Goal: Task Accomplishment & Management: Manage account settings

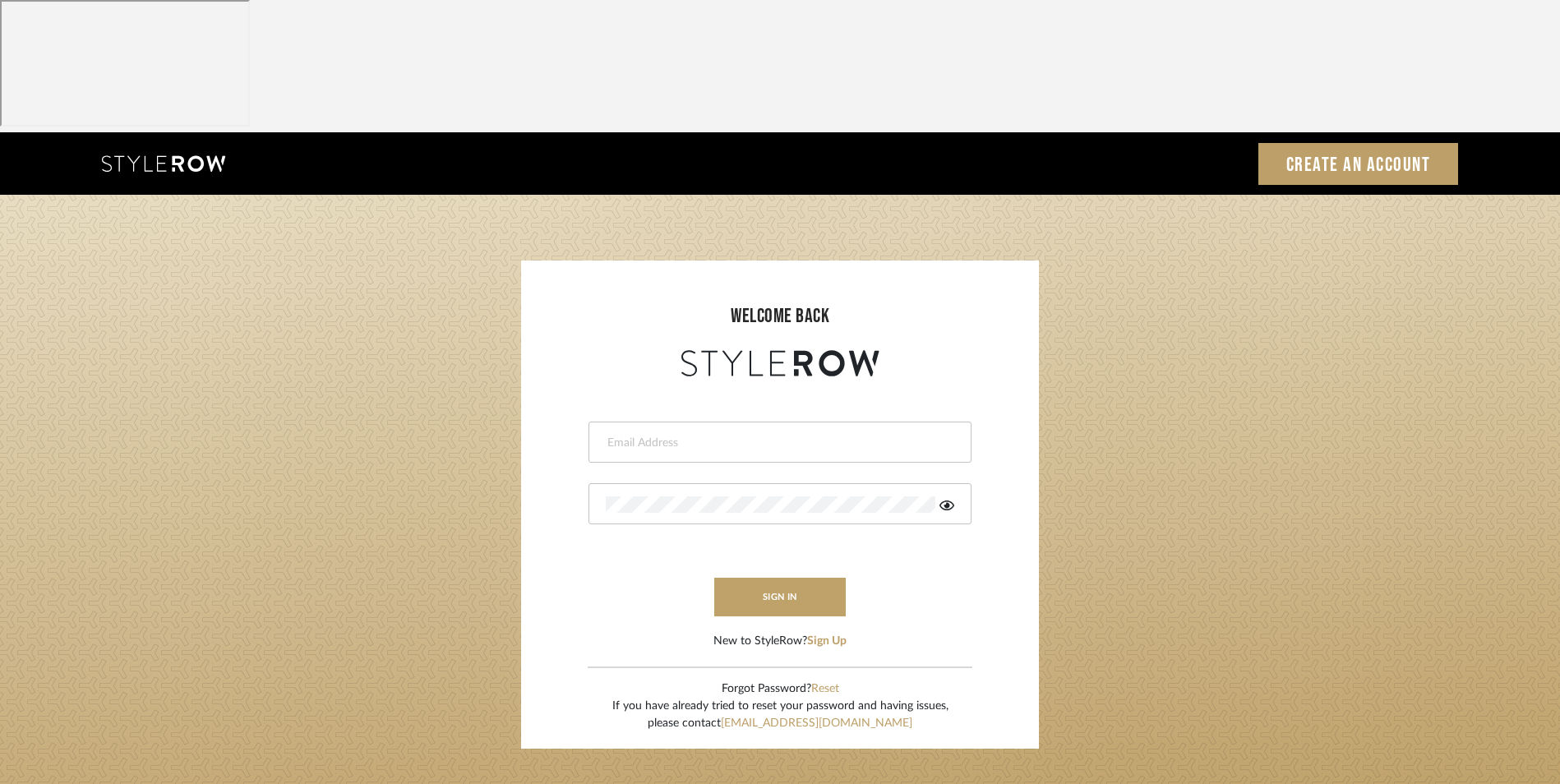
click at [675, 434] on input "email" at bounding box center [778, 442] width 344 height 16
type input "info@dmaestheticsdecor.com"
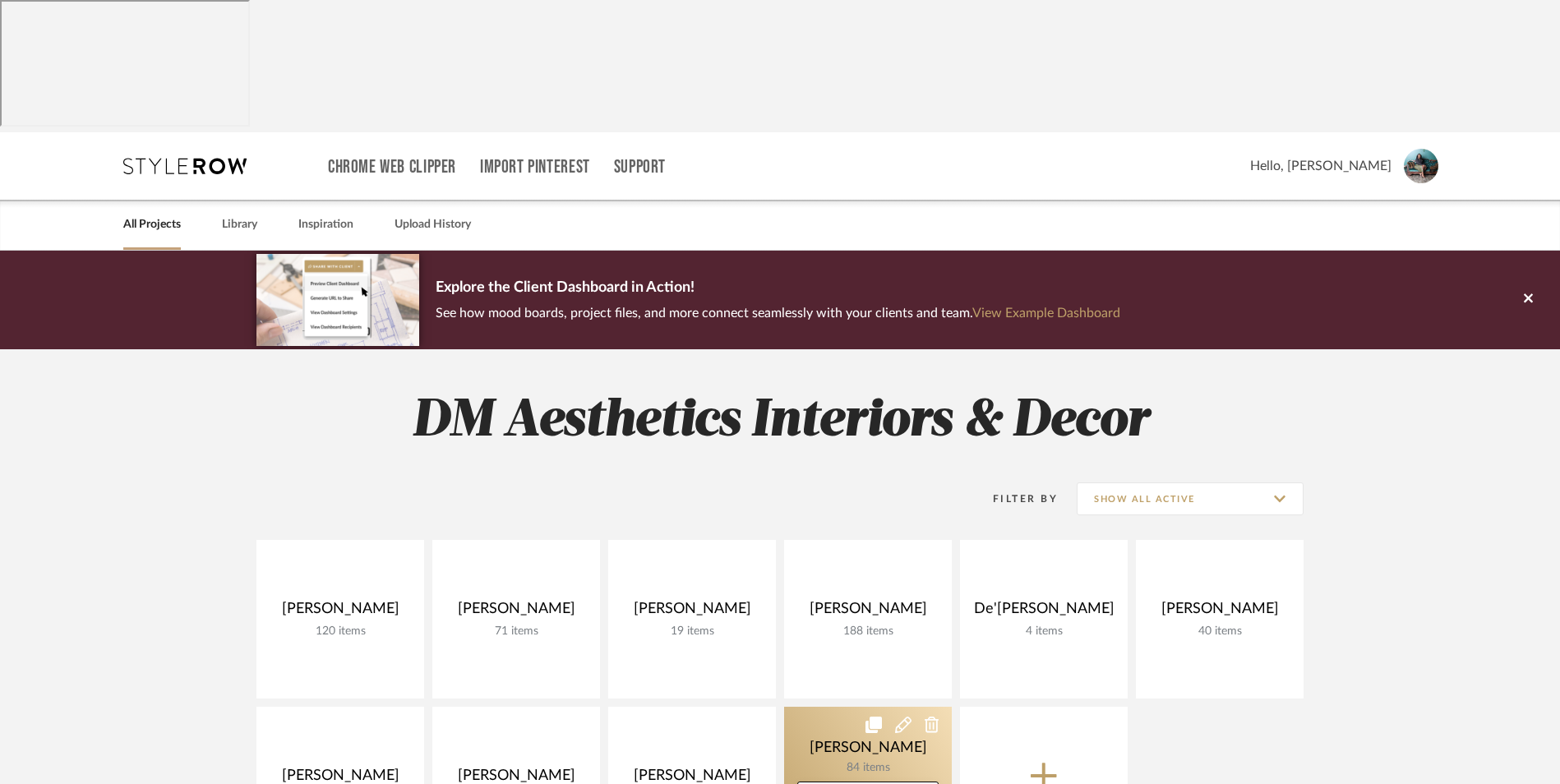
click at [860, 707] on link at bounding box center [868, 786] width 168 height 158
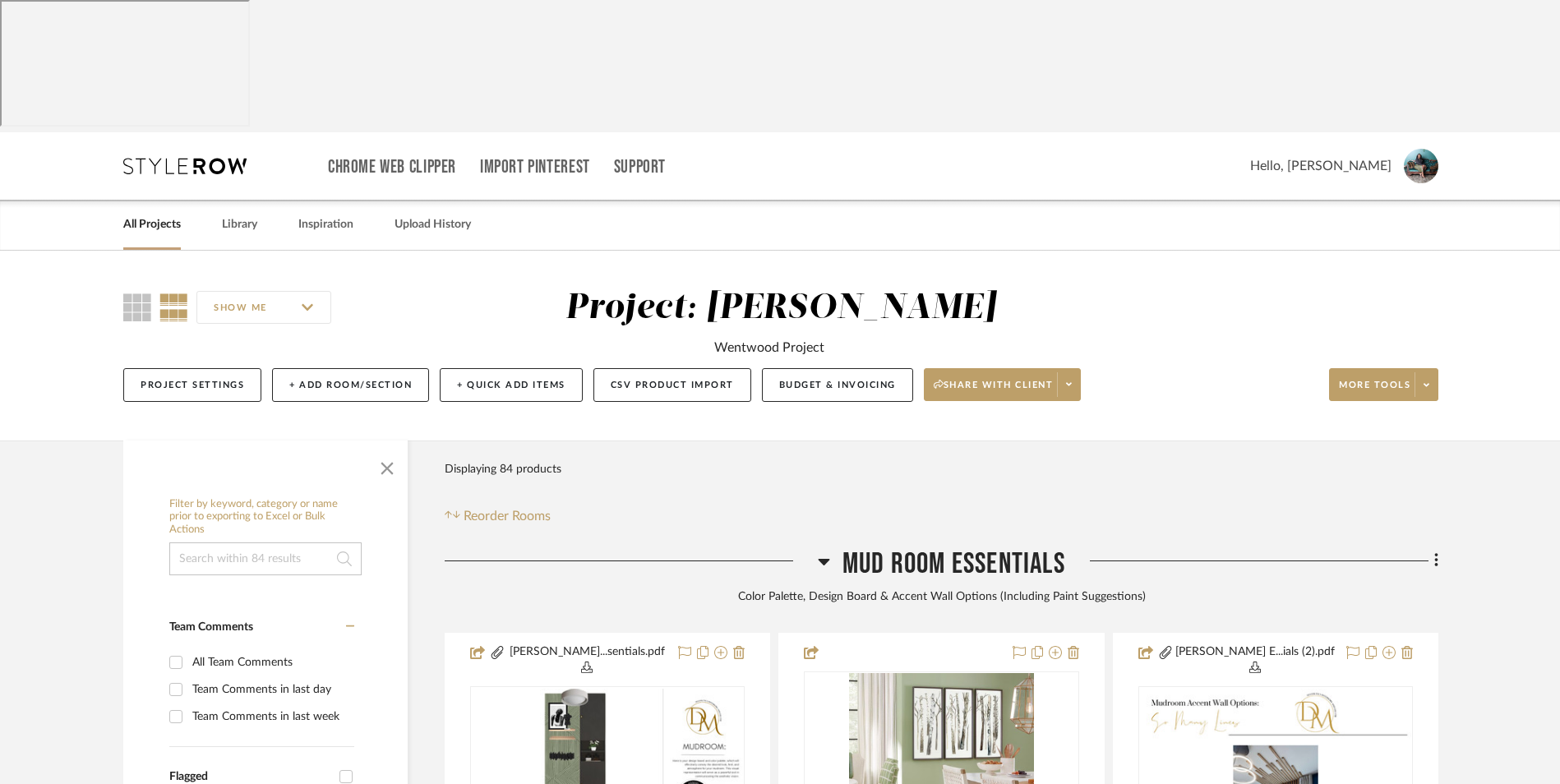
click at [822, 558] on icon at bounding box center [824, 561] width 11 height 7
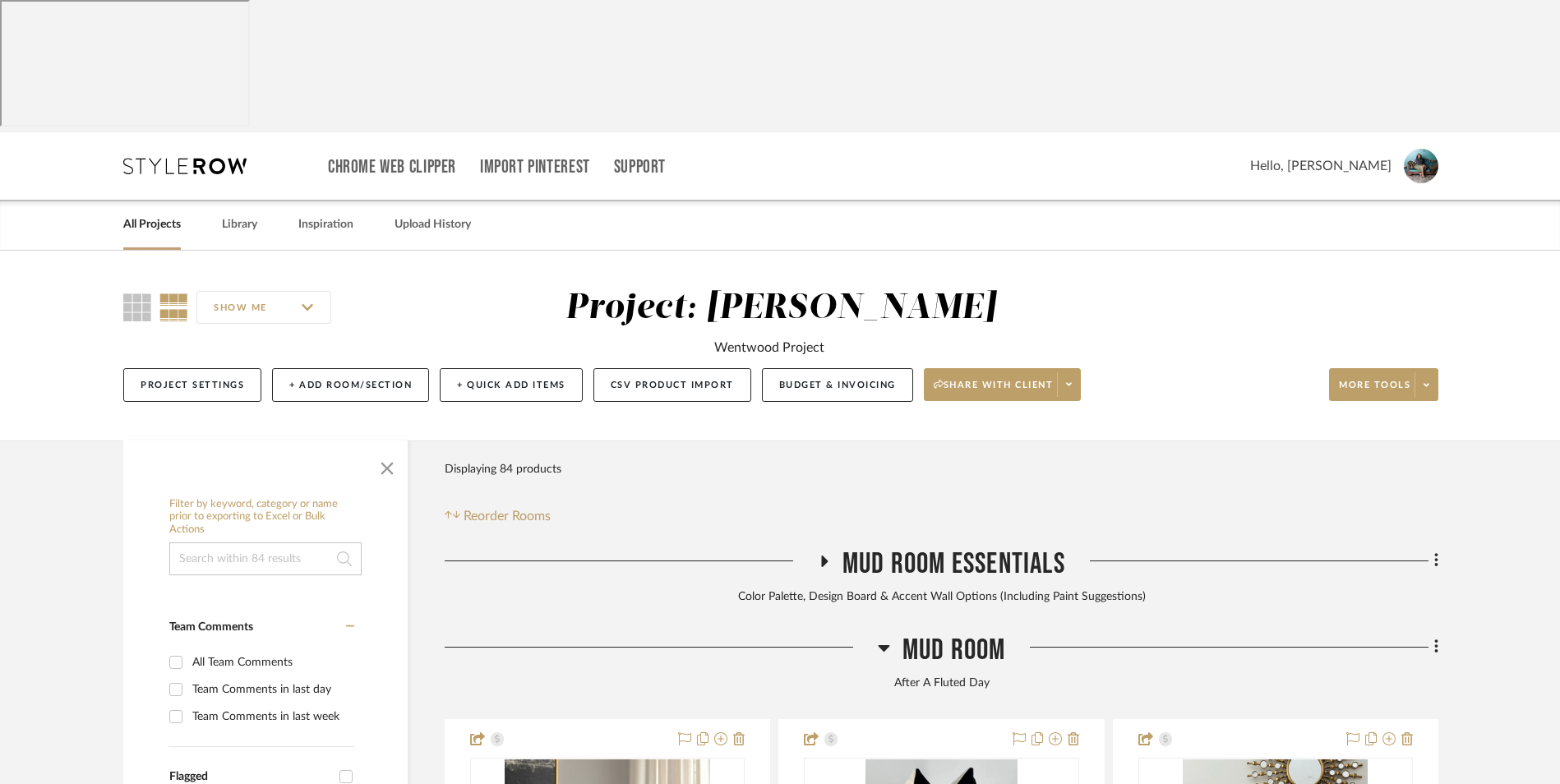
click at [879, 637] on icon at bounding box center [883, 647] width 12 height 20
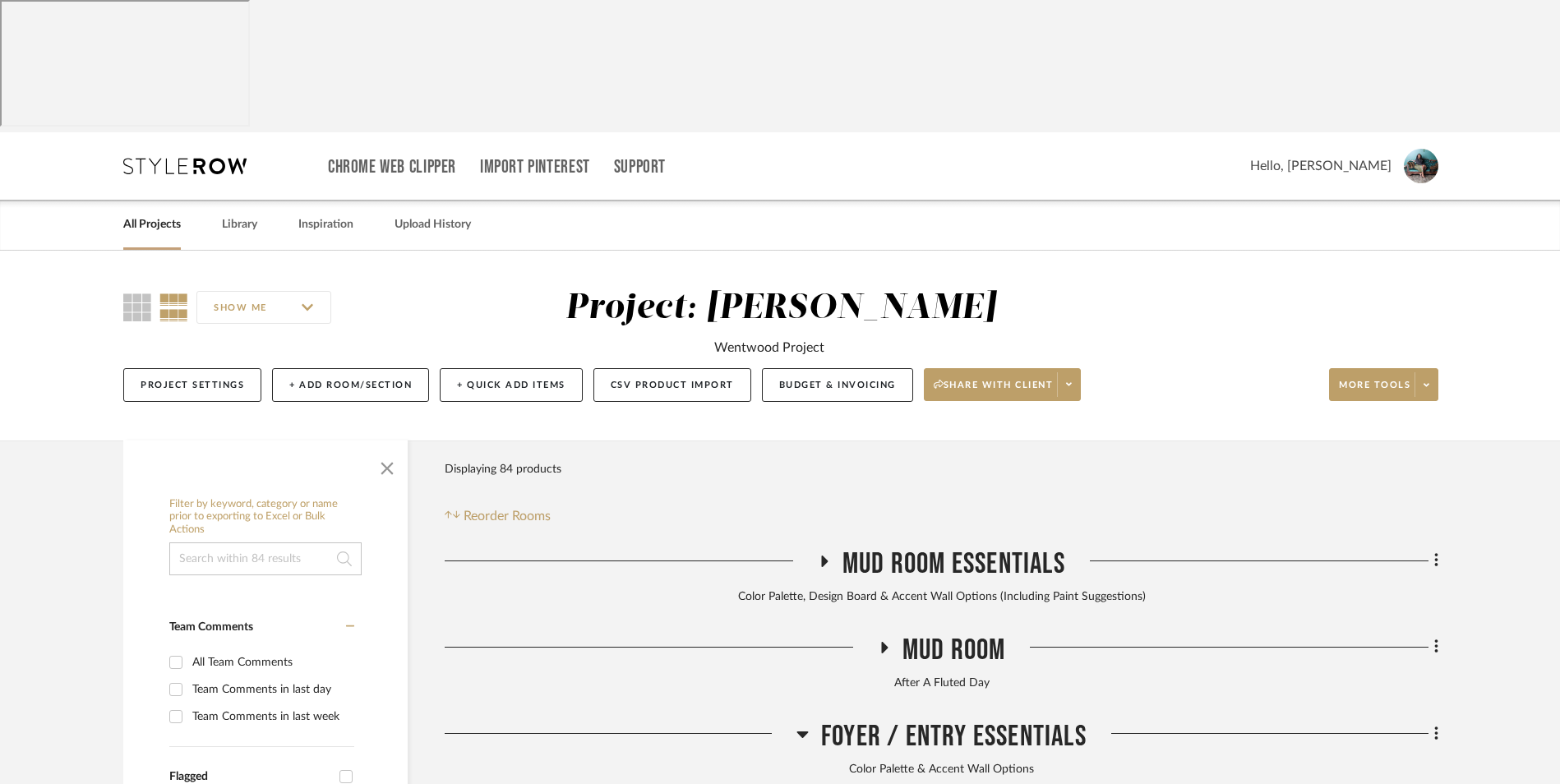
scroll to position [329, 0]
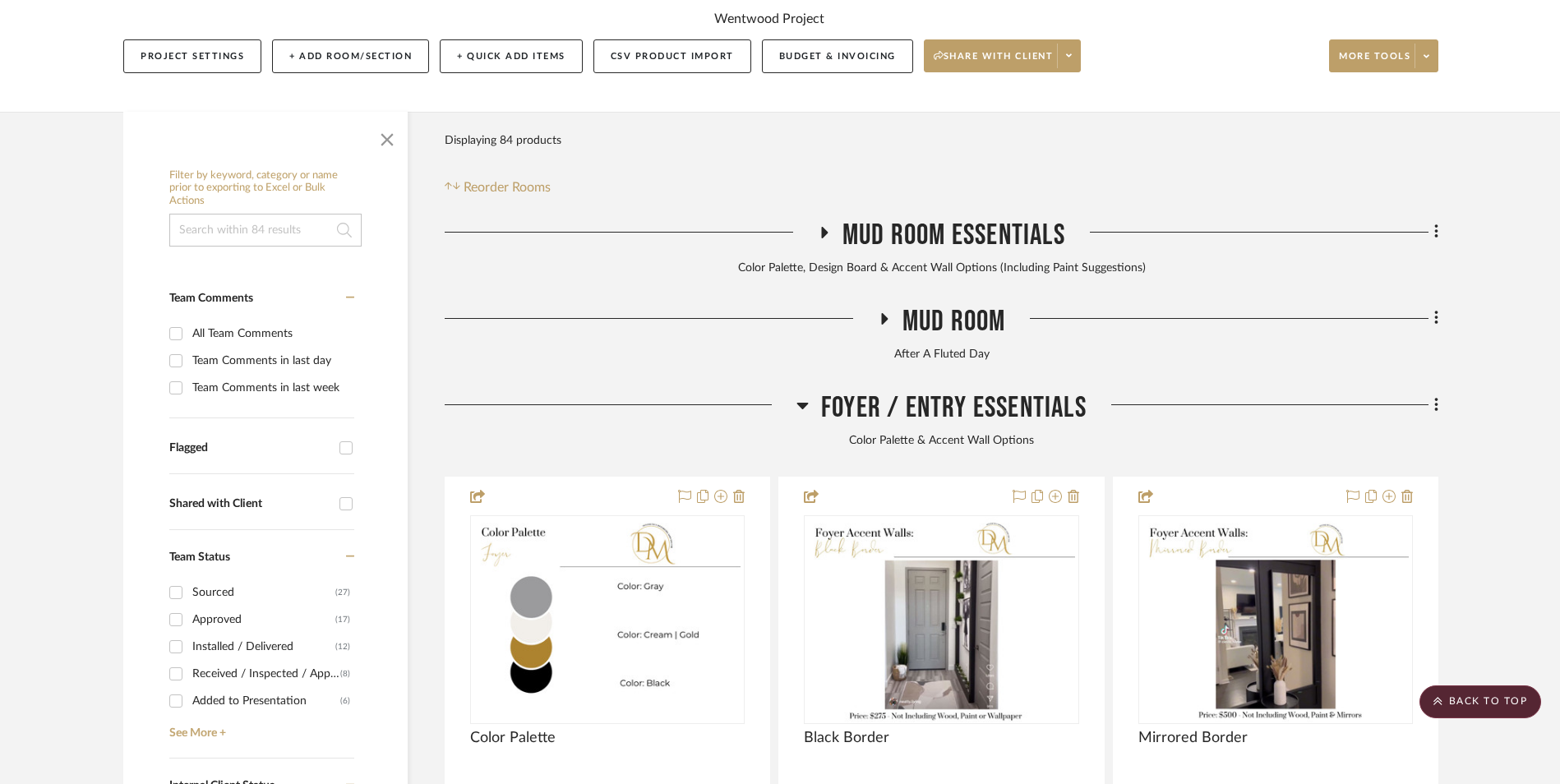
click at [804, 395] on icon at bounding box center [802, 405] width 12 height 20
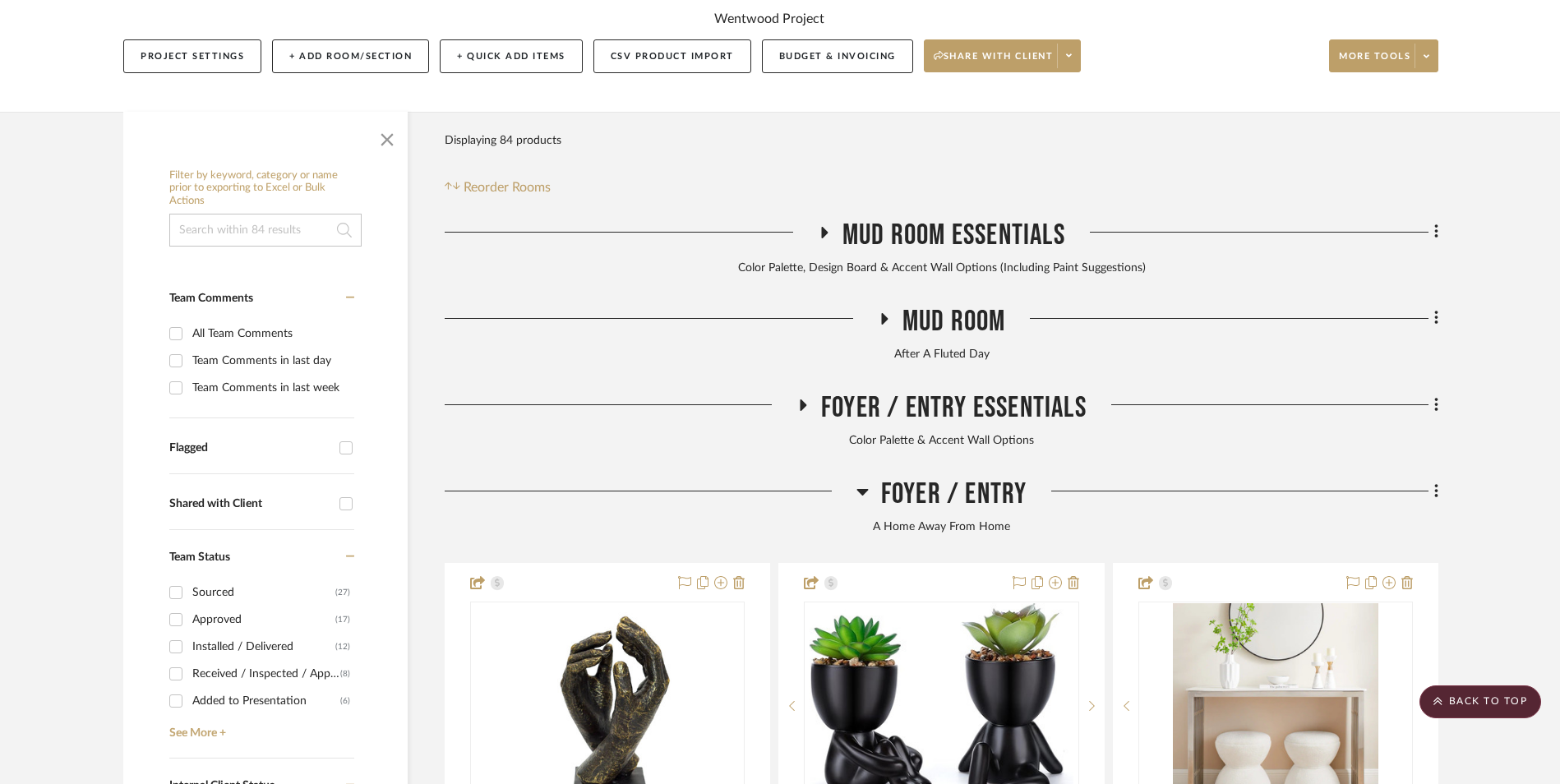
click at [862, 489] on icon at bounding box center [862, 492] width 11 height 7
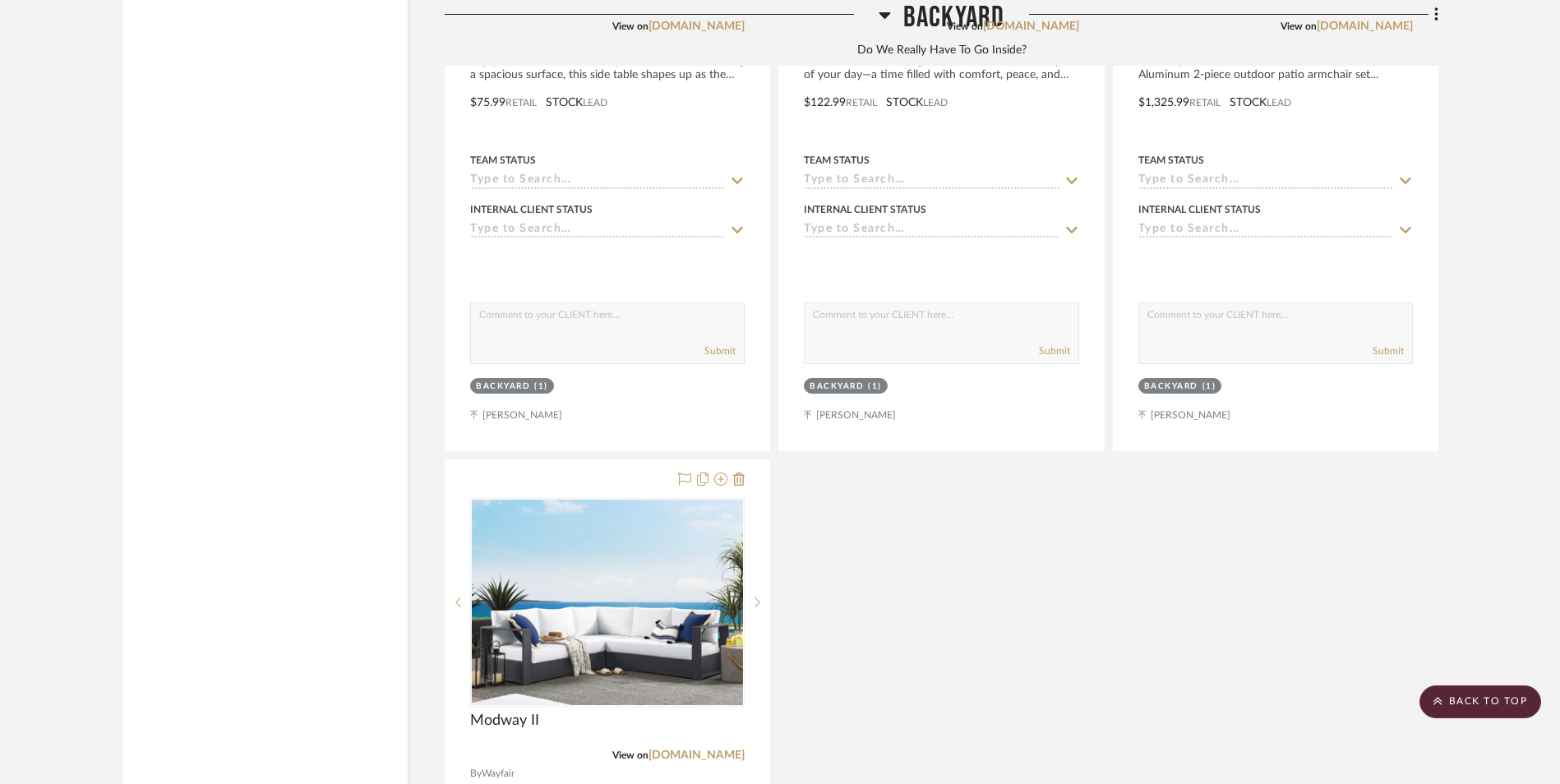
scroll to position [9283, 0]
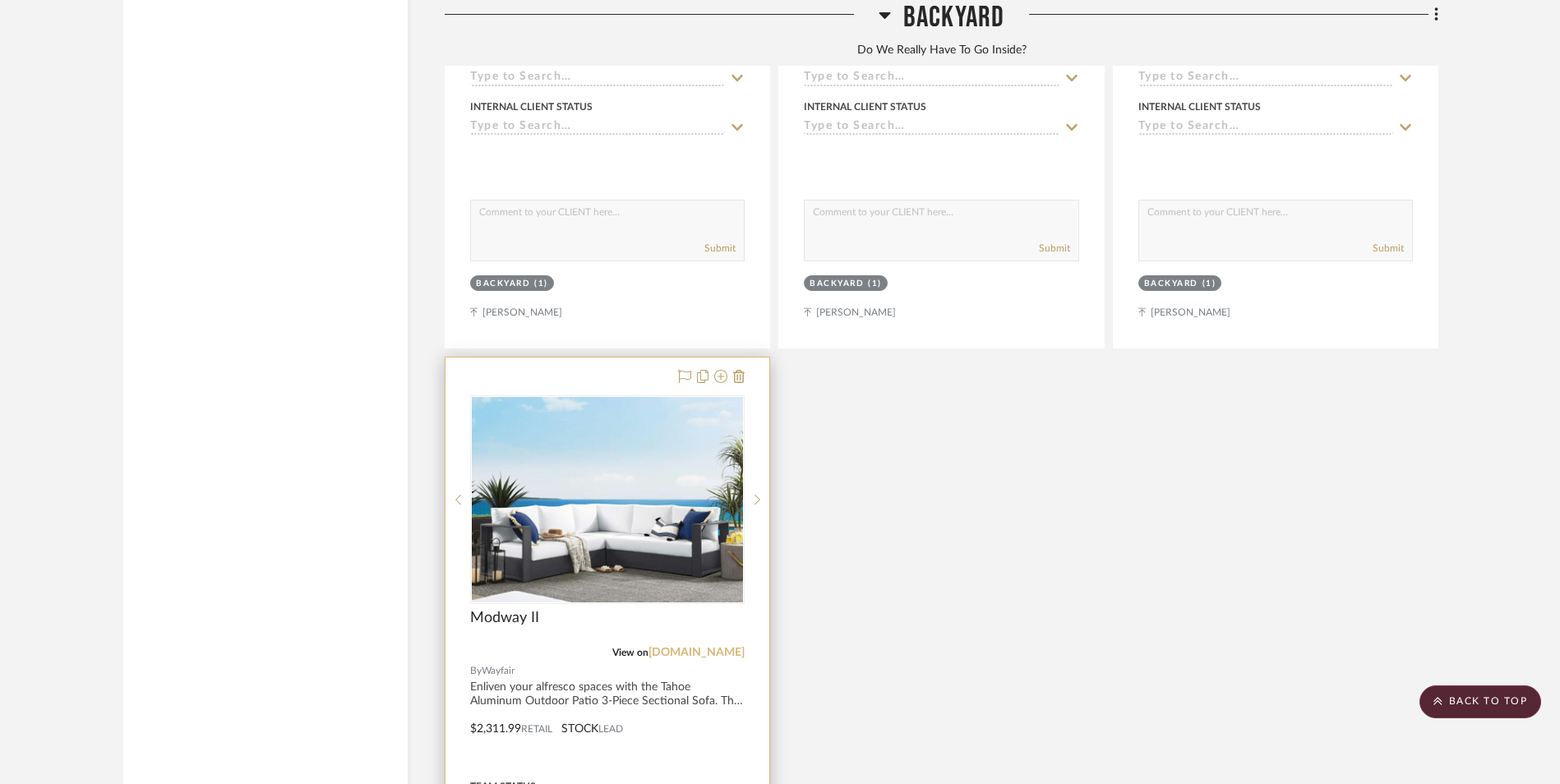
click at [716, 647] on link "[DOMAIN_NAME]" at bounding box center [696, 653] width 96 height 11
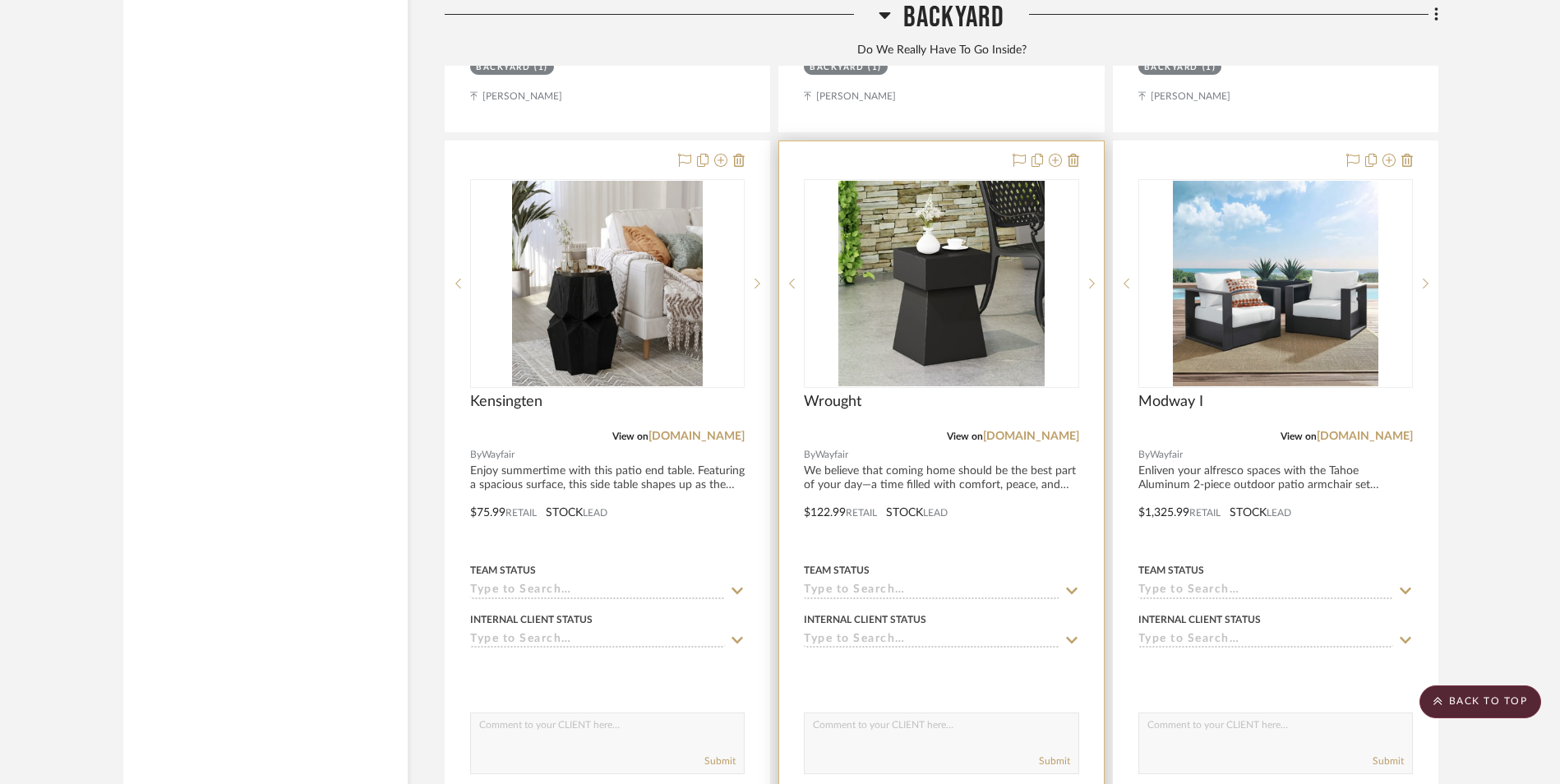
scroll to position [8626, 0]
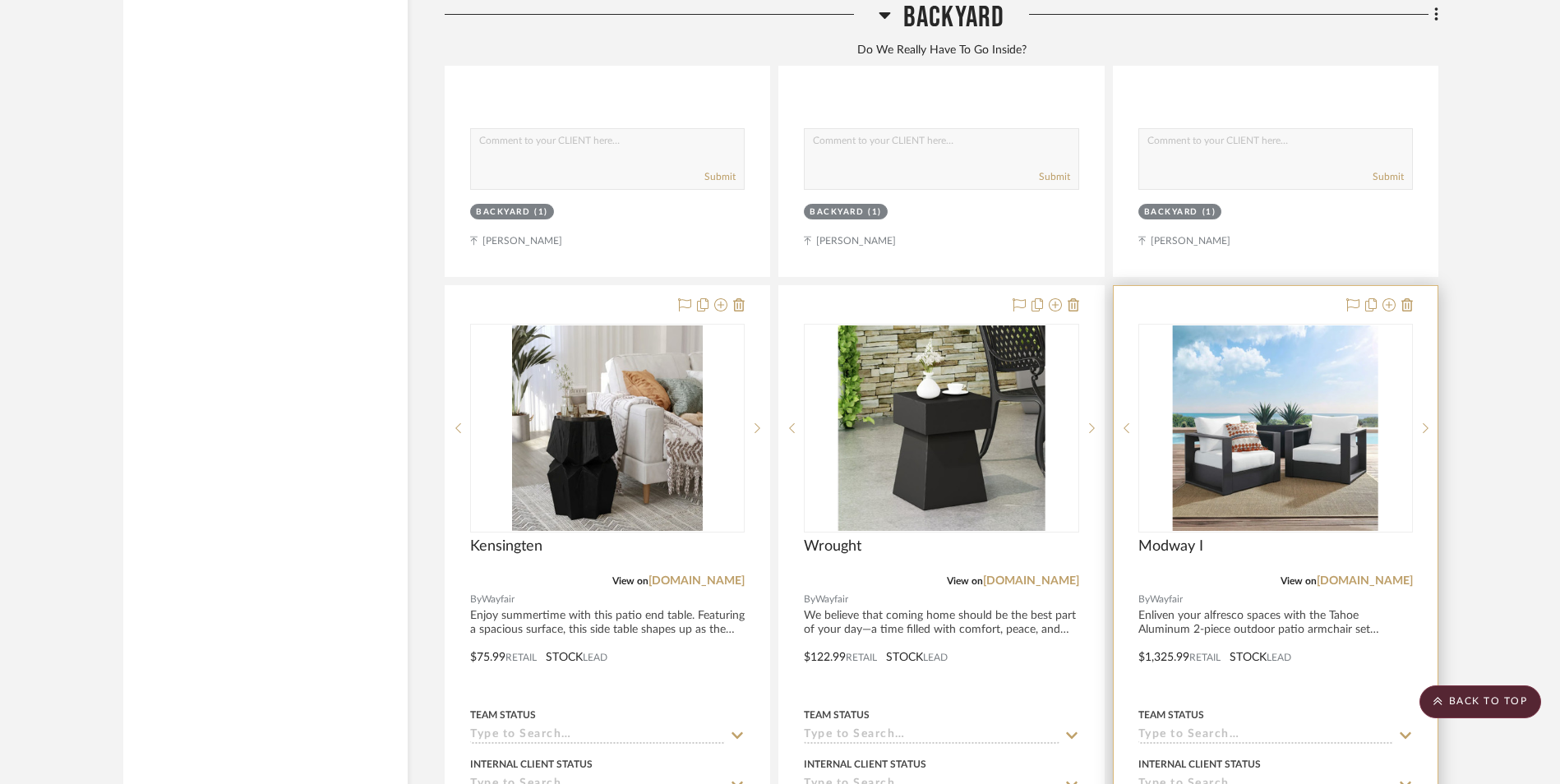
click at [0, 0] on img at bounding box center [0, 0] width 0 height 0
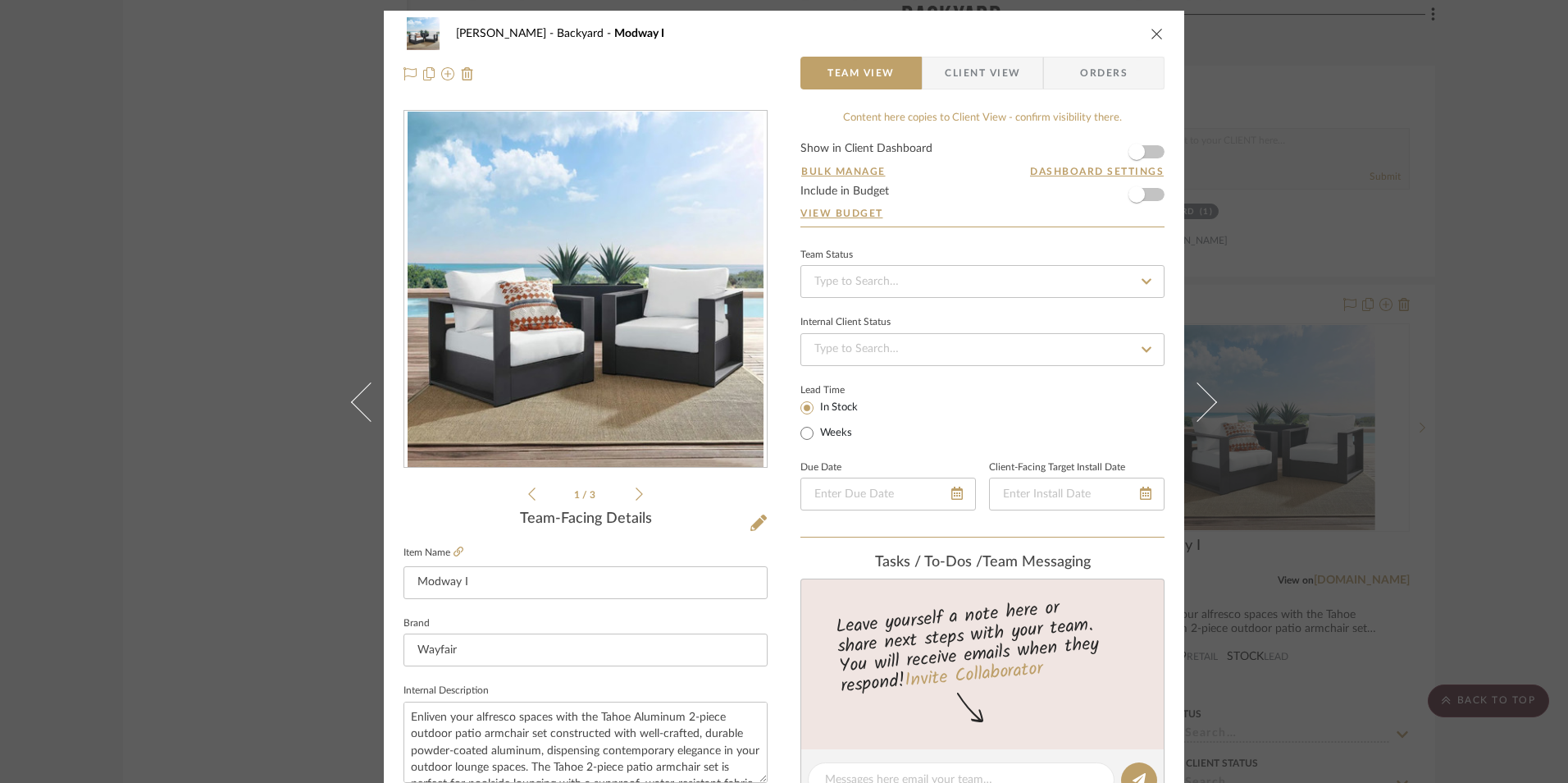
scroll to position [0, 0]
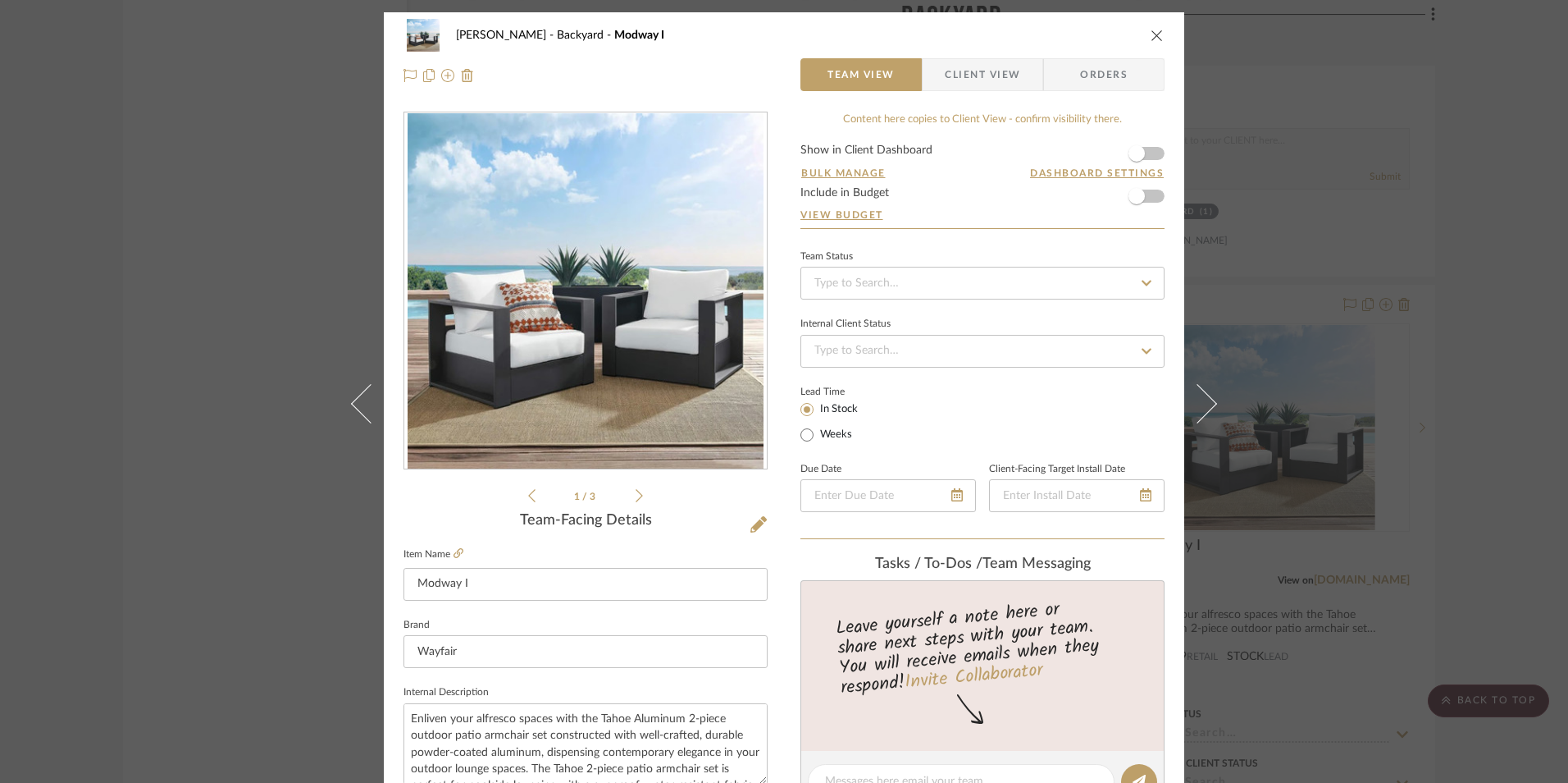
click at [1540, 309] on div "[PERSON_NAME] Backyard Modway I Team View Client View Orders 1 / 3 Team-Facing …" at bounding box center [784, 391] width 1568 height 783
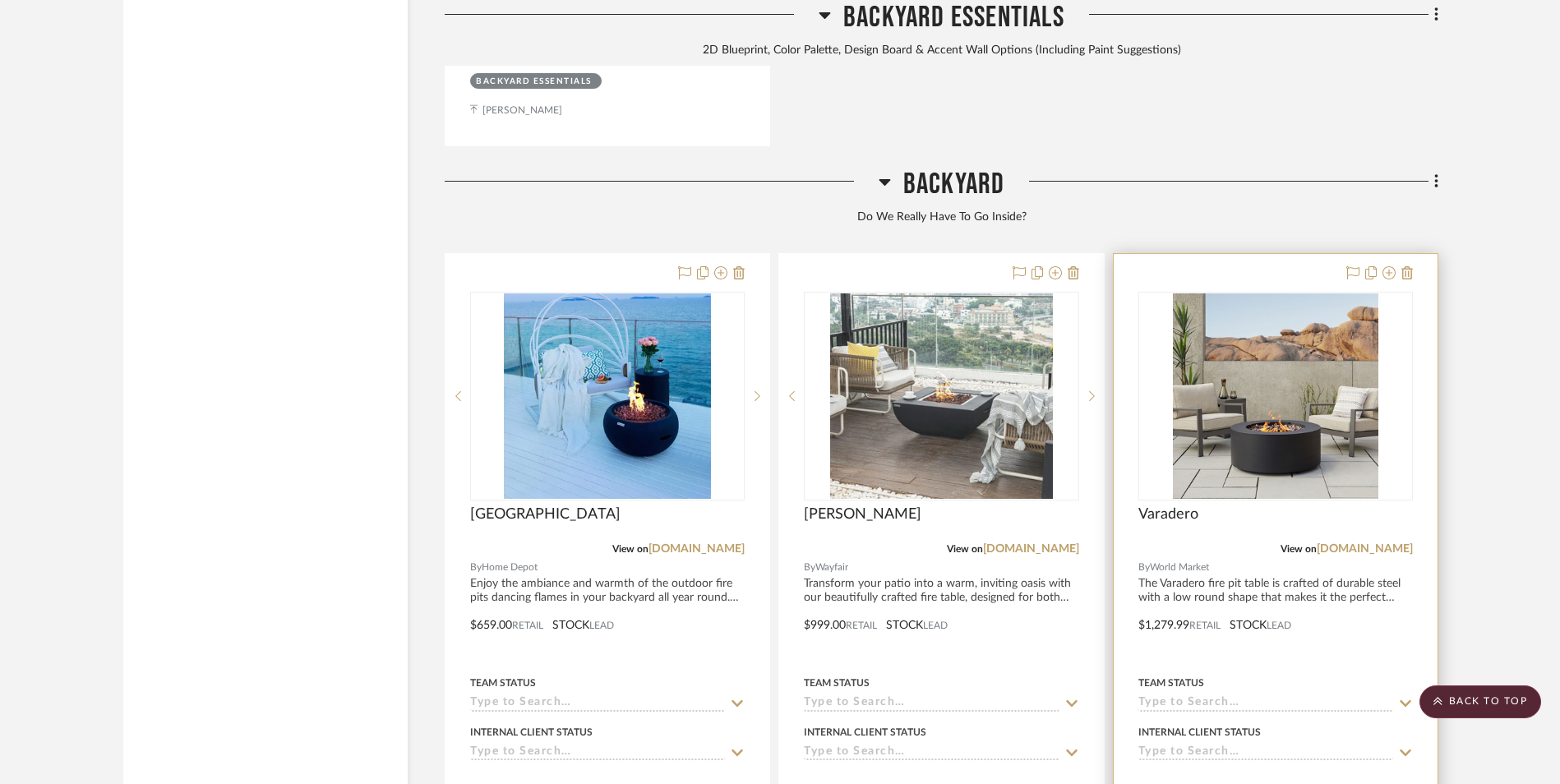
scroll to position [7969, 0]
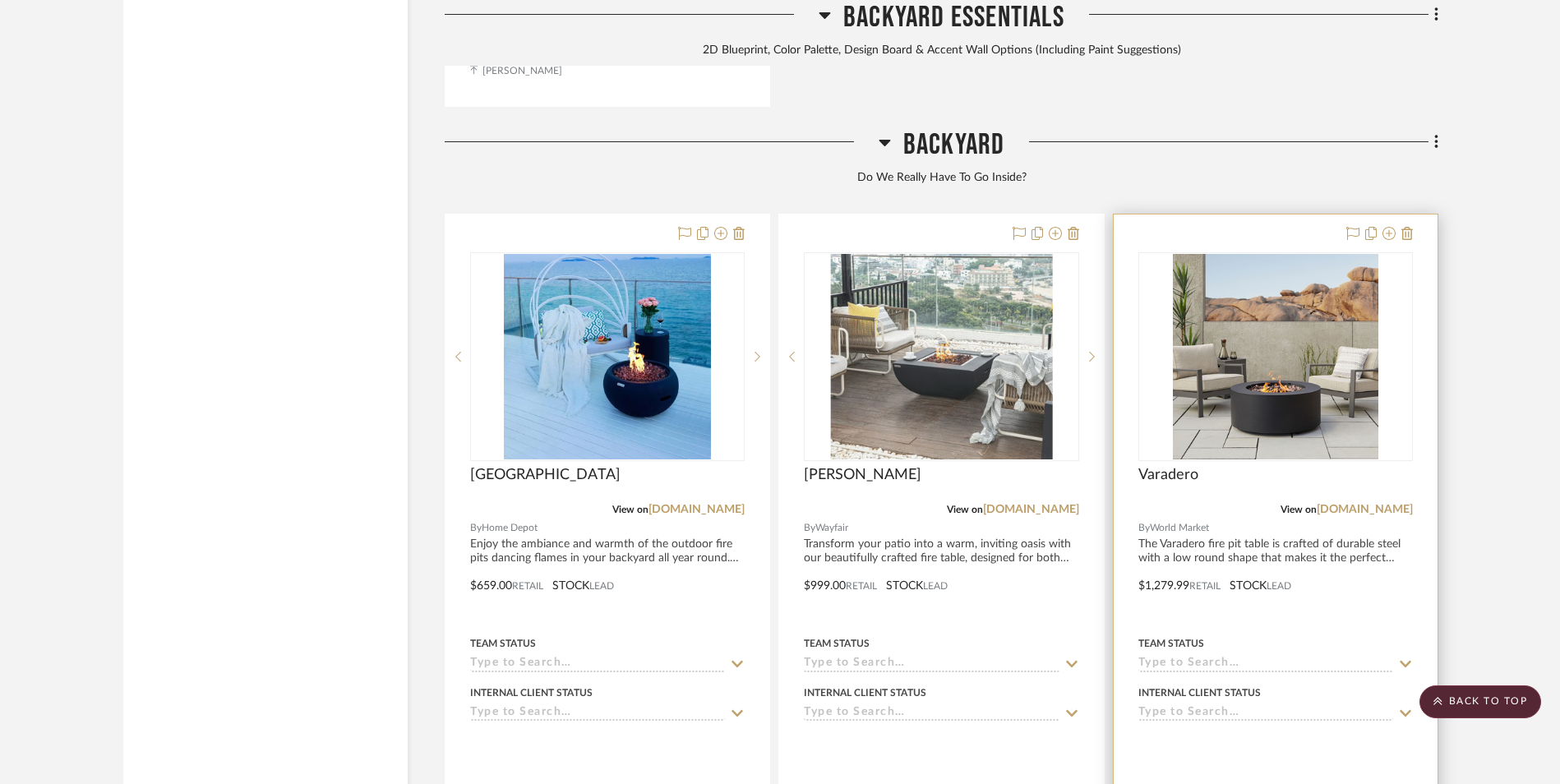
click at [1281, 272] on img "0" at bounding box center [1276, 356] width 206 height 206
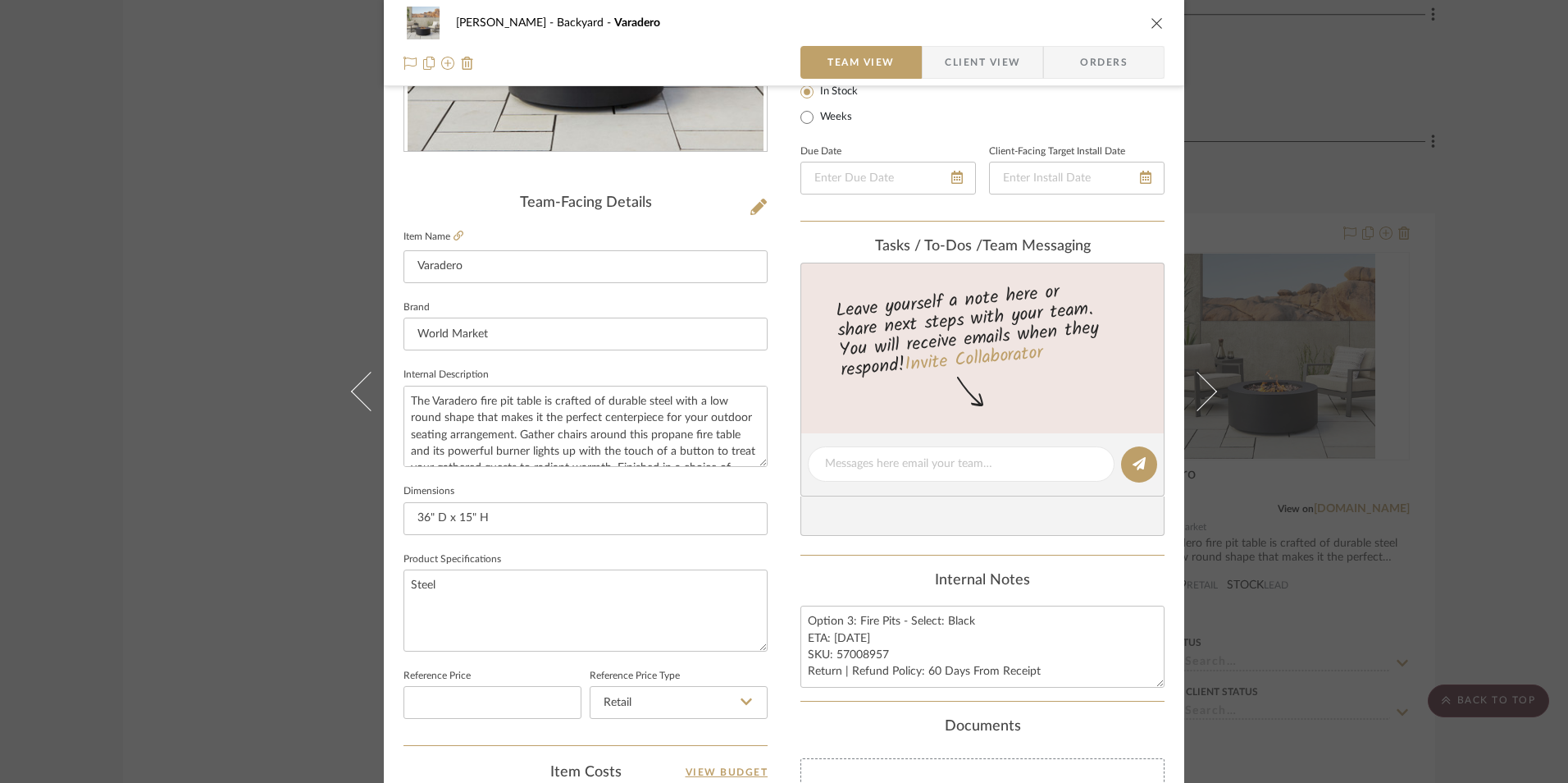
scroll to position [410, 0]
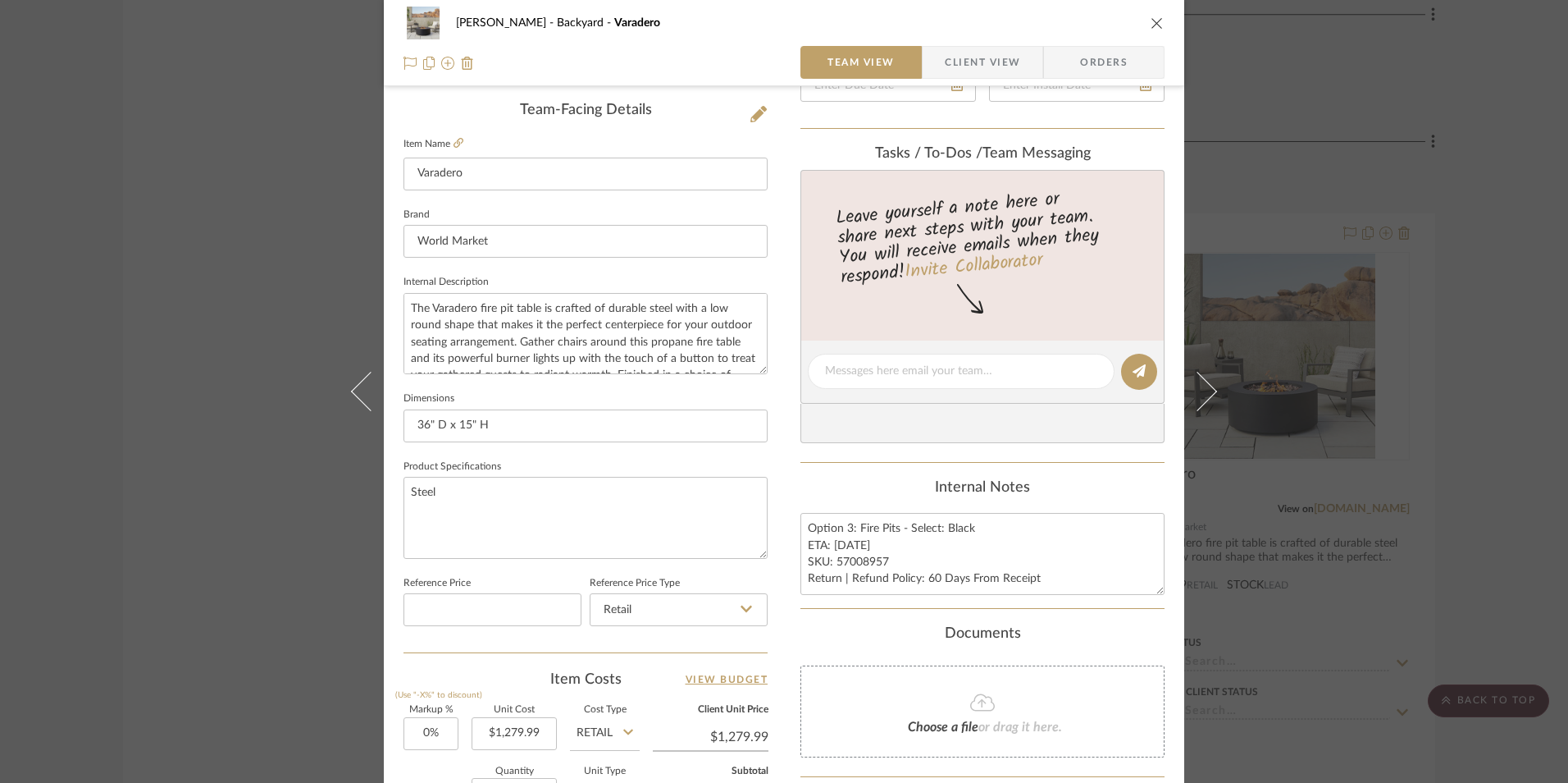
click at [1462, 243] on div "[PERSON_NAME] Backyard Varadero Team View Client View Orders Team-Facing Detail…" at bounding box center [784, 391] width 1568 height 783
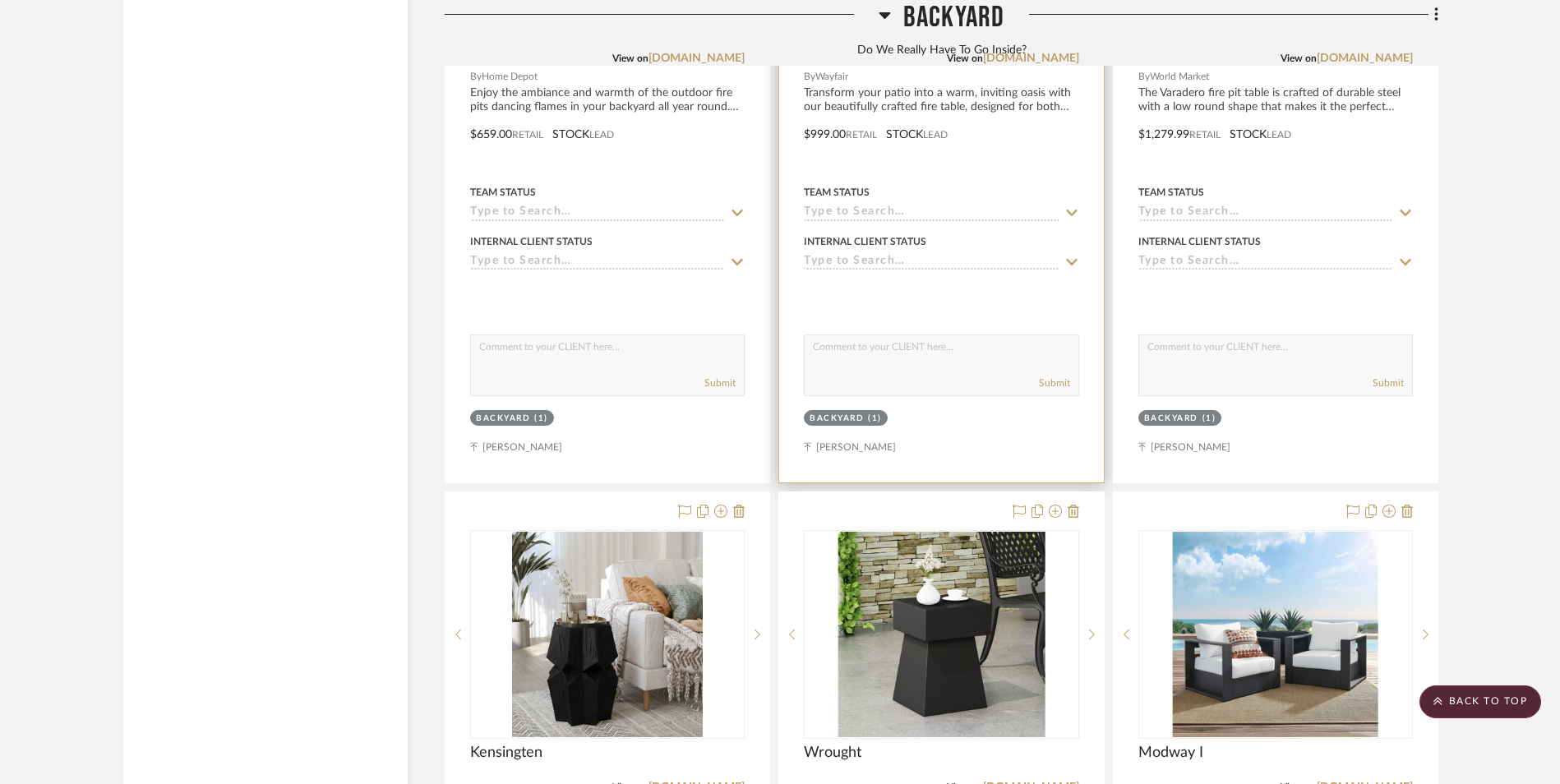
scroll to position [8544, 0]
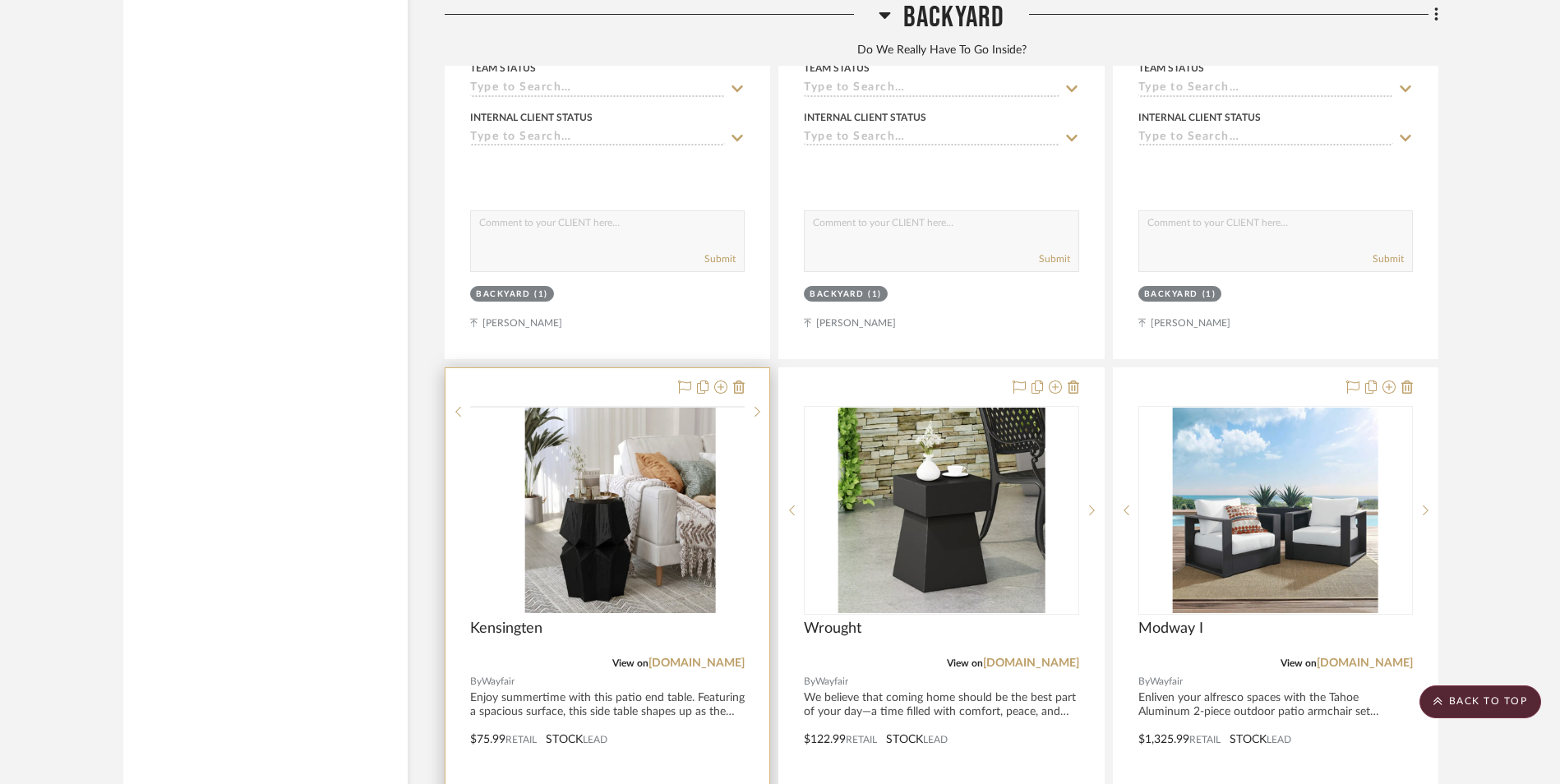
click at [0, 0] on img at bounding box center [0, 0] width 0 height 0
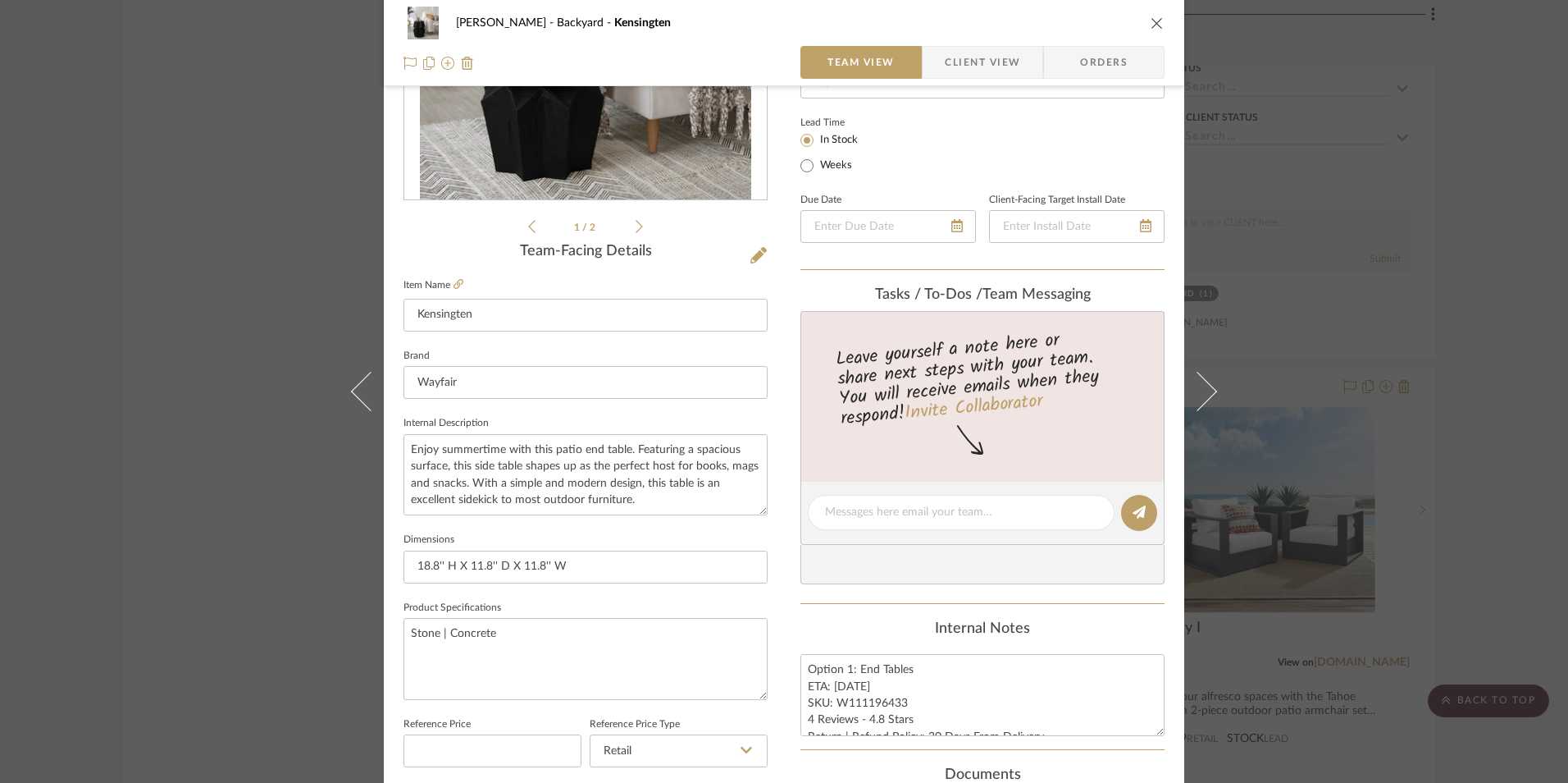
scroll to position [328, 0]
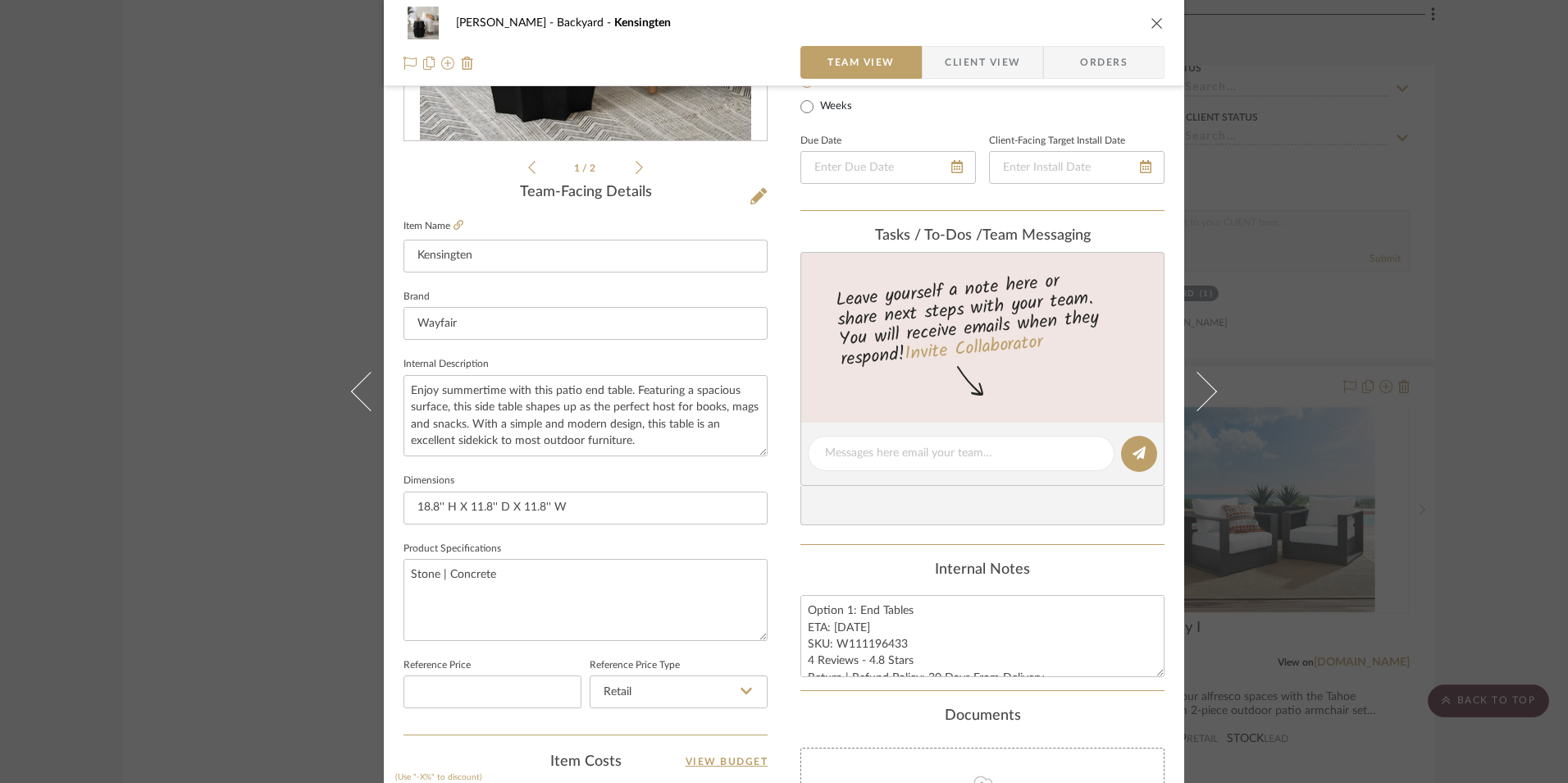
click at [1490, 284] on div "[PERSON_NAME] Backyard Kensingten Team View Client View Orders 1 / 2 Team-Facin…" at bounding box center [784, 391] width 1568 height 783
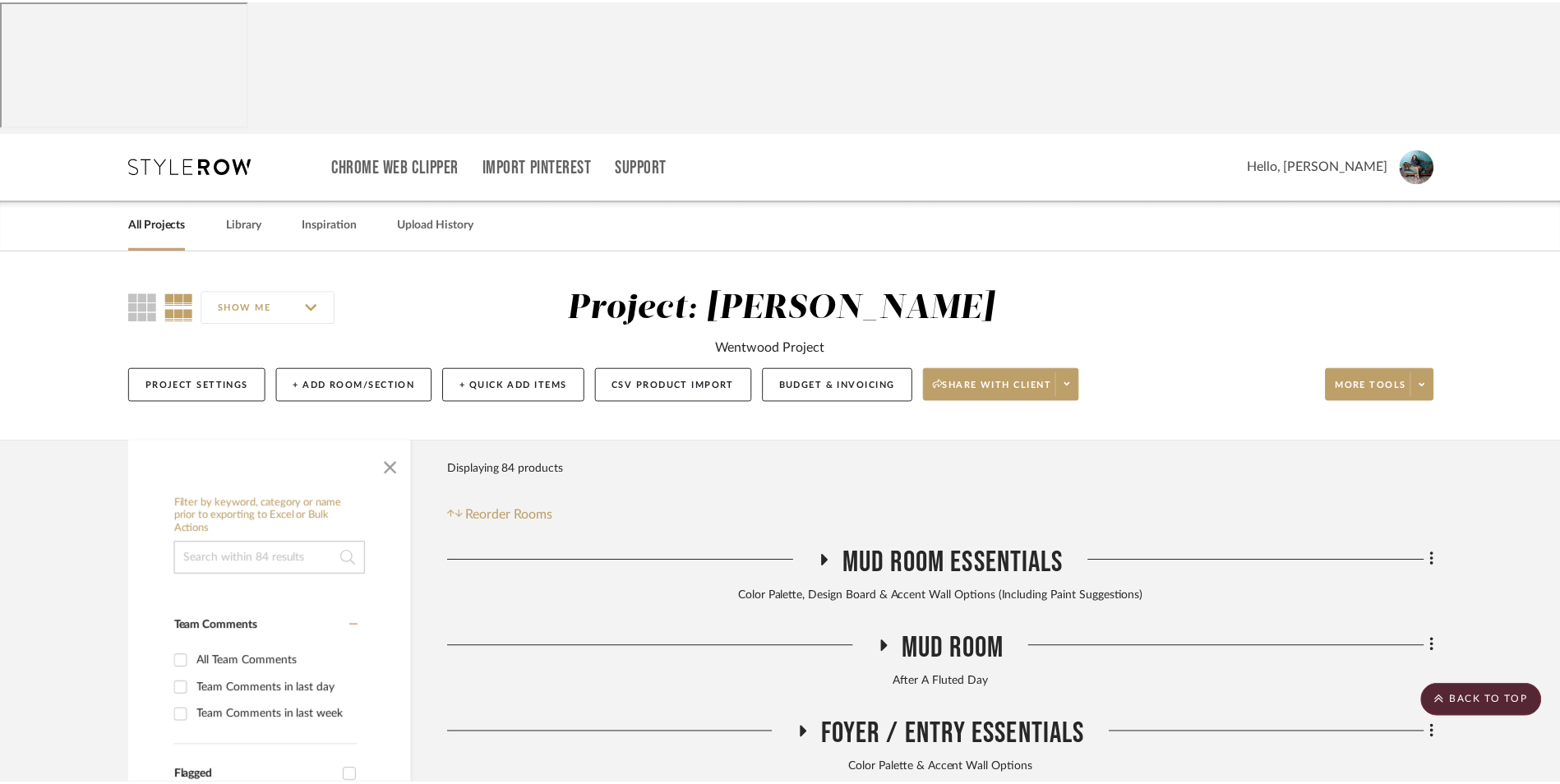
scroll to position [8544, 0]
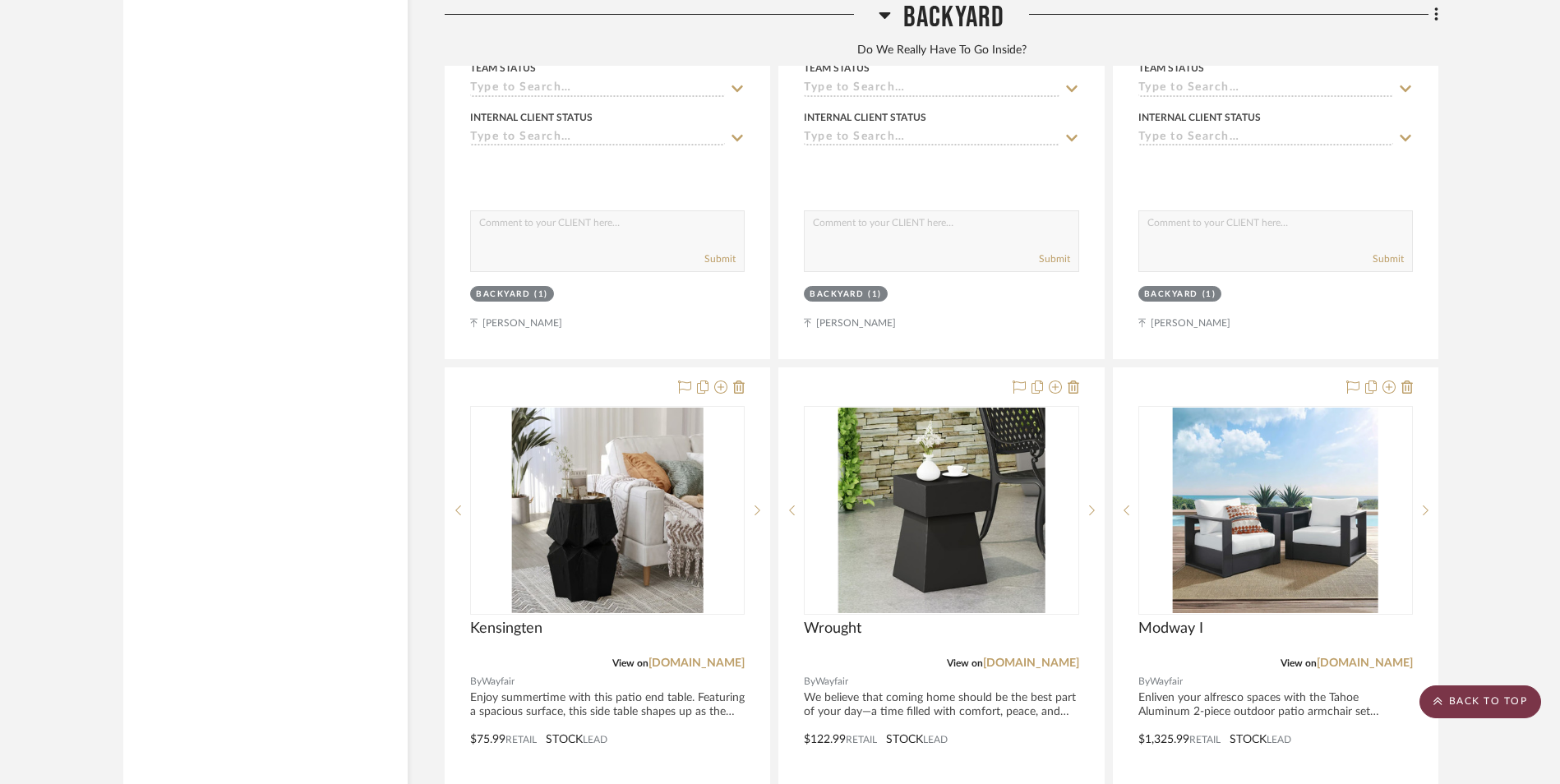
click at [1484, 701] on scroll-to-top-button "BACK TO TOP" at bounding box center [1480, 701] width 122 height 32
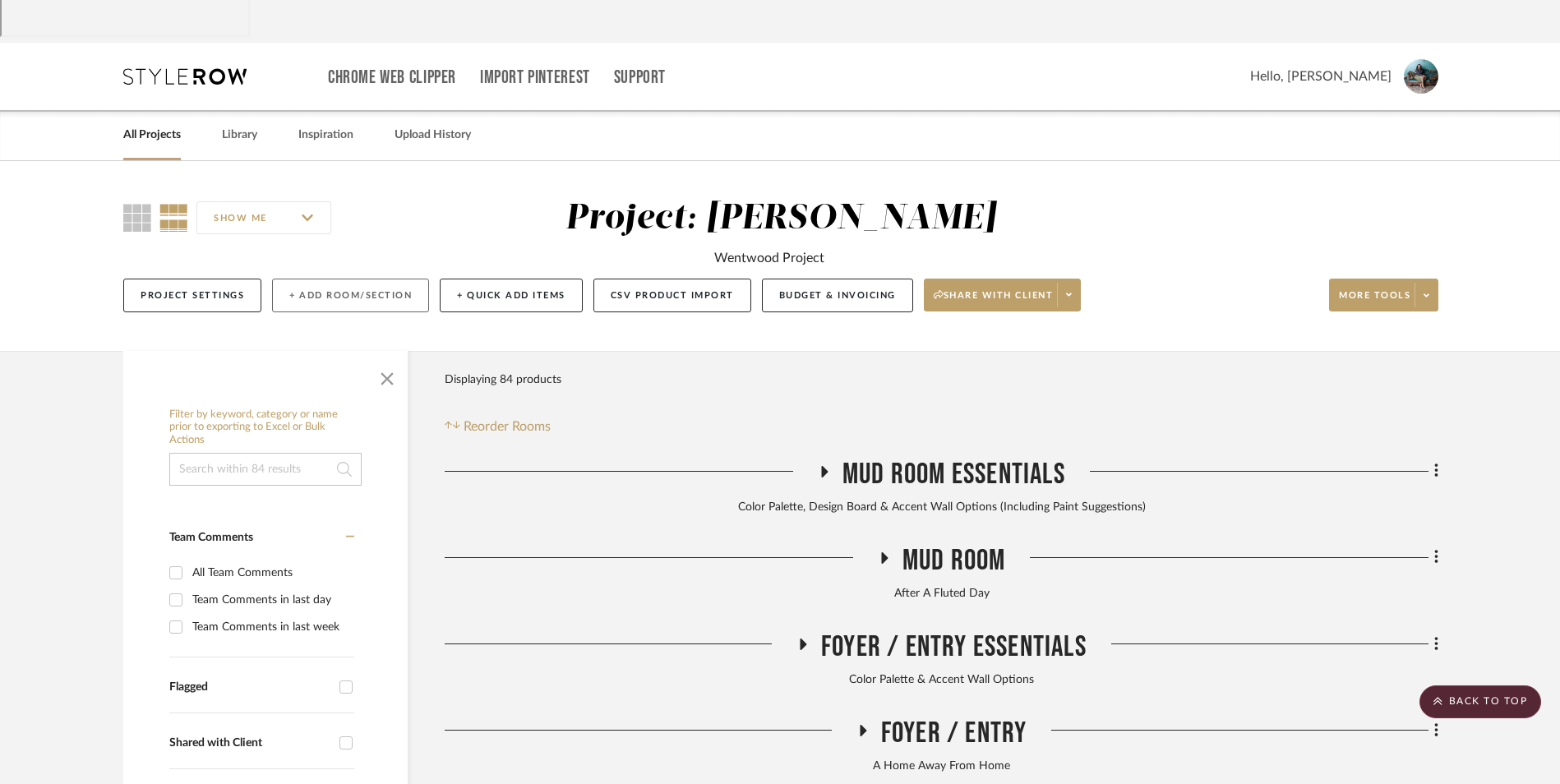
scroll to position [0, 0]
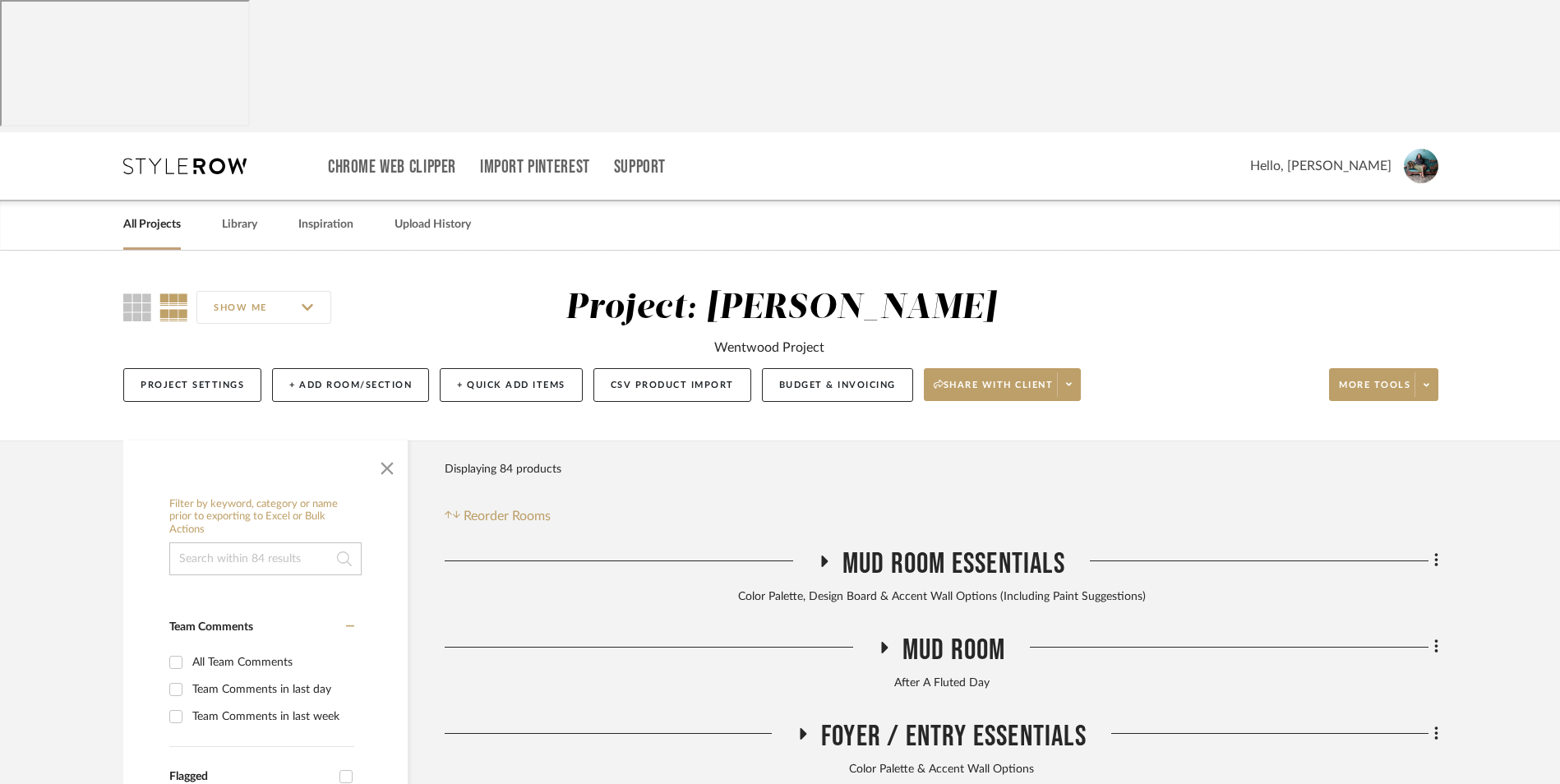
click at [147, 213] on link "All Projects" at bounding box center [152, 224] width 57 height 22
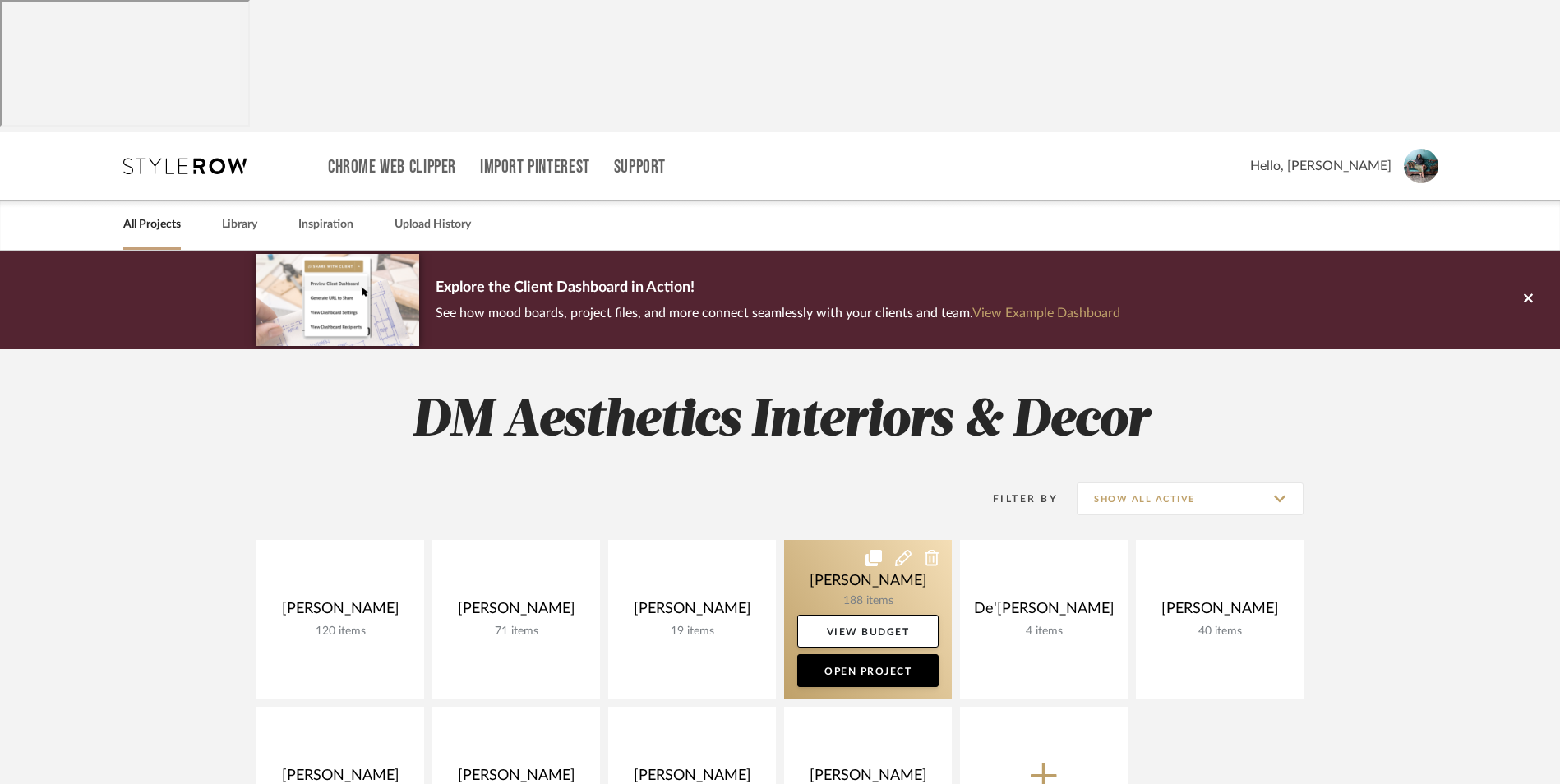
click at [863, 540] on link at bounding box center [868, 619] width 168 height 158
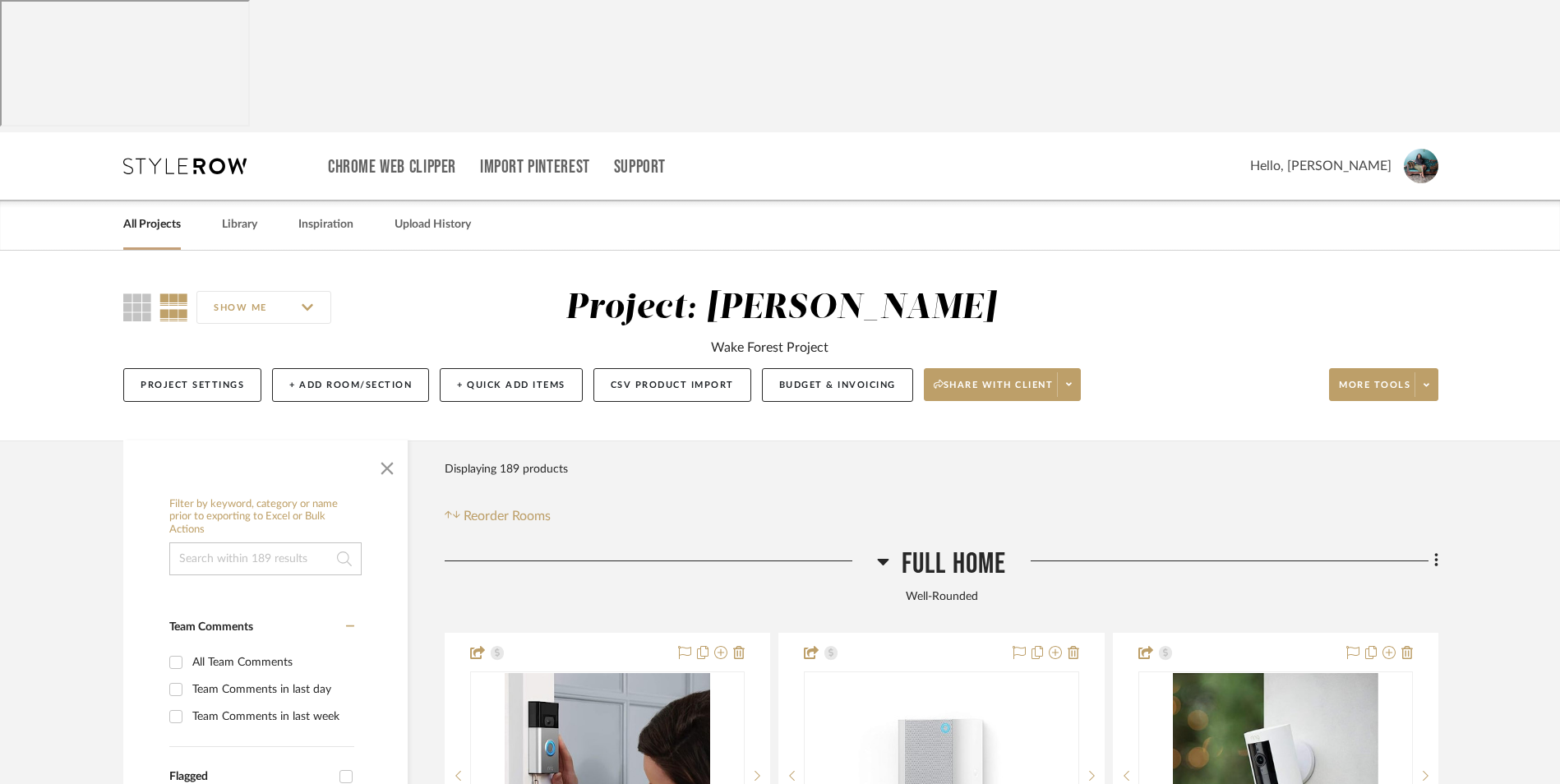
click at [877, 552] on icon at bounding box center [882, 561] width 12 height 20
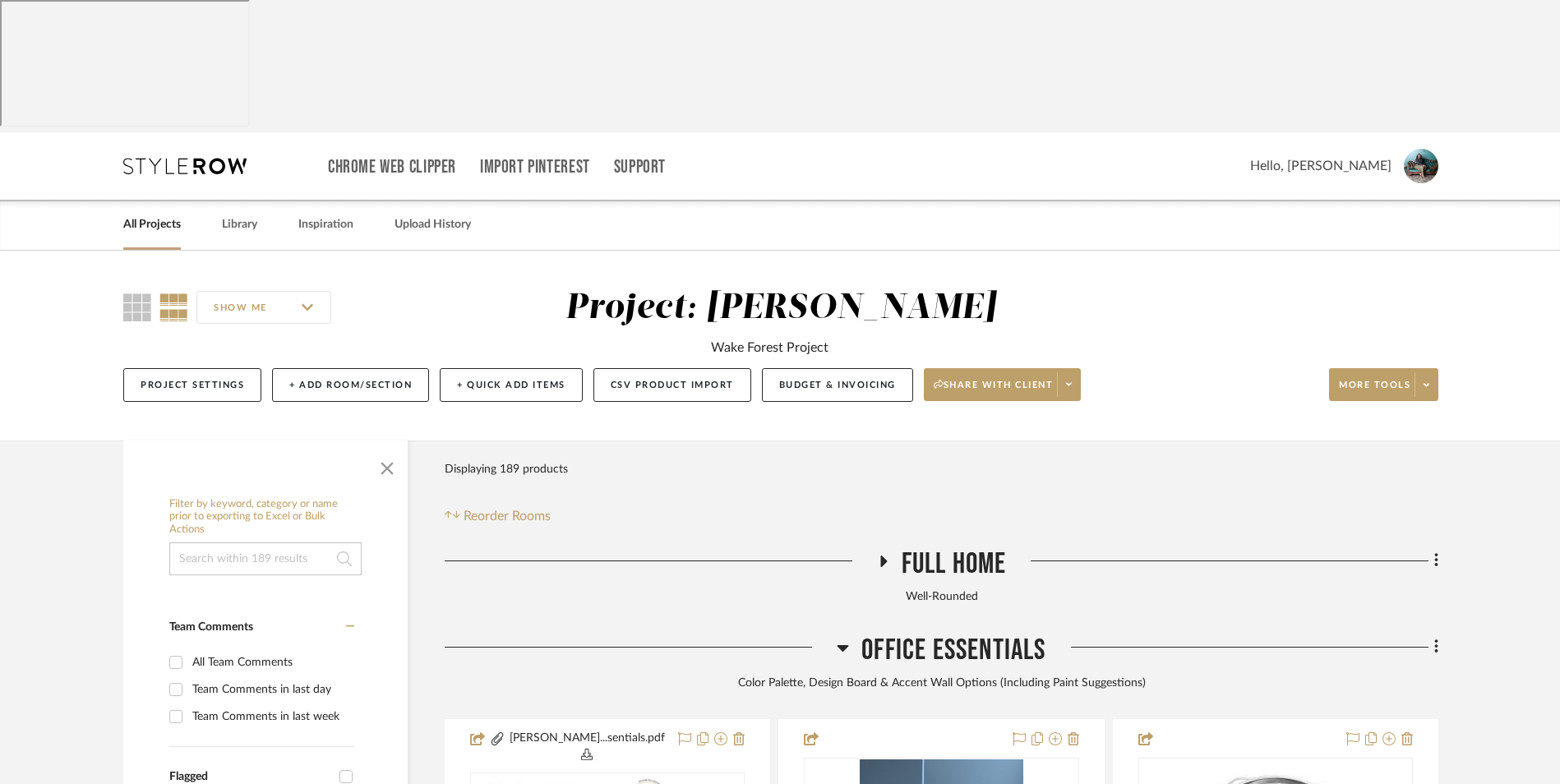
click at [839, 645] on icon at bounding box center [843, 648] width 11 height 7
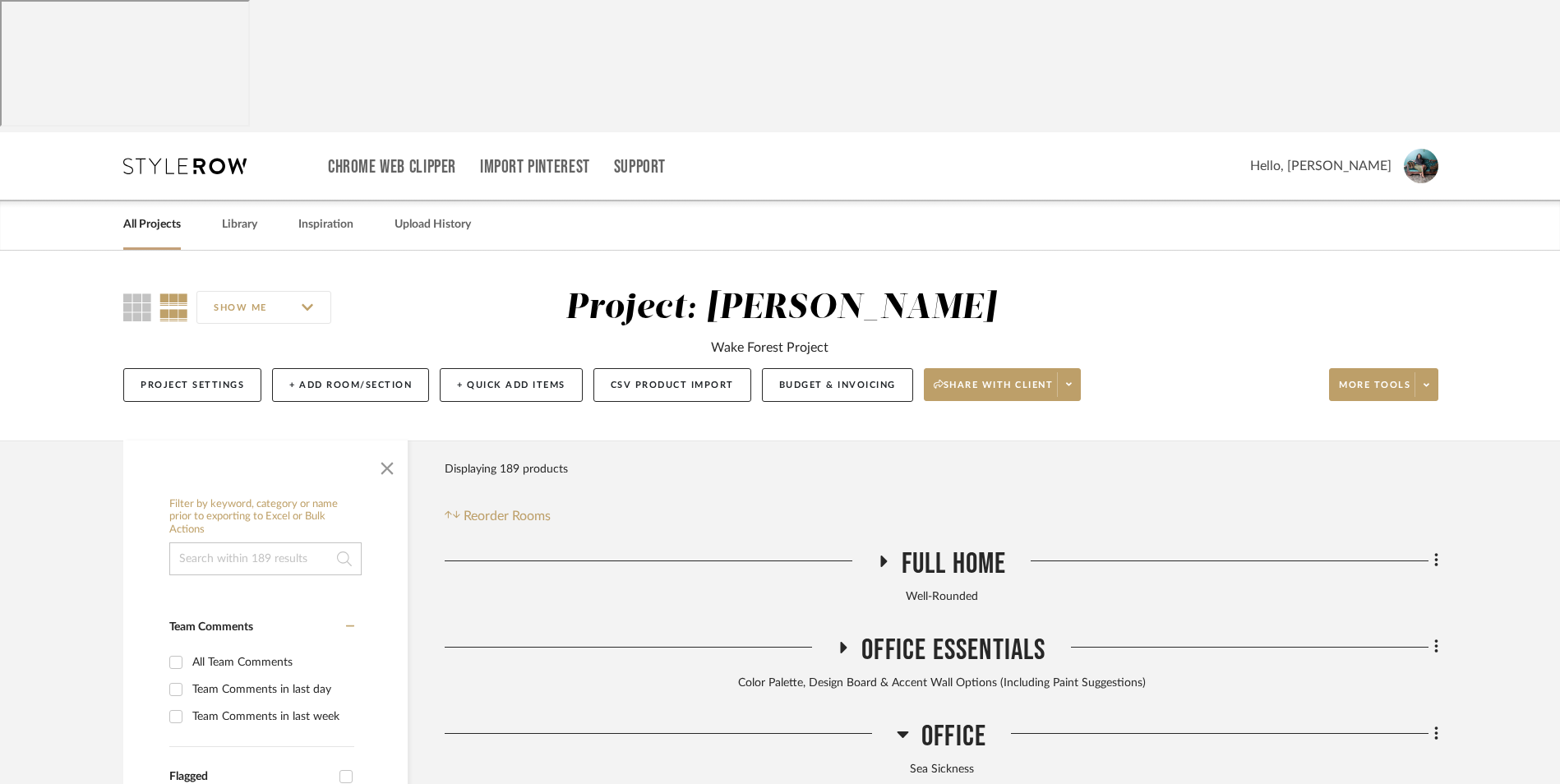
scroll to position [247, 0]
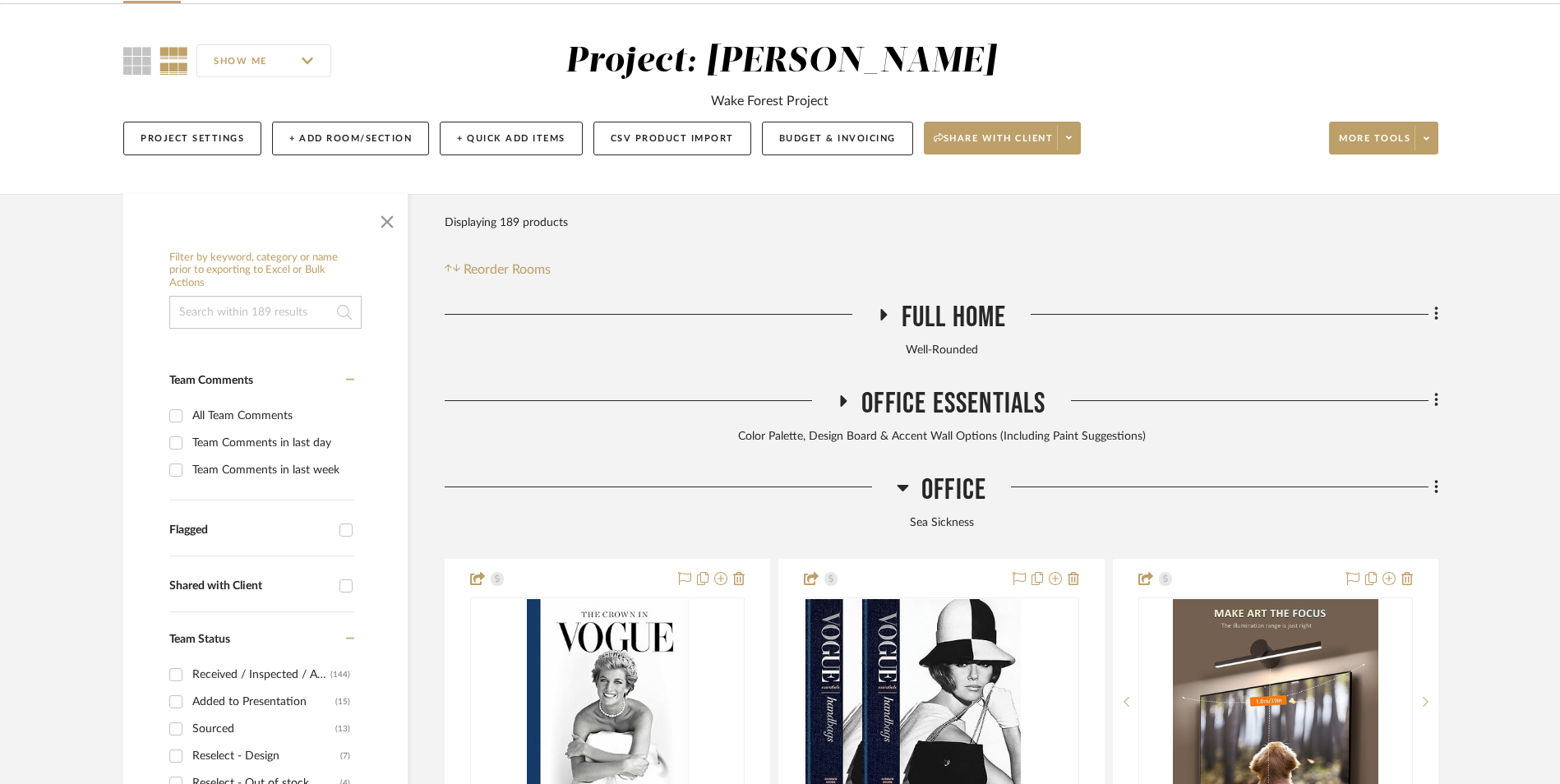
click at [904, 485] on icon at bounding box center [902, 488] width 11 height 7
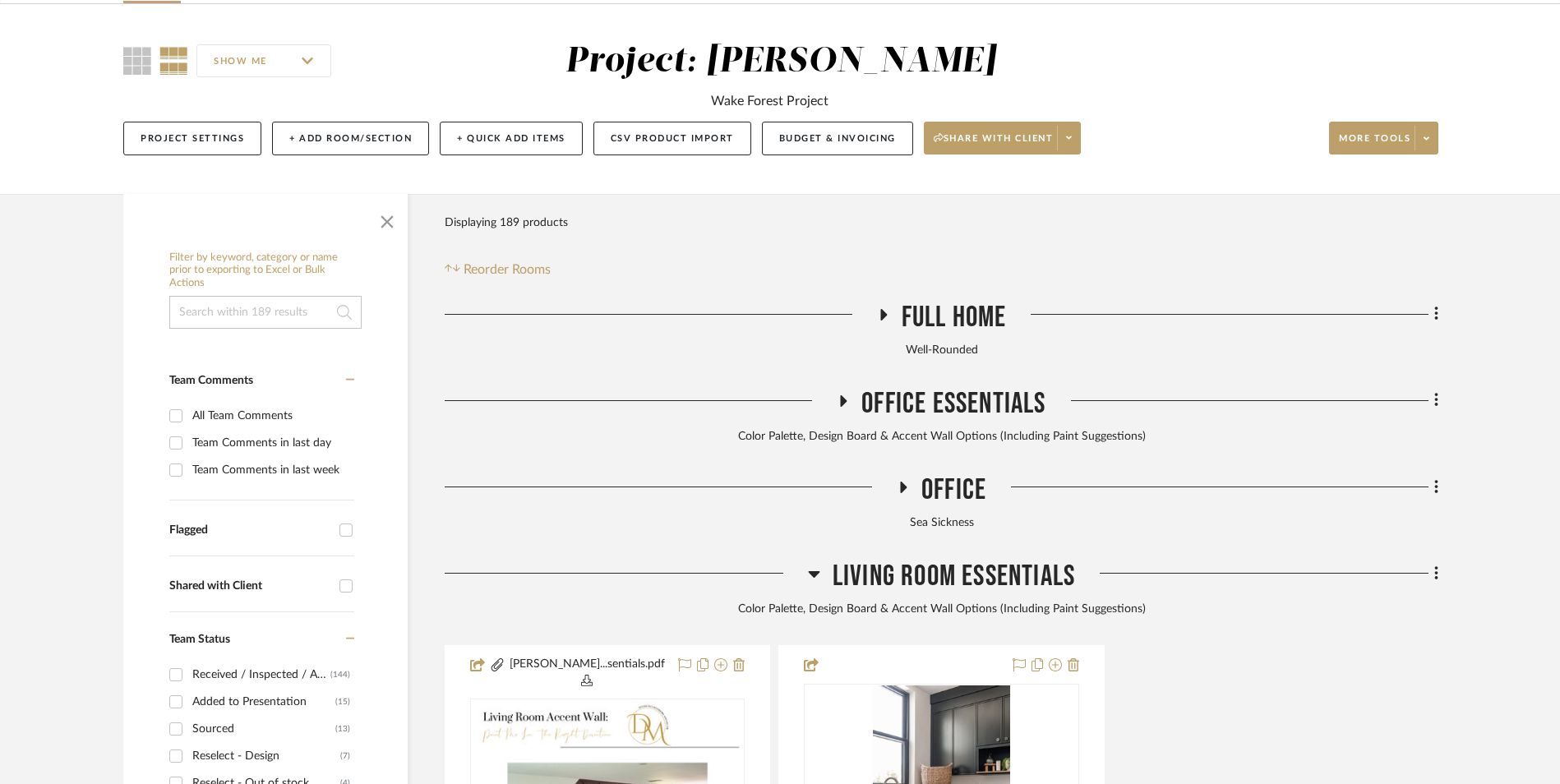
click at [808, 571] on icon at bounding box center [814, 573] width 11 height 7
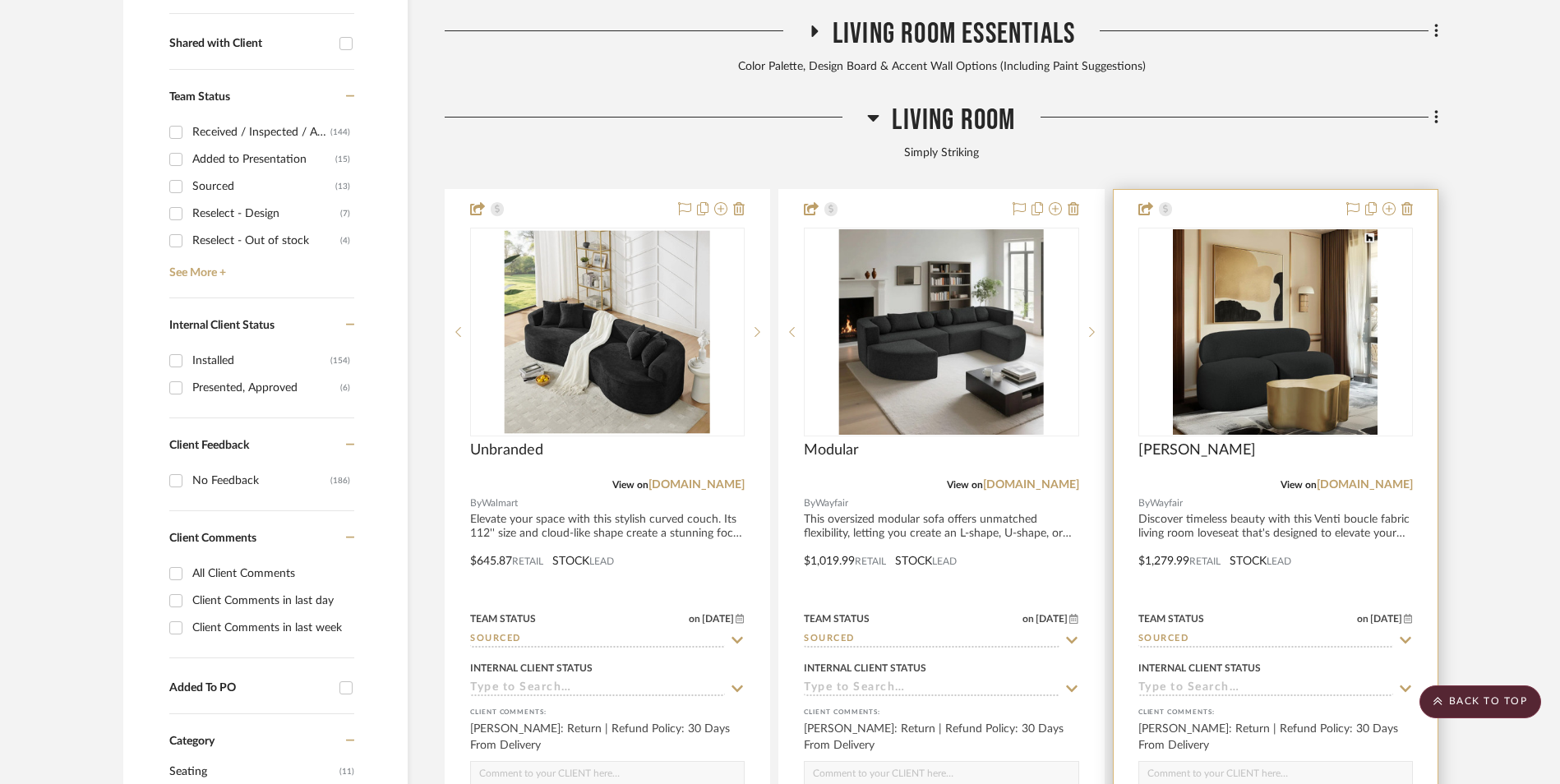
scroll to position [575, 0]
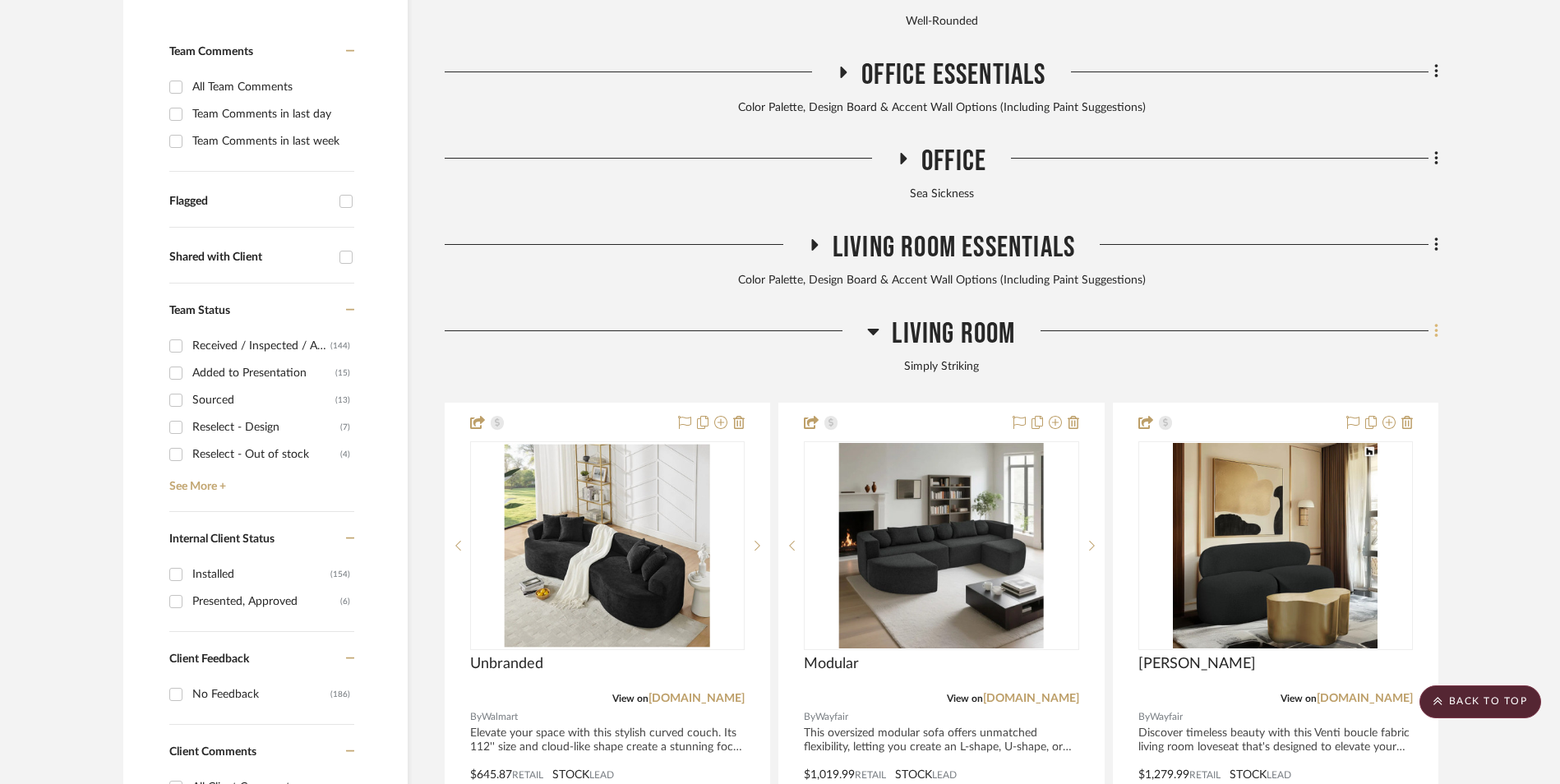
click at [1433, 319] on fa-icon at bounding box center [1433, 332] width 10 height 27
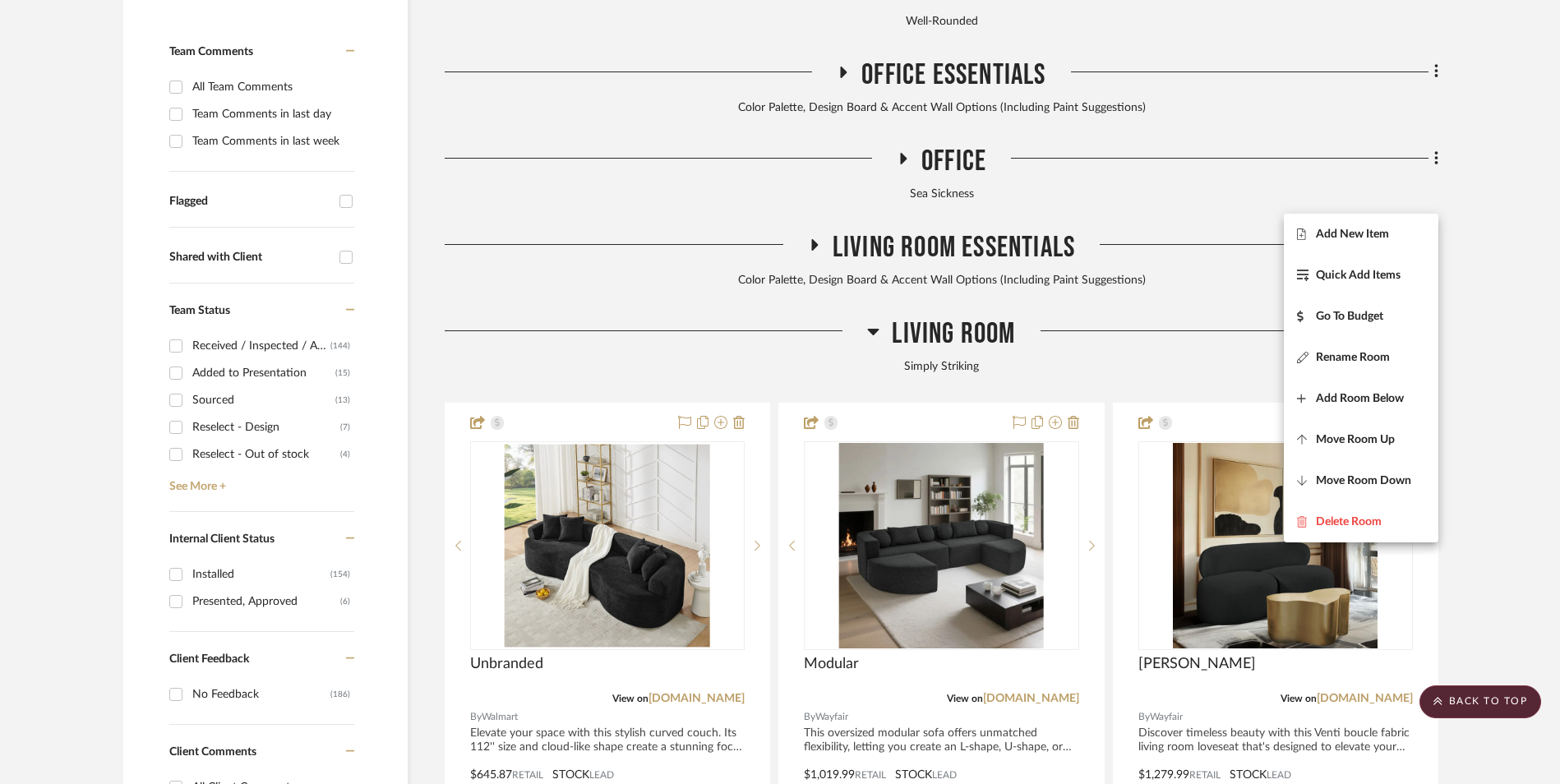
click at [1363, 242] on button "Add New Item" at bounding box center [1361, 233] width 154 height 41
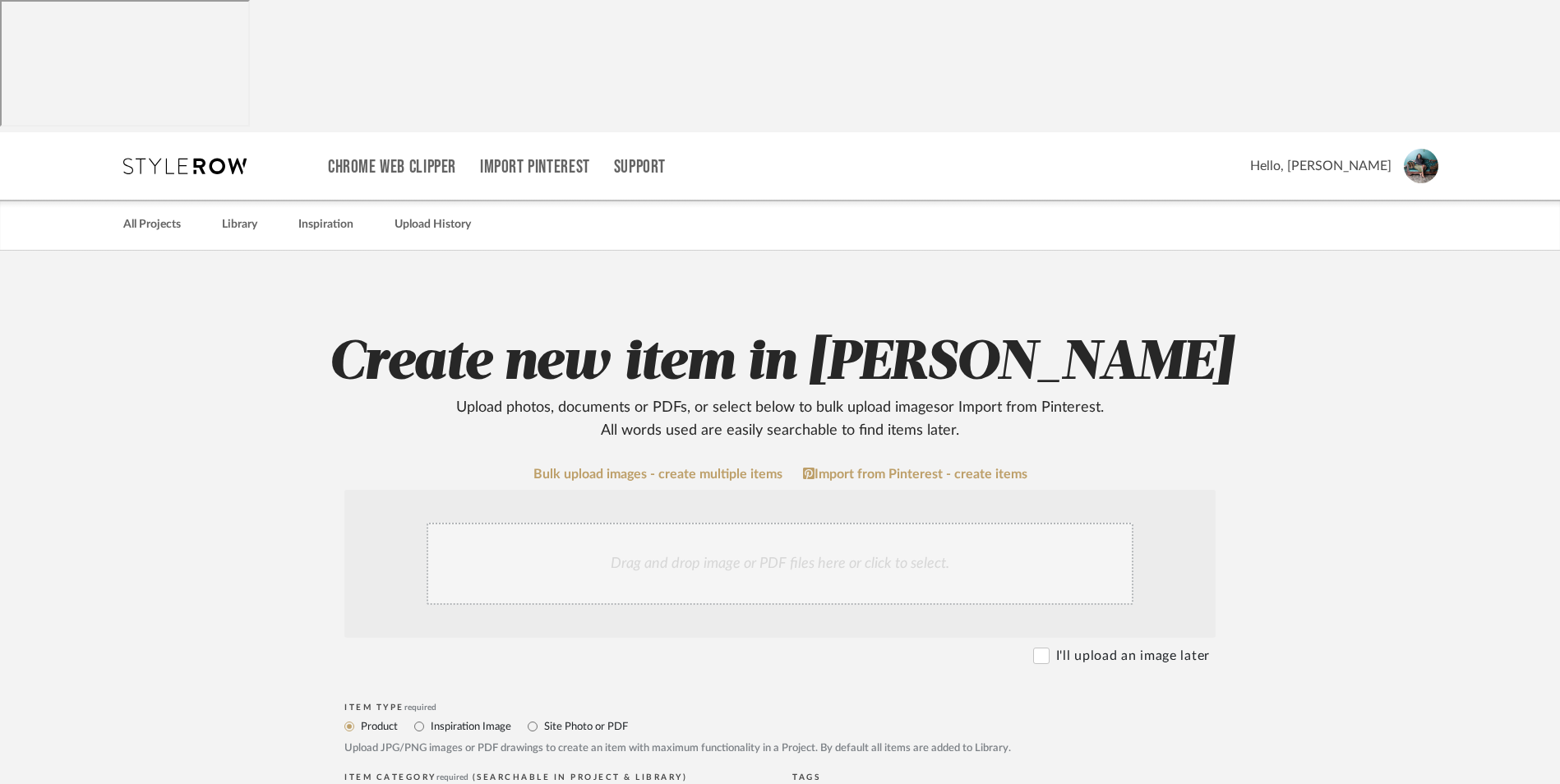
scroll to position [411, 0]
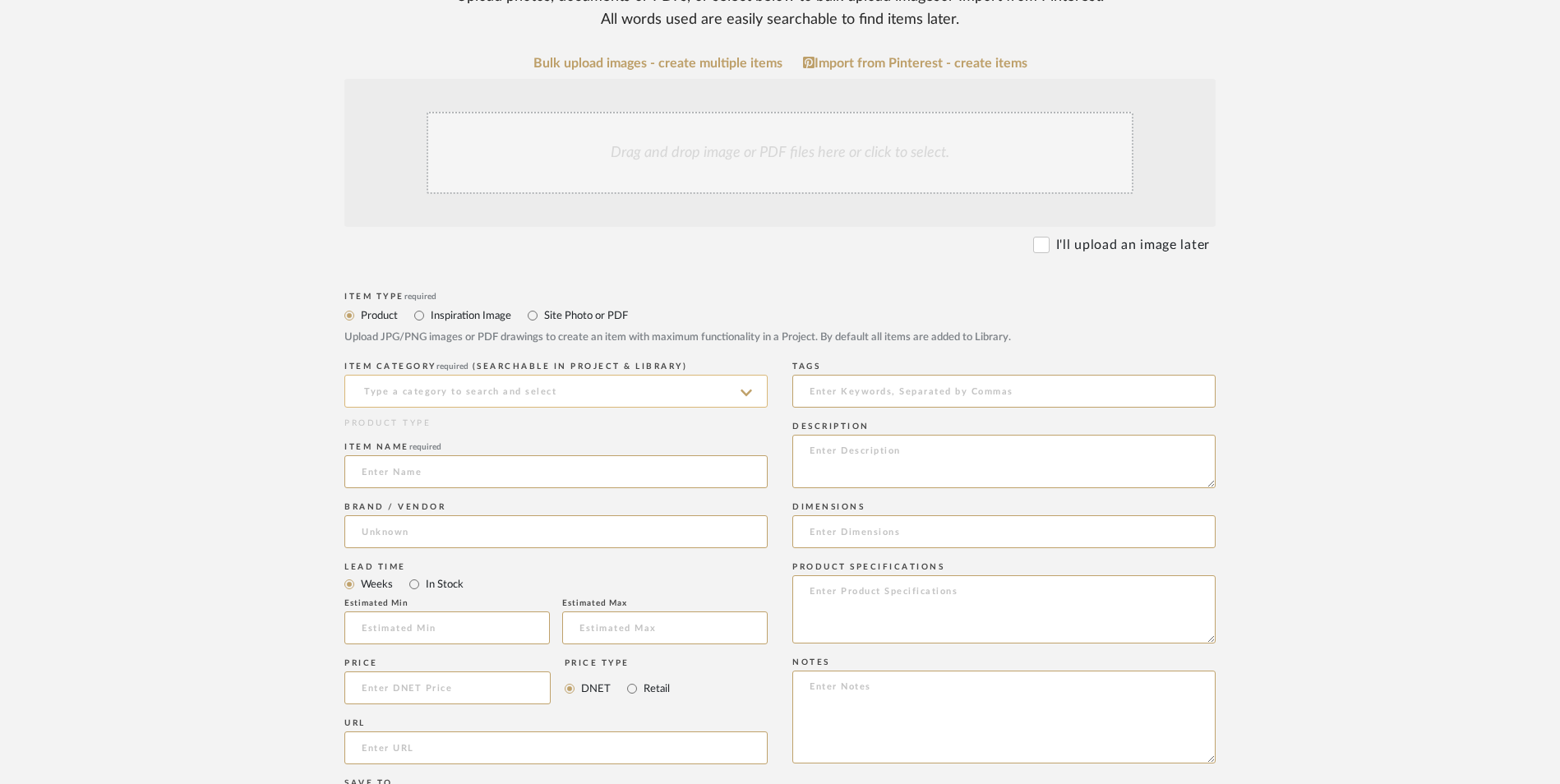
click at [492, 374] on input at bounding box center [556, 391] width 423 height 32
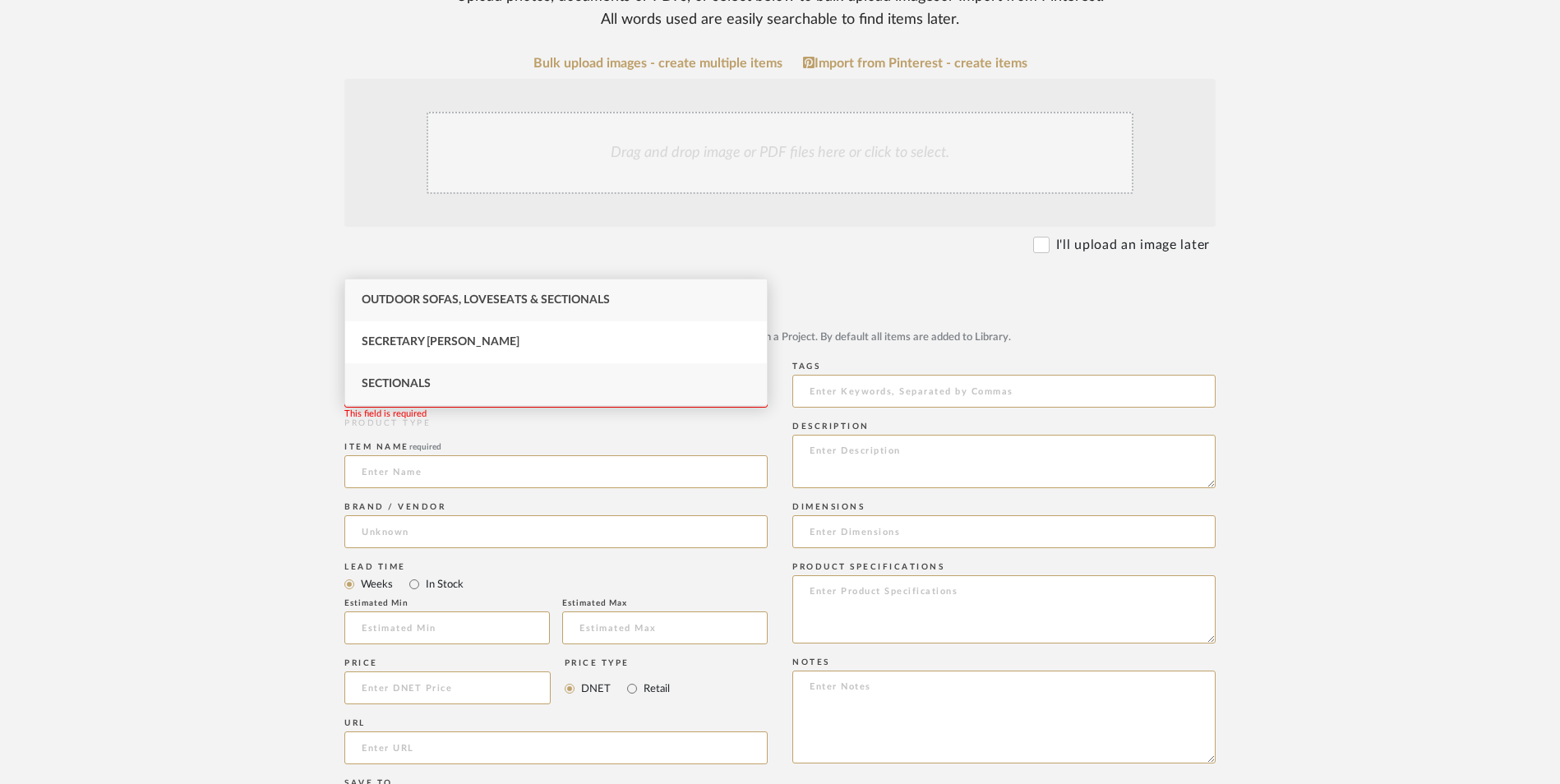
click at [441, 385] on div "Sectionals" at bounding box center [556, 384] width 421 height 42
type input "Sectionals"
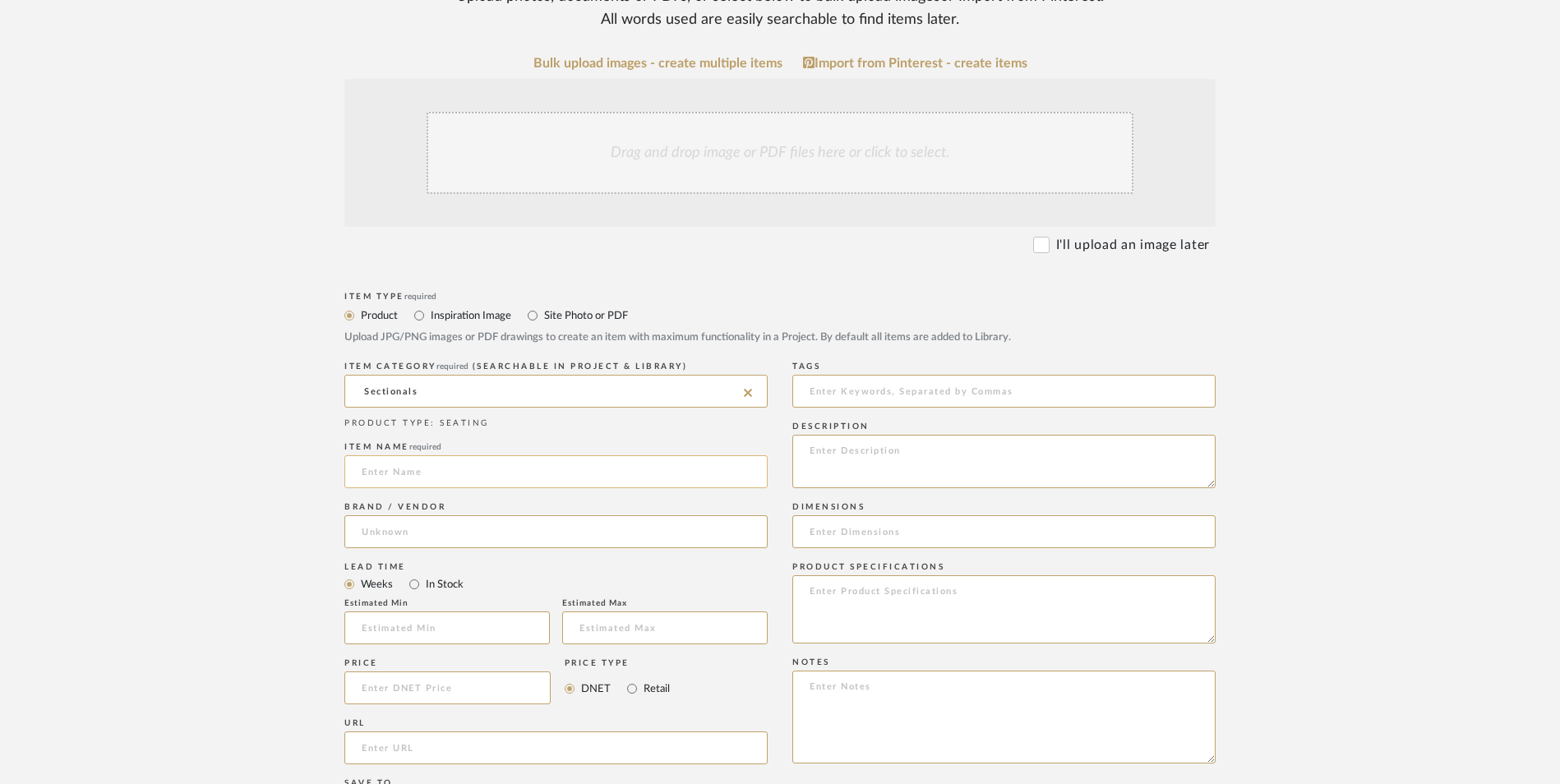
click at [406, 455] on input at bounding box center [556, 472] width 423 height 32
type input "Meridian"
type input "M"
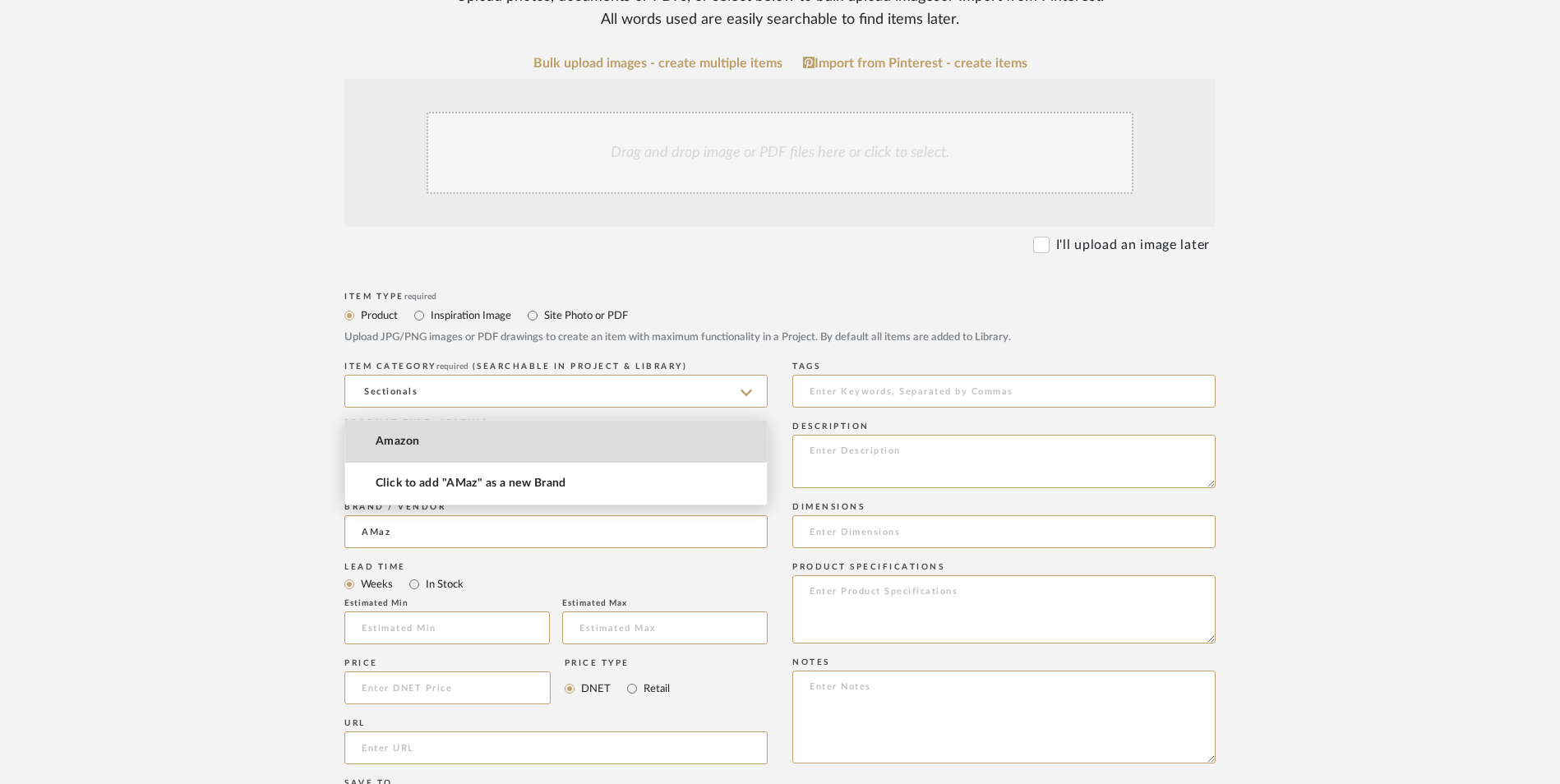
click at [420, 440] on mat-option "Amazon" at bounding box center [556, 442] width 421 height 42
type input "Amazon"
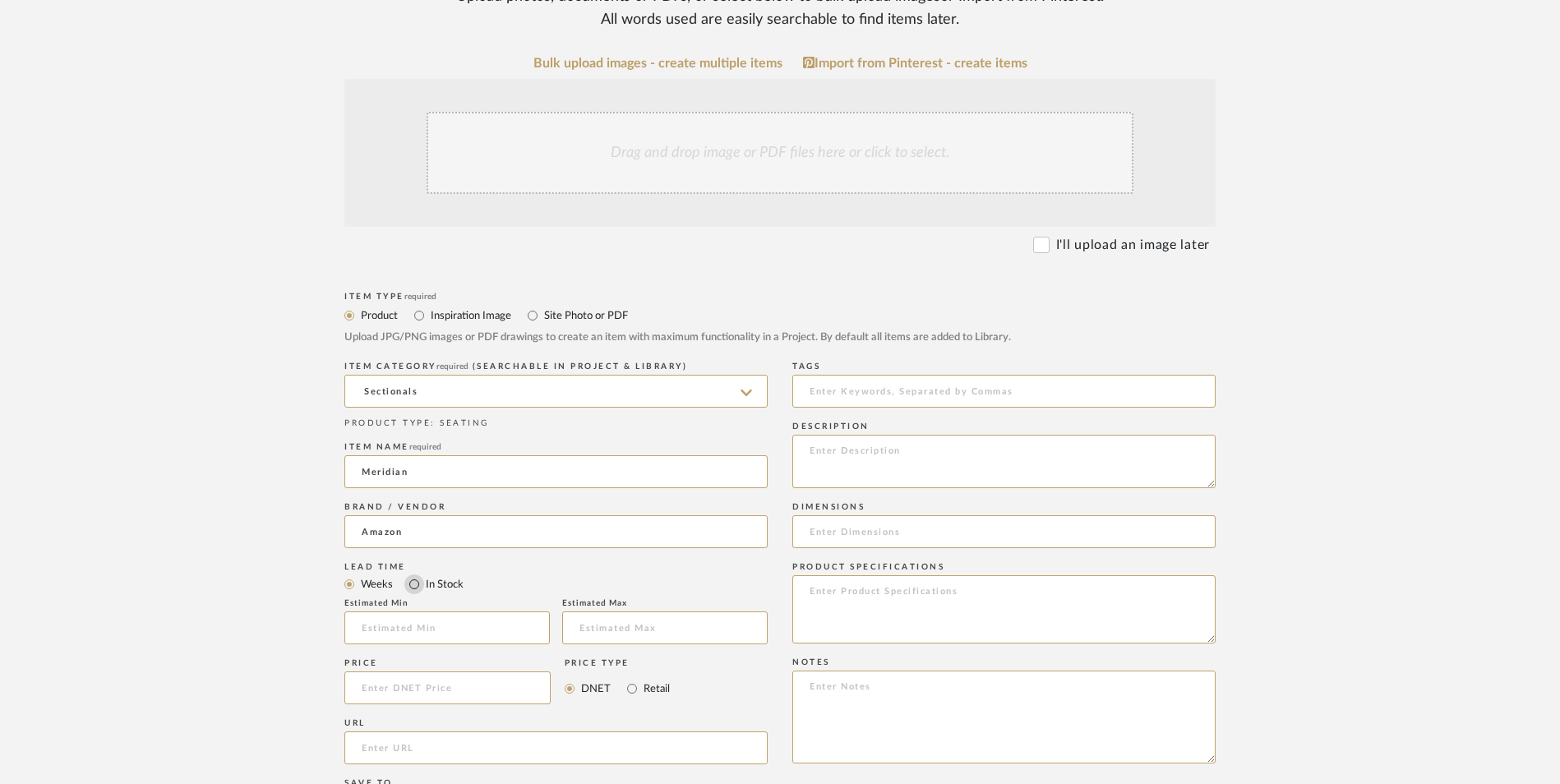
click at [411, 574] on input "In Stock" at bounding box center [414, 584] width 20 height 20
radio input "true"
click at [627, 678] on input "Retail" at bounding box center [632, 688] width 20 height 20
radio input "true"
click at [466, 672] on input at bounding box center [447, 688] width 206 height 32
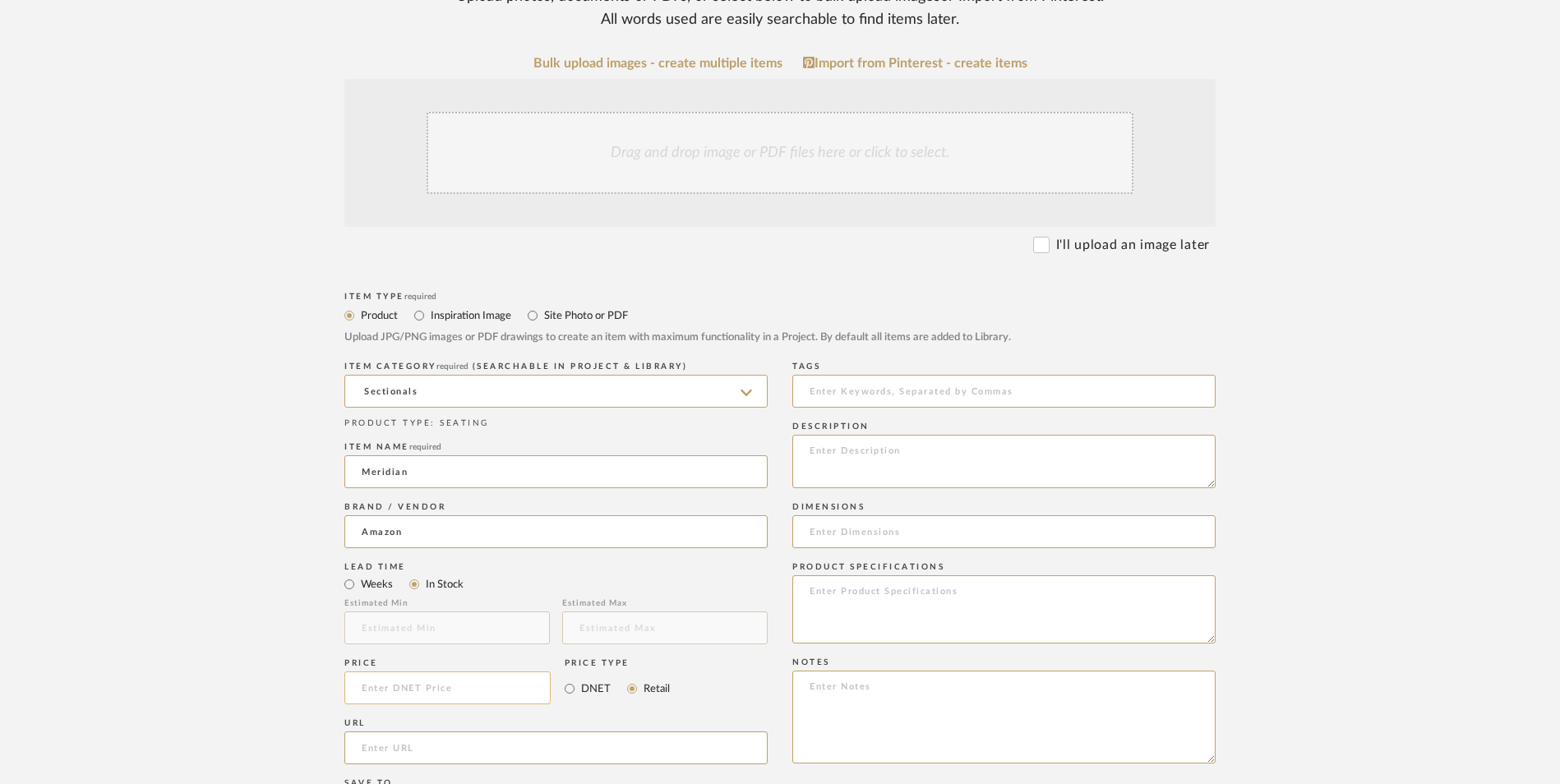
click at [465, 672] on input at bounding box center [447, 688] width 206 height 32
type input "$616.00"
click at [305, 570] on form "Bulk upload images - create multiple items Import from Pinterest - create items…" at bounding box center [780, 652] width 1047 height 1191
click at [429, 732] on input "url" at bounding box center [556, 748] width 423 height 32
paste input "[URL][DOMAIN_NAME][PERSON_NAME]"
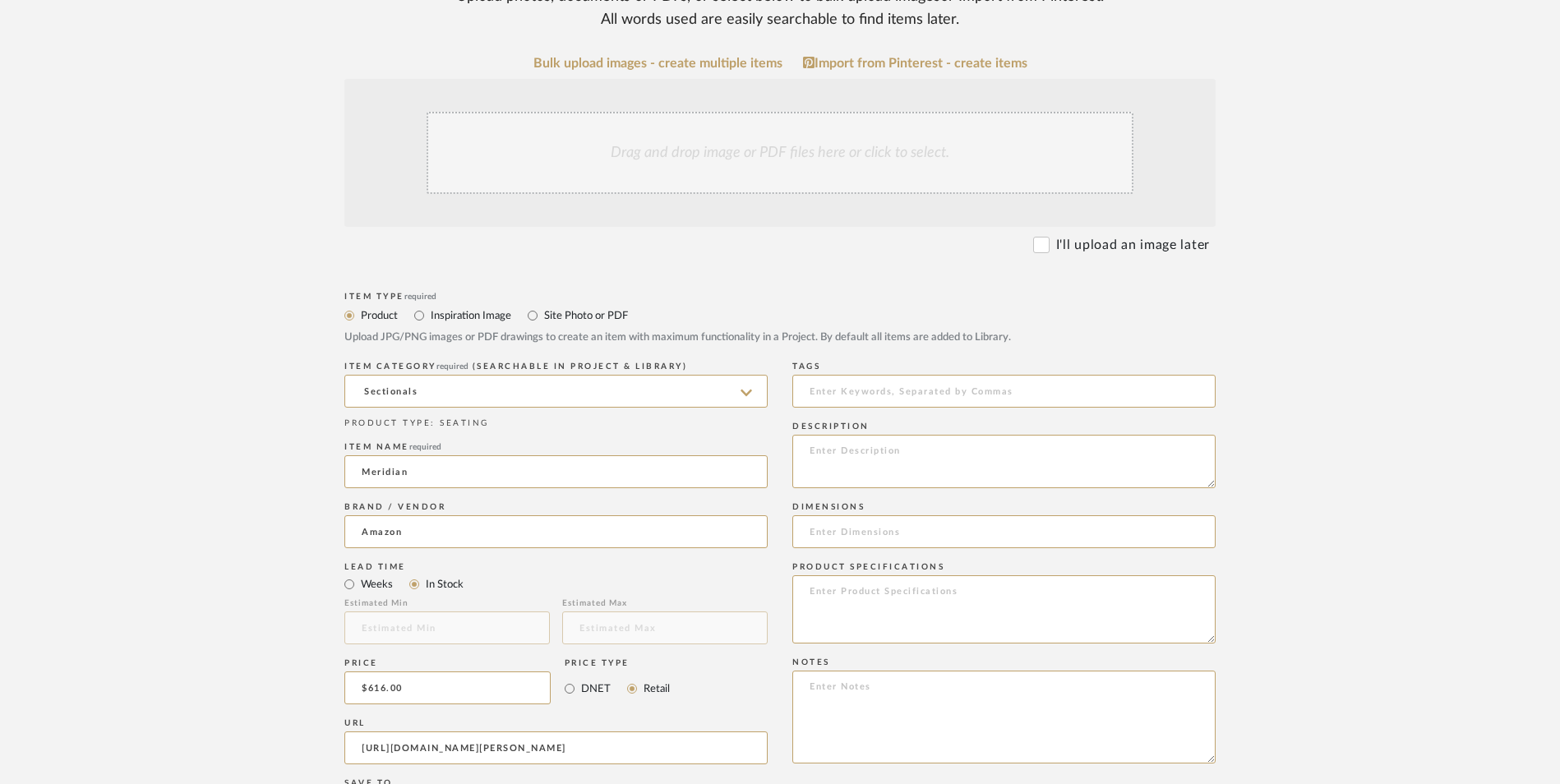
scroll to position [0, 171]
type input "[URL][DOMAIN_NAME][PERSON_NAME]"
click at [246, 502] on upload-items "Create new item in [PERSON_NAME] Upload photos, documents or PDFs, or select be…" at bounding box center [780, 564] width 1560 height 1448
click at [809, 671] on textarea at bounding box center [1003, 716] width 423 height 92
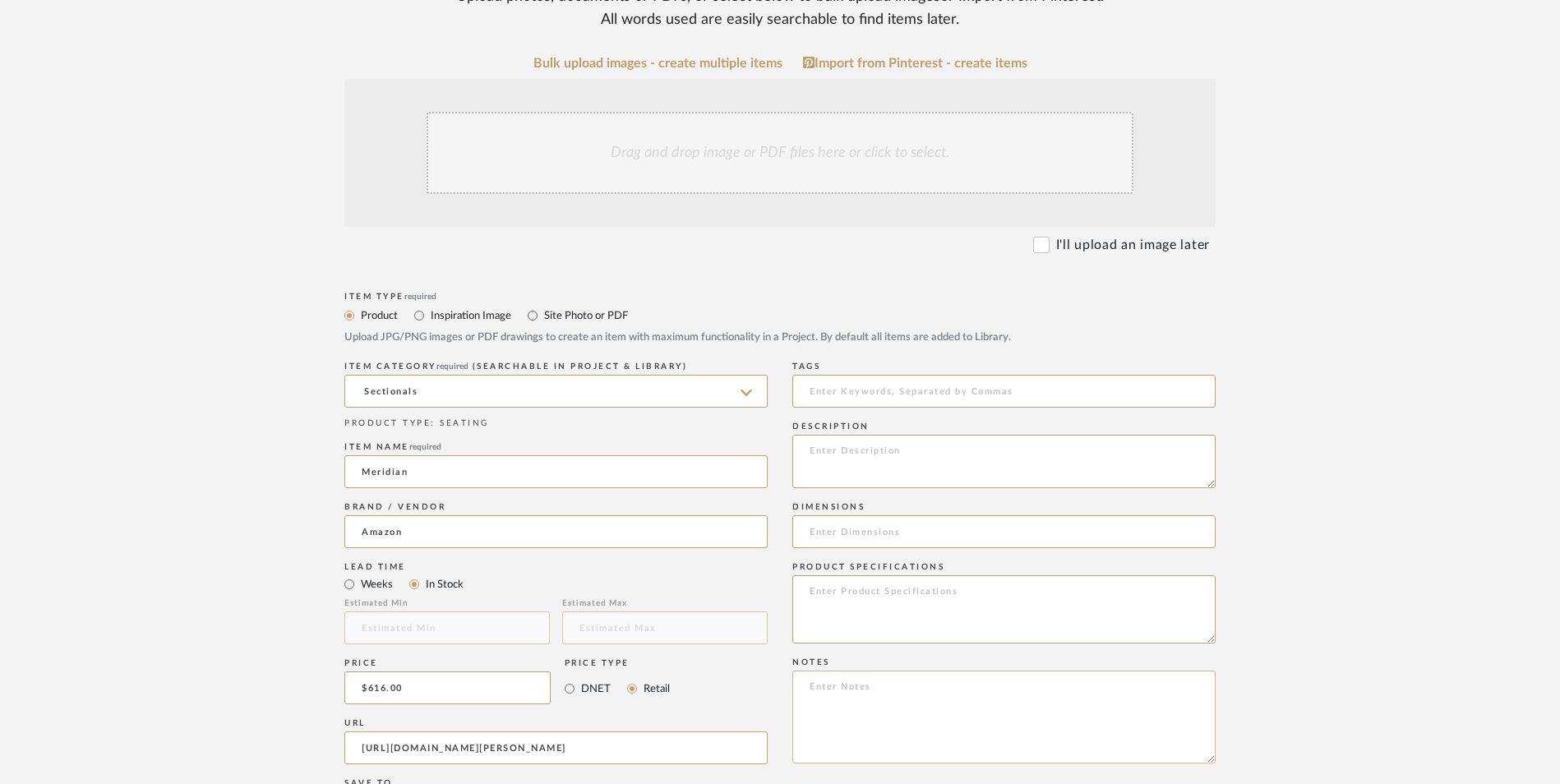
paste textarea "Option 1: ETA: SKU: Reviews - Stars Return | Refund Policy:"
type textarea "Option 1: ETA: SKU: Reviews - Stars Return | Refund Policy:"
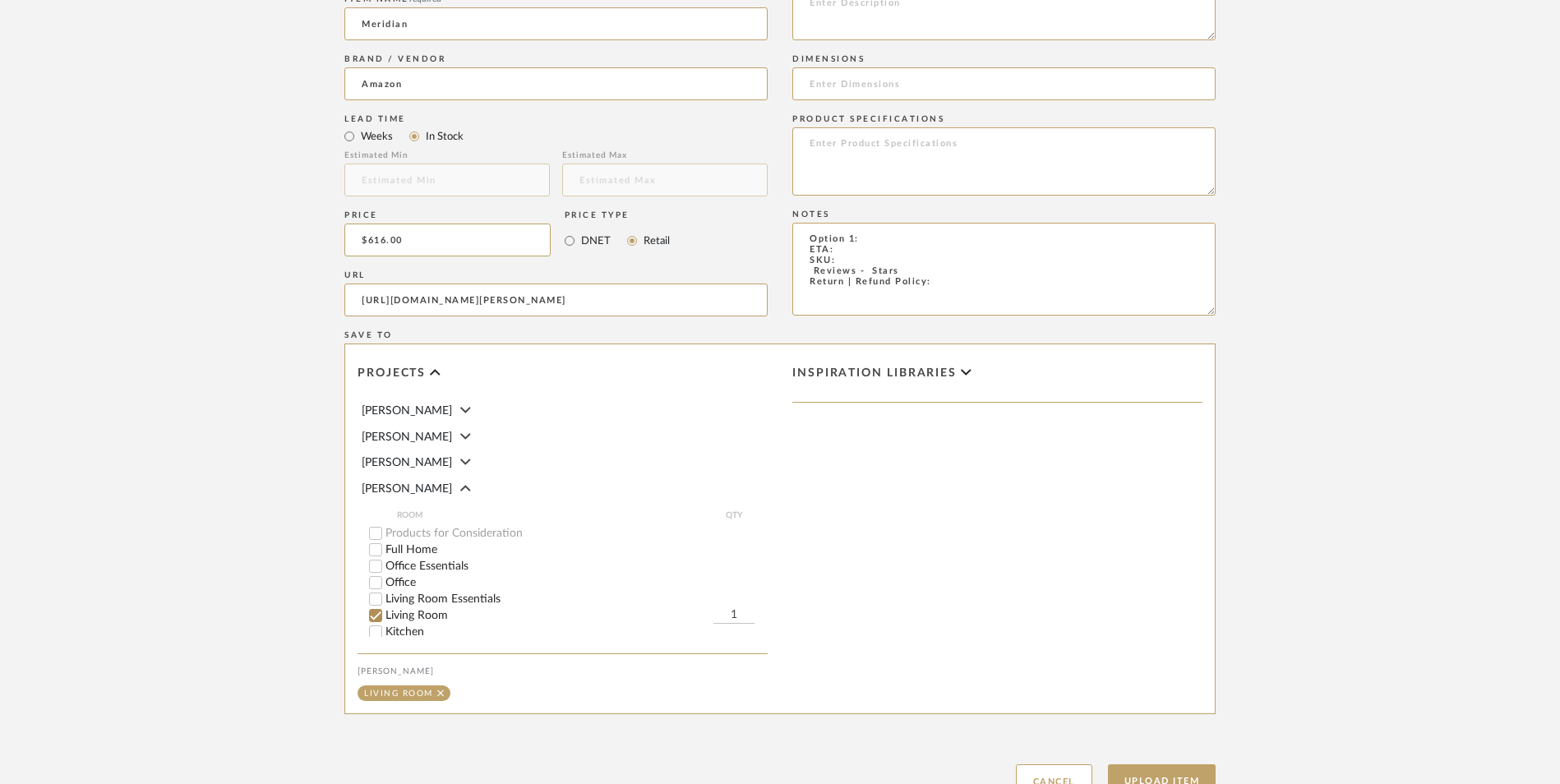
click at [1066, 764] on button "Cancel" at bounding box center [1054, 781] width 76 height 35
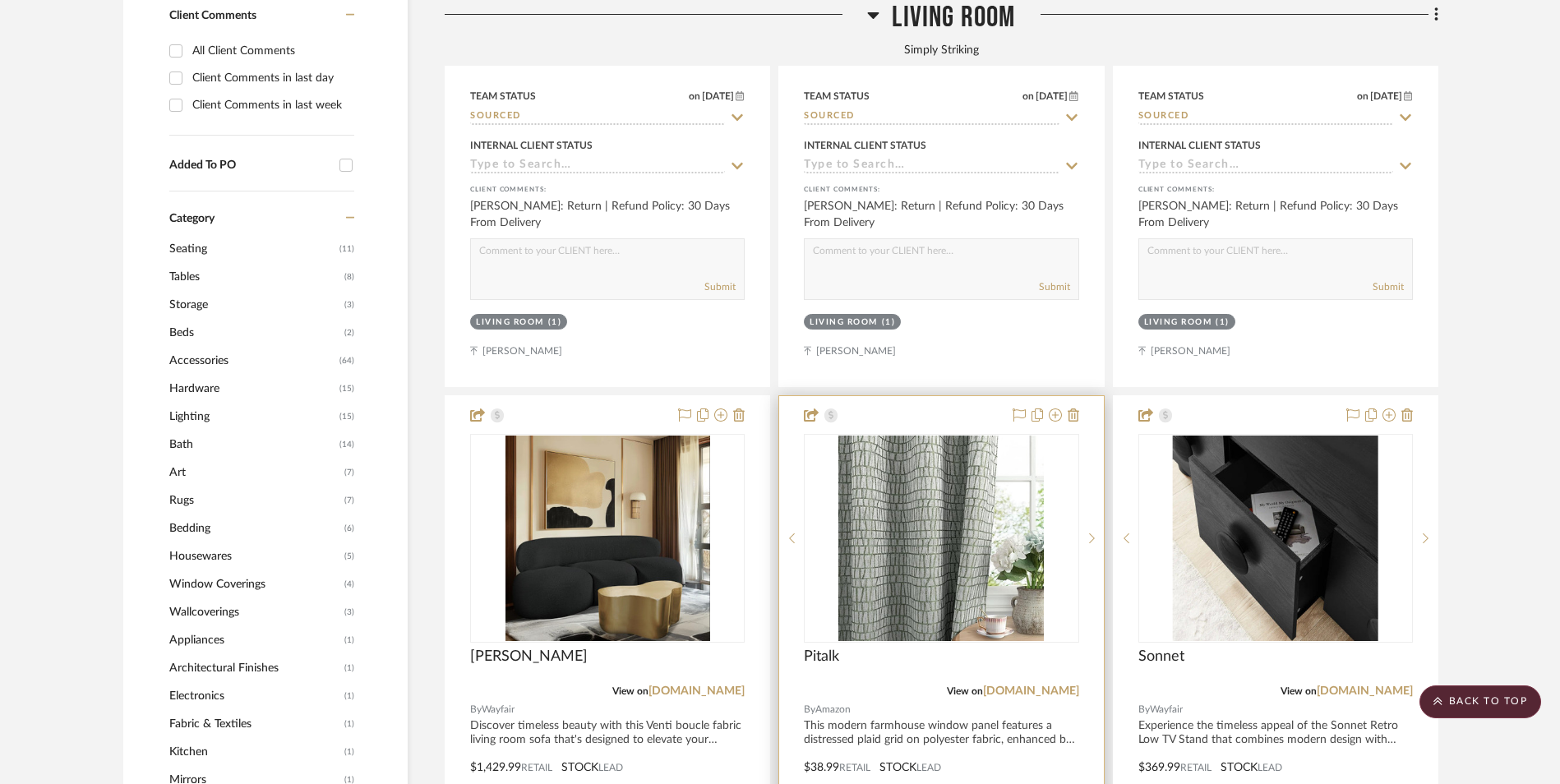
scroll to position [1315, 0]
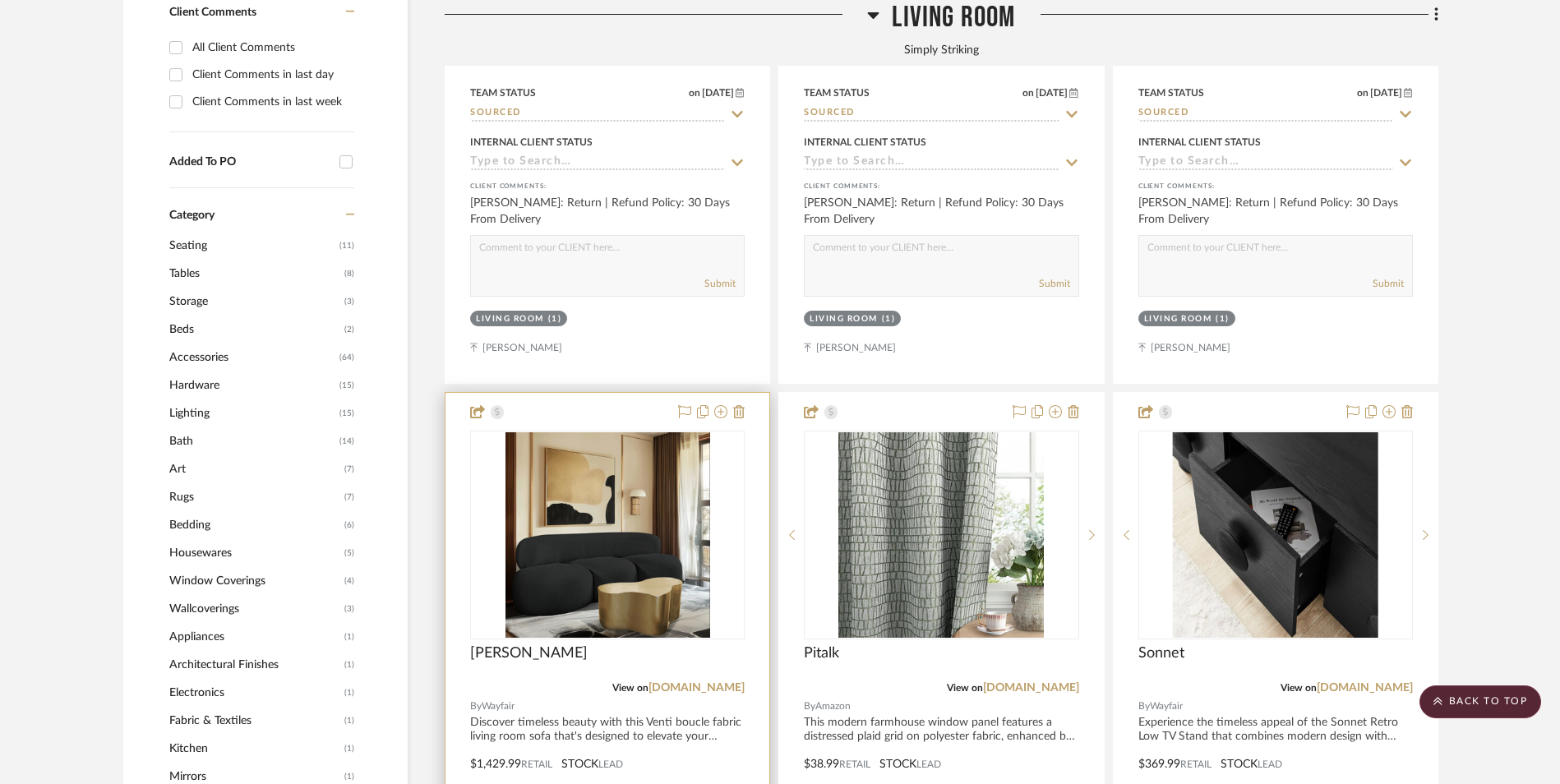
click at [557, 432] on img "0" at bounding box center [607, 535] width 205 height 206
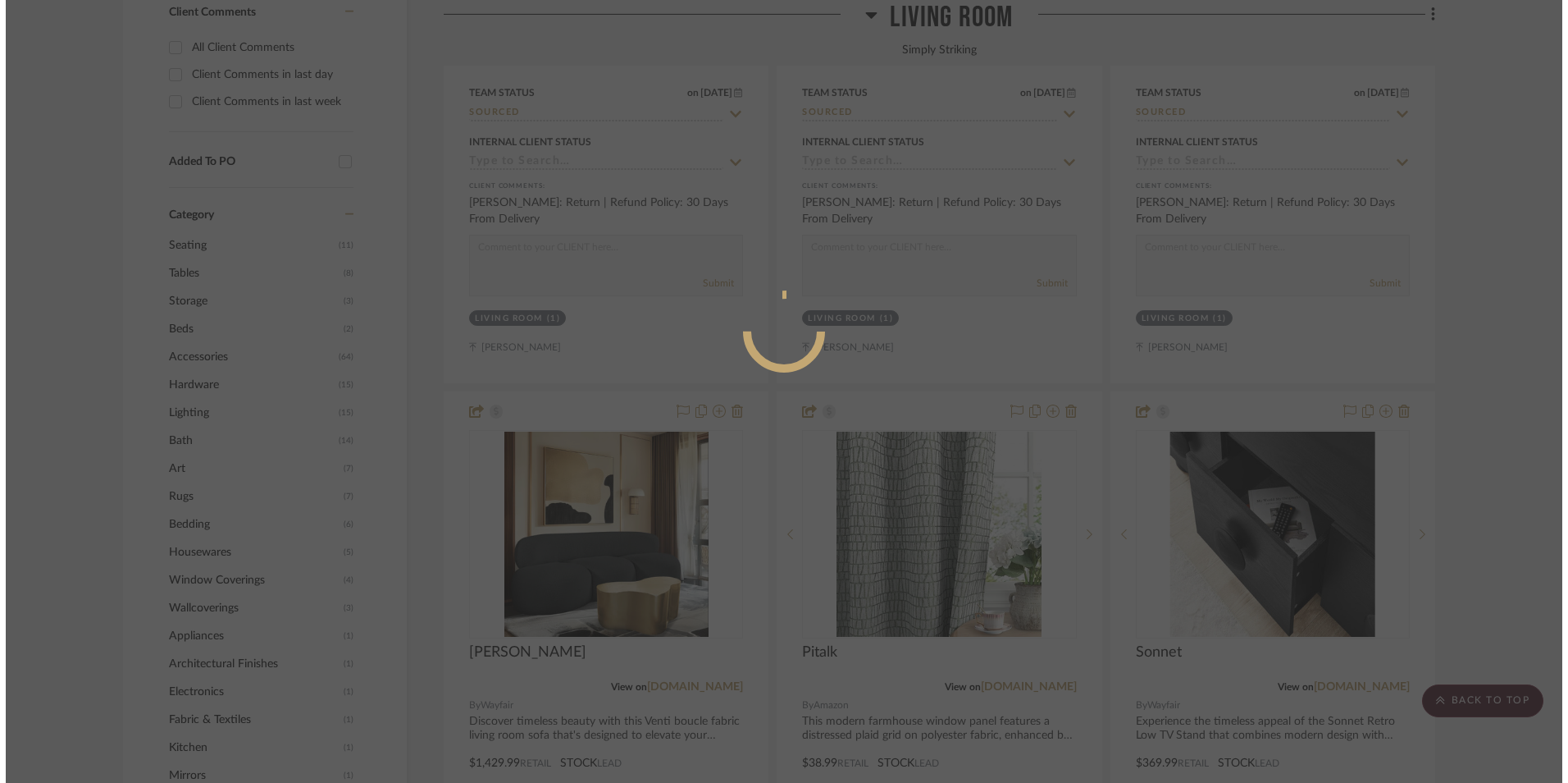
scroll to position [0, 0]
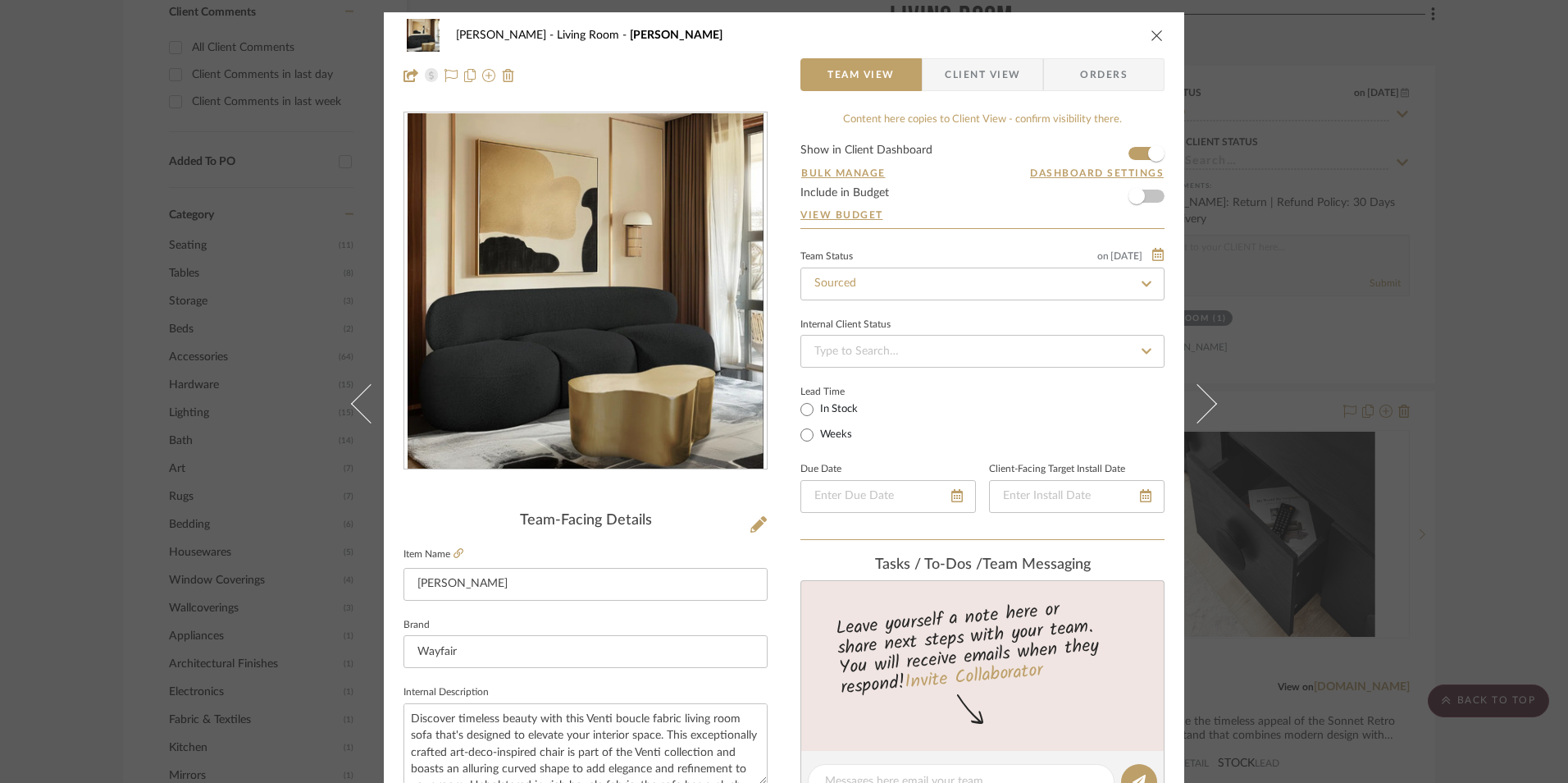
click at [985, 85] on span "Client View" at bounding box center [981, 74] width 75 height 32
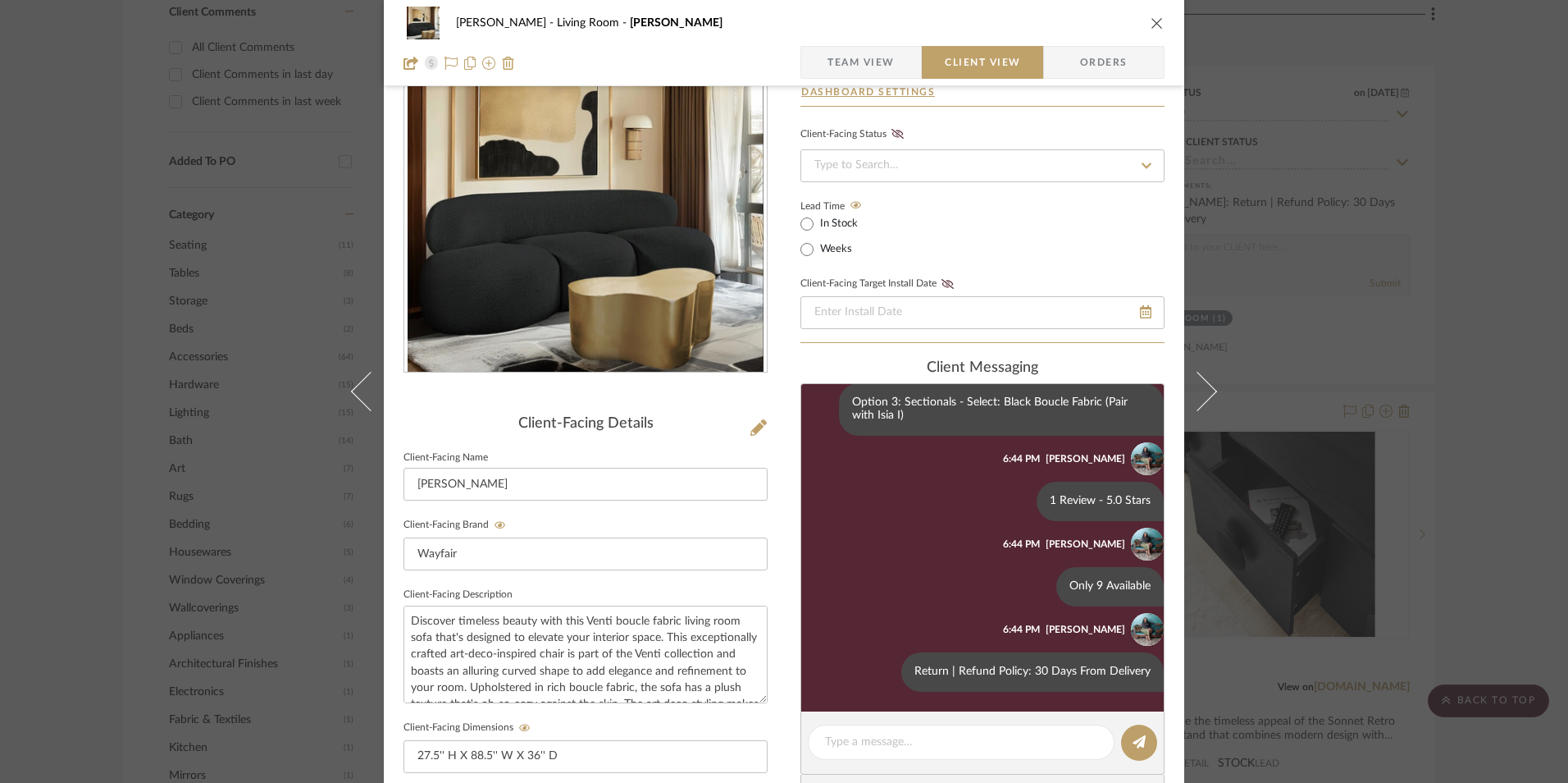
scroll to position [328, 0]
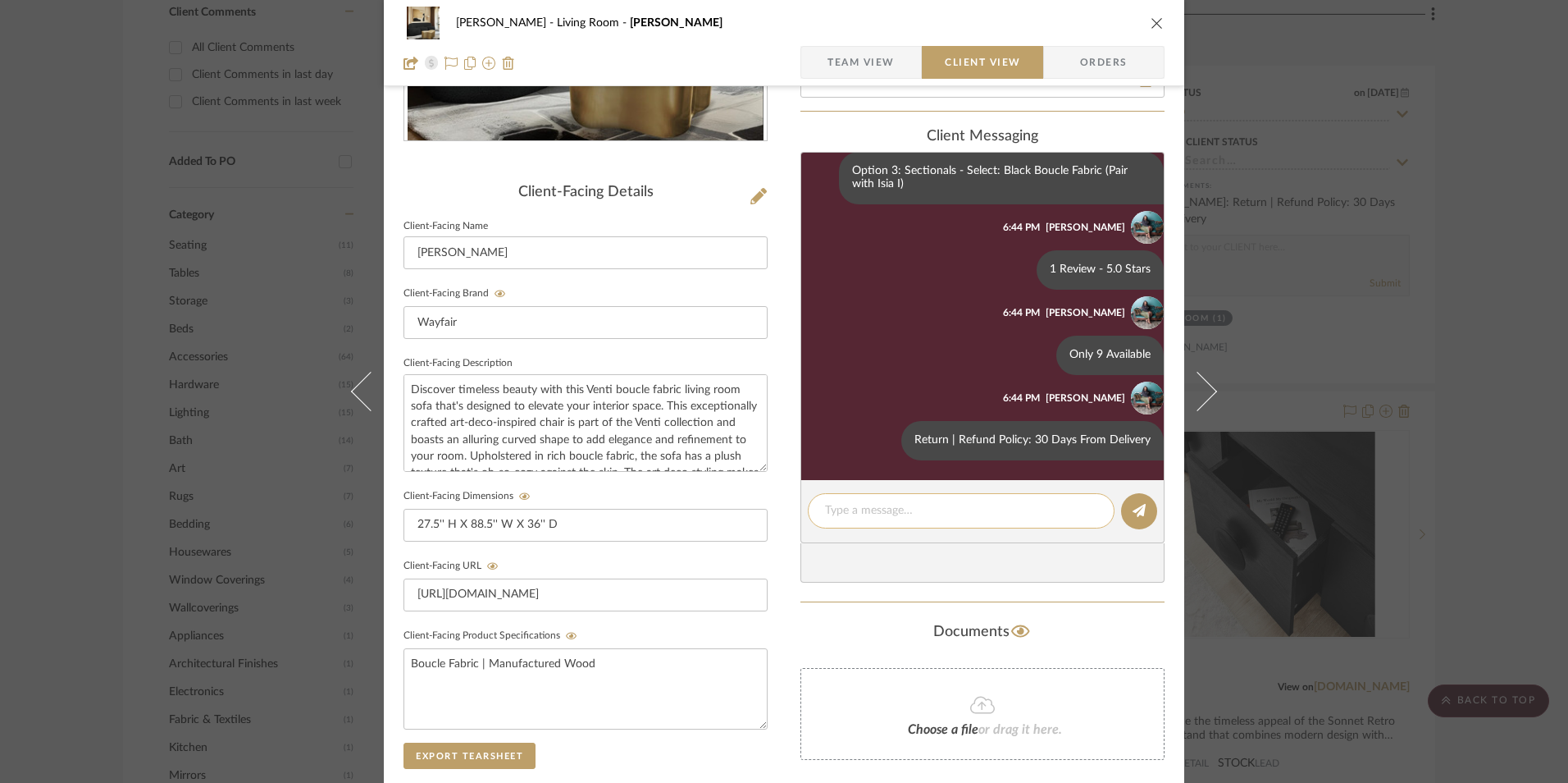
click at [929, 509] on textarea at bounding box center [961, 511] width 272 height 17
click at [958, 512] on textarea "Note: Same product is $" at bounding box center [961, 511] width 272 height 17
type textarea "Note: Same product is $815 on Meridian Furniture."
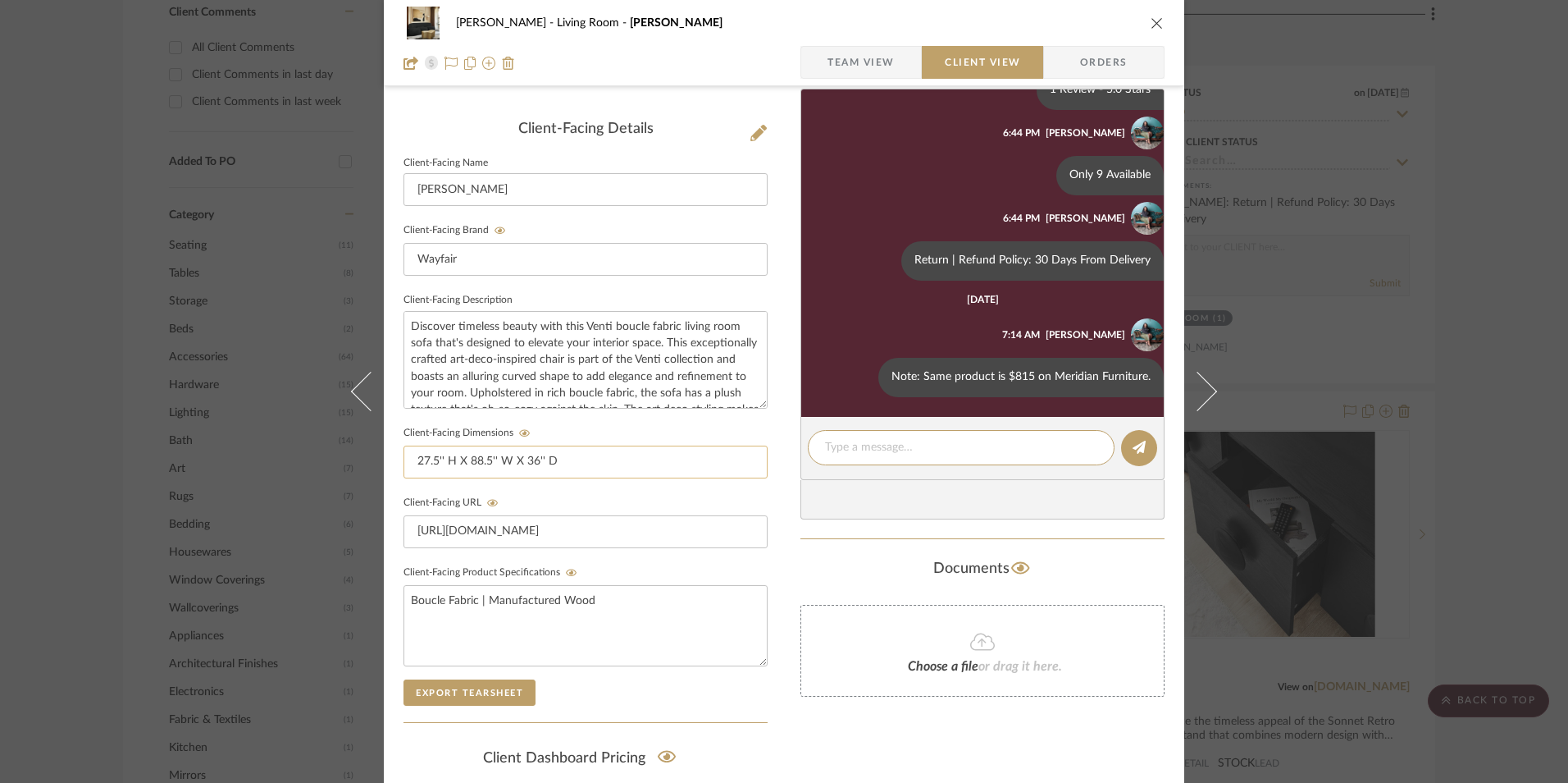
scroll to position [410, 0]
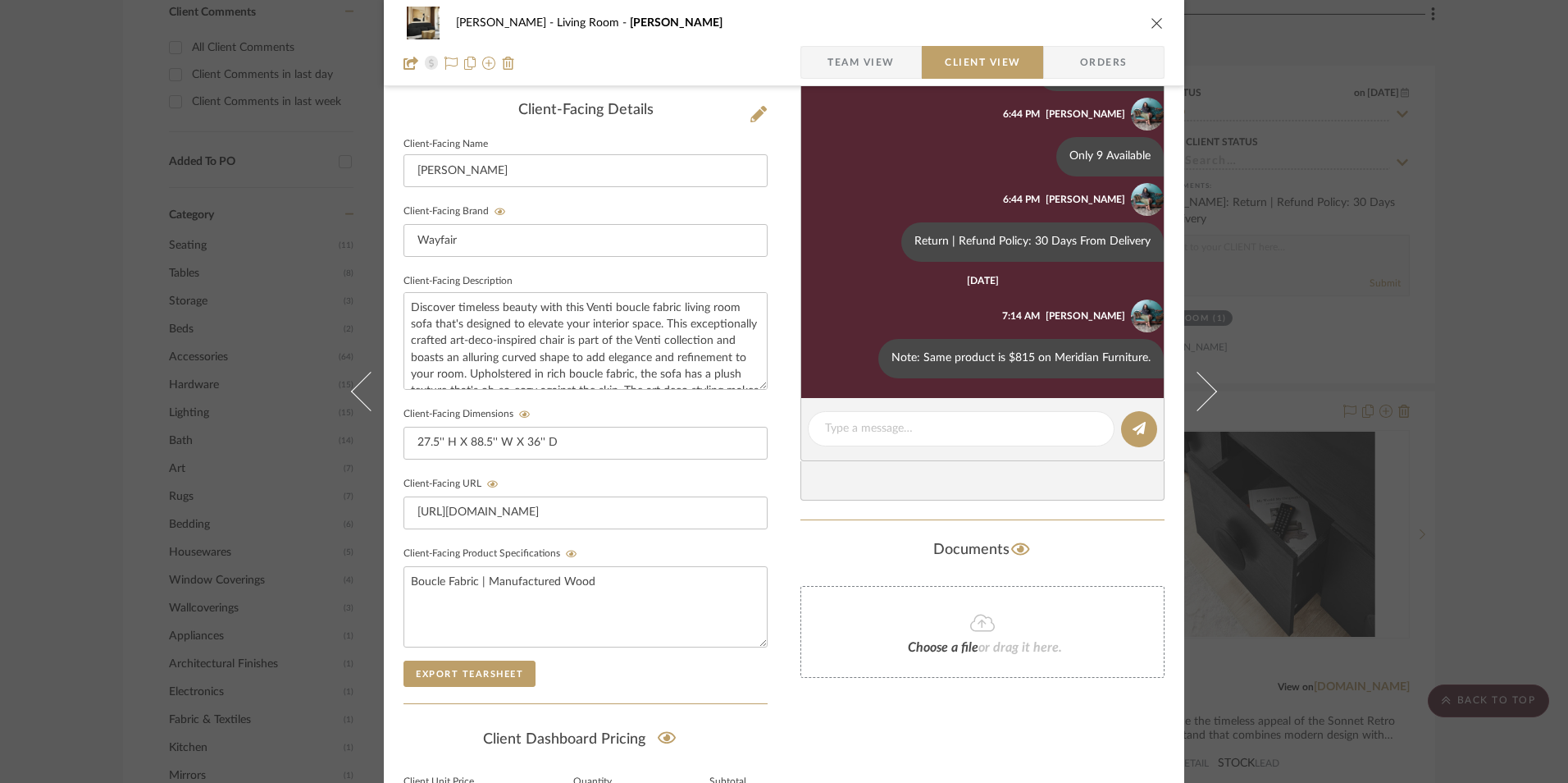
click at [1503, 369] on div "[PERSON_NAME] Living Room [PERSON_NAME] Team View Client View Orders Client-Fac…" at bounding box center [784, 391] width 1568 height 783
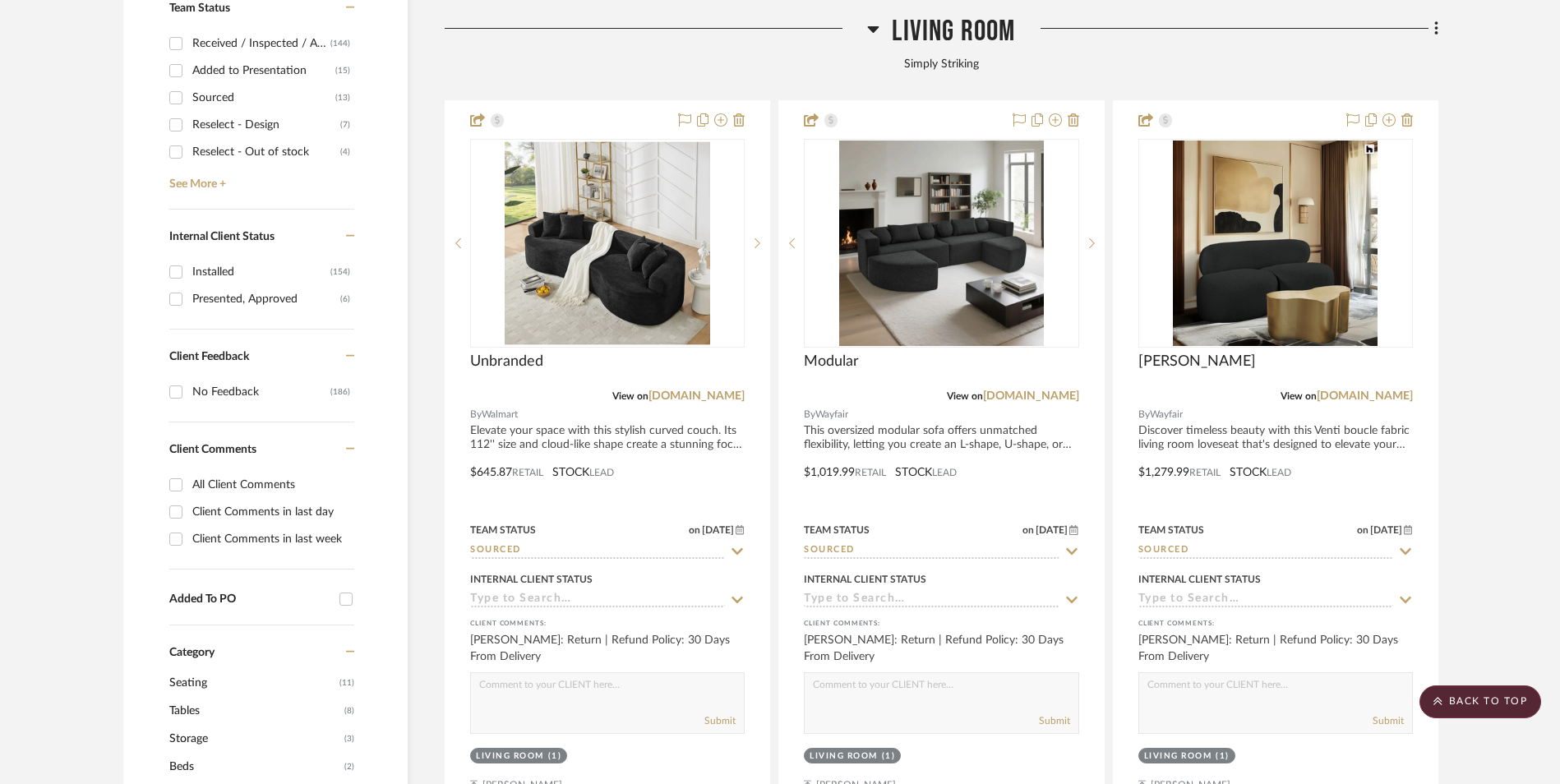
scroll to position [821, 0]
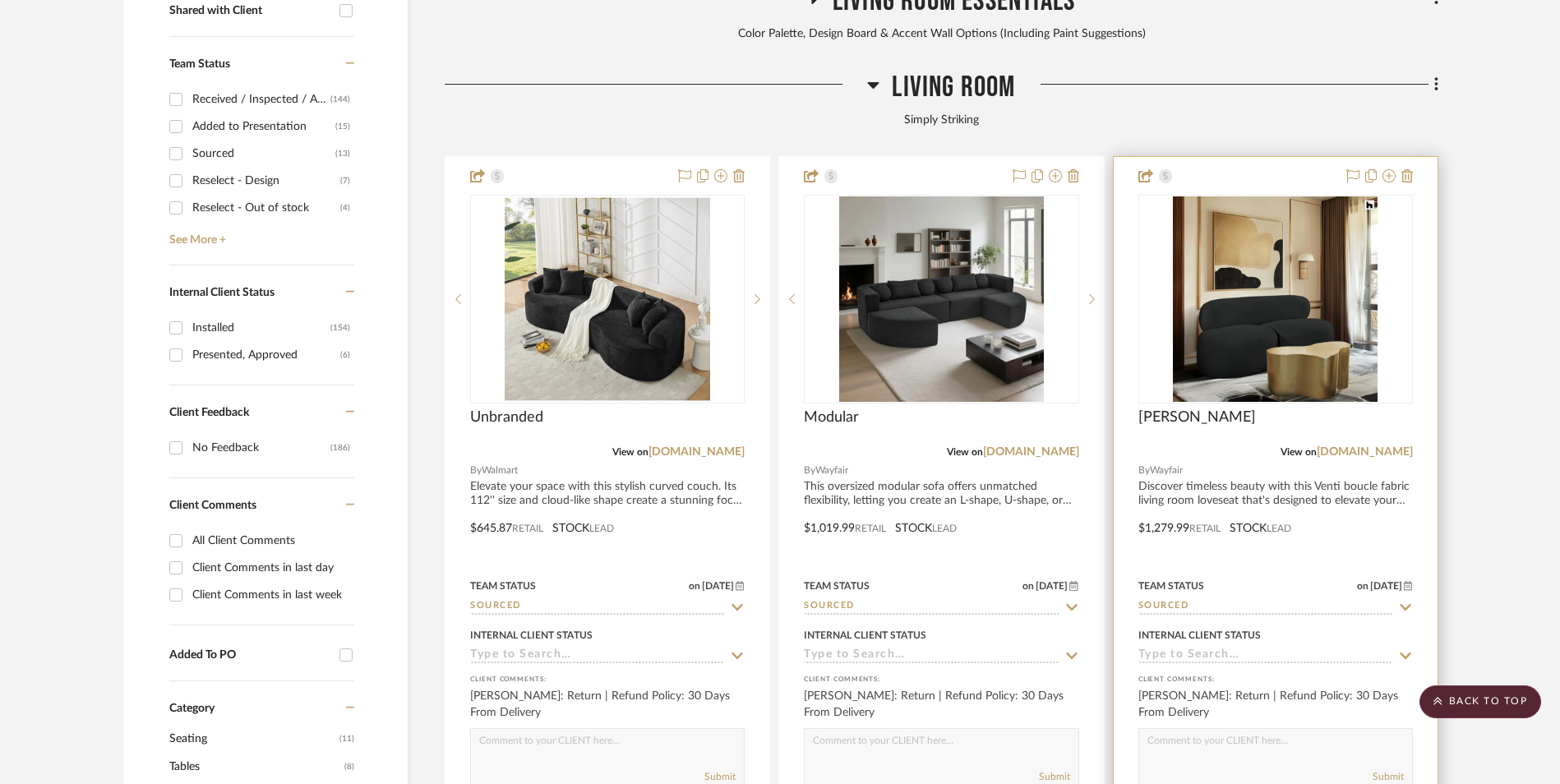
click at [1283, 210] on img "0" at bounding box center [1275, 299] width 205 height 206
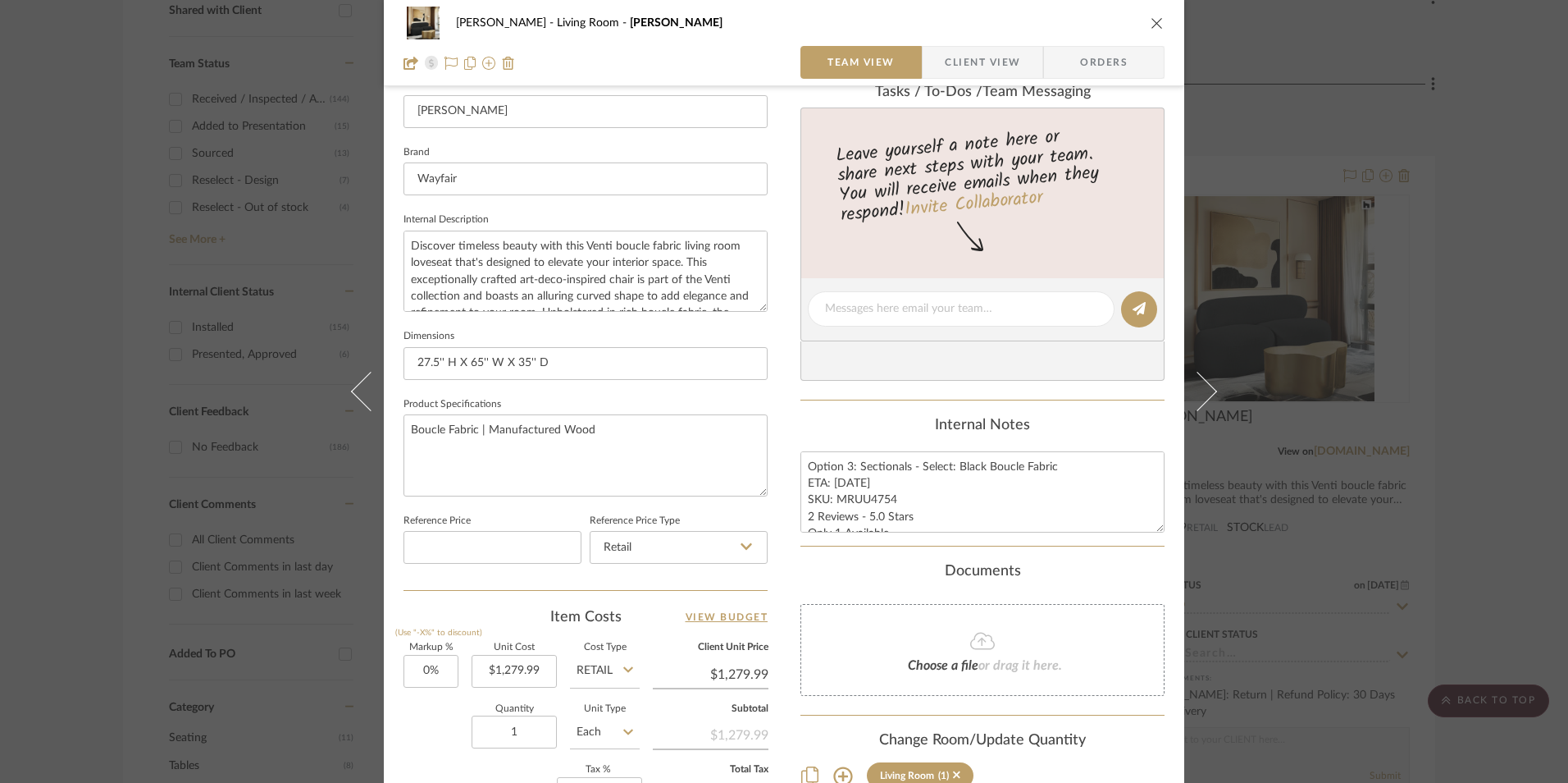
scroll to position [492, 0]
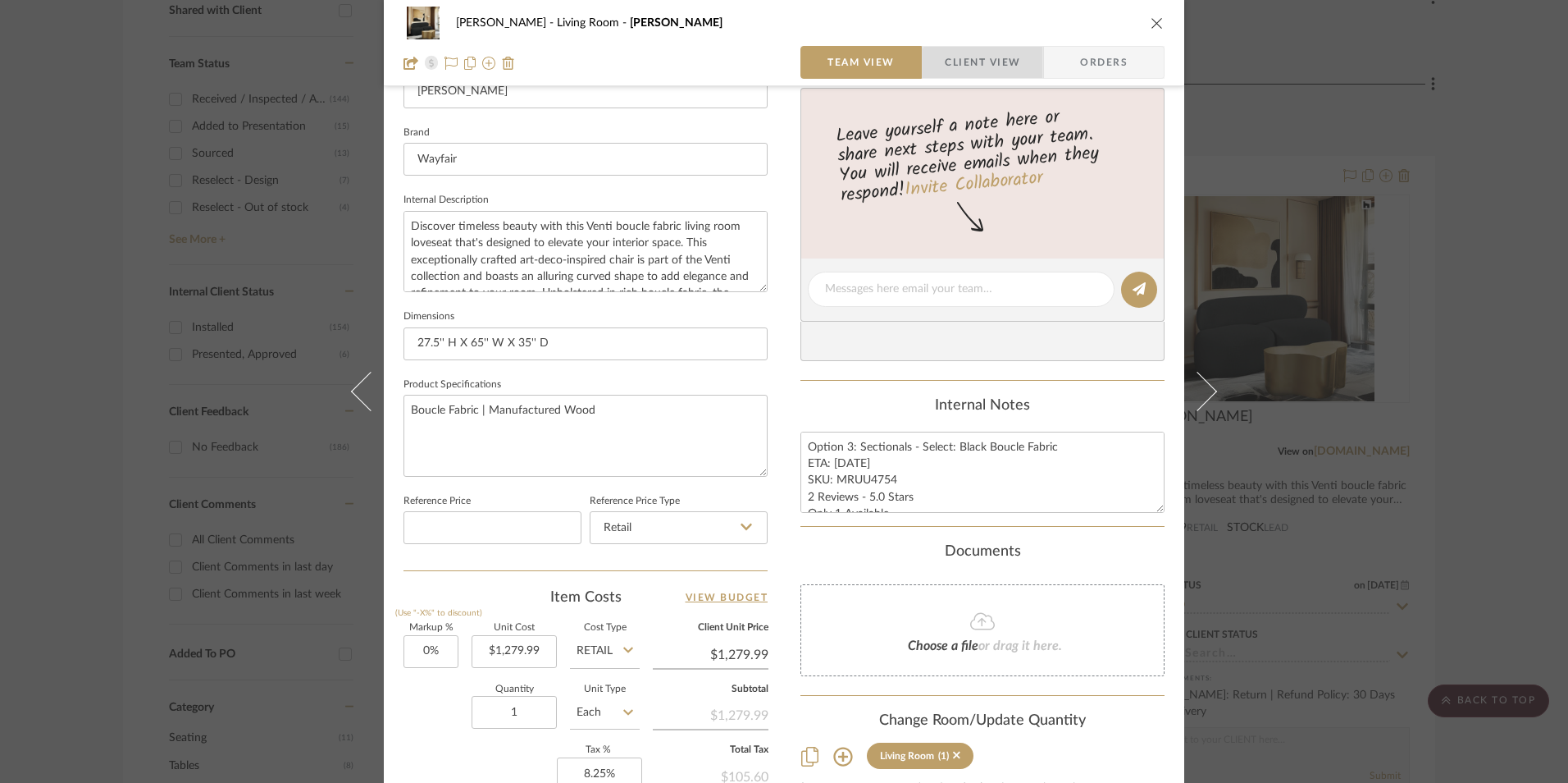
click at [988, 64] on span "Client View" at bounding box center [981, 62] width 75 height 32
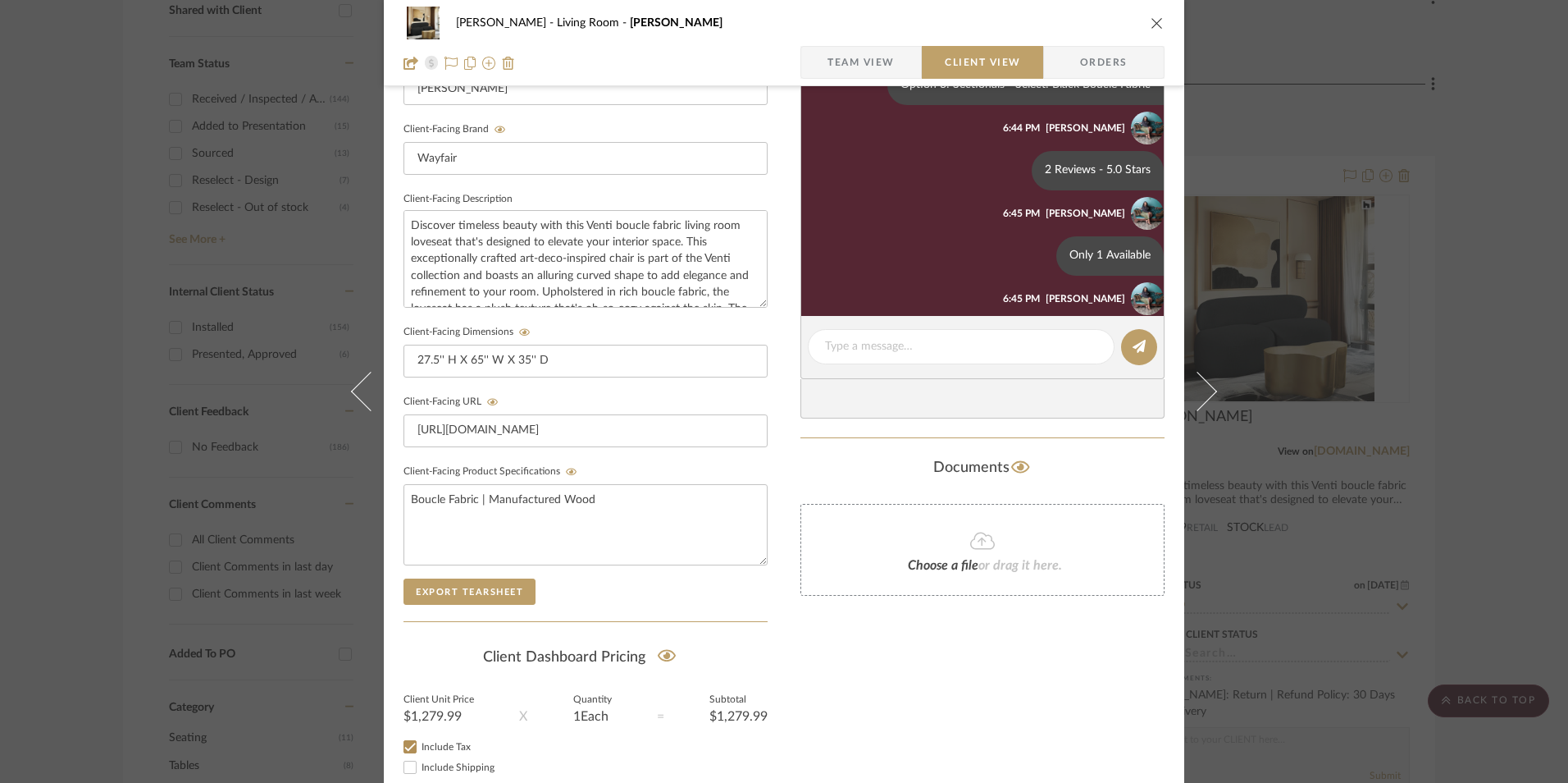
scroll to position [65, 0]
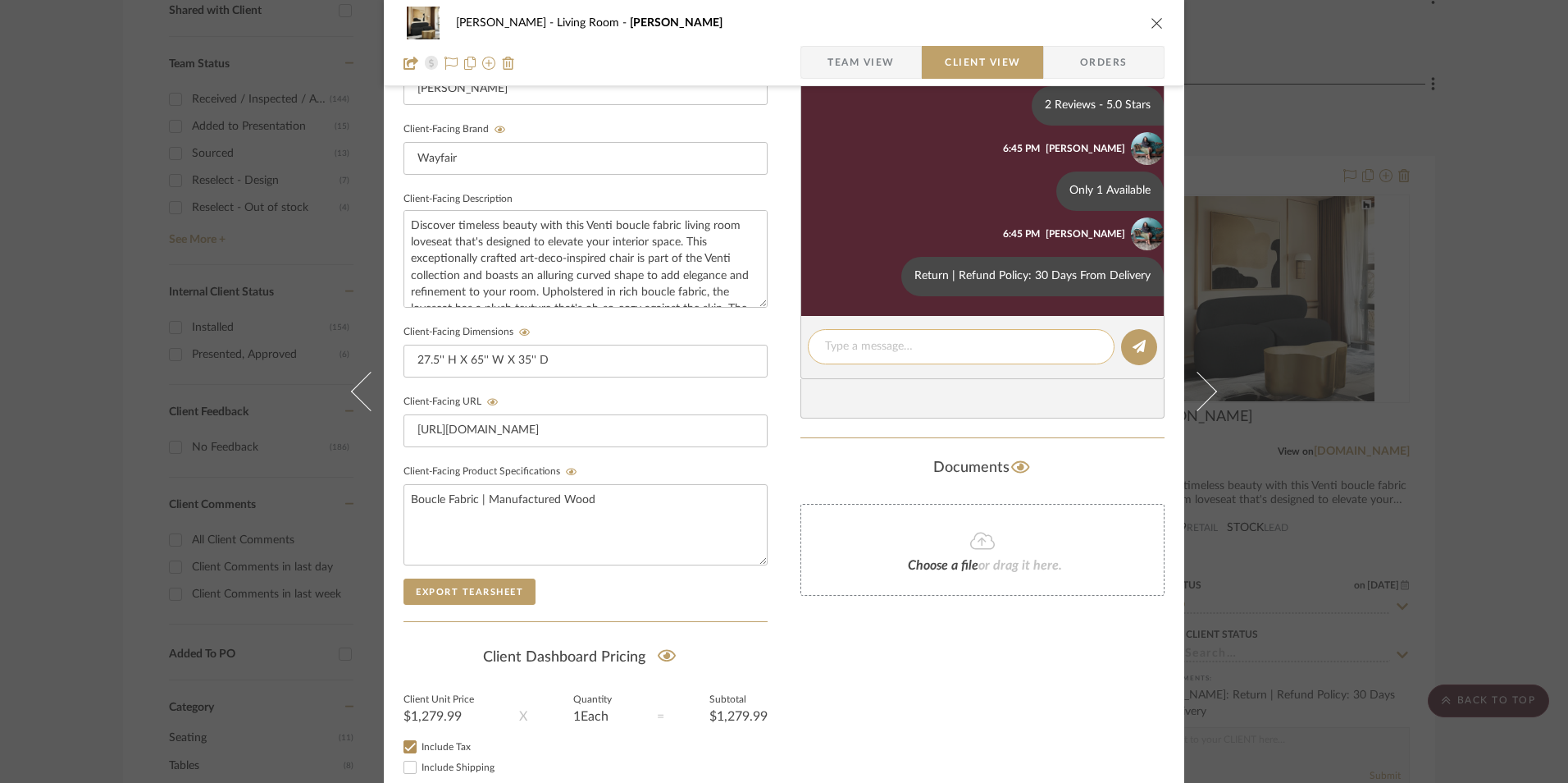
click at [900, 338] on textarea at bounding box center [961, 346] width 272 height 17
type textarea "Note: Same product is $630 on Meridian Furniture."
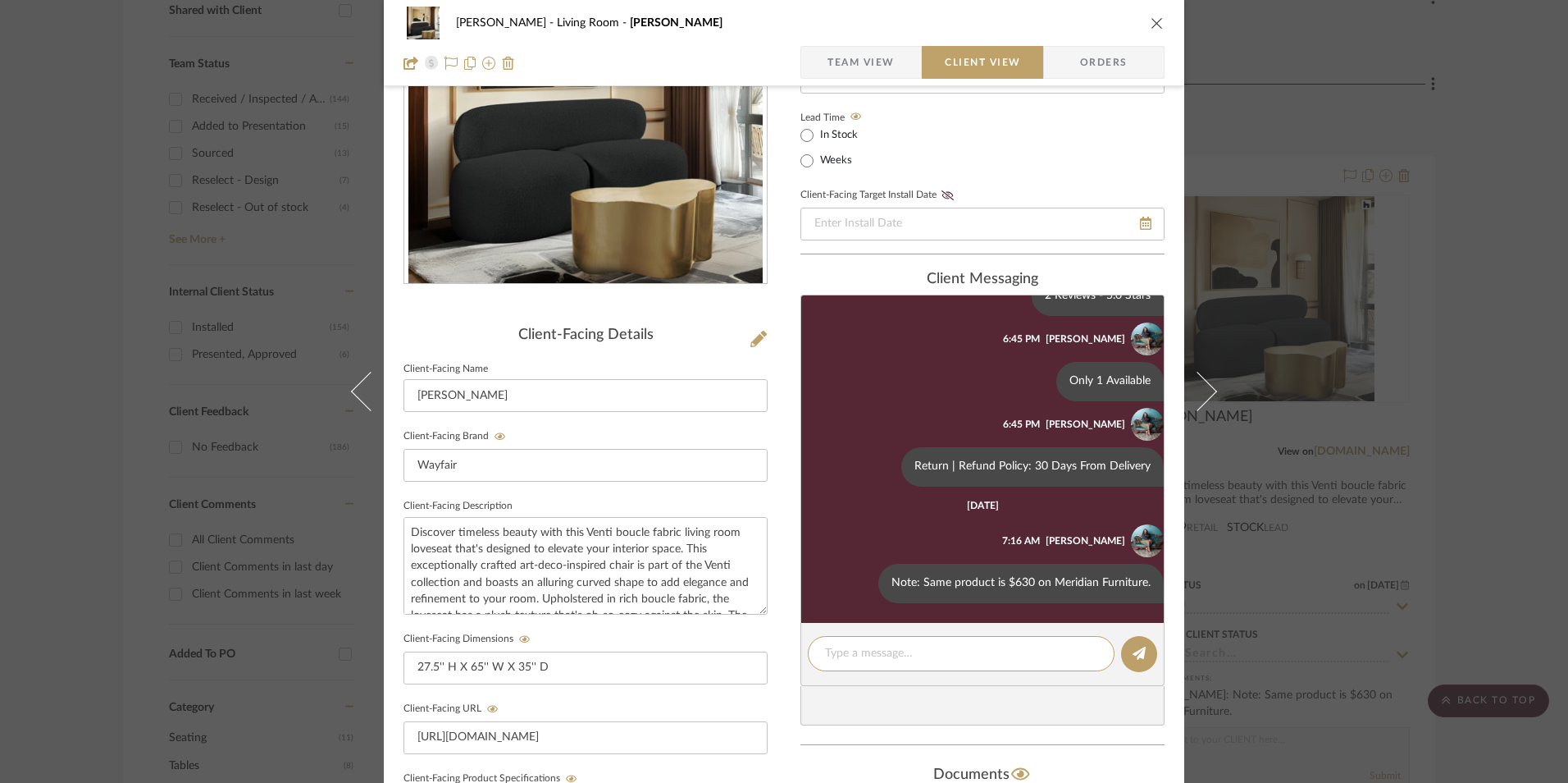
scroll to position [21, 0]
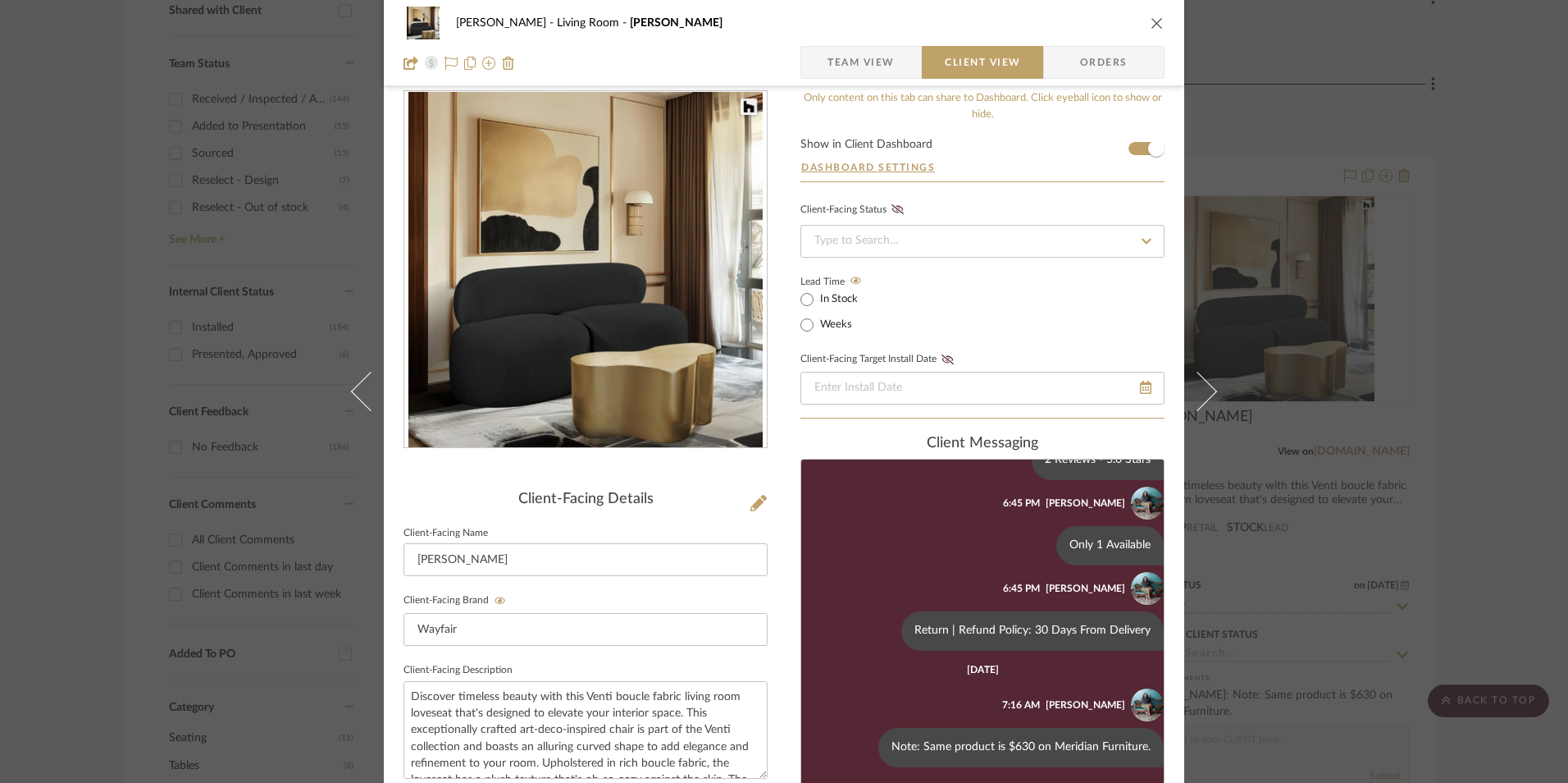
click at [494, 602] on icon at bounding box center [500, 600] width 11 height 8
click at [494, 597] on icon at bounding box center [499, 600] width 12 height 10
click at [845, 64] on span "Team View" at bounding box center [861, 62] width 68 height 32
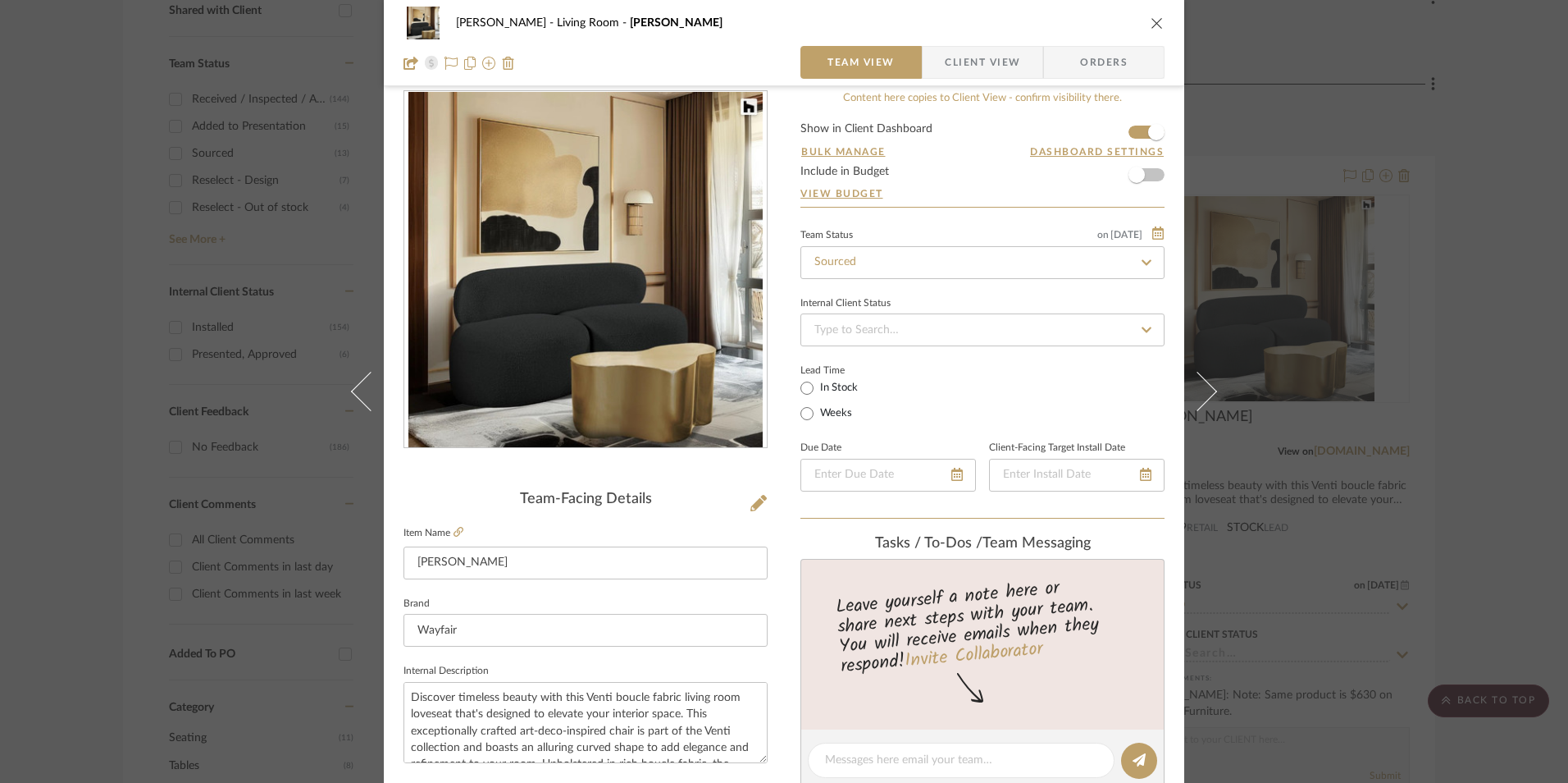
click at [455, 534] on icon at bounding box center [458, 532] width 10 height 10
click at [1460, 298] on div "[PERSON_NAME] Living Room Isia I Team View Client View Orders Team-Facing Detai…" at bounding box center [784, 391] width 1568 height 783
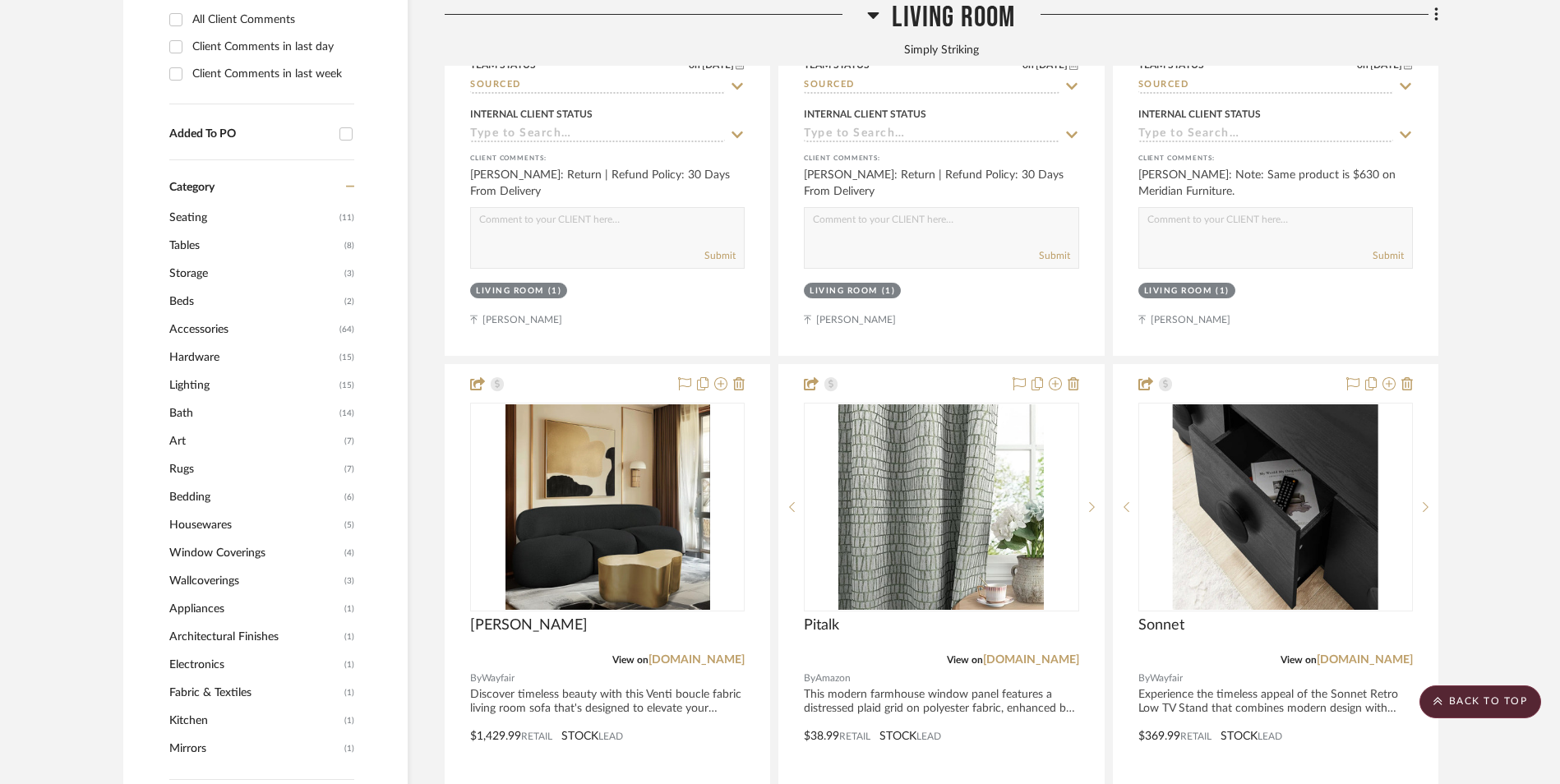
scroll to position [1397, 0]
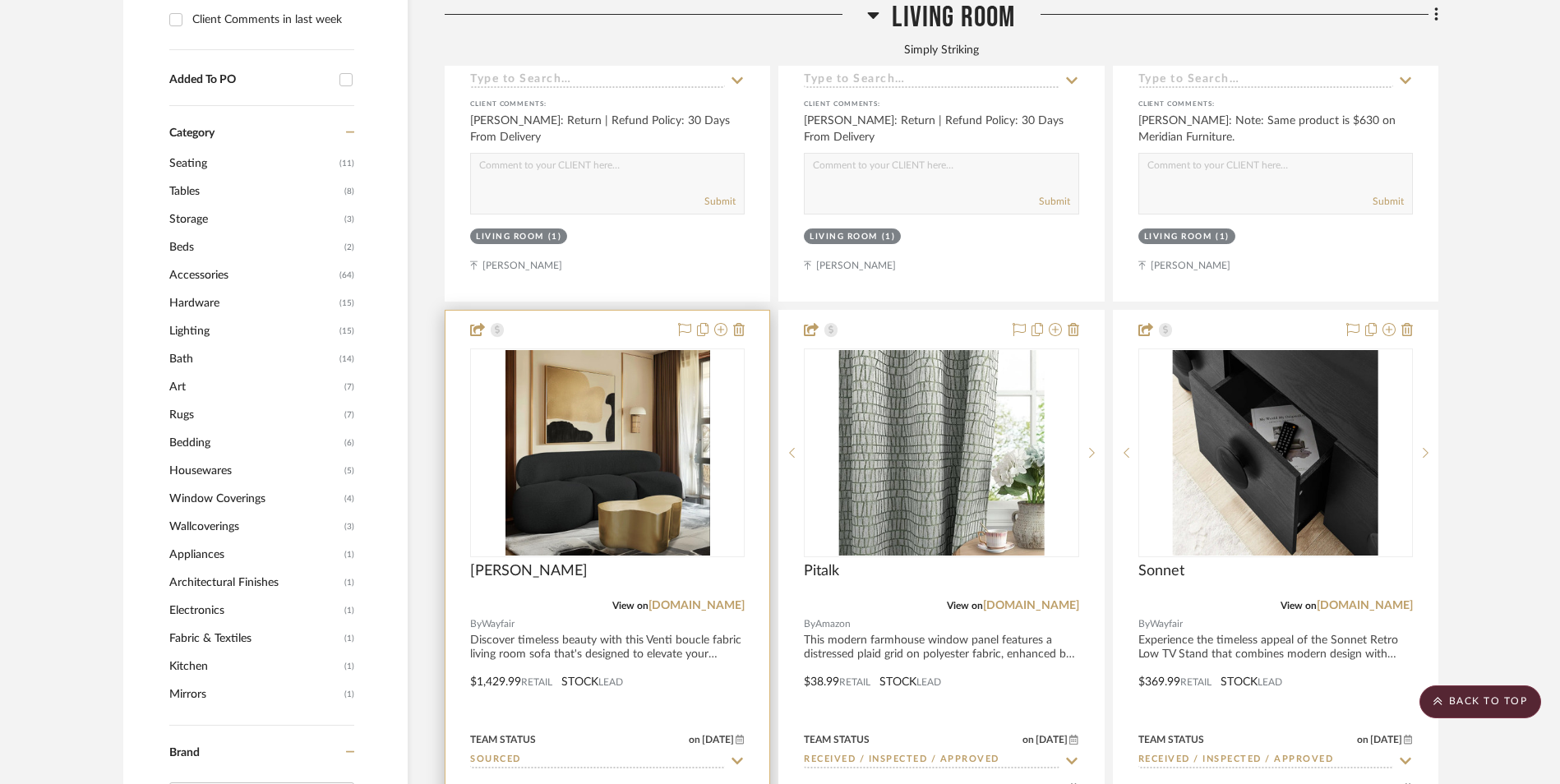
drag, startPoint x: 708, startPoint y: 475, endPoint x: 646, endPoint y: 468, distance: 62.4
click at [708, 600] on link "[DOMAIN_NAME]" at bounding box center [696, 606] width 96 height 11
click at [612, 353] on img "0" at bounding box center [607, 452] width 205 height 206
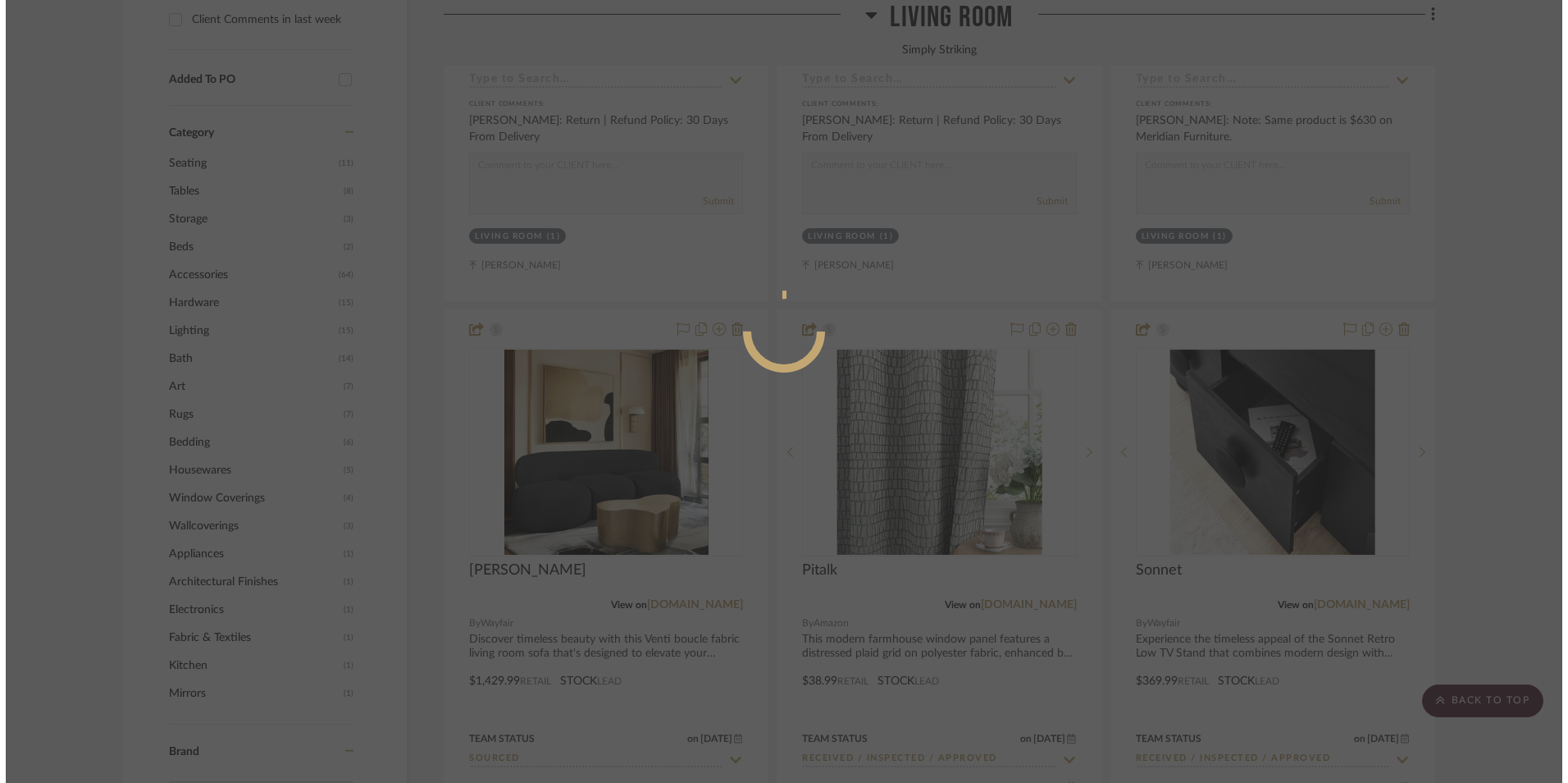
scroll to position [0, 0]
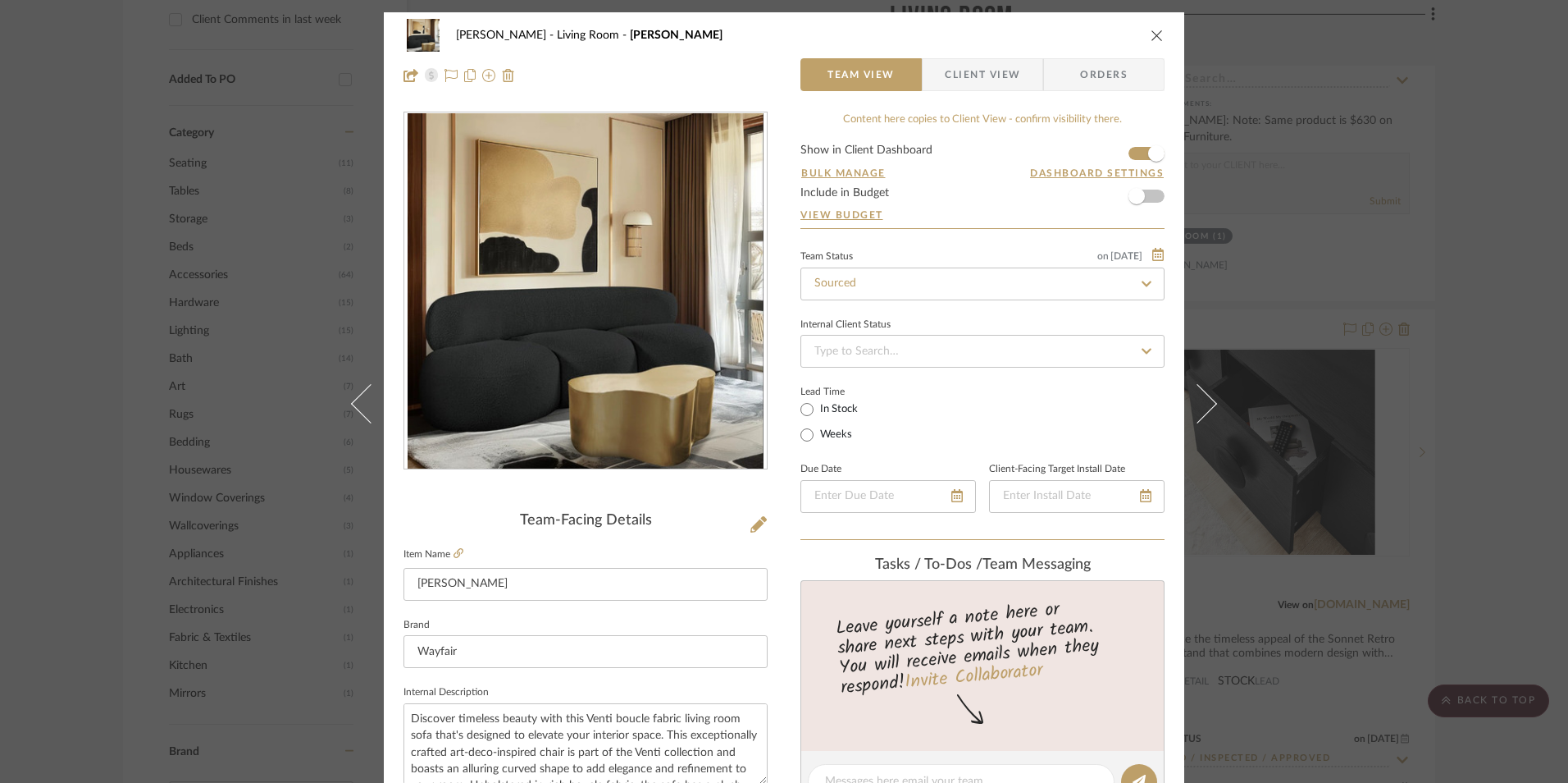
click at [962, 74] on span "Client View" at bounding box center [981, 74] width 75 height 32
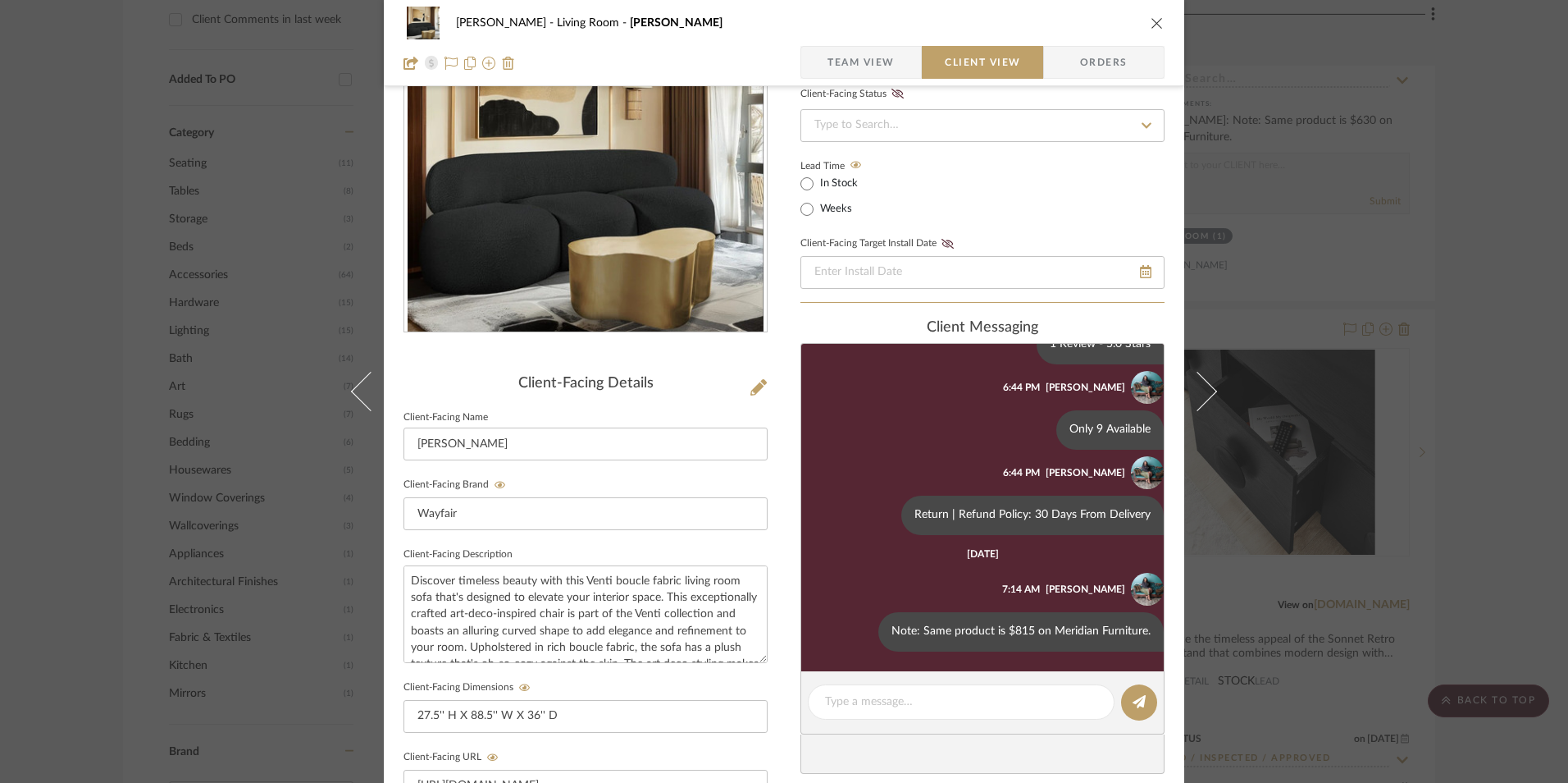
scroll to position [246, 0]
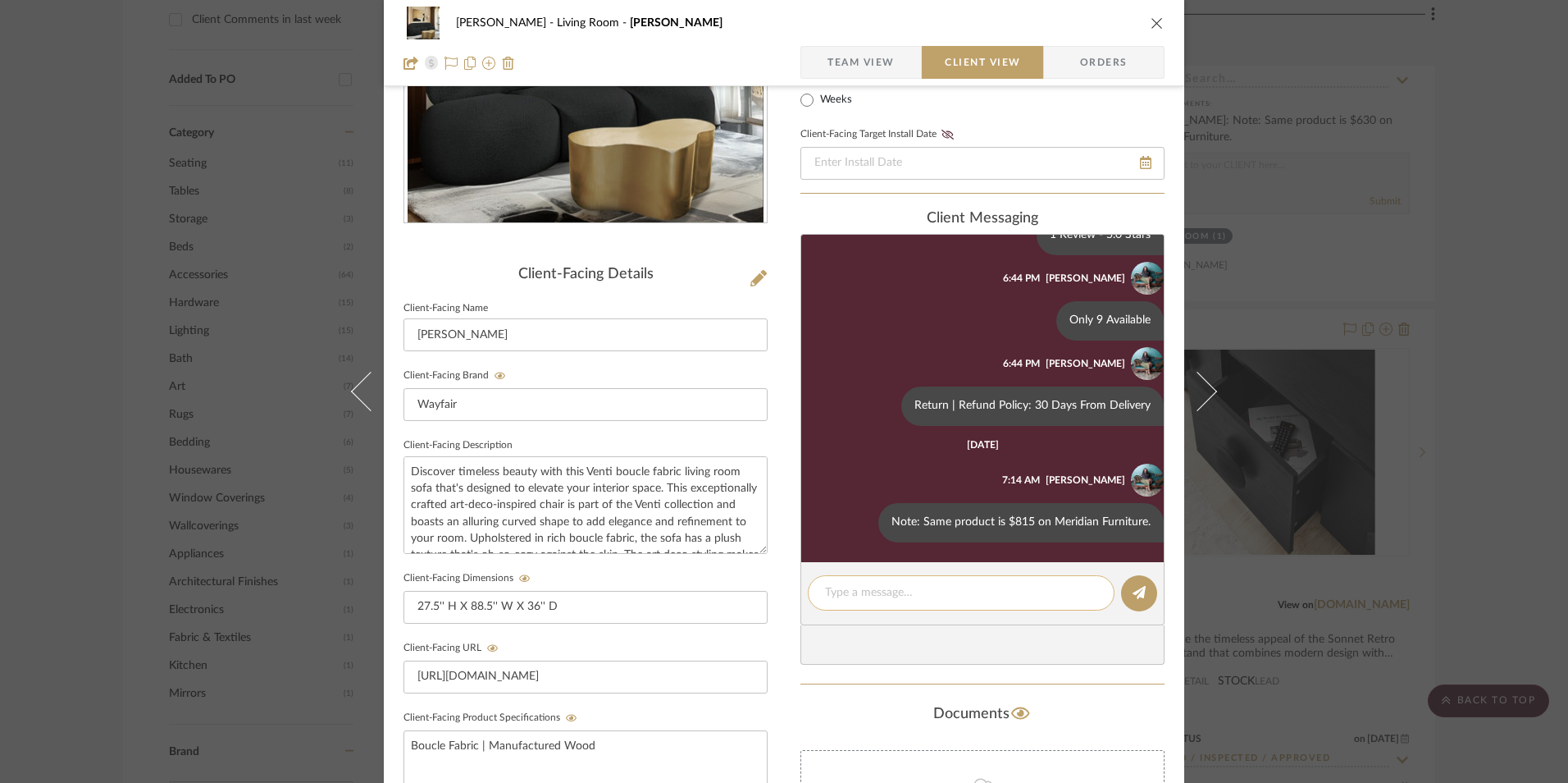
click at [911, 599] on textarea at bounding box center [961, 593] width 272 height 17
click at [1019, 611] on textarea "Note: Wayfair Total: $2,879.35; Meridian Furniture Total: $1,770. Price Differe…" at bounding box center [961, 601] width 272 height 34
drag, startPoint x: 944, startPoint y: 607, endPoint x: 783, endPoint y: 576, distance: 164.0
click at [783, 576] on div "[PERSON_NAME] Living Room [PERSON_NAME] Team View Client View Orders Client-Fac…" at bounding box center [784, 449] width 801 height 1366
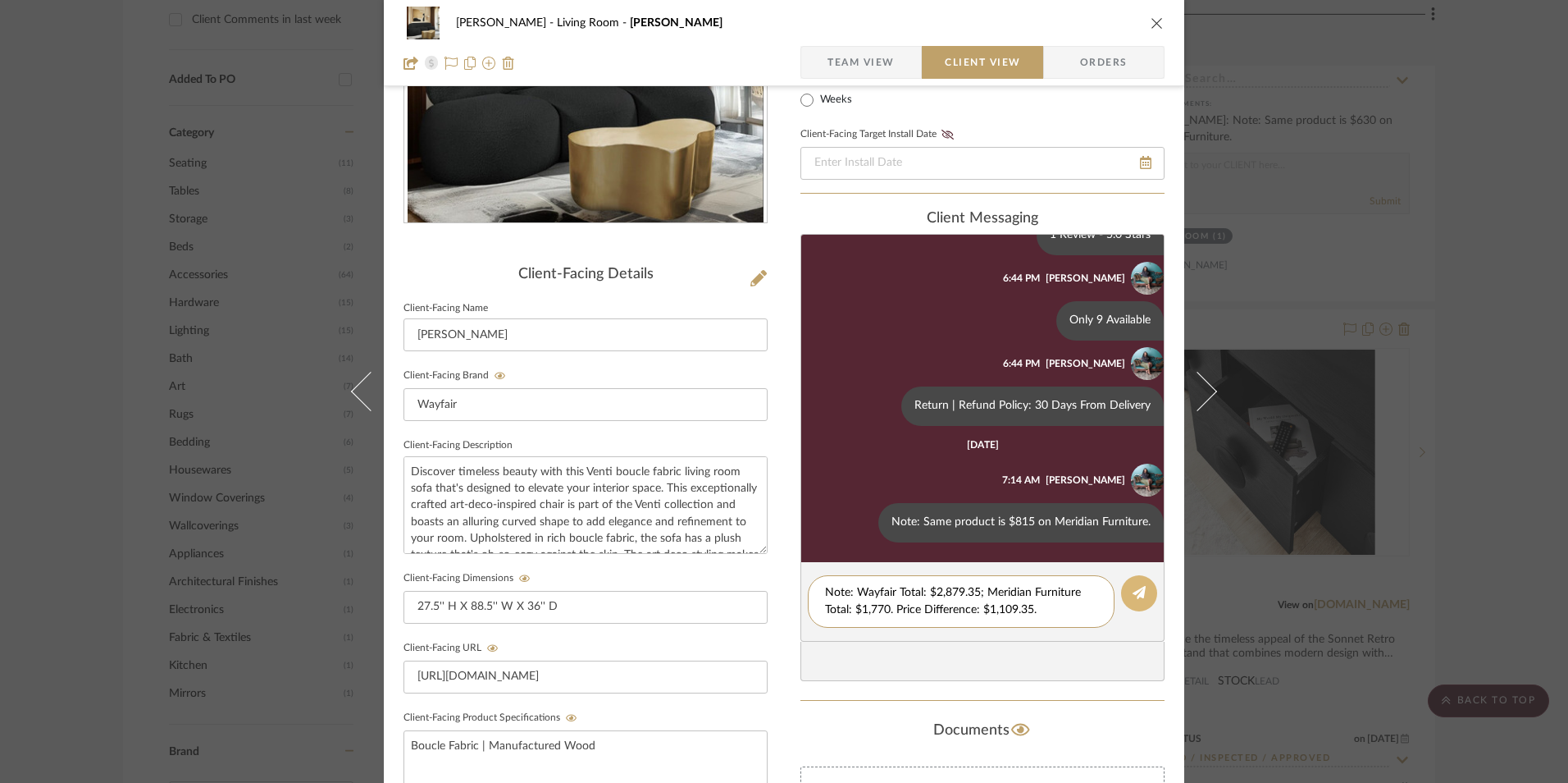
type textarea "Note: Wayfair Total: $2,879.35; Meridian Furniture Total: $1,770. Price Differe…"
click at [1134, 593] on icon at bounding box center [1139, 593] width 13 height 13
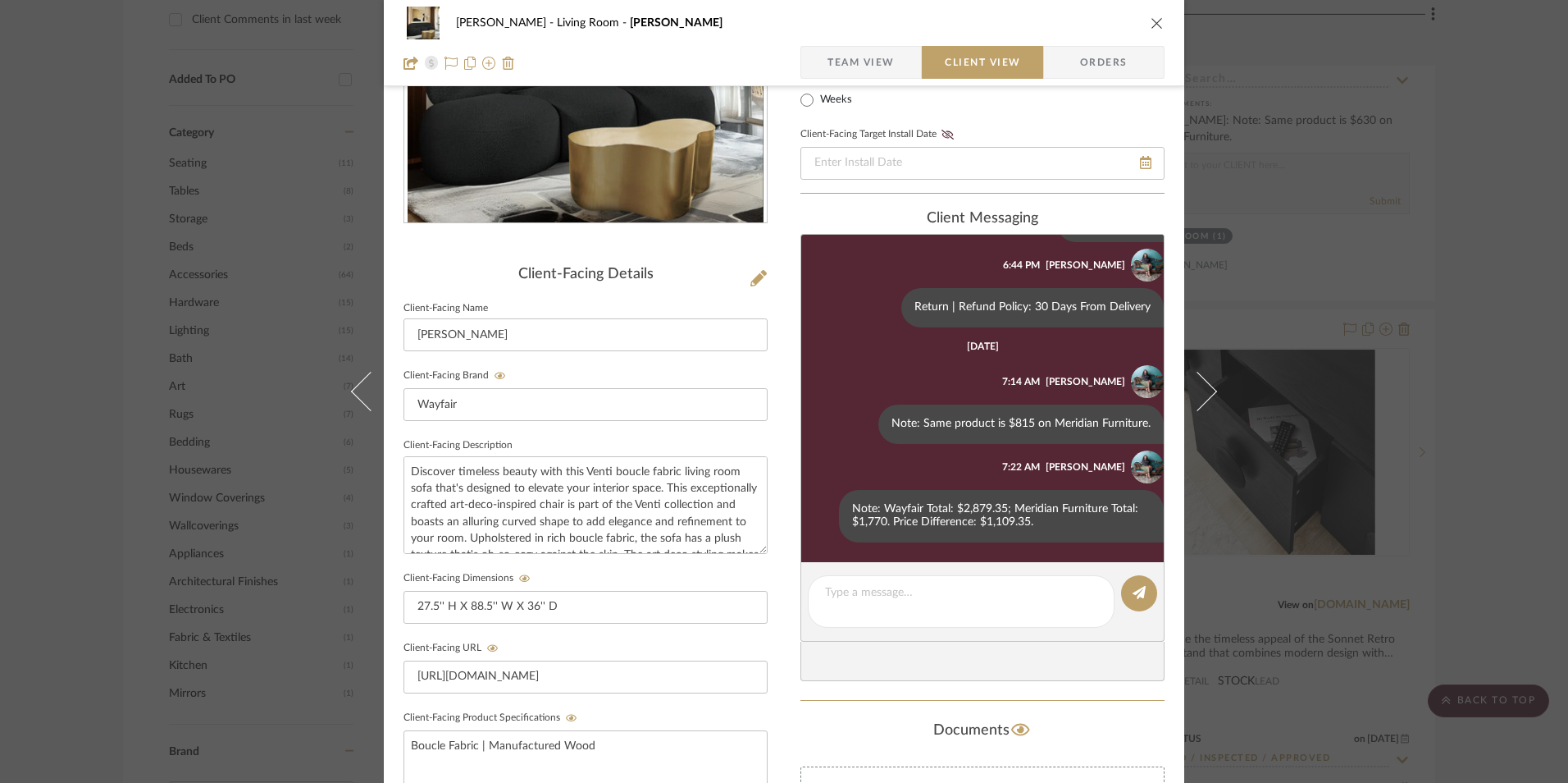
click at [1152, 29] on icon "close" at bounding box center [1157, 23] width 13 height 13
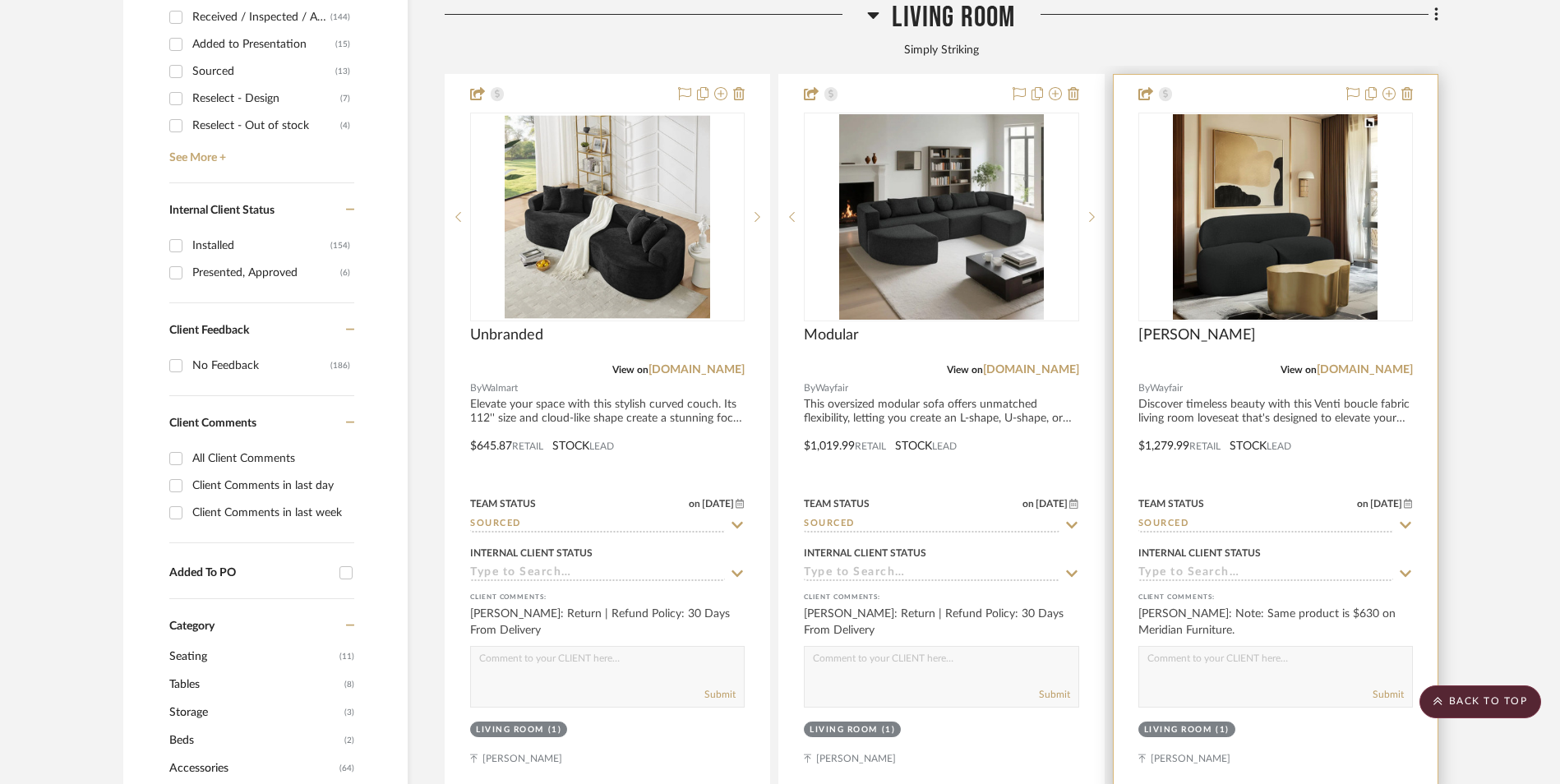
scroll to position [821, 0]
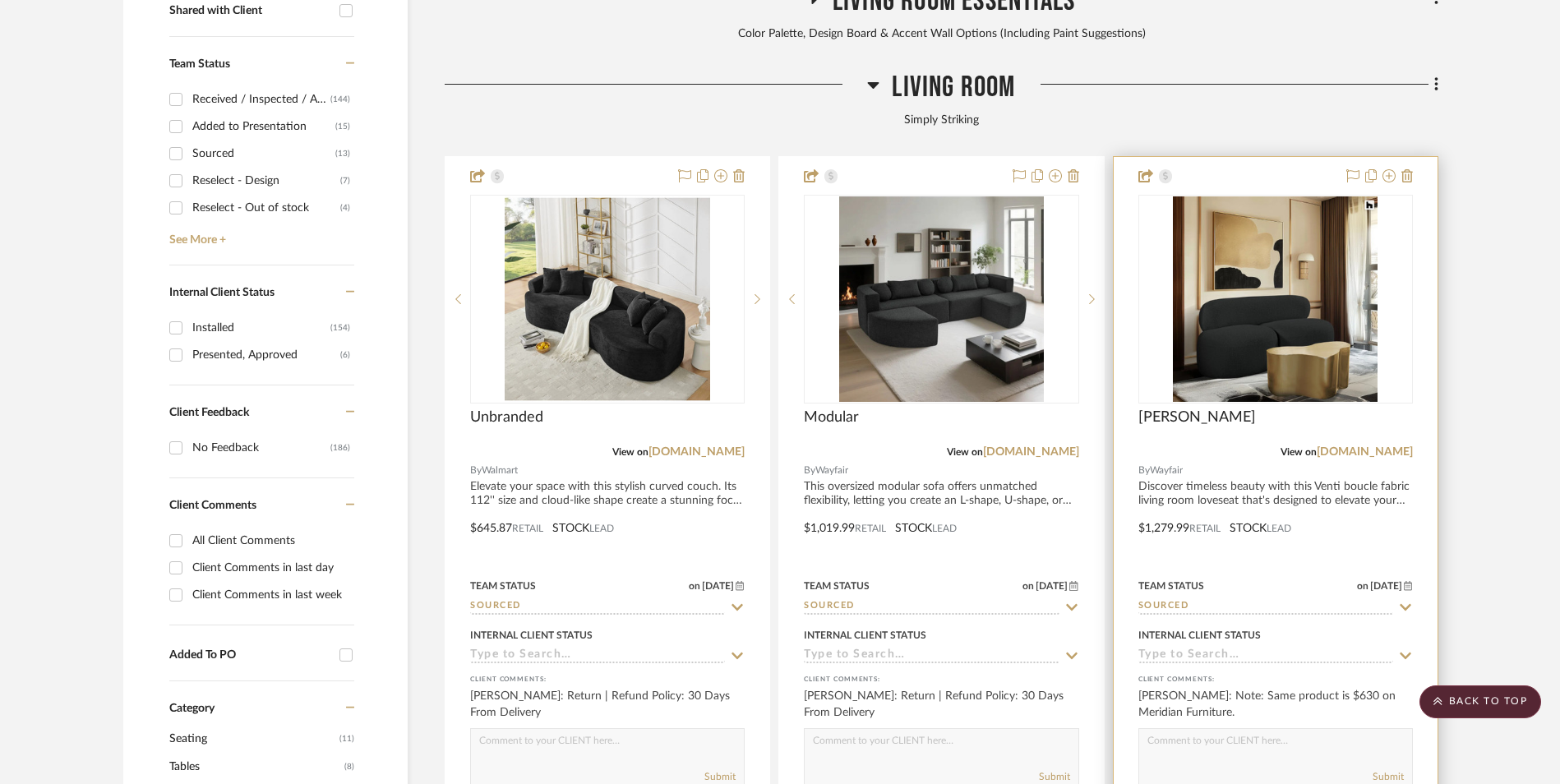
click at [1288, 196] on img "0" at bounding box center [1275, 299] width 205 height 206
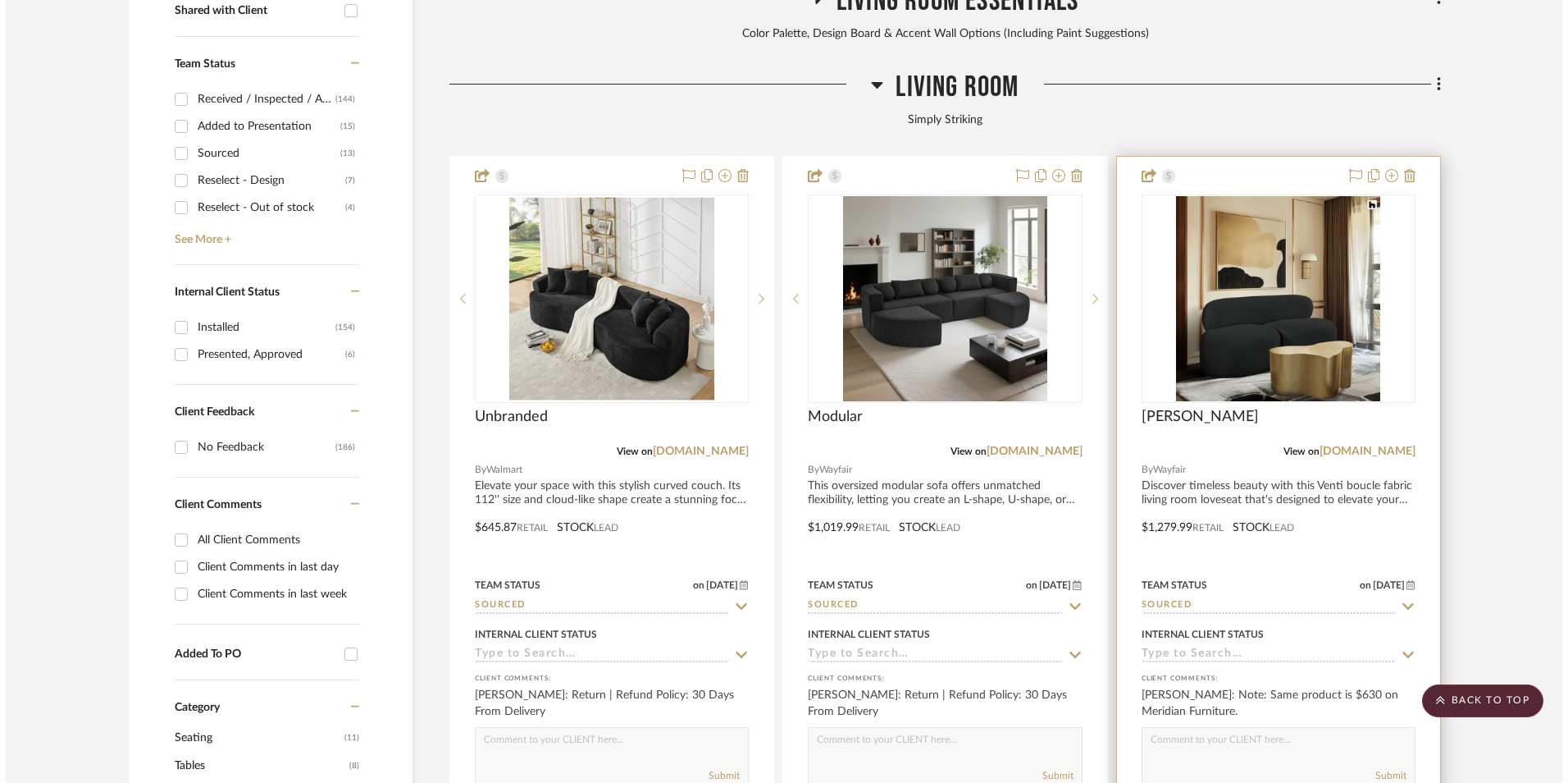
scroll to position [0, 0]
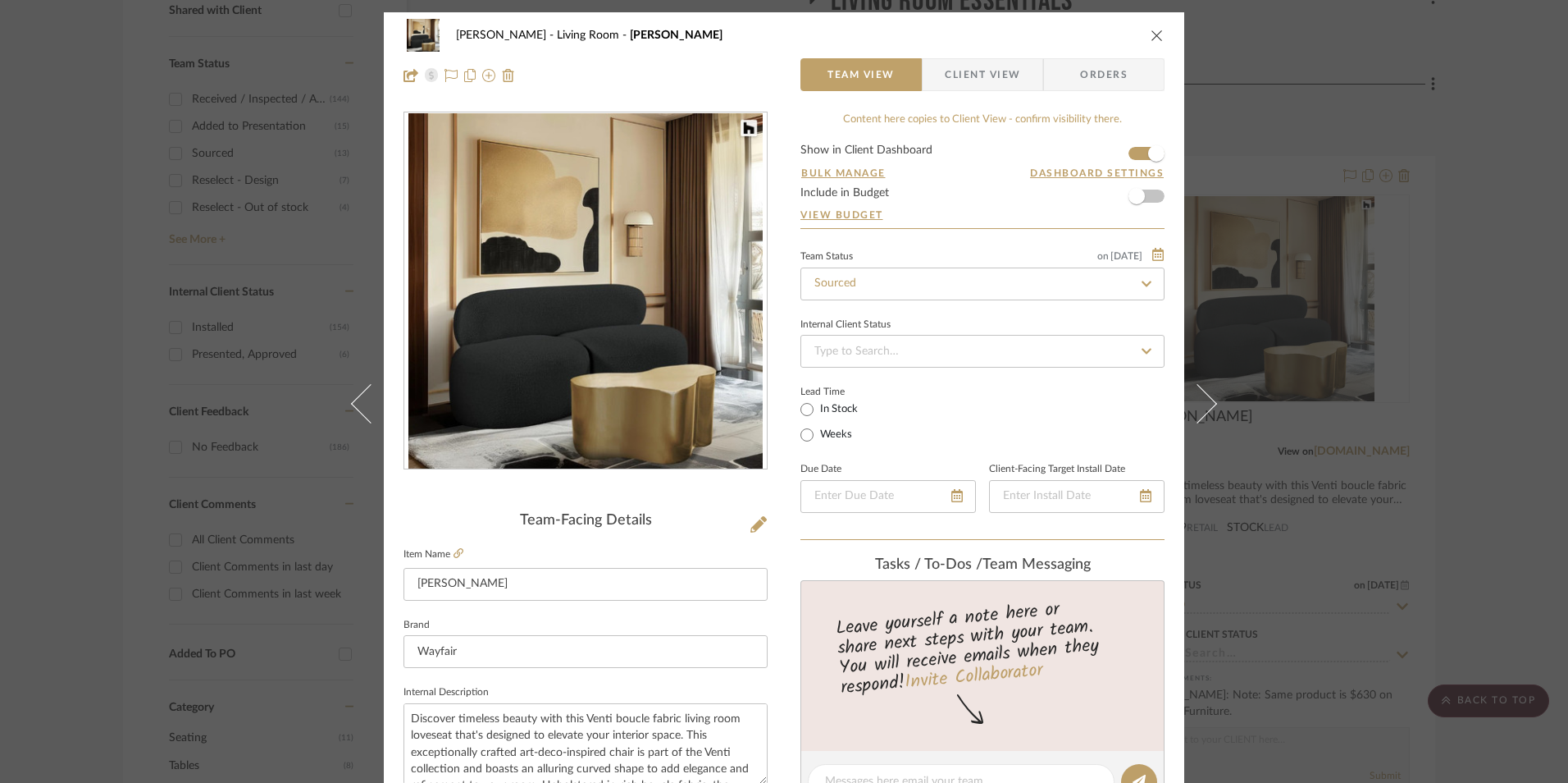
click at [953, 61] on span "Client View" at bounding box center [981, 74] width 75 height 32
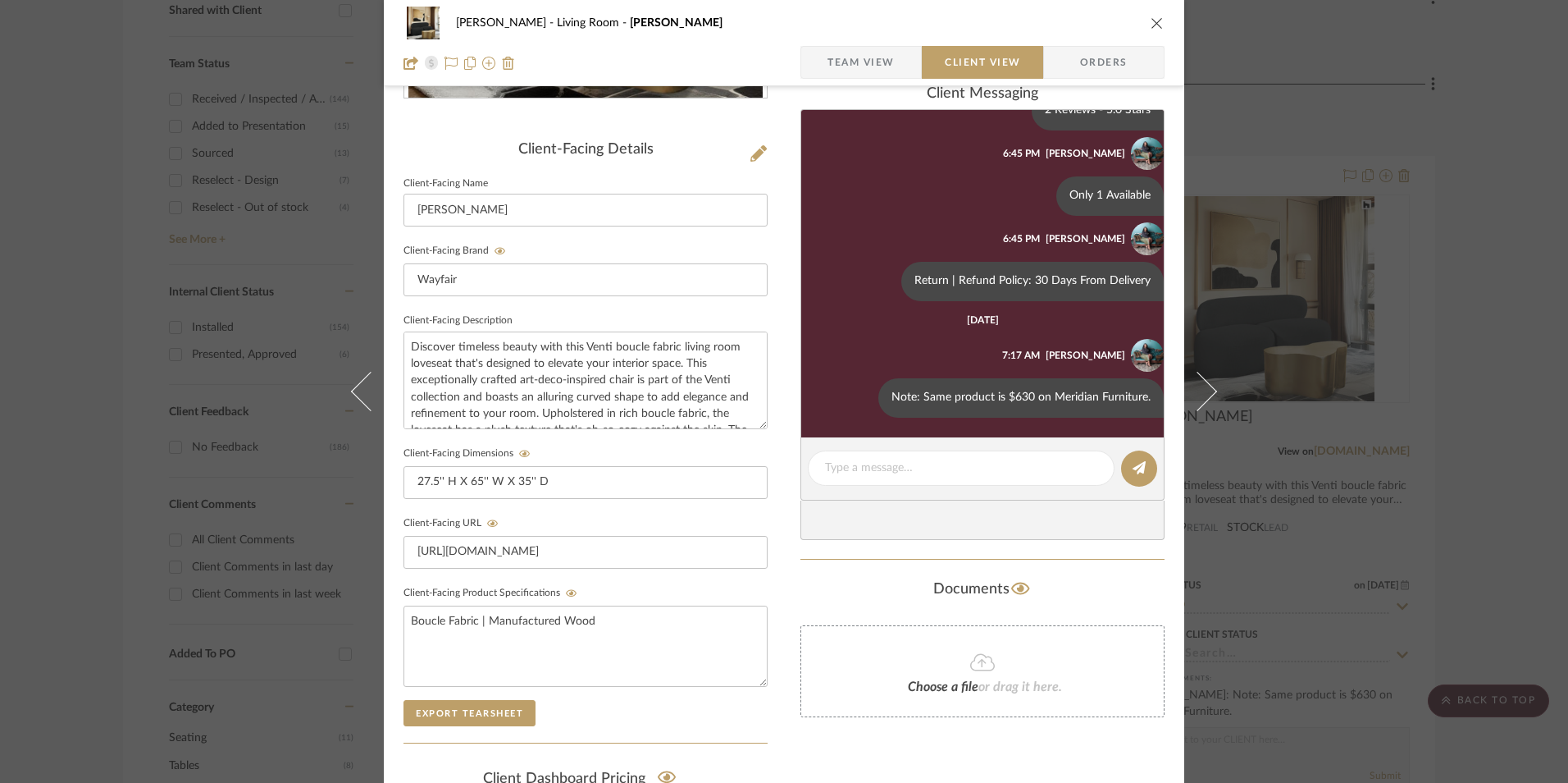
scroll to position [410, 0]
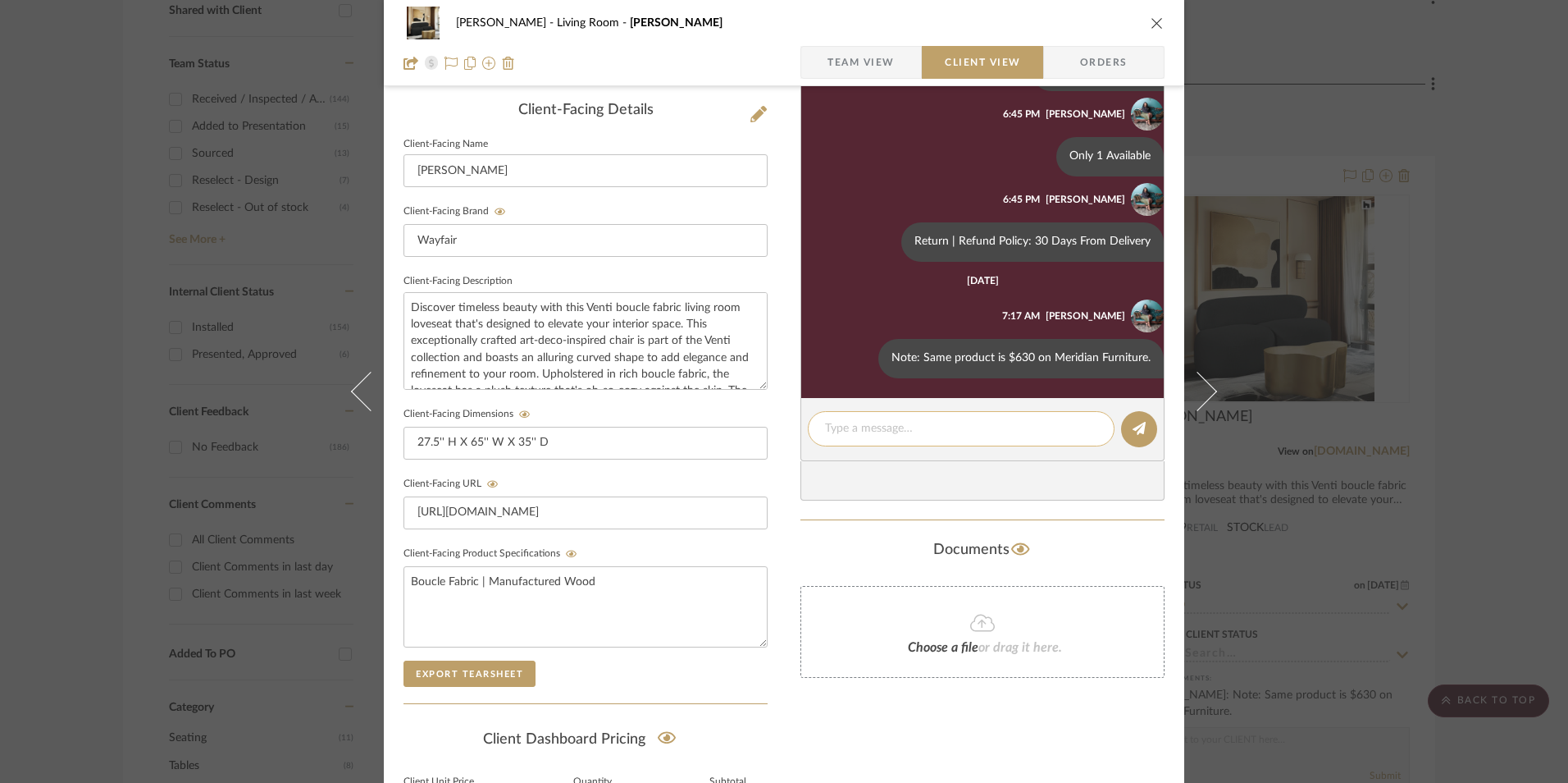
click at [884, 430] on textarea at bounding box center [961, 429] width 272 height 17
paste textarea "Note: Wayfair Total: $2,879.35; Meridian Furniture Total: $1,770. Price Differe…"
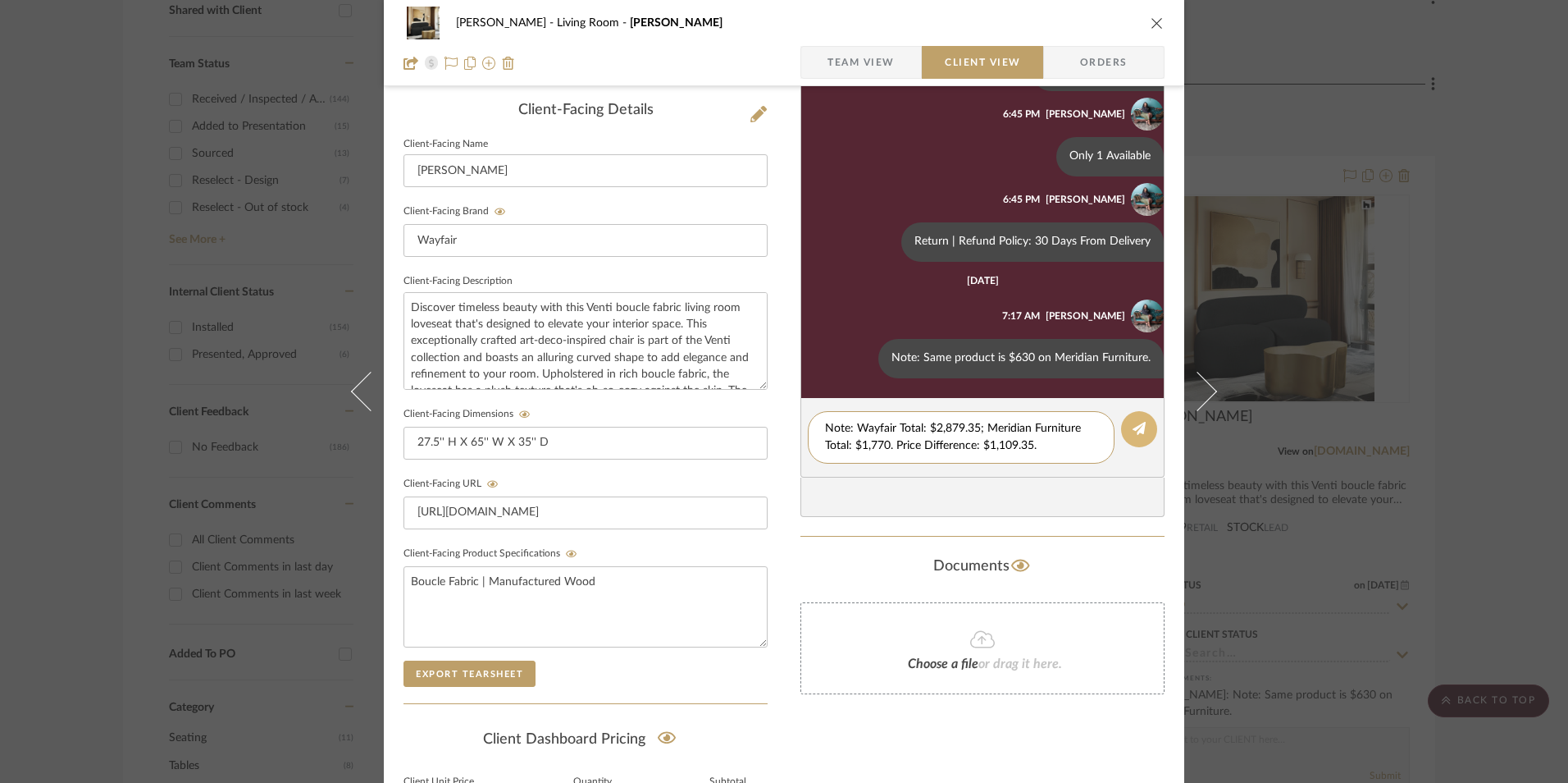
type textarea "Note: Wayfair Total: $2,879.35; Meridian Furniture Total: $1,770. Price Differe…"
click at [1132, 425] on icon at bounding box center [1139, 428] width 13 height 13
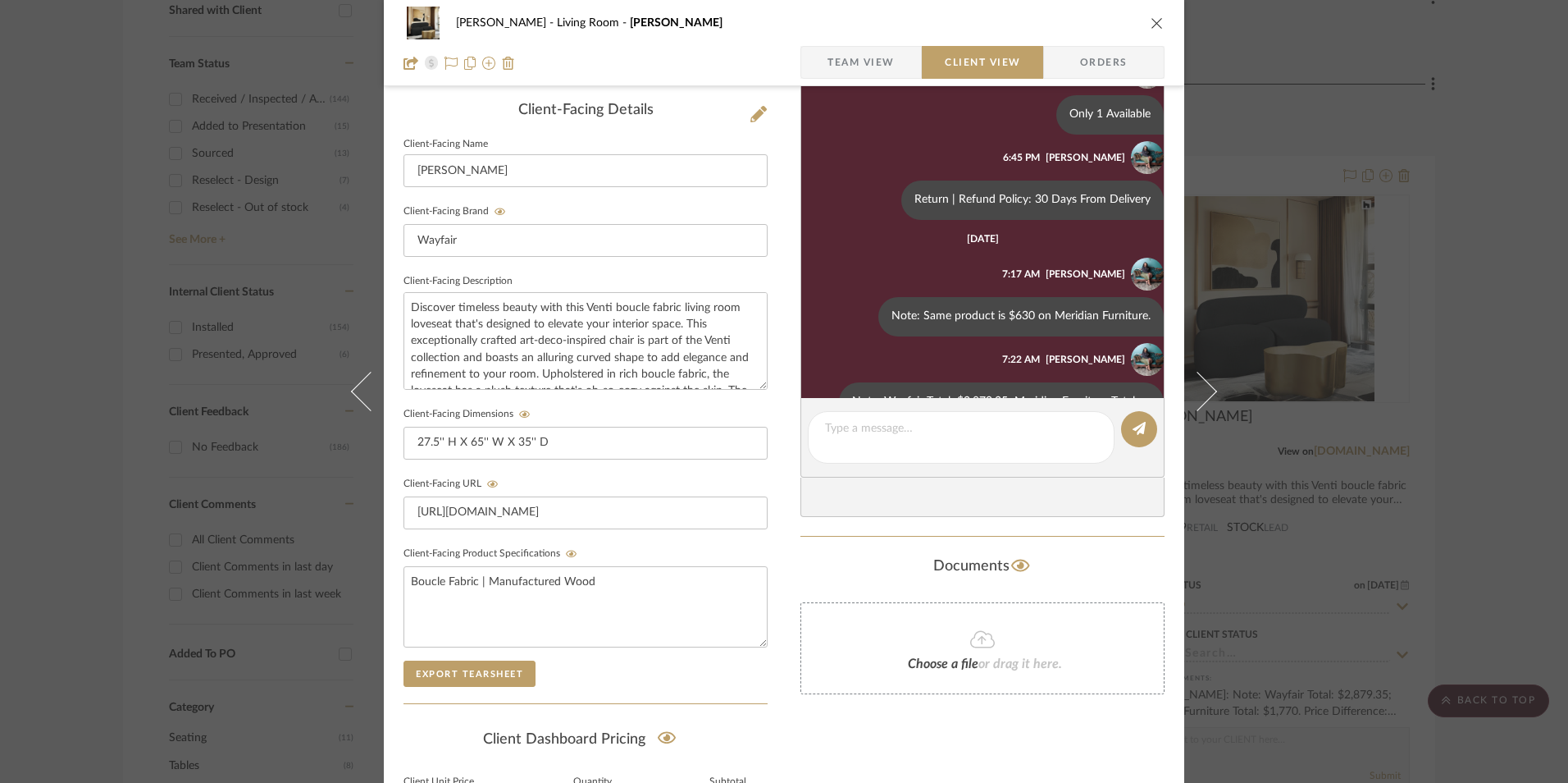
scroll to position [280, 0]
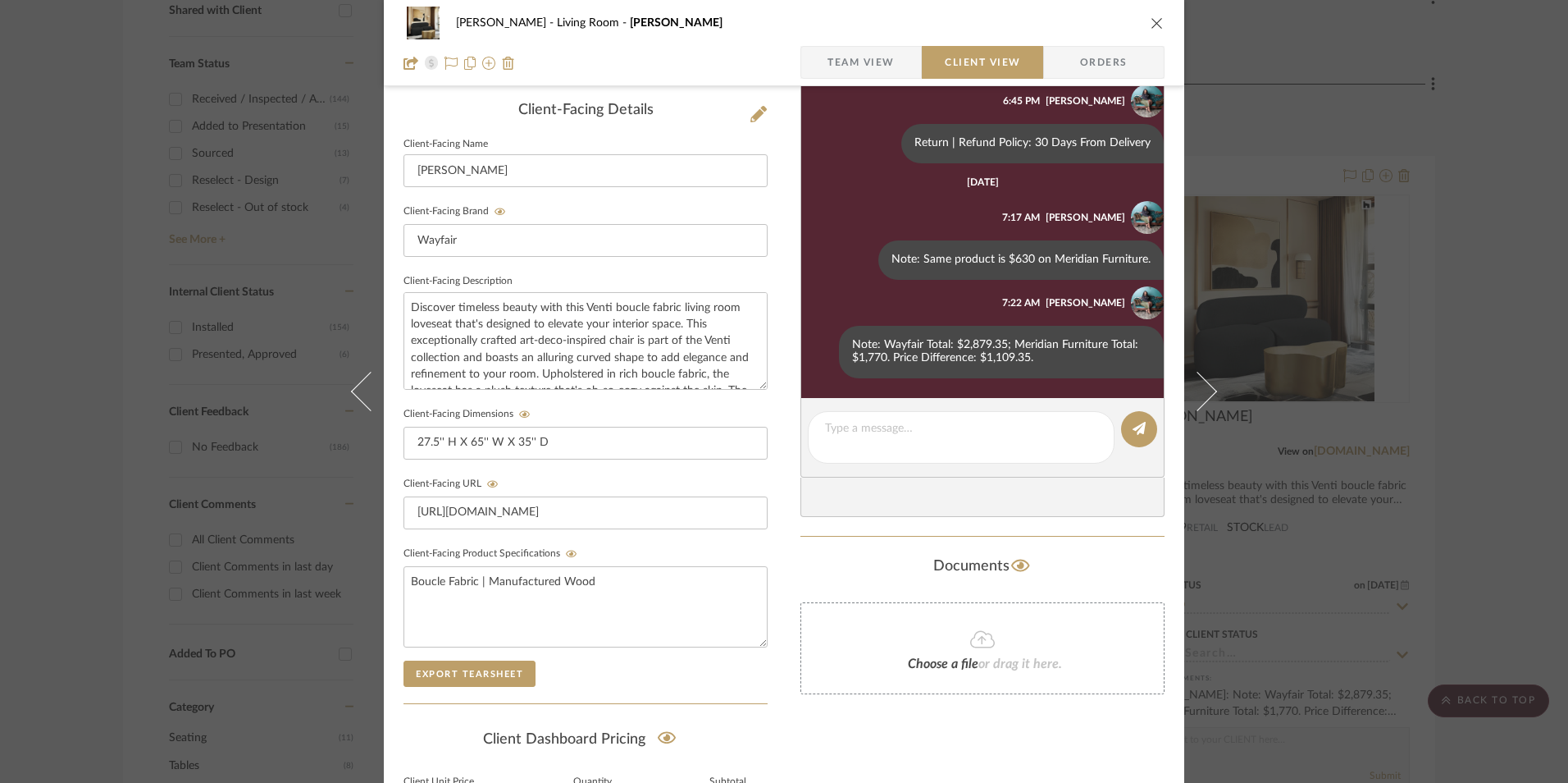
click at [1151, 21] on icon "close" at bounding box center [1157, 23] width 13 height 13
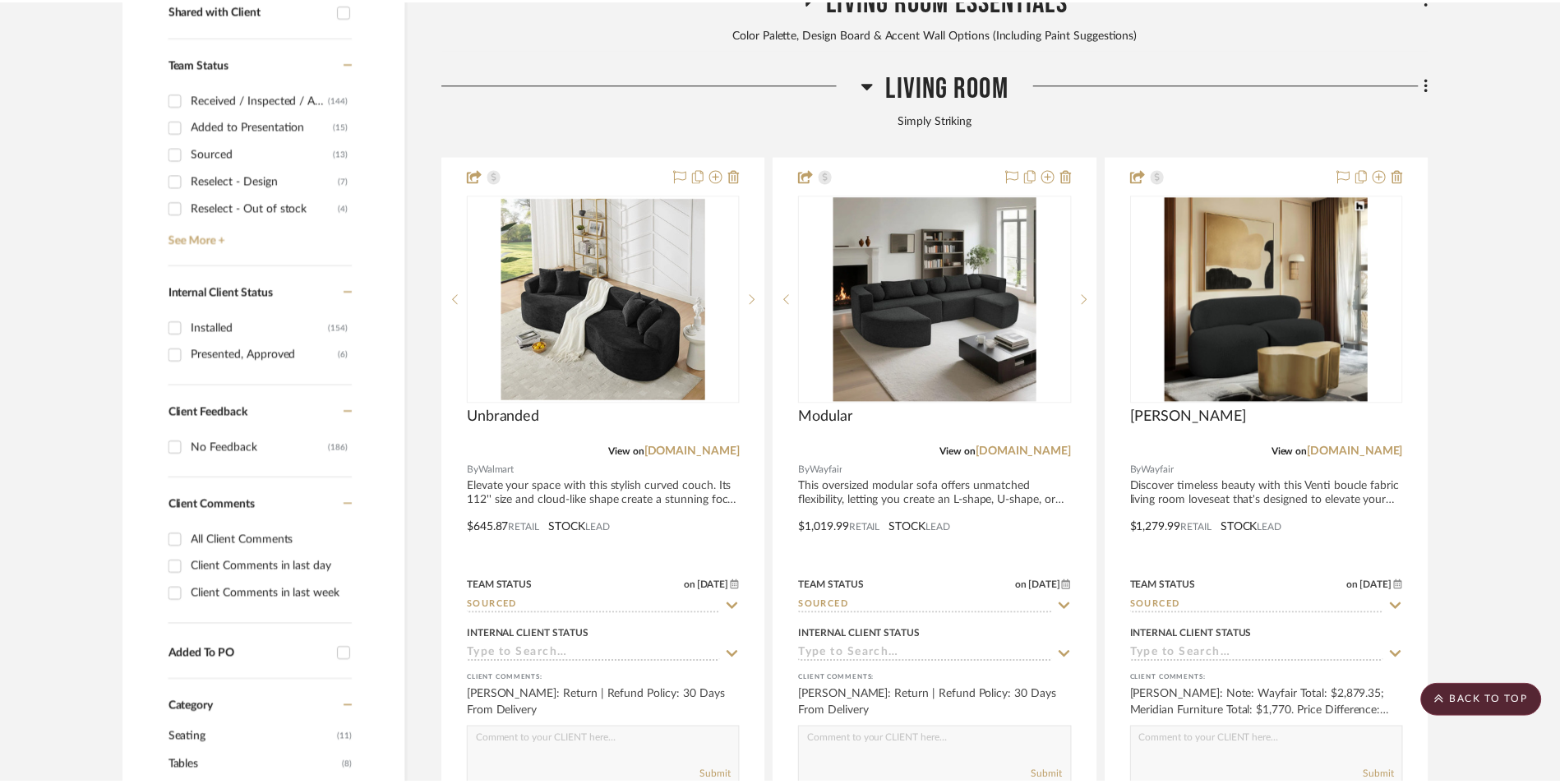
scroll to position [821, 0]
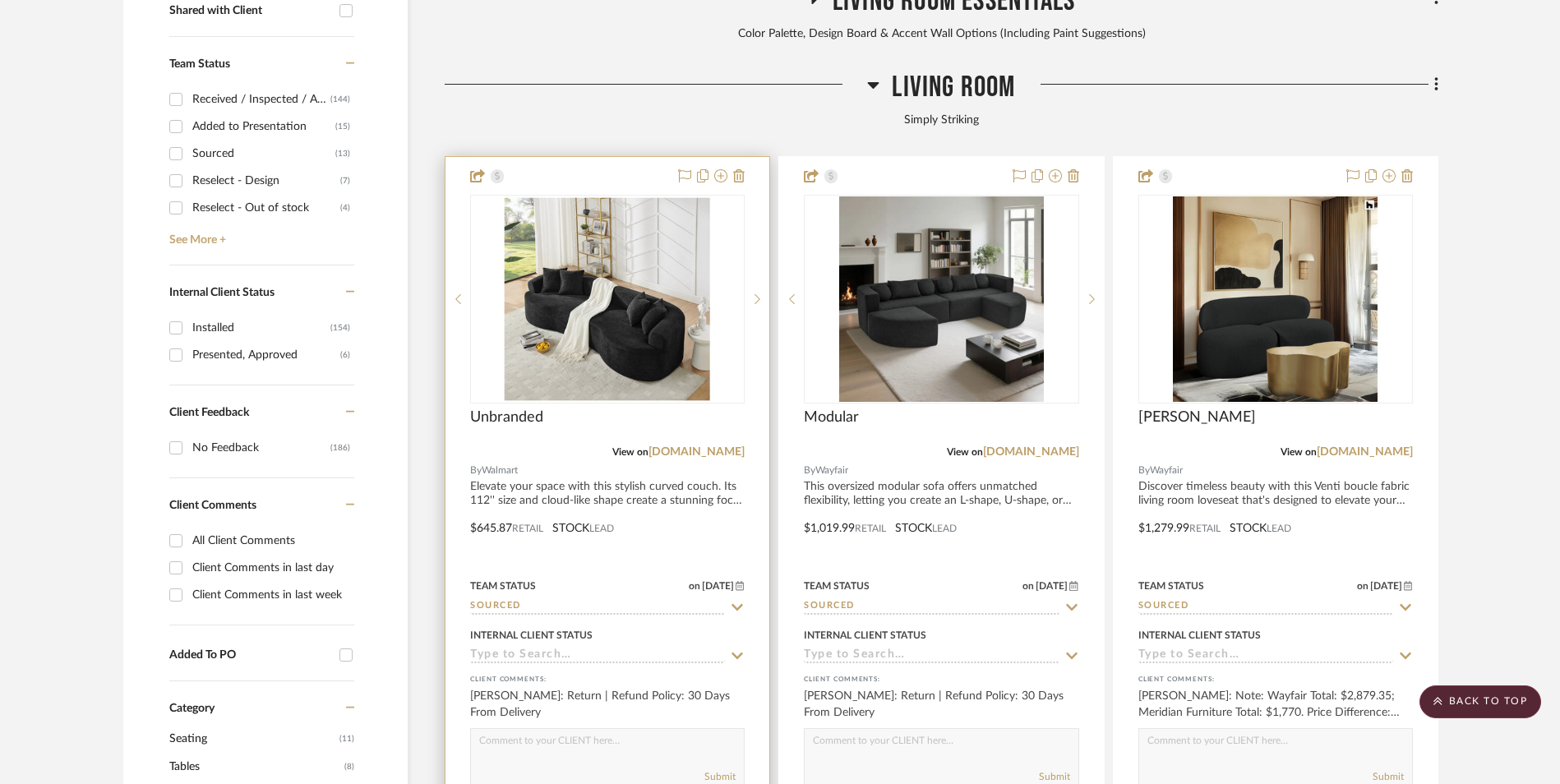
click at [637, 236] on img "0" at bounding box center [608, 299] width 206 height 206
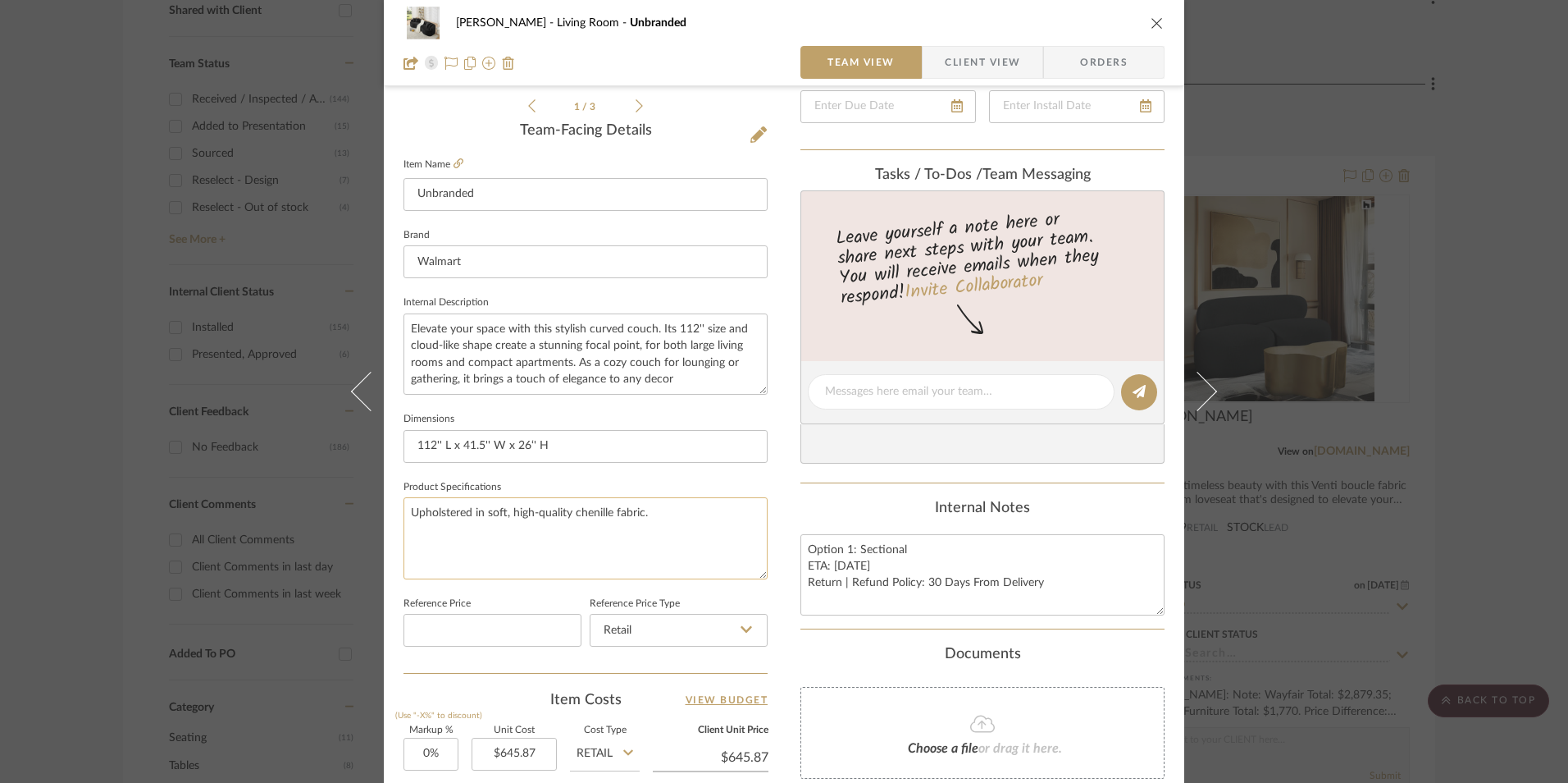
scroll to position [410, 0]
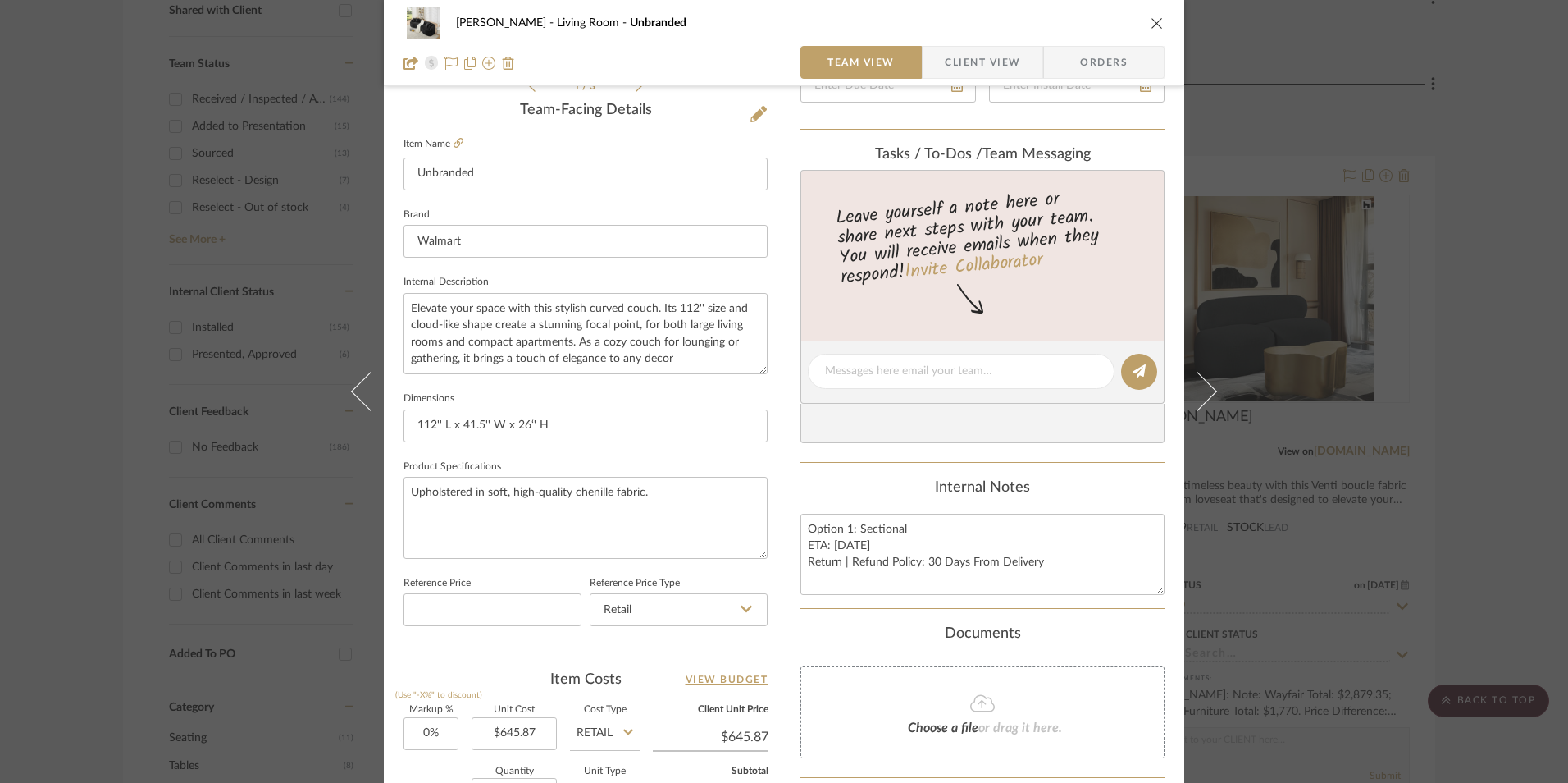
click at [1154, 26] on icon "close" at bounding box center [1157, 23] width 13 height 13
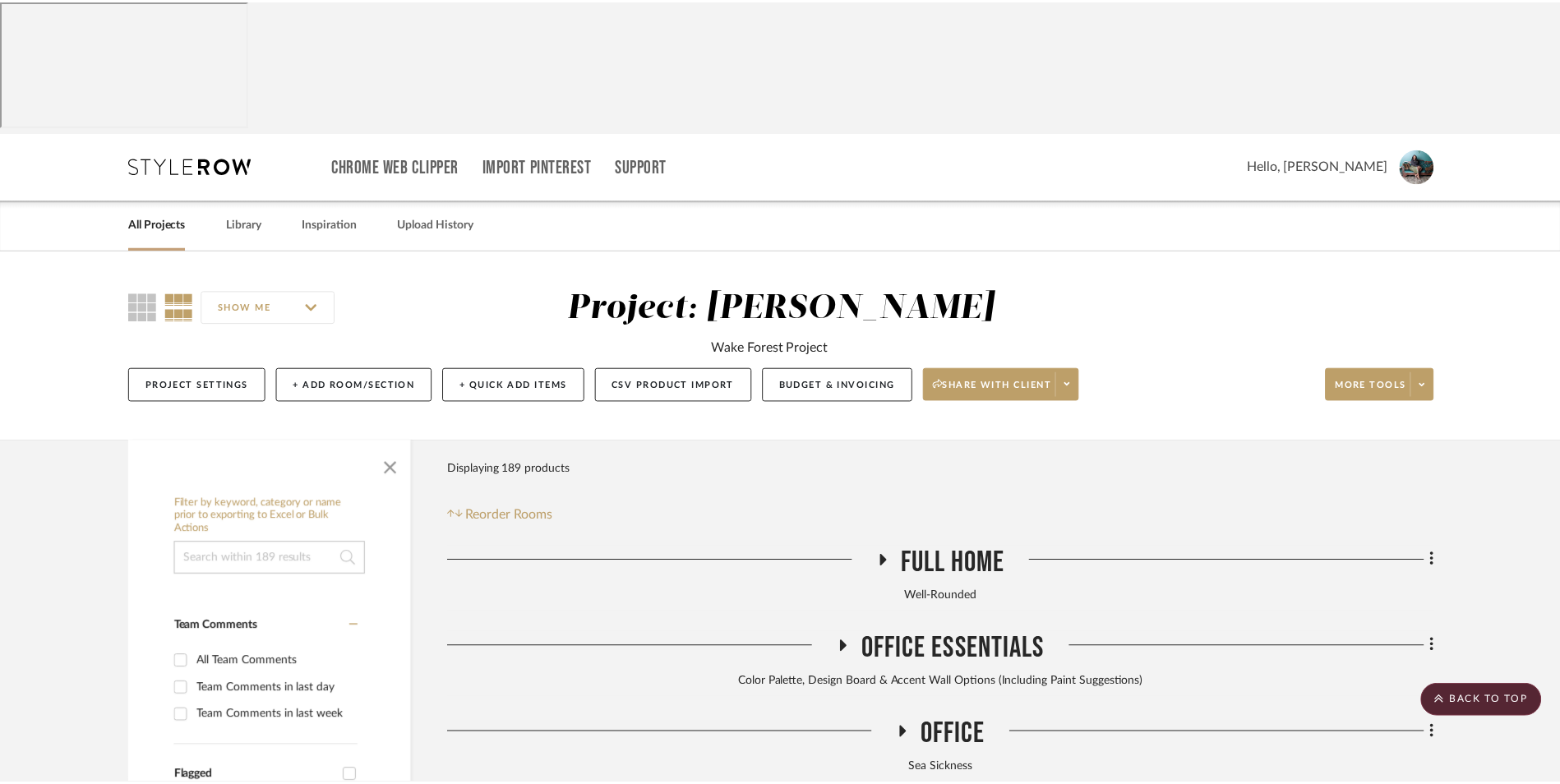
scroll to position [821, 0]
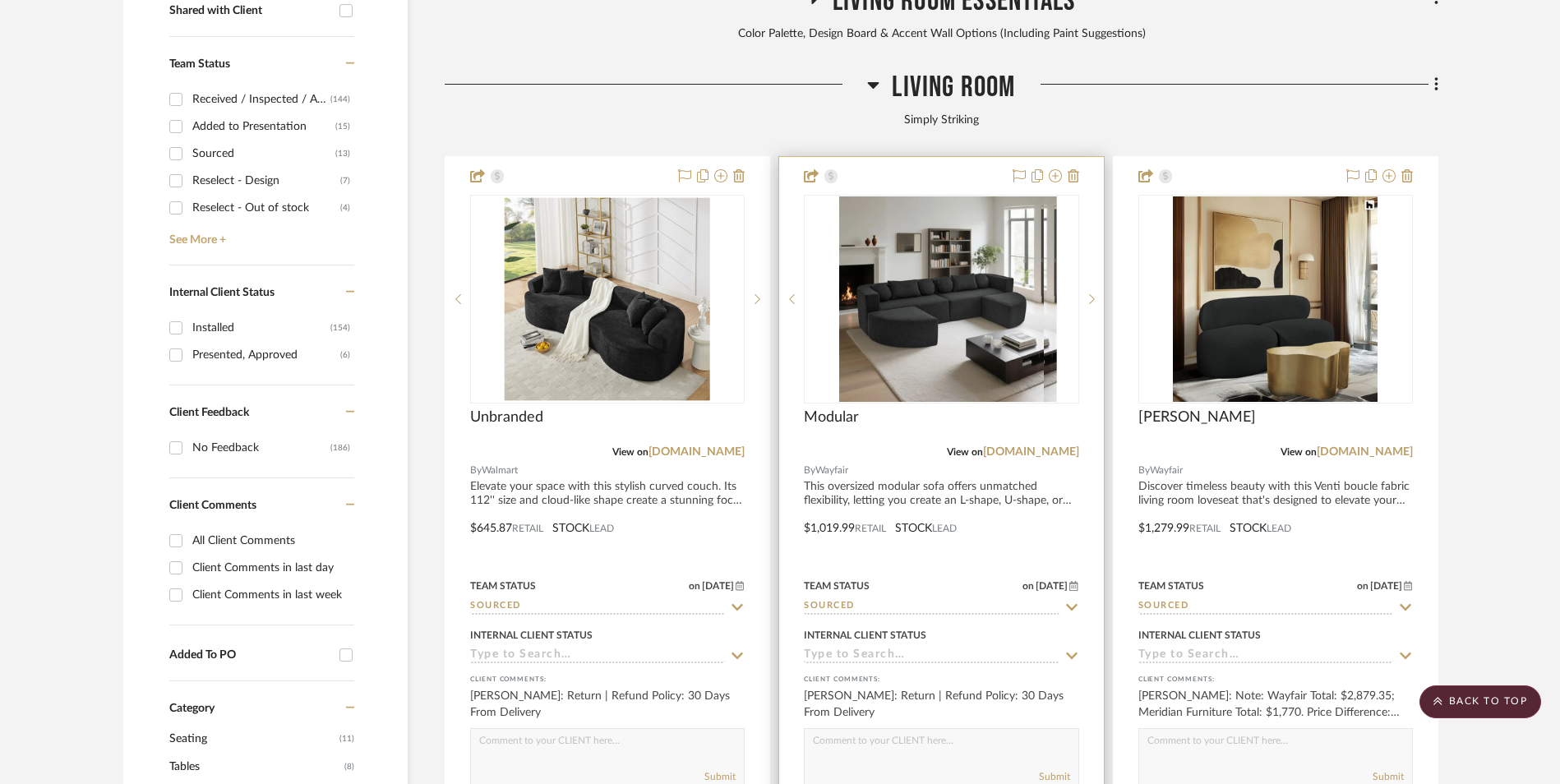
click at [976, 236] on img "0" at bounding box center [953, 299] width 205 height 206
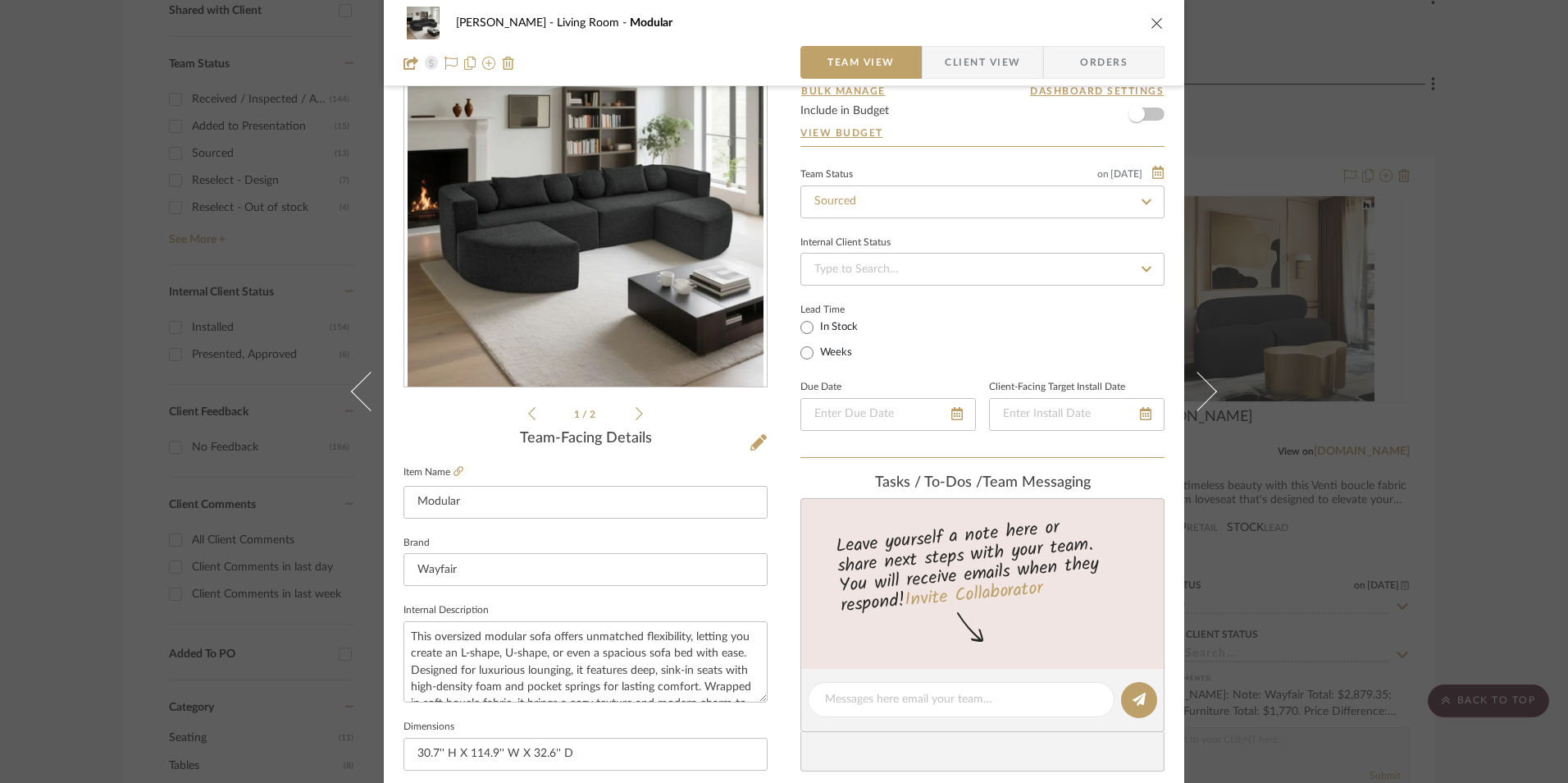
scroll to position [164, 0]
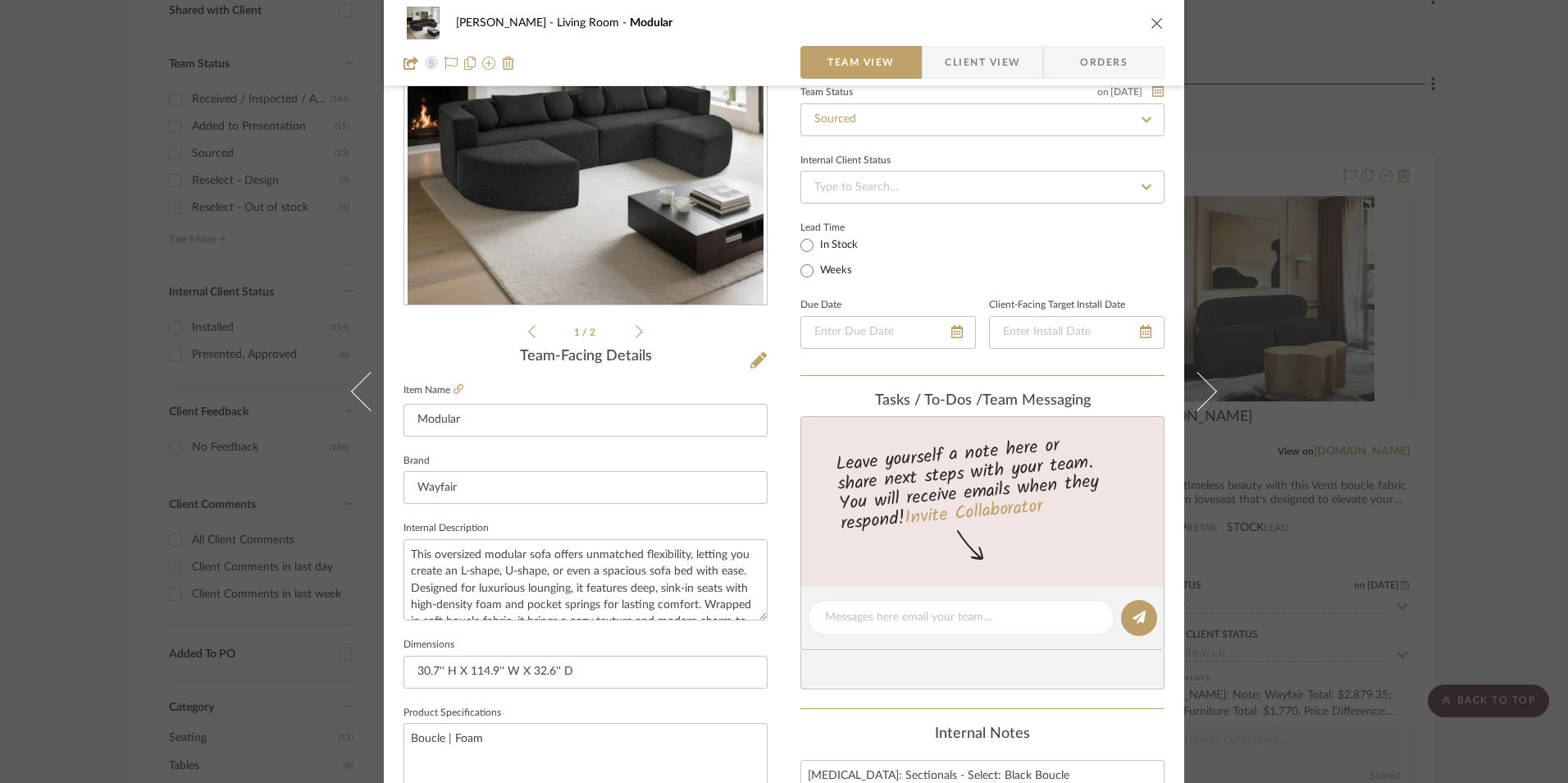
click at [1369, 423] on div "[PERSON_NAME] Living Room Modular Team View Client View Orders 1 / 2 Team-Facin…" at bounding box center [784, 391] width 1568 height 783
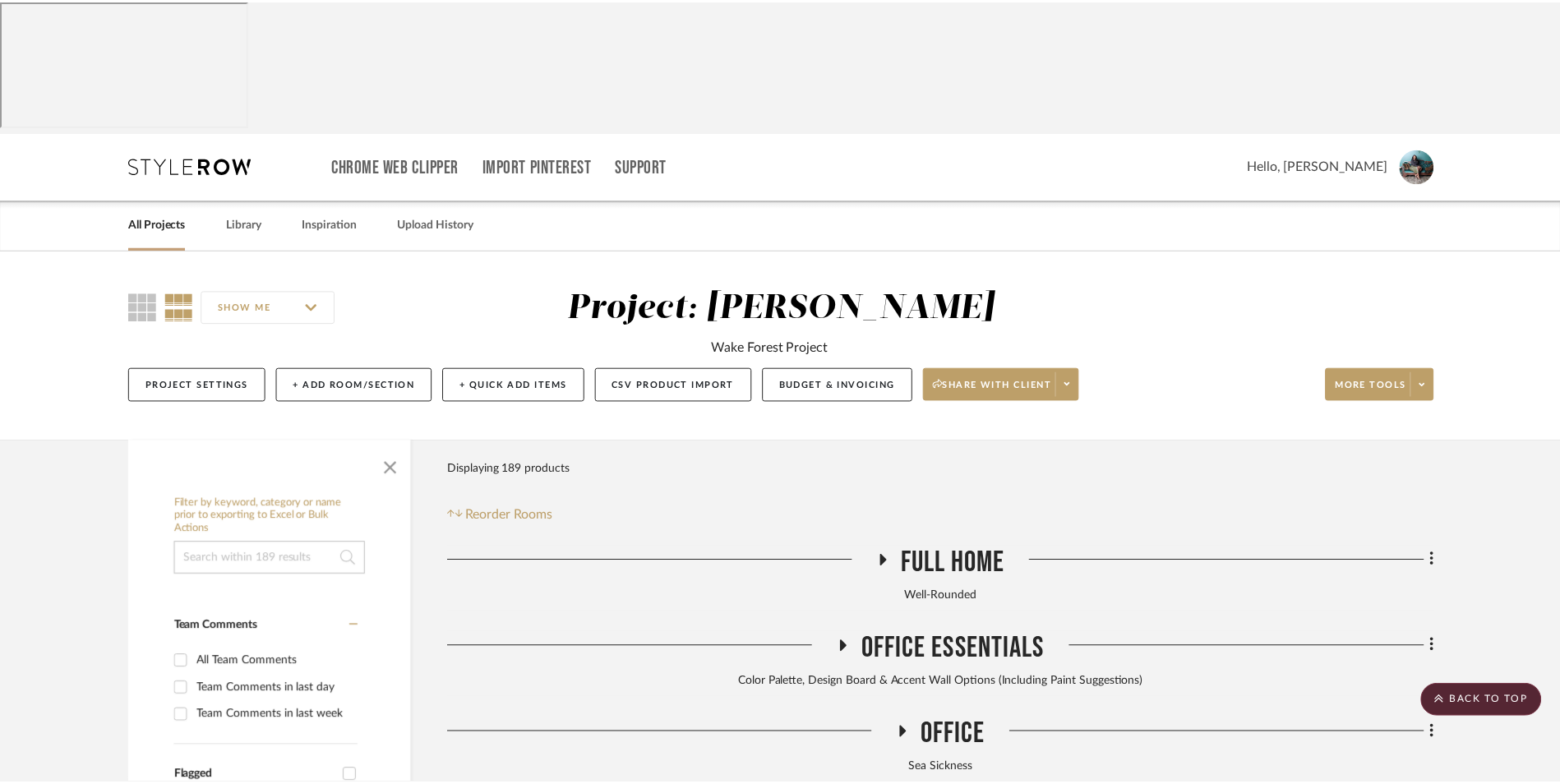
scroll to position [821, 0]
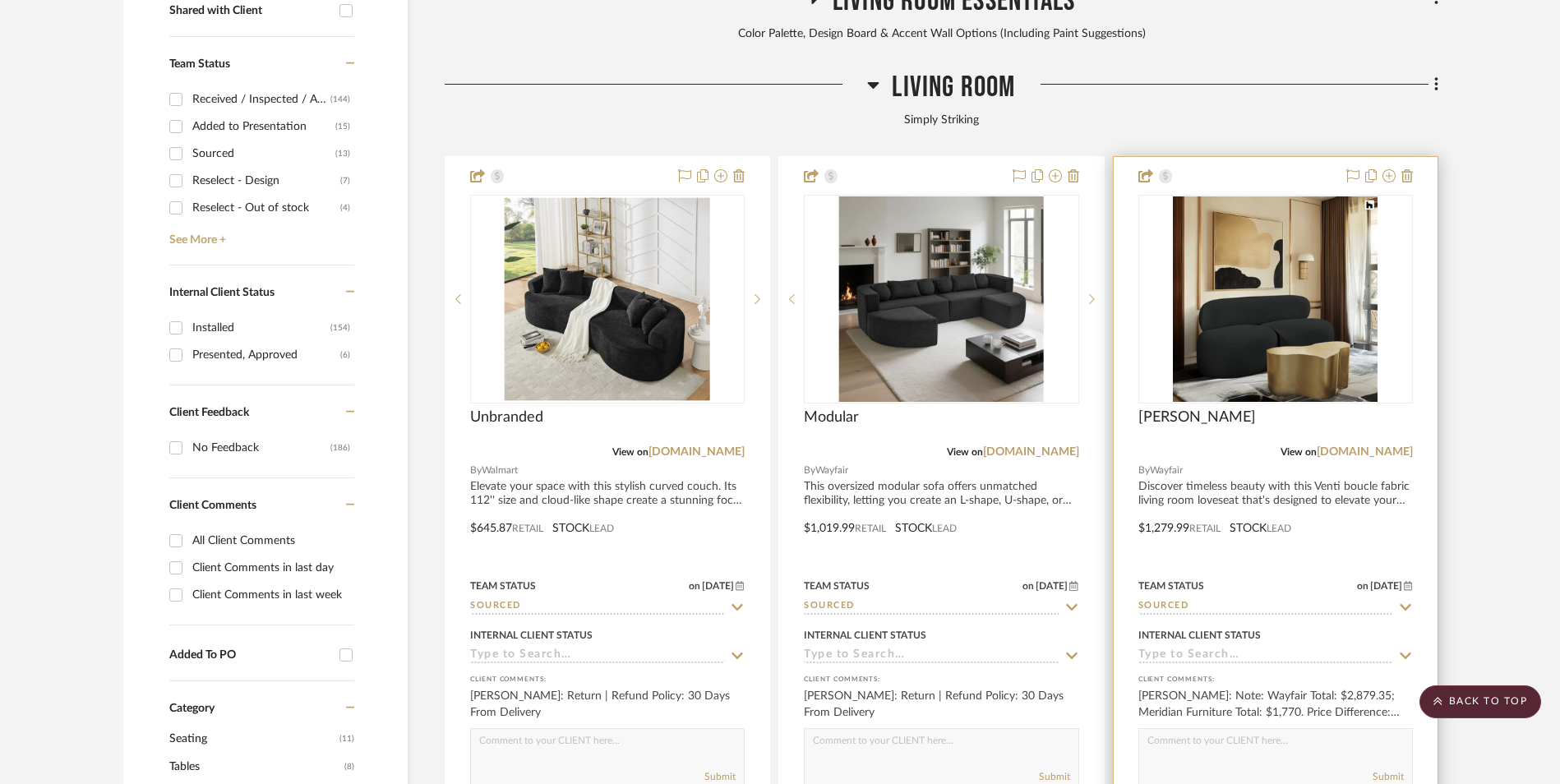
click at [1321, 233] on img "0" at bounding box center [1275, 299] width 205 height 206
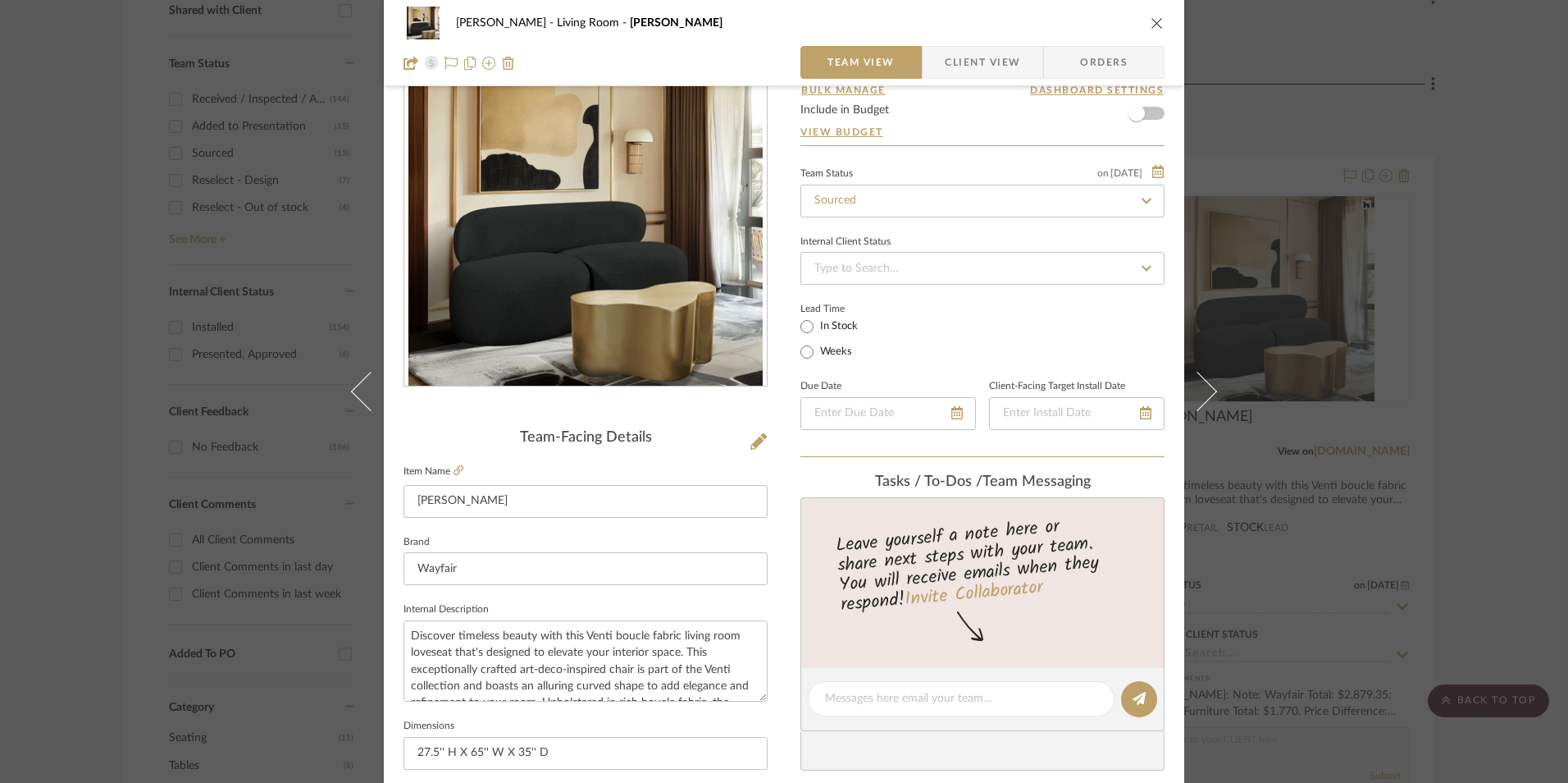
scroll to position [164, 0]
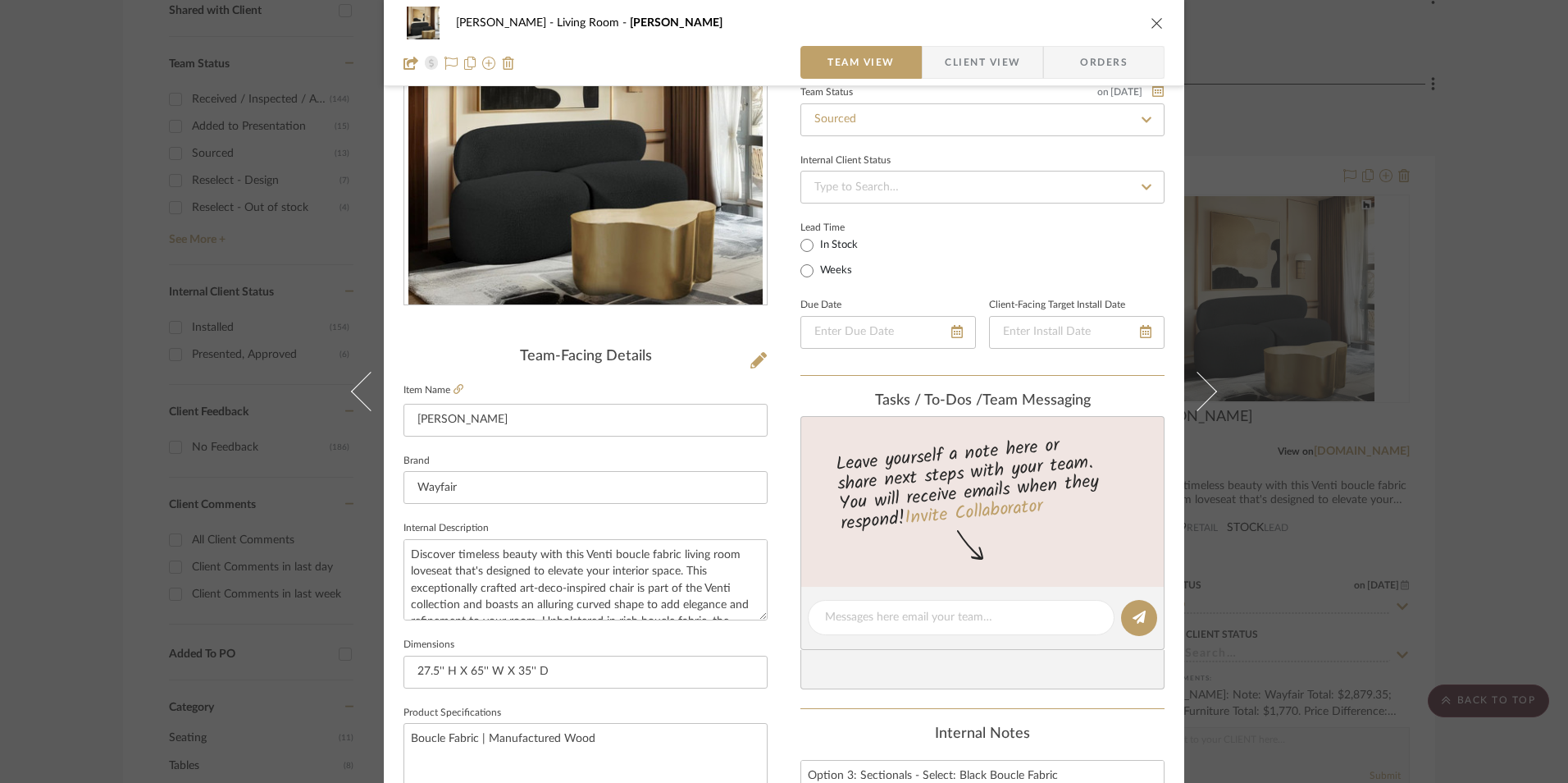
click at [1434, 441] on div "[PERSON_NAME] Living Room Isia I Team View Client View Orders Team-Facing Detai…" at bounding box center [784, 391] width 1568 height 783
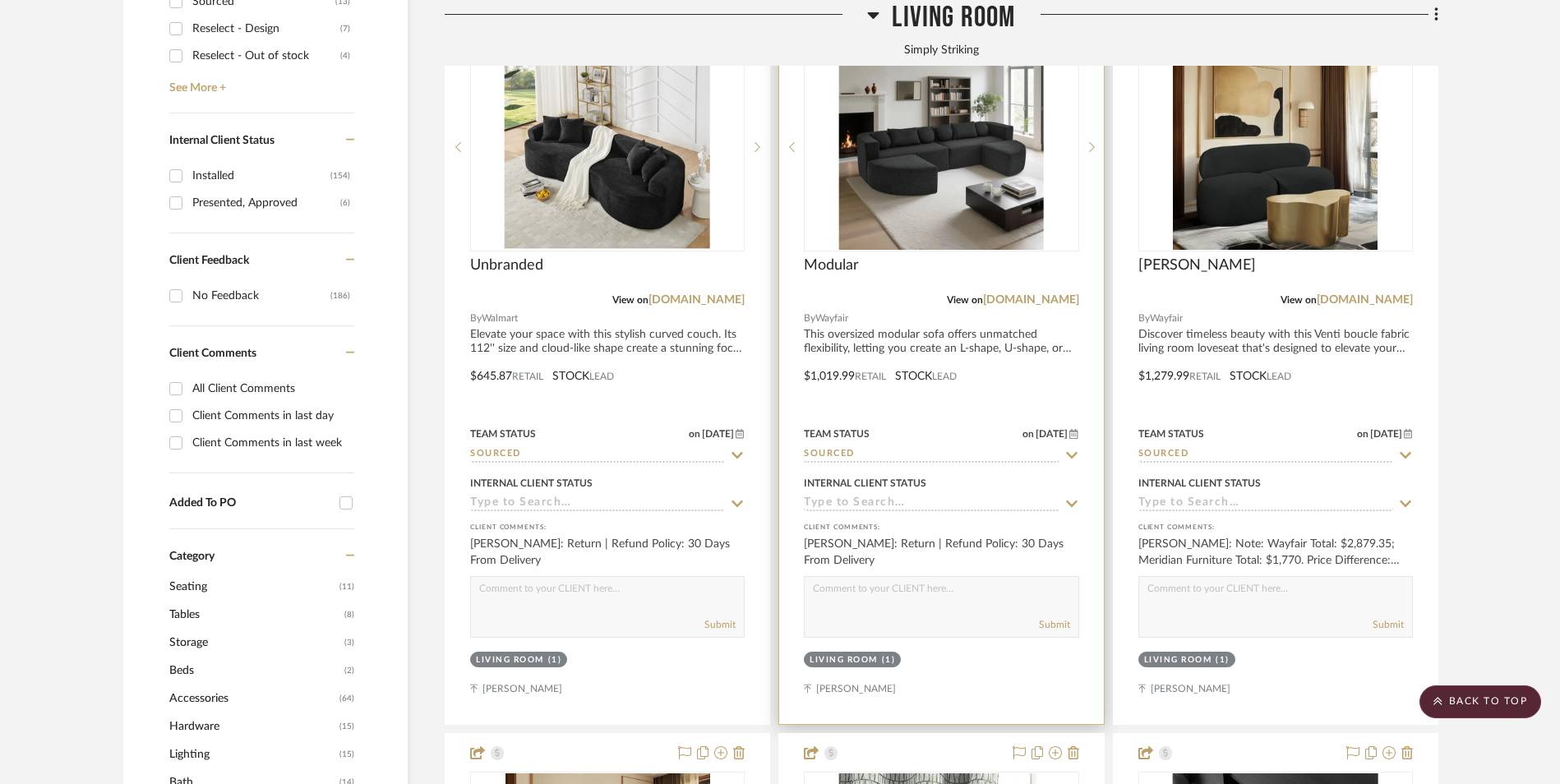
scroll to position [739, 0]
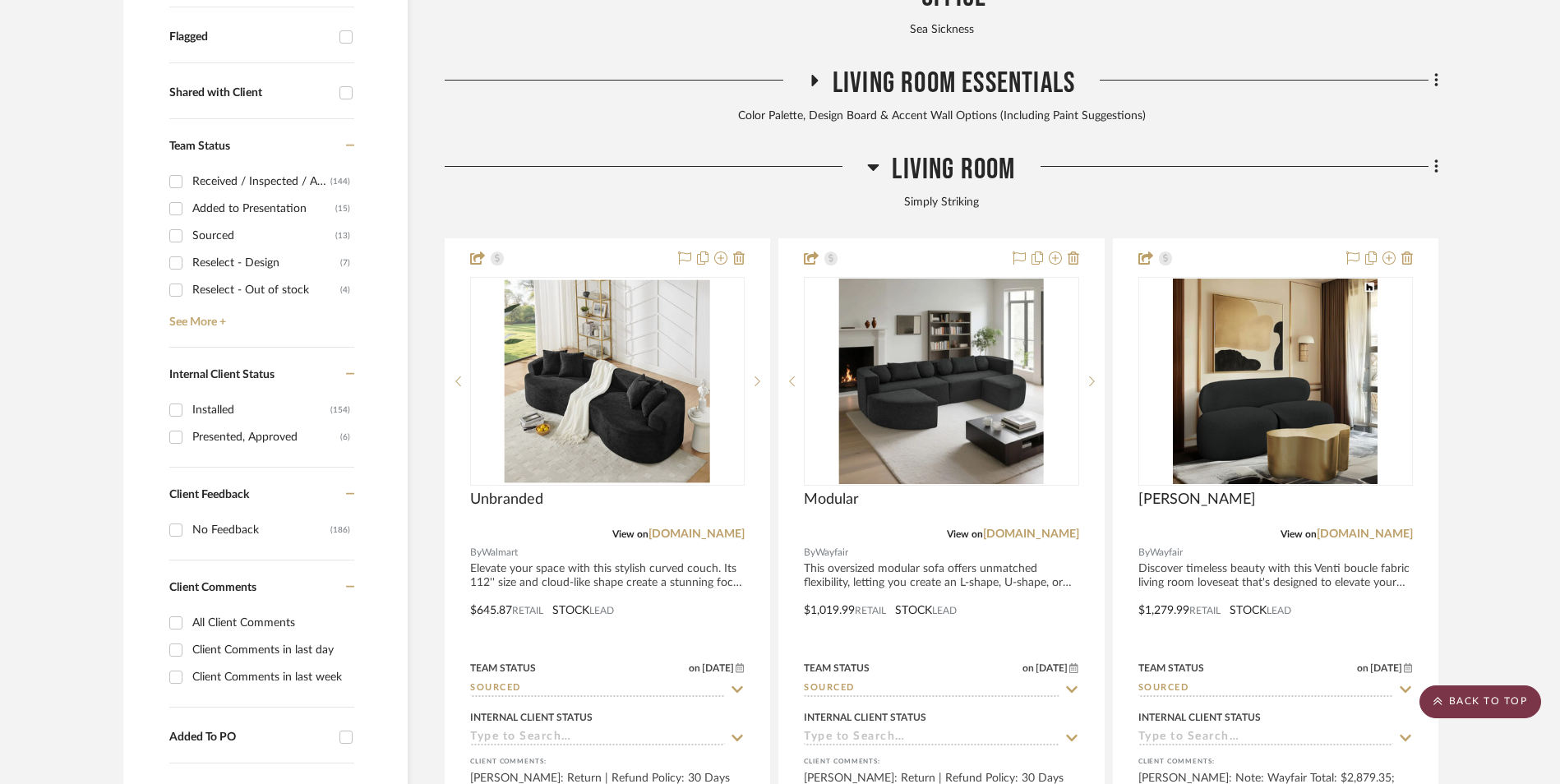
click at [1497, 705] on scroll-to-top-button "BACK TO TOP" at bounding box center [1480, 701] width 122 height 32
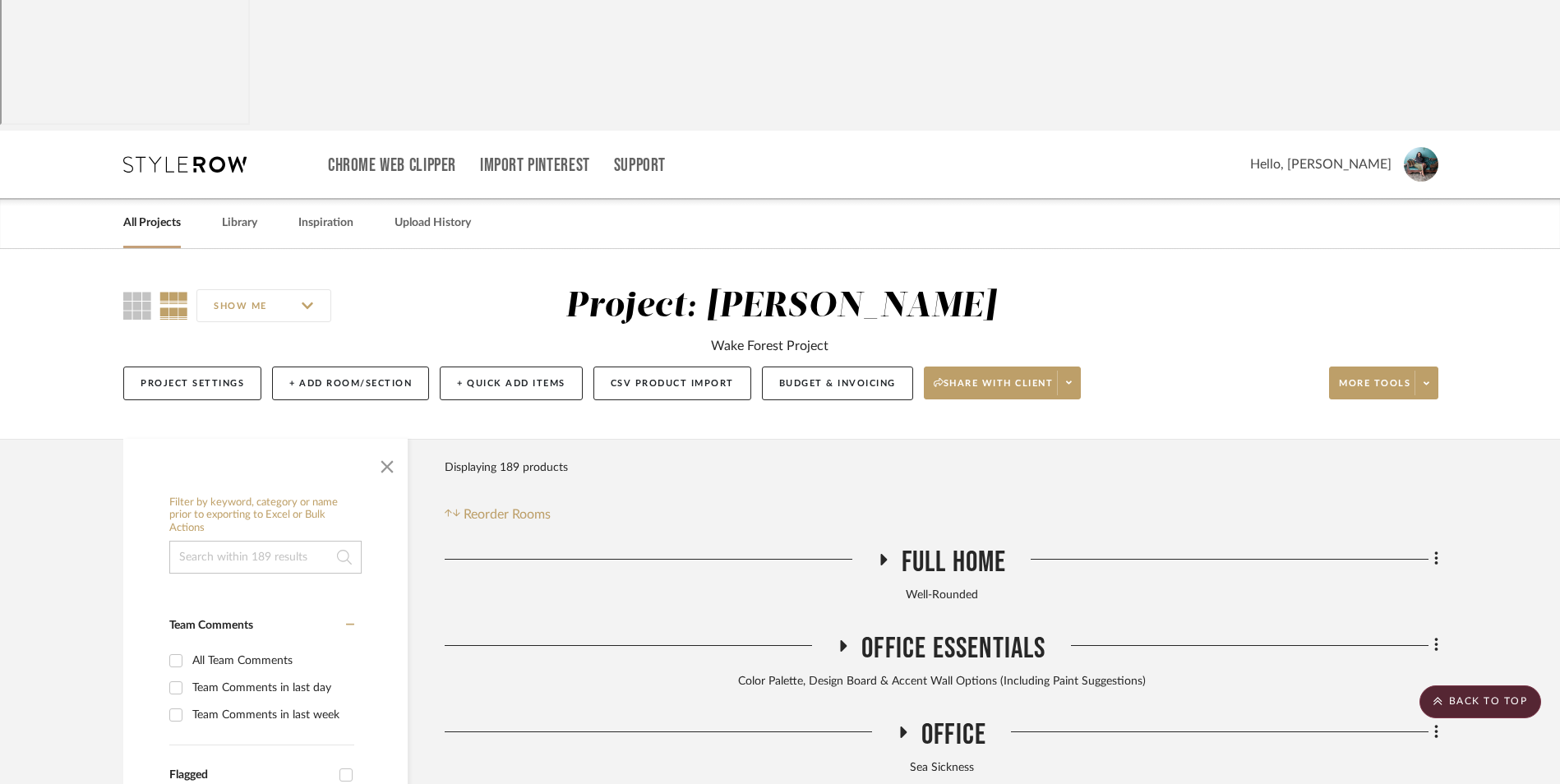
scroll to position [0, 0]
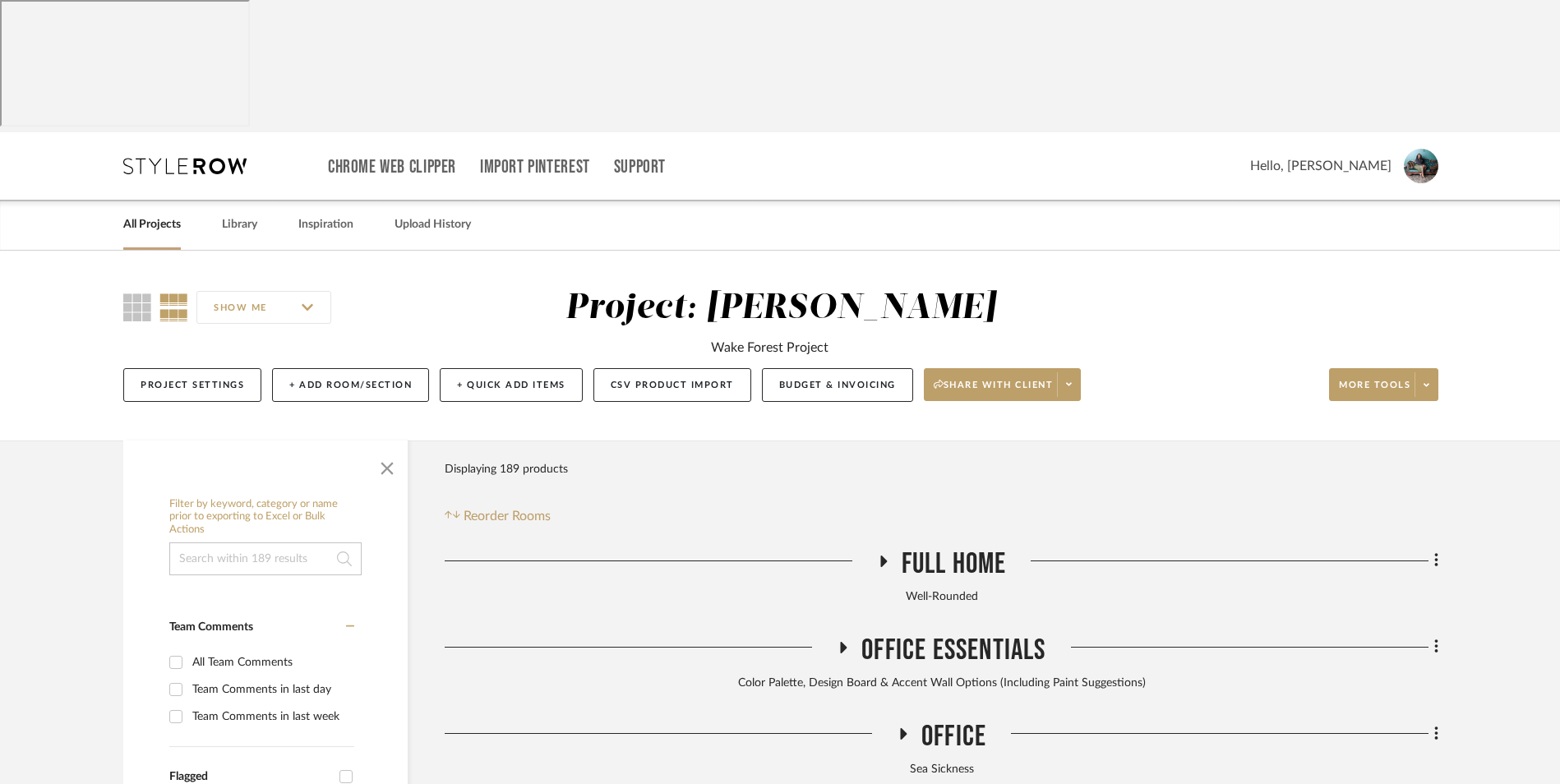
click at [160, 213] on link "All Projects" at bounding box center [152, 224] width 57 height 22
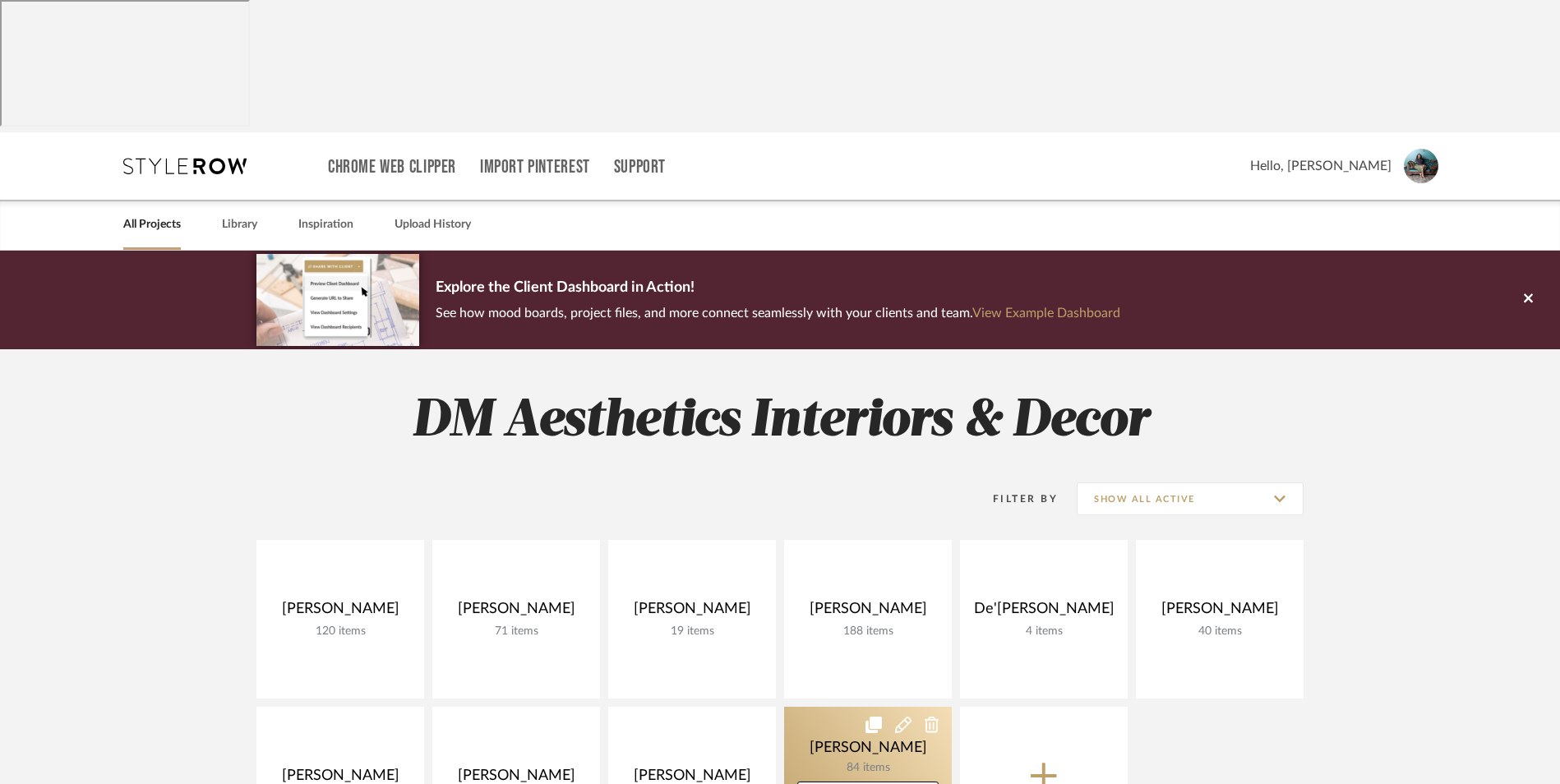
click at [827, 707] on link at bounding box center [868, 786] width 168 height 158
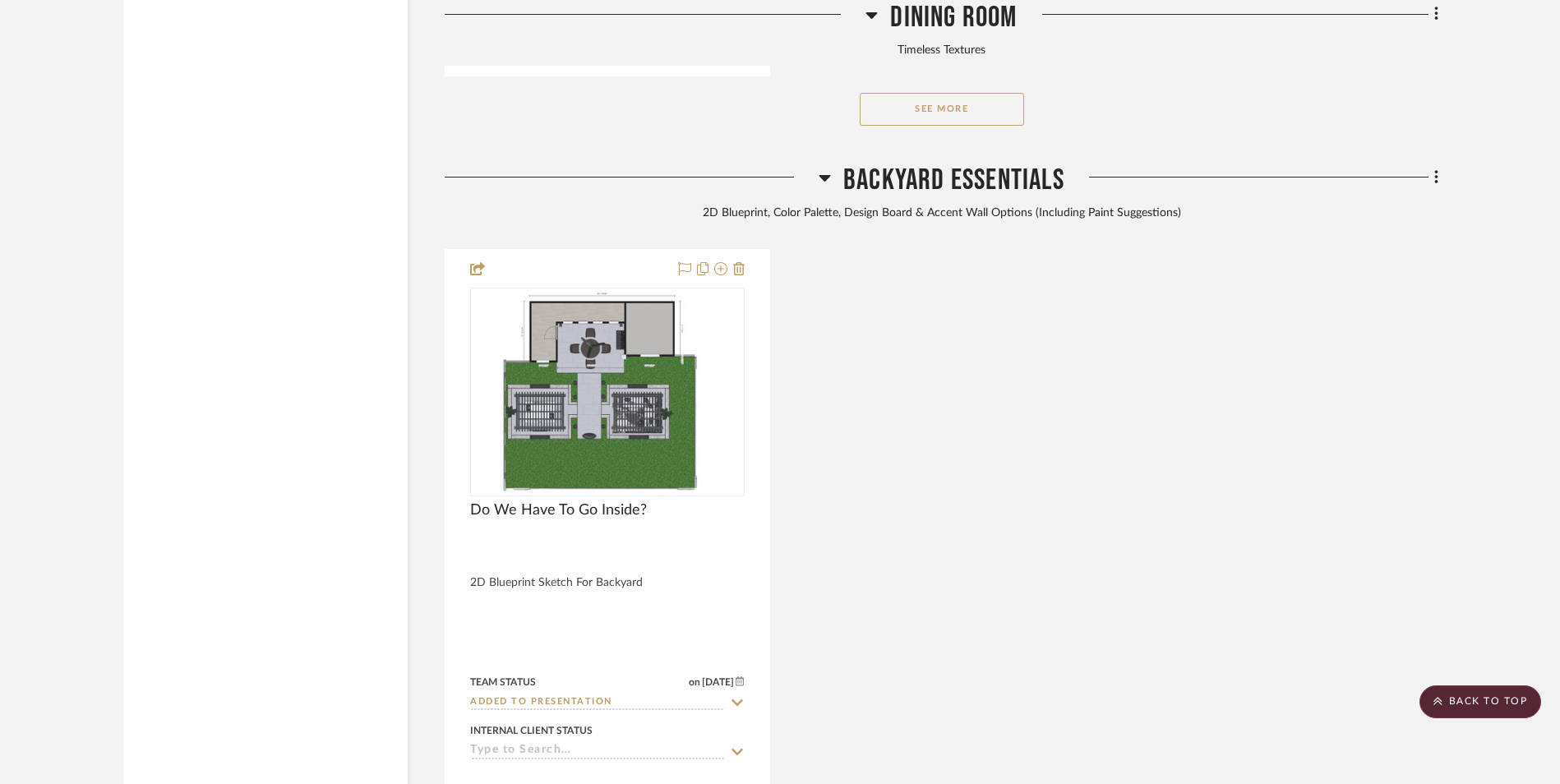
scroll to position [7074, 0]
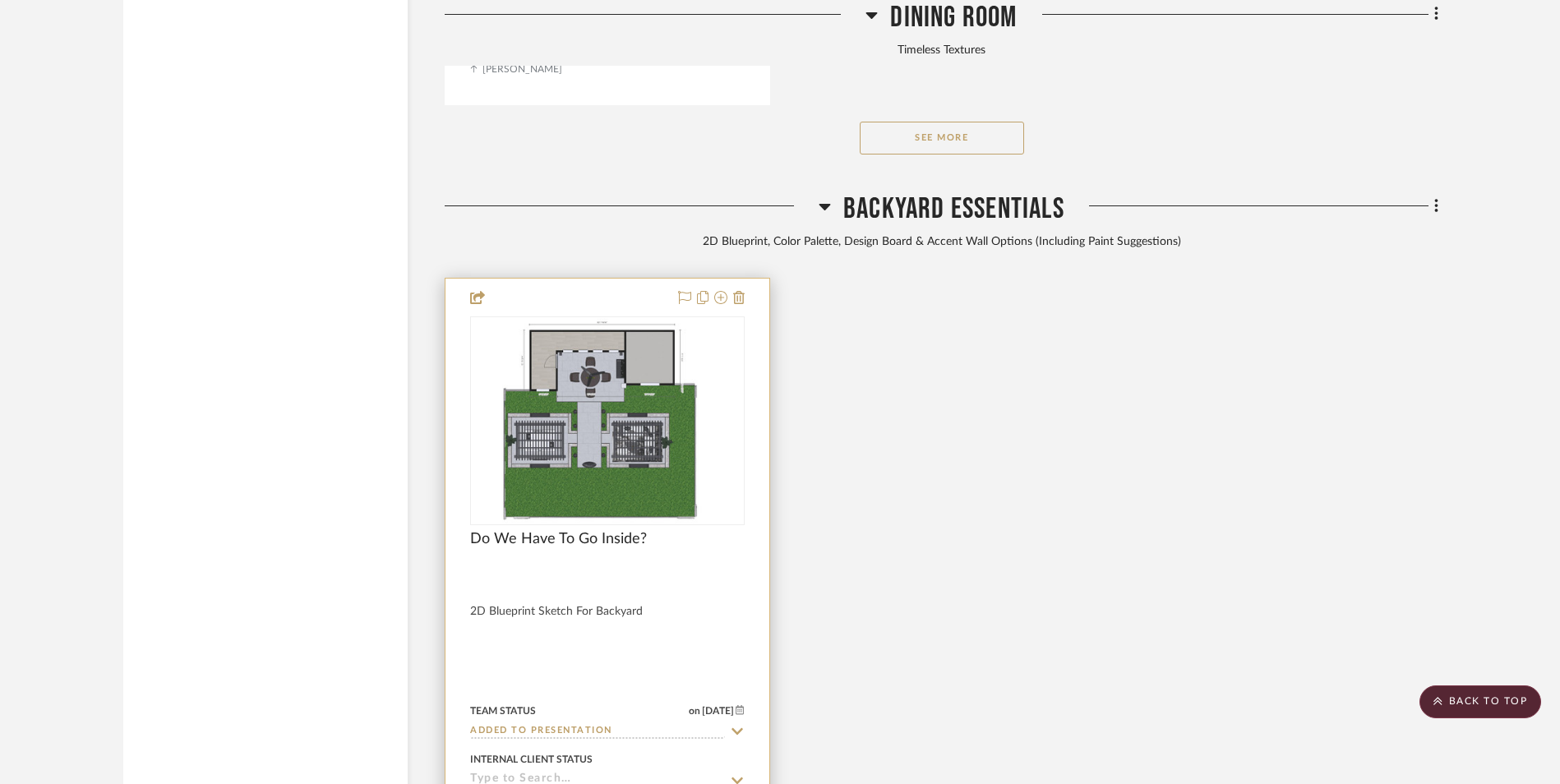
click at [631, 322] on img at bounding box center [607, 421] width 243 height 206
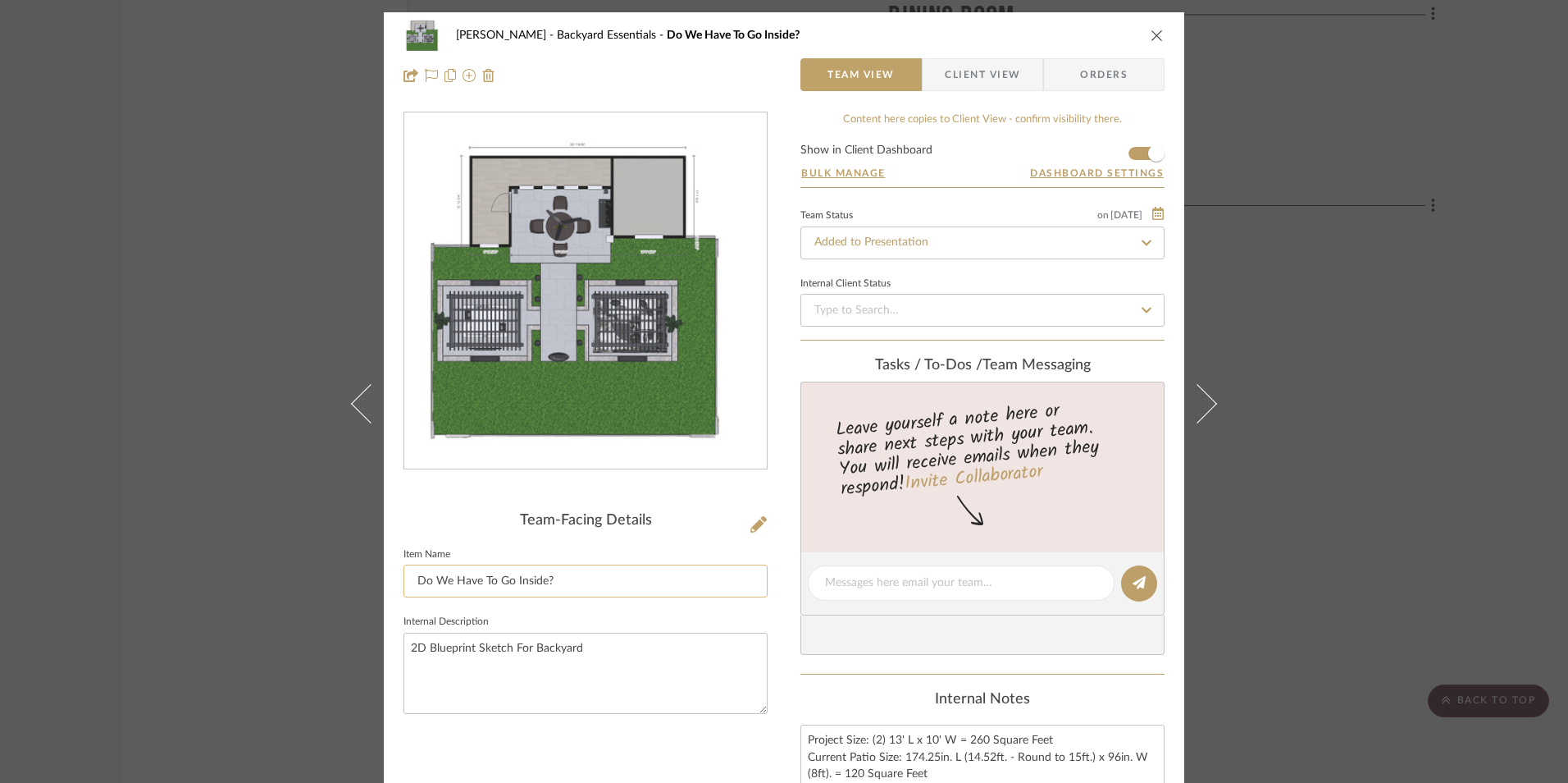
click at [627, 584] on input "Do We Have To Go Inside?" at bounding box center [585, 580] width 364 height 32
type input "Do We Have To Go Inside I?"
drag, startPoint x: 782, startPoint y: 608, endPoint x: 840, endPoint y: 553, distance: 79.9
click at [782, 607] on div "[PERSON_NAME] Backyard Essentials Do We Have To Go Inside? Team View Client Vie…" at bounding box center [784, 583] width 801 height 1142
click at [505, 581] on input "Do We Have To Go Inside I?" at bounding box center [585, 580] width 364 height 32
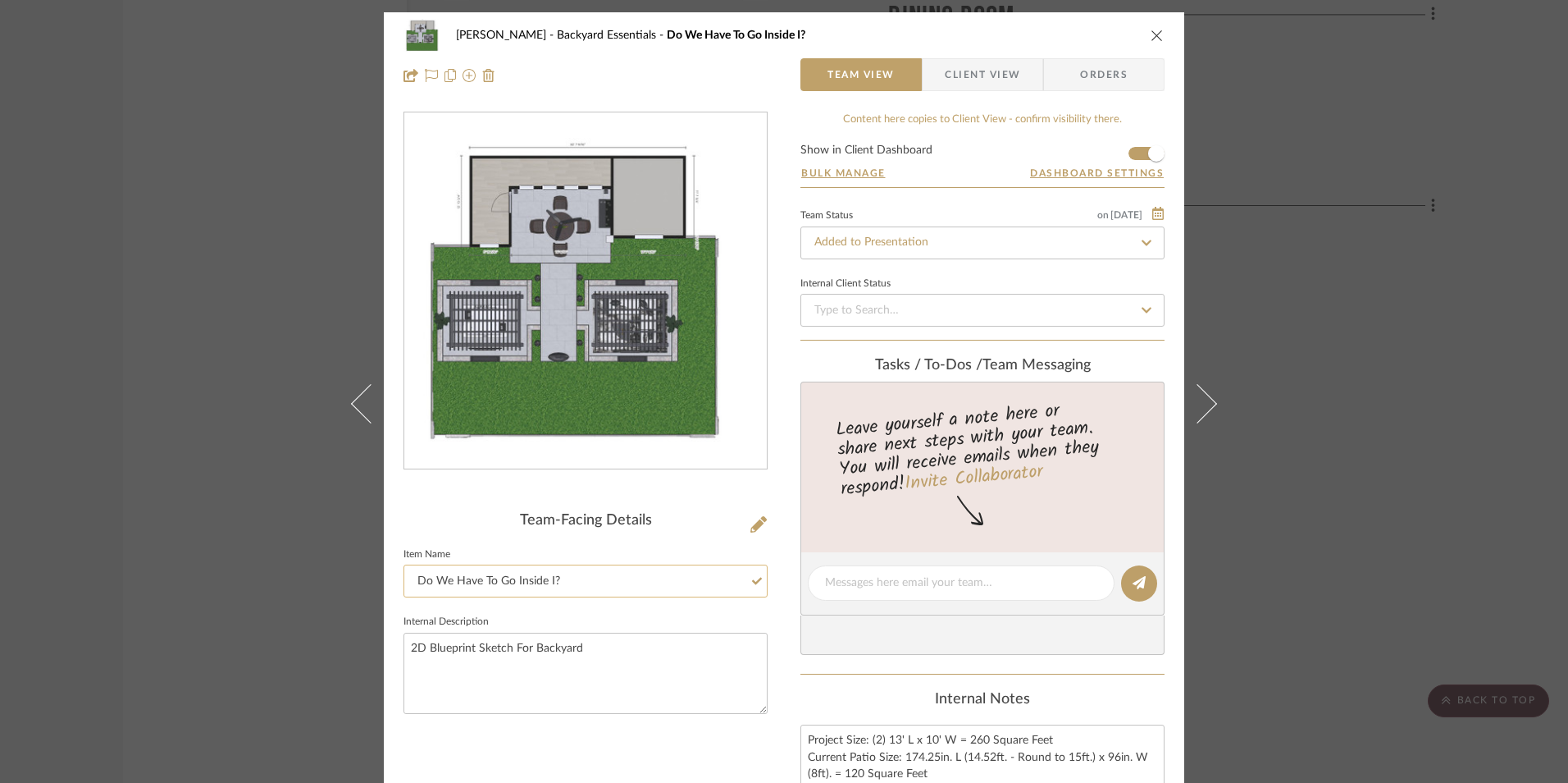
click at [505, 581] on input "Do We Have To Go Inside I?" at bounding box center [585, 580] width 364 height 32
click at [1313, 362] on div "[PERSON_NAME] Backyard Essentials Do We Have To Go Inside I? Team View Client V…" at bounding box center [784, 391] width 1568 height 783
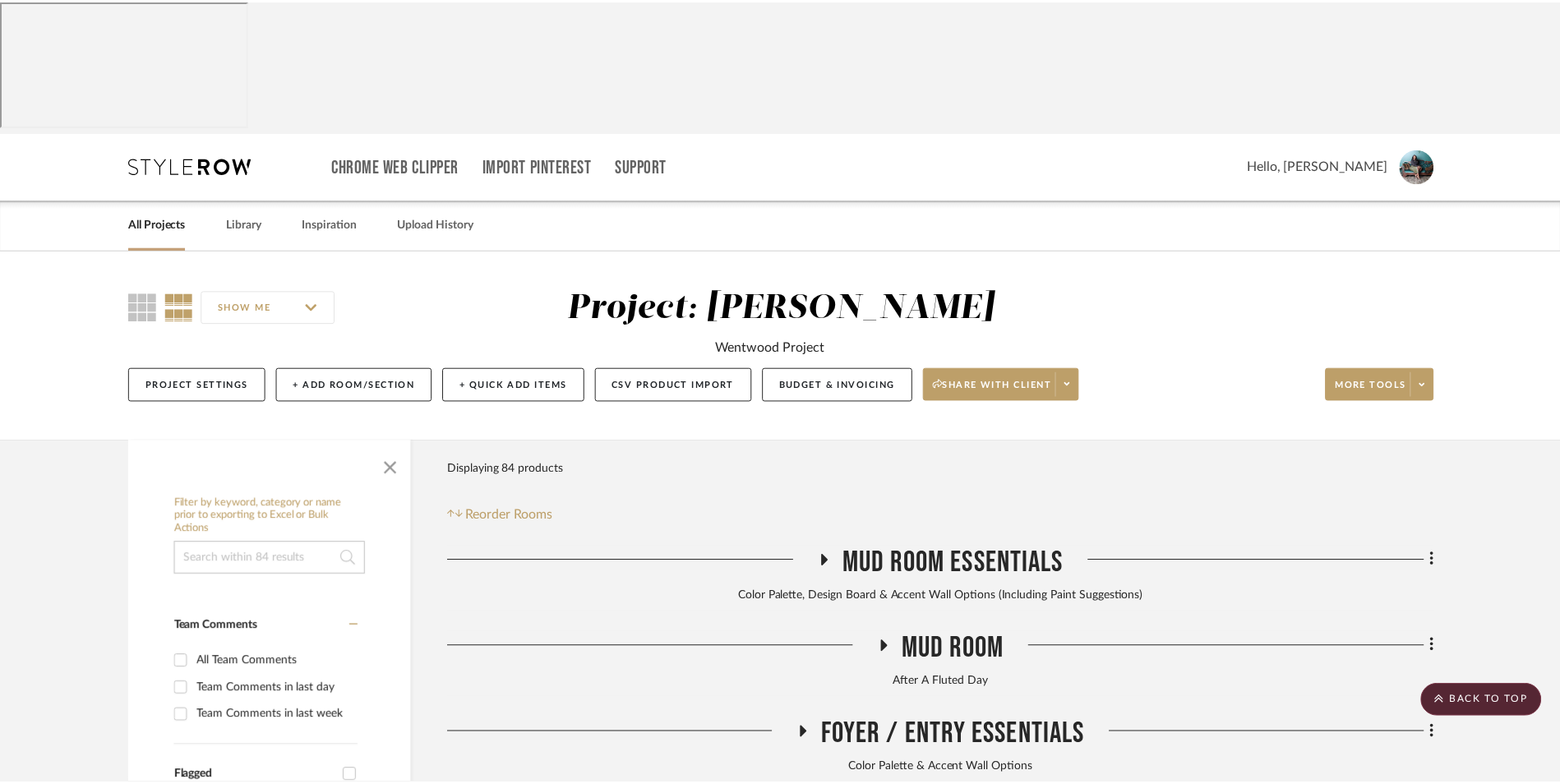
scroll to position [7074, 0]
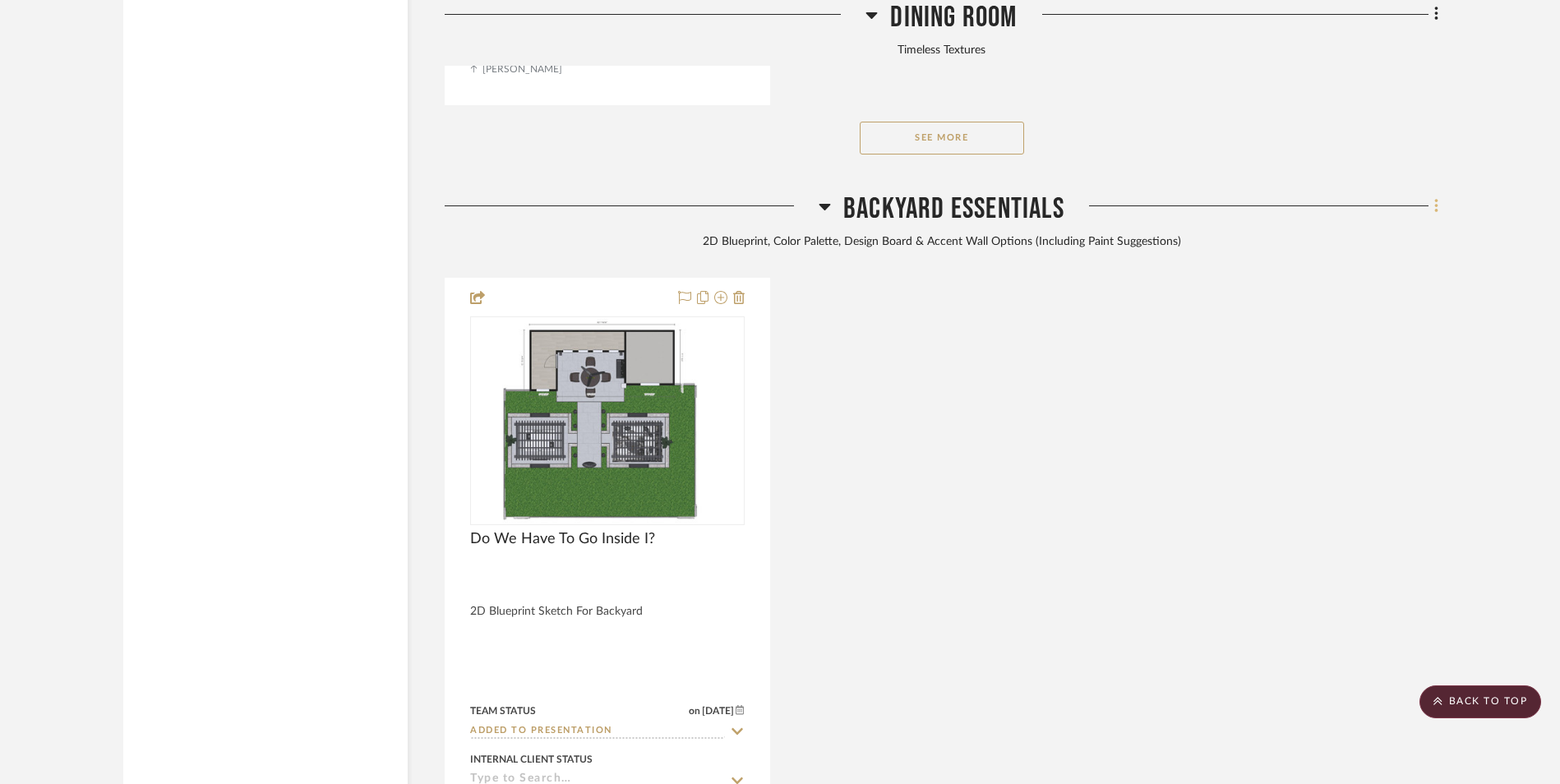
click at [1437, 199] on icon at bounding box center [1435, 206] width 3 height 14
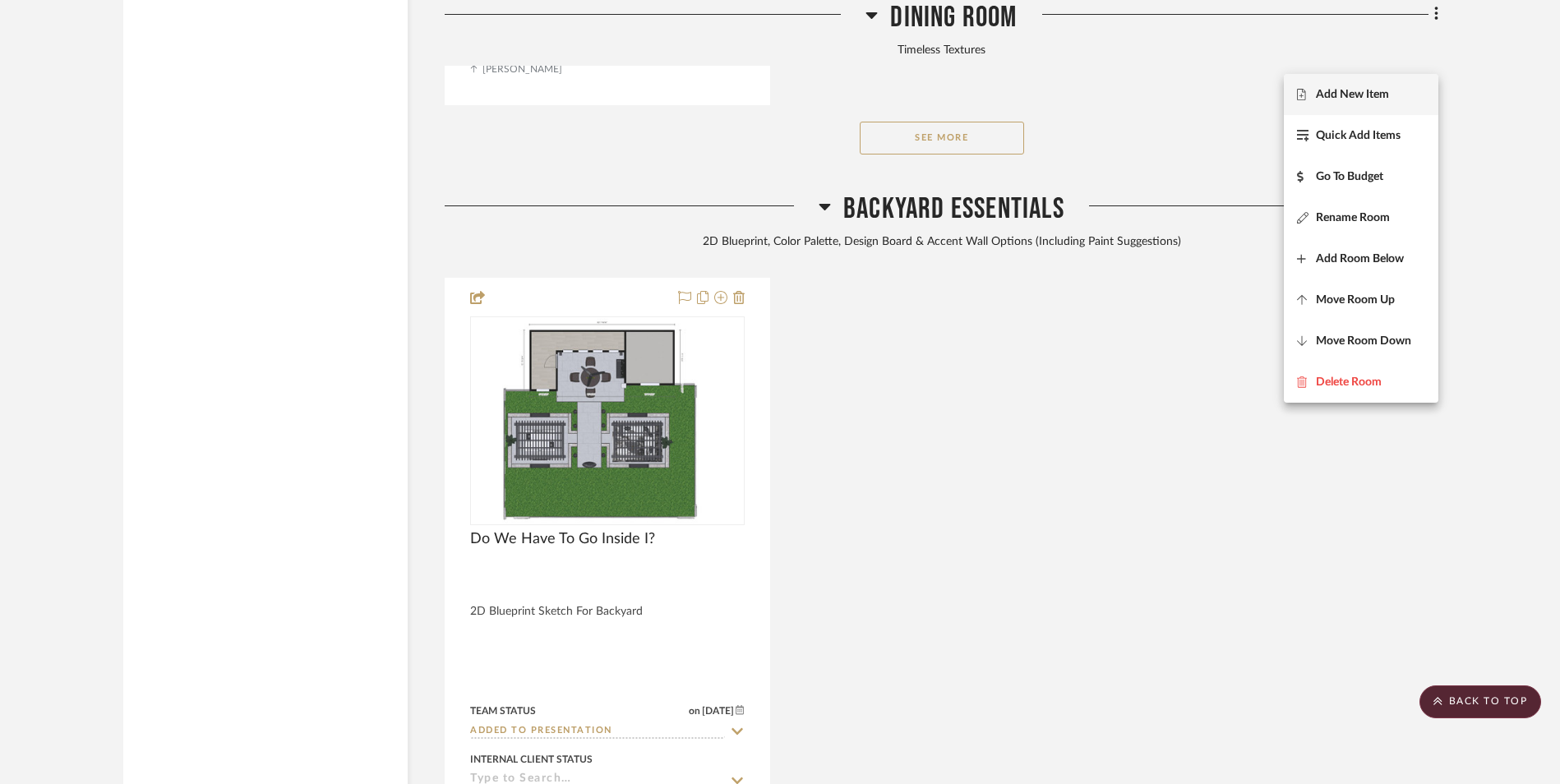
click at [1391, 100] on span "Add New Item" at bounding box center [1361, 93] width 129 height 14
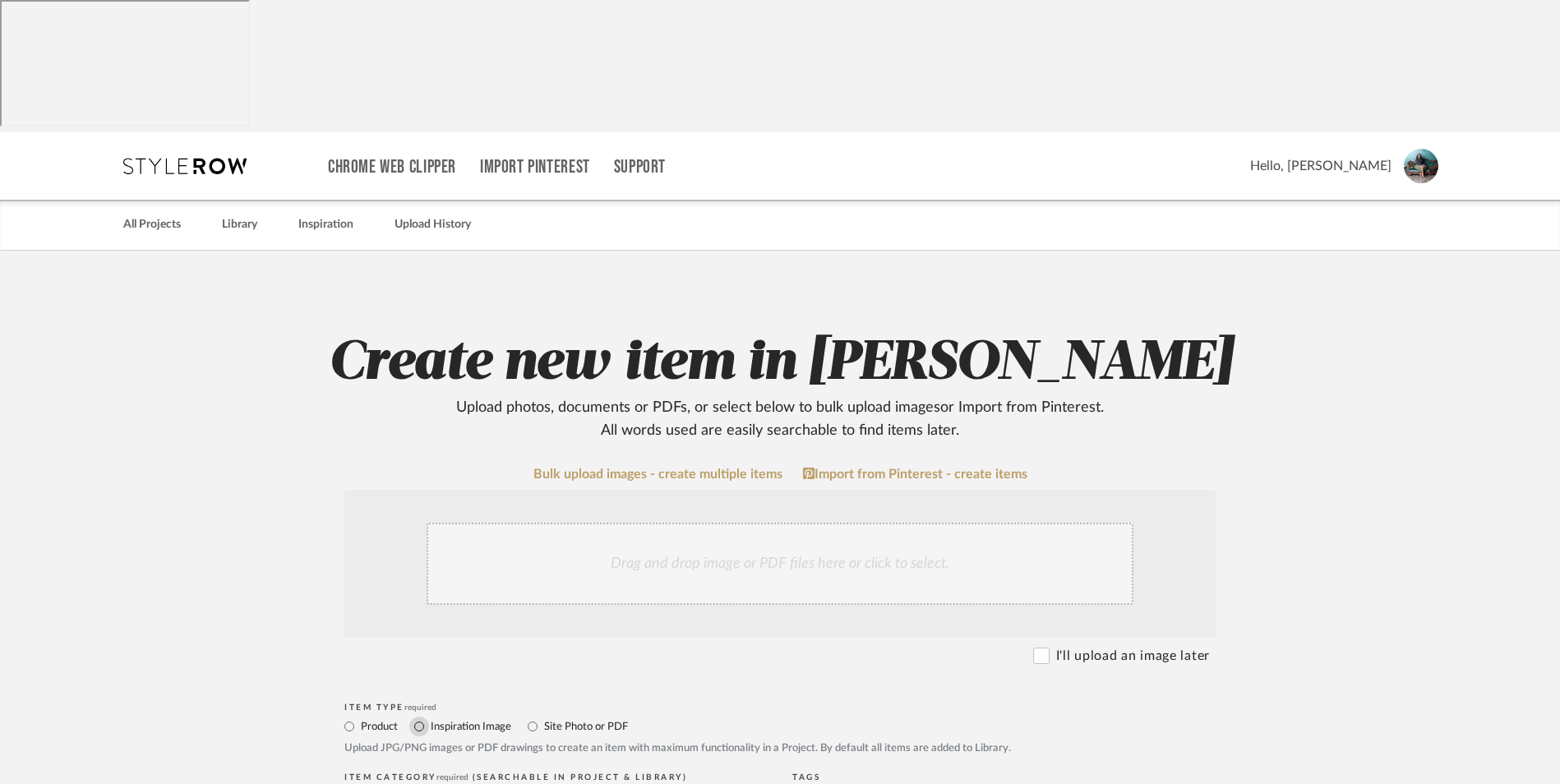
click at [415, 716] on input "Inspiration Image" at bounding box center [418, 726] width 20 height 20
radio input "true"
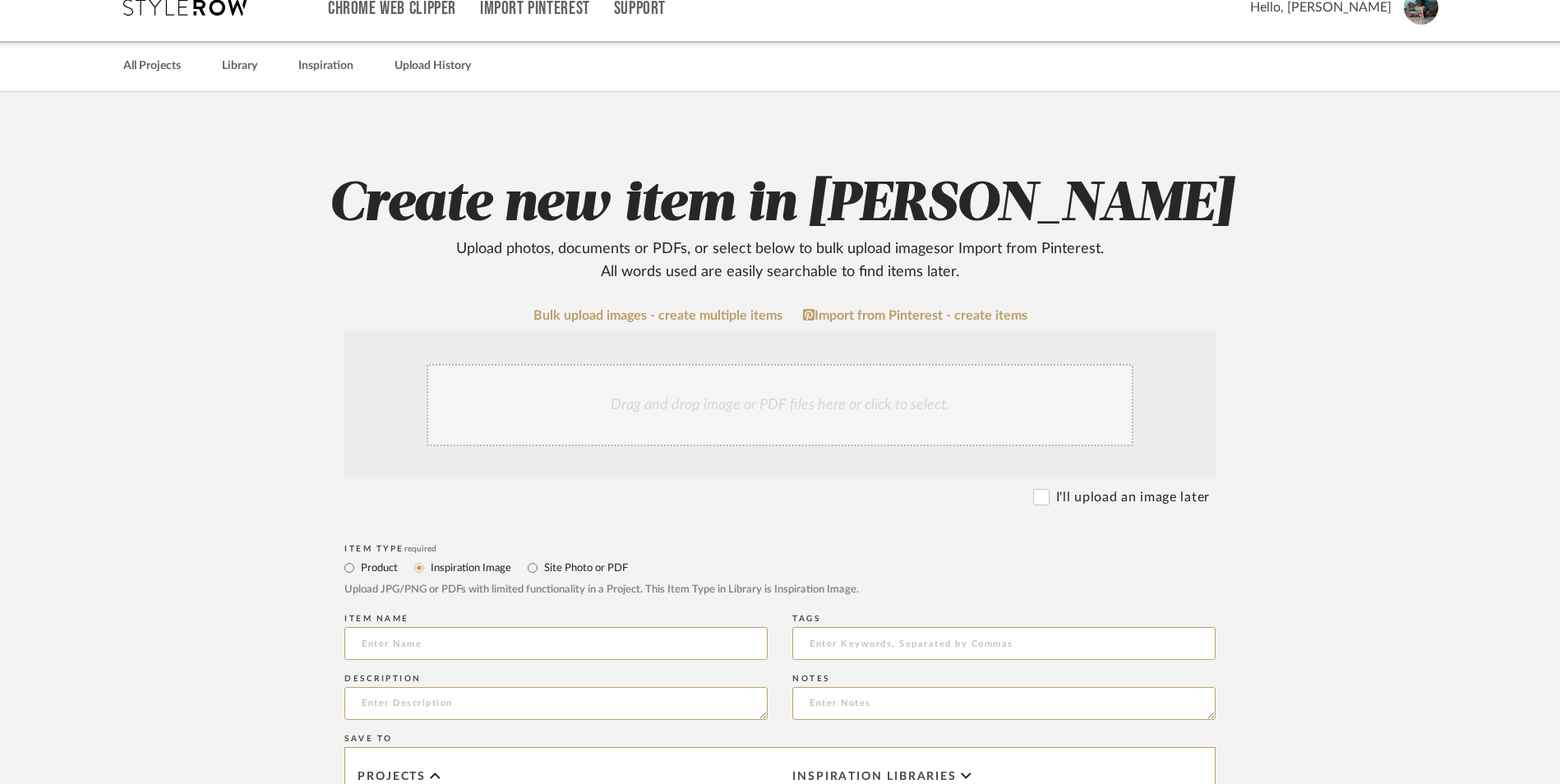
scroll to position [329, 0]
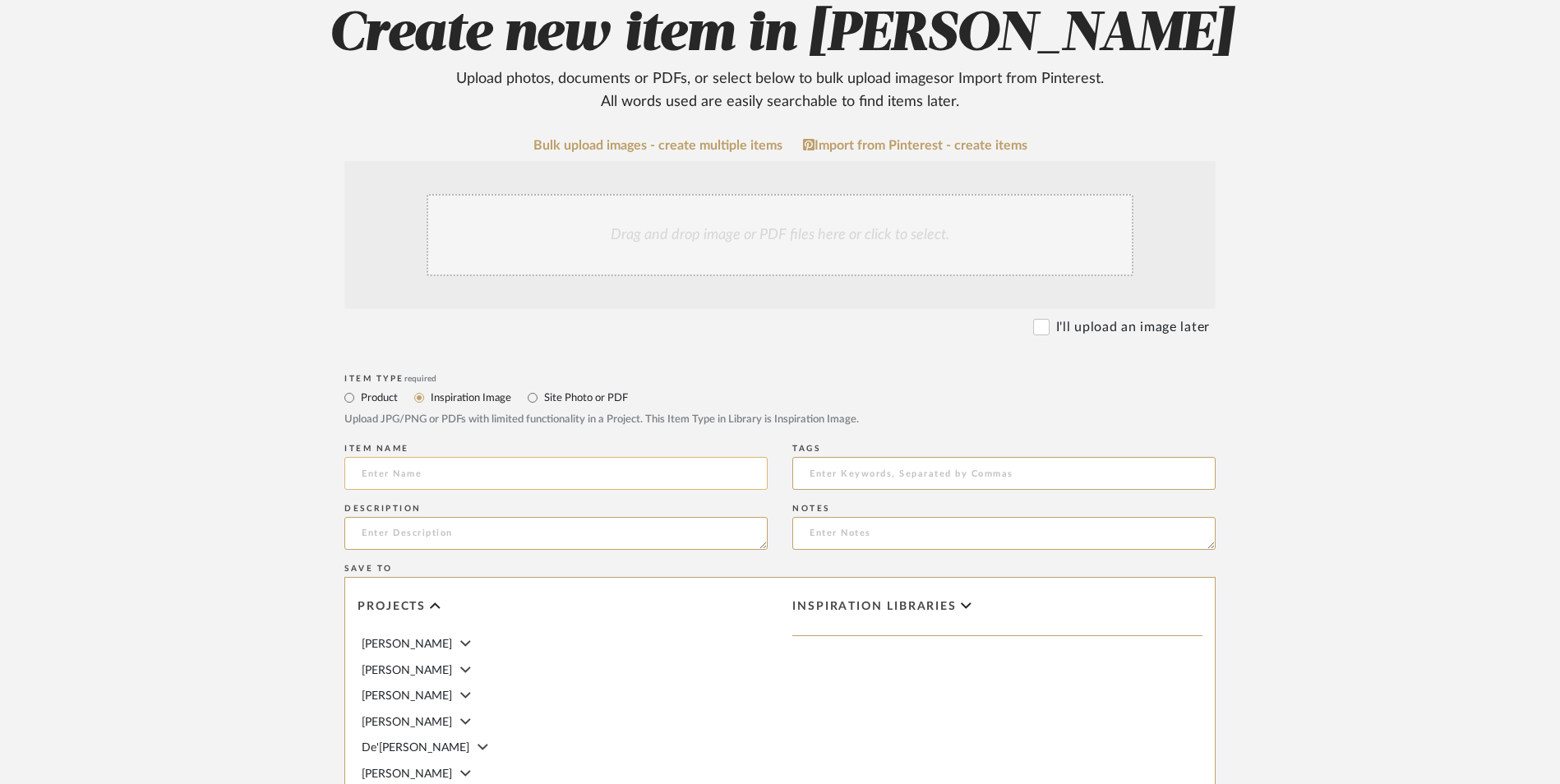
click at [444, 456] on input at bounding box center [556, 472] width 423 height 32
paste input "Do We Have To Go Inside I?"
click at [497, 456] on input "Do We Have To Go Inside I?" at bounding box center [556, 472] width 423 height 32
type input "Do We Have To Go Inside II?"
click at [522, 516] on textarea at bounding box center [556, 533] width 423 height 32
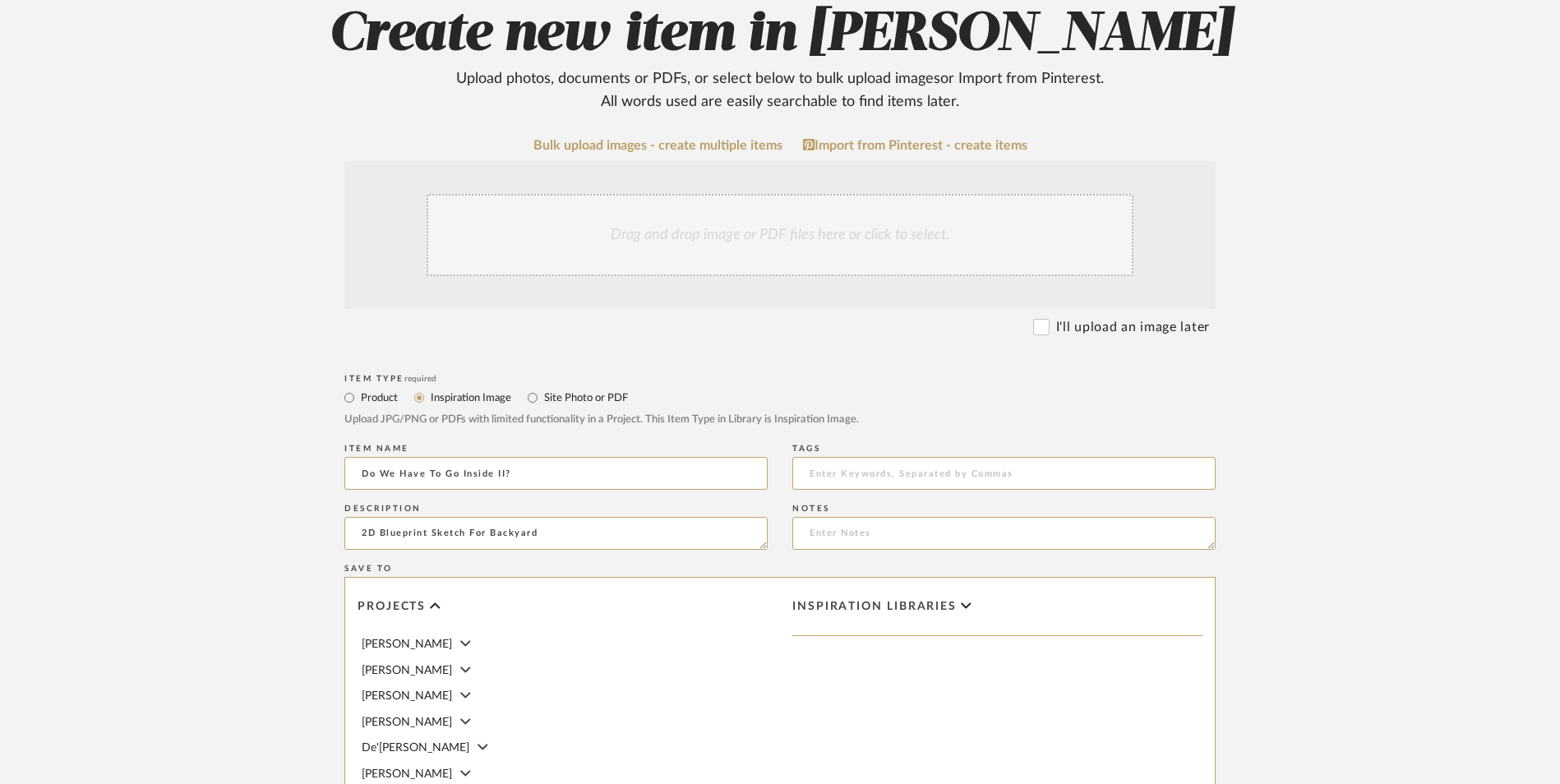
type textarea "2D Blueprint Sketch For Backyard"
click at [1369, 417] on upload-items "Create new item in [PERSON_NAME] Upload photos, documents or PDFs, or select be…" at bounding box center [780, 497] width 1560 height 1152
click at [750, 194] on div "Drag and drop image or PDF files here or click to select." at bounding box center [780, 235] width 707 height 82
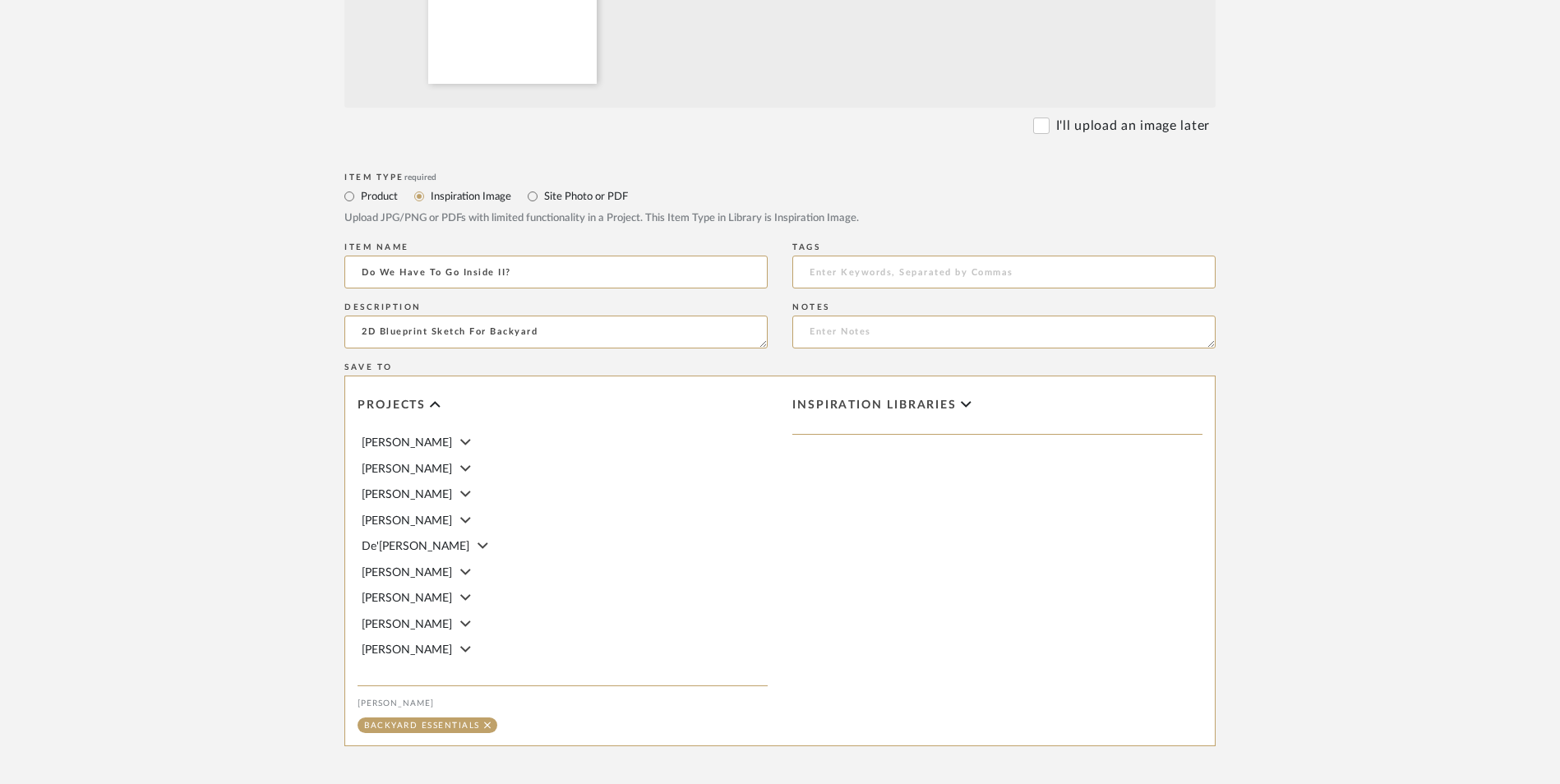
scroll to position [737, 0]
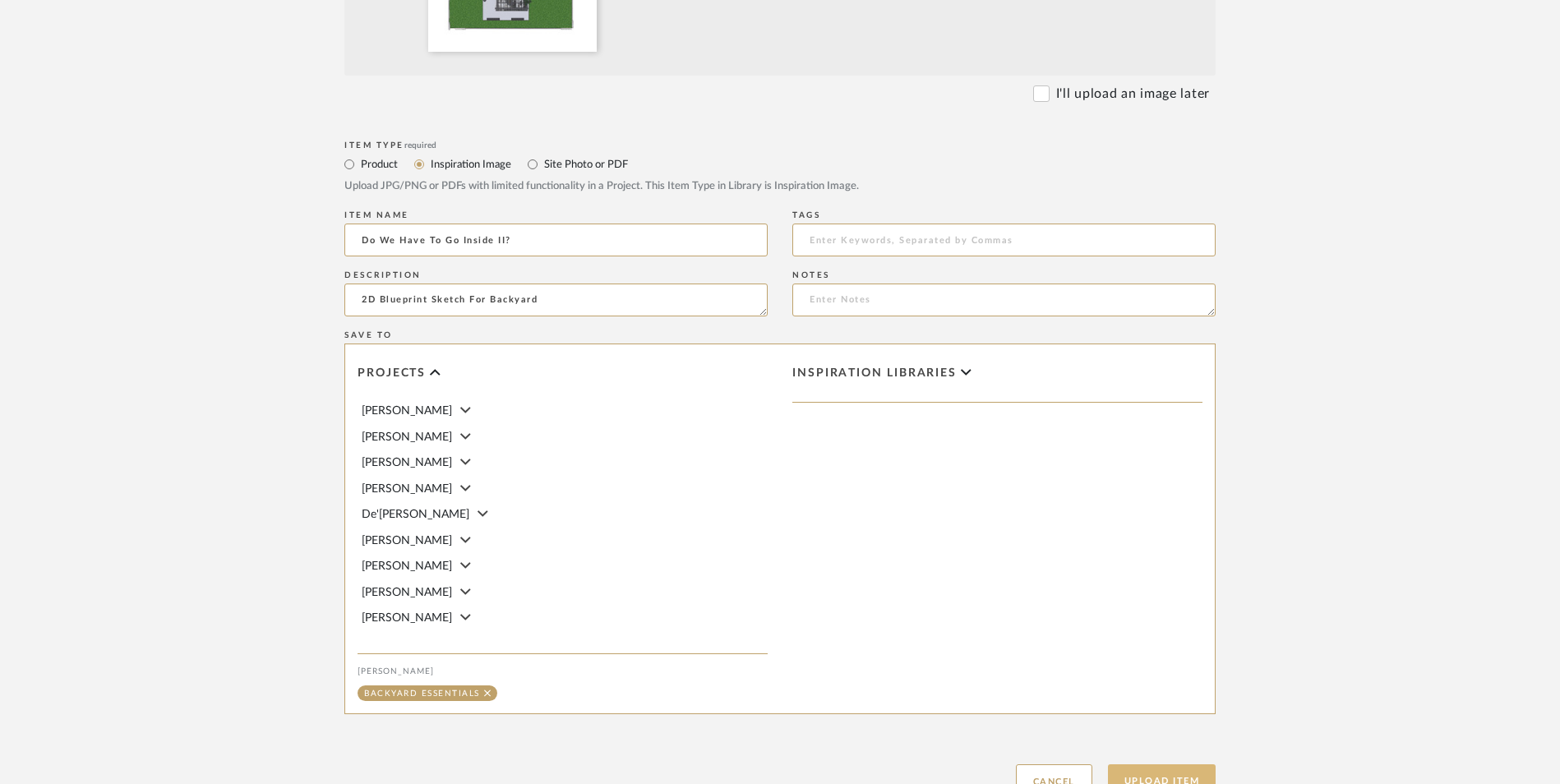
click at [1185, 764] on button "Upload Item" at bounding box center [1162, 780] width 109 height 33
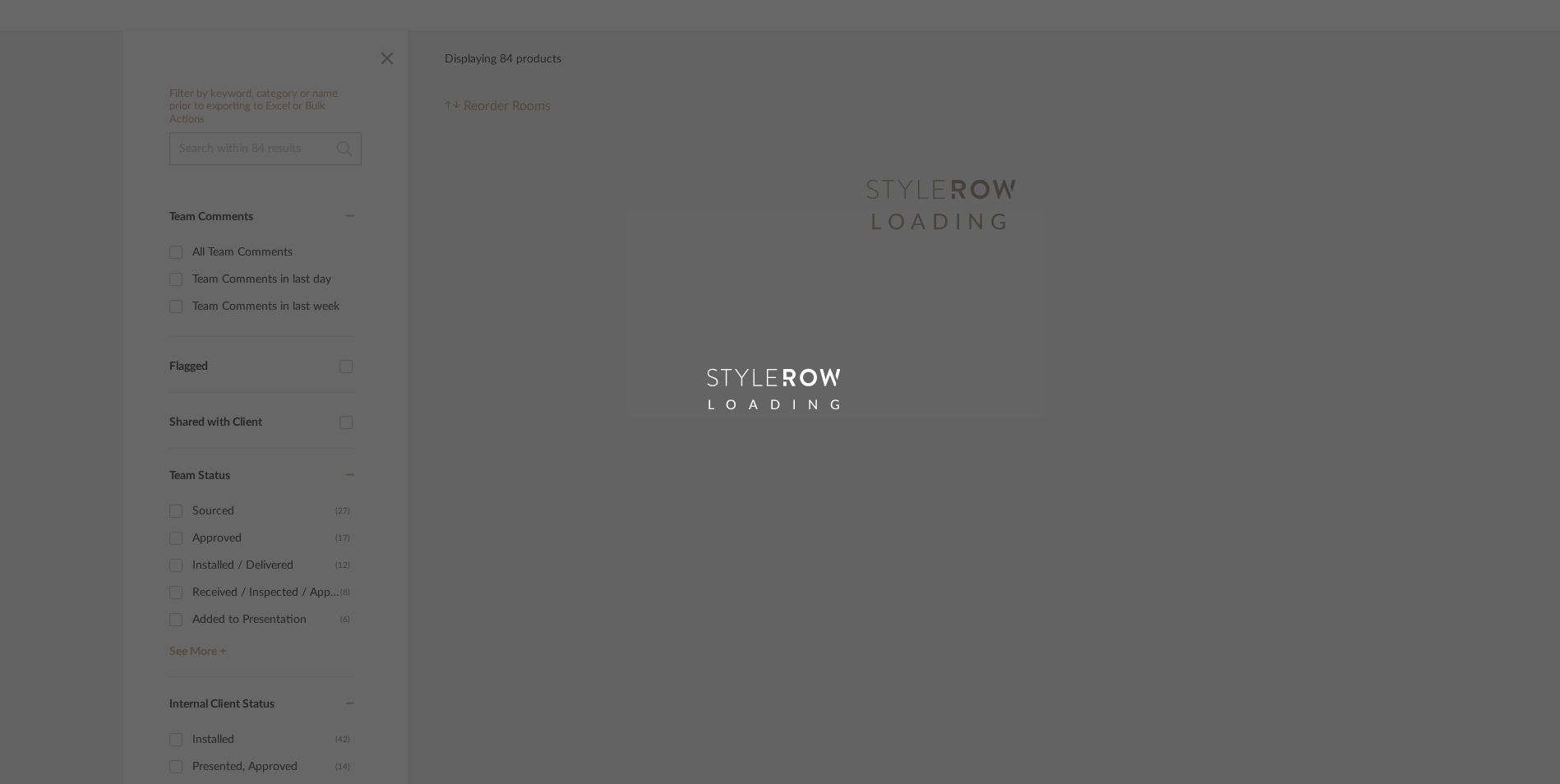
scroll to position [134, 0]
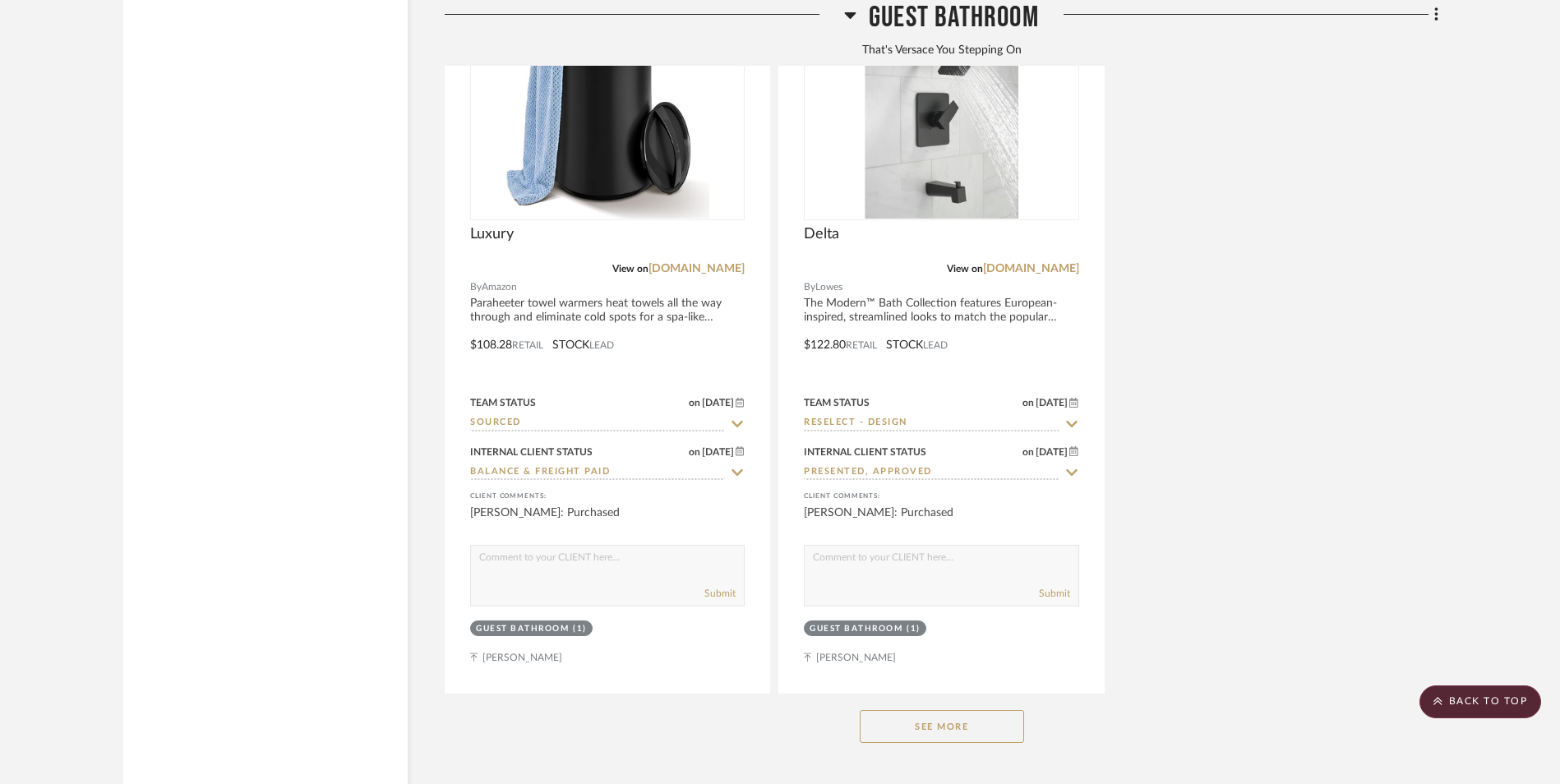
scroll to position [7130, 0]
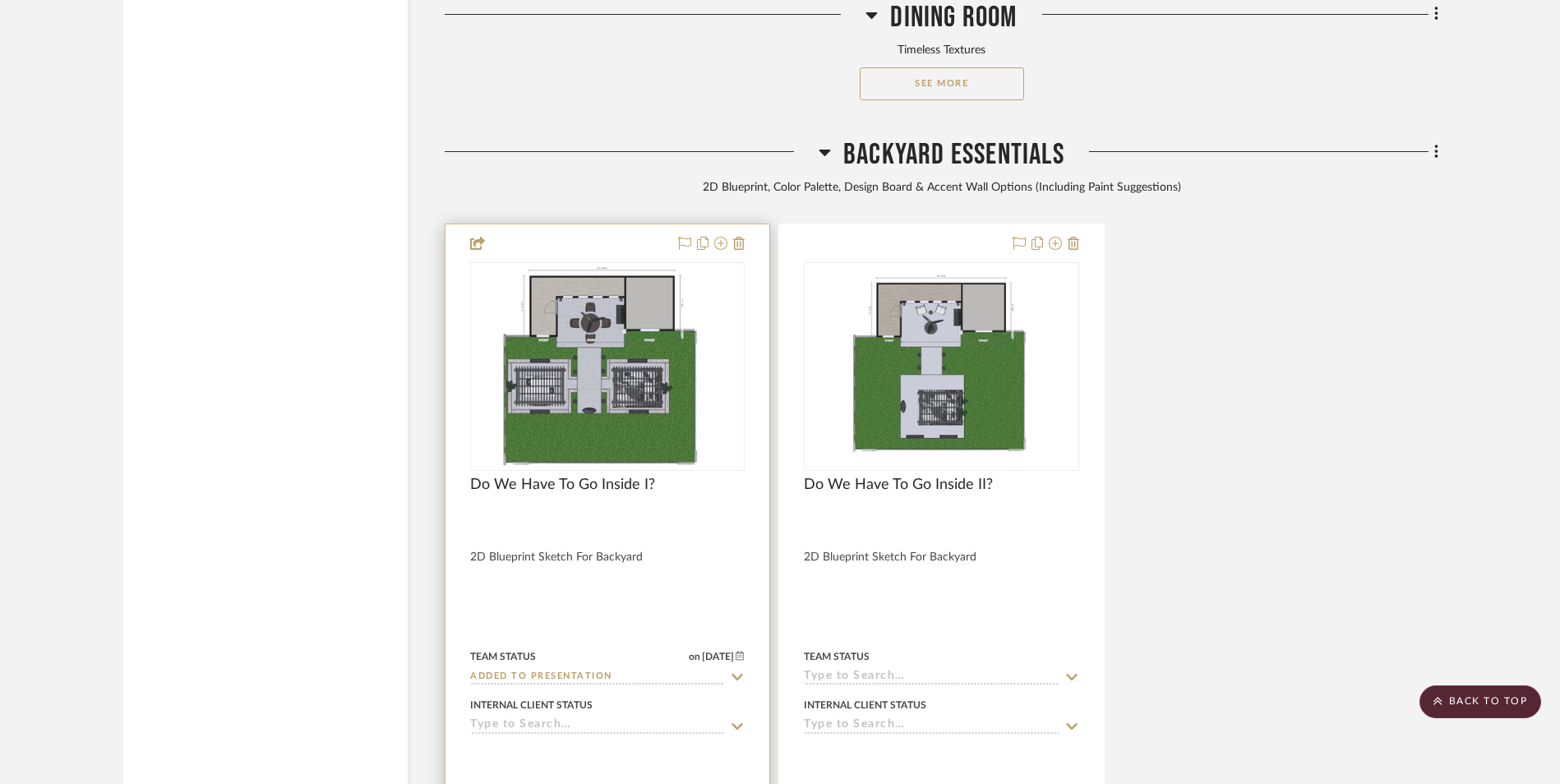
click at [596, 266] on img "0" at bounding box center [607, 367] width 243 height 206
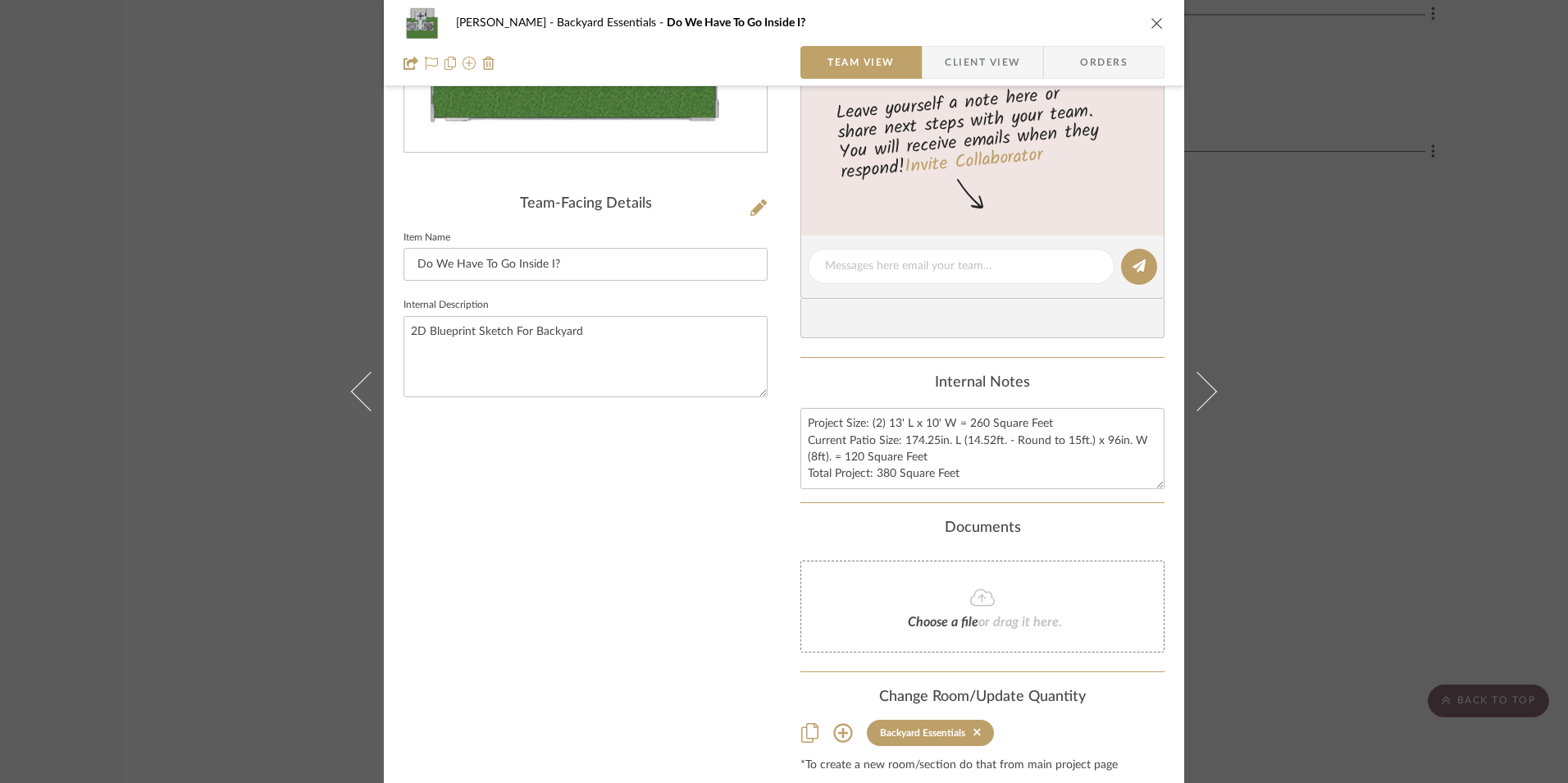
scroll to position [328, 0]
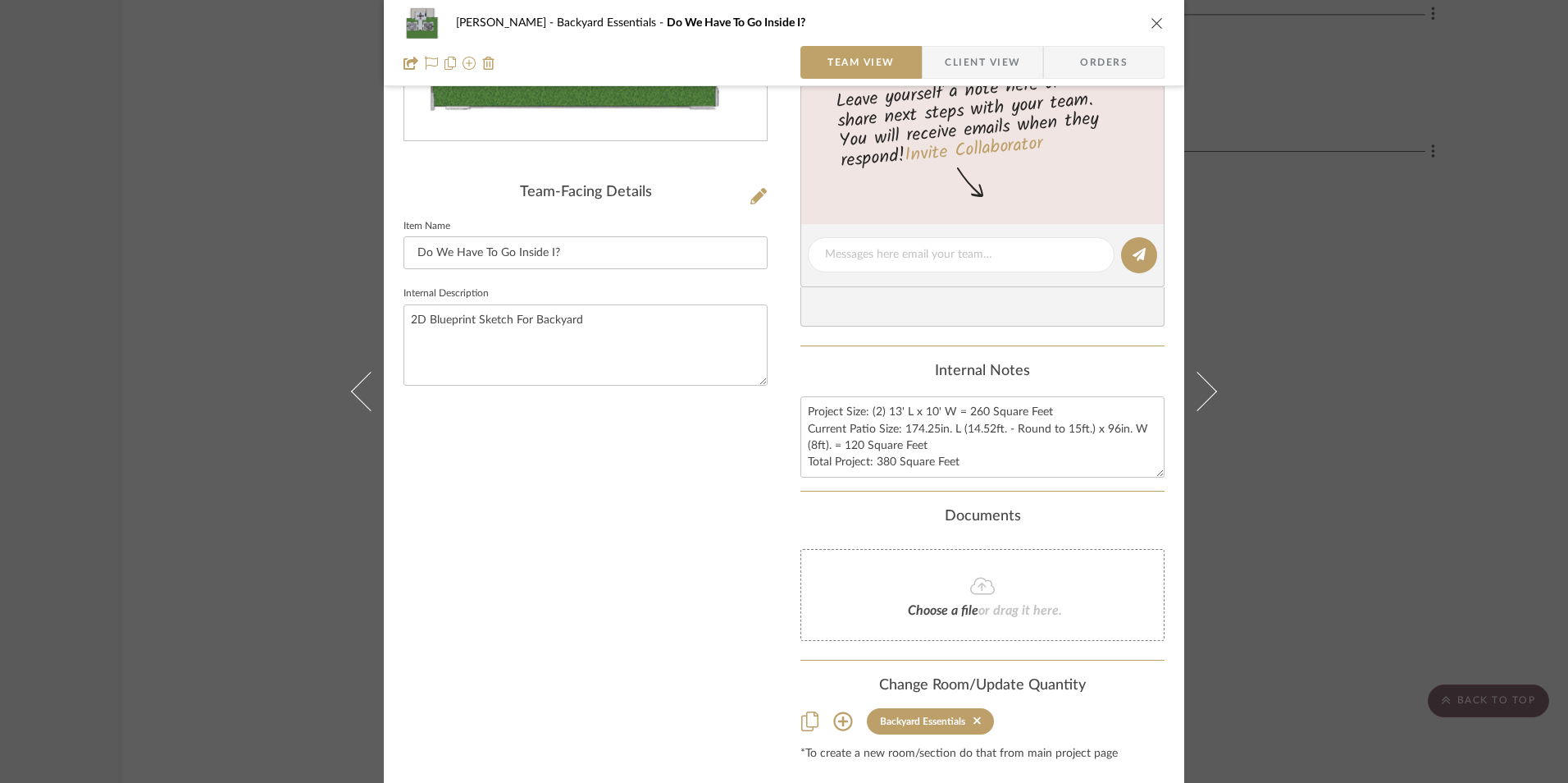
click at [941, 479] on summary-project-notes "Internal Notes Project Size: (2) 13' L x 10' W = 260 Square Feet Current Patio …" at bounding box center [982, 427] width 364 height 129
drag, startPoint x: 964, startPoint y: 462, endPoint x: 785, endPoint y: 410, distance: 186.4
click at [785, 410] on div "[PERSON_NAME] Backyard Essentials Do We Have To Go Inside I? Team View Client V…" at bounding box center [784, 255] width 801 height 1142
click at [828, 379] on div "Internal Notes" at bounding box center [982, 371] width 364 height 18
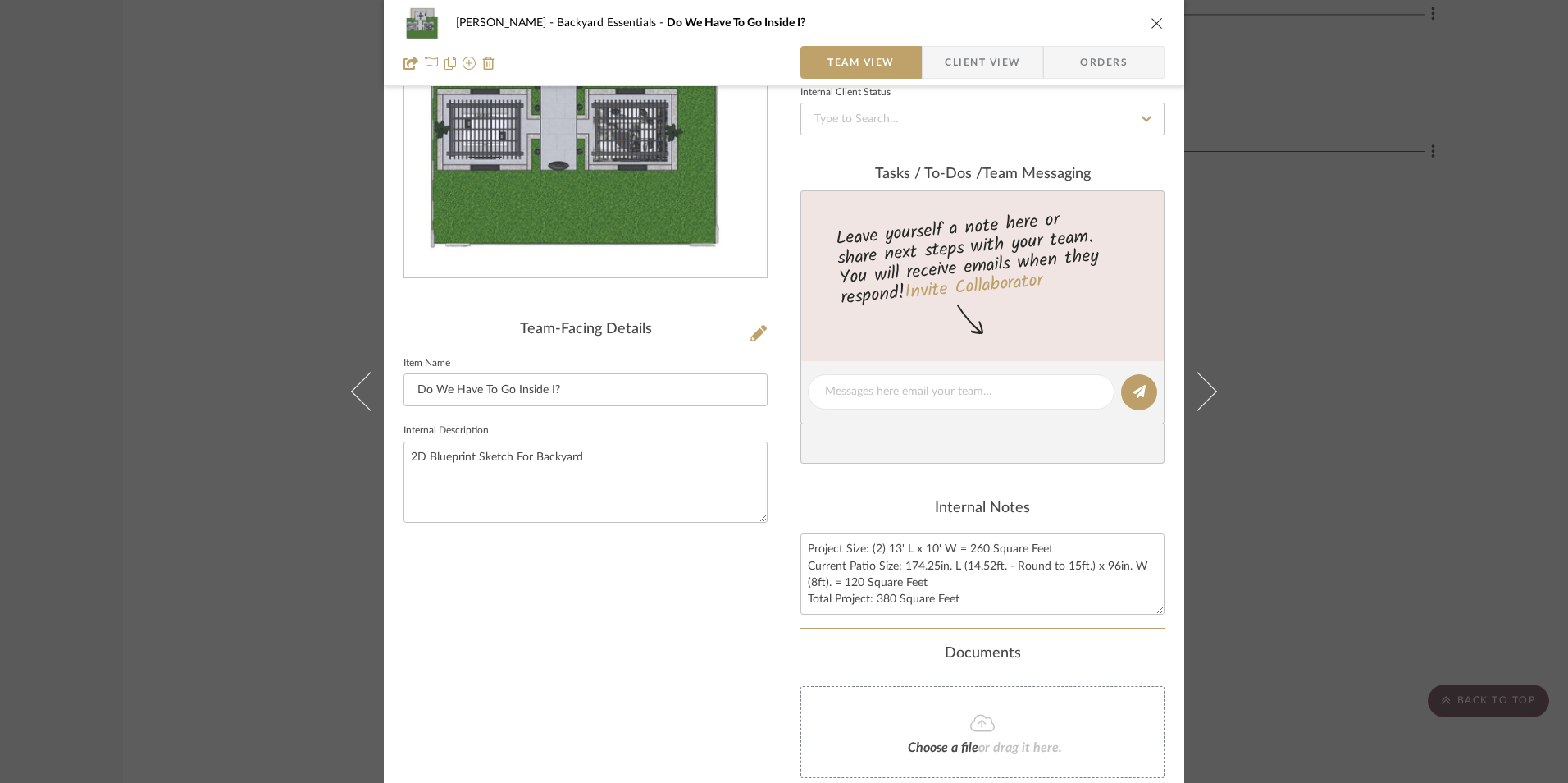
scroll to position [164, 0]
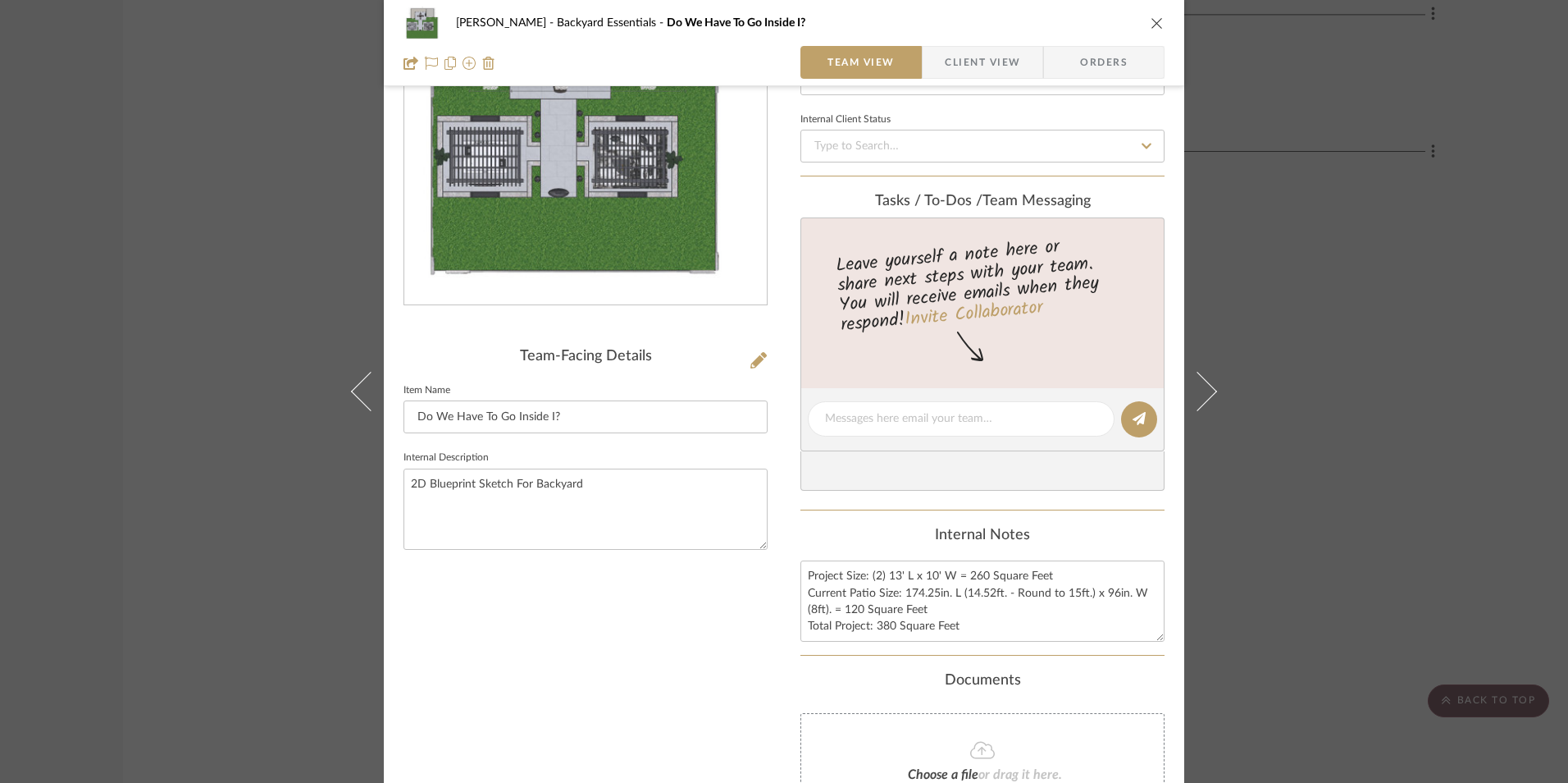
click at [1151, 18] on icon "close" at bounding box center [1157, 23] width 13 height 13
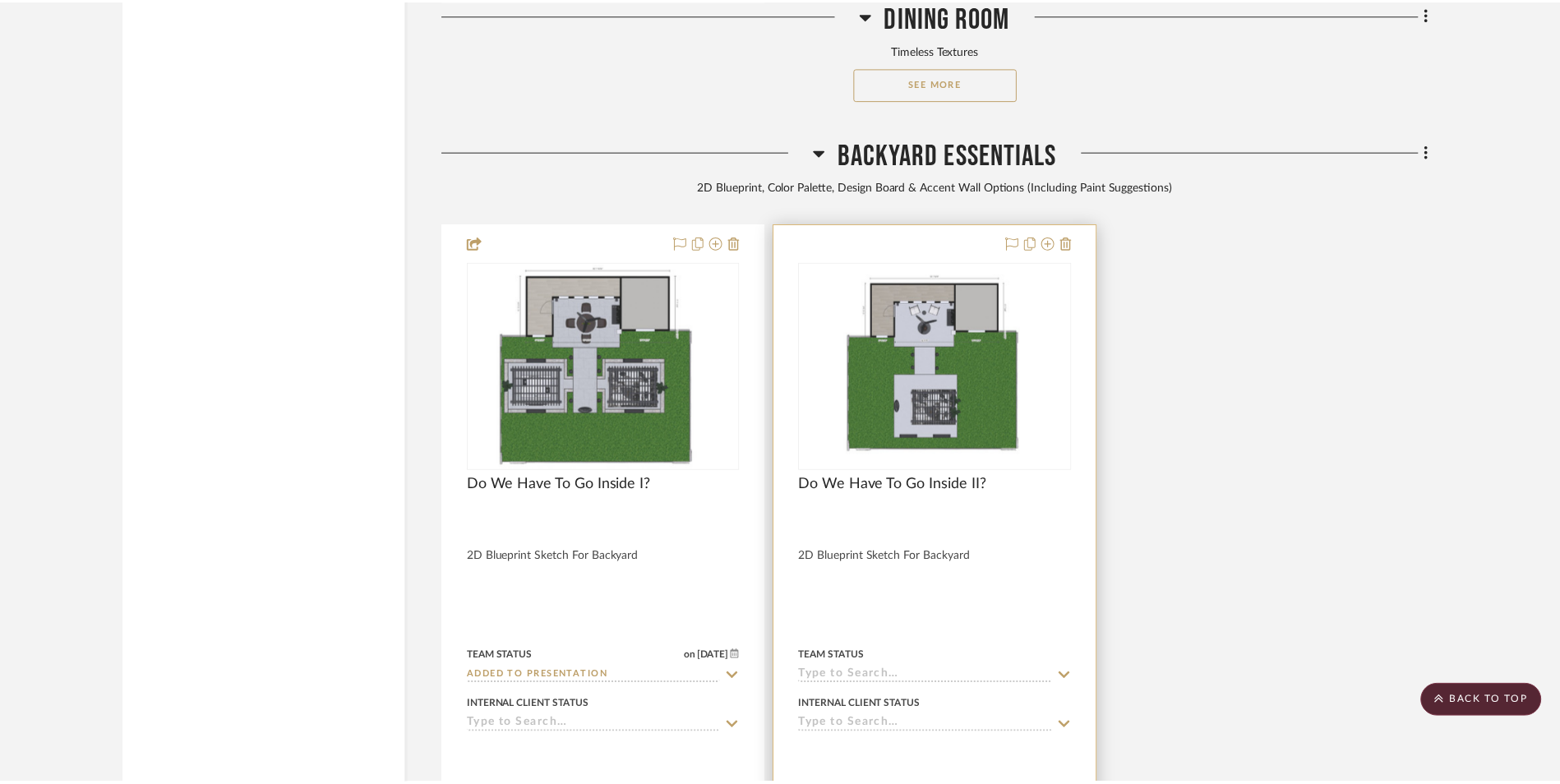
scroll to position [7130, 0]
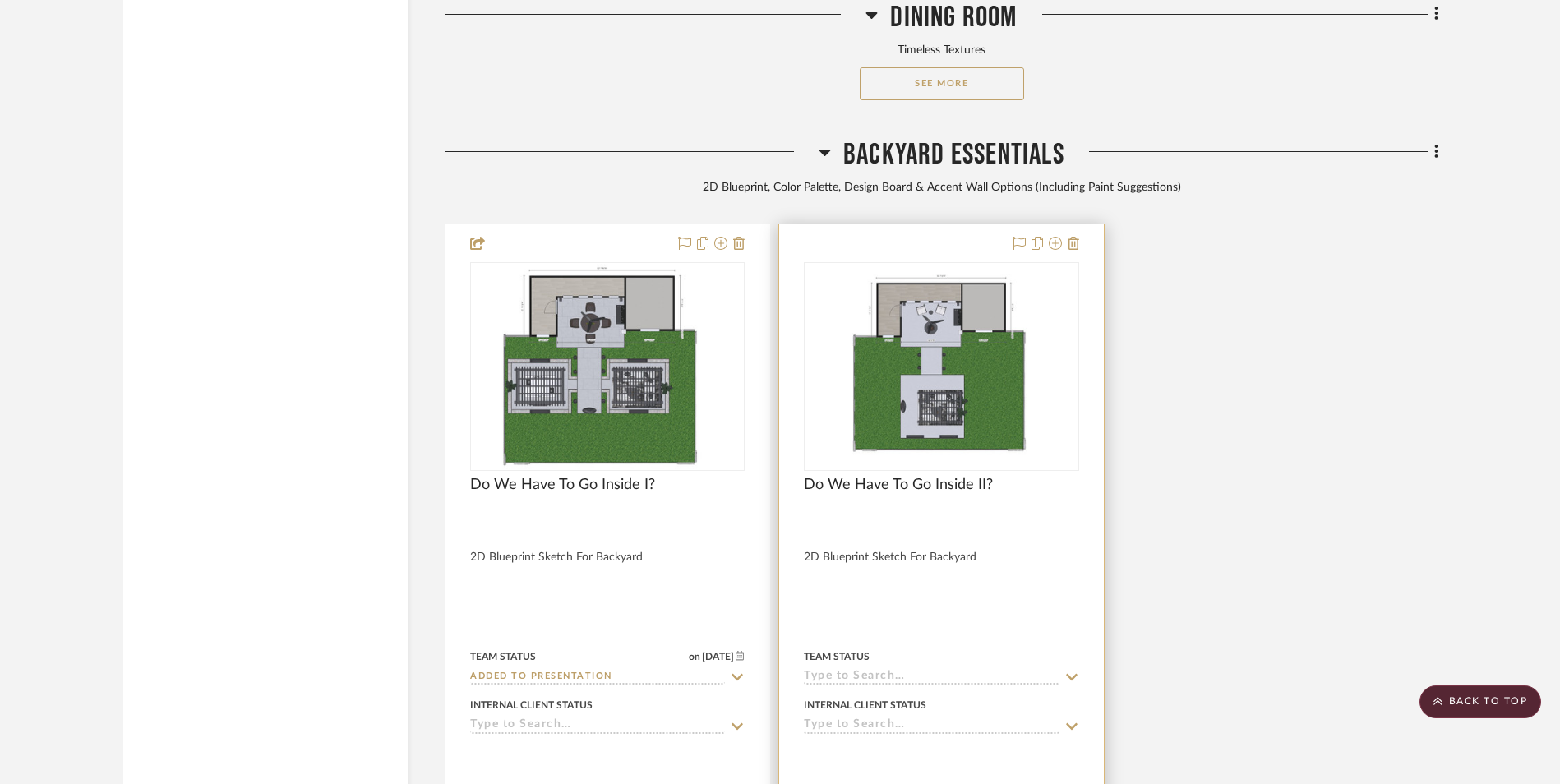
click at [854, 264] on img "0" at bounding box center [941, 367] width 232 height 206
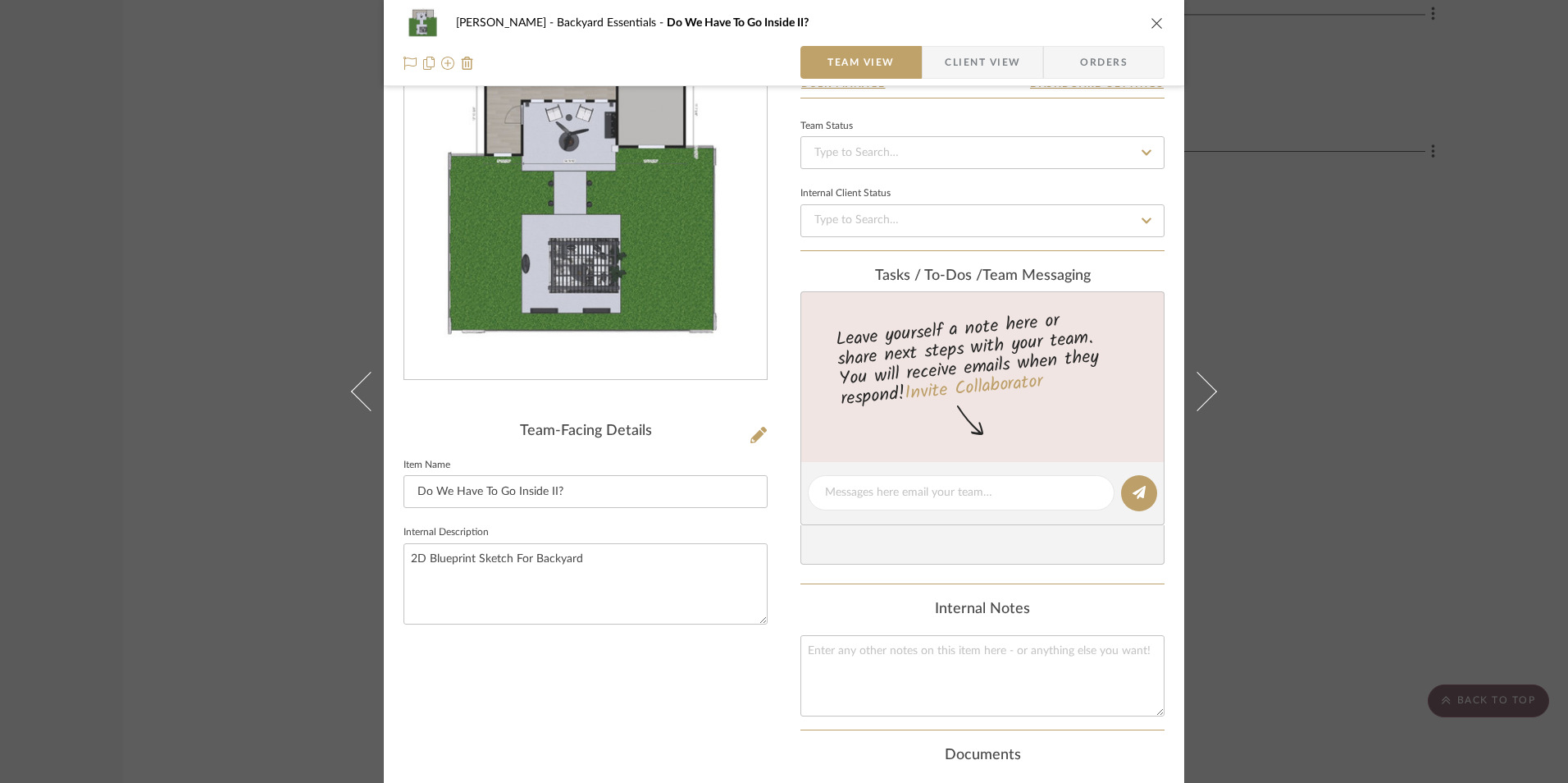
scroll to position [371, 0]
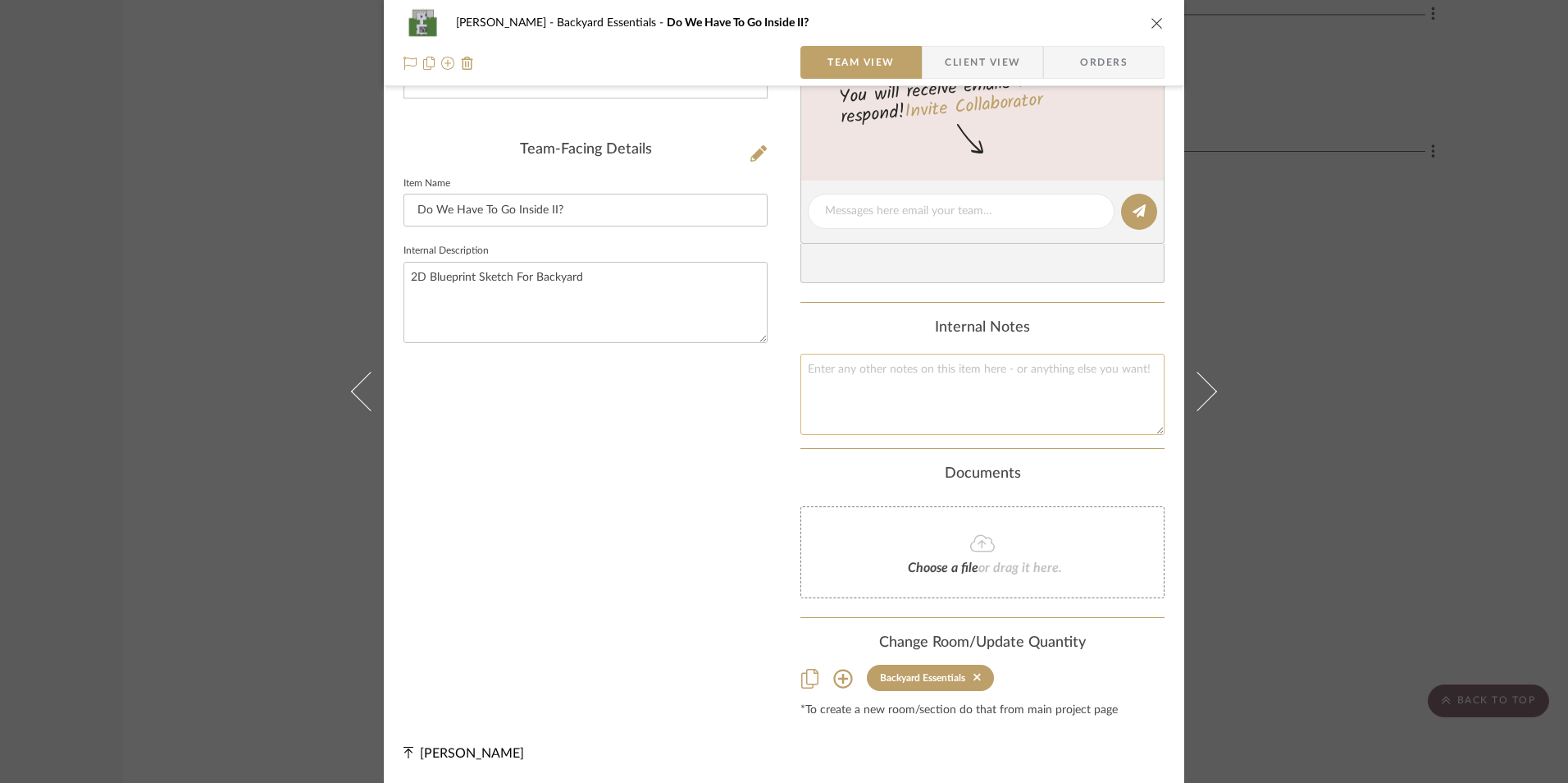
click at [858, 413] on textarea at bounding box center [982, 394] width 364 height 81
paste textarea "Project Size: (2) 13' L x 10' W = 260 Square Feet Current Patio Size: 174.25in.…"
drag, startPoint x: 903, startPoint y: 383, endPoint x: 887, endPoint y: 383, distance: 16.0
click at [902, 383] on textarea "Project Size: (2) 13' L x 10' W = 260 Square Feet Current Patio Size: 174.25in.…" at bounding box center [982, 394] width 364 height 81
drag, startPoint x: 883, startPoint y: 366, endPoint x: 865, endPoint y: 366, distance: 18.0
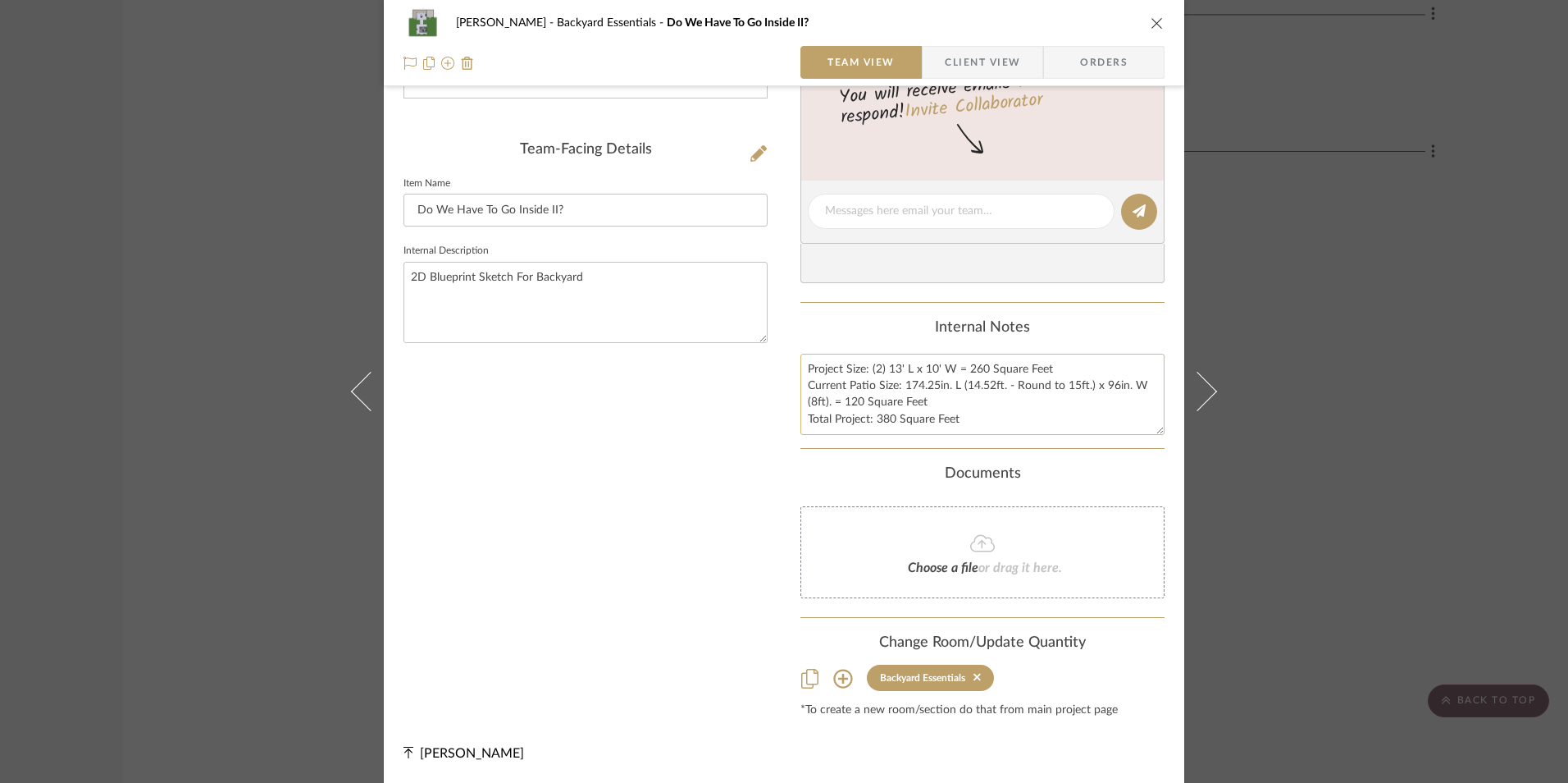
click at [865, 366] on textarea "Project Size: (2) 13' L x 10' W = 260 Square Feet Current Patio Size: 174.25in.…" at bounding box center [982, 394] width 364 height 81
click at [939, 376] on textarea "Project Size: 13' L x 10' W = 260 Square Feet Current Patio Size: 174.25in. L (…" at bounding box center [982, 394] width 364 height 81
click at [960, 366] on textarea "Project Size: 13' L x 10' W = 260 Square Feet Current Patio Size: 174.25in. L (…" at bounding box center [982, 394] width 364 height 81
click at [1046, 366] on textarea "Project Size: 13' L x 10' W = 130 Square Feet Current Patio Size: 174.25in. L (…" at bounding box center [982, 394] width 364 height 81
click at [879, 366] on textarea "Project Size: 13' L x 10' W = 130 Square Feet Current Patio Size: 174.25in. L (…" at bounding box center [982, 394] width 364 height 81
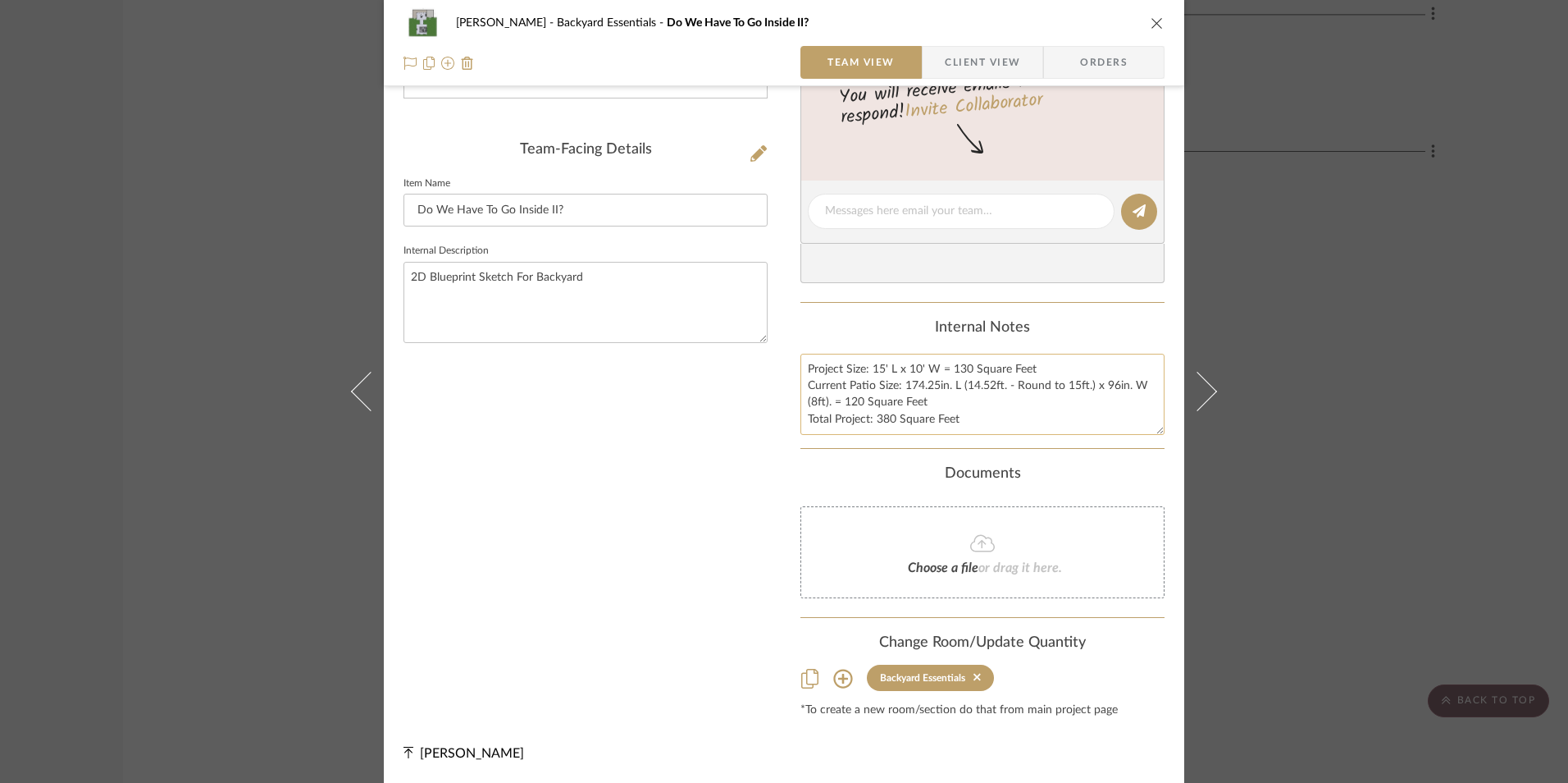
click at [918, 367] on textarea "Project Size: 15' L x 10' W = 130 Square Feet Current Patio Size: 174.25in. L (…" at bounding box center [982, 394] width 364 height 81
click at [914, 368] on textarea "Project Size: 15' L x 10' W = 130 Square Feet Current Patio Size: 174.25in. L (…" at bounding box center [982, 394] width 364 height 81
click at [968, 379] on textarea "Project Size: 15' L x 15' W = 130 Square Feet Current Patio Size: 174.25in. L (…" at bounding box center [982, 394] width 364 height 81
drag, startPoint x: 963, startPoint y: 372, endPoint x: 947, endPoint y: 372, distance: 16.0
click at [947, 372] on textarea "Project Size: 15' L x 15' W = 130 Square Feet Current Patio Size: 174.25in. L (…" at bounding box center [982, 394] width 364 height 81
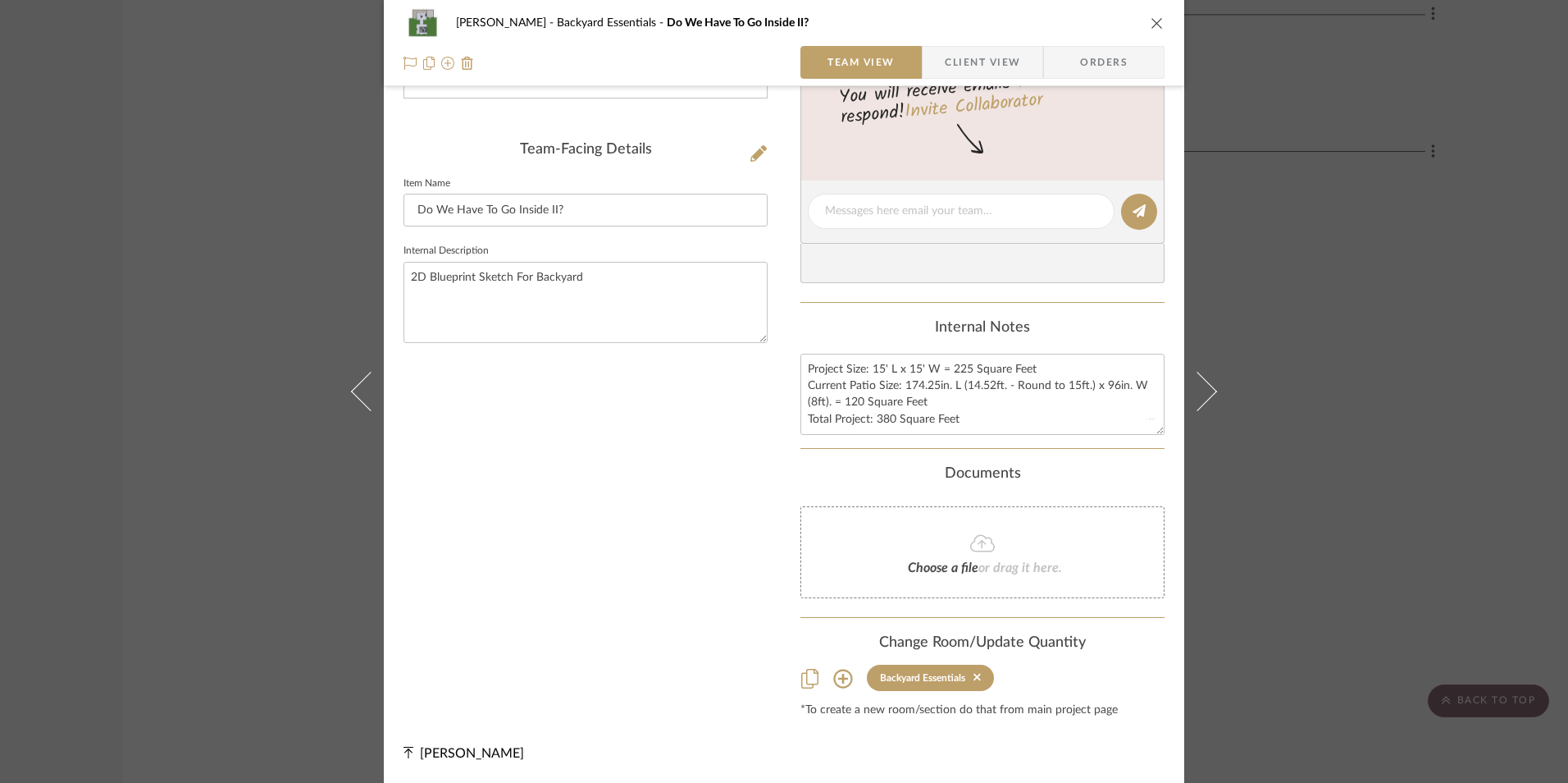
click at [1093, 333] on div "Internal Notes" at bounding box center [982, 327] width 364 height 18
drag, startPoint x: 889, startPoint y: 421, endPoint x: 881, endPoint y: 425, distance: 8.9
click at [889, 421] on textarea "Project Size: 15' L x 15' W = 225 Square Feet Current Patio Size: 174.25in. L (…" at bounding box center [982, 394] width 364 height 81
drag, startPoint x: 890, startPoint y: 421, endPoint x: 879, endPoint y: 421, distance: 11.0
click at [879, 421] on textarea "Project Size: 15' L x 15' W = 225 Square Feet Current Patio Size: 174.25in. L (…" at bounding box center [982, 394] width 364 height 81
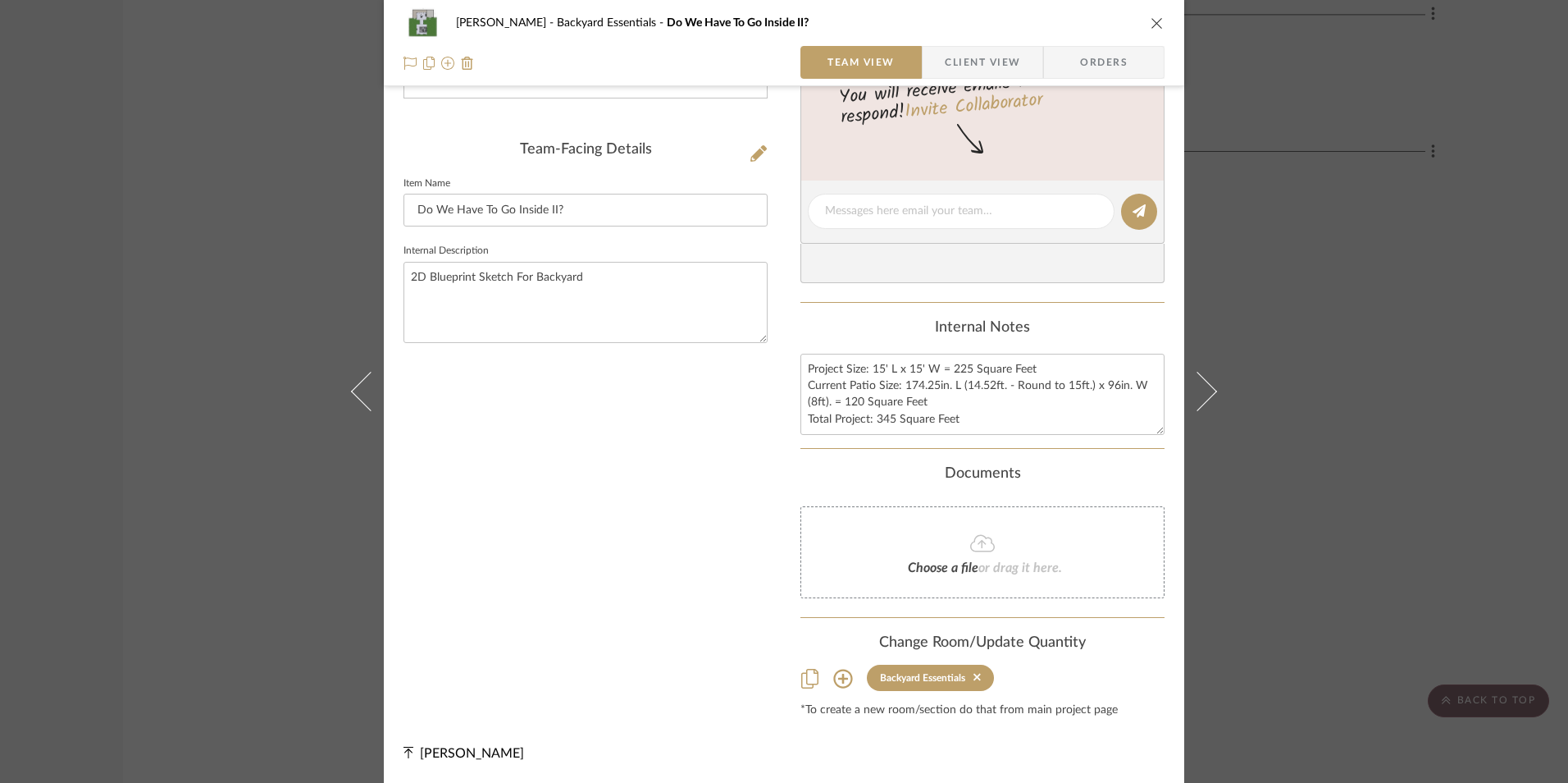
click at [880, 346] on div "Internal Notes Project Size: 15' L x 15' W = 225 Square Feet Current Patio Size…" at bounding box center [982, 377] width 364 height 116
click at [1048, 363] on textarea "Project Size: 15' L x 15' W = 225 Square Feet Current Patio Size: 174.25in. L (…" at bounding box center [982, 394] width 364 height 81
type textarea "Project Size: 15' L x 15' W = 225 Square Feet Pergola Size: 10' L x 13' W = 130…"
click at [1067, 311] on div "Content here copies to Client View - confirm visibility there. Show in Client D…" at bounding box center [982, 228] width 364 height 976
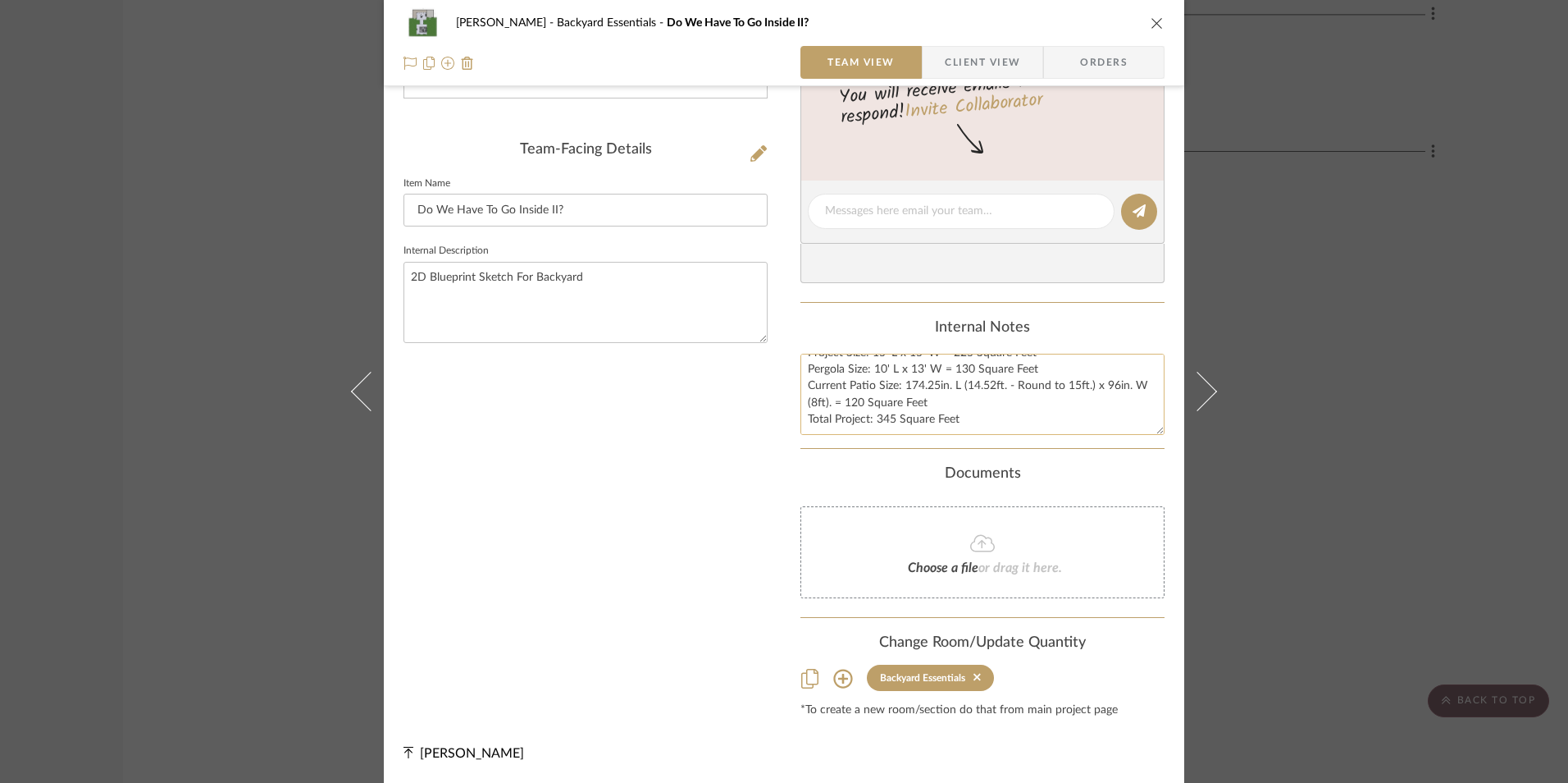
drag, startPoint x: 802, startPoint y: 365, endPoint x: 939, endPoint y: 404, distance: 142.4
click at [939, 404] on textarea "Project Size: 15' L x 15' W = 225 Square Feet Pergola Size: 10' L x 13' W = 130…" at bounding box center [982, 394] width 364 height 81
drag, startPoint x: 707, startPoint y: 437, endPoint x: 816, endPoint y: 438, distance: 109.0
click at [707, 437] on div "Team-Facing Details Item Name Do We Have To Go Inside II? Internal Description …" at bounding box center [585, 228] width 364 height 976
click at [1155, 24] on icon "close" at bounding box center [1157, 23] width 13 height 13
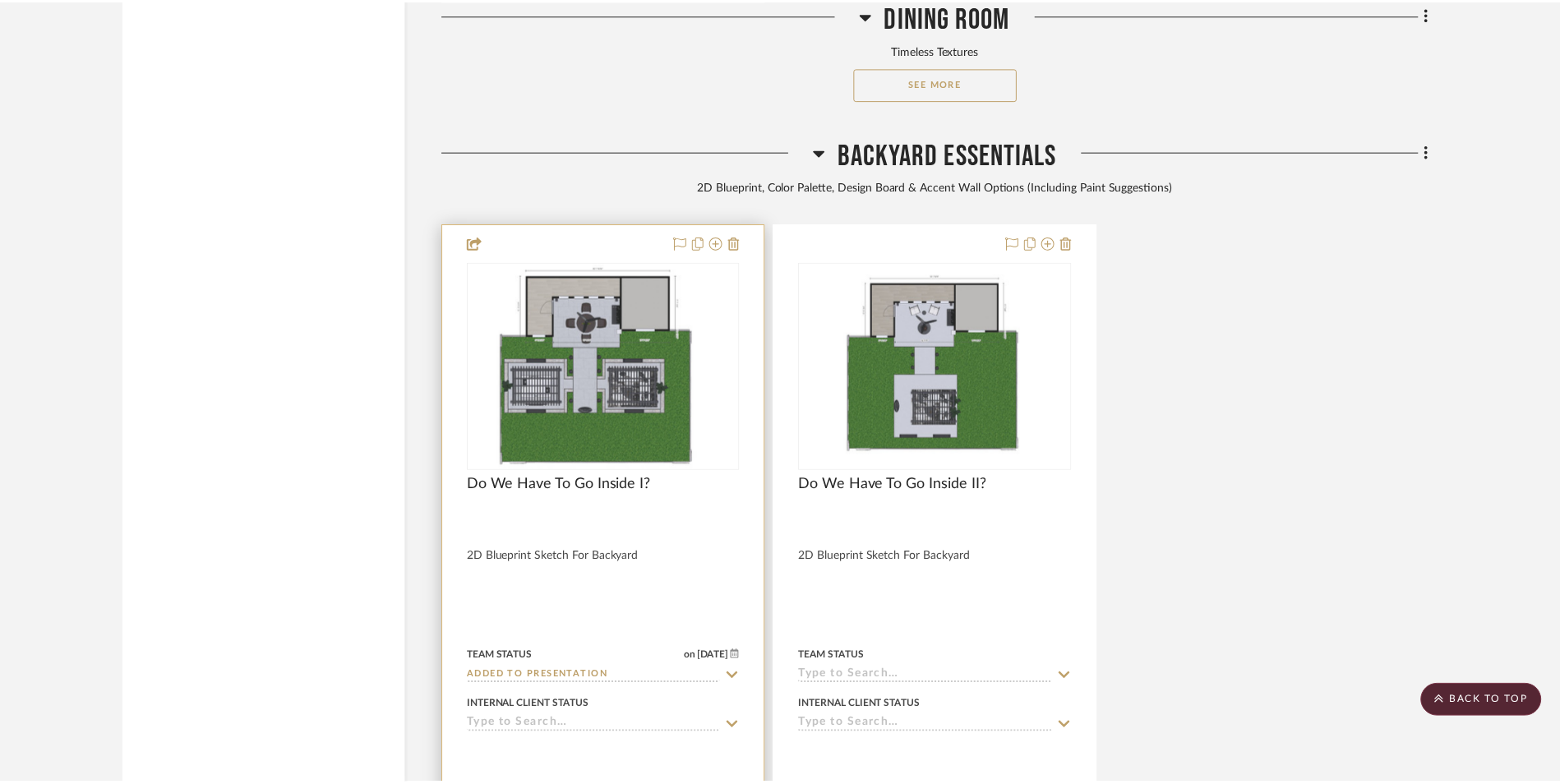
scroll to position [7130, 0]
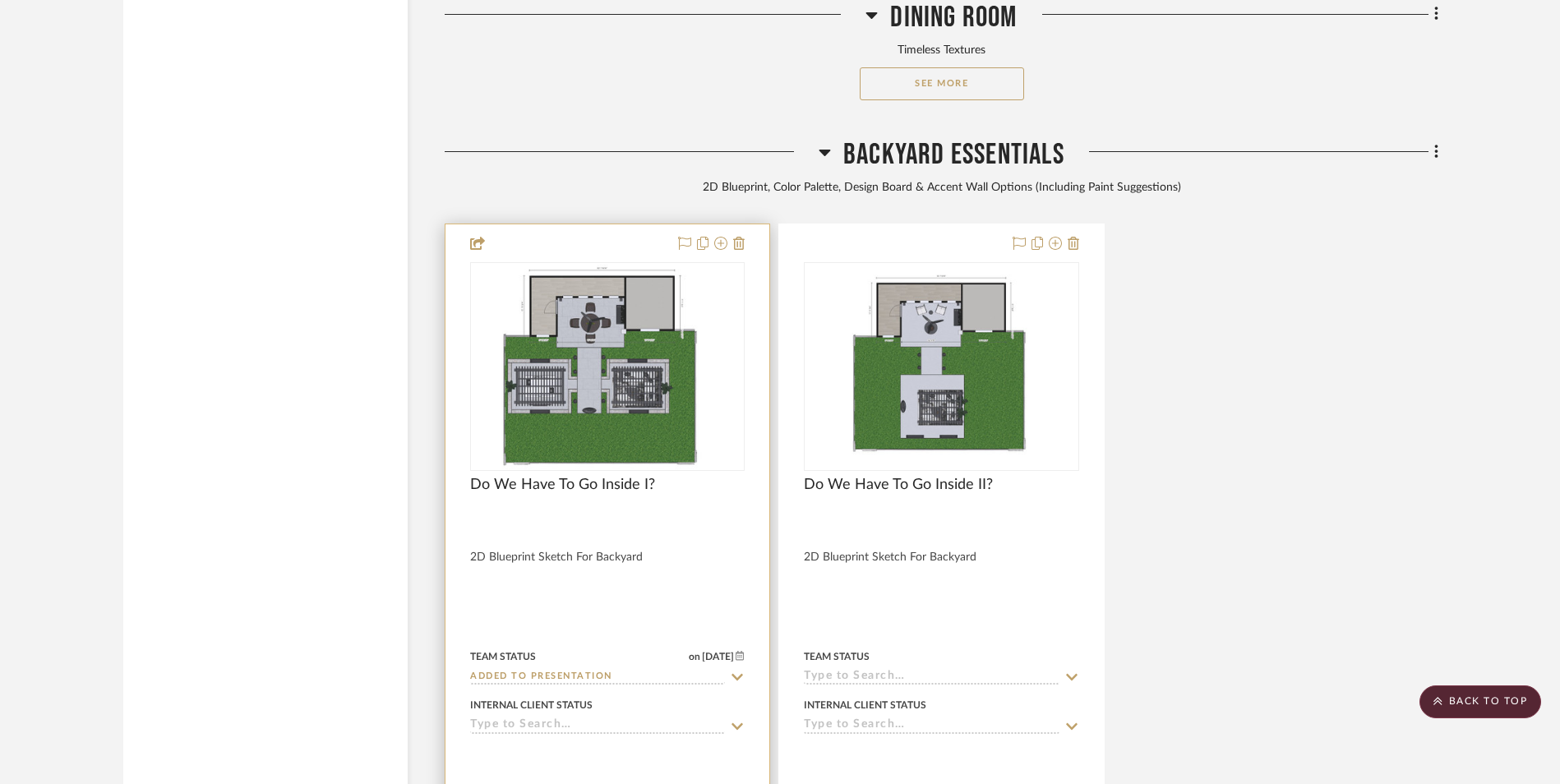
click at [598, 264] on img "0" at bounding box center [607, 367] width 243 height 206
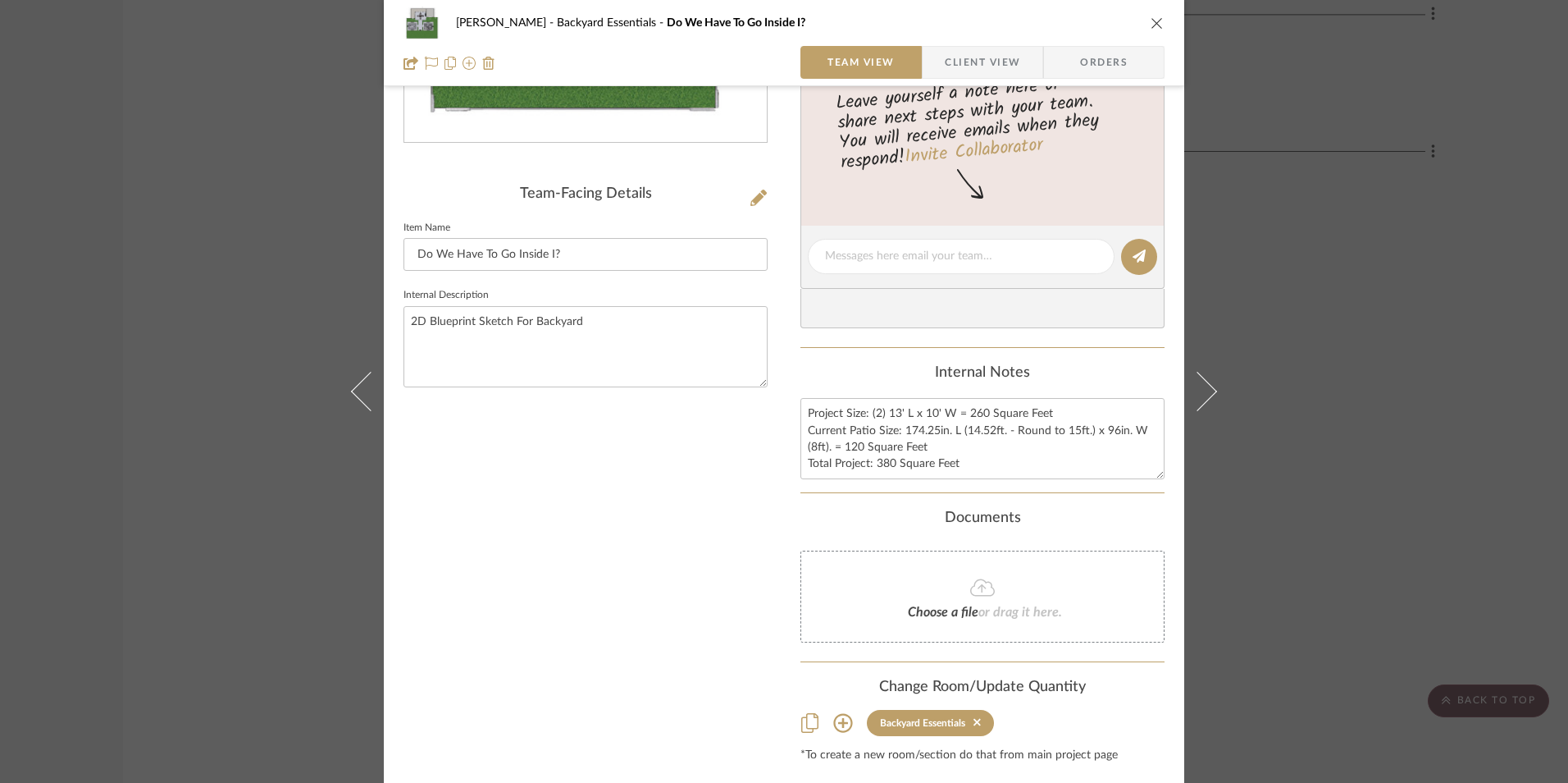
scroll to position [328, 0]
click at [820, 440] on textarea "Project Size: (2) 13' L x 10' W = 260 Square Feet Current Patio Size: 174.25in.…" at bounding box center [982, 437] width 364 height 81
drag, startPoint x: 912, startPoint y: 444, endPoint x: 930, endPoint y: 446, distance: 18.1
click at [930, 446] on textarea "Project Size: (2) 13' L x 10' W = 260 Square Feet Current Patio Size: 174.25in.…" at bounding box center [982, 437] width 364 height 81
paste textarea "15' L x 15' W = 225 Square Feet Pergola Size: 10' L x 13' W = 130 Square Feet"
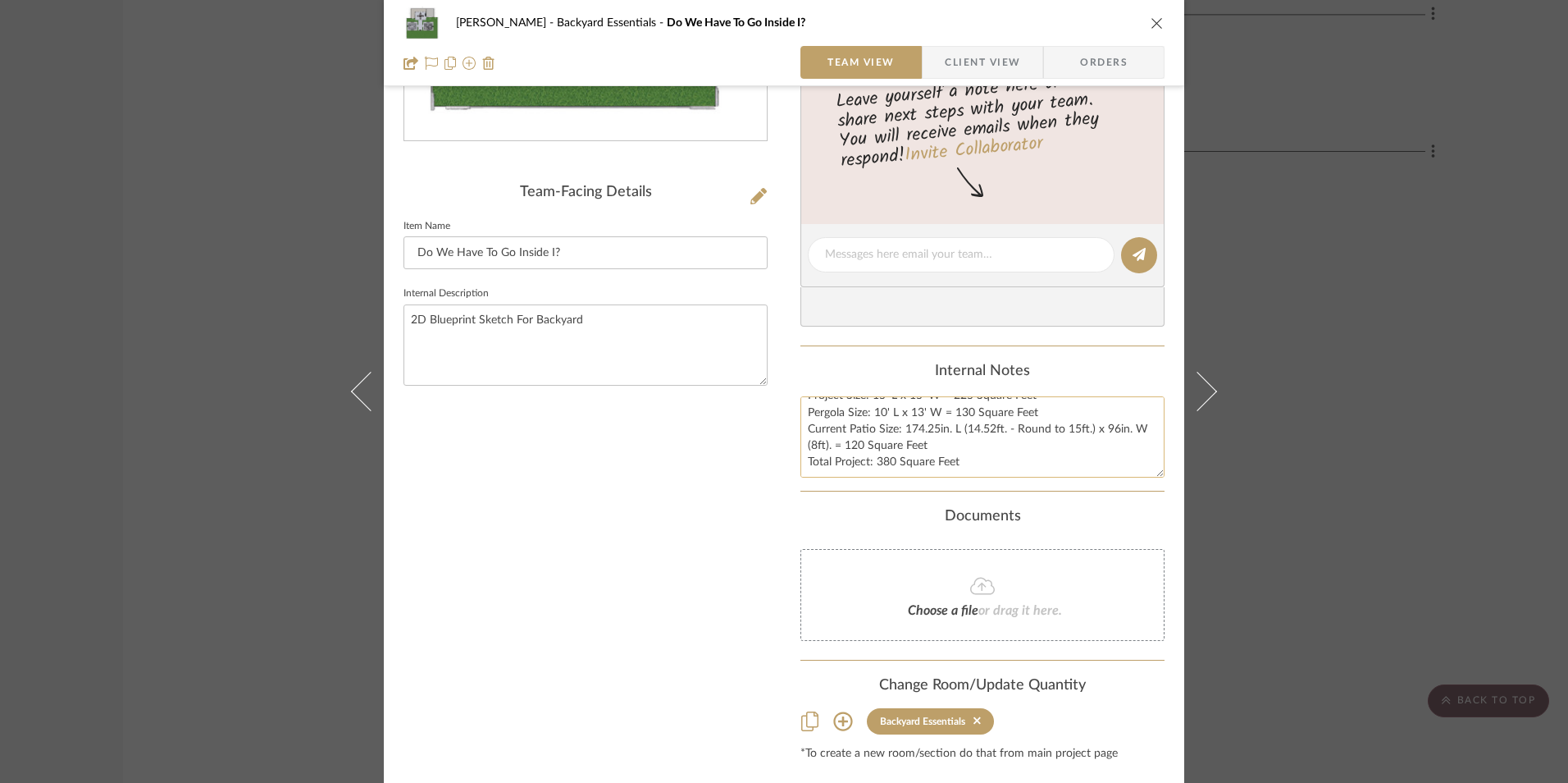
scroll to position [0, 0]
click at [870, 427] on textarea "Project Size: 15' L x 15' W = 225 Square Feet Pergola Size: 10' L x 13' W = 130…" at bounding box center [982, 437] width 364 height 81
click at [978, 431] on textarea "Project Size: 15' L x 15' W = 225 Square Feet Pergola Size: (2) 10' L x 13' W =…" at bounding box center [982, 437] width 364 height 81
click at [999, 365] on div "Internal Notes" at bounding box center [982, 371] width 364 height 18
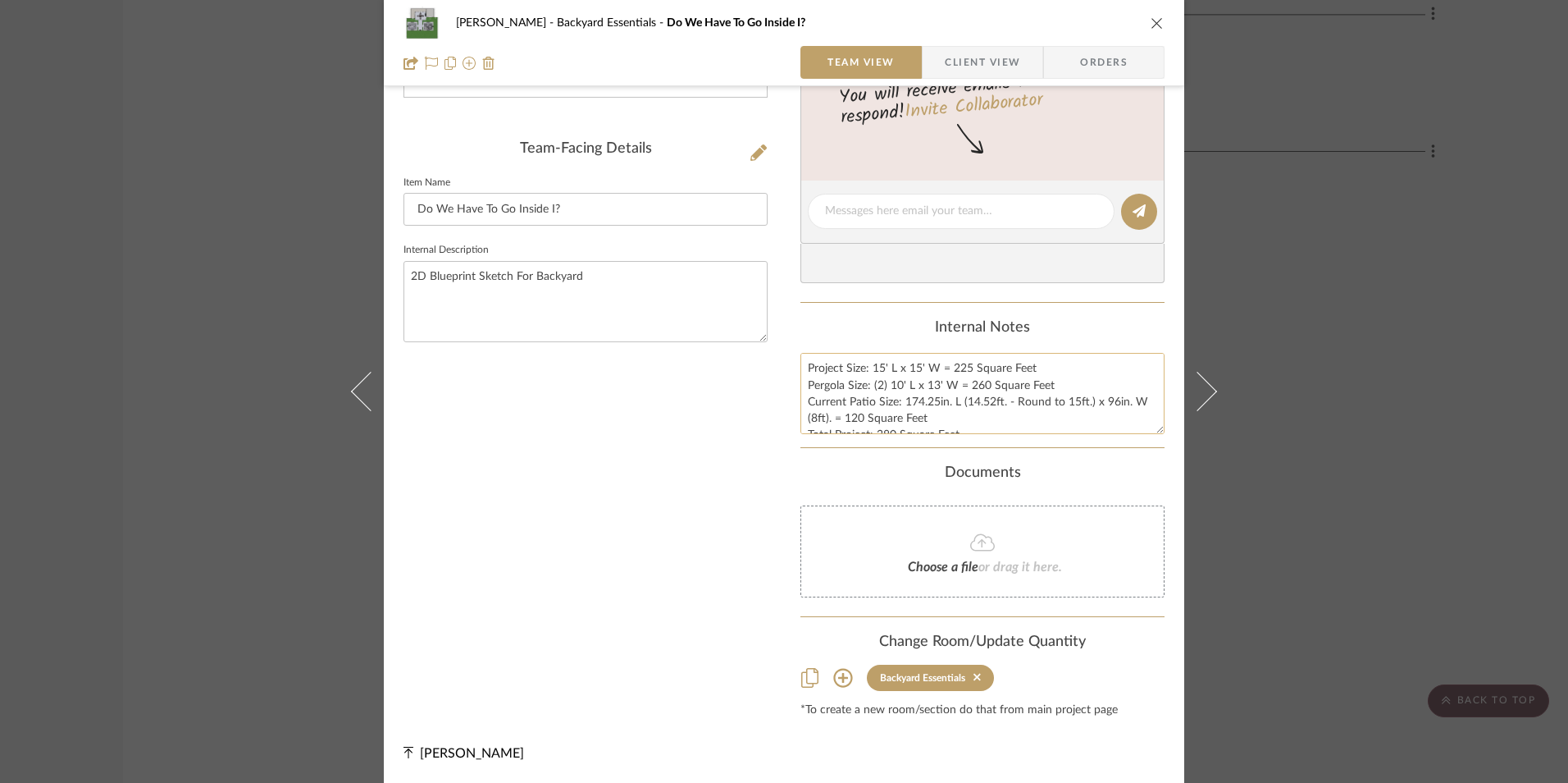
click at [866, 368] on textarea "Project Size: 15' L x 15' W = 225 Square Feet Pergola Size: (2) 10' L x 13' W =…" at bounding box center [982, 393] width 364 height 81
click at [1088, 363] on textarea "Project Size: (2) 15' L x 15' W = 225 Square Feet Pergola Size: (2) 10' L x 13'…" at bounding box center [982, 393] width 364 height 81
click at [962, 393] on textarea "Project Size: (2) 15' L x 15' W = 225 Square Feet Pergola Size: (2) 10' L x 13'…" at bounding box center [982, 393] width 364 height 81
drag, startPoint x: 980, startPoint y: 364, endPoint x: 959, endPoint y: 365, distance: 21.0
click at [959, 365] on textarea "Project Size: (2) 15' L x 15' W = 225 Square Feet Pergola Size: (2) 10' L x 13'…" at bounding box center [982, 393] width 364 height 81
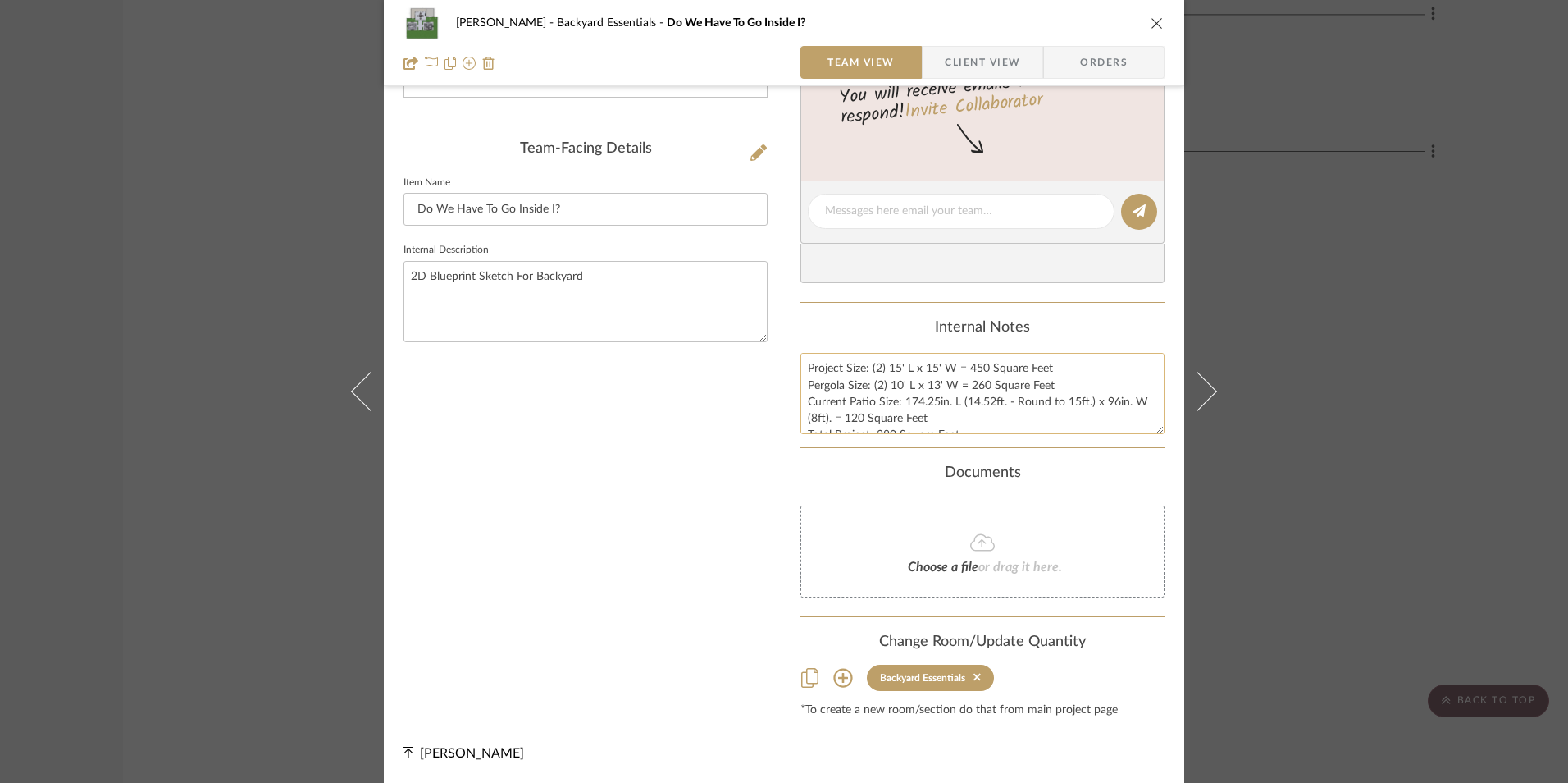
click at [993, 381] on textarea "Project Size: (2) 15' L x 15' W = 450 Square Feet Pergola Size: (2) 10' L x 13'…" at bounding box center [982, 393] width 364 height 81
click at [1010, 421] on textarea "Project Size: (2) 15' L x 15' W = 450 Square Feet Pergola Size: (2) 10' L x 13'…" at bounding box center [982, 393] width 364 height 81
click at [969, 410] on textarea "Project Size: (2) 15' L x 15' W = 450 Square Feet Pergola Size: (2) 10' L x 13'…" at bounding box center [982, 393] width 364 height 81
drag, startPoint x: 888, startPoint y: 416, endPoint x: 872, endPoint y: 417, distance: 16.0
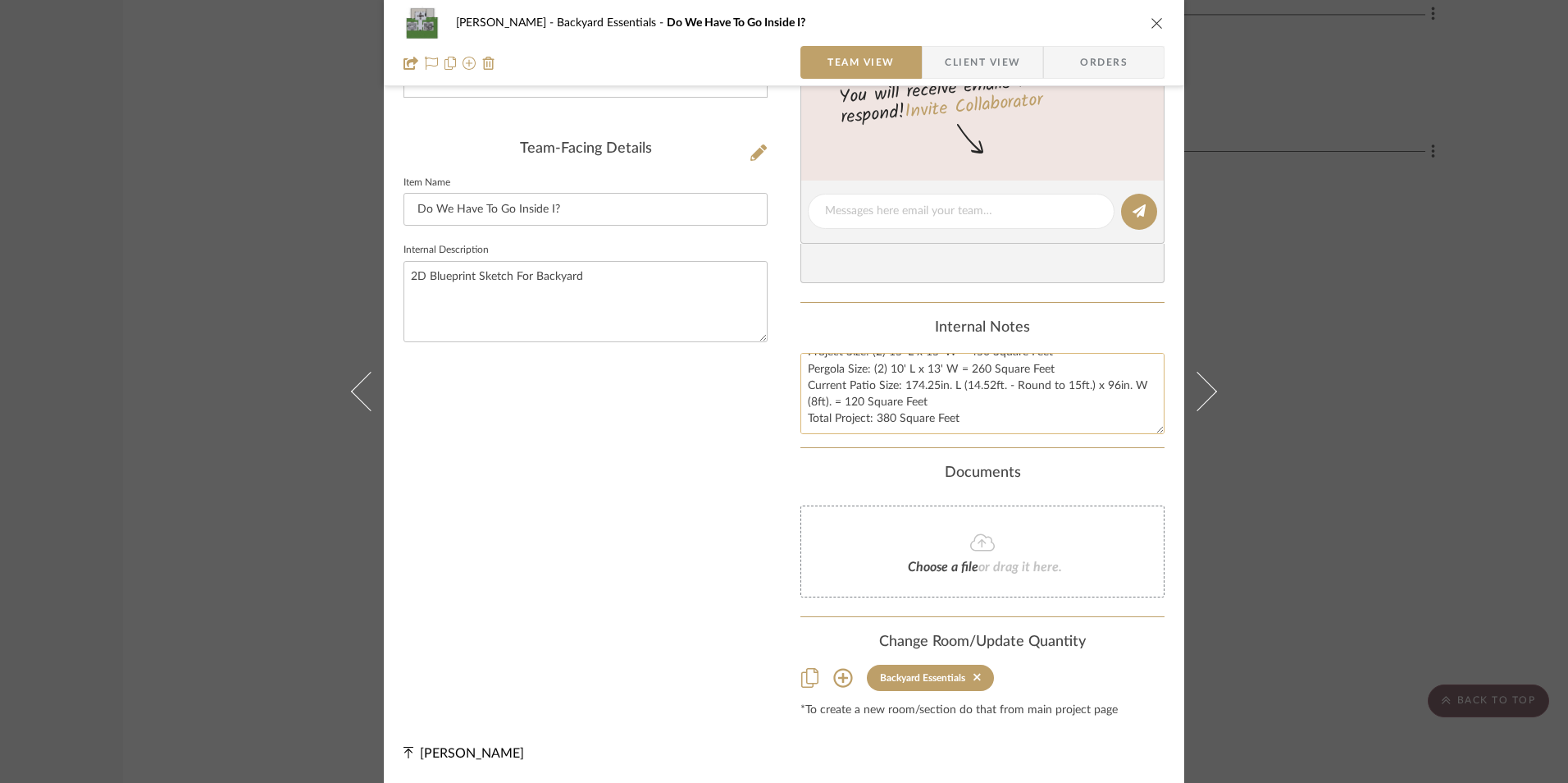
click at [872, 417] on textarea "Project Size: (2) 15' L x 15' W = 450 Square Feet Pergola Size: (2) 10' L x 13'…" at bounding box center [982, 393] width 364 height 81
type textarea "Project Size: (2) 15' L x 15' W = 450 Square Feet Pergola Size: (2) 10' L x 13'…"
drag, startPoint x: 888, startPoint y: 328, endPoint x: 933, endPoint y: 372, distance: 62.9
click at [887, 328] on div "Internal Notes" at bounding box center [982, 327] width 364 height 18
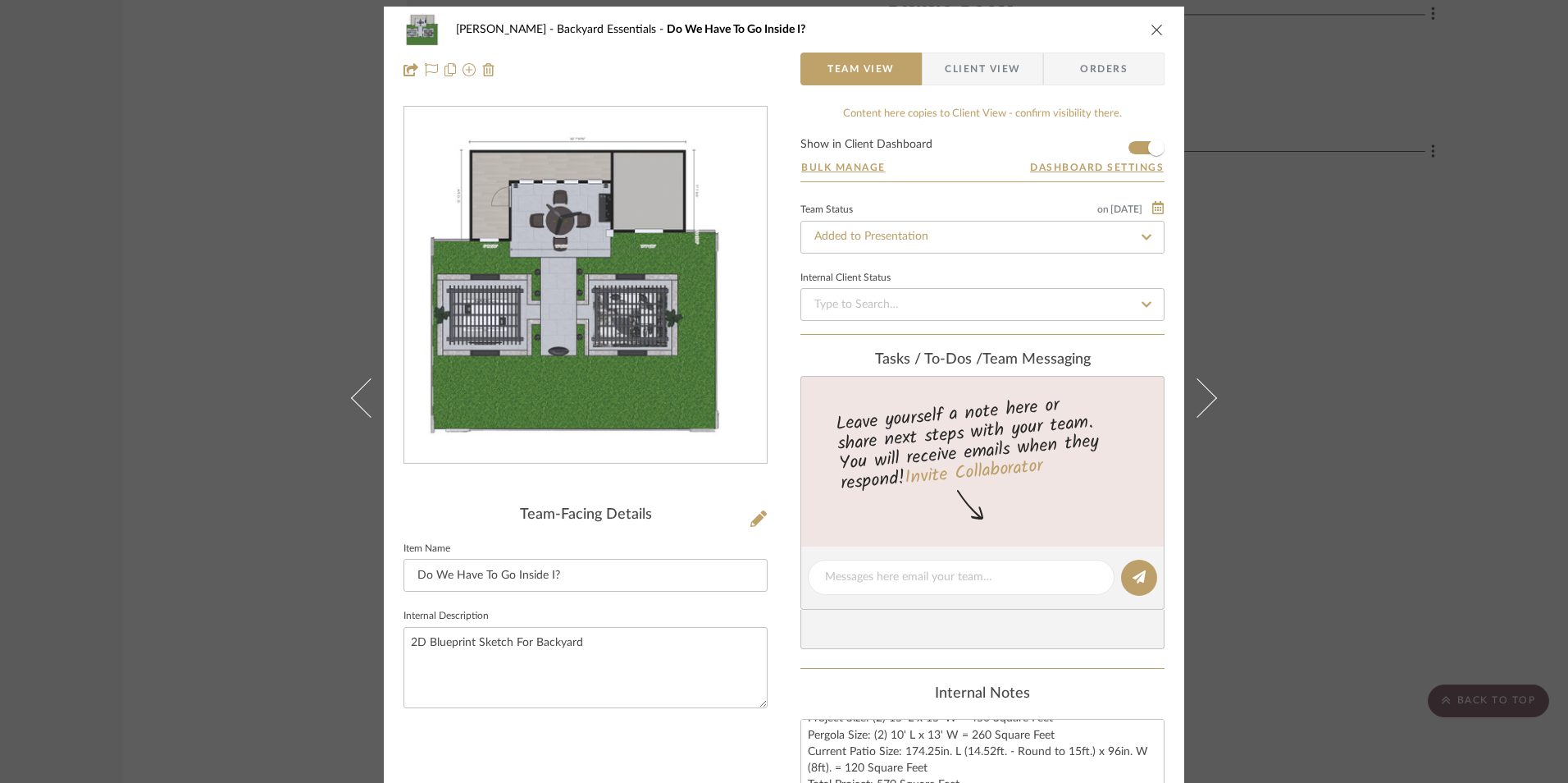
scroll to position [0, 0]
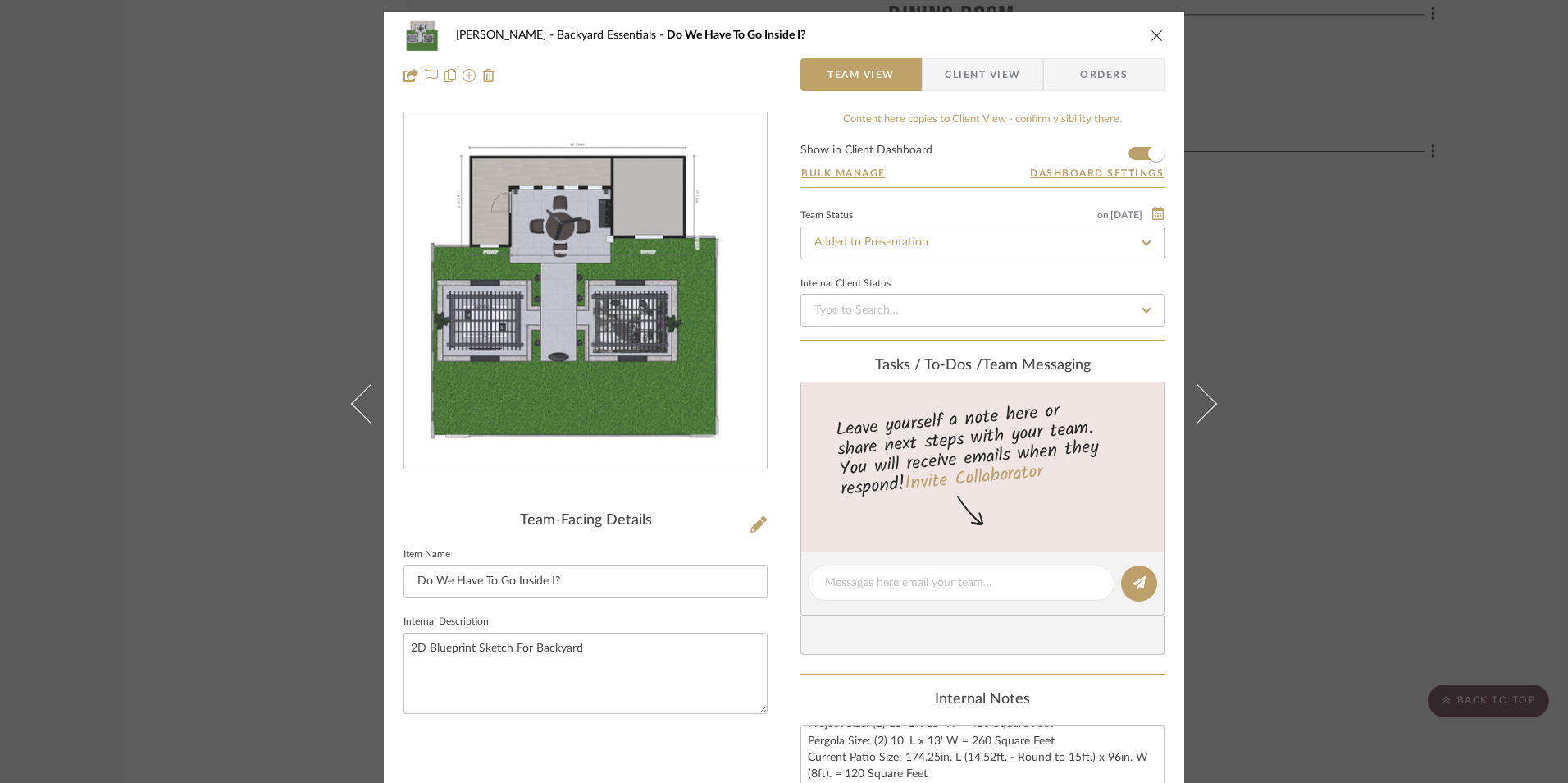
click at [1151, 39] on icon "close" at bounding box center [1157, 35] width 13 height 13
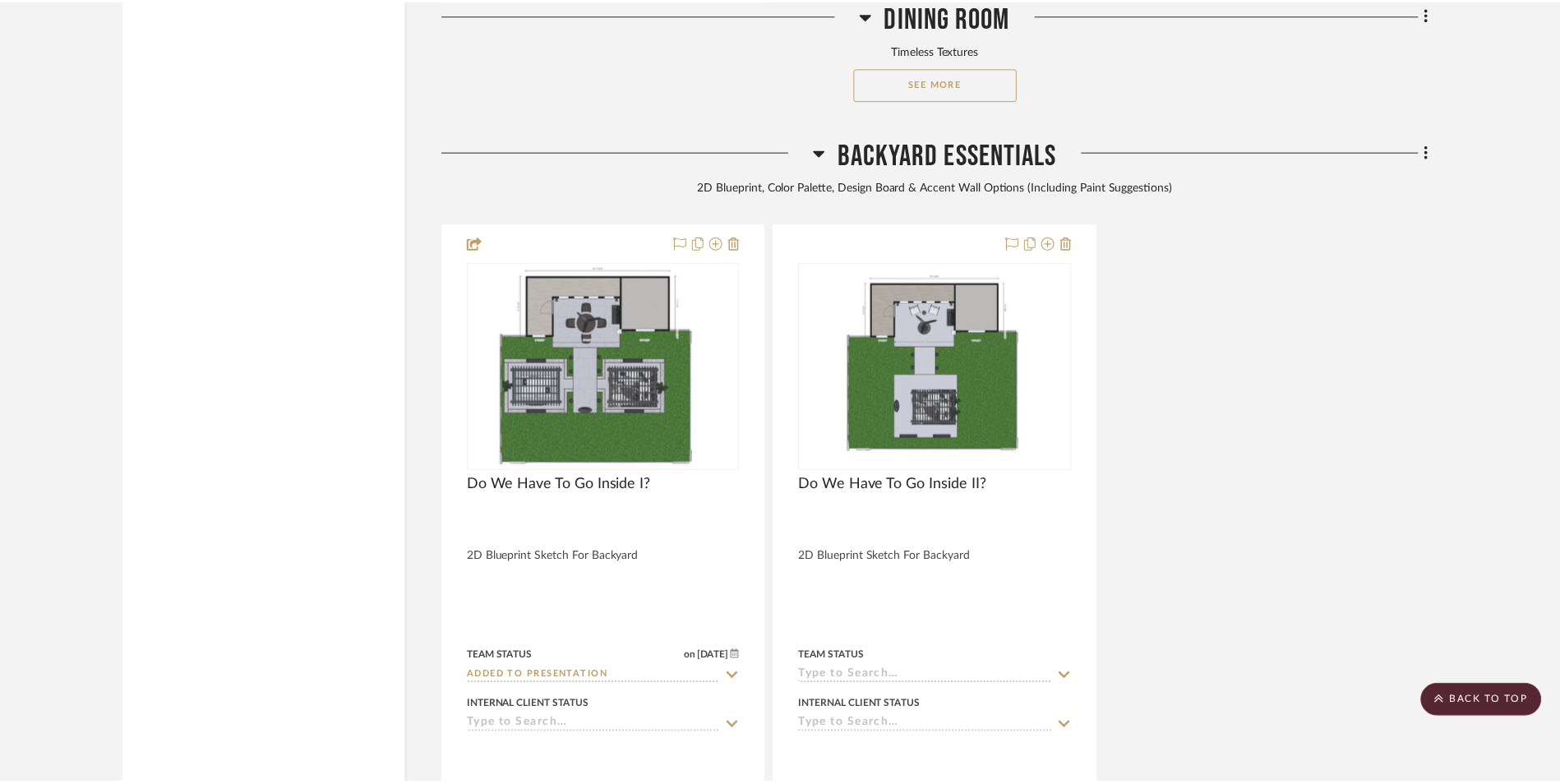
scroll to position [7130, 0]
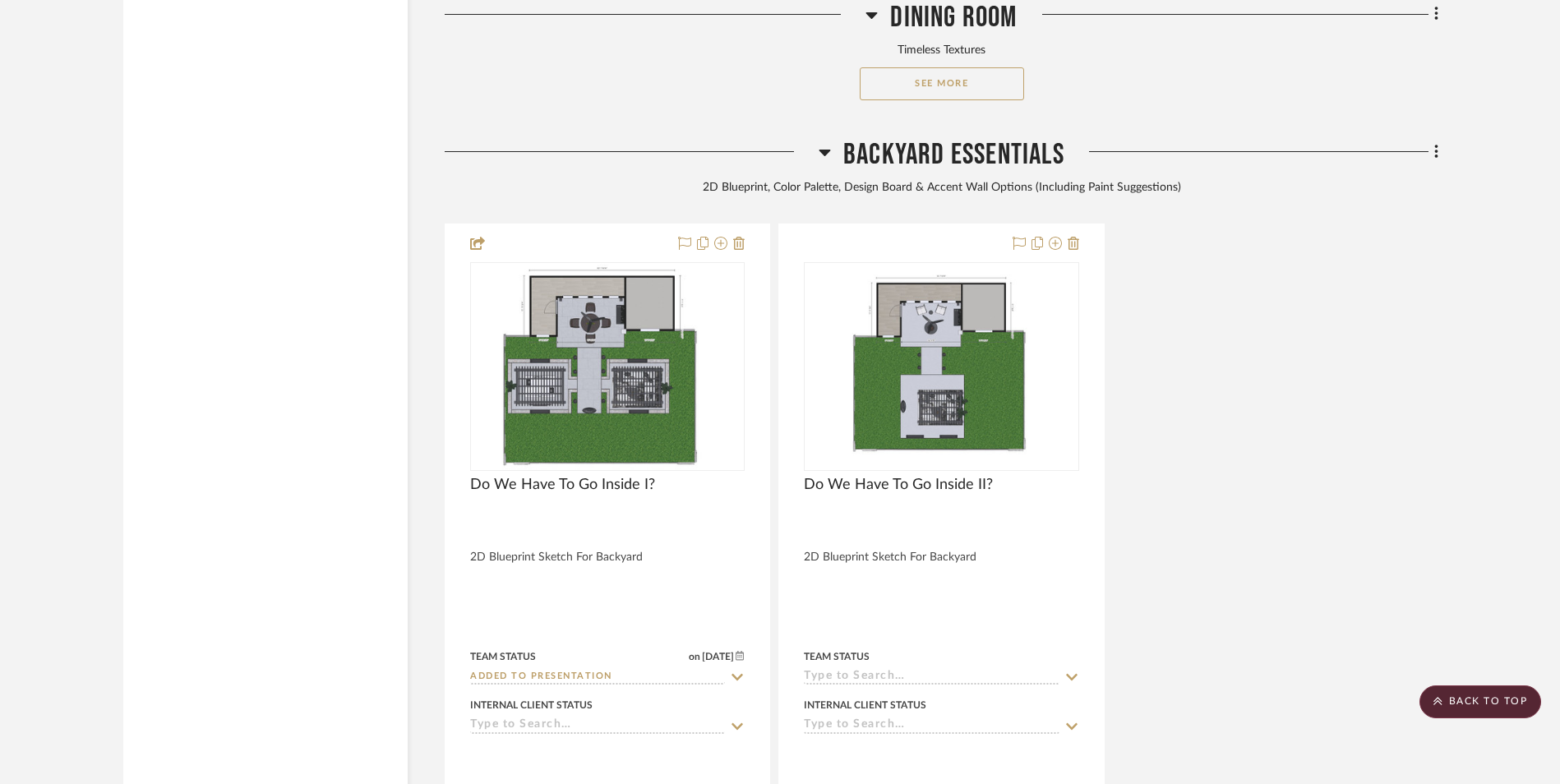
click at [1272, 350] on div "Do We Have To Go Inside I? 2D Blueprint Sketch For Backyard Team Status on [DAT…" at bounding box center [942, 586] width 994 height 724
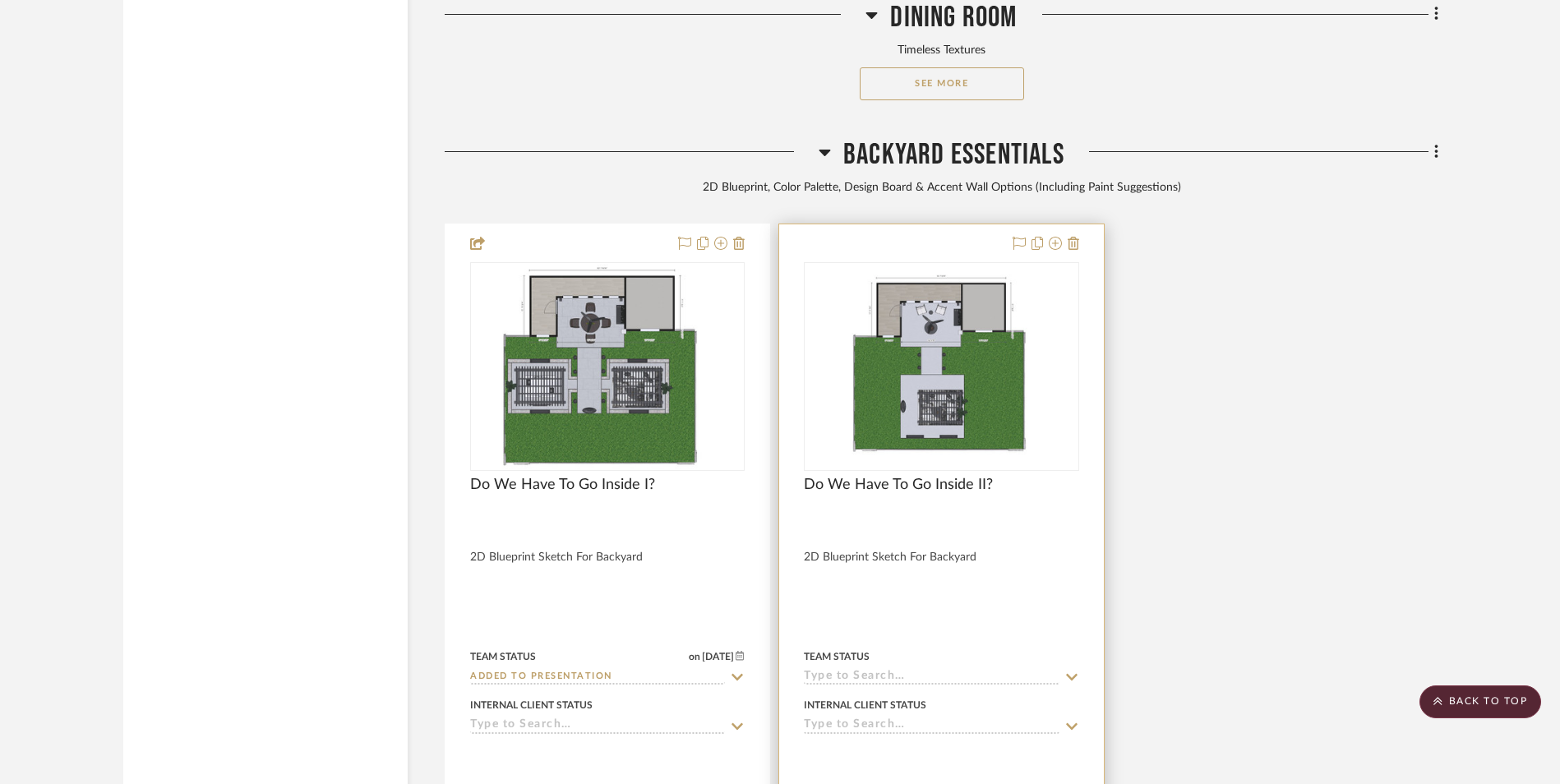
click at [904, 264] on img "0" at bounding box center [941, 367] width 232 height 206
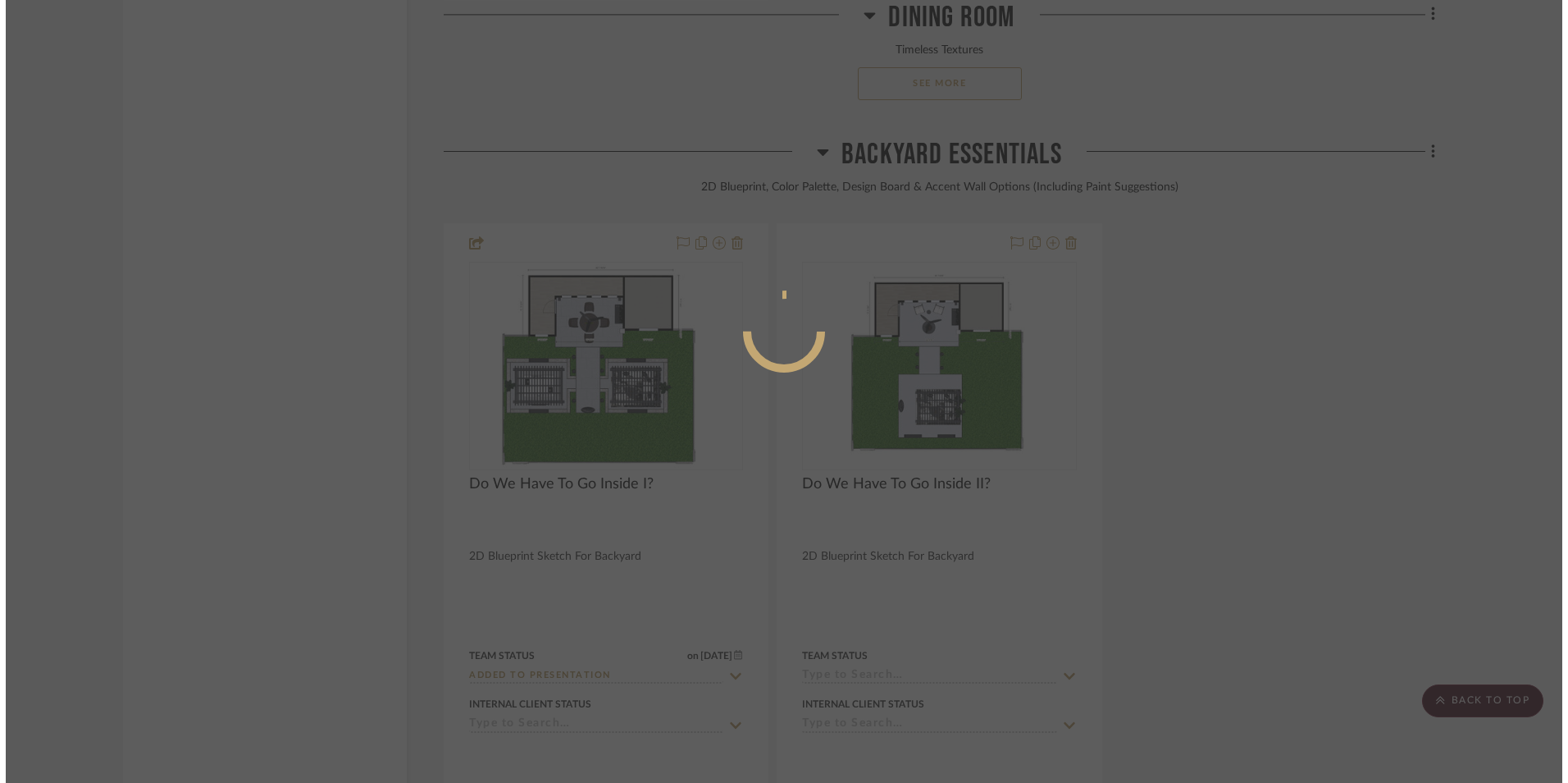
scroll to position [0, 0]
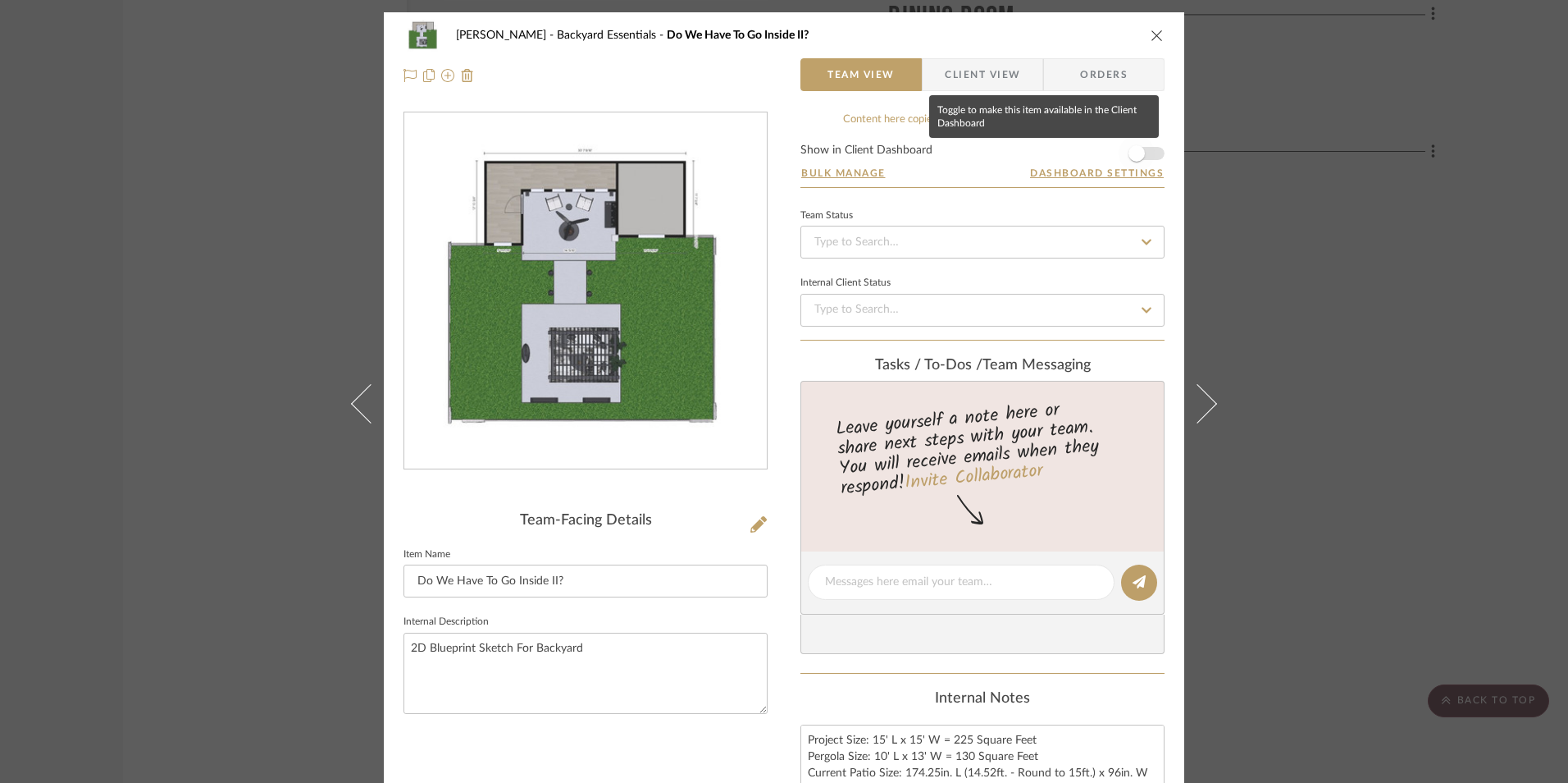
click at [1138, 148] on span "button" at bounding box center [1136, 153] width 36 height 36
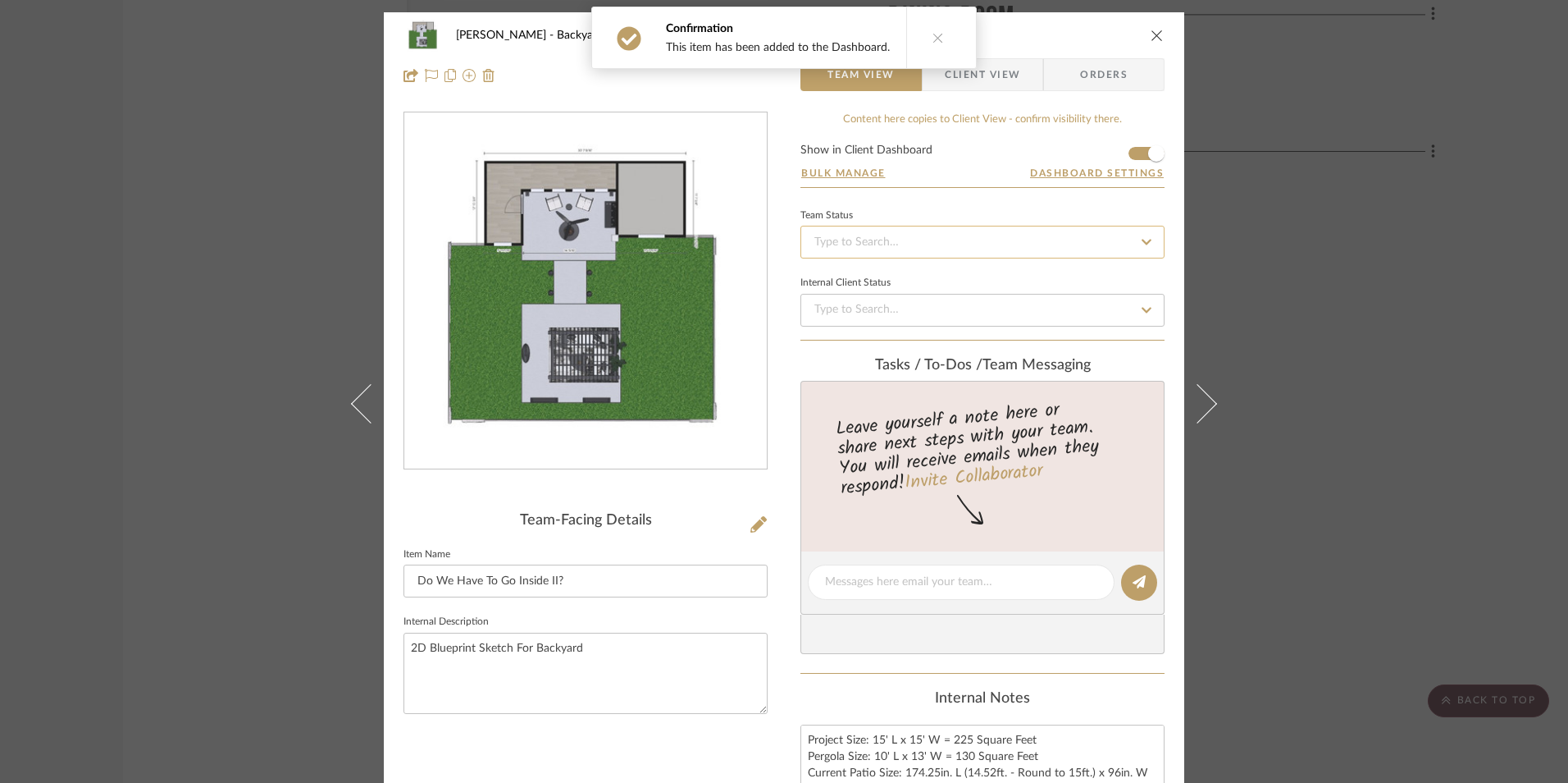
click at [1018, 232] on input at bounding box center [982, 242] width 364 height 32
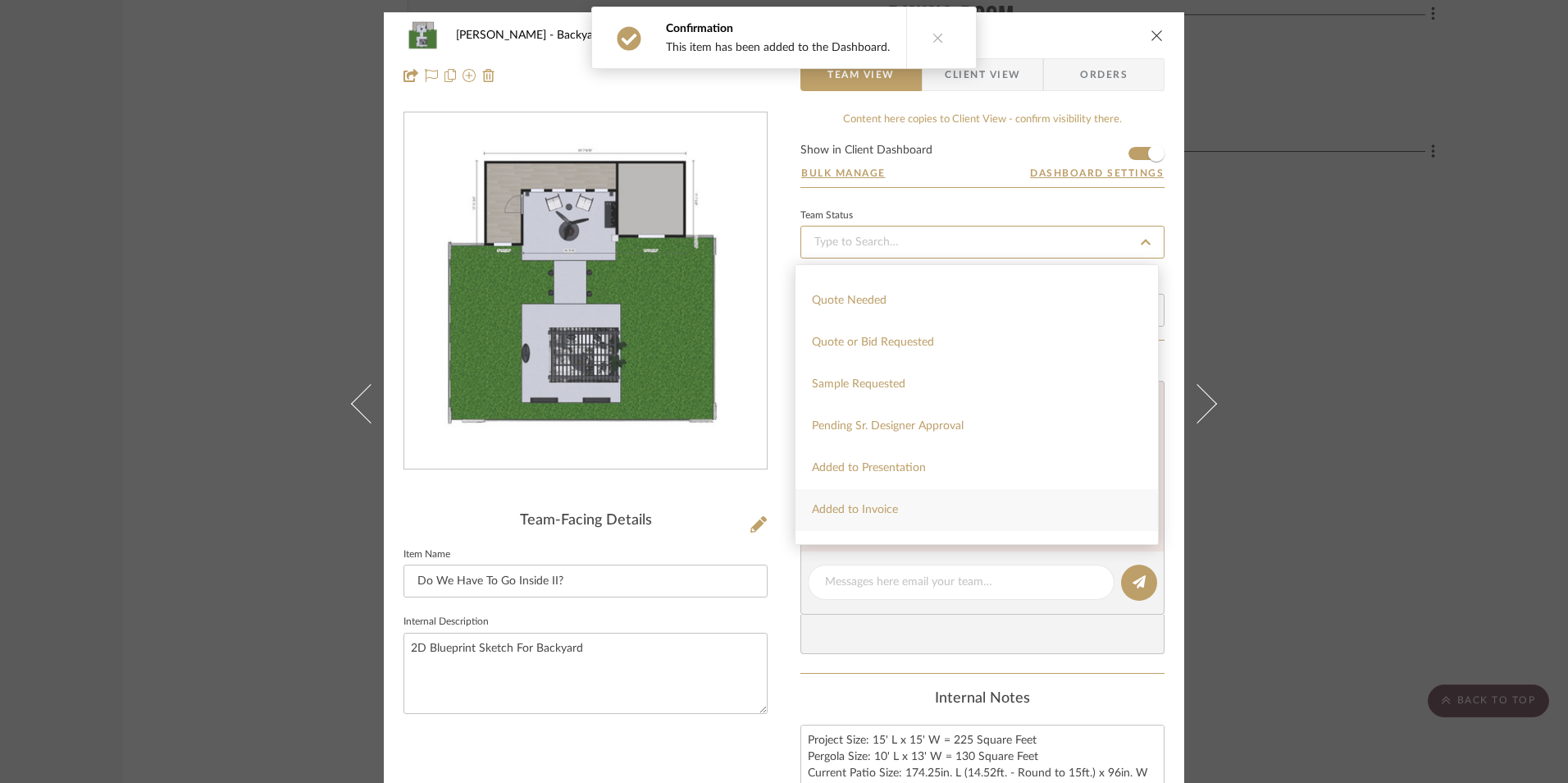
scroll to position [575, 0]
click at [869, 470] on span "Added to Presentation" at bounding box center [869, 464] width 114 height 11
type input "[DATE]"
type input "Added to Presentation"
type input "[DATE]"
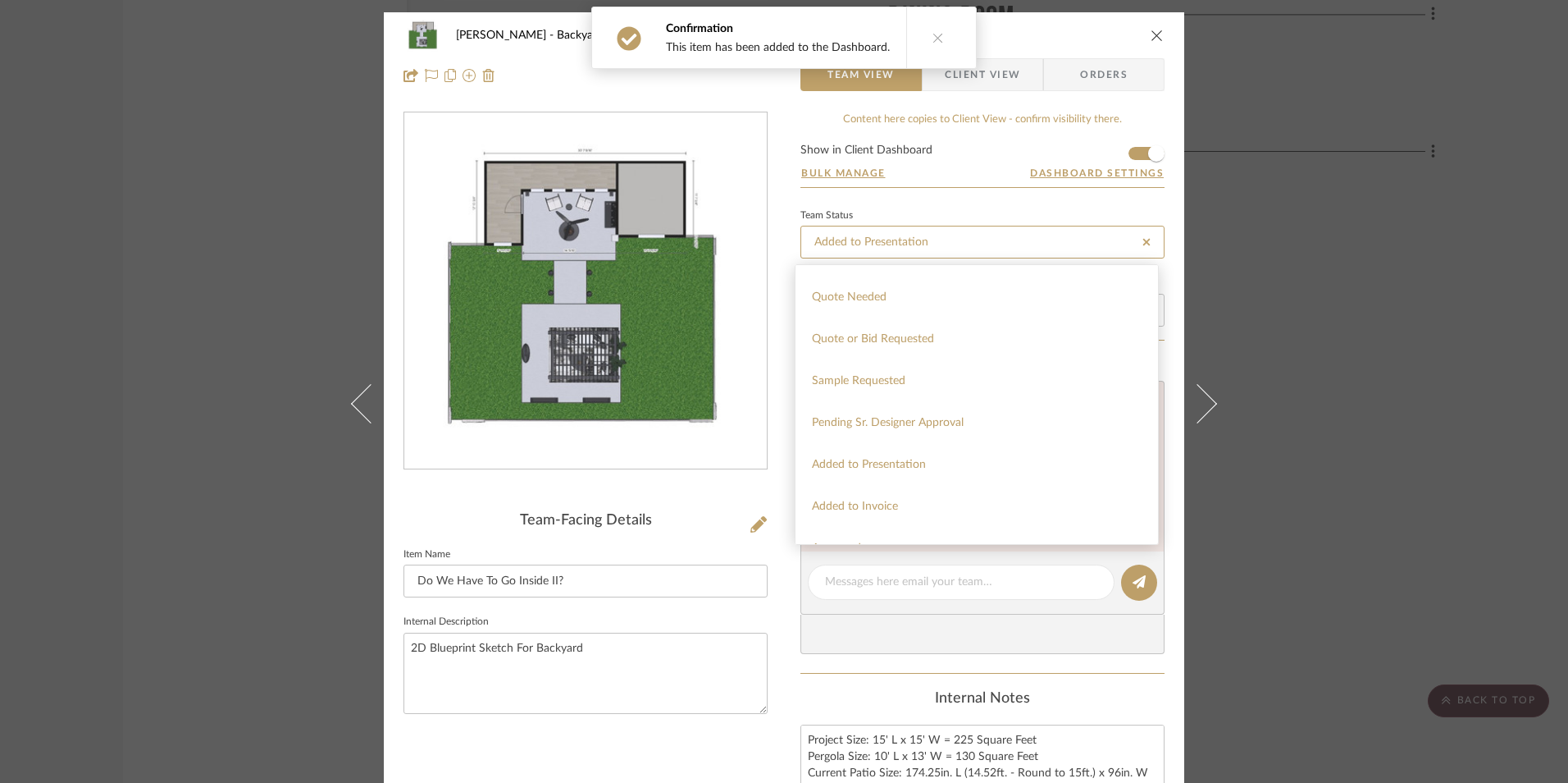
type input "Added to Presentation"
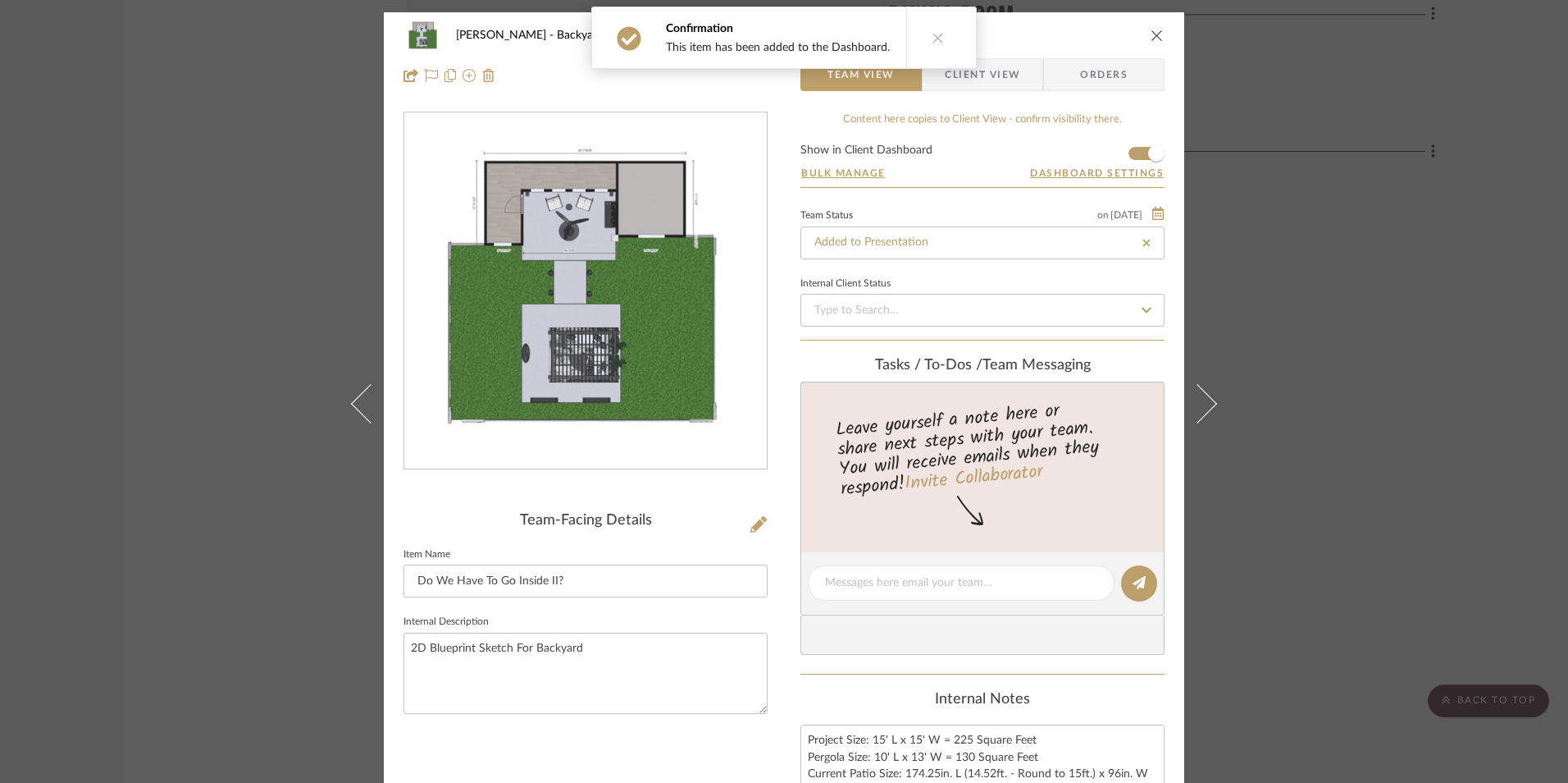
click at [794, 493] on div "[PERSON_NAME] Backyard Essentials Do We Have To Go Inside II? Team View Client …" at bounding box center [784, 583] width 801 height 1142
click at [1155, 38] on icon "close" at bounding box center [1157, 35] width 13 height 13
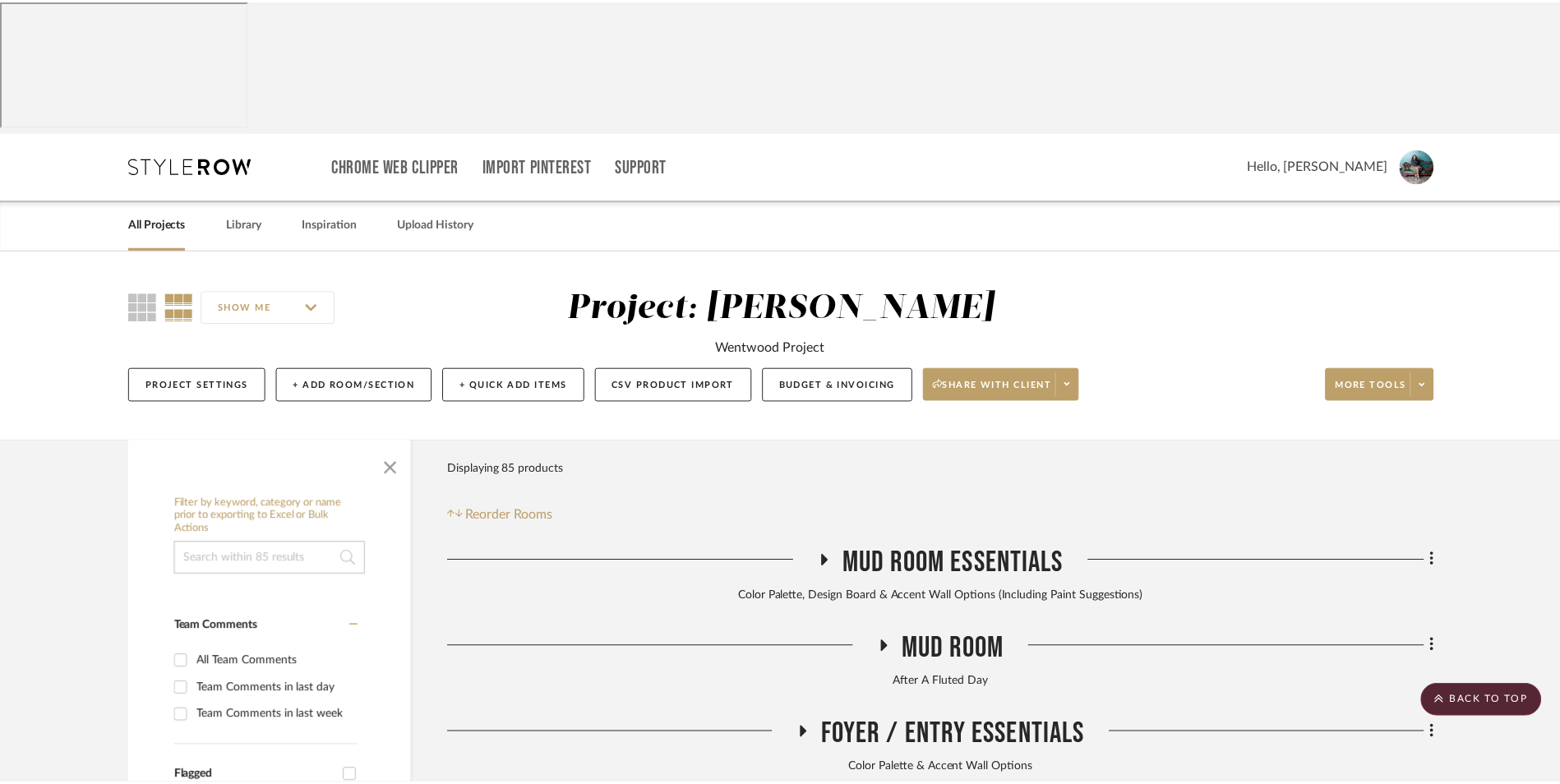
scroll to position [7130, 0]
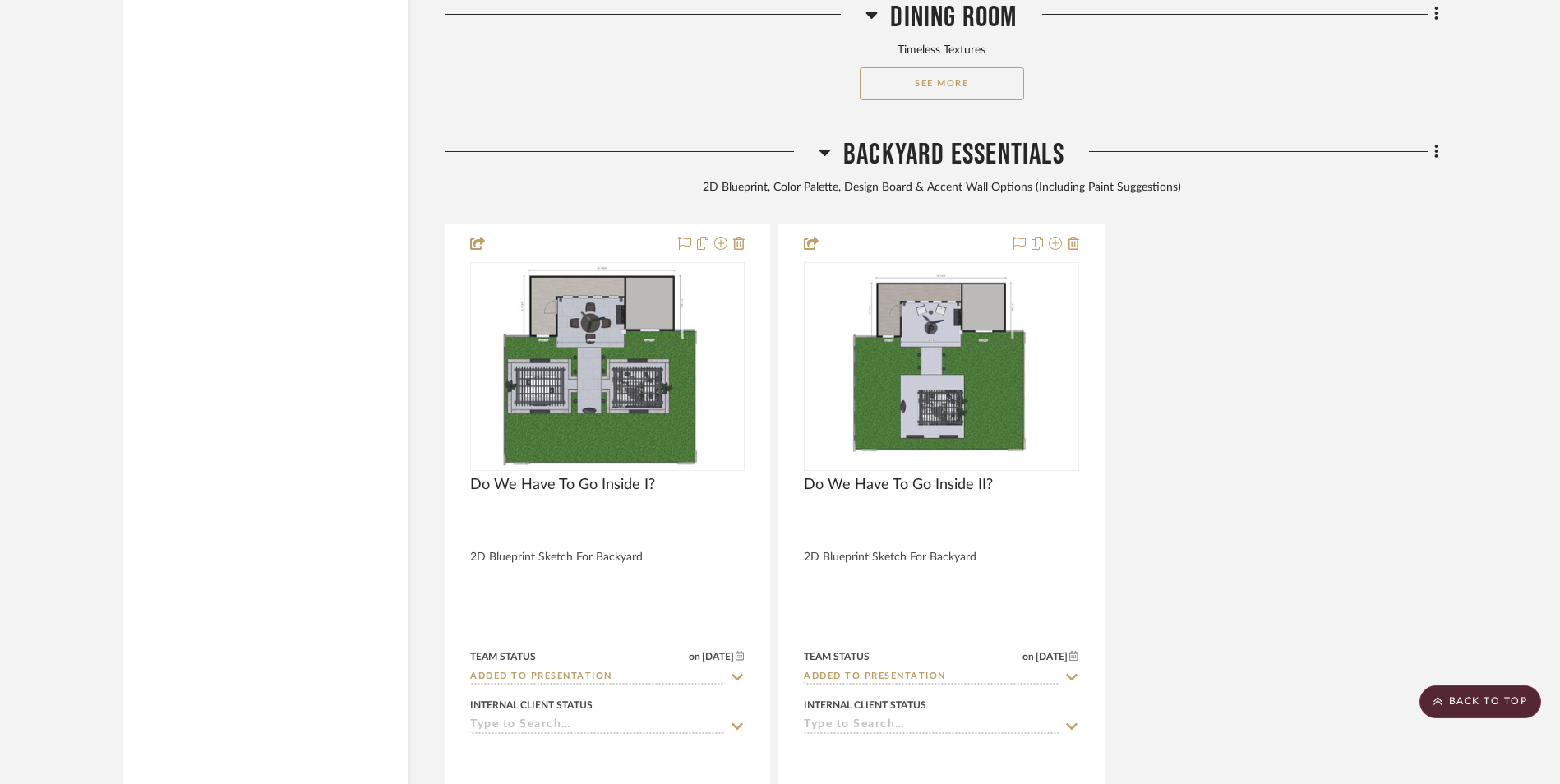
click at [1342, 337] on div "Do We Have To Go Inside I? 2D Blueprint Sketch For Backyard Team Status on [DAT…" at bounding box center [942, 586] width 994 height 724
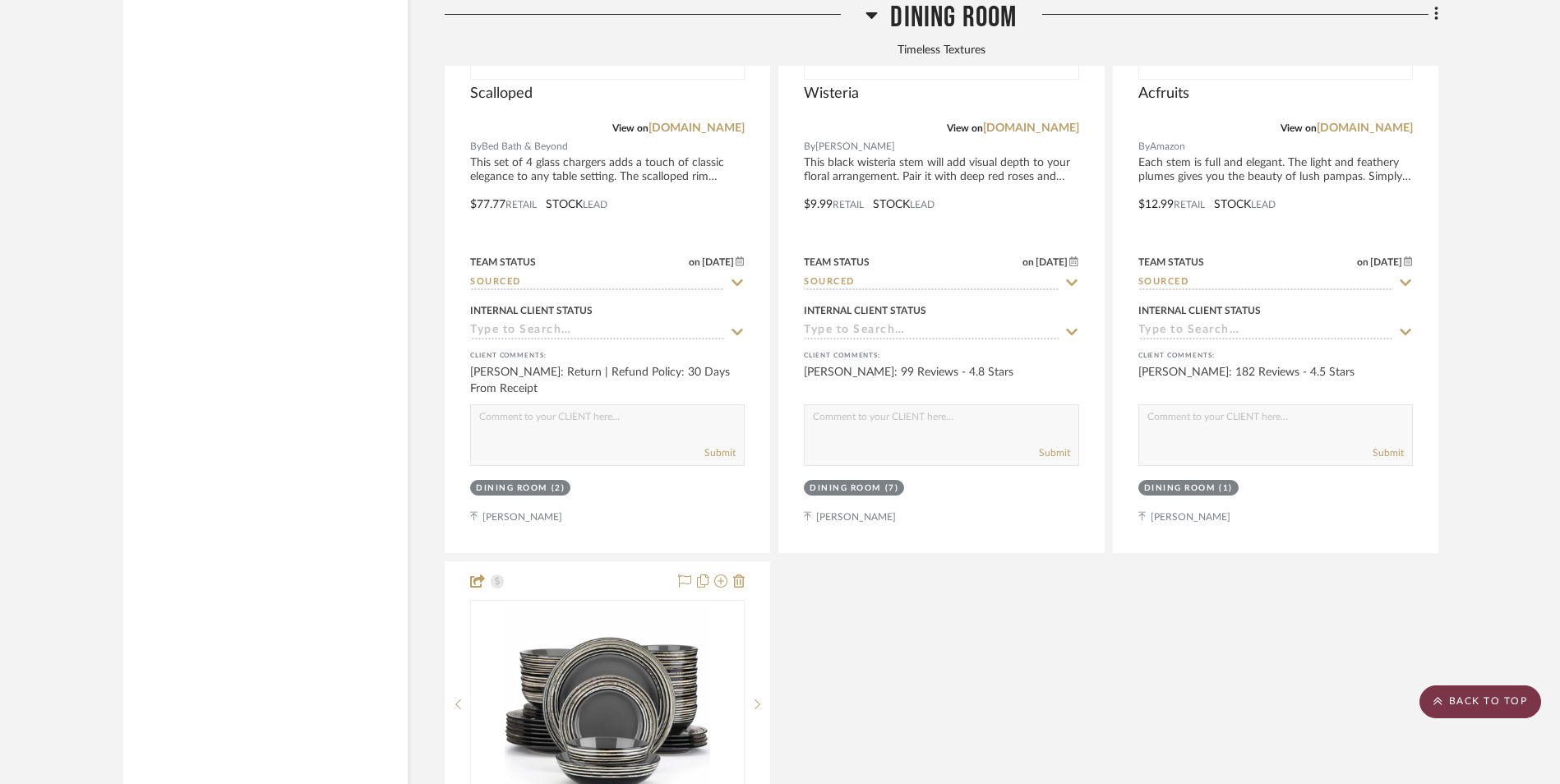
click at [1502, 708] on scroll-to-top-button "BACK TO TOP" at bounding box center [1480, 701] width 122 height 32
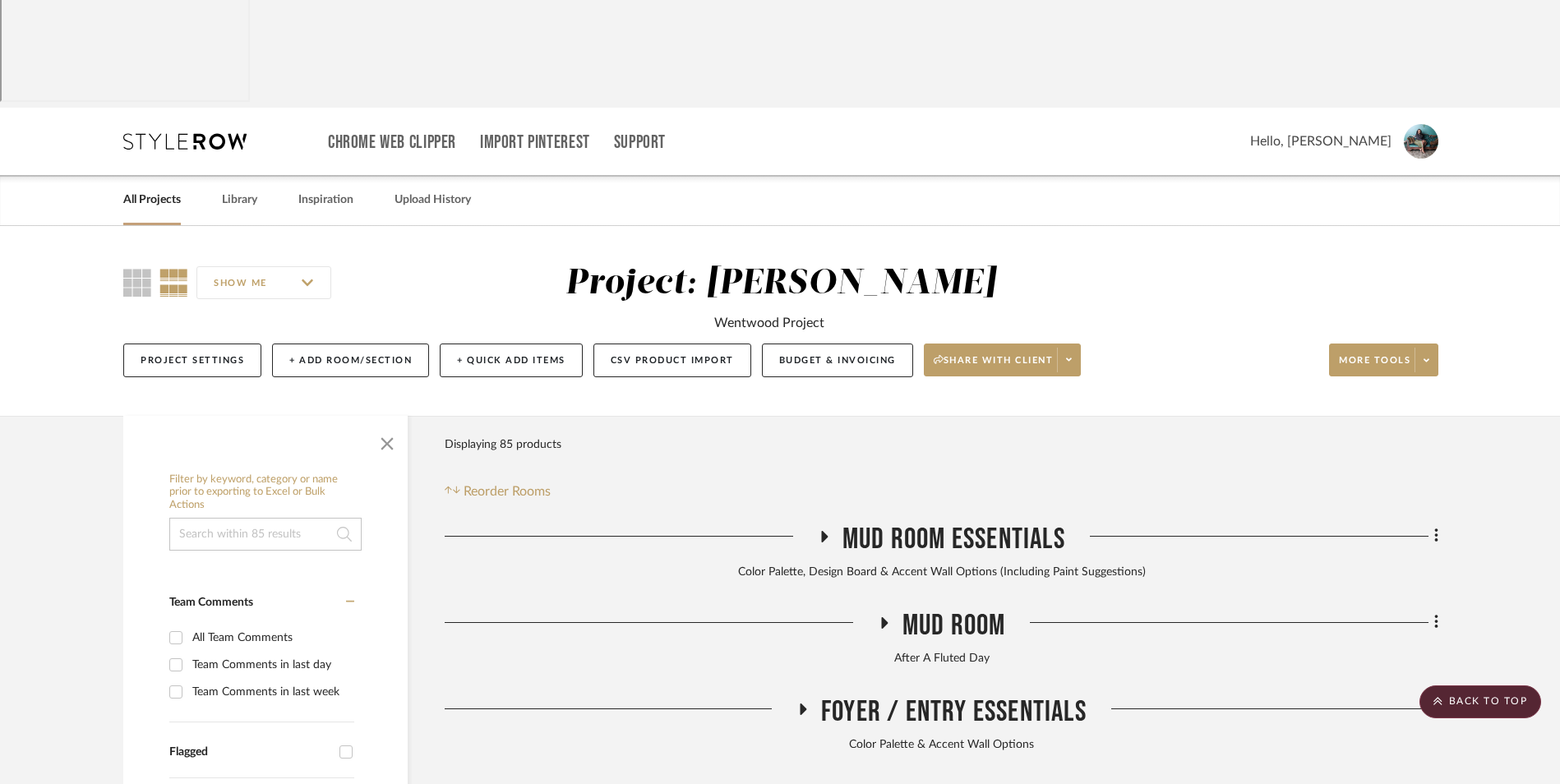
scroll to position [0, 0]
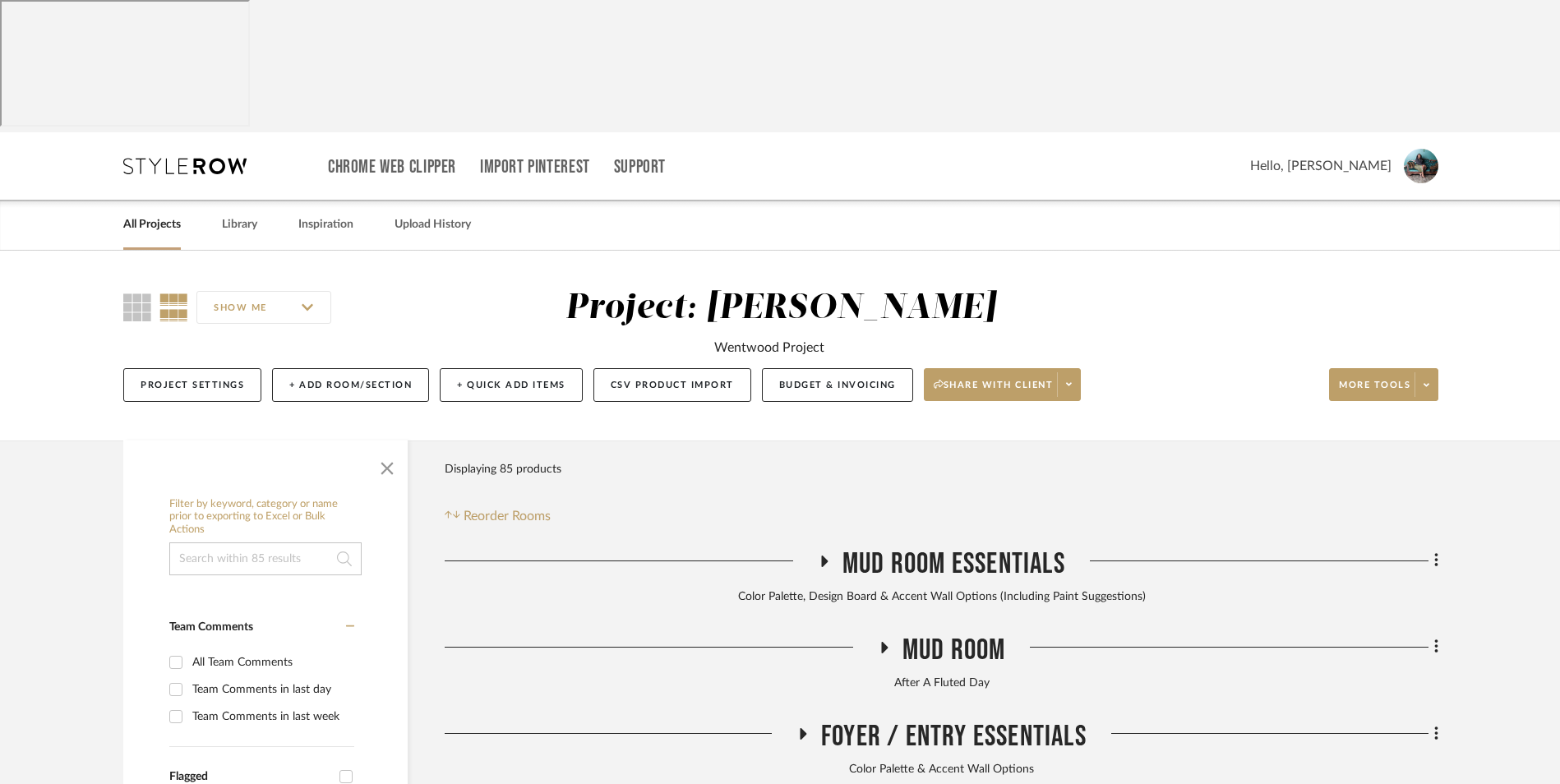
click at [162, 213] on link "All Projects" at bounding box center [152, 224] width 57 height 22
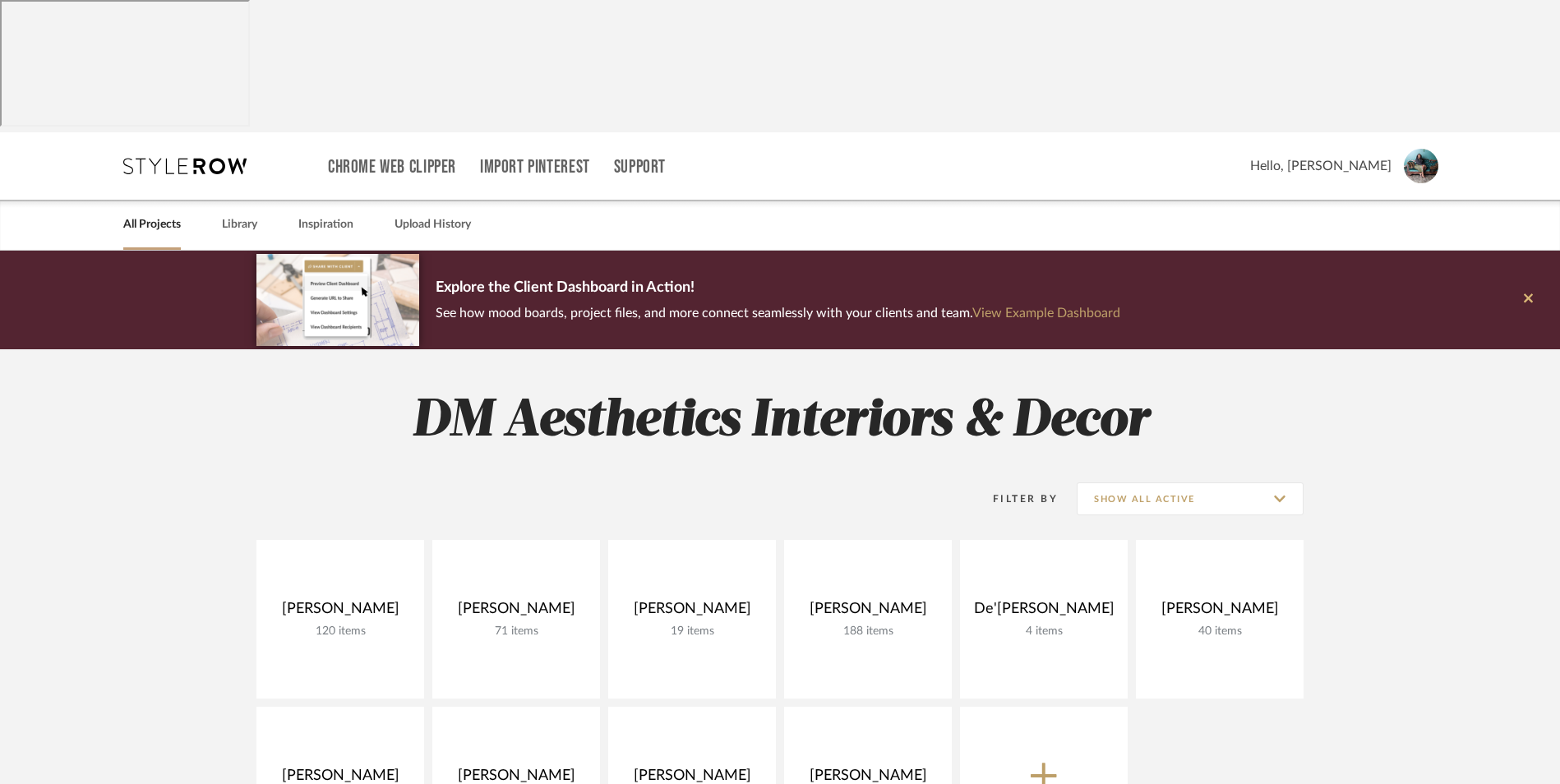
click at [1529, 293] on icon at bounding box center [1528, 297] width 9 height 9
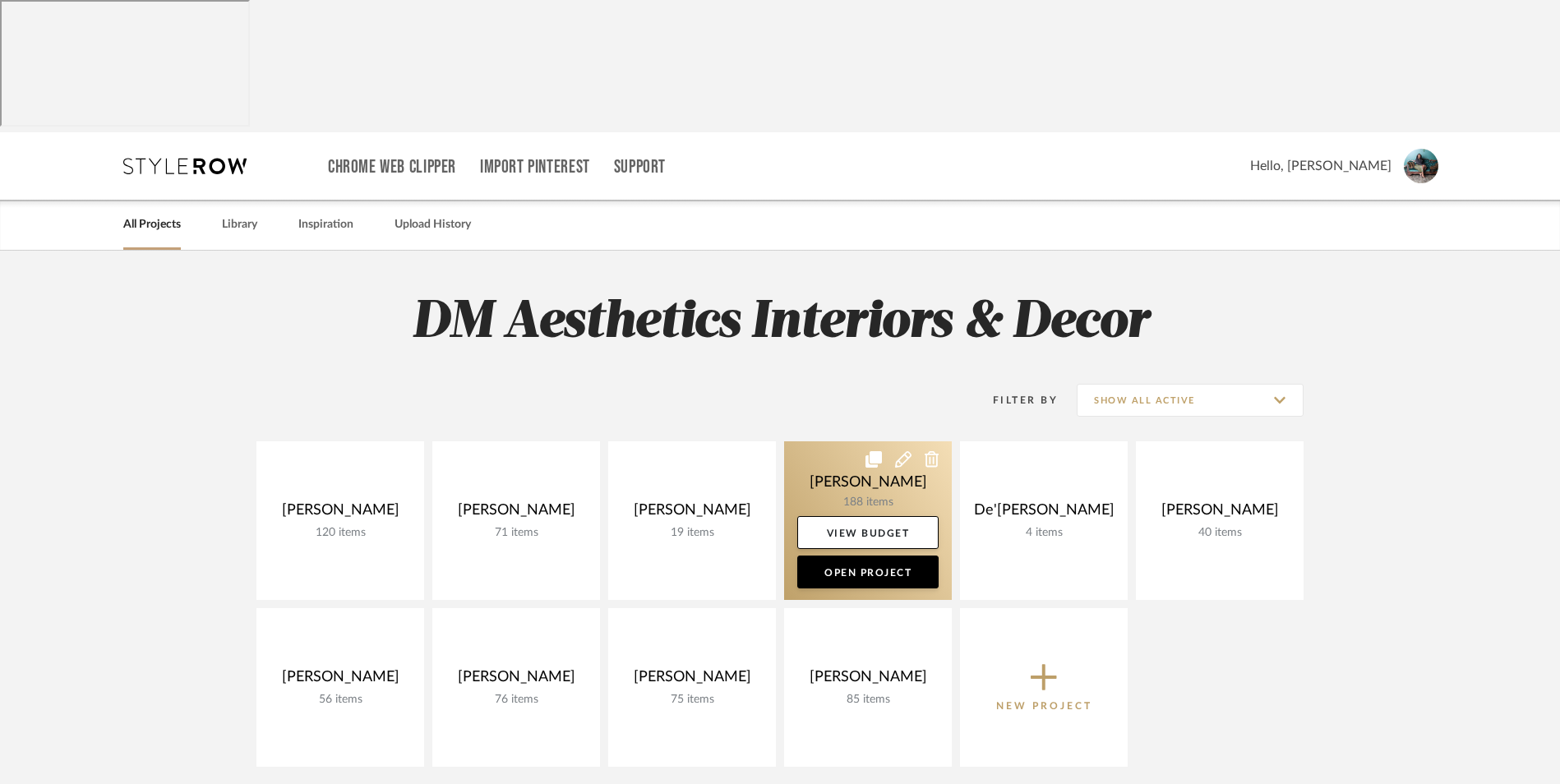
click at [861, 441] on link at bounding box center [868, 520] width 168 height 158
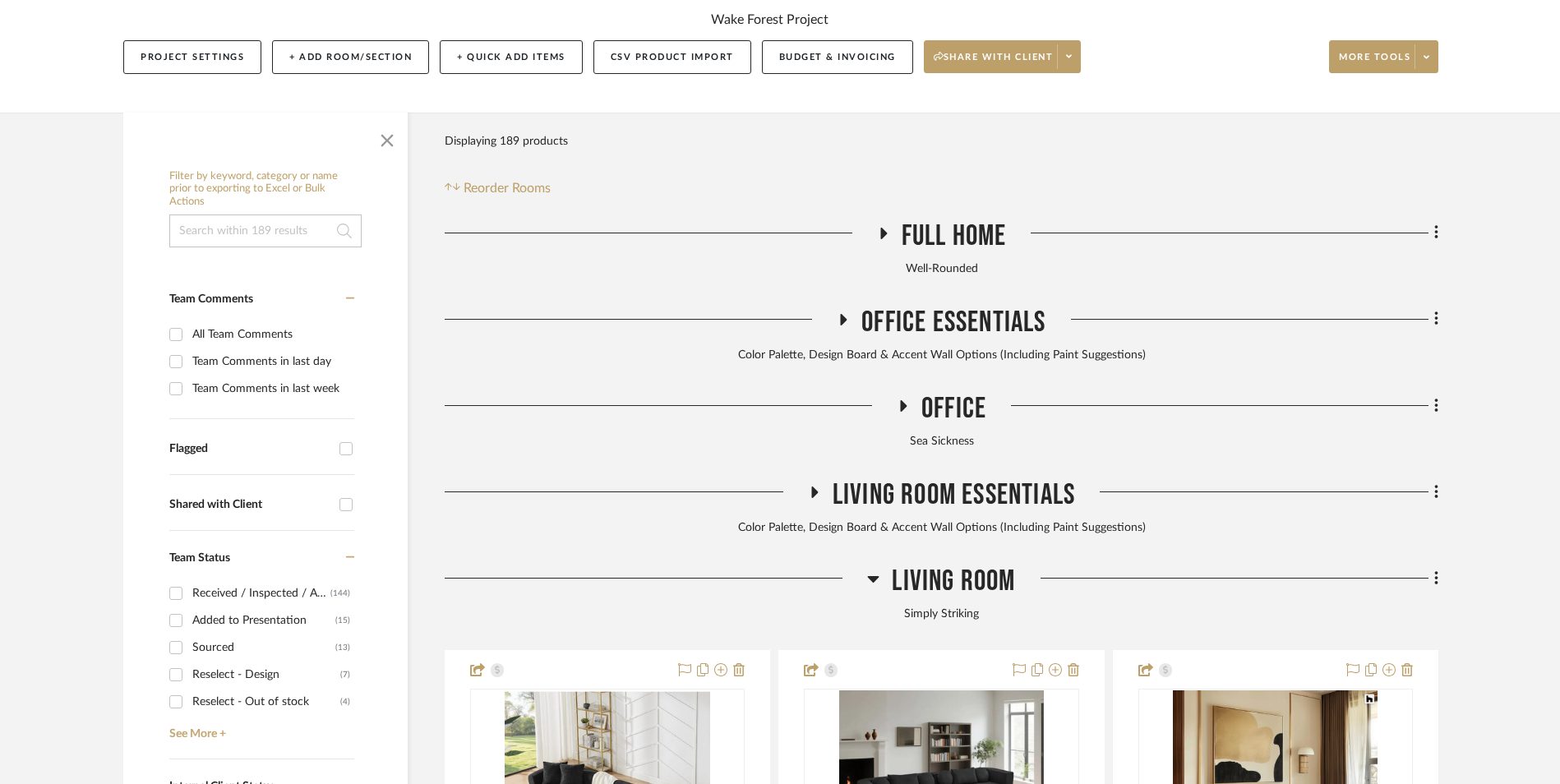
scroll to position [329, 0]
click at [875, 568] on icon at bounding box center [873, 577] width 12 height 20
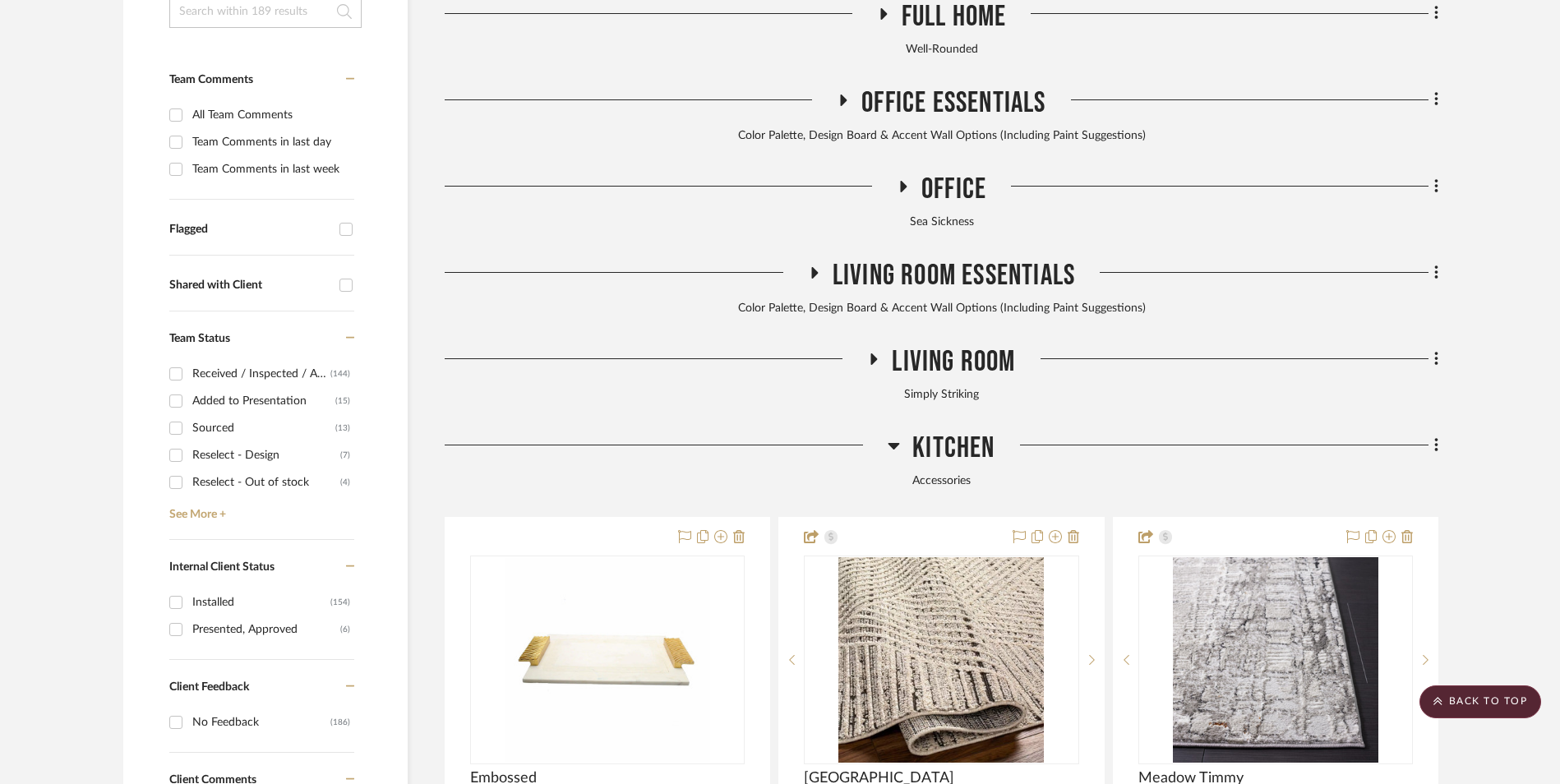
scroll to position [575, 0]
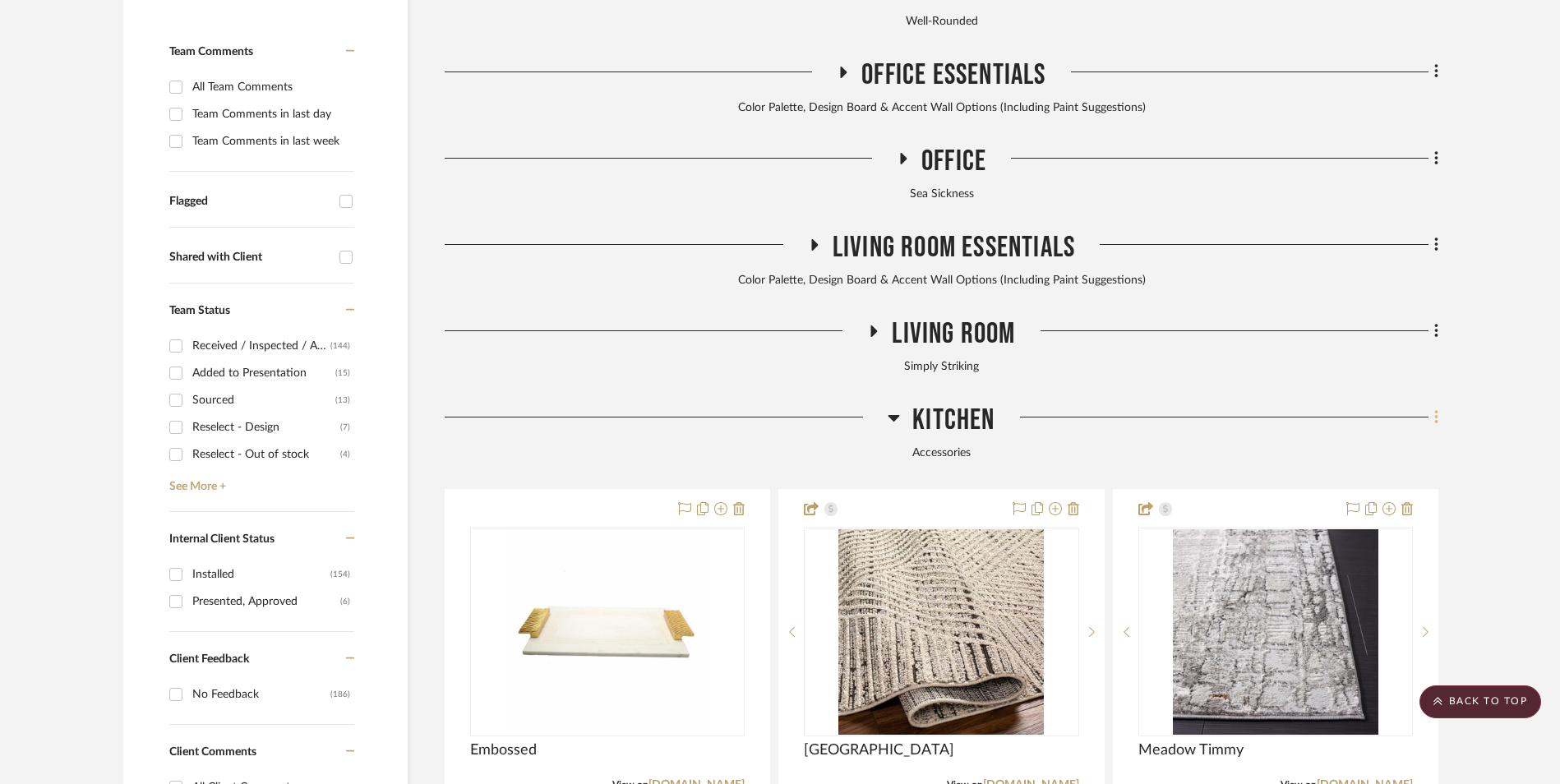
click at [1434, 409] on icon at bounding box center [1436, 417] width 5 height 18
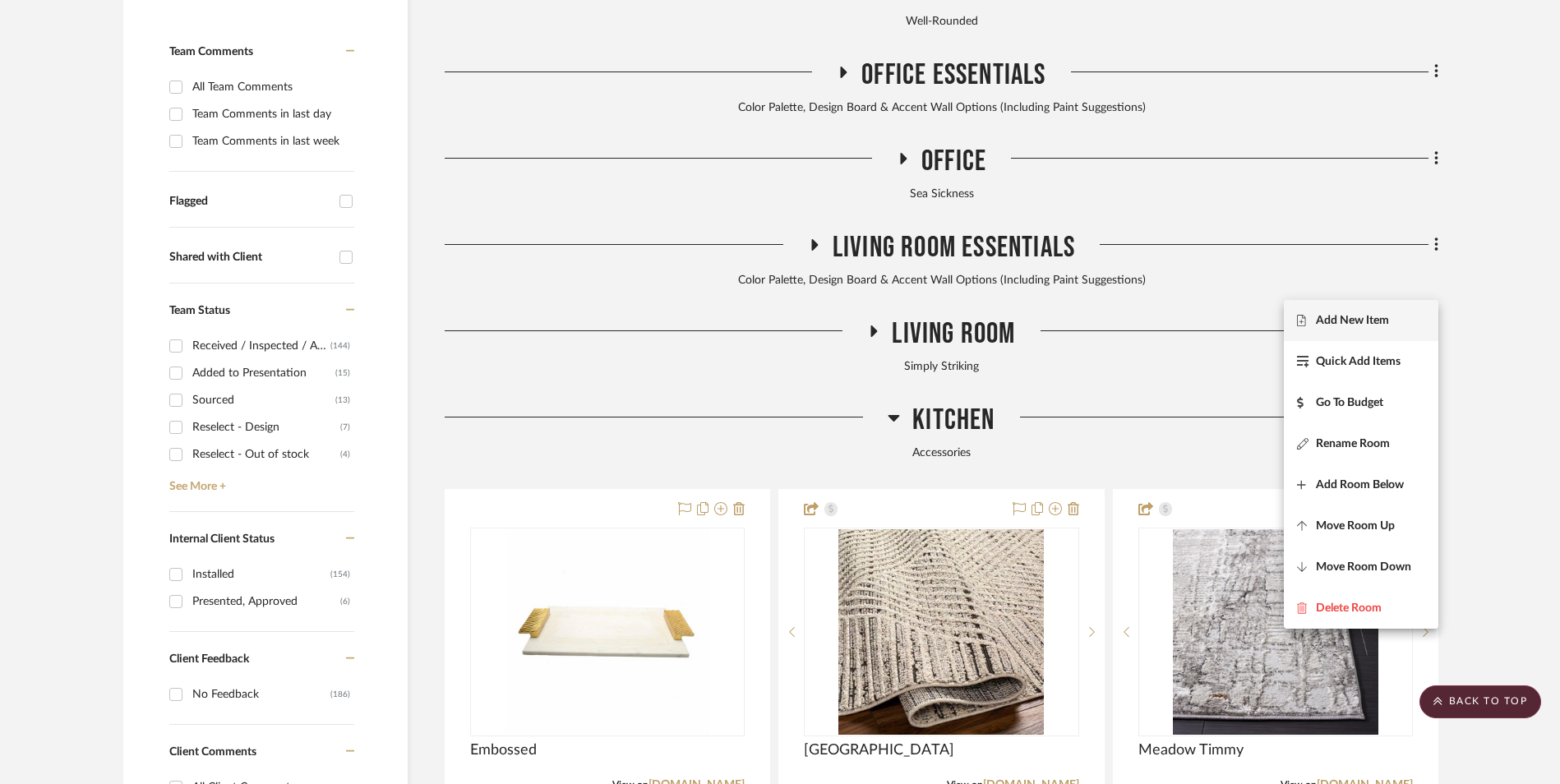
click at [1375, 329] on button "Add New Item" at bounding box center [1361, 320] width 154 height 41
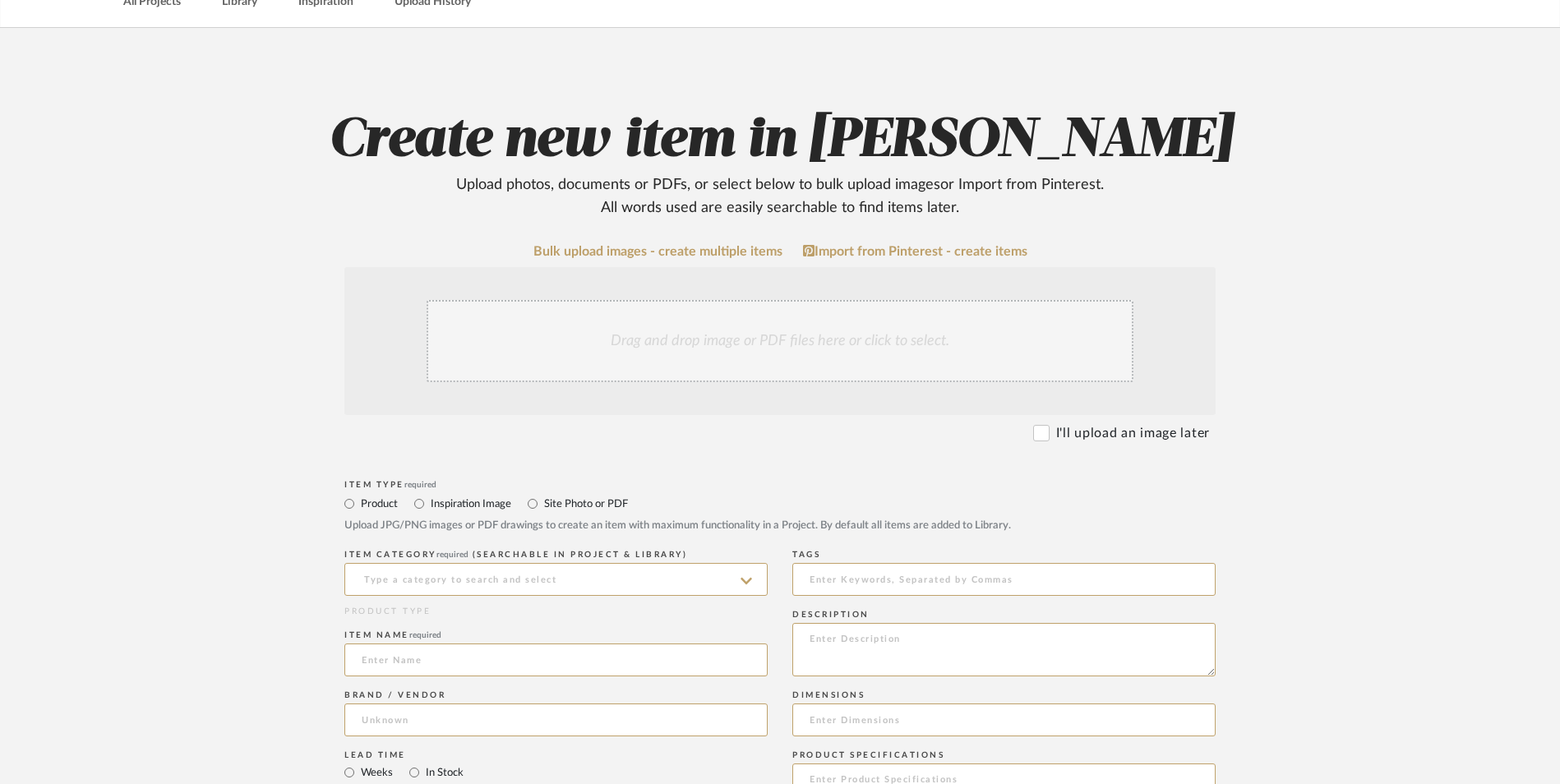
scroll to position [247, 0]
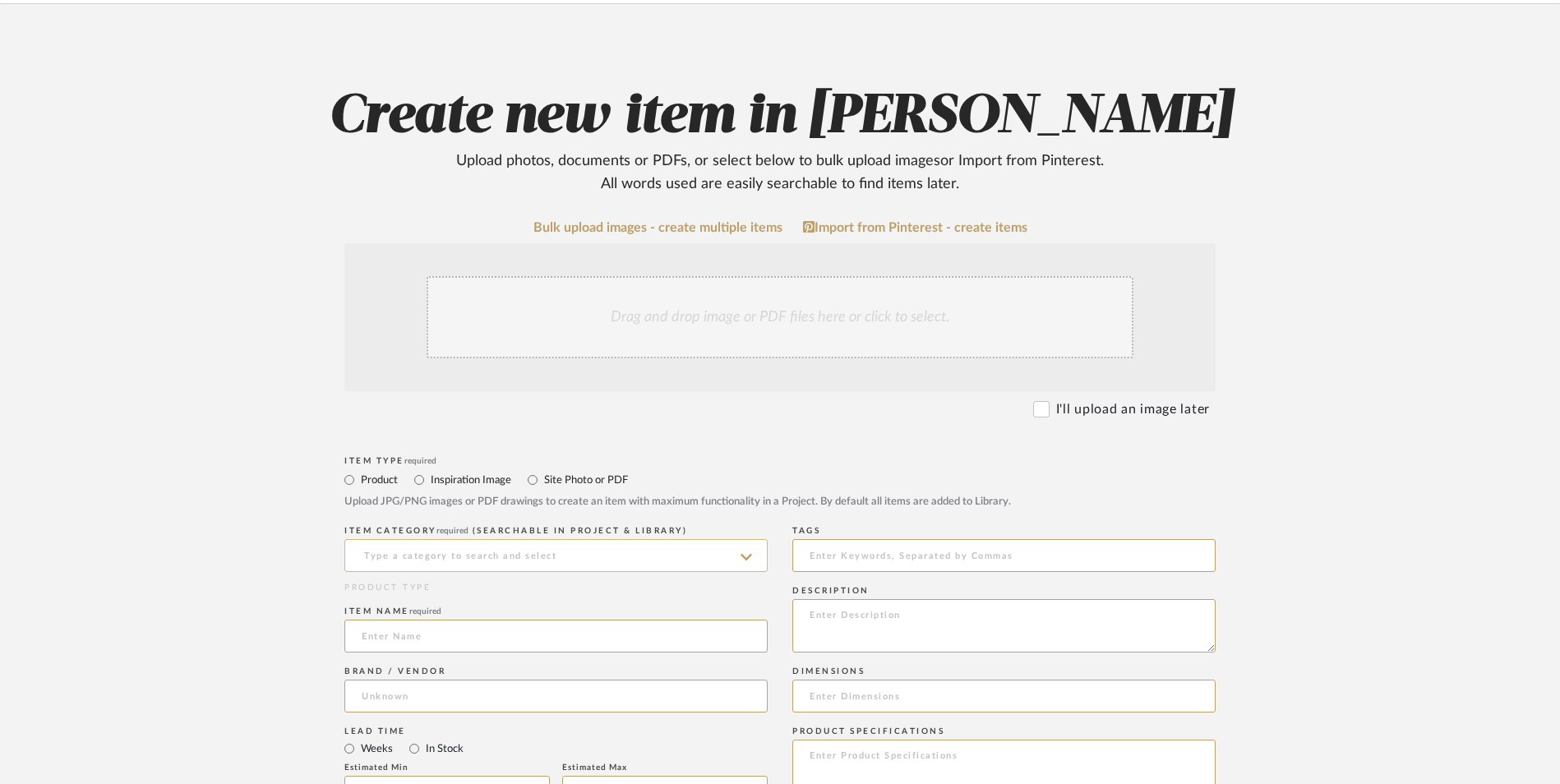
click at [464, 539] on input at bounding box center [556, 555] width 423 height 32
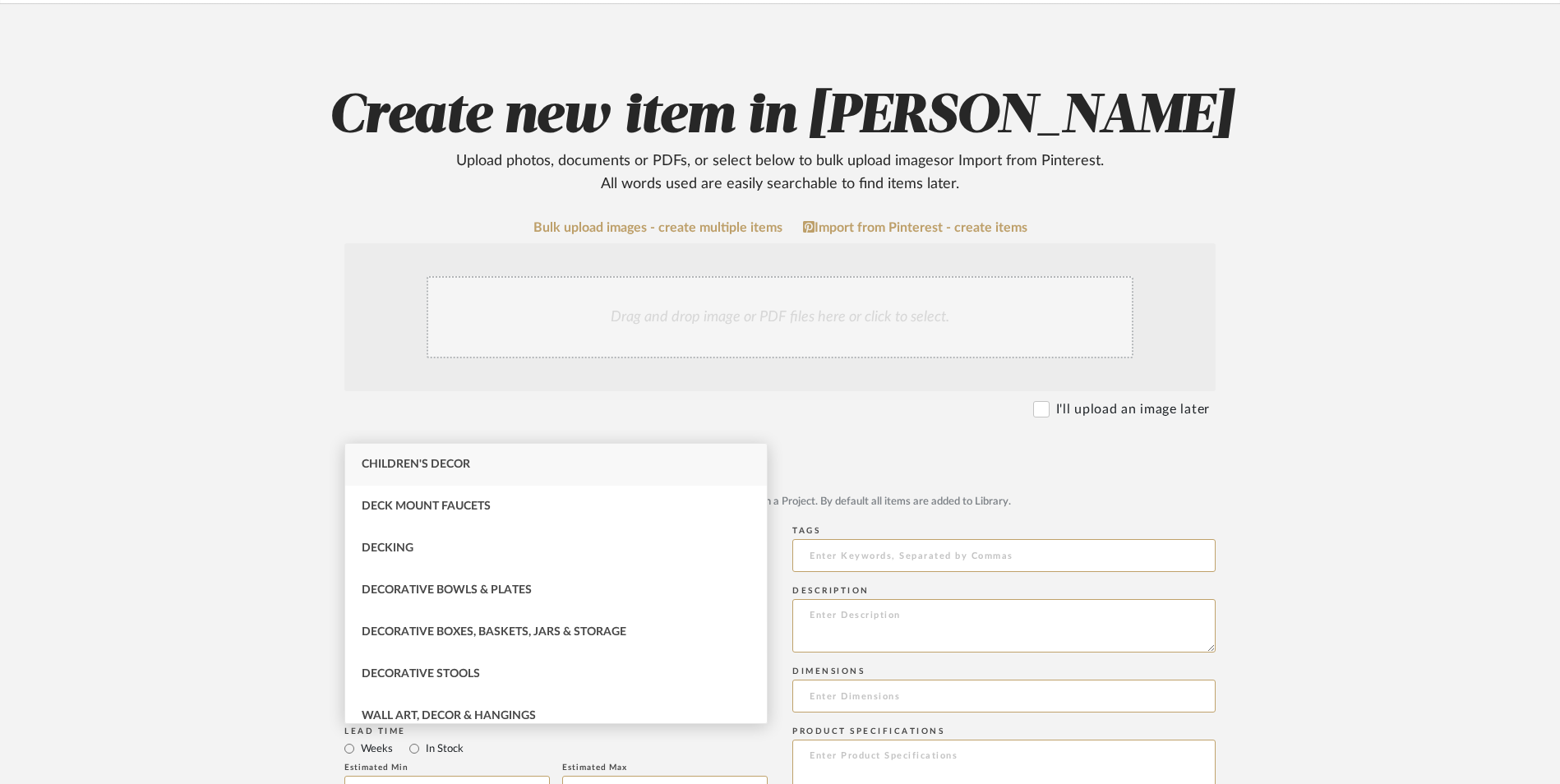
type input "d"
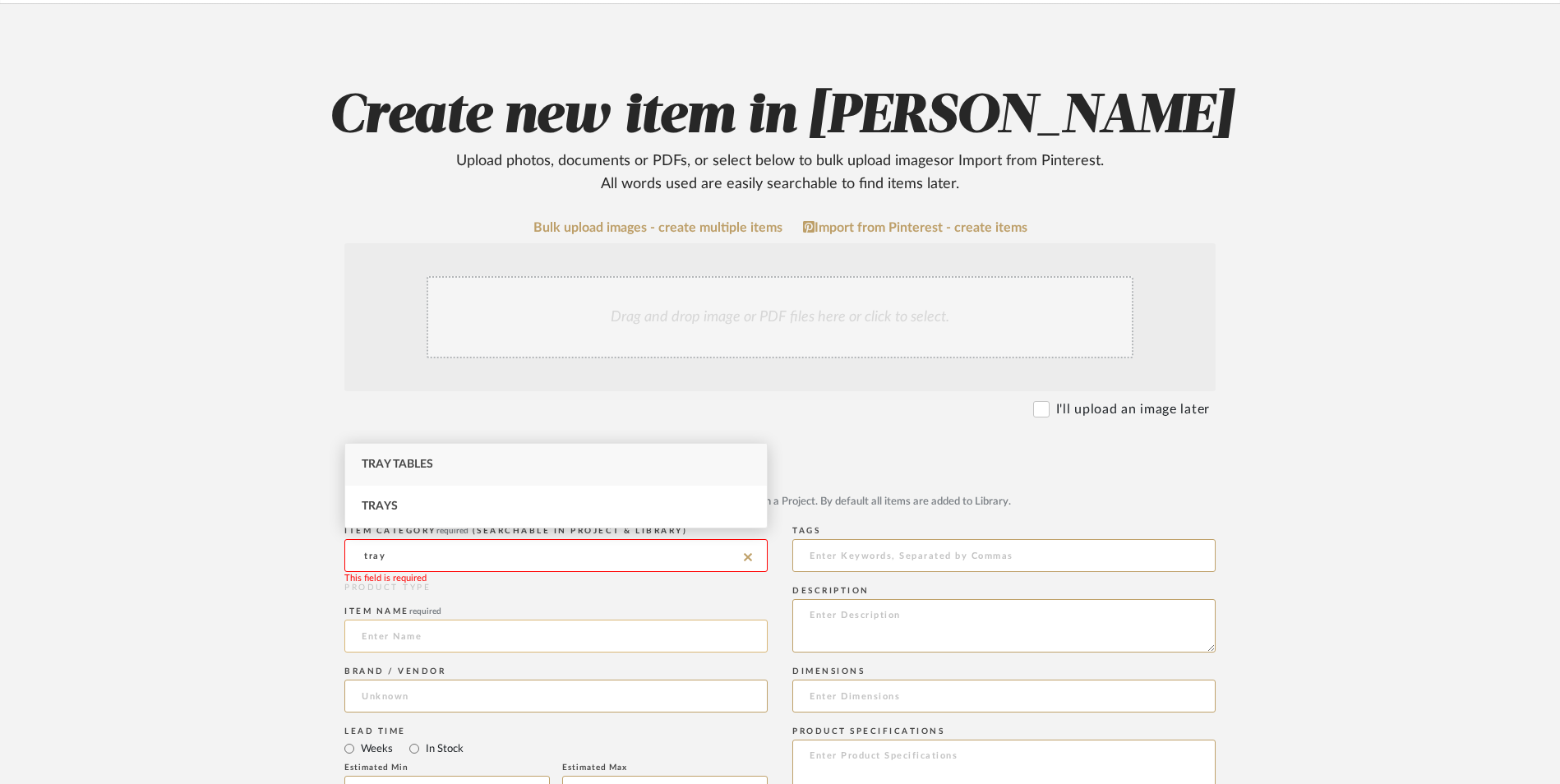
click at [439, 503] on div "Trays" at bounding box center [556, 507] width 421 height 42
type input "Trays"
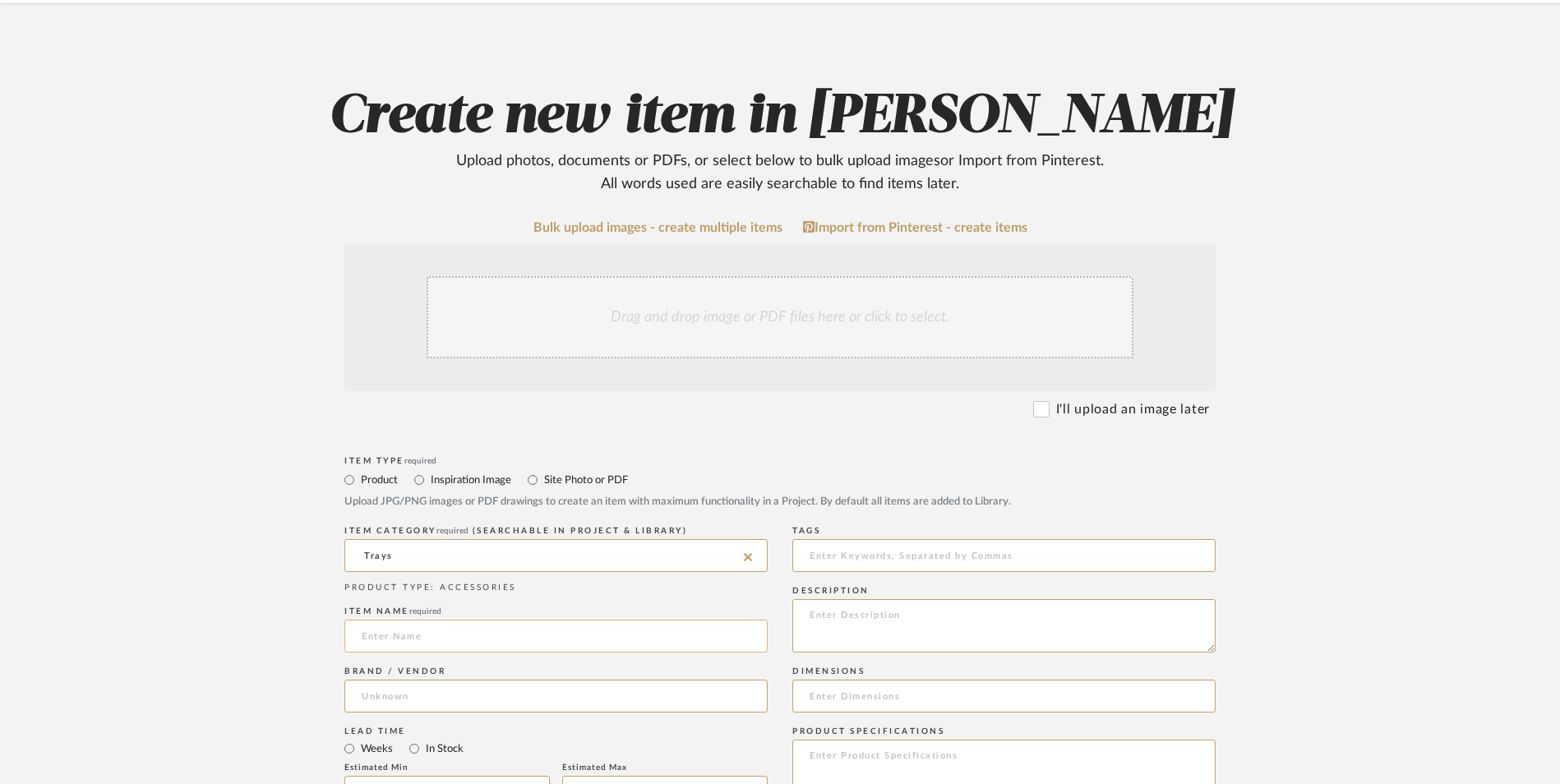
click at [410, 619] on input at bounding box center [556, 635] width 423 height 32
type input "Worlds Away"
click at [423, 679] on input at bounding box center [556, 695] width 423 height 32
click at [421, 605] on mat-option "Perigold" at bounding box center [556, 606] width 421 height 42
type input "Perigold"
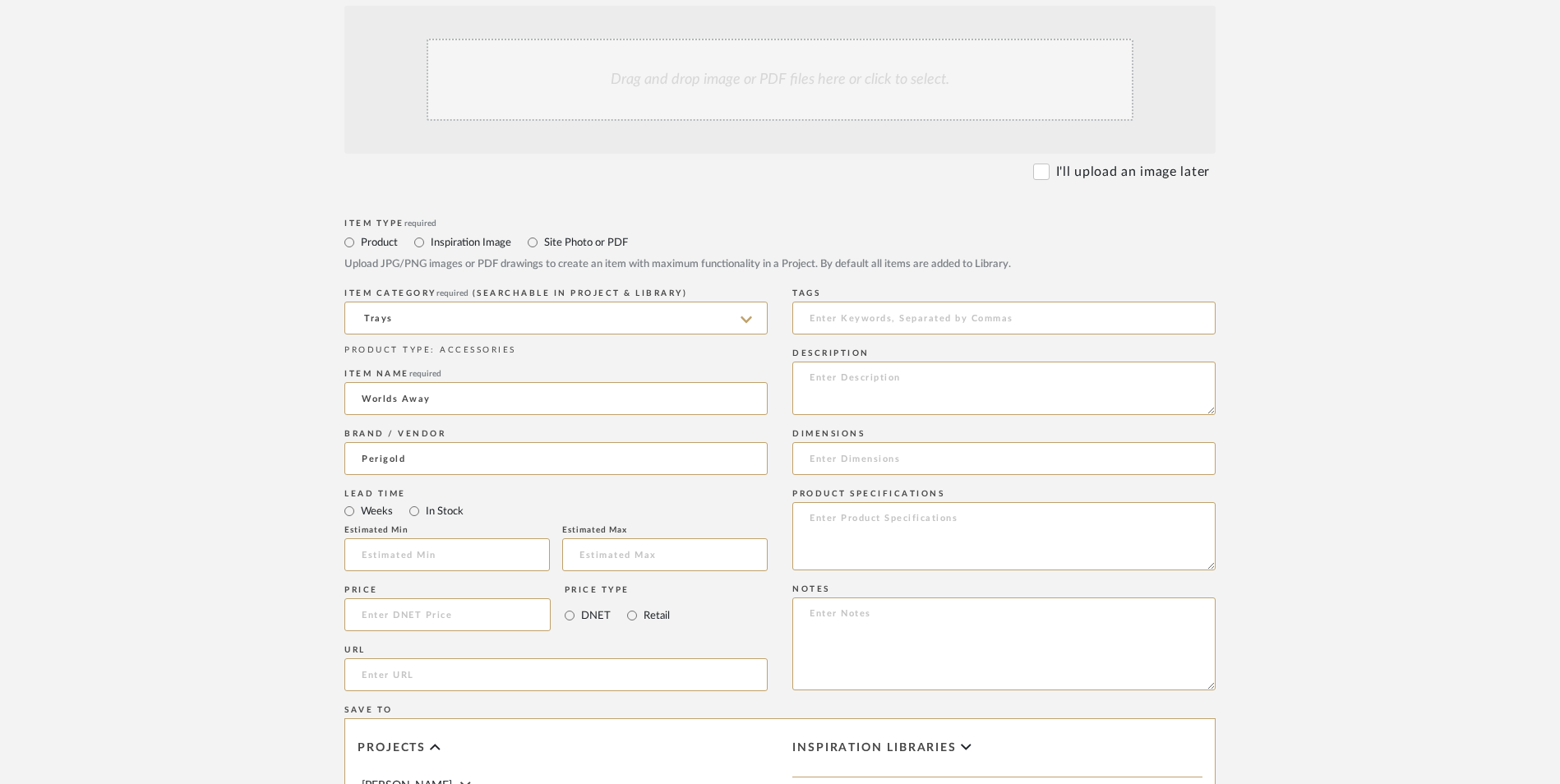
scroll to position [493, 0]
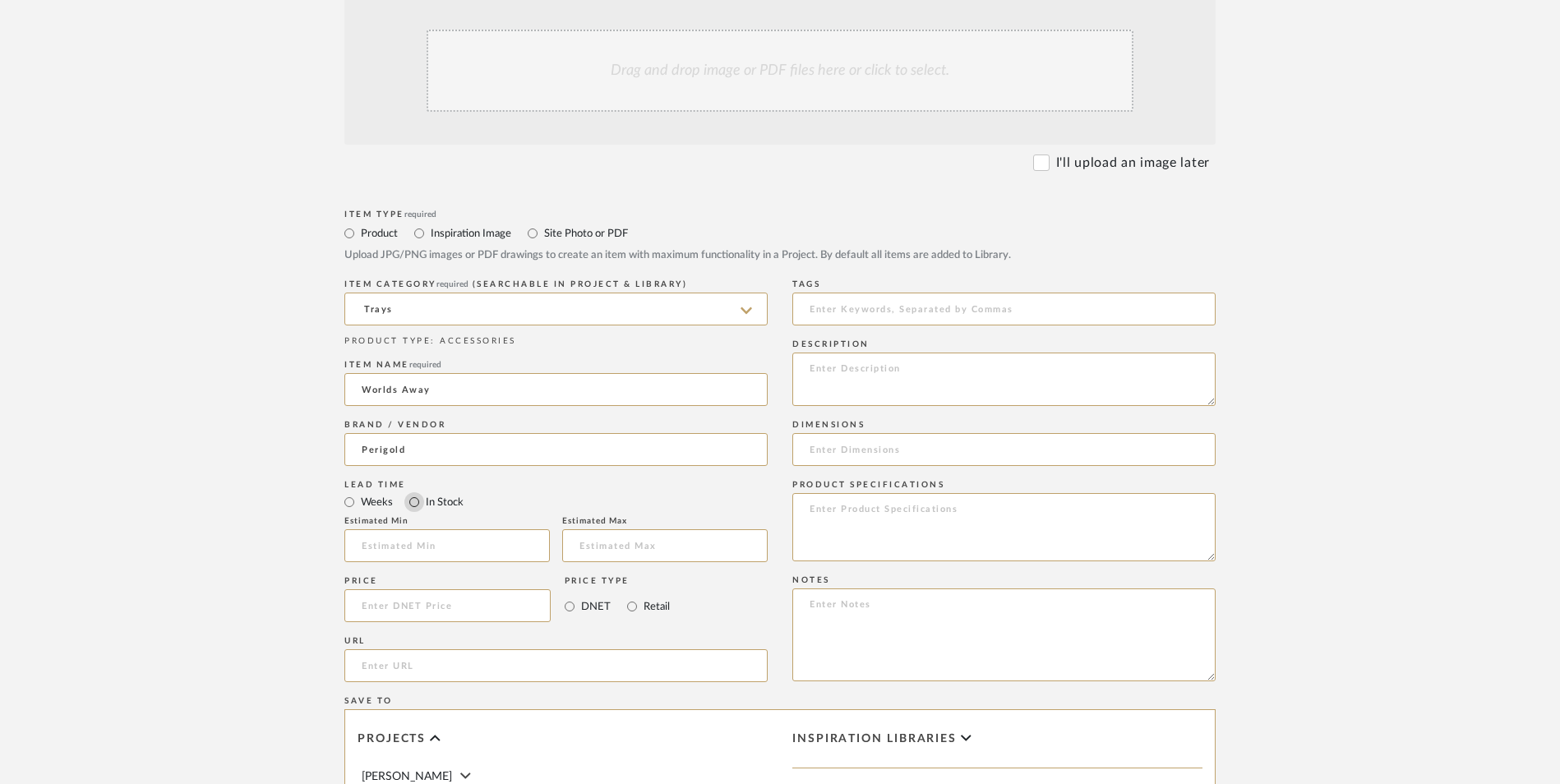
click at [409, 493] on input "In Stock" at bounding box center [414, 502] width 20 height 20
radio input "true"
click at [632, 596] on input "Retail" at bounding box center [632, 606] width 20 height 20
radio input "true"
click at [381, 589] on input at bounding box center [447, 605] width 206 height 32
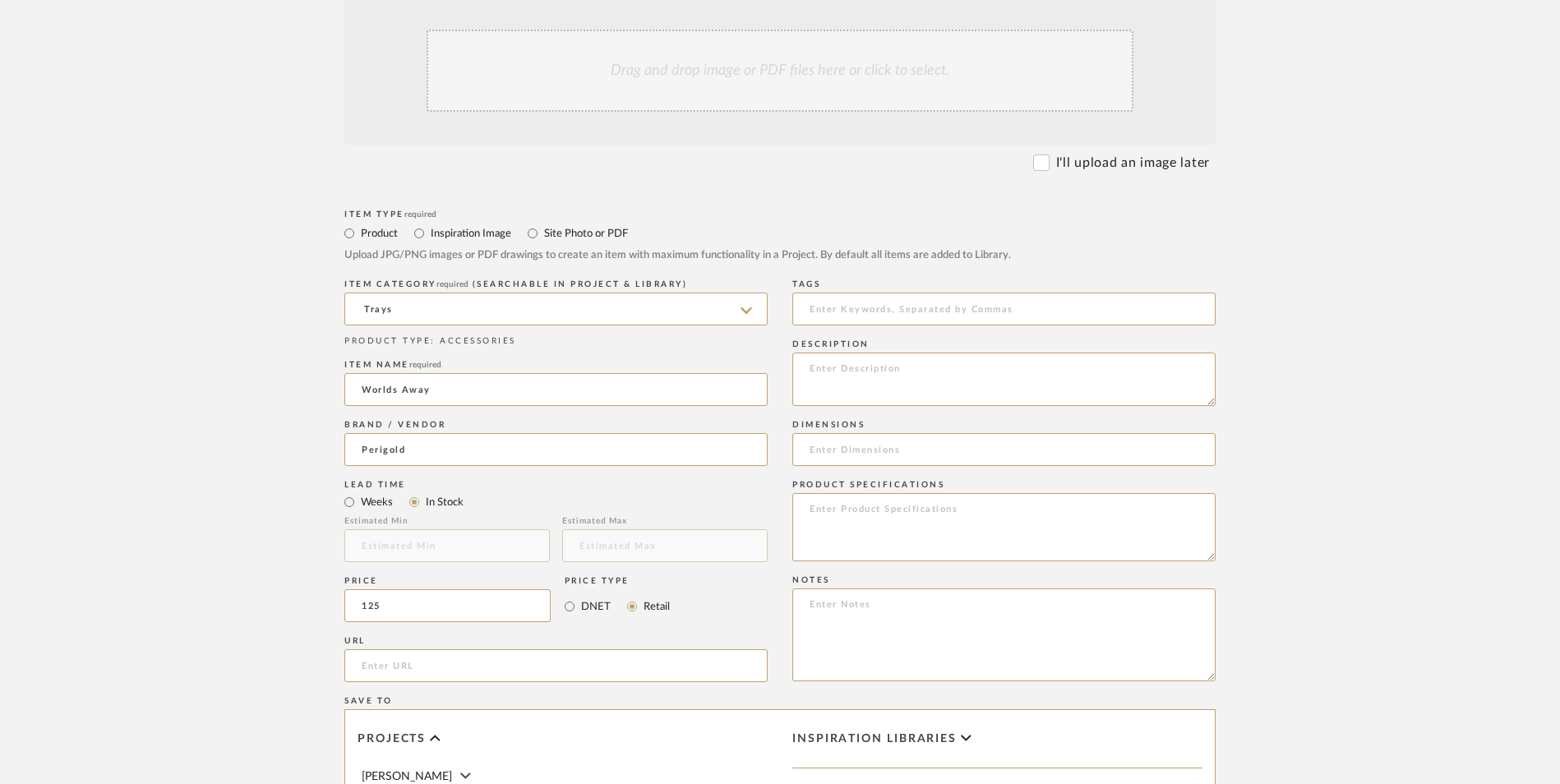
type input "$125.00"
click at [345, 635] on div "URL" at bounding box center [556, 640] width 423 height 10
click at [415, 649] on input "url" at bounding box center [556, 665] width 423 height 32
paste input "[URL][DOMAIN_NAME][PERSON_NAME]"
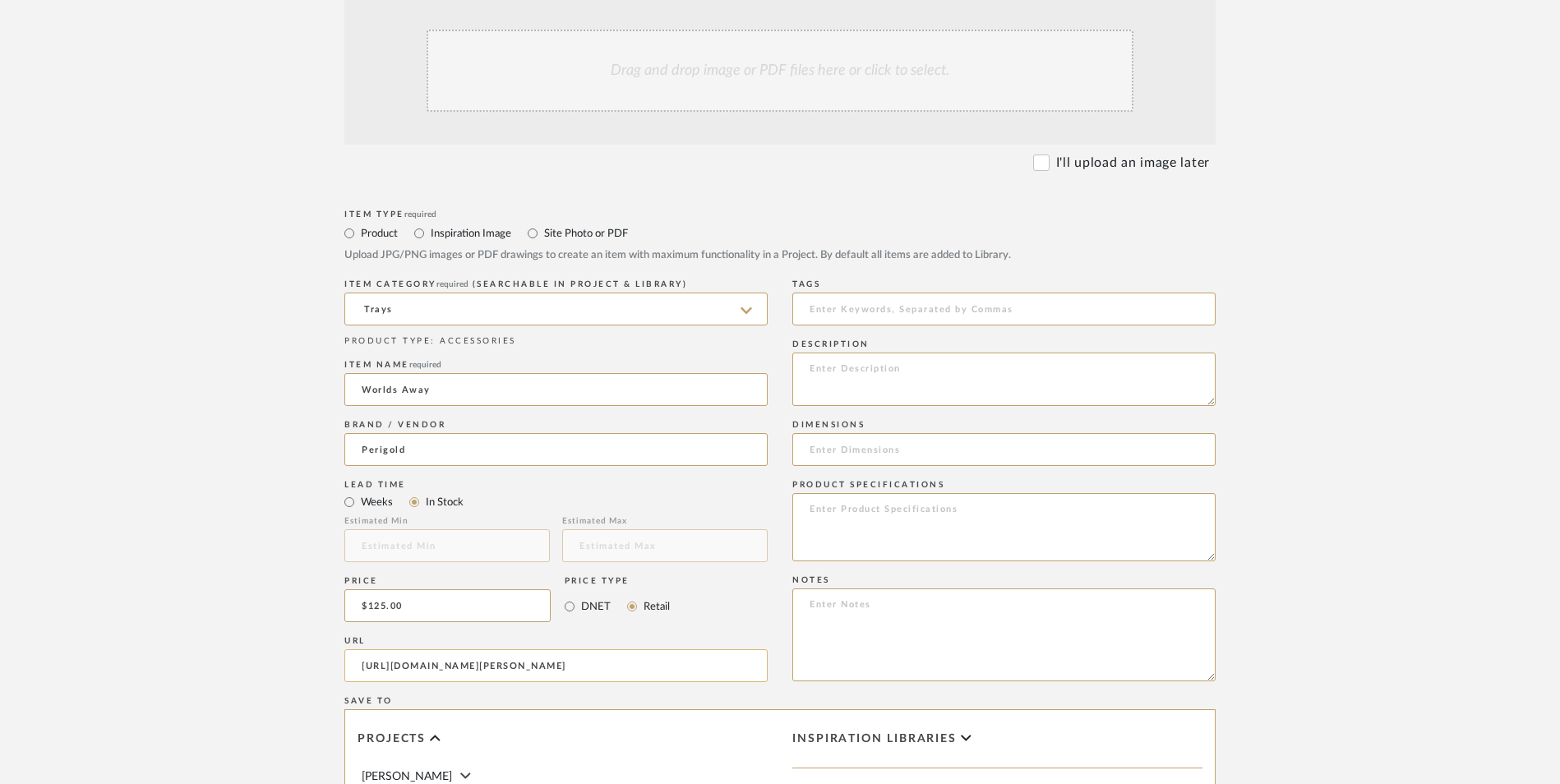
type input "[URL][DOMAIN_NAME][PERSON_NAME]"
click at [243, 407] on upload-items "Create new item in [PERSON_NAME] Upload photos, documents or PDFs, or select be…" at bounding box center [780, 482] width 1560 height 1448
click at [865, 588] on textarea at bounding box center [1003, 633] width 423 height 92
paste textarea "Option 1: ETA: SKU: Reviews - Stars Return | Refund Policy:"
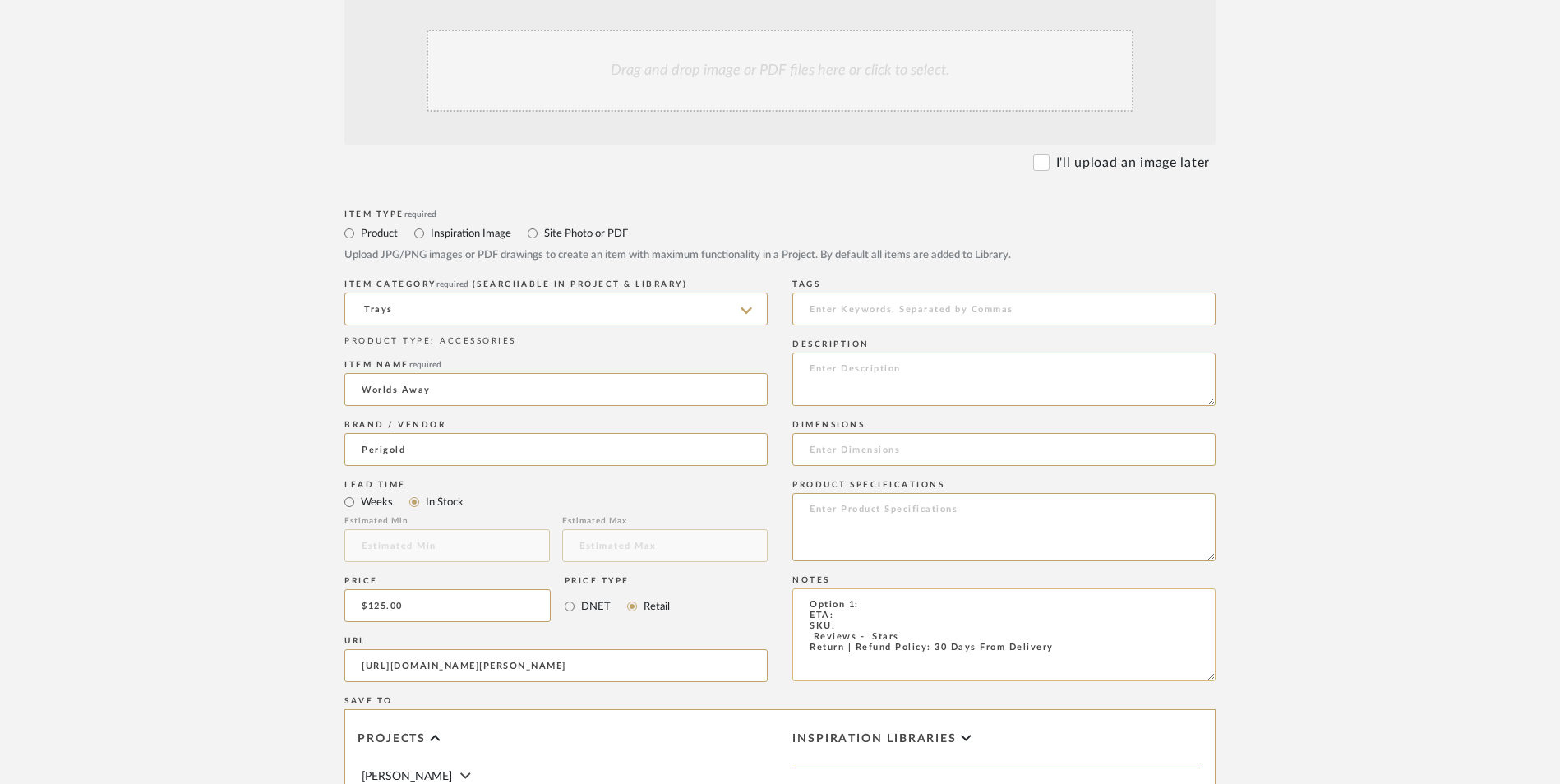
click at [877, 588] on textarea "Option 1: ETA: SKU: Reviews - Stars Return | Refund Policy: 30 Days From Delive…" at bounding box center [1003, 633] width 423 height 92
click at [840, 588] on textarea "Option 1: Decor Tray ETA: SKU: Reviews - Stars Return | Refund Policy: 30 Days …" at bounding box center [1003, 633] width 423 height 92
click at [849, 588] on textarea "Option 1: Decor Tray ETA: [DATE] SKU: Reviews - Stars Return | Refund Policy: 3…" at bounding box center [1003, 633] width 423 height 92
paste textarea "P110259130"
type textarea "Option 1: Decor Tray ETA: [DATE] SKU: P110259130 Reviews - Stars Return | Refun…"
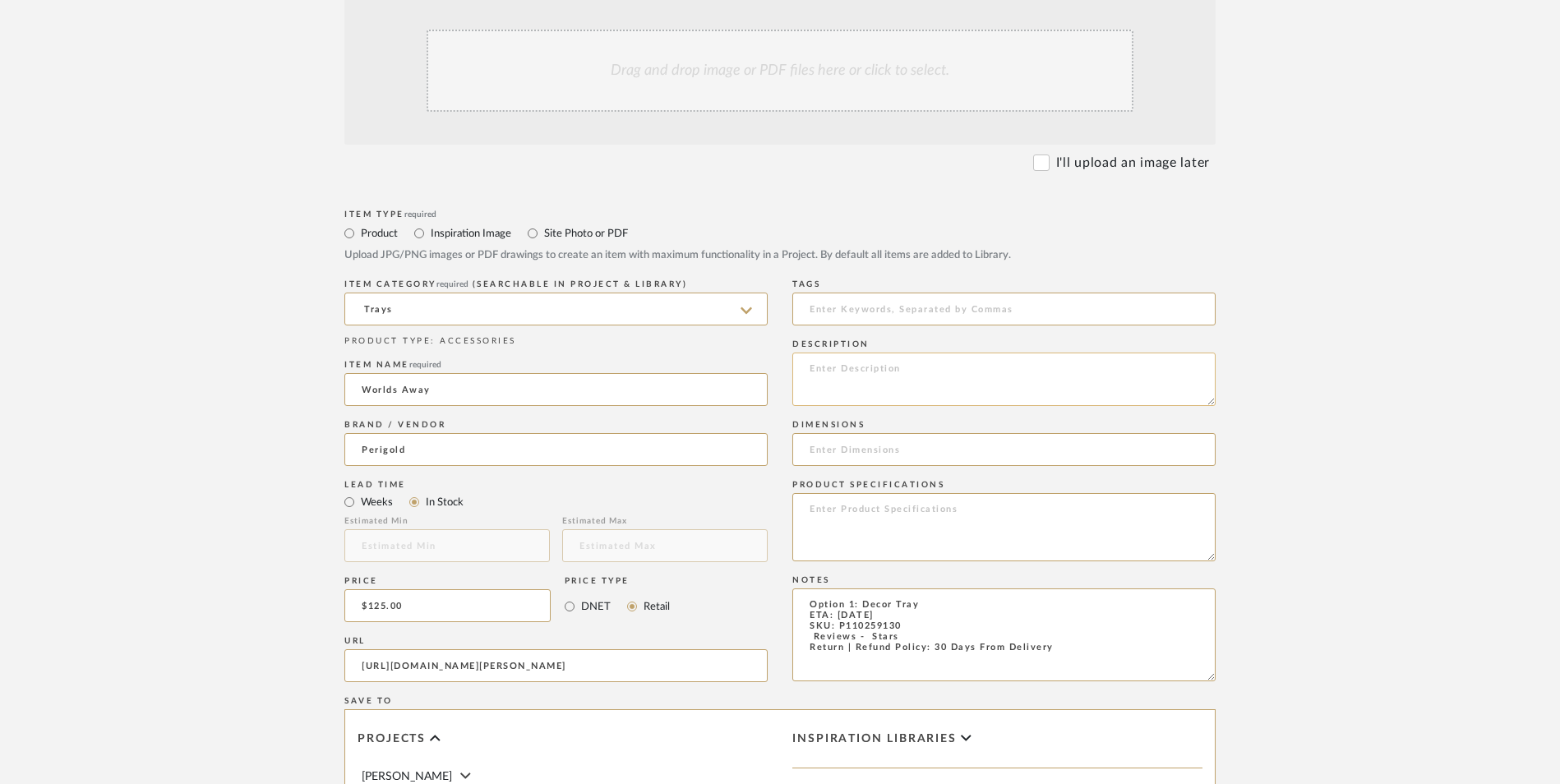
click at [875, 352] on textarea at bounding box center [1003, 379] width 423 height 53
paste textarea "White marble tray with brass feet."
type textarea "White marble tray with brass feet."
click at [846, 493] on textarea at bounding box center [1003, 527] width 423 height 69
type textarea "Marble | Brass"
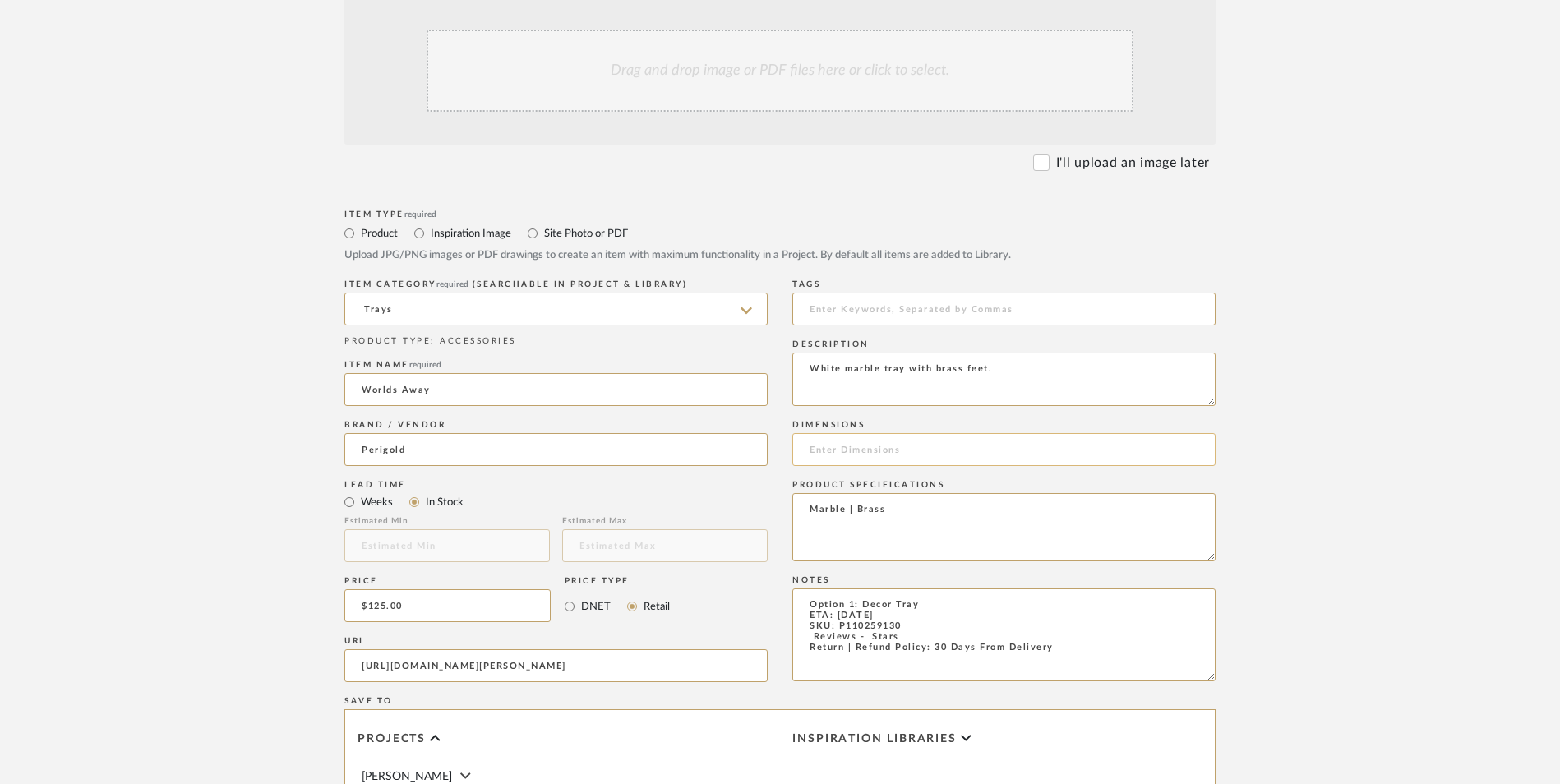
click at [846, 432] on input at bounding box center [1003, 449] width 423 height 32
paste input "23'' W X 8'' D X 8'' H"
type input "23'' W X 8'' D X 8'' H"
click at [1333, 416] on upload-items "Create new item in [PERSON_NAME] Upload photos, documents or PDFs, or select be…" at bounding box center [780, 482] width 1560 height 1448
drag, startPoint x: 851, startPoint y: 509, endPoint x: 766, endPoint y: 509, distance: 85.0
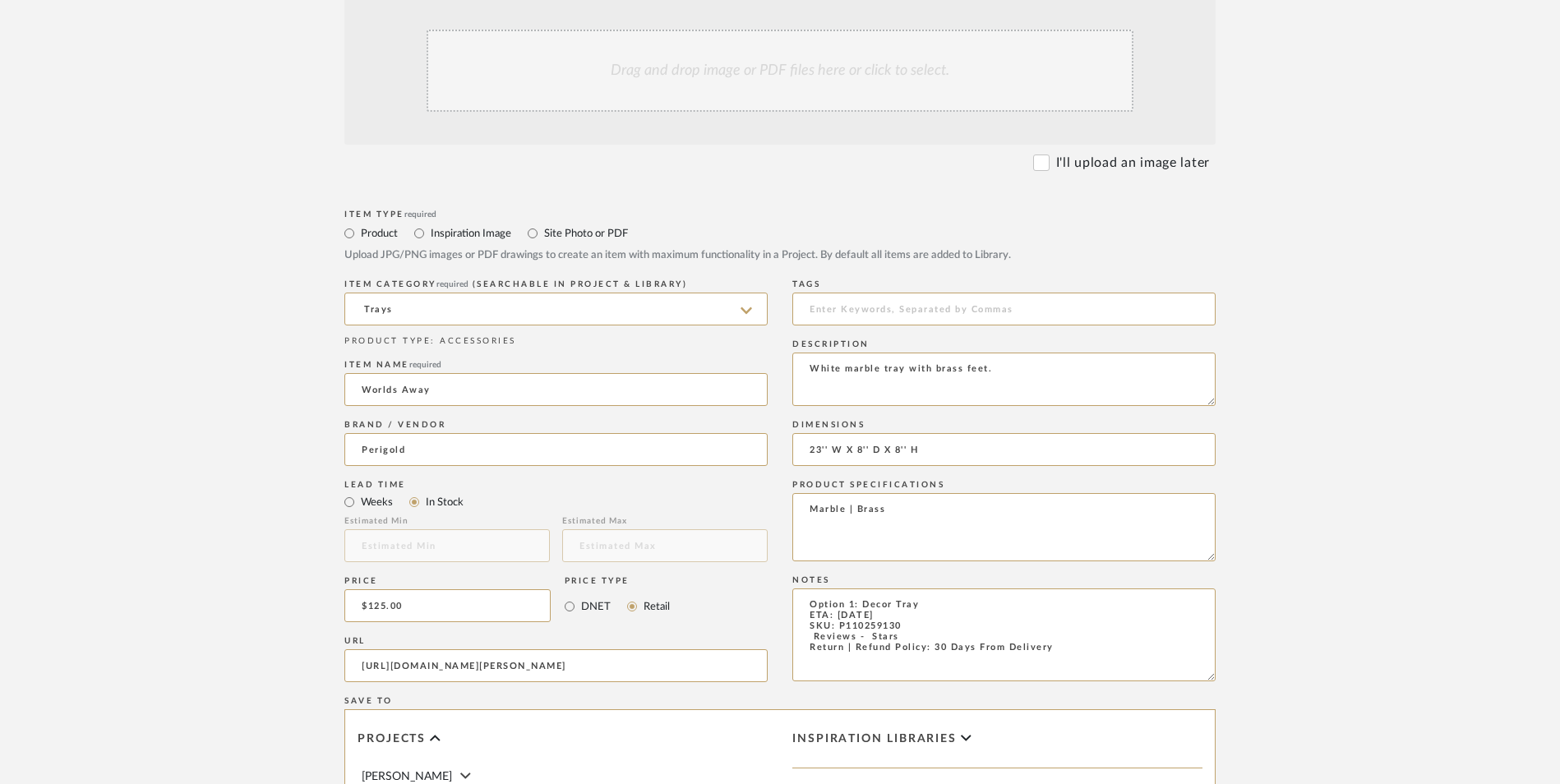
click at [766, 509] on div "Item Type required Product Inspiration Image Site Photo or PDF Upload JPG/PNG i…" at bounding box center [780, 685] width 871 height 959
type textarea "Option 1: Decor Tray ETA: [DATE] SKU: P110259130 Return | Refund Policy: 30 Day…"
click at [433, 373] on input "Worlds Away" at bounding box center [556, 390] width 423 height 32
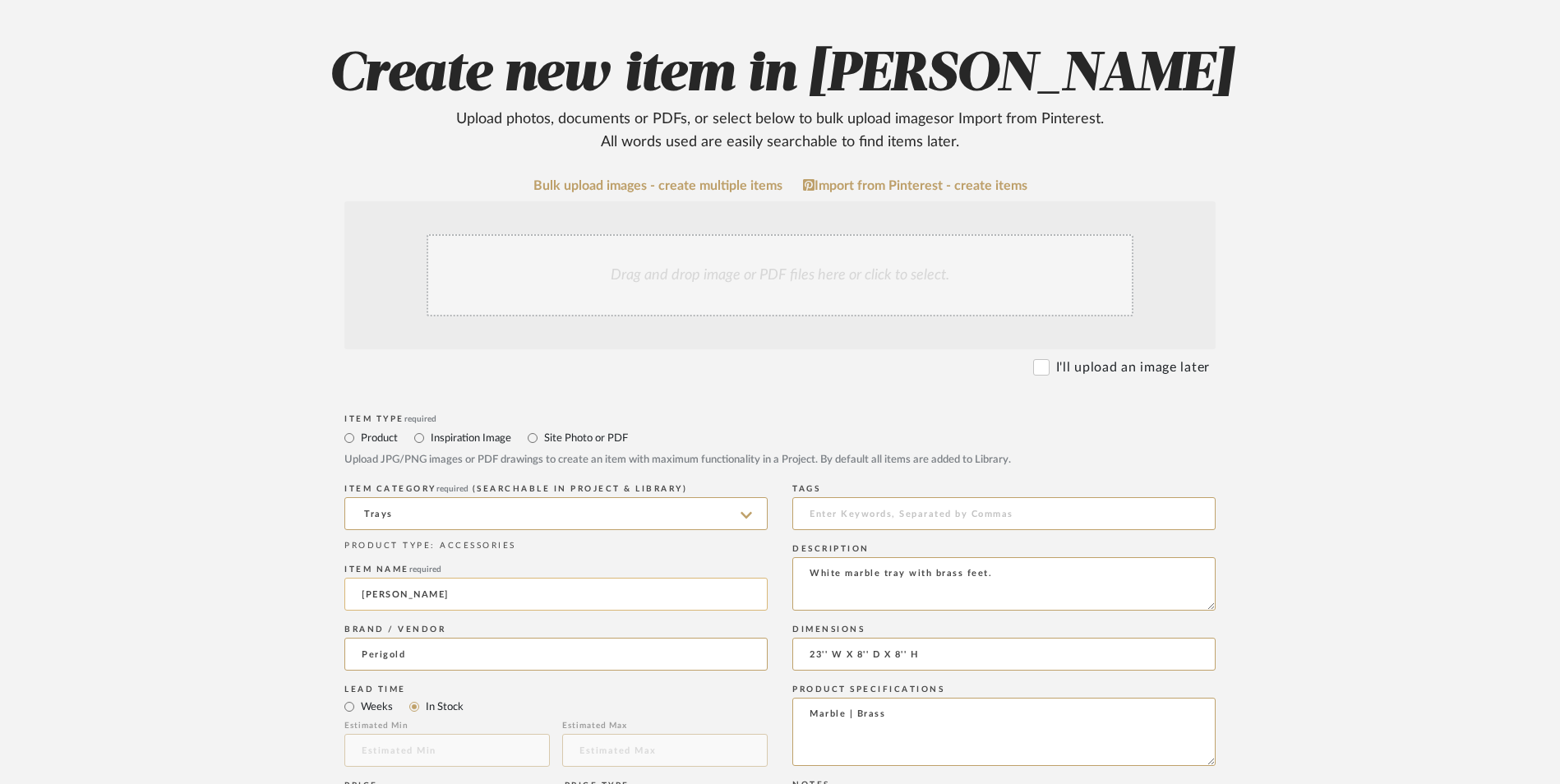
scroll to position [247, 0]
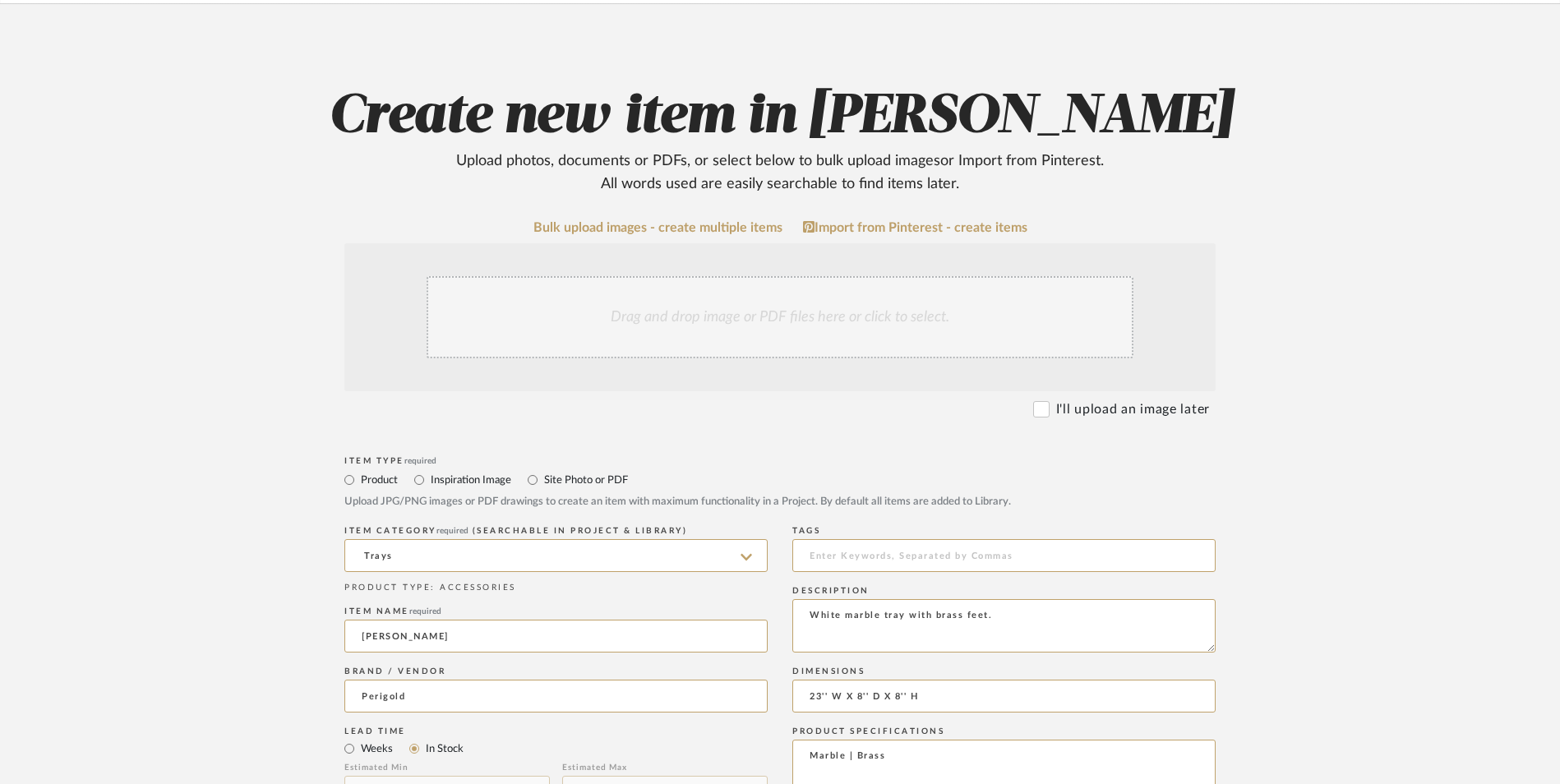
type input "[PERSON_NAME]"
click at [653, 276] on div "Drag and drop image or PDF files here or click to select." at bounding box center [780, 317] width 707 height 82
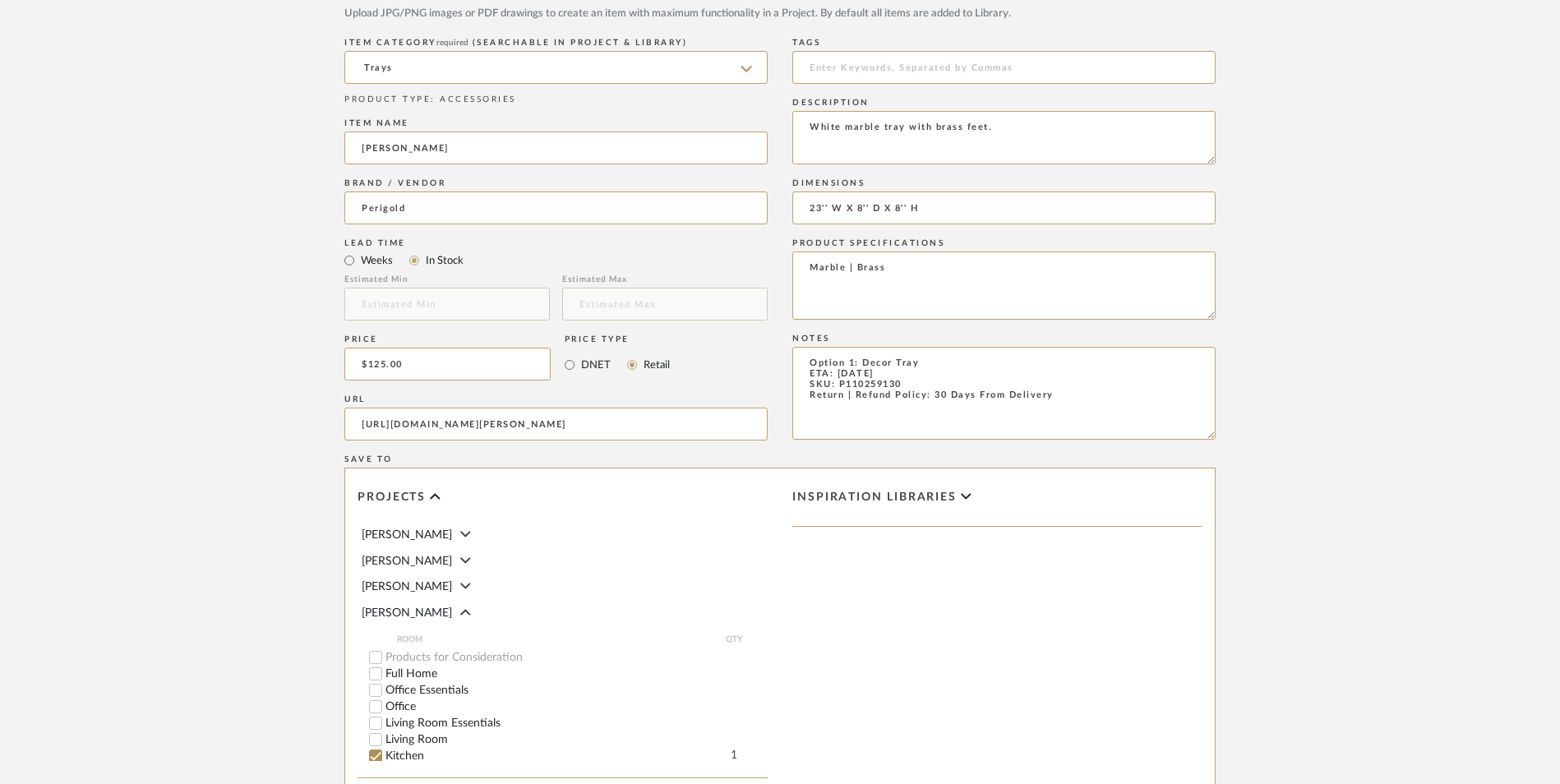
scroll to position [986, 0]
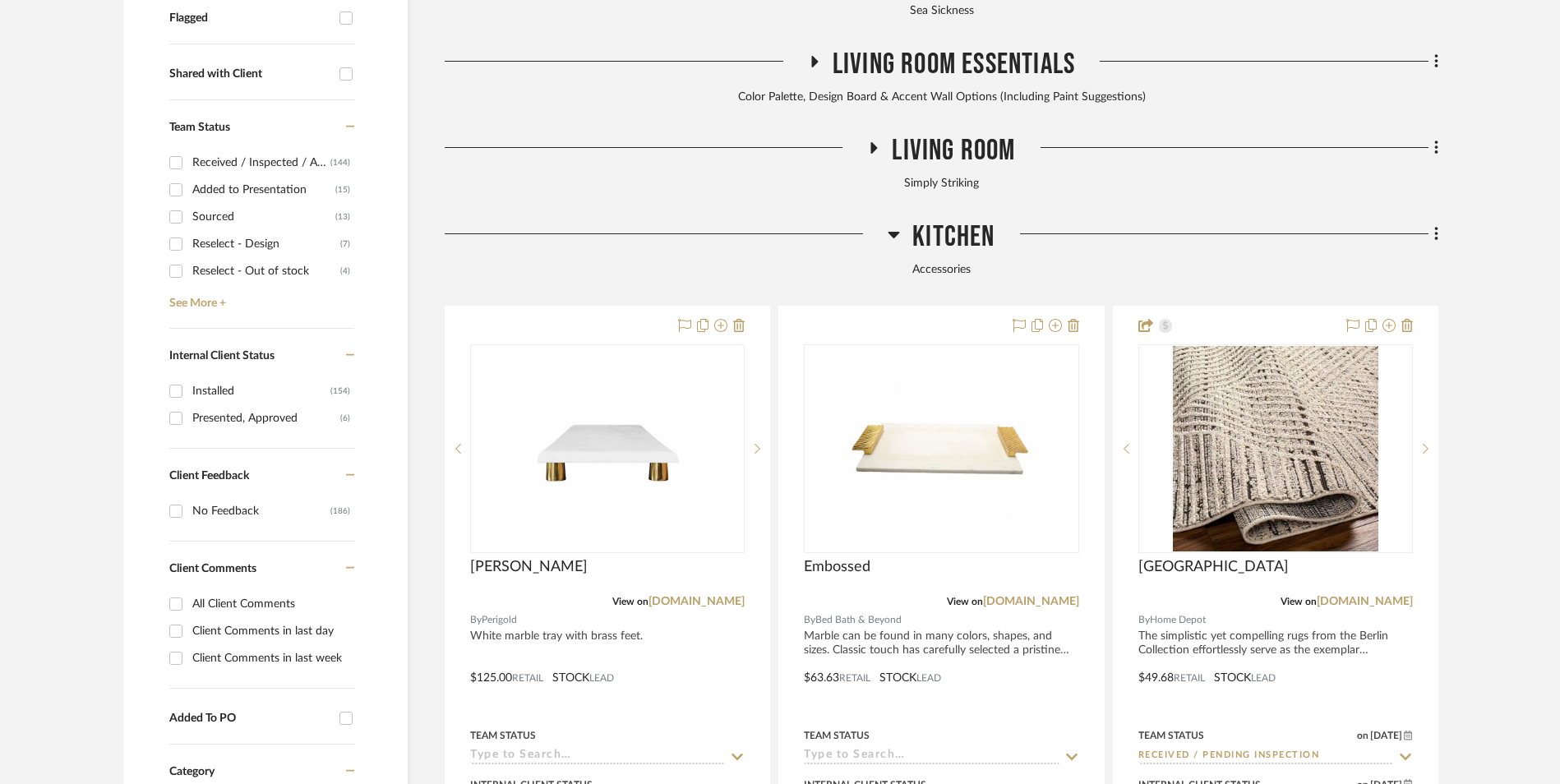
scroll to position [845, 0]
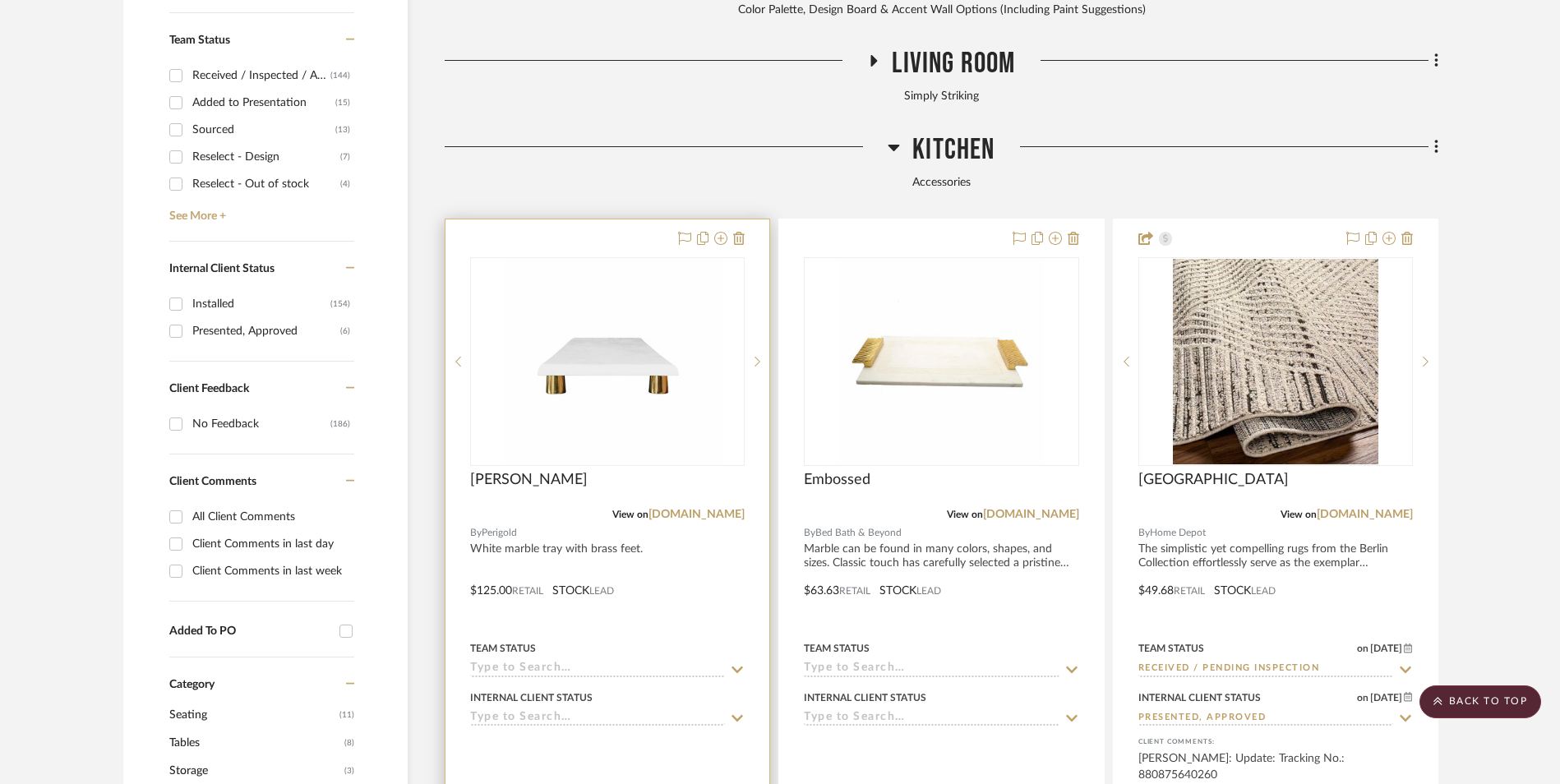
click at [708, 273] on img at bounding box center [608, 362] width 206 height 206
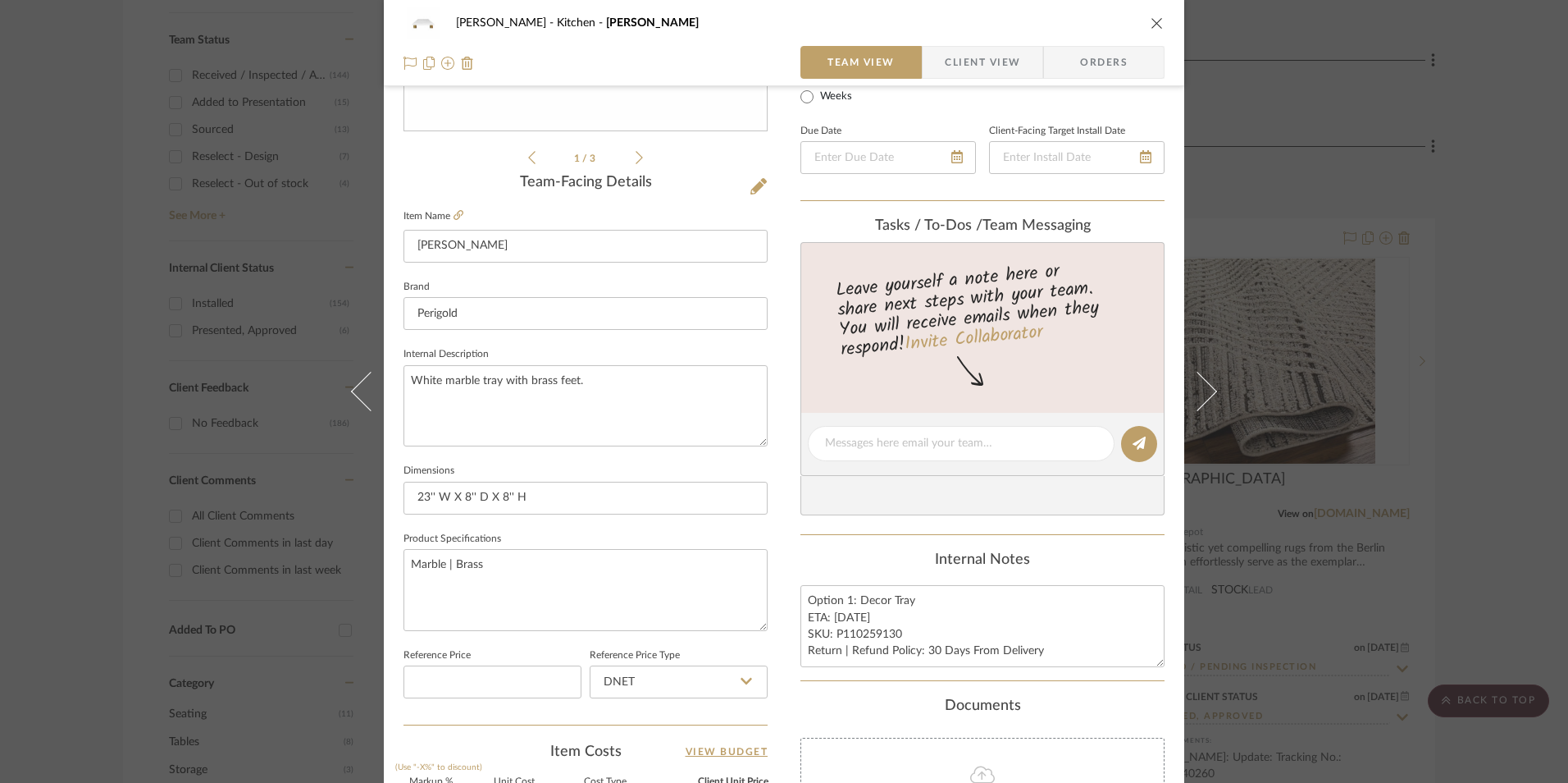
scroll to position [410, 0]
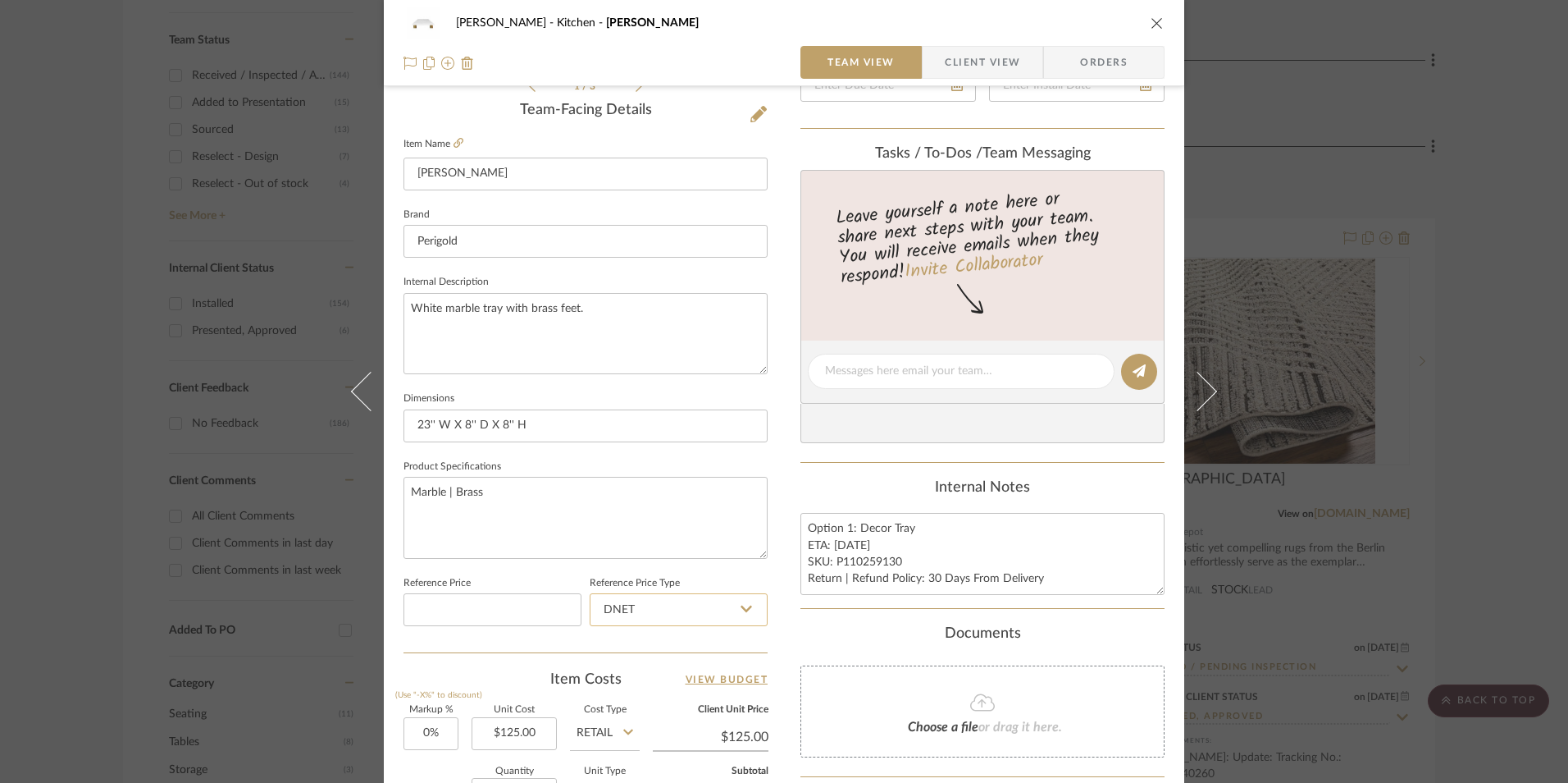
click at [706, 609] on input "DNET" at bounding box center [678, 610] width 178 height 32
click at [694, 688] on div "Retail" at bounding box center [686, 693] width 203 height 42
type input "Retail"
click at [854, 529] on textarea "Option 1: Decor Tray ETA: [DATE] SKU: P110259130 Return | Refund Policy: 30 Day…" at bounding box center [982, 553] width 364 height 81
drag, startPoint x: 854, startPoint y: 531, endPoint x: 809, endPoint y: 529, distance: 45.0
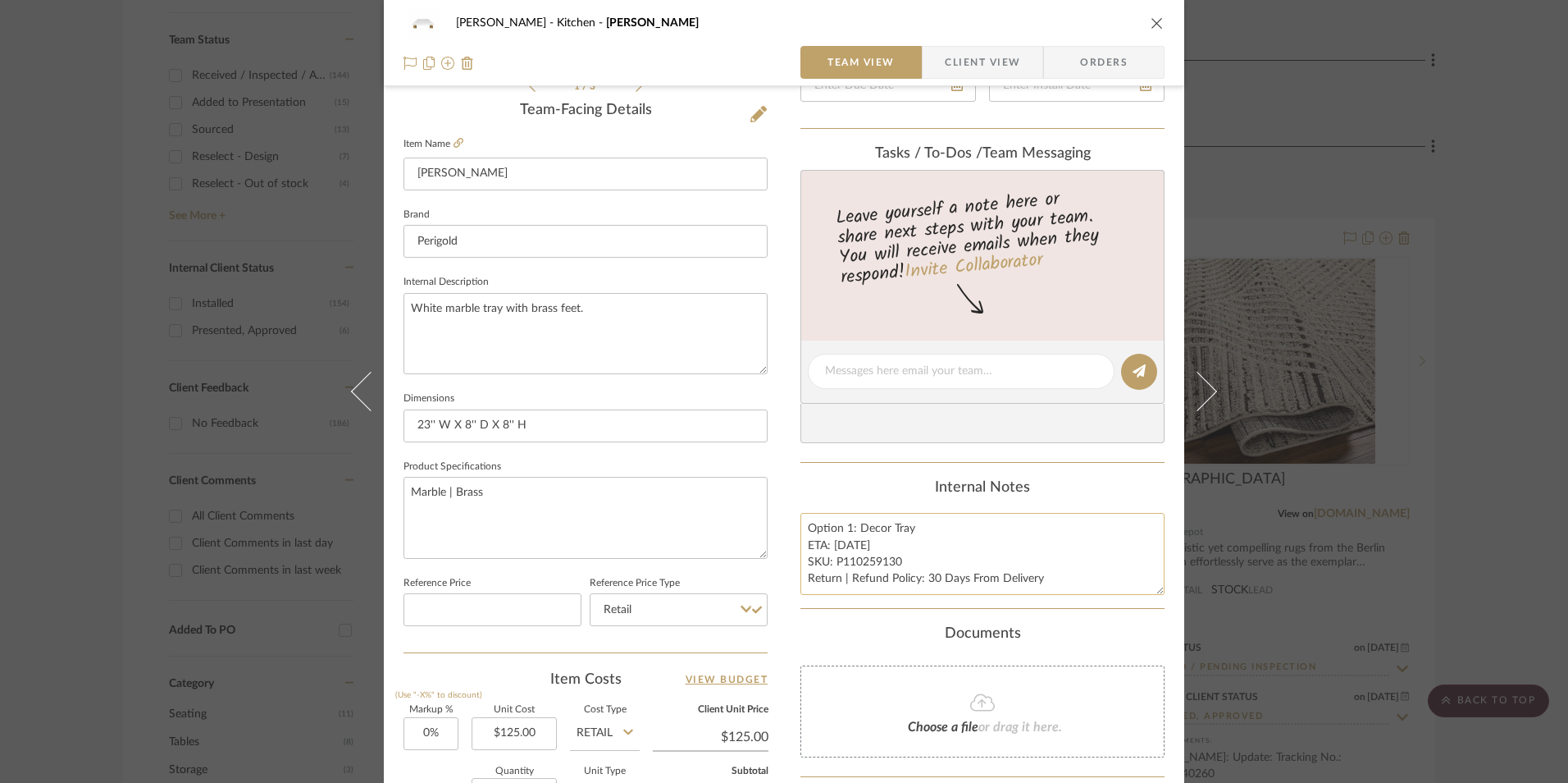
click at [809, 529] on textarea "Option 1: Decor Tray ETA: [DATE] SKU: P110259130 Return | Refund Policy: 30 Day…" at bounding box center [982, 553] width 364 height 81
type textarea "Decor Tray ETA: [DATE] SKU: P110259130 Return | Refund Policy: 30 Days From Del…"
click at [840, 490] on div "Internal Notes" at bounding box center [982, 488] width 364 height 18
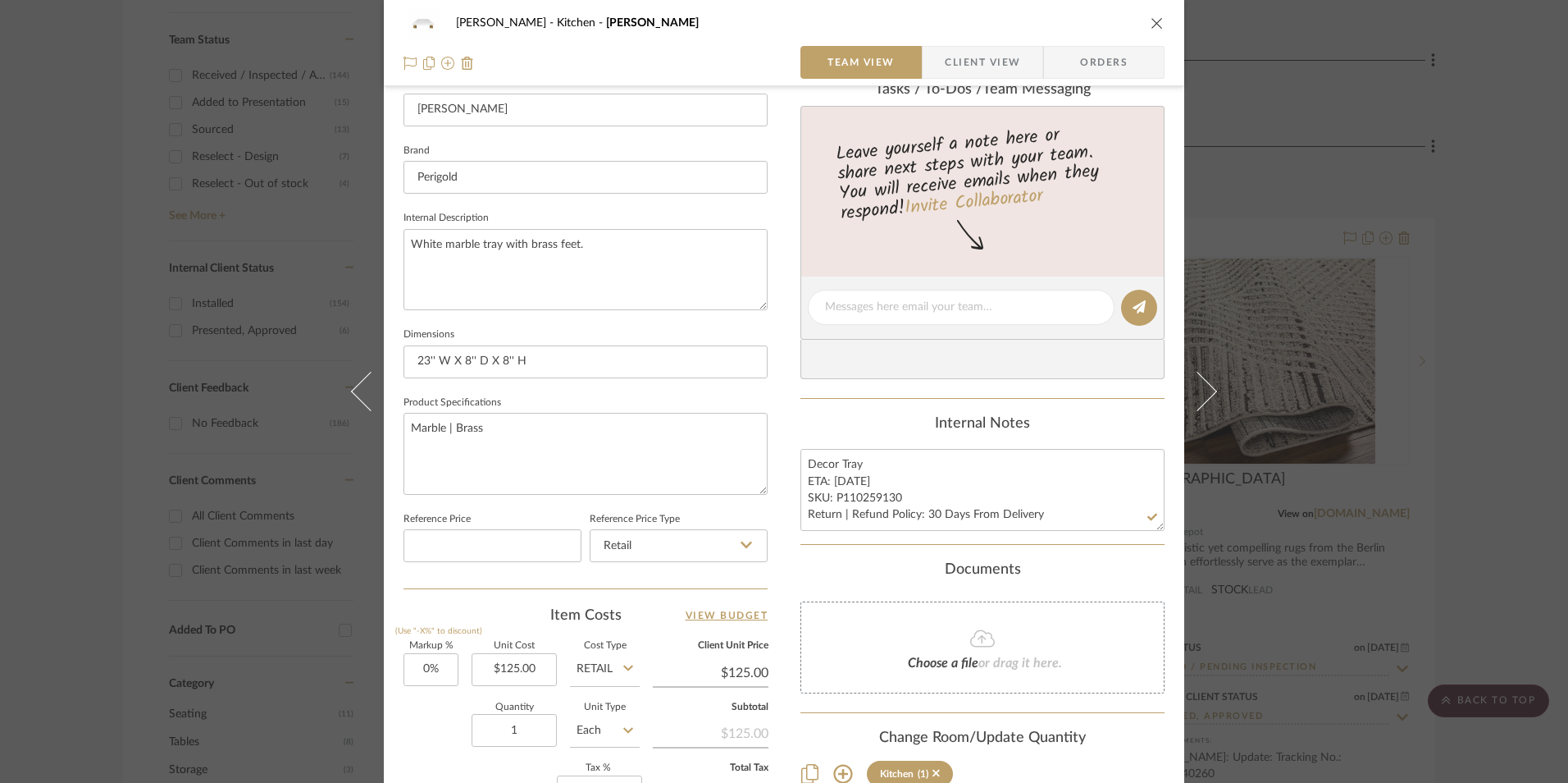
scroll to position [492, 0]
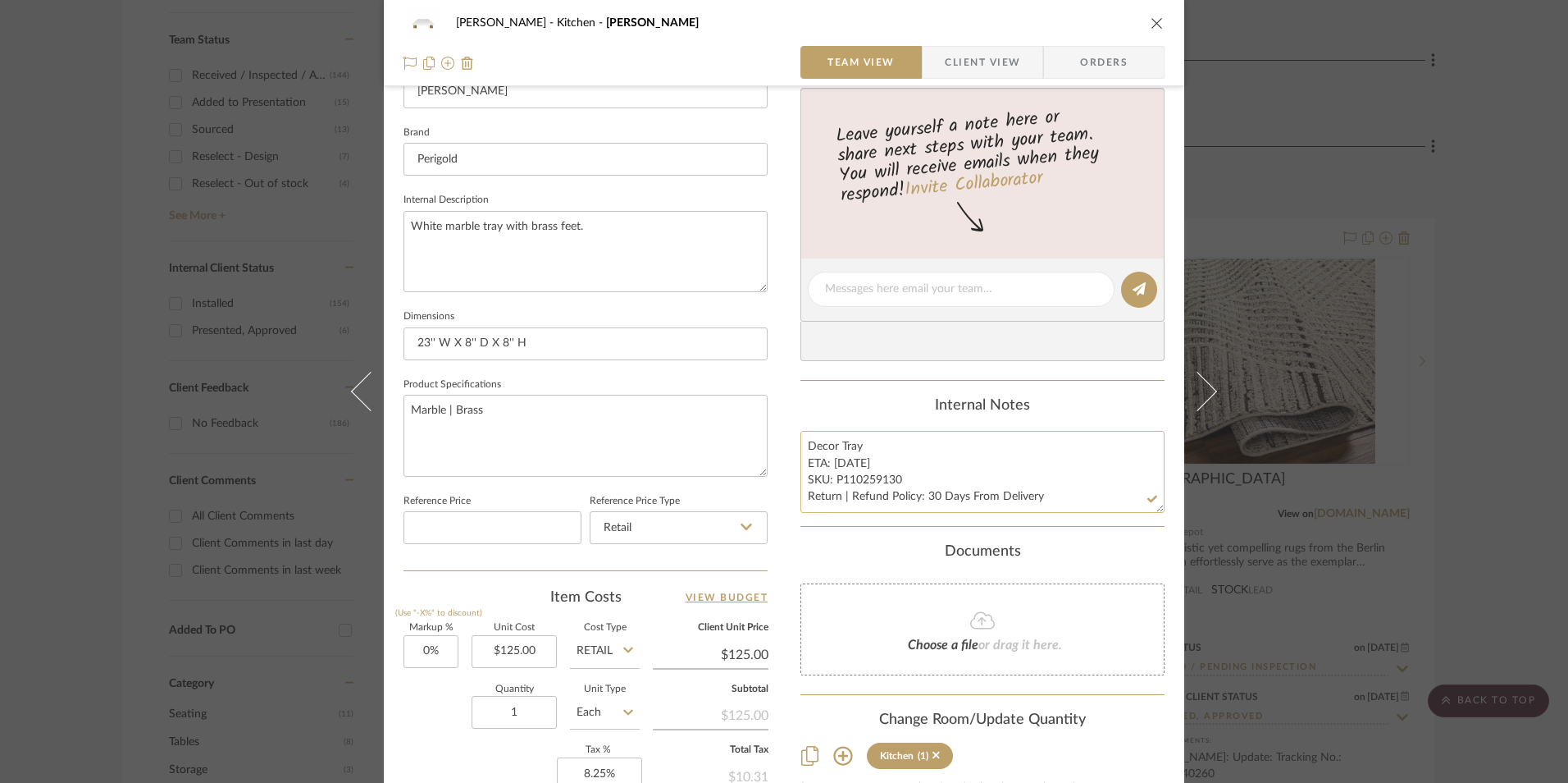
drag, startPoint x: 895, startPoint y: 478, endPoint x: 832, endPoint y: 480, distance: 63.0
click at [832, 480] on textarea "Decor Tray ETA: [DATE] SKU: P110259130 Return | Refund Policy: 30 Days From Del…" at bounding box center [982, 471] width 364 height 81
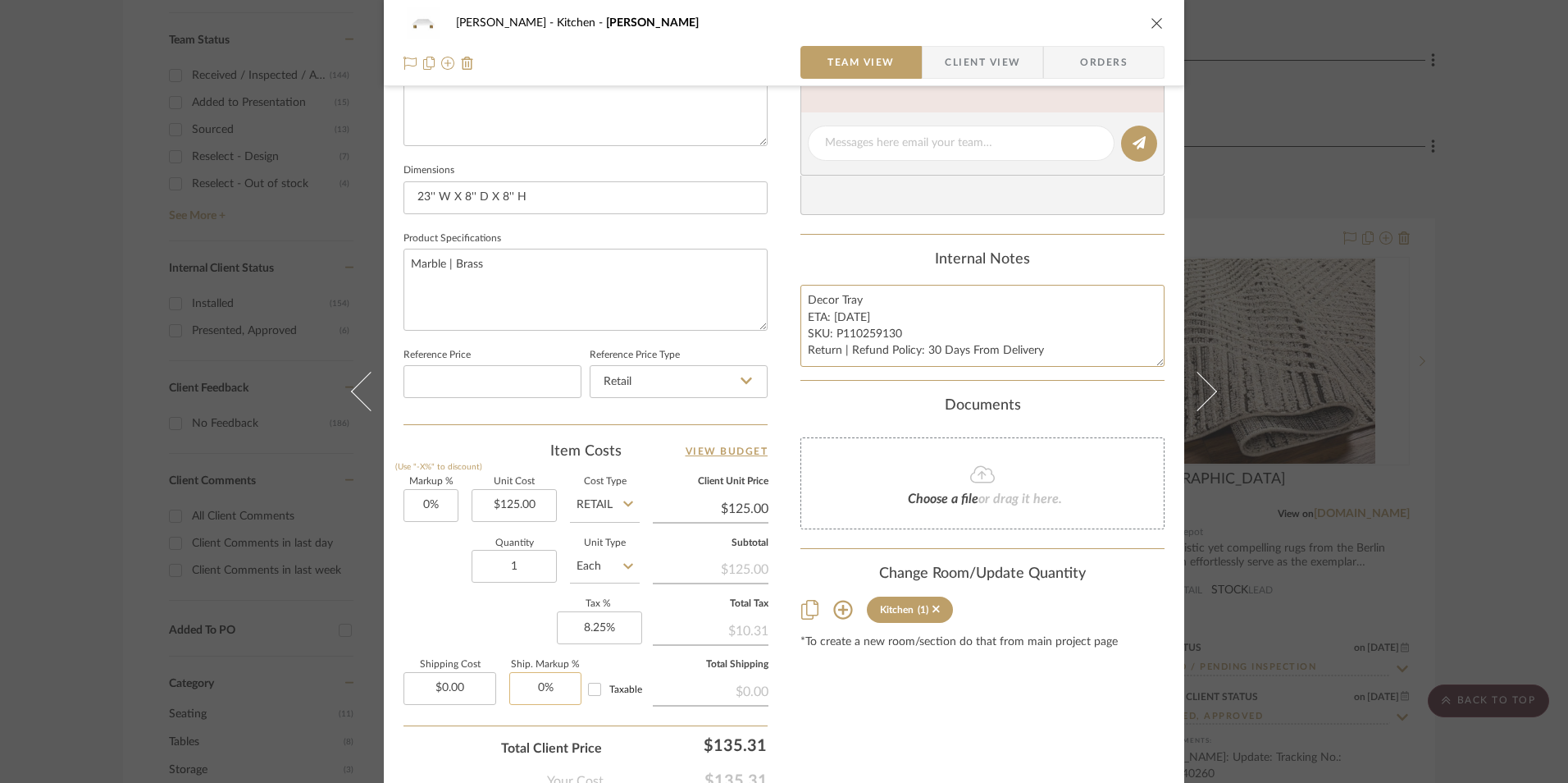
scroll to position [656, 0]
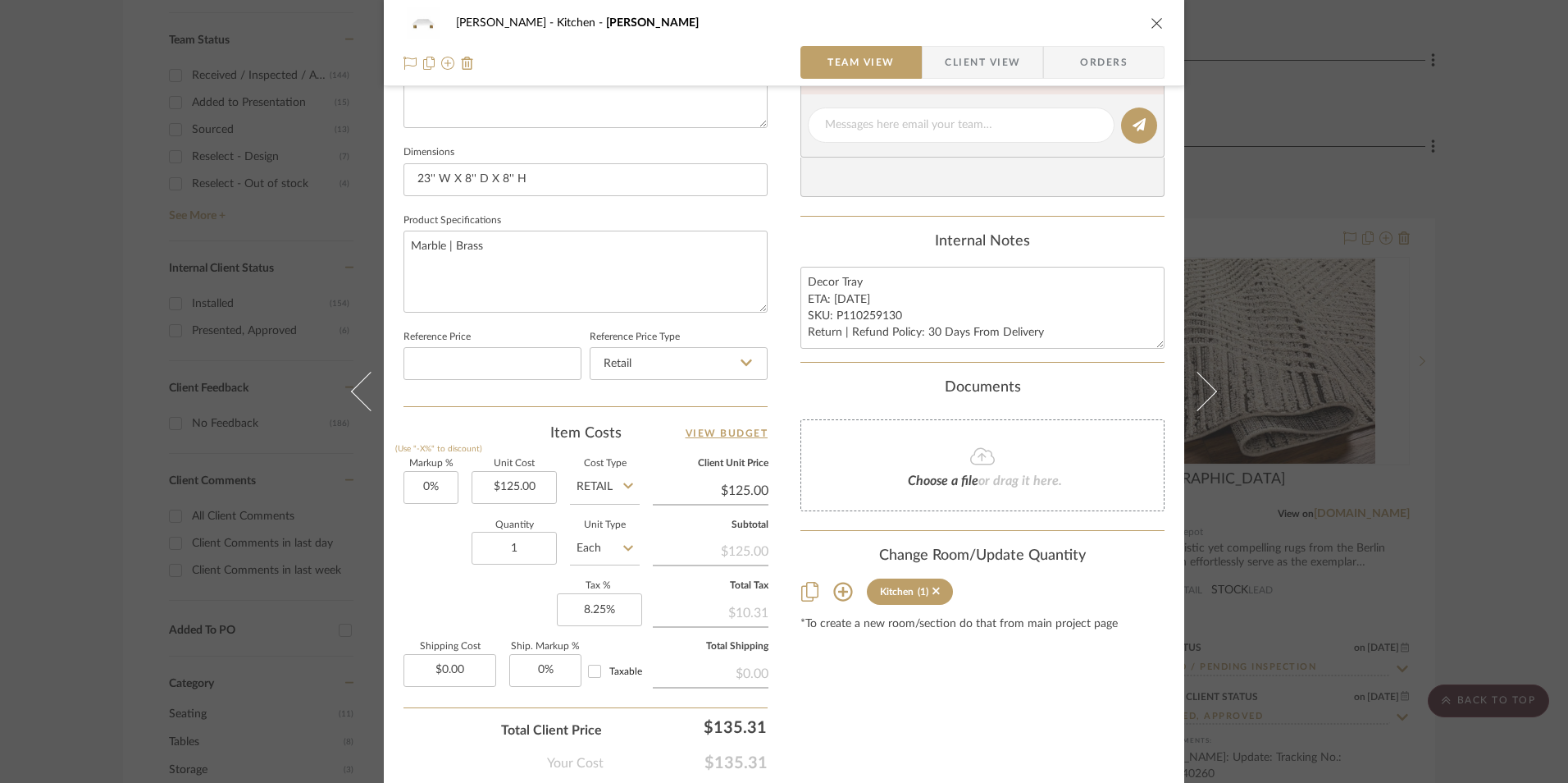
click at [1085, 52] on span "Orders" at bounding box center [1104, 62] width 84 height 32
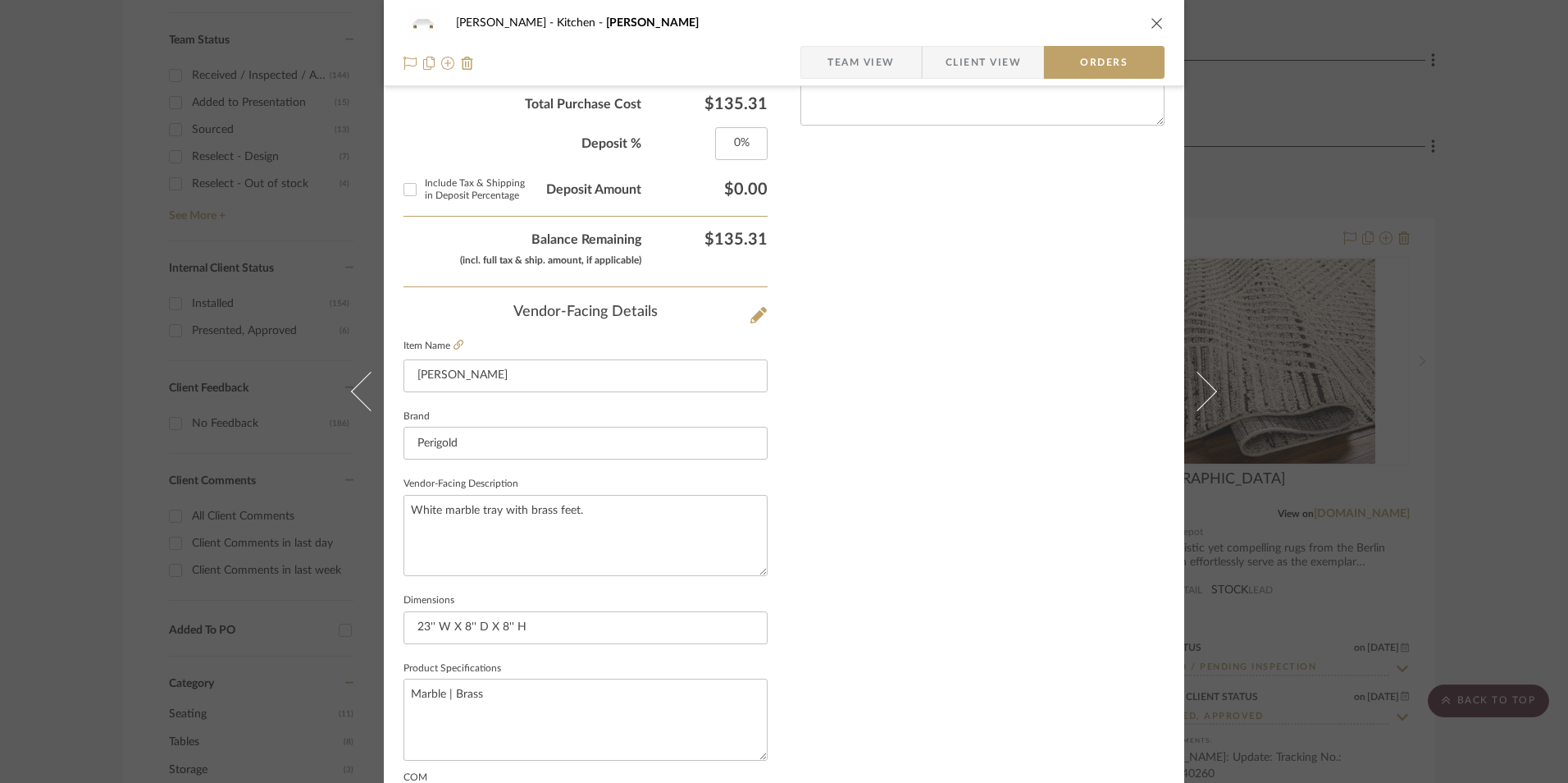
scroll to position [963, 0]
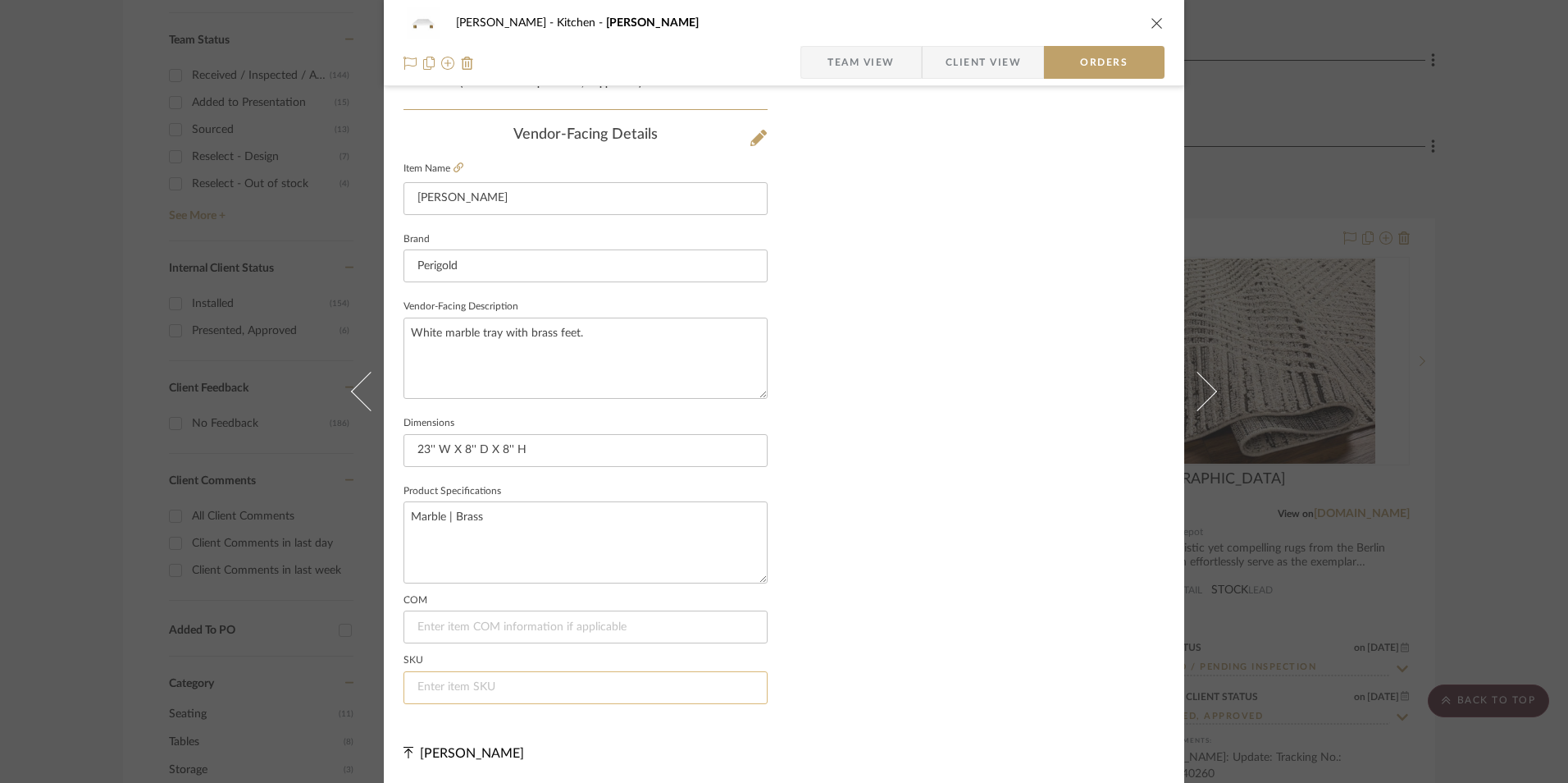
click at [497, 692] on input at bounding box center [585, 687] width 364 height 32
paste input "P110259130"
type input "P110259130"
click at [1151, 19] on icon "close" at bounding box center [1157, 23] width 13 height 13
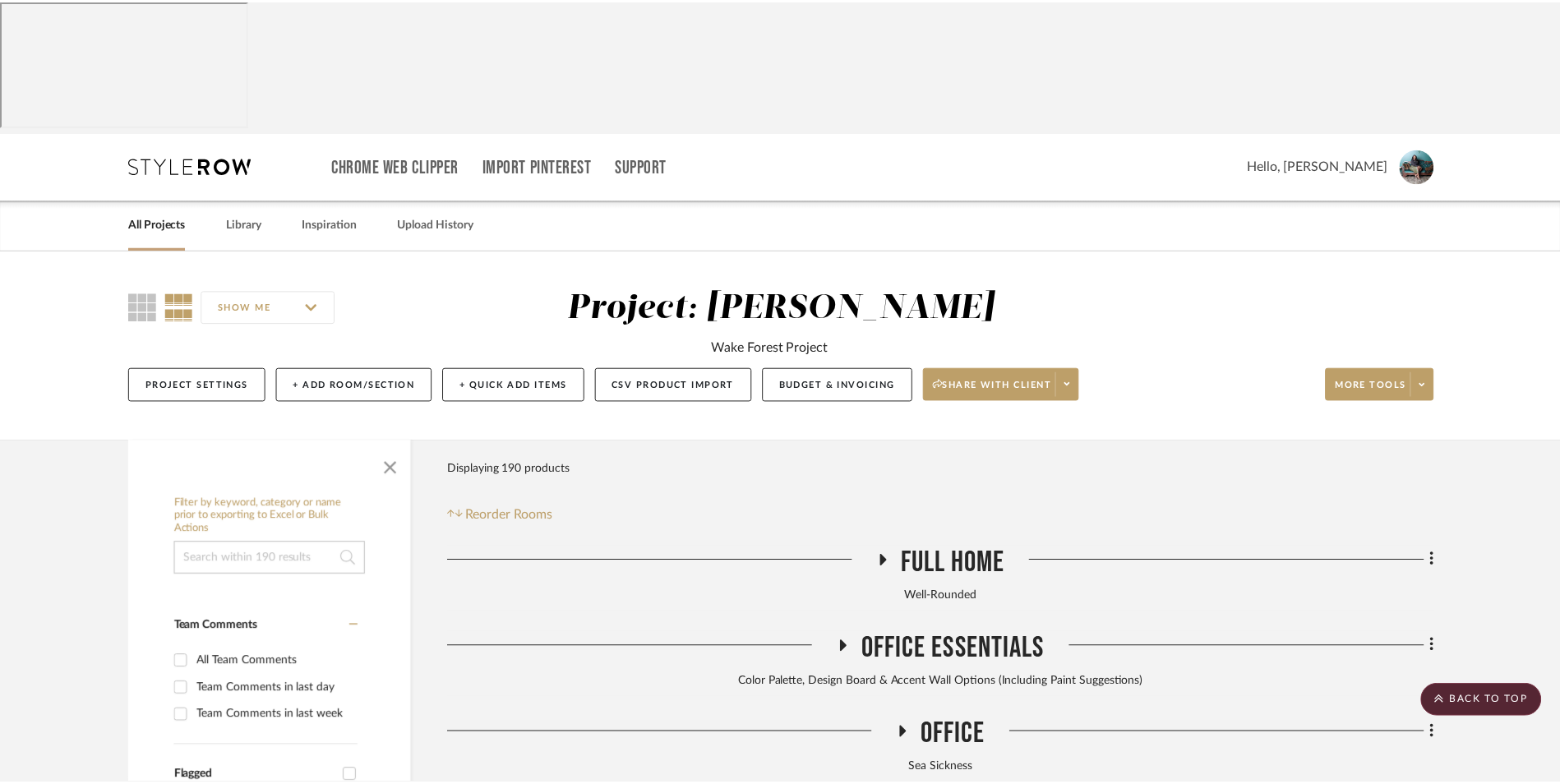
scroll to position [845, 0]
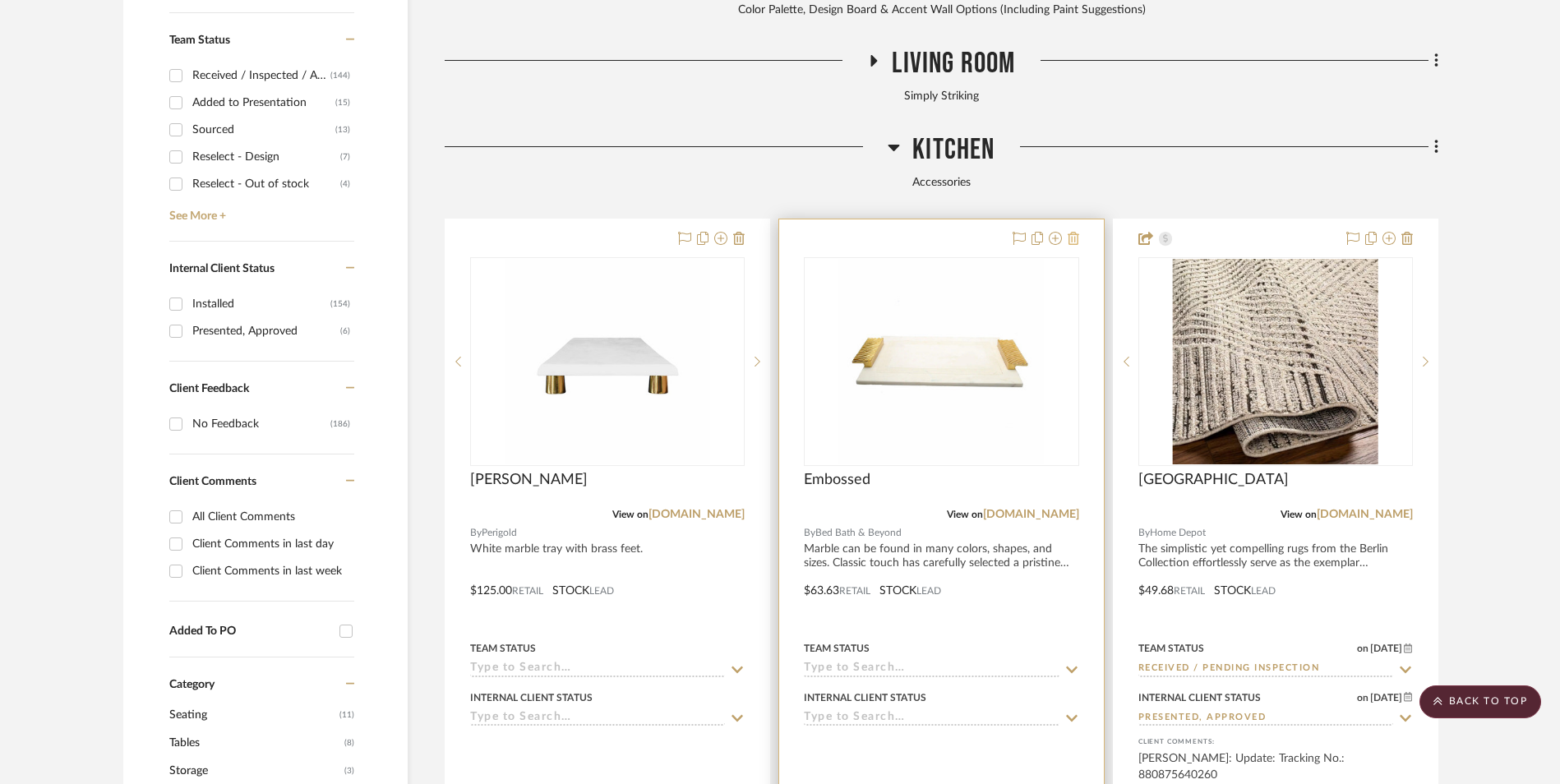
click at [1069, 231] on icon at bounding box center [1073, 238] width 11 height 13
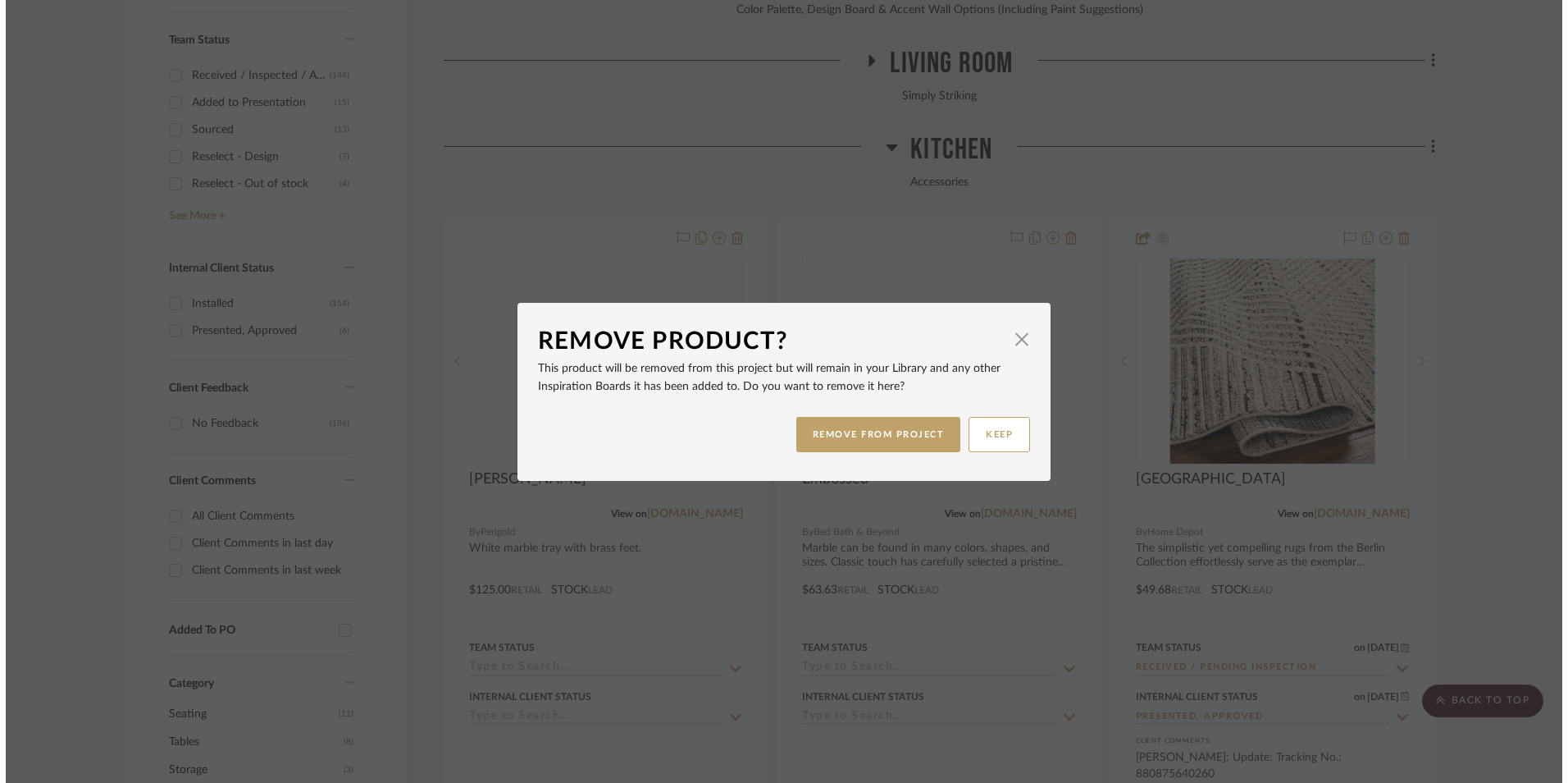
scroll to position [0, 0]
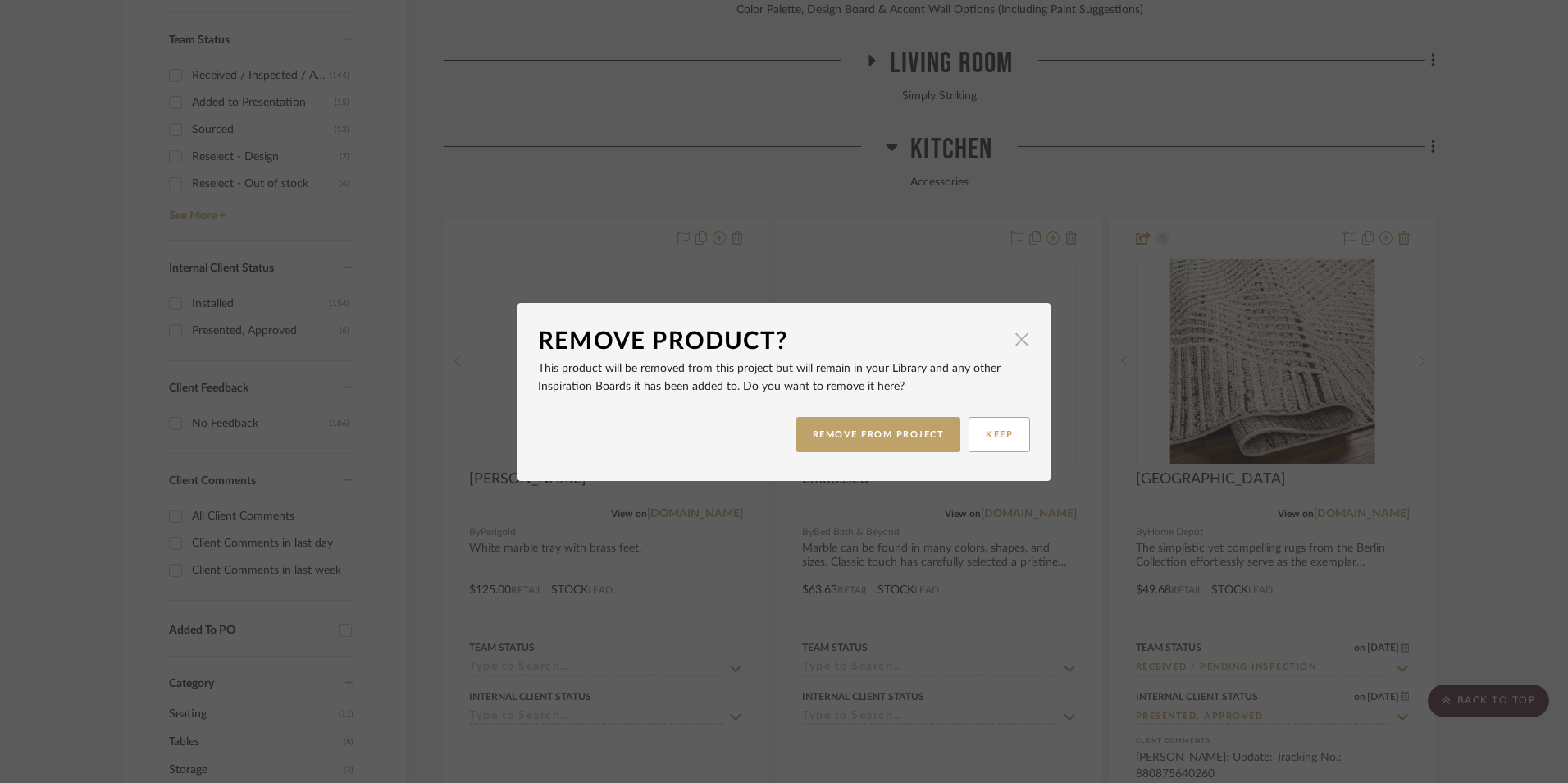
click at [1019, 334] on span "button" at bounding box center [1021, 340] width 32 height 32
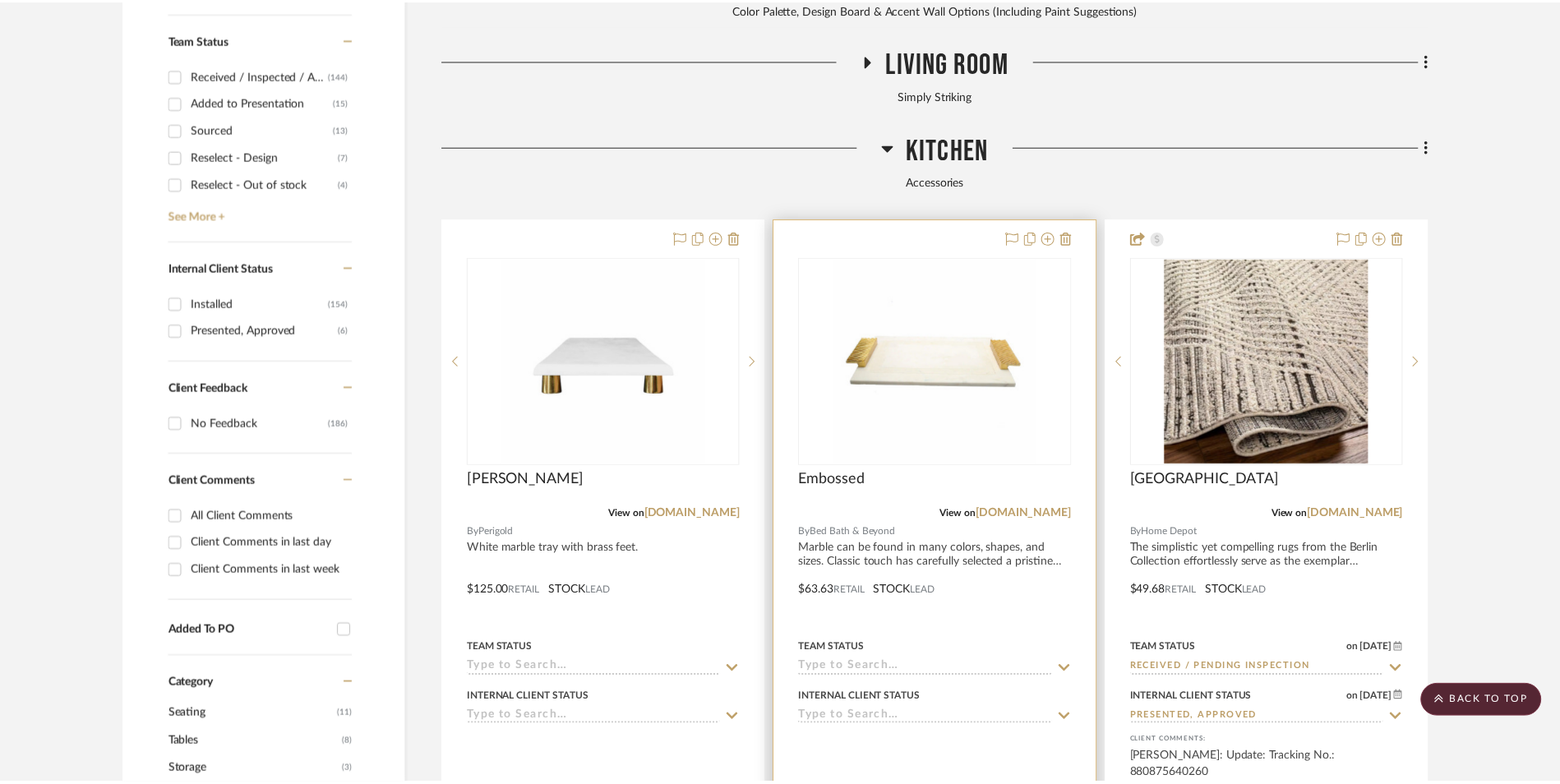
scroll to position [845, 0]
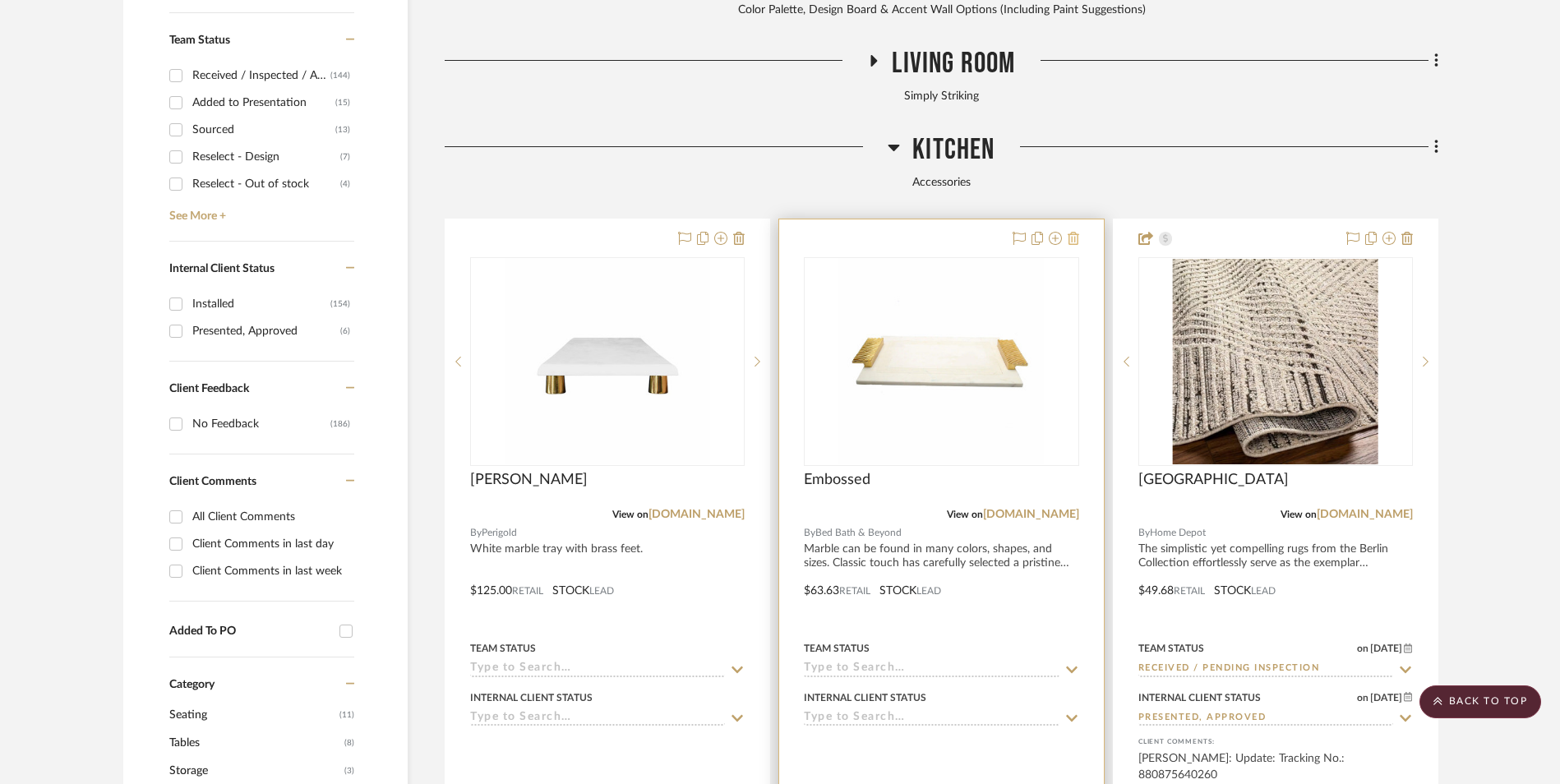
click at [1071, 231] on icon at bounding box center [1073, 238] width 11 height 13
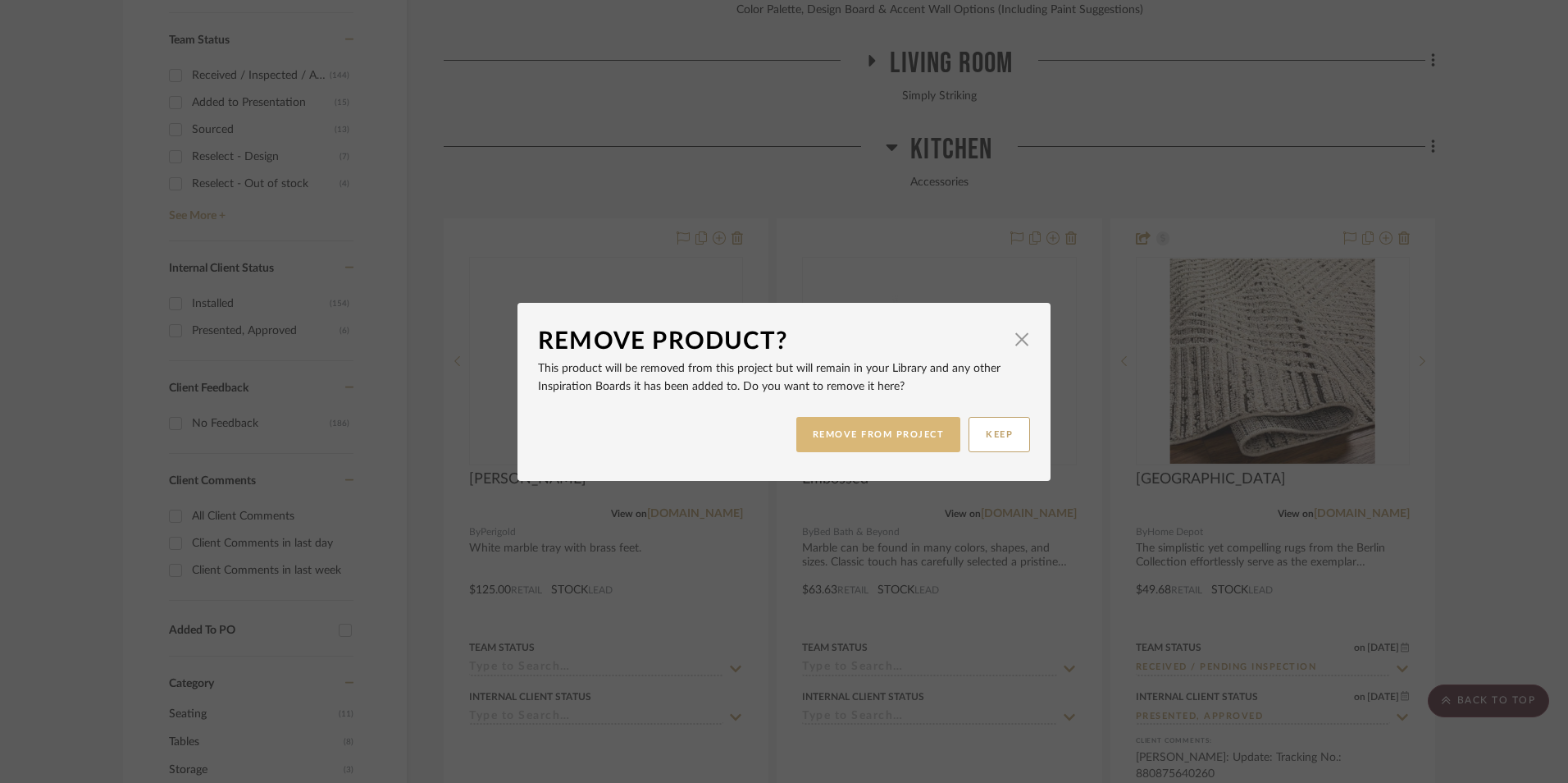
click at [899, 432] on button "REMOVE FROM PROJECT" at bounding box center [878, 434] width 165 height 35
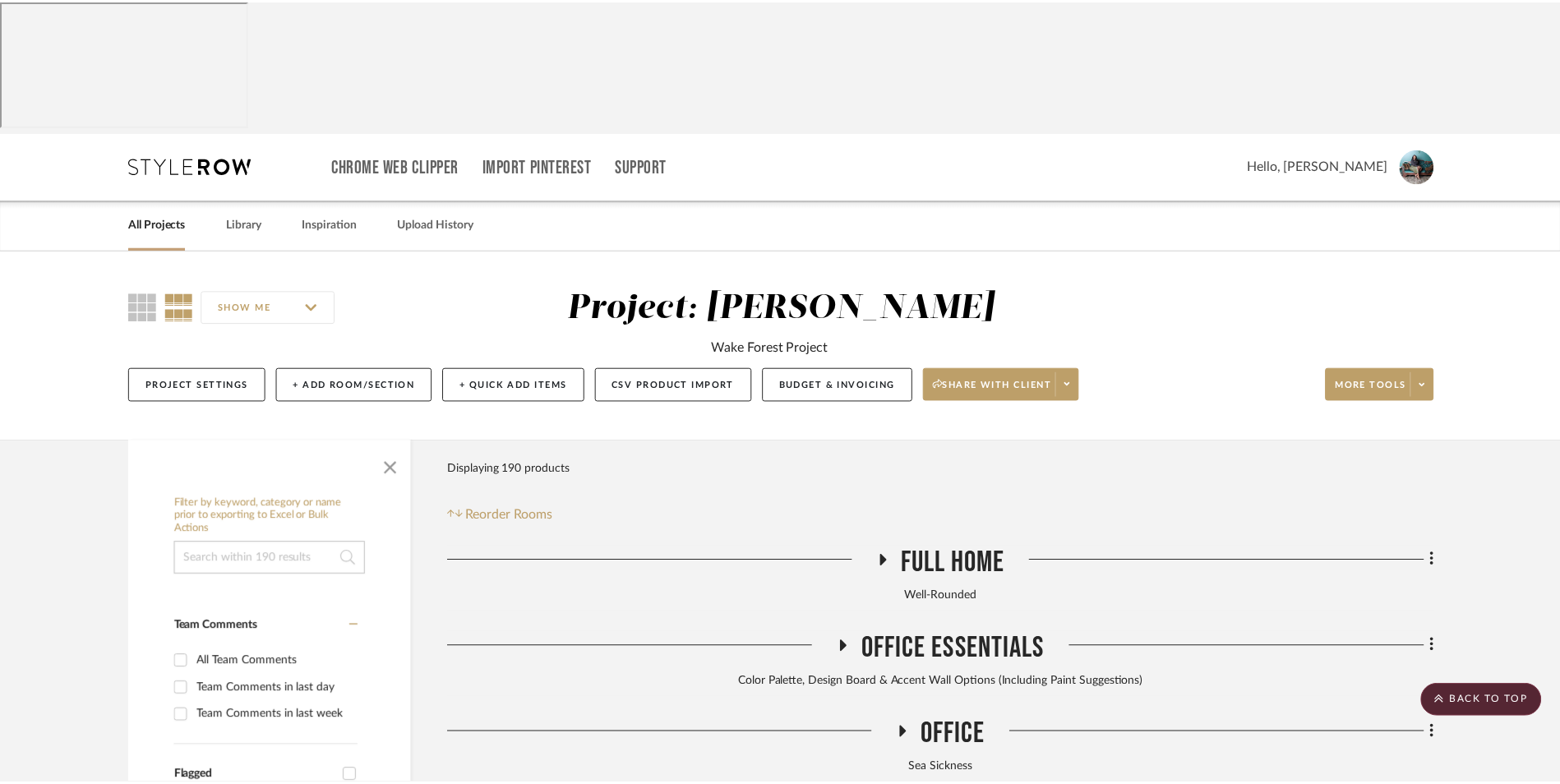
scroll to position [845, 0]
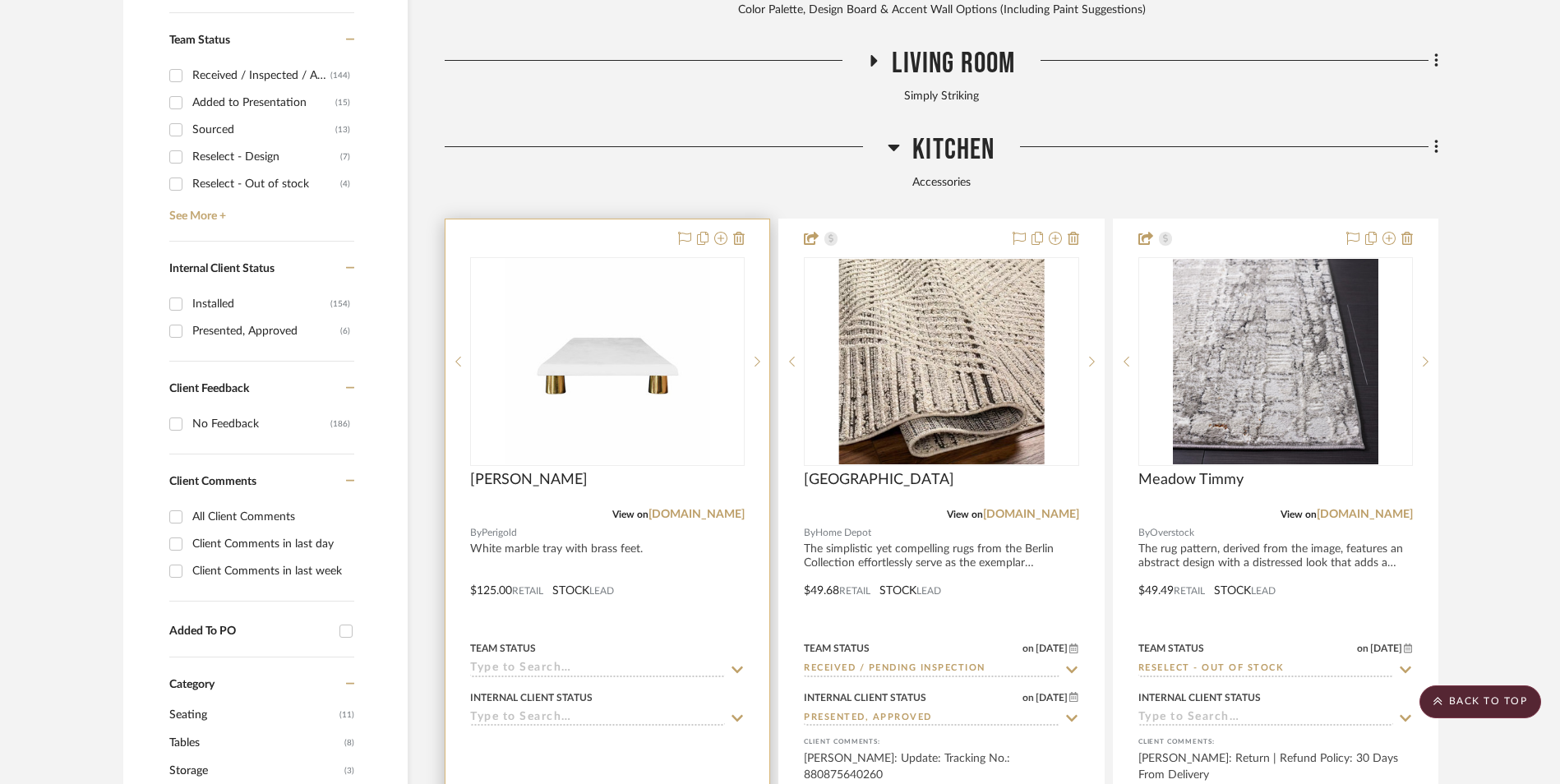
click at [625, 269] on img "0" at bounding box center [608, 362] width 206 height 206
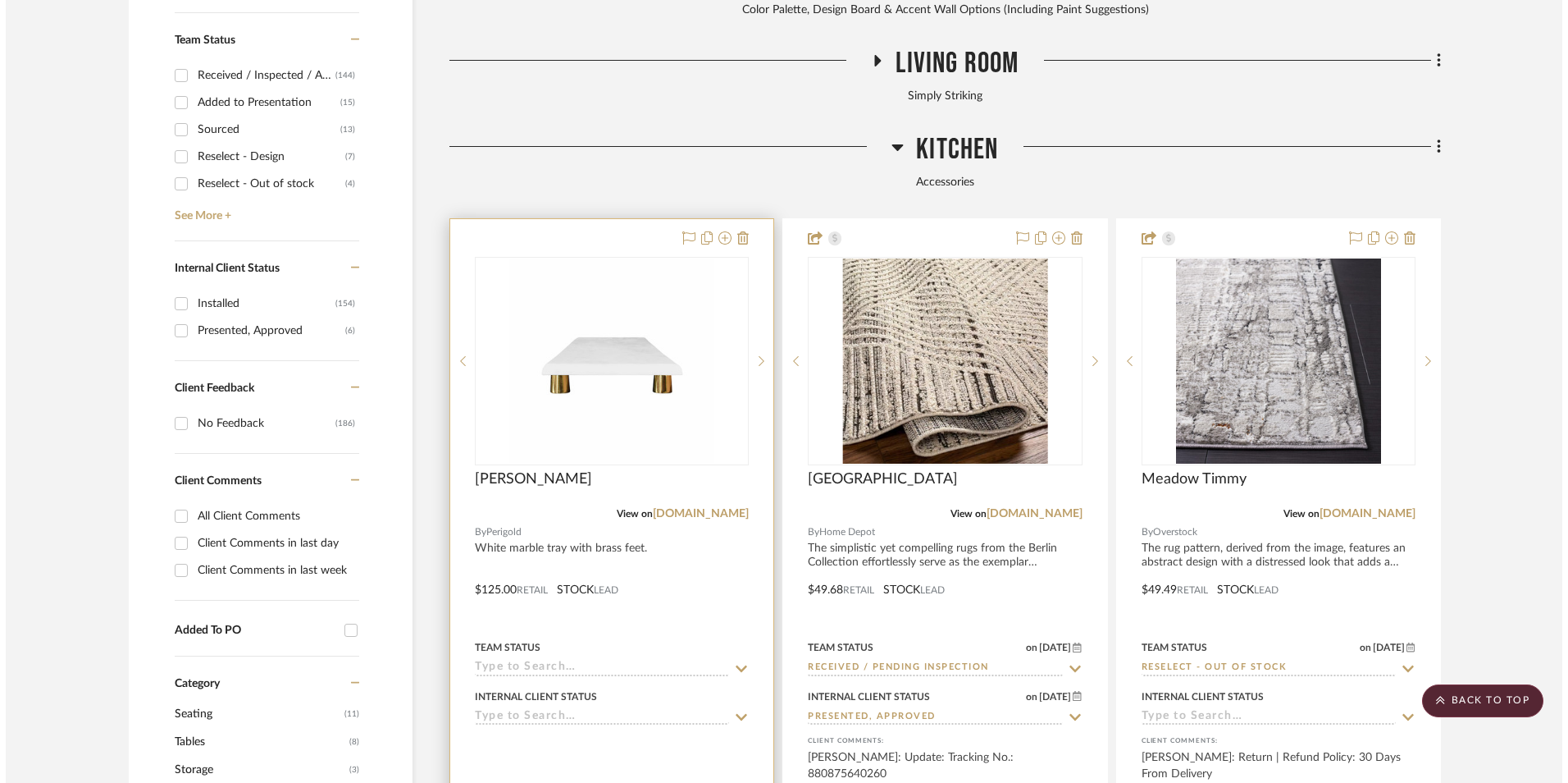
scroll to position [0, 0]
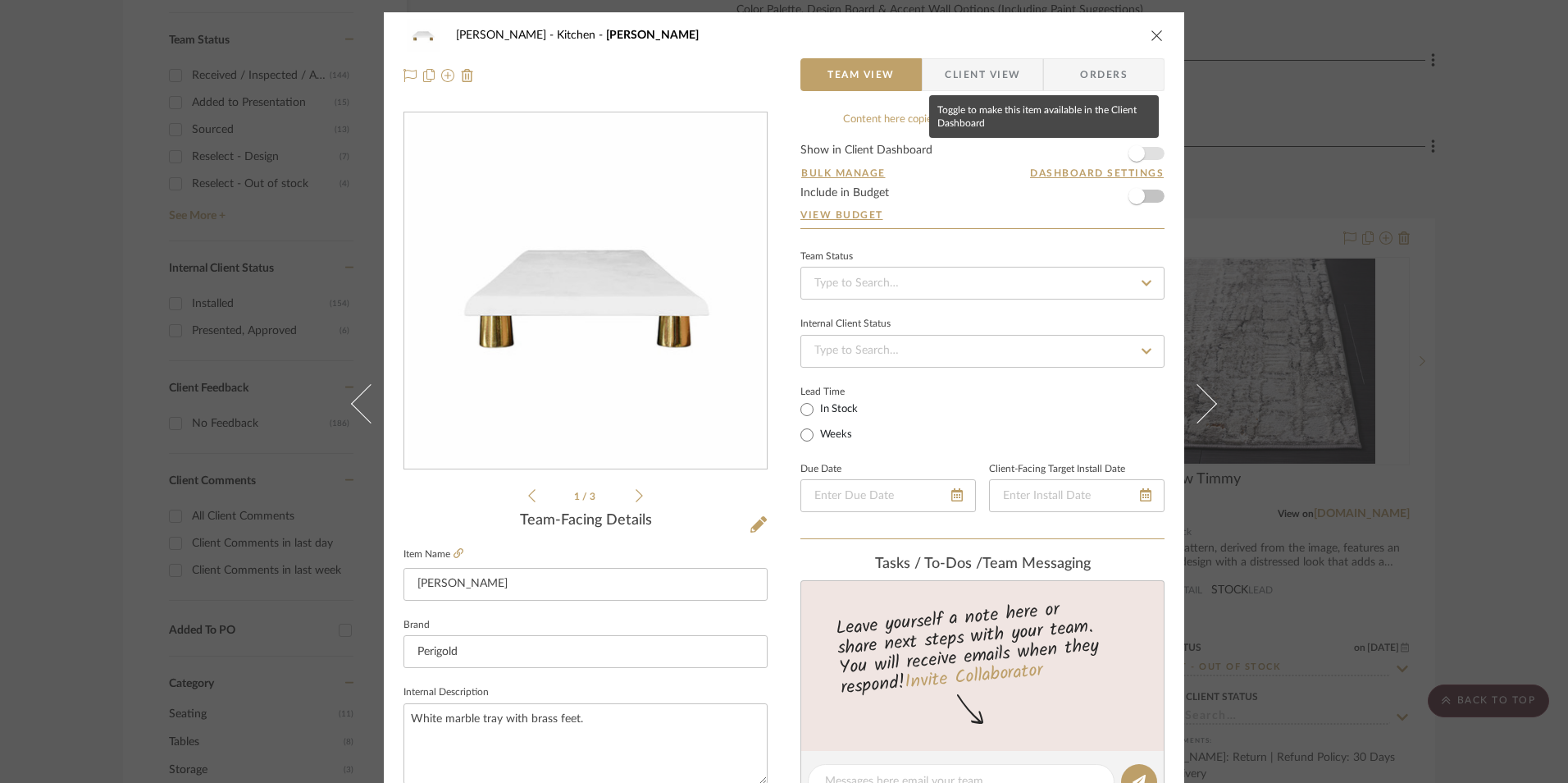
click at [1135, 150] on span "button" at bounding box center [1136, 153] width 16 height 16
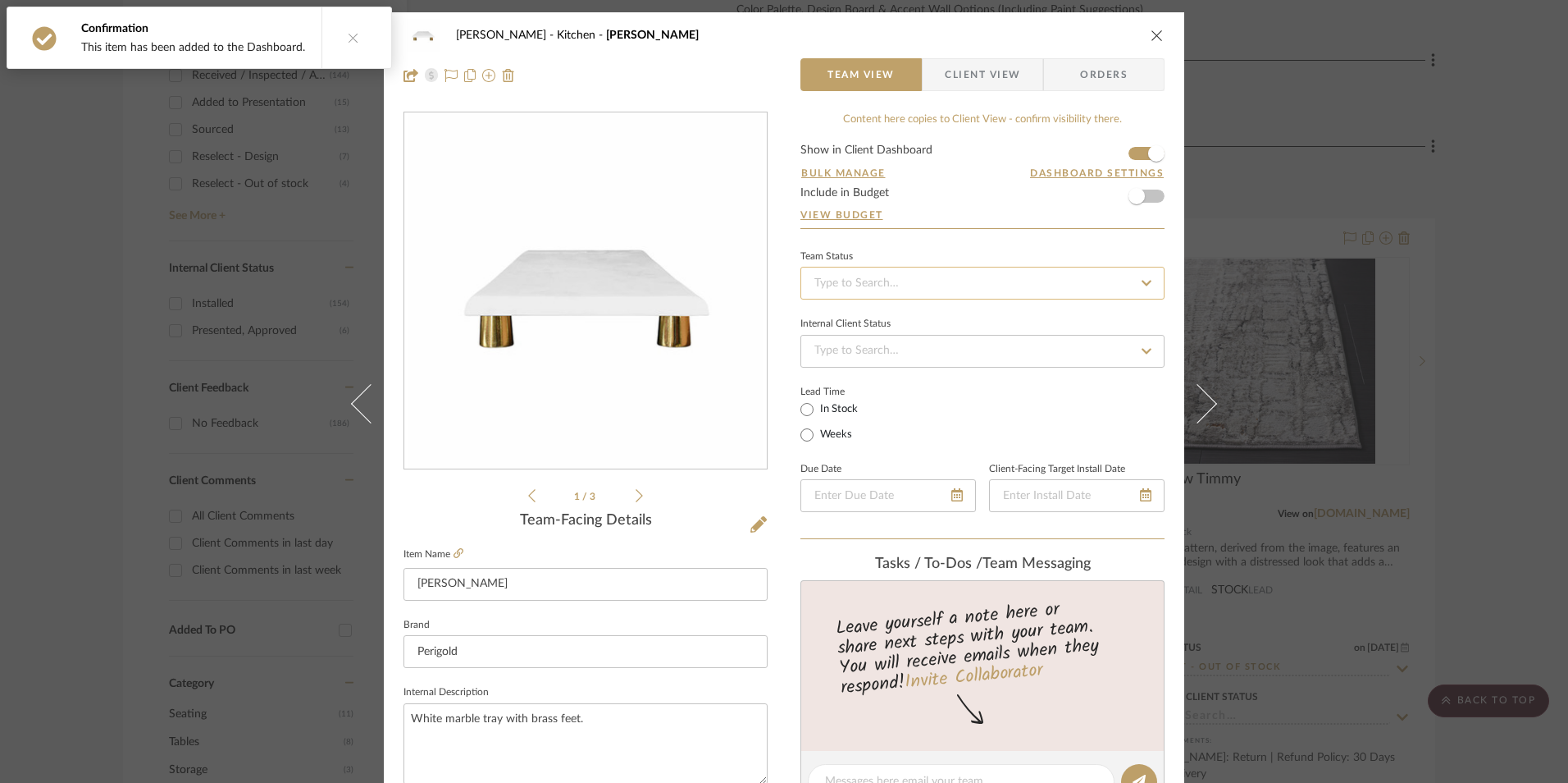
click at [970, 289] on input at bounding box center [982, 283] width 364 height 32
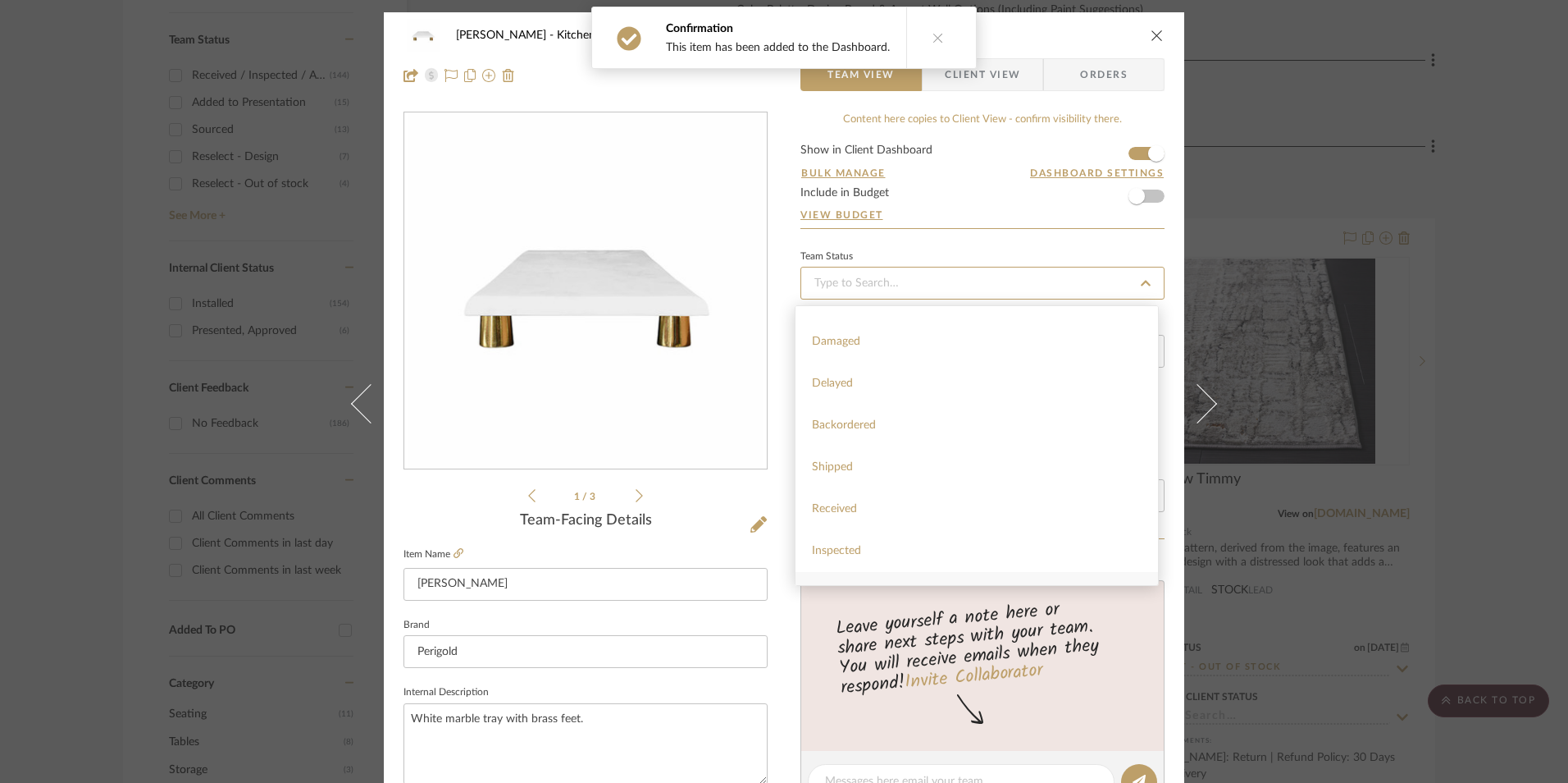
scroll to position [328, 0]
click at [906, 538] on div "Sourced" at bounding box center [977, 542] width 362 height 42
type input "[DATE]"
type input "Sourced"
type input "[DATE]"
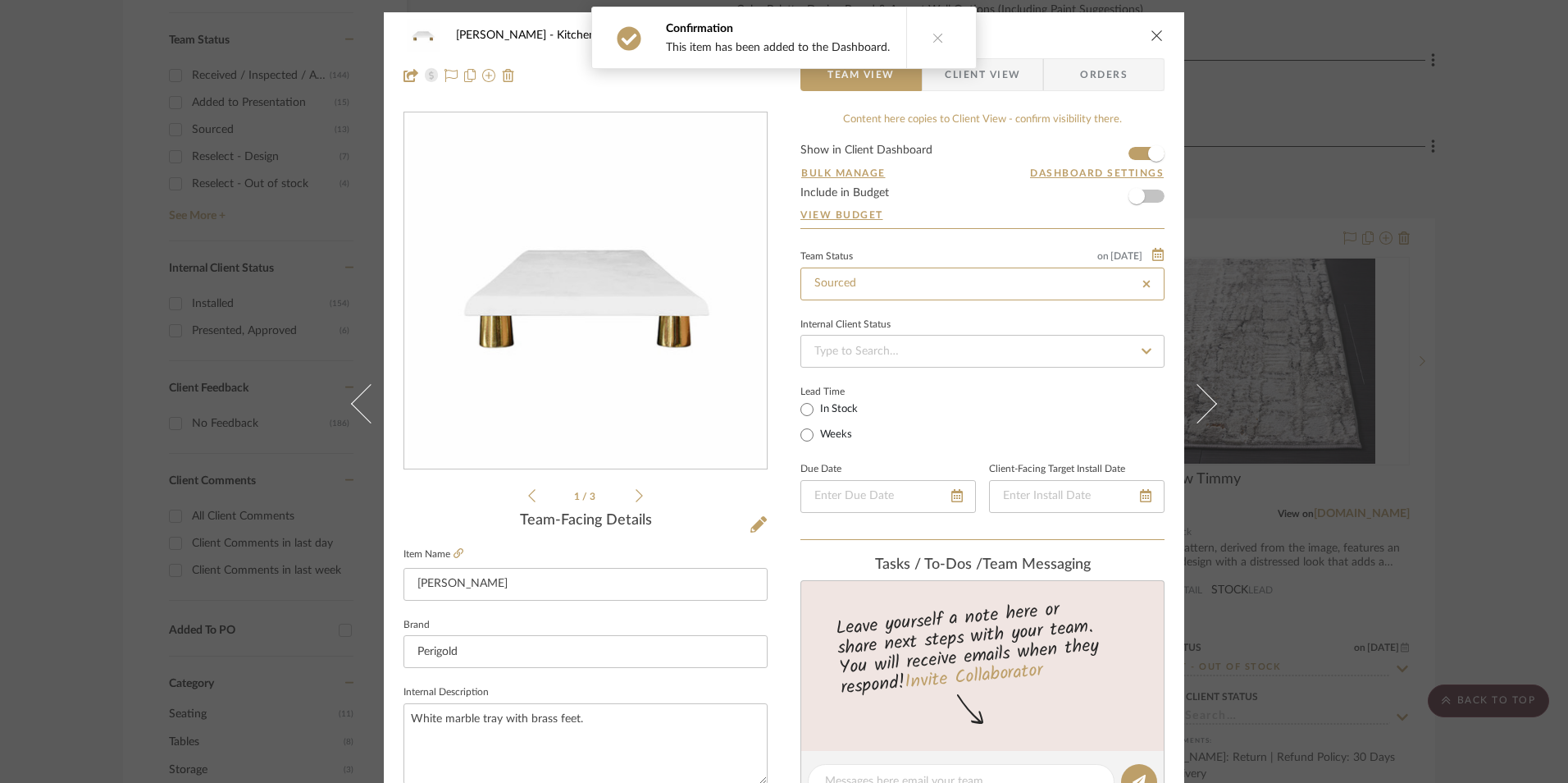
type input "Sourced"
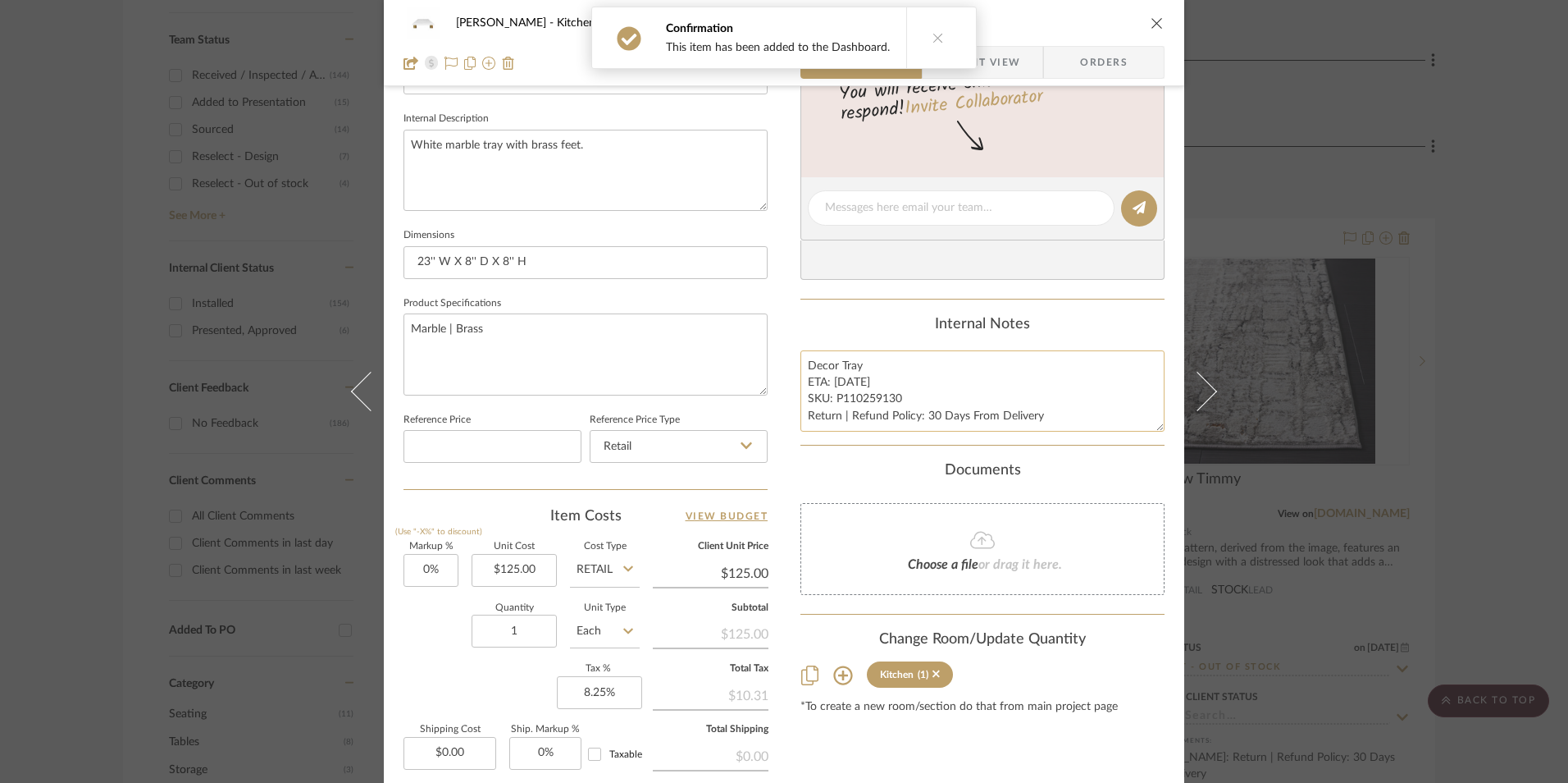
scroll to position [575, 0]
drag, startPoint x: 802, startPoint y: 362, endPoint x: 927, endPoint y: 407, distance: 132.9
click at [1062, 430] on textarea "Decor Tray ETA: [DATE] SKU: P110259130 Return | Refund Policy: 30 Days From Del…" at bounding box center [982, 389] width 364 height 81
click at [1000, 60] on span "Client View" at bounding box center [981, 62] width 75 height 32
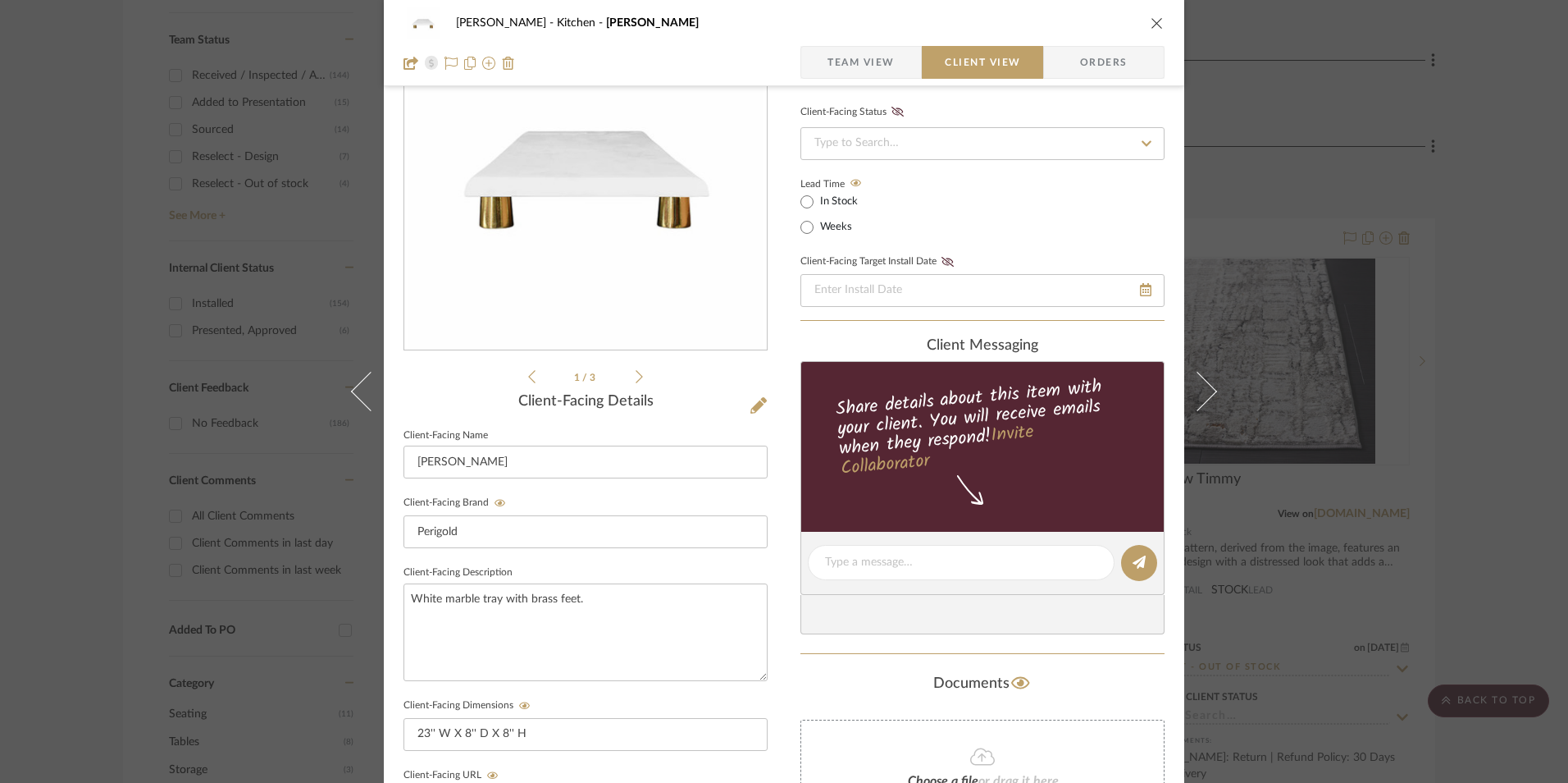
scroll to position [246, 0]
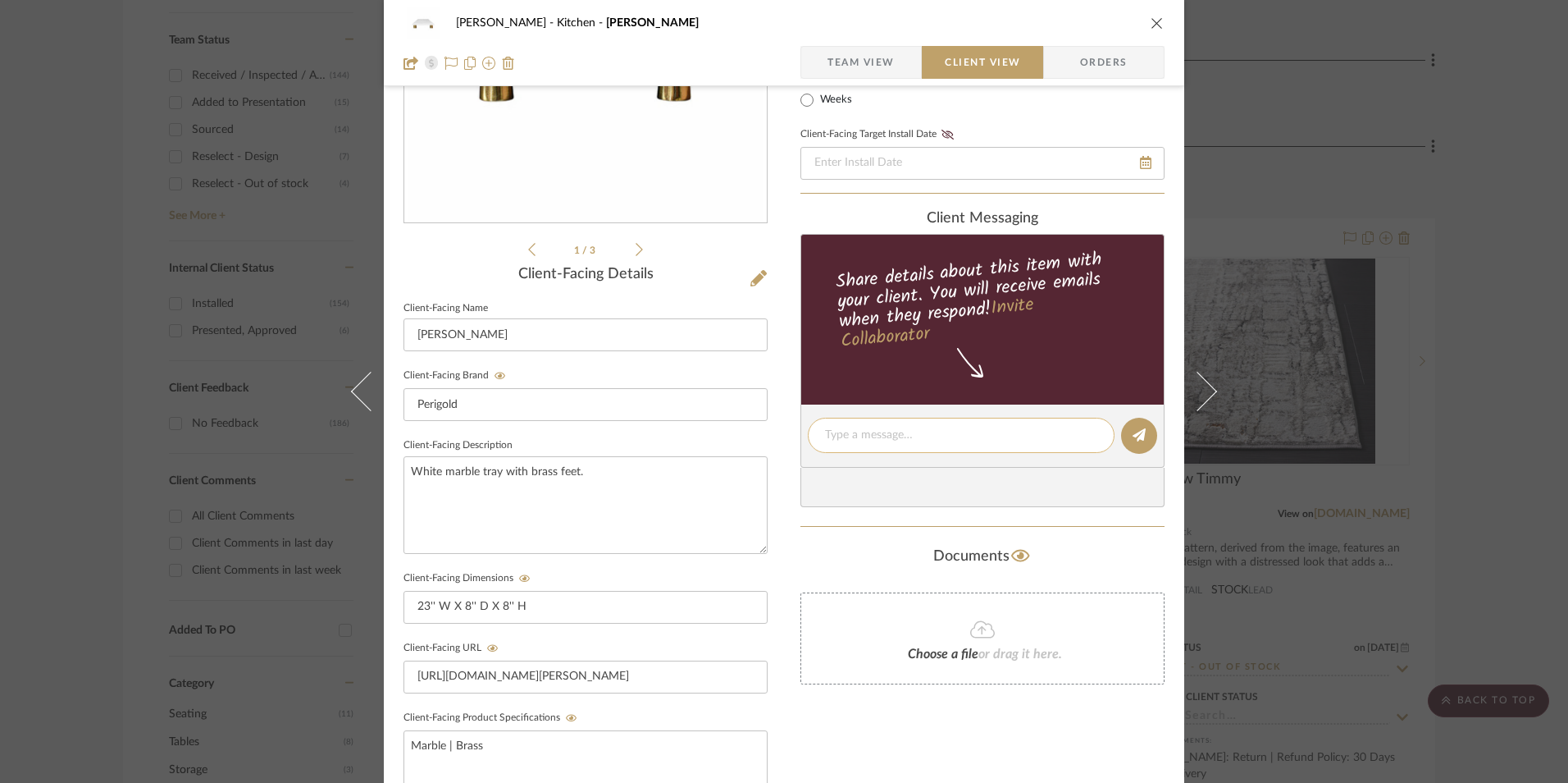
click at [868, 436] on textarea at bounding box center [961, 435] width 272 height 17
paste textarea "Decor Tray ETA: [DATE] SKU: P110259130 Return | Refund Policy: 30 Days From Del…"
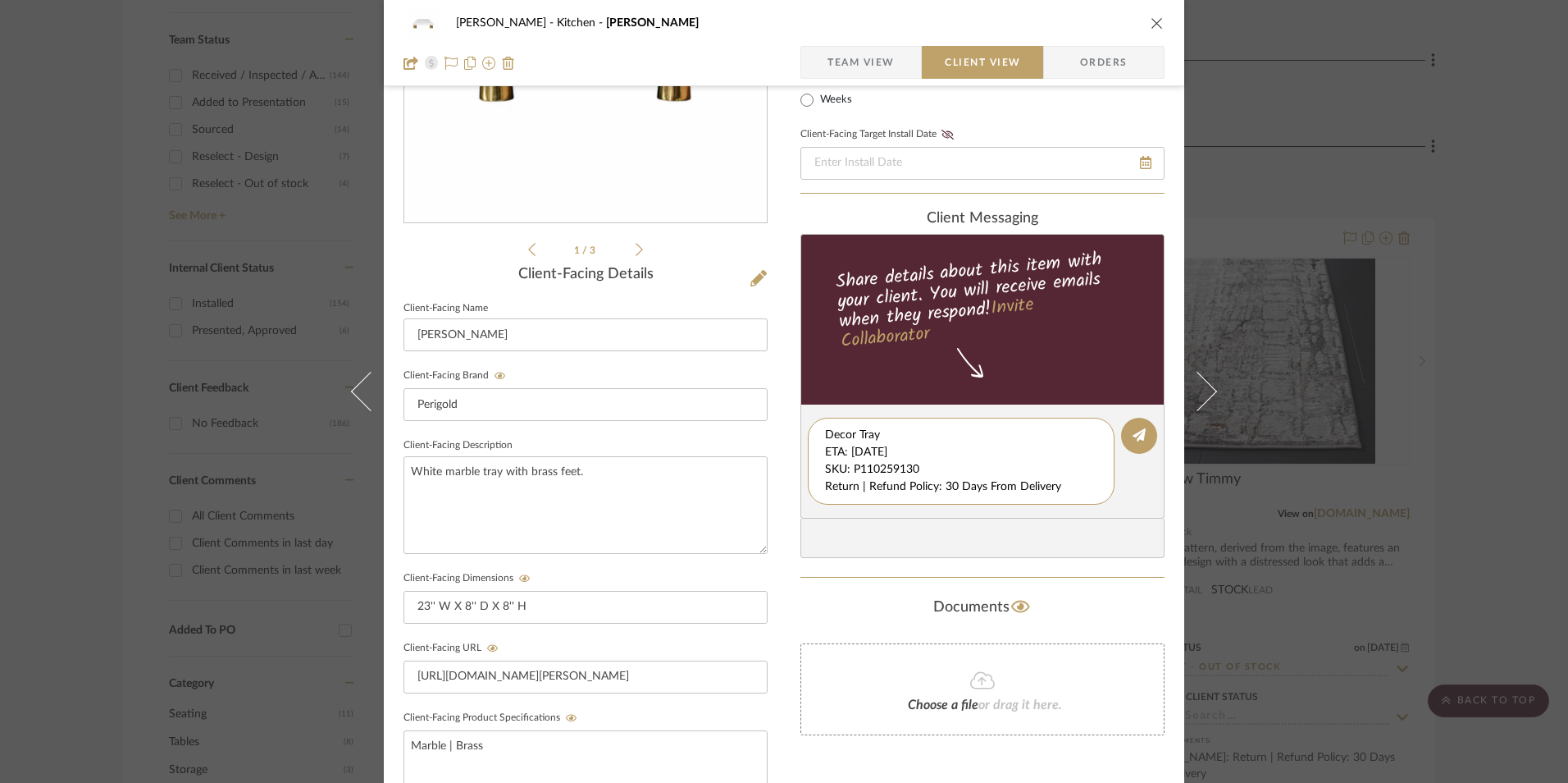
drag, startPoint x: 820, startPoint y: 451, endPoint x: 962, endPoint y: 488, distance: 146.7
click at [1099, 513] on editor-of-message "Decor Tray ETA: [DATE] SKU: P110259130 Return | Refund Policy: 30 Days From Del…" at bounding box center [982, 461] width 364 height 114
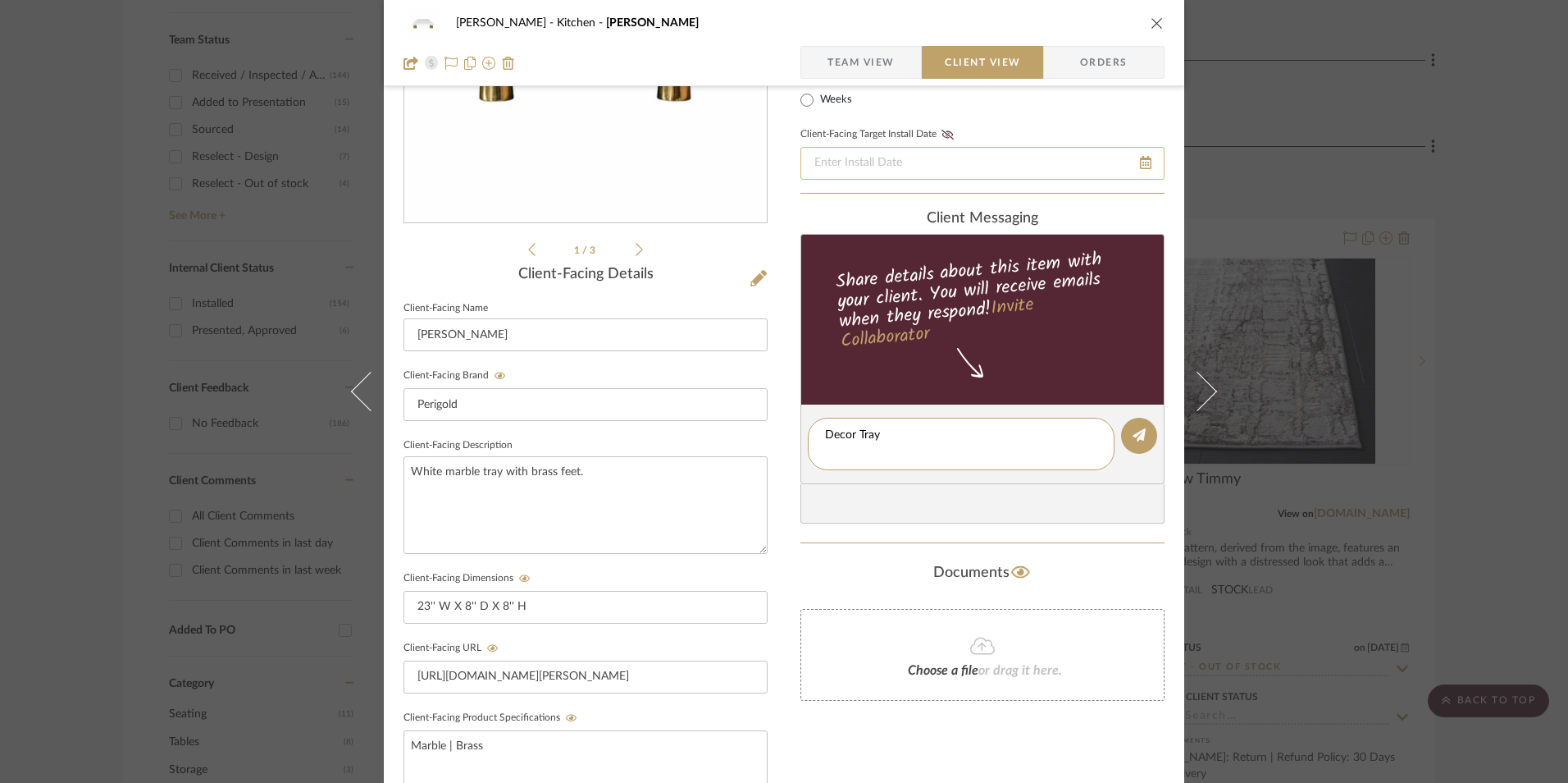
type textarea "Decor Tray"
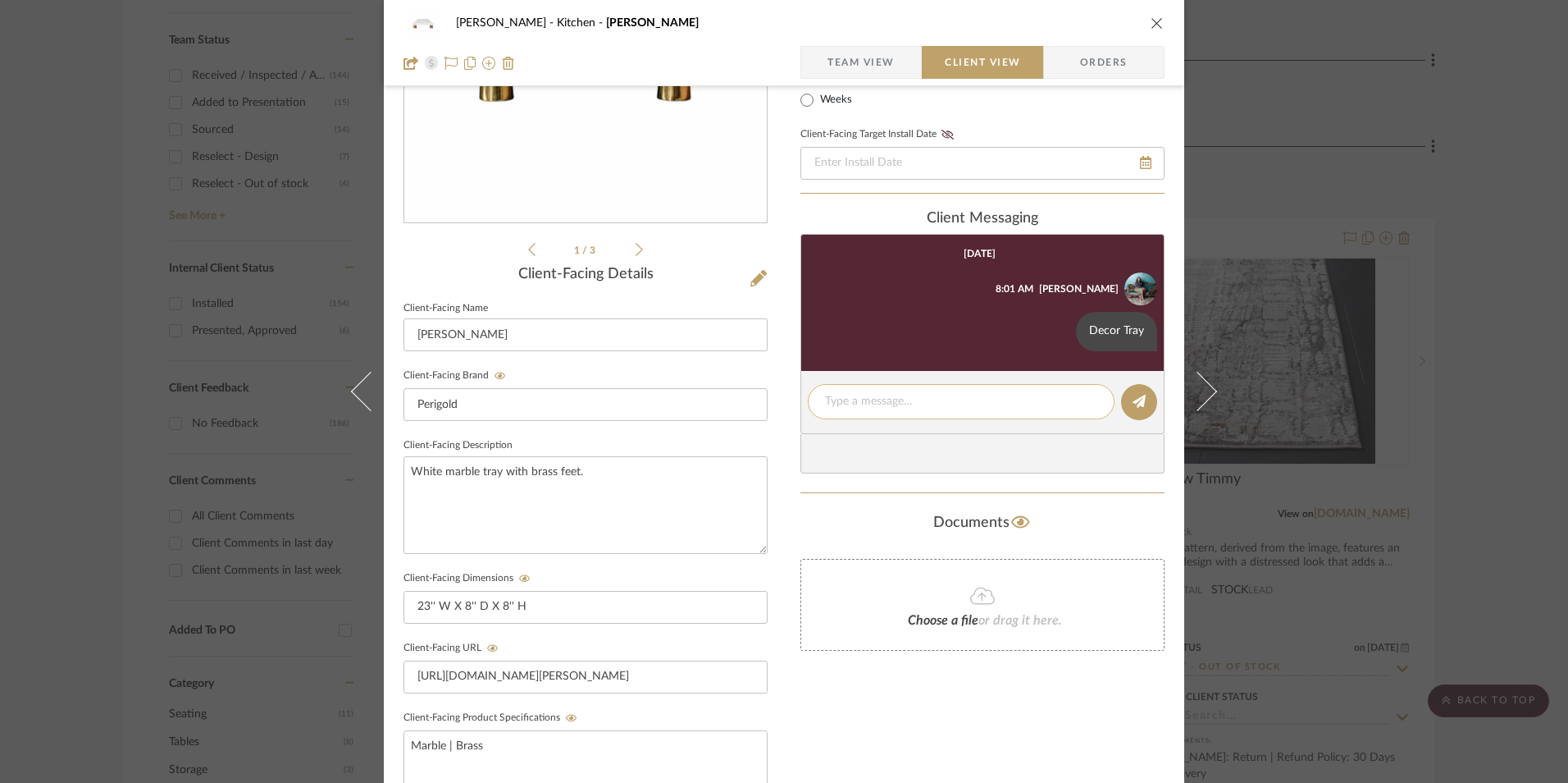
click at [881, 412] on div at bounding box center [960, 401] width 307 height 35
drag, startPoint x: 880, startPoint y: 411, endPoint x: 859, endPoint y: 399, distance: 24.2
click at [859, 399] on textarea at bounding box center [961, 401] width 272 height 17
paste textarea "ETA: [DATE] SKU: P110259130 Return | Refund Policy: 30 Days From Delivery"
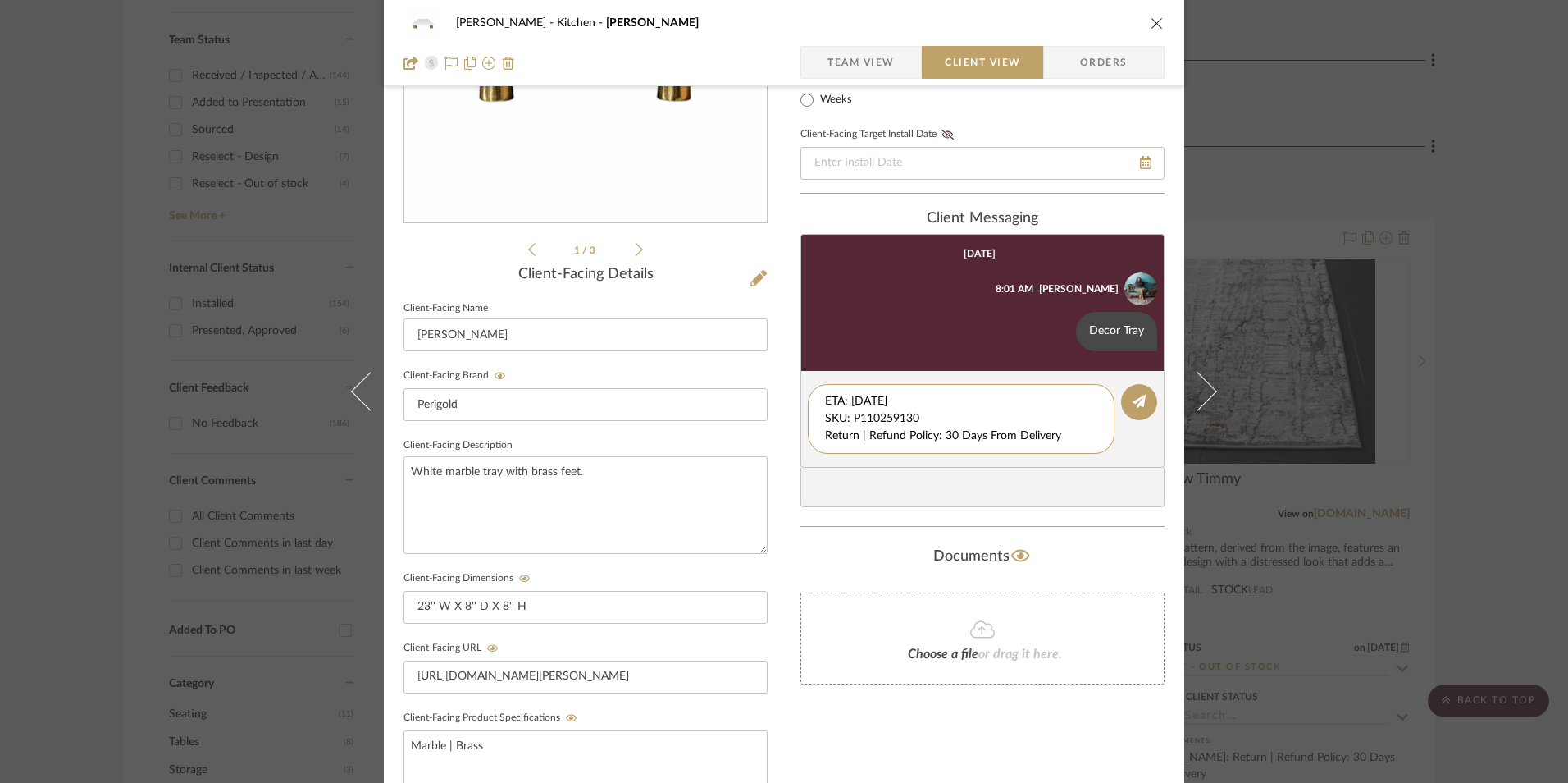
drag, startPoint x: 933, startPoint y: 421, endPoint x: 782, endPoint y: 367, distance: 160.4
click at [782, 367] on div "[PERSON_NAME] Kitchen [PERSON_NAME] Team View Client View Orders 1 / 3 Client-F…" at bounding box center [784, 449] width 801 height 1366
click at [825, 415] on textarea "Return | Refund Policy: 30 Days From Delivery" at bounding box center [961, 410] width 272 height 34
type textarea "Return | Refund Policy: 30 Days From Delivery"
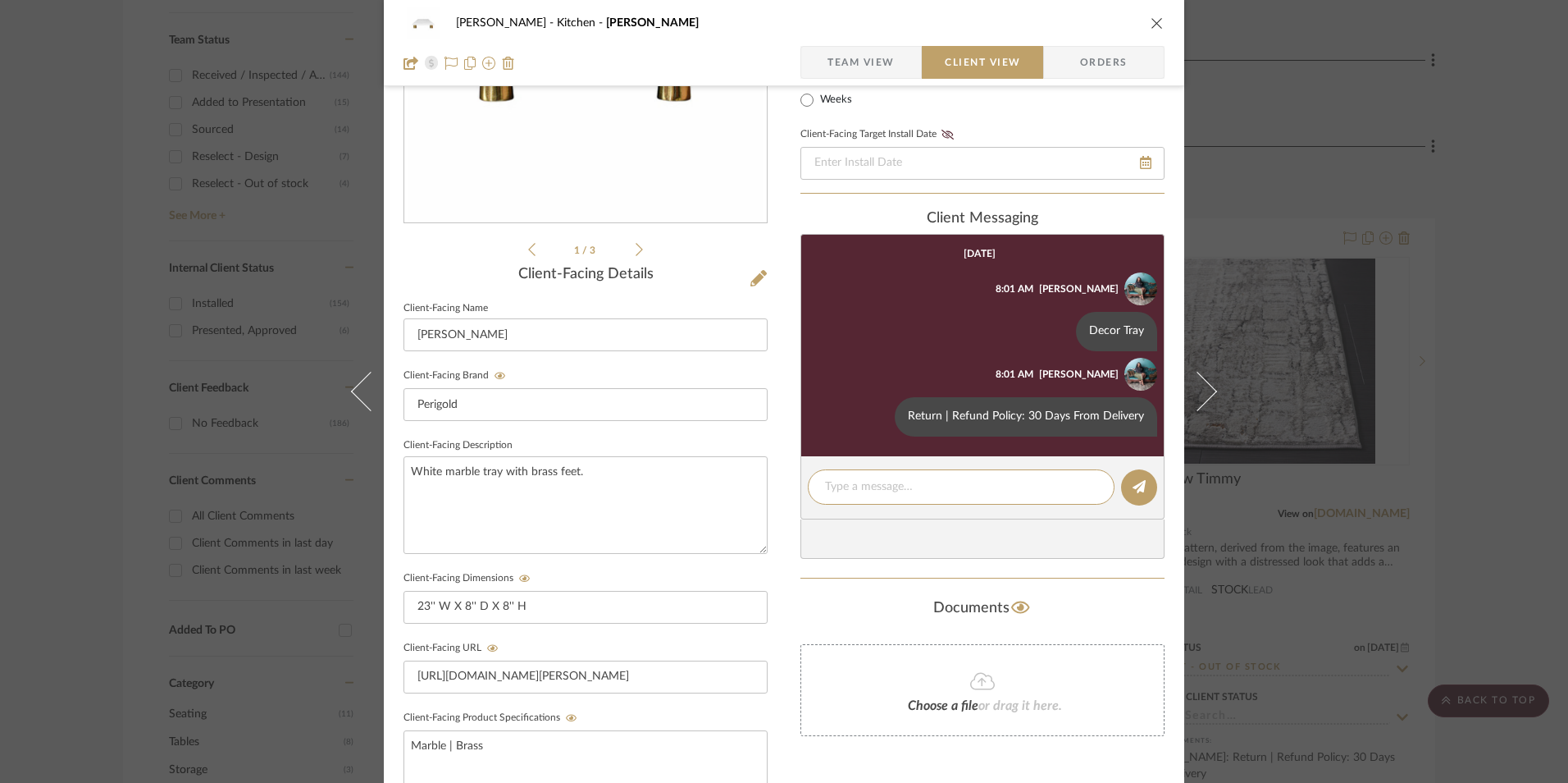
click at [1152, 32] on div "[PERSON_NAME] Kitchen [PERSON_NAME]" at bounding box center [784, 23] width 761 height 32
click at [1152, 21] on icon "close" at bounding box center [1157, 23] width 13 height 13
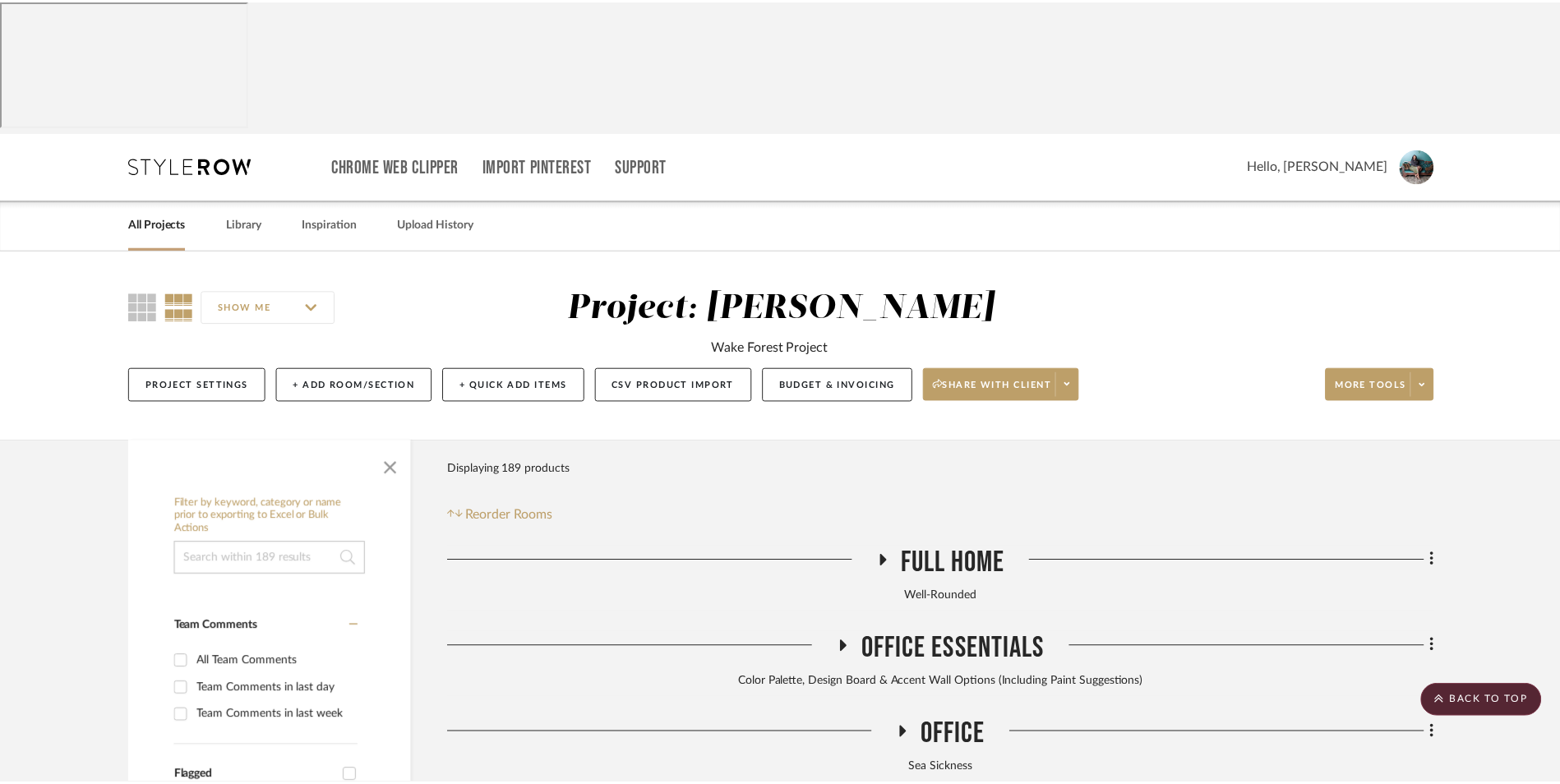
scroll to position [845, 0]
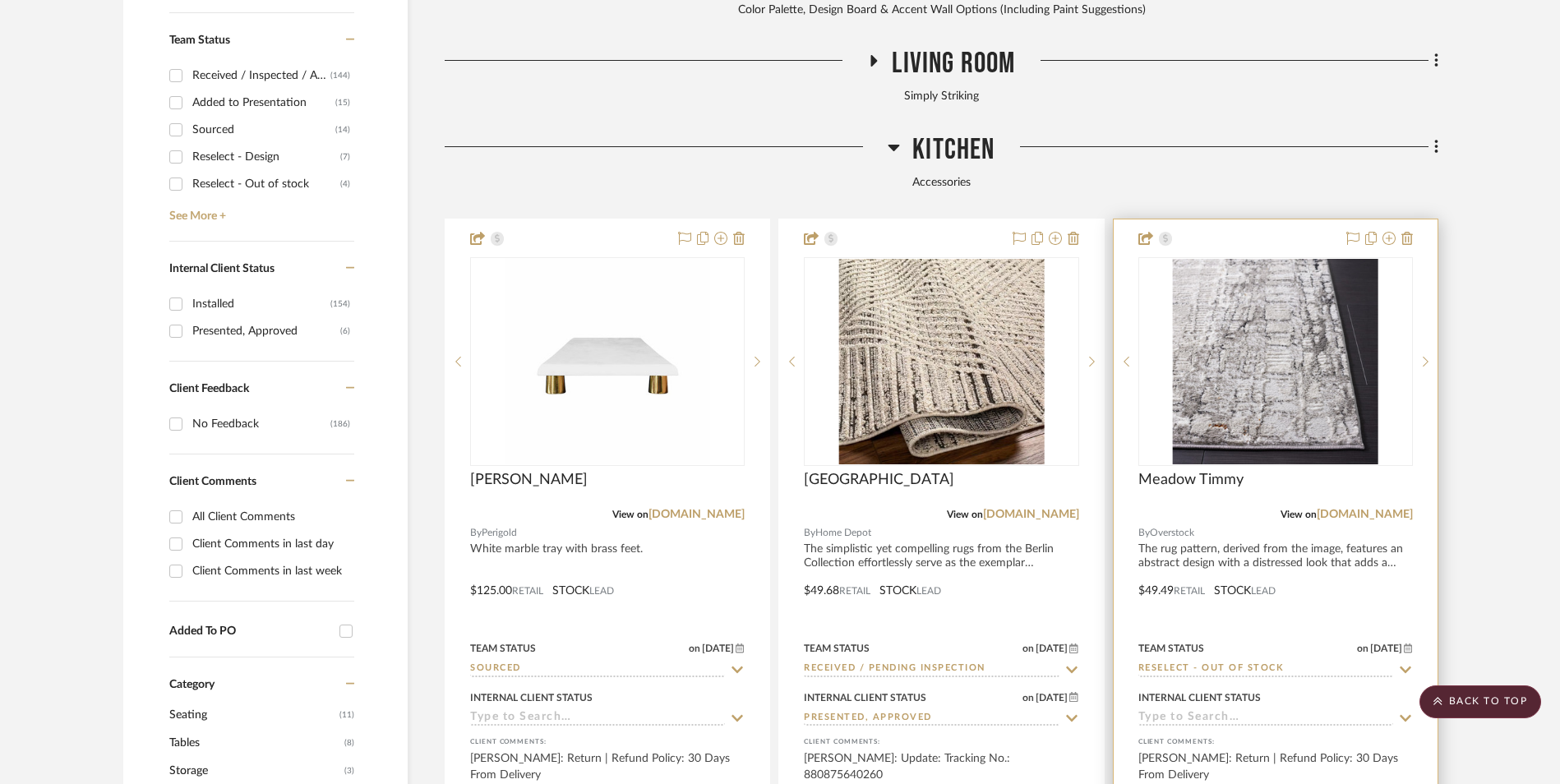
click at [1053, 509] on link "[DOMAIN_NAME]" at bounding box center [1030, 514] width 96 height 11
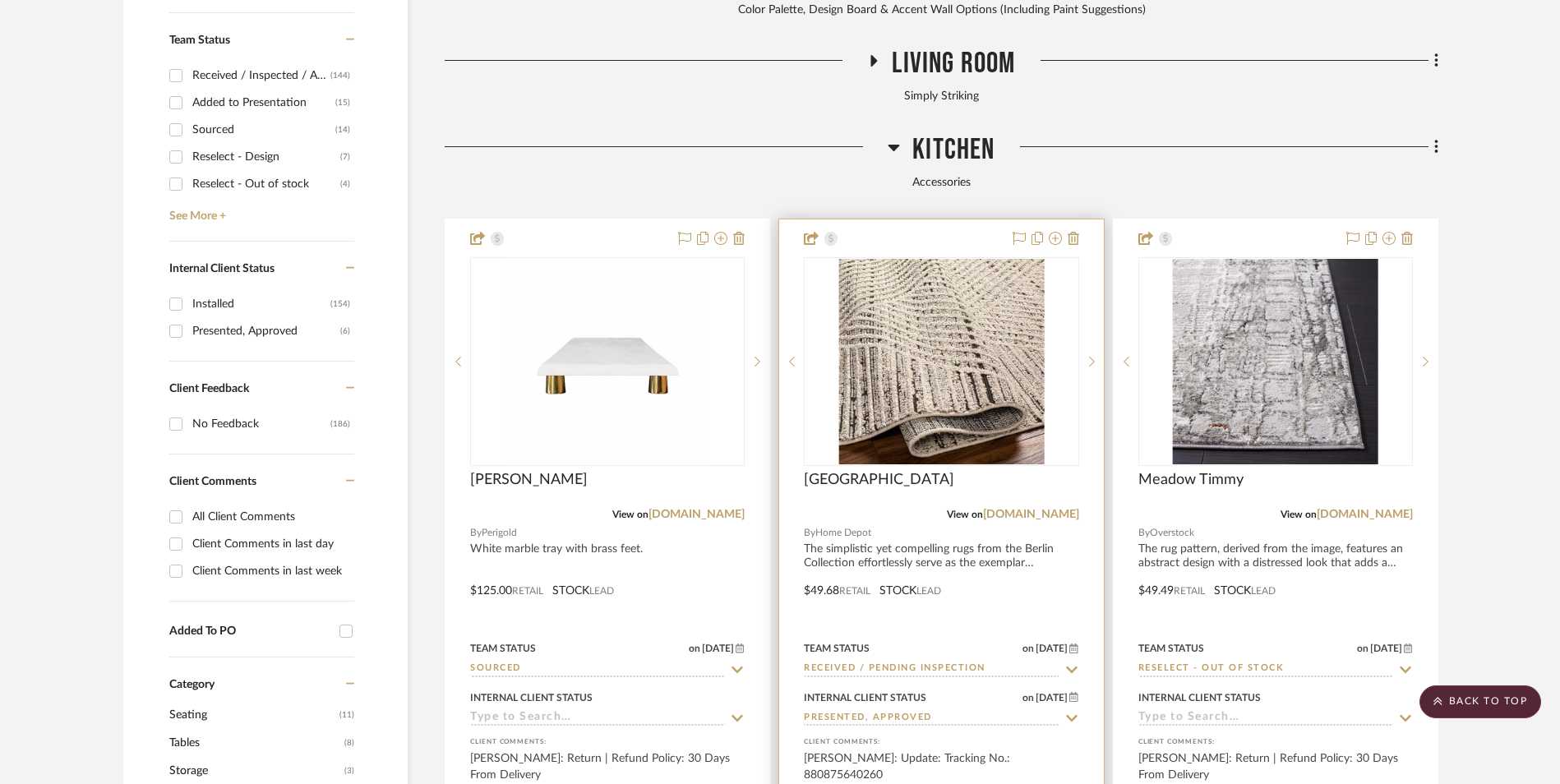
click at [945, 281] on img "0" at bounding box center [942, 362] width 206 height 206
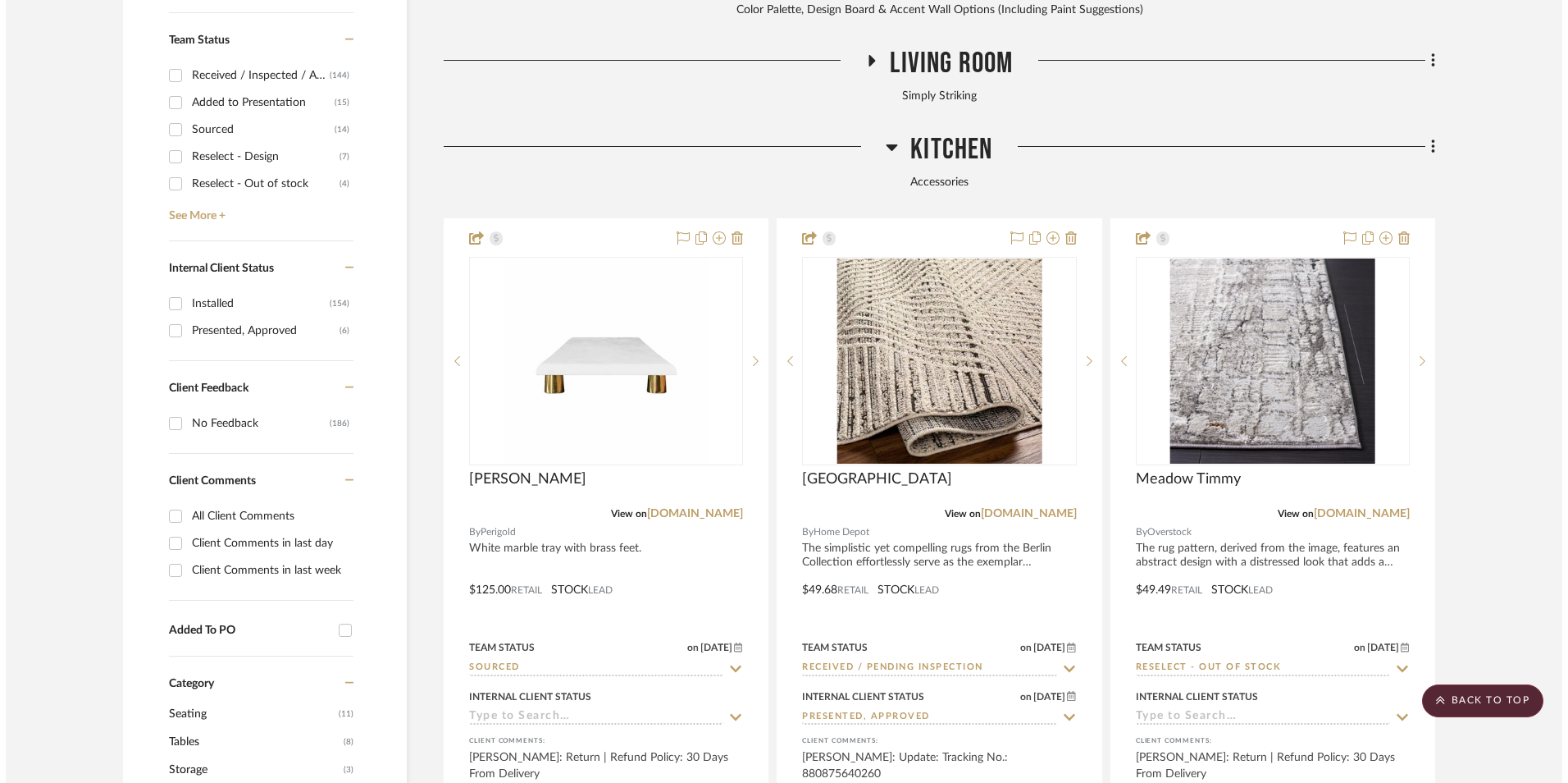
scroll to position [0, 0]
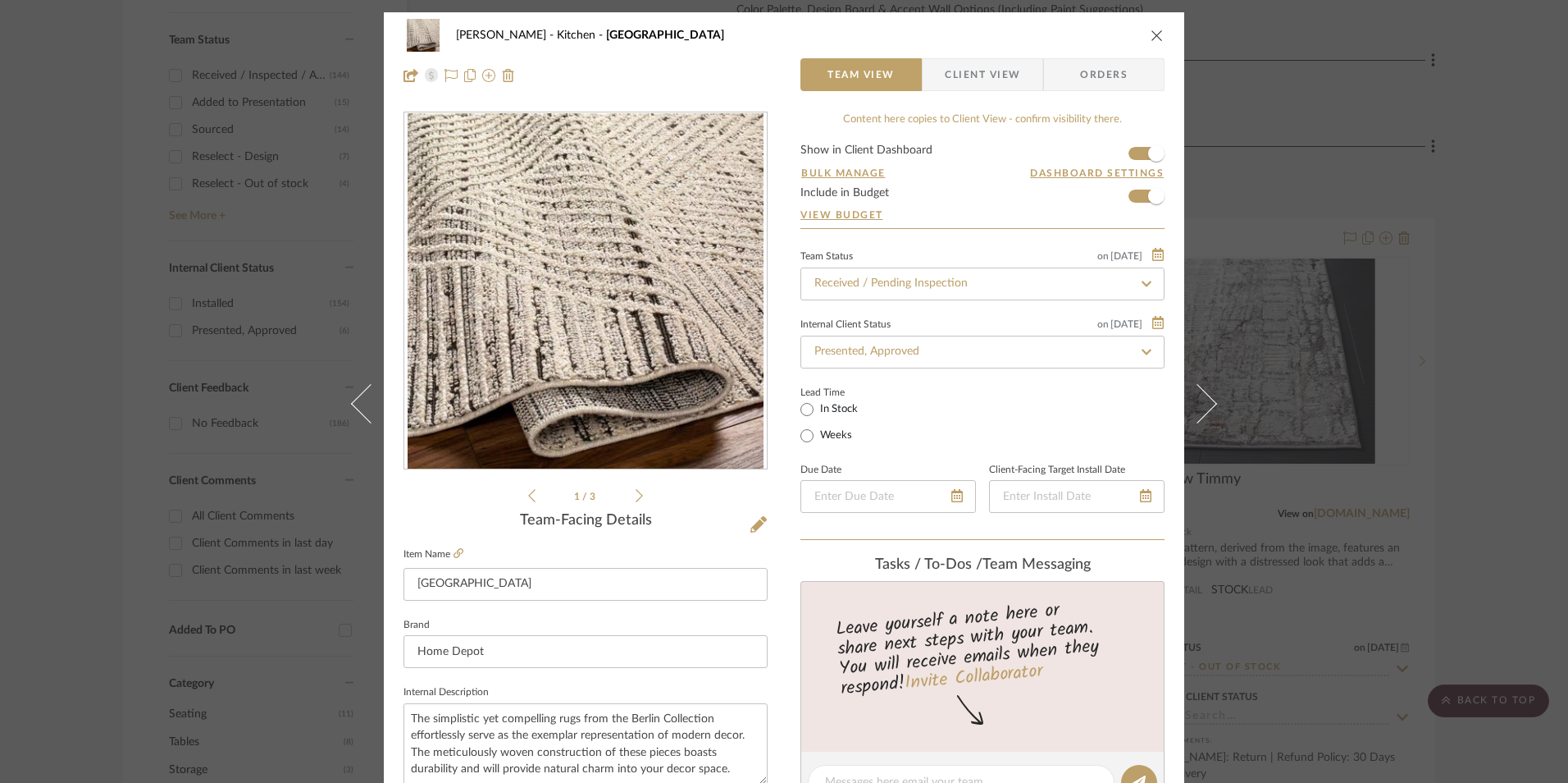
click at [638, 499] on div "1 / 3" at bounding box center [585, 308] width 364 height 394
click at [635, 497] on icon at bounding box center [639, 496] width 8 height 15
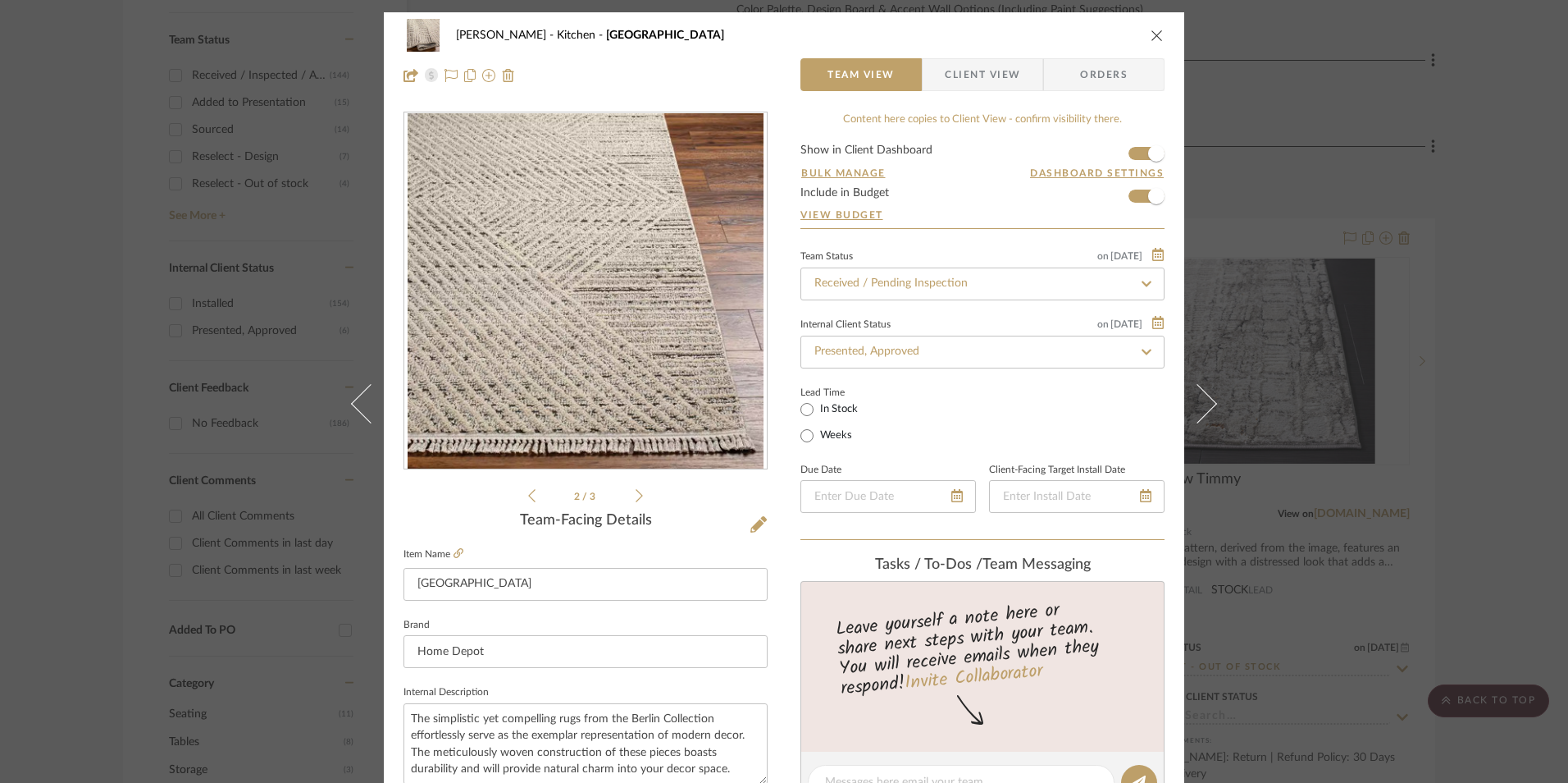
click at [635, 497] on icon at bounding box center [639, 496] width 8 height 15
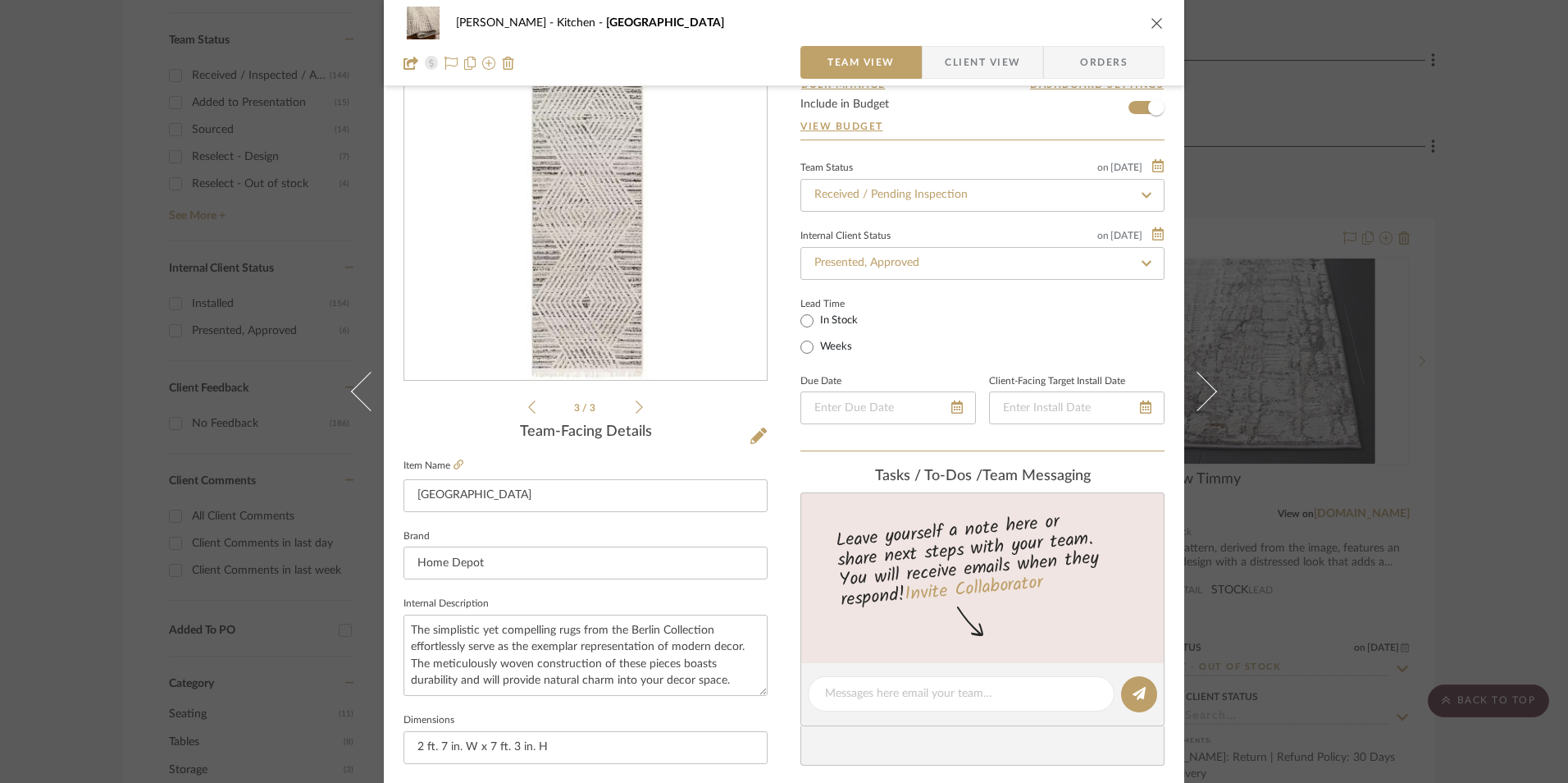
scroll to position [82, 0]
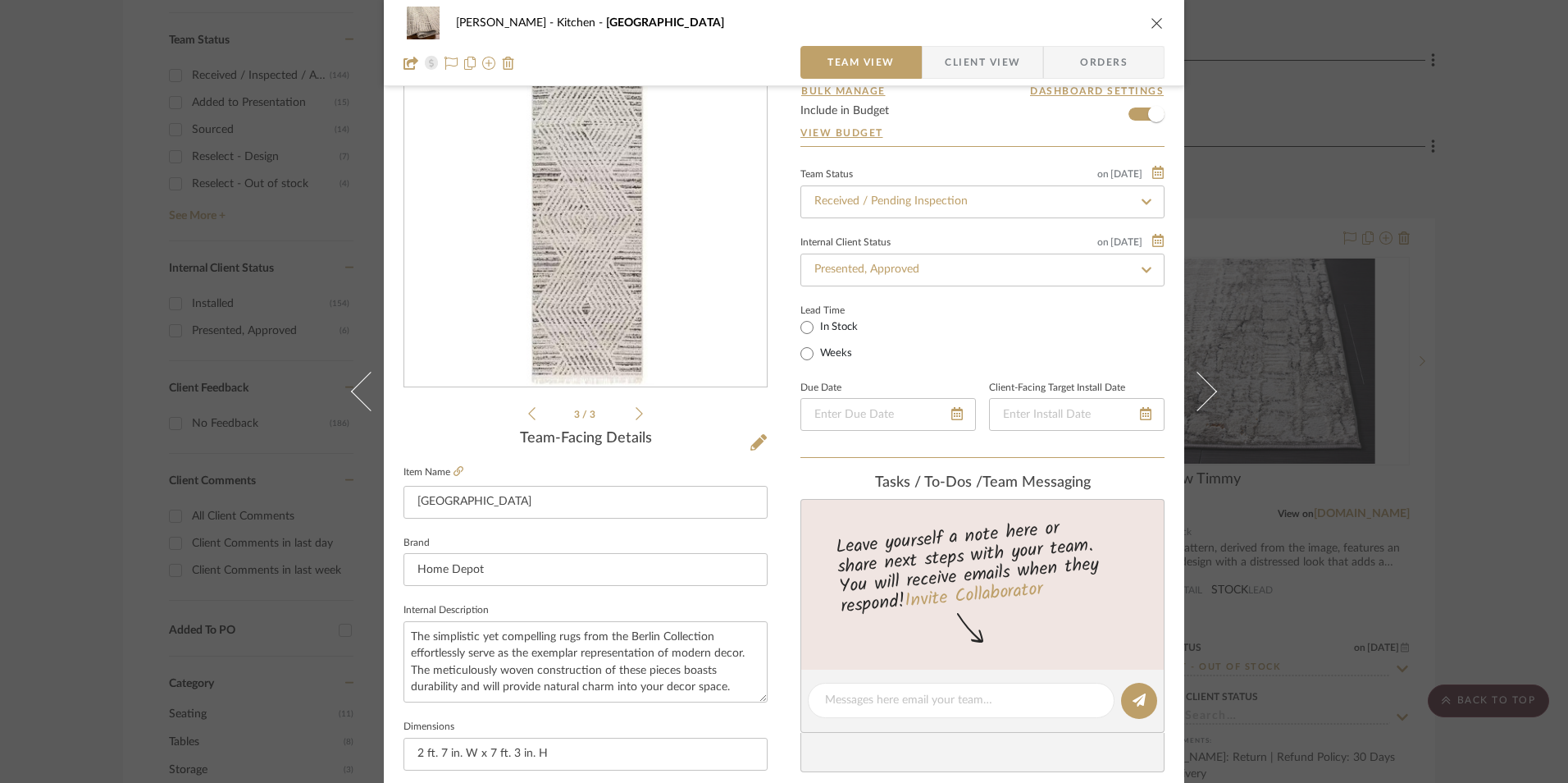
click at [1151, 21] on icon "close" at bounding box center [1157, 23] width 13 height 13
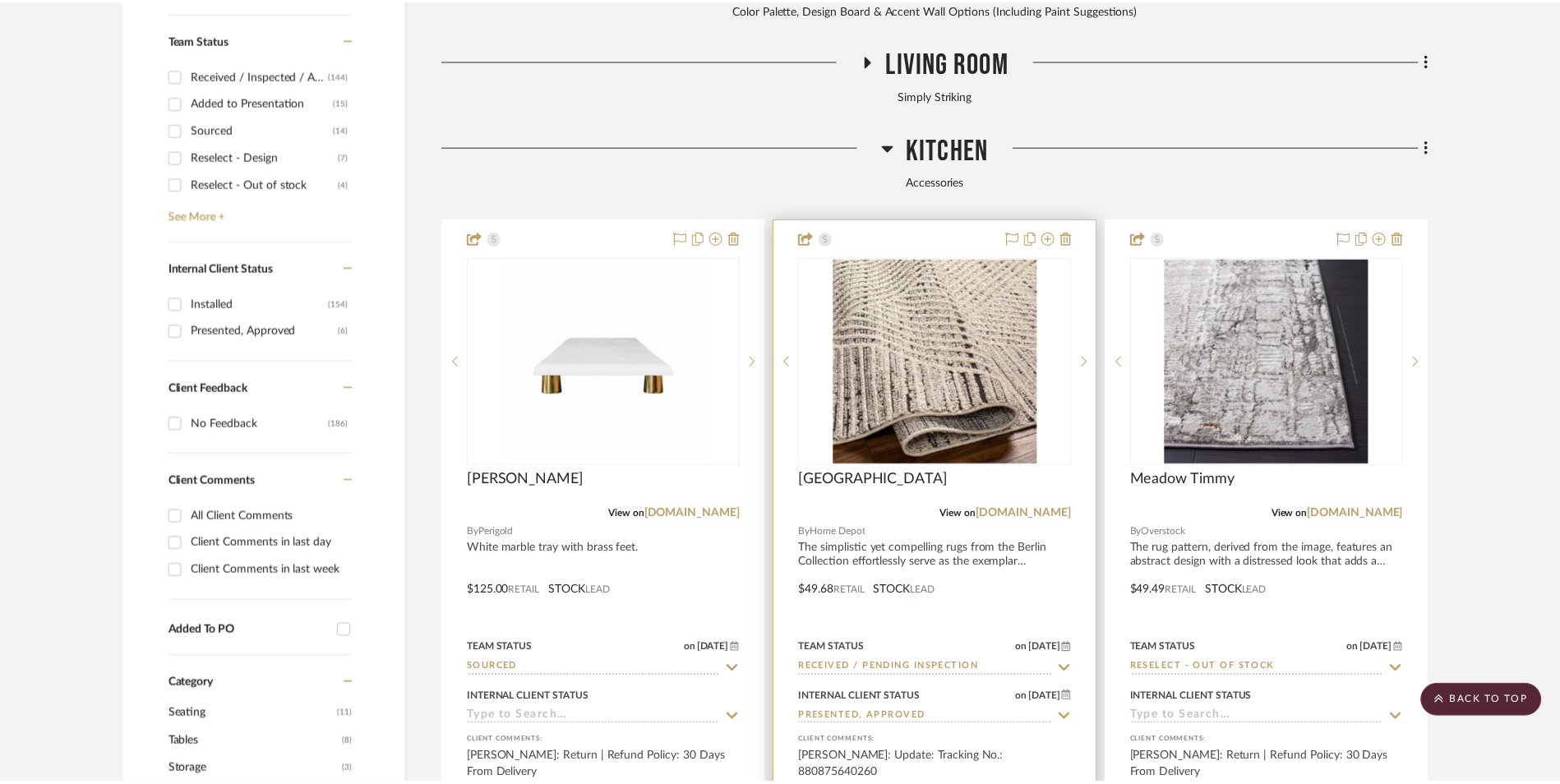
scroll to position [845, 0]
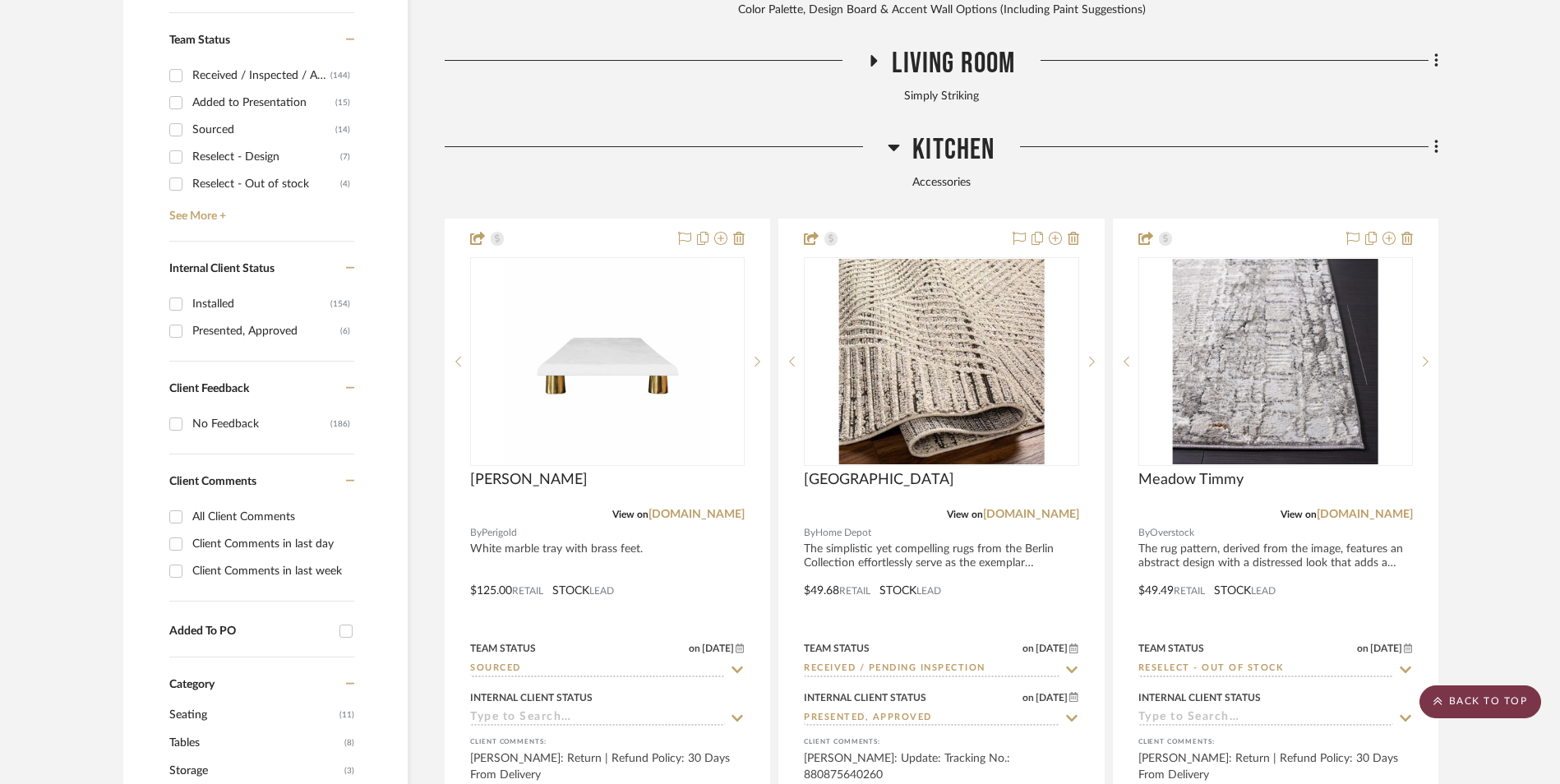
click at [1496, 706] on scroll-to-top-button "BACK TO TOP" at bounding box center [1480, 701] width 122 height 32
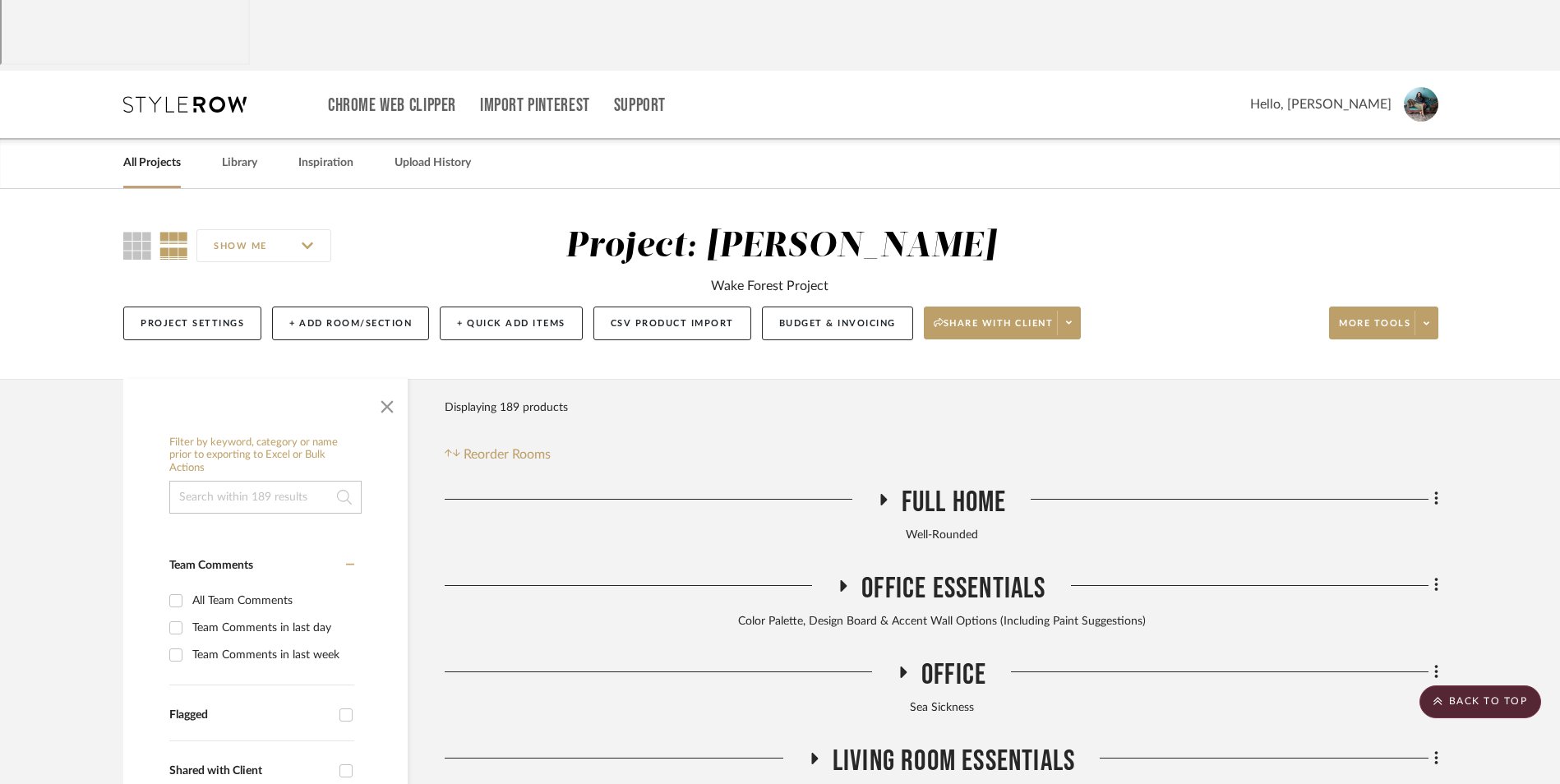
scroll to position [0, 0]
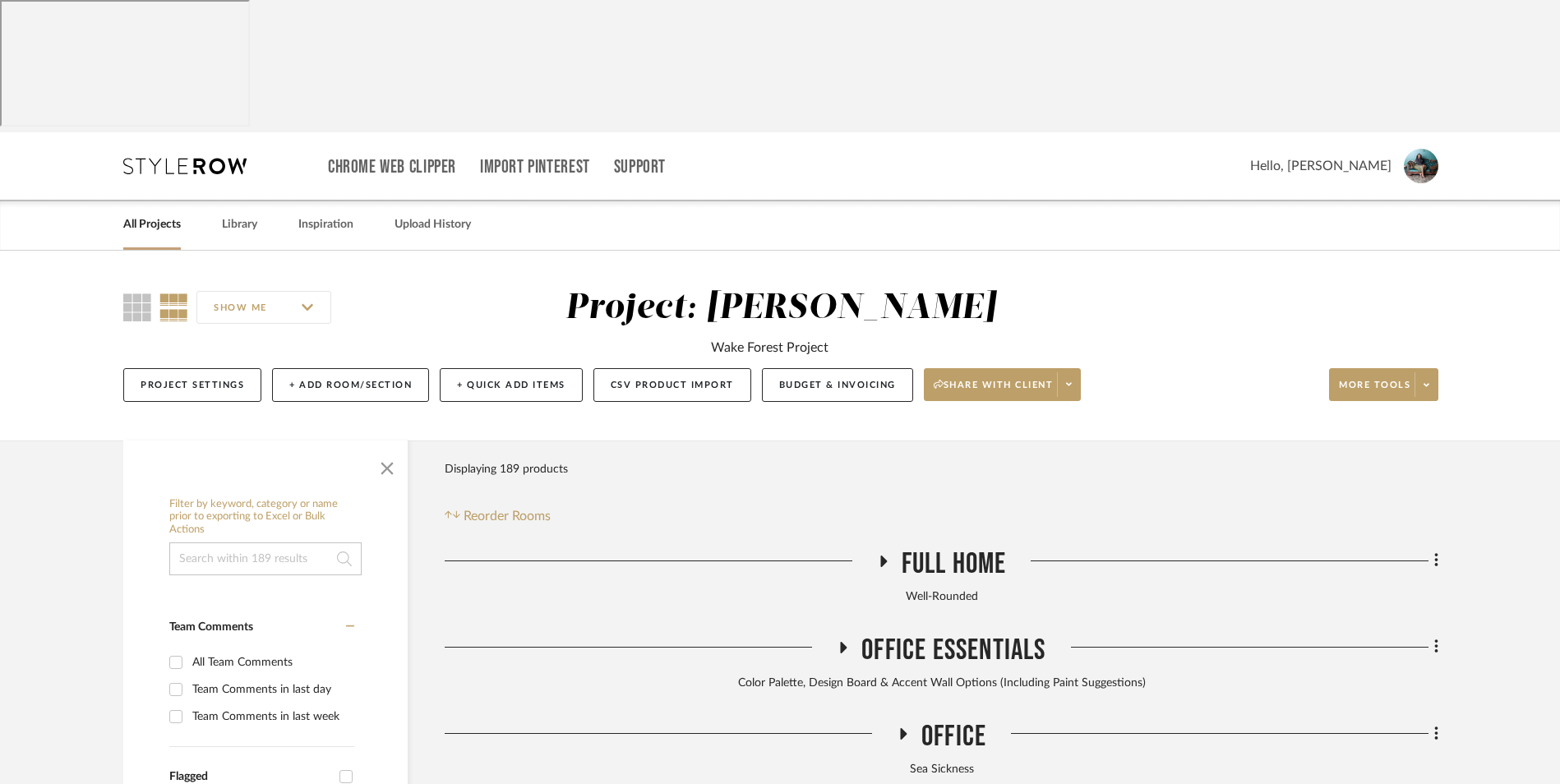
drag, startPoint x: 326, startPoint y: 90, endPoint x: 415, endPoint y: 133, distance: 98.8
click at [326, 213] on link "Inspiration" at bounding box center [326, 224] width 55 height 22
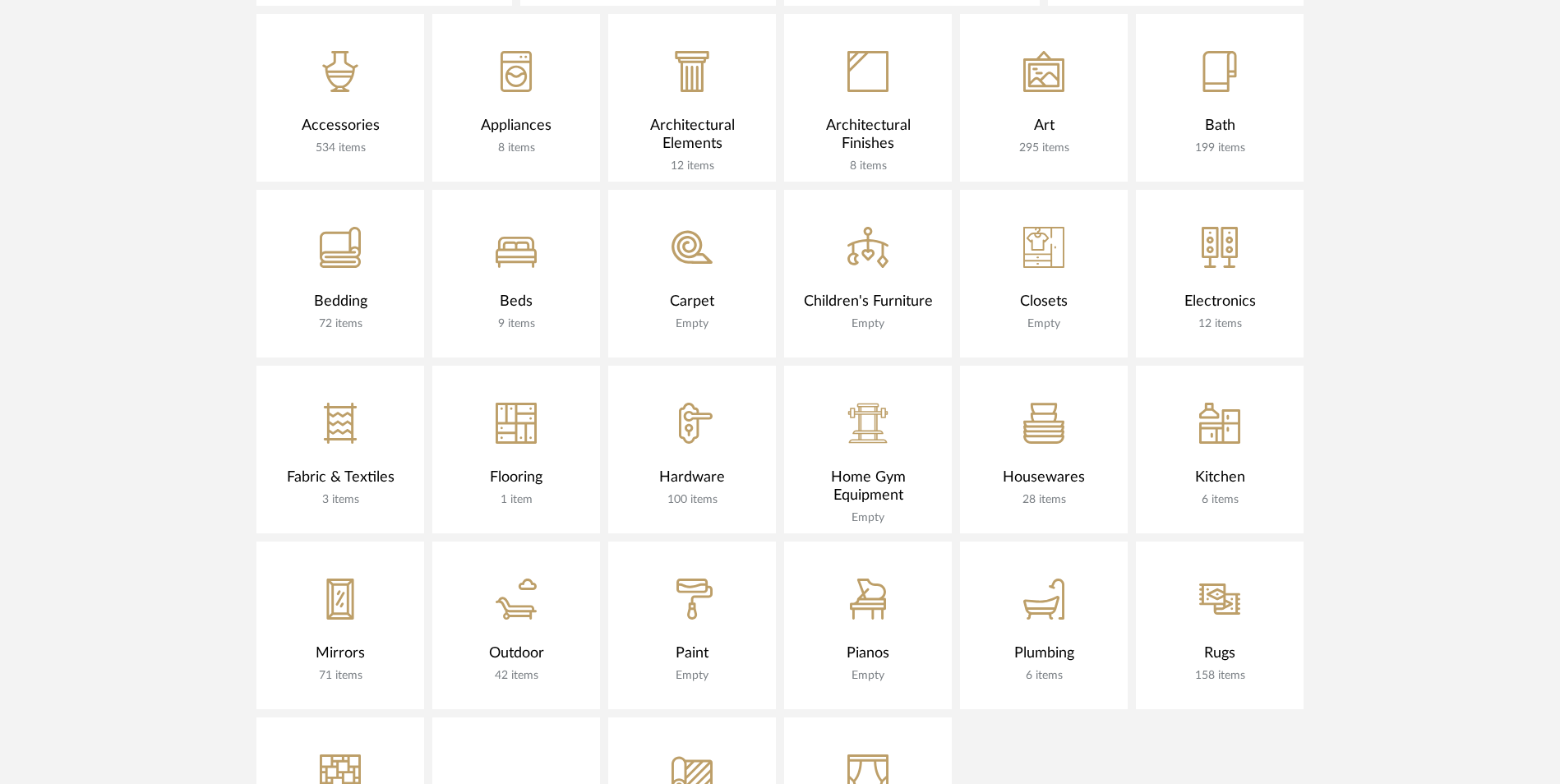
scroll to position [1150, 0]
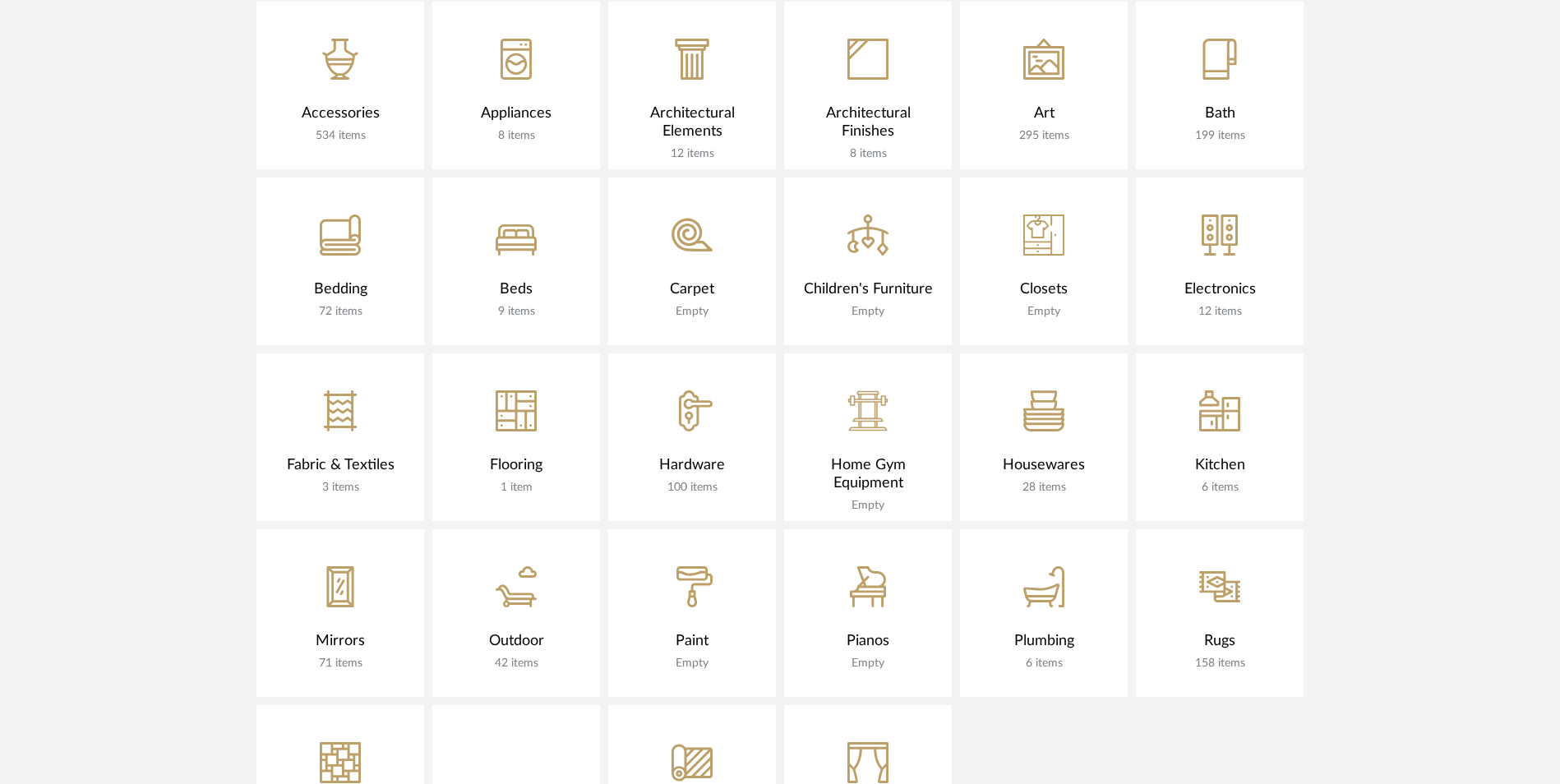
click at [1211, 529] on div "CategoryIconRugs Created with Sketch." at bounding box center [1220, 575] width 168 height 94
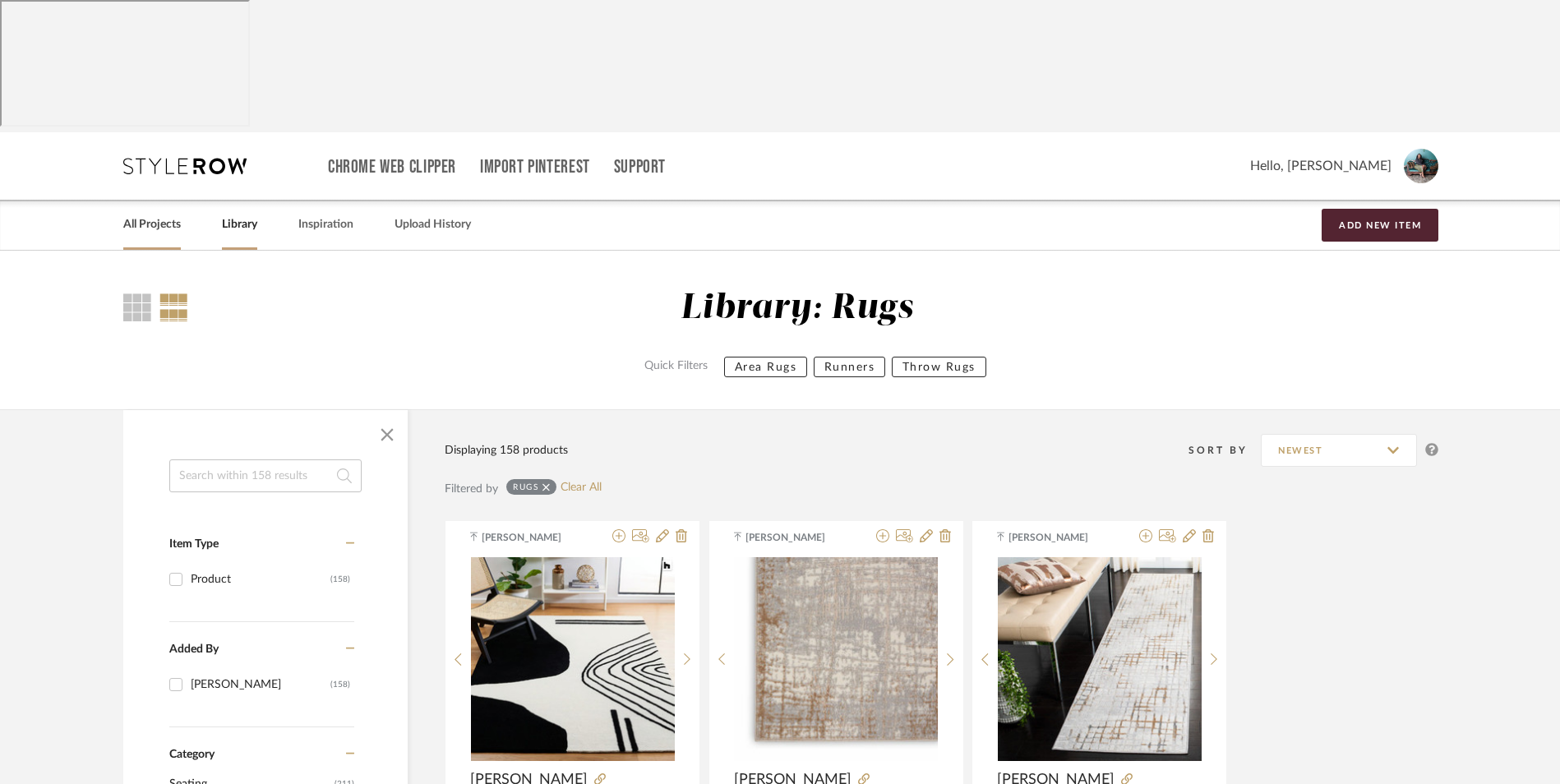
drag, startPoint x: 150, startPoint y: 99, endPoint x: 160, endPoint y: 98, distance: 10.0
click at [150, 213] on link "All Projects" at bounding box center [152, 224] width 57 height 22
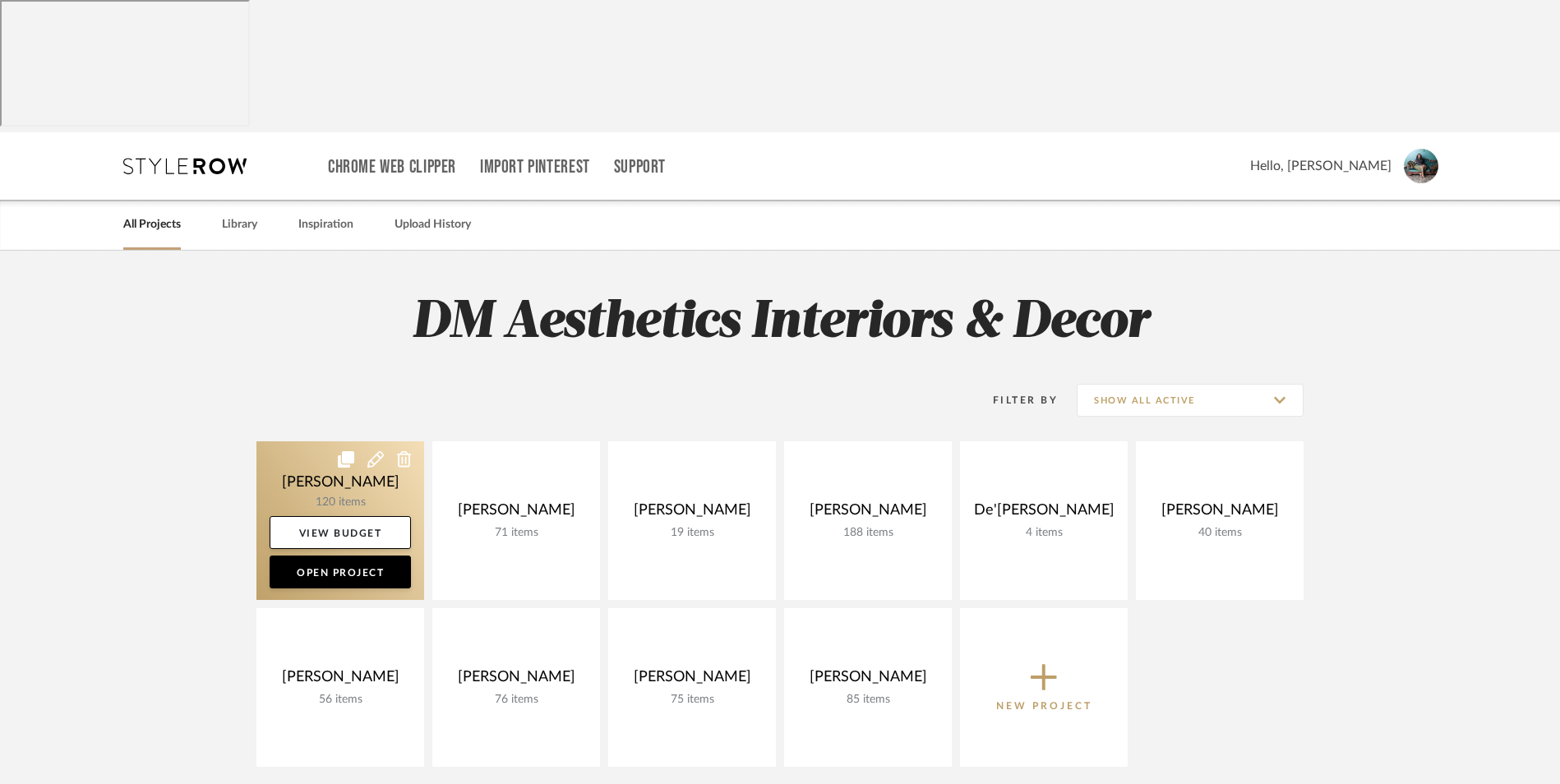
click at [323, 441] on link at bounding box center [340, 520] width 168 height 158
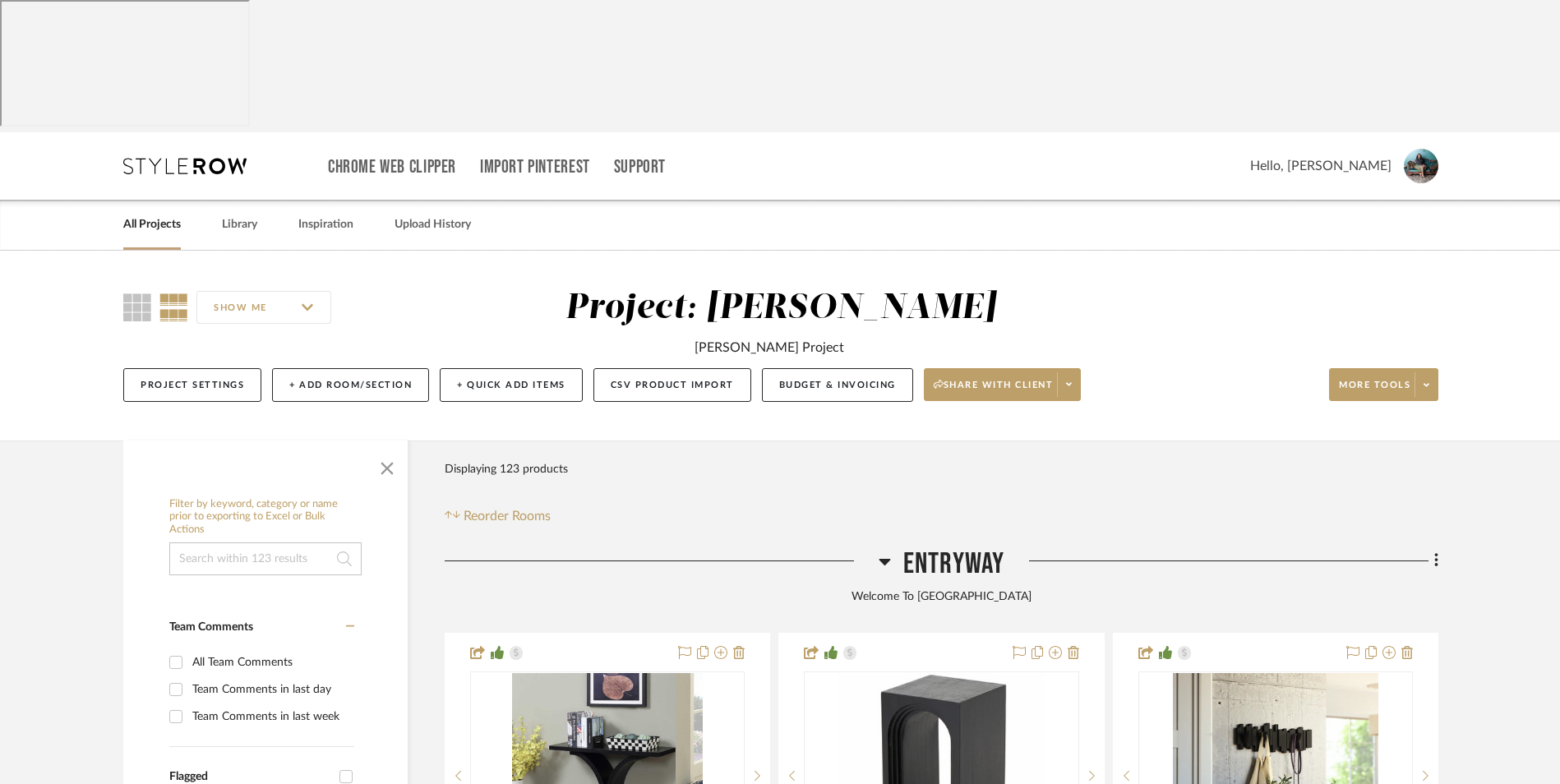
click at [886, 558] on icon at bounding box center [884, 561] width 11 height 7
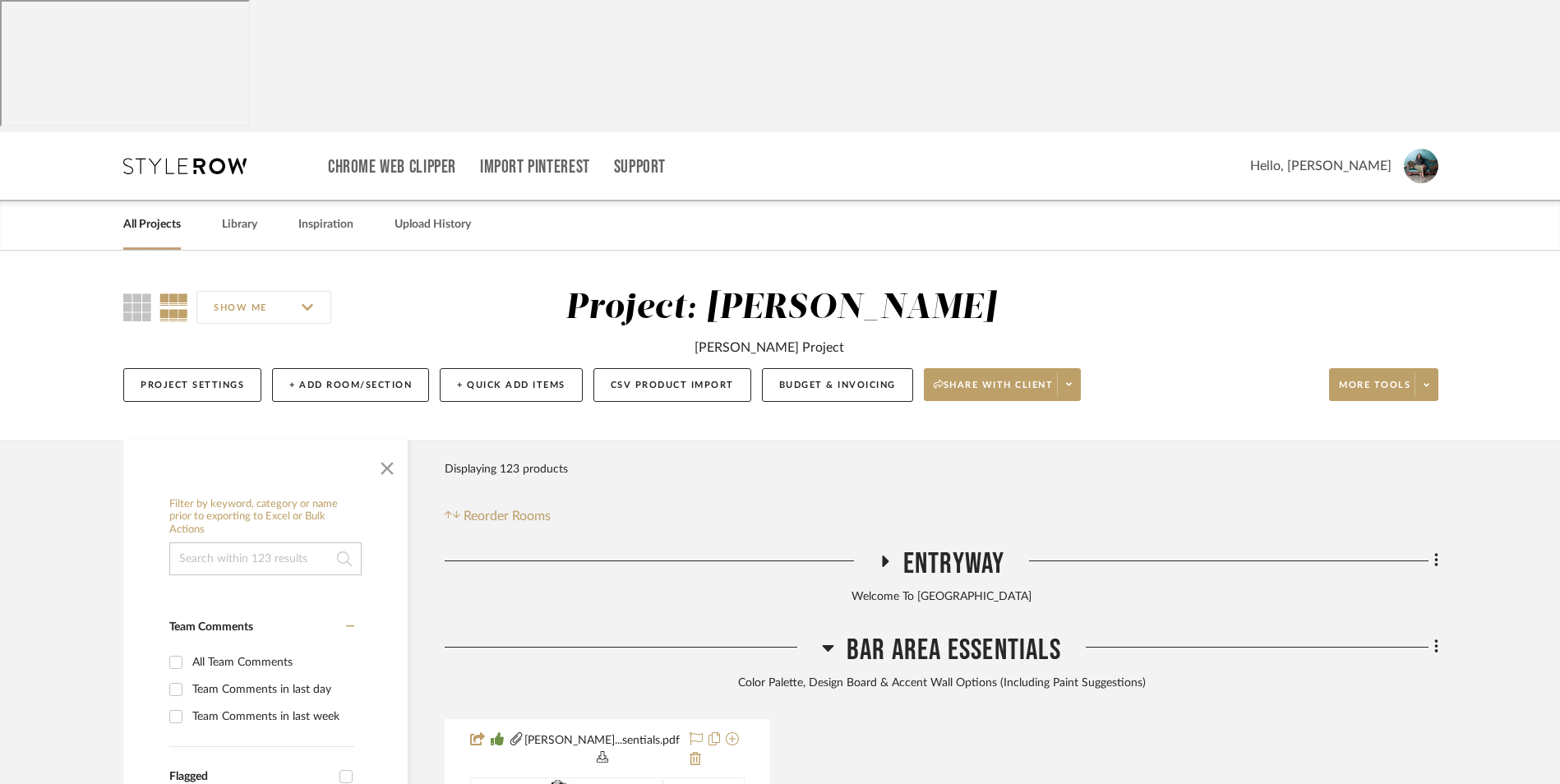
click at [822, 637] on icon at bounding box center [827, 647] width 12 height 20
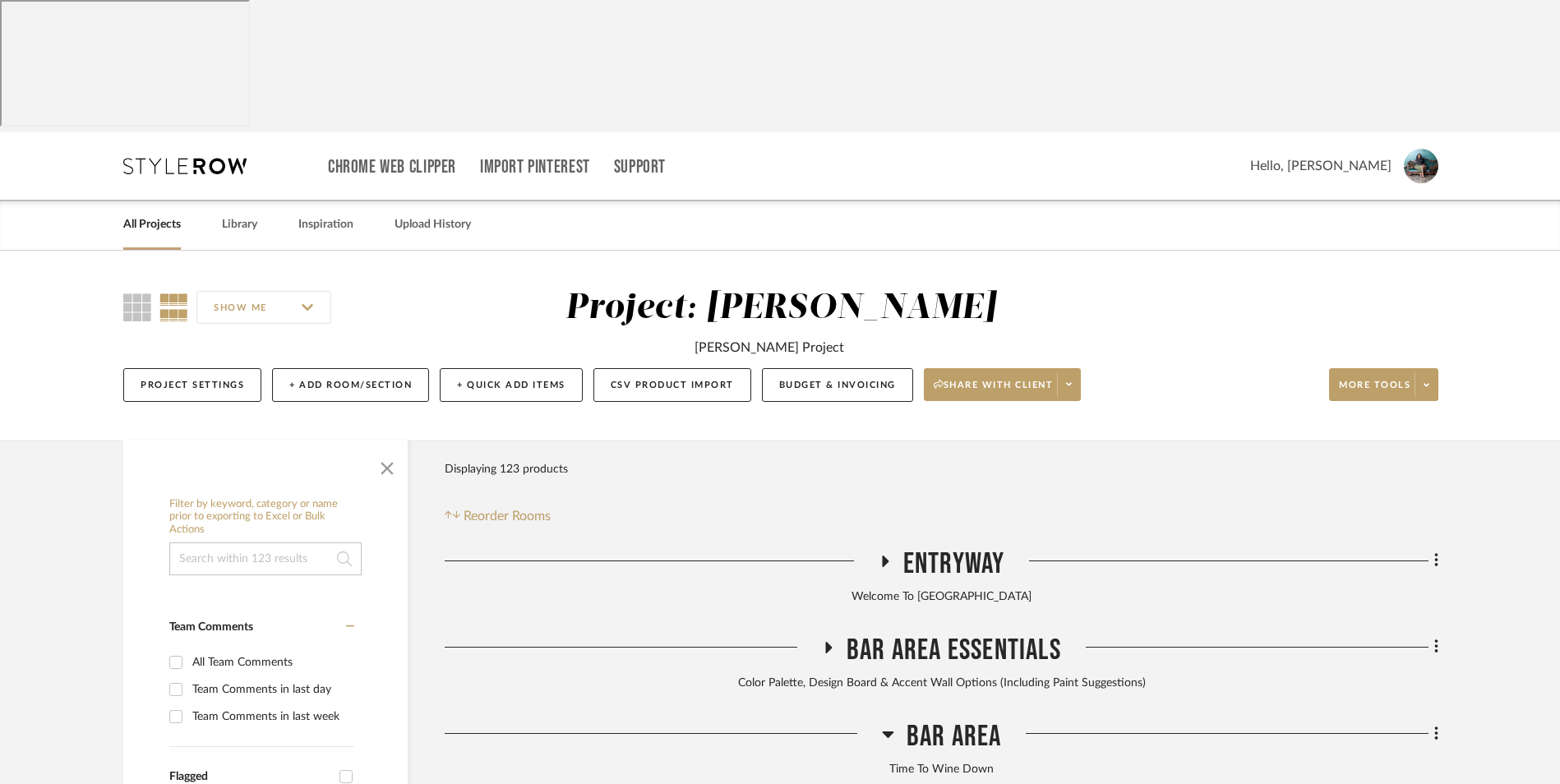
scroll to position [329, 0]
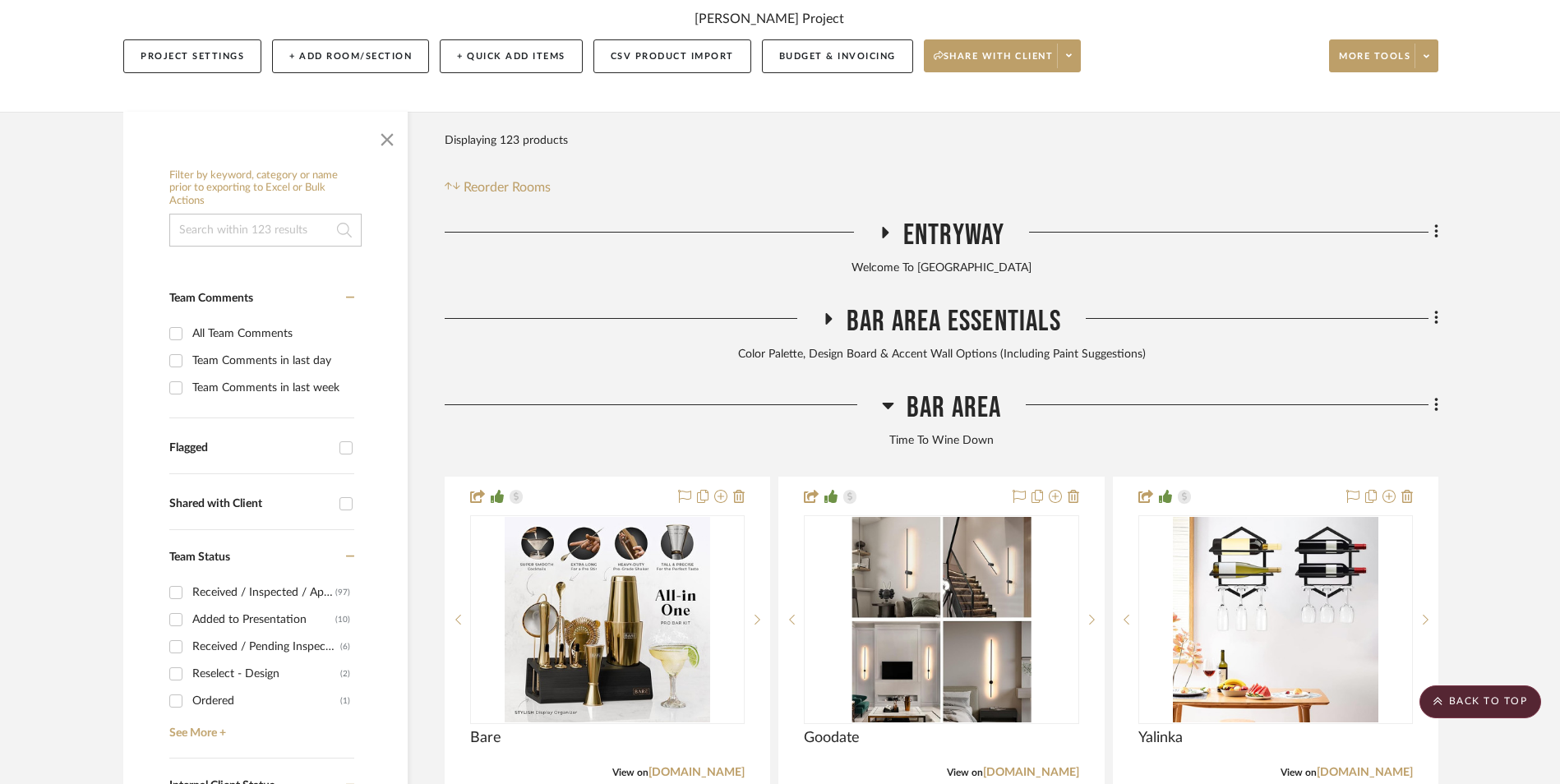
click at [887, 403] on icon at bounding box center [887, 406] width 11 height 7
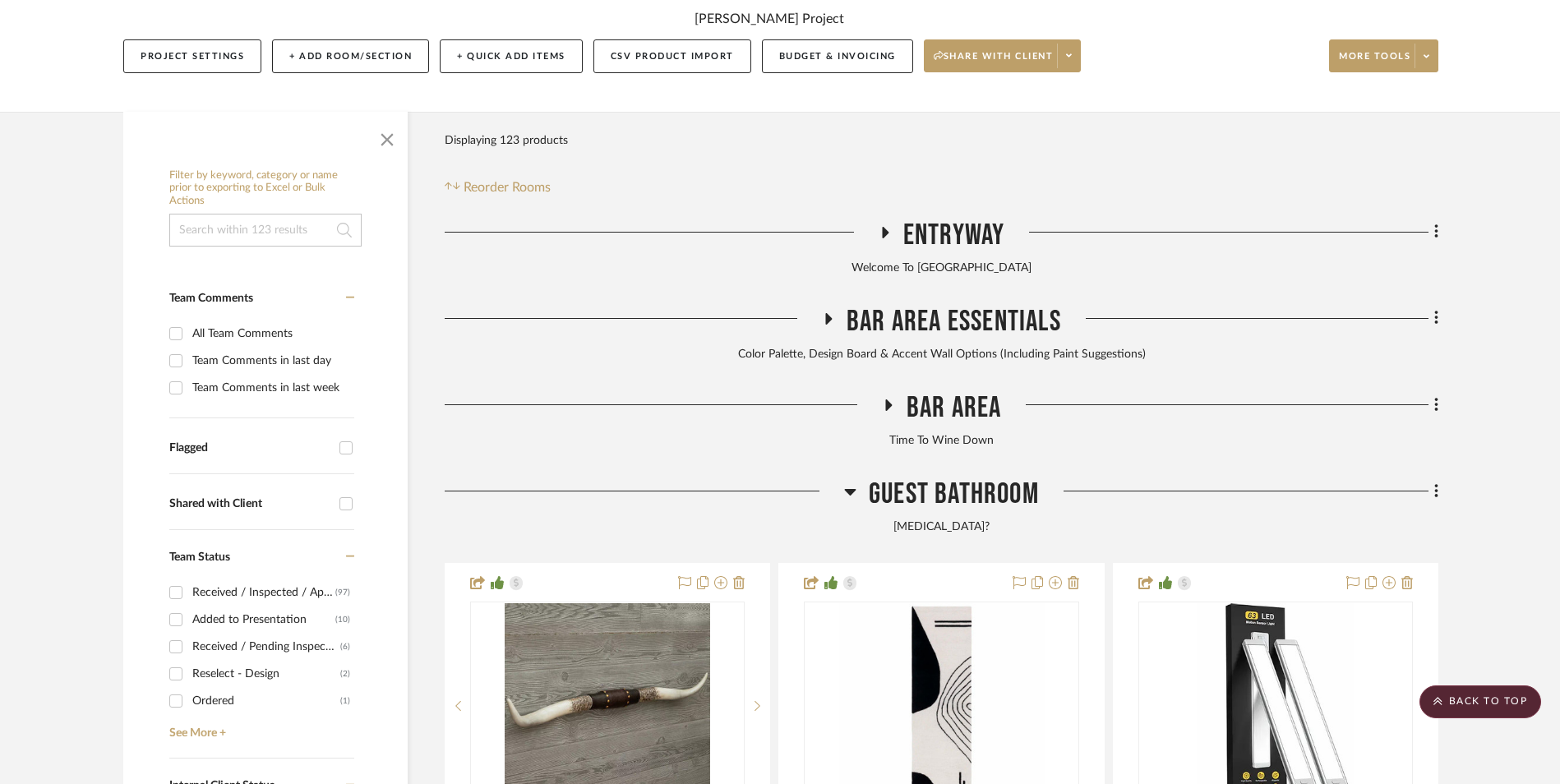
click at [850, 489] on icon at bounding box center [851, 492] width 11 height 7
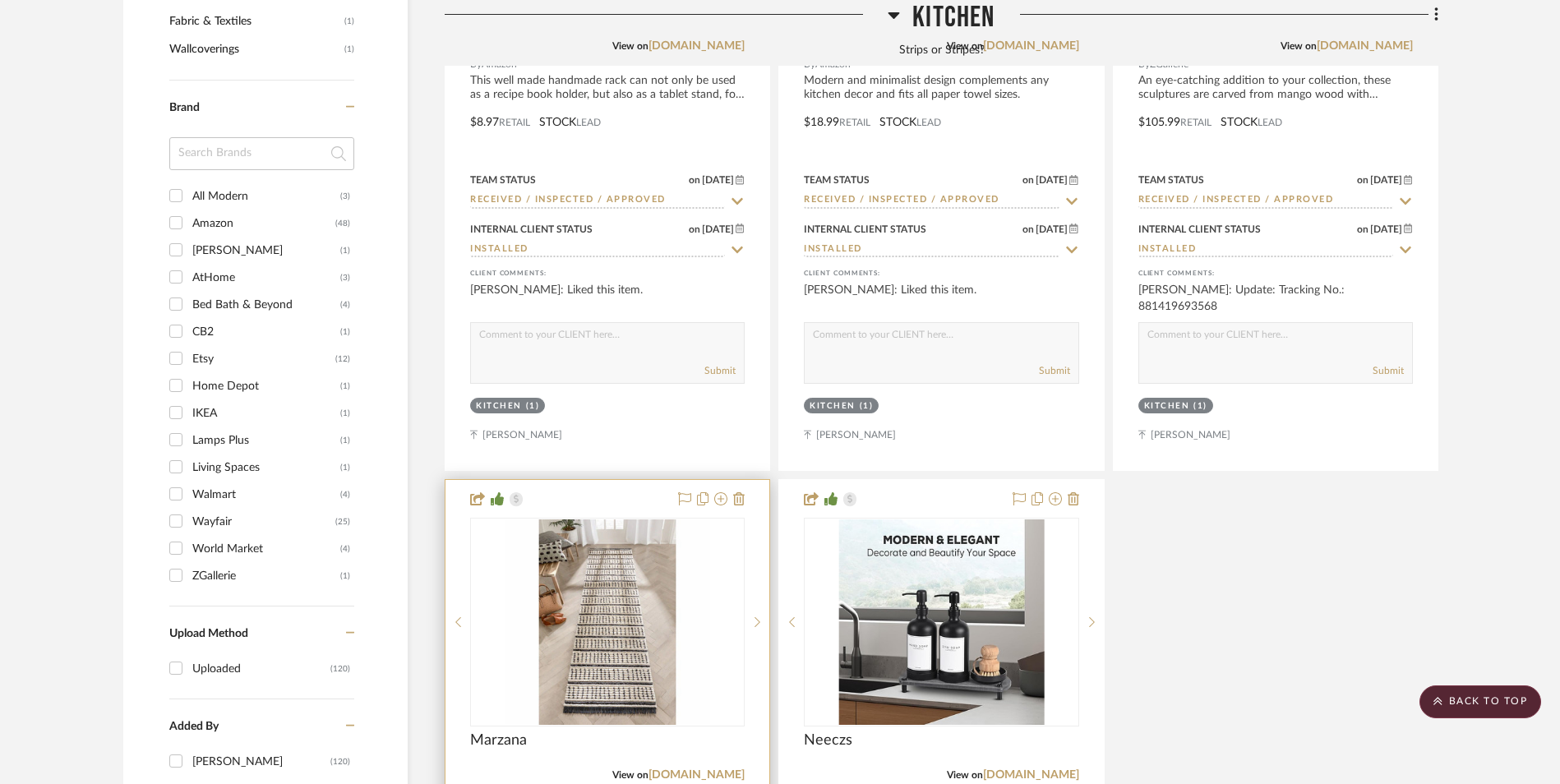
scroll to position [1972, 0]
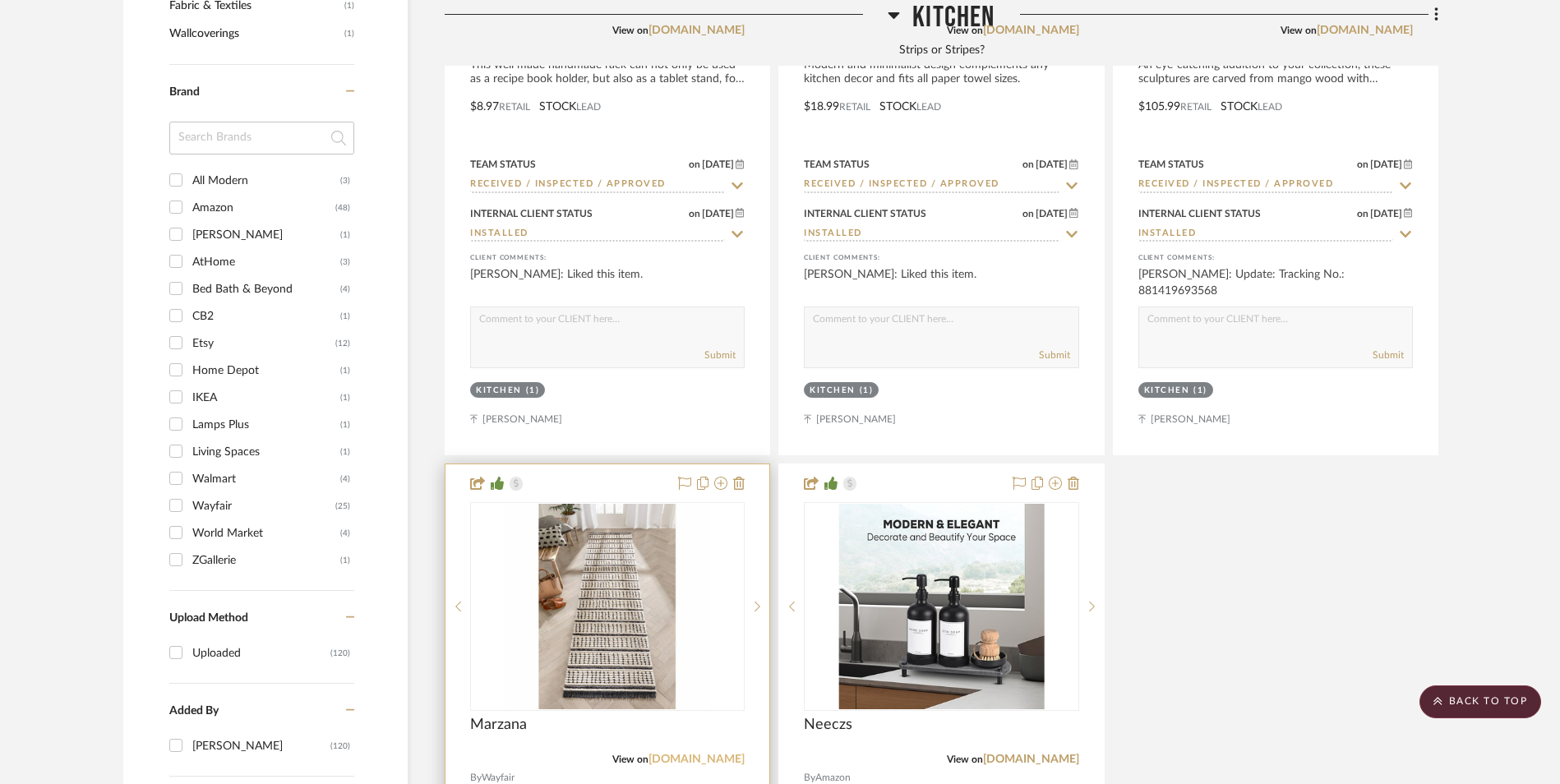
click at [703, 754] on link "[DOMAIN_NAME]" at bounding box center [696, 759] width 96 height 11
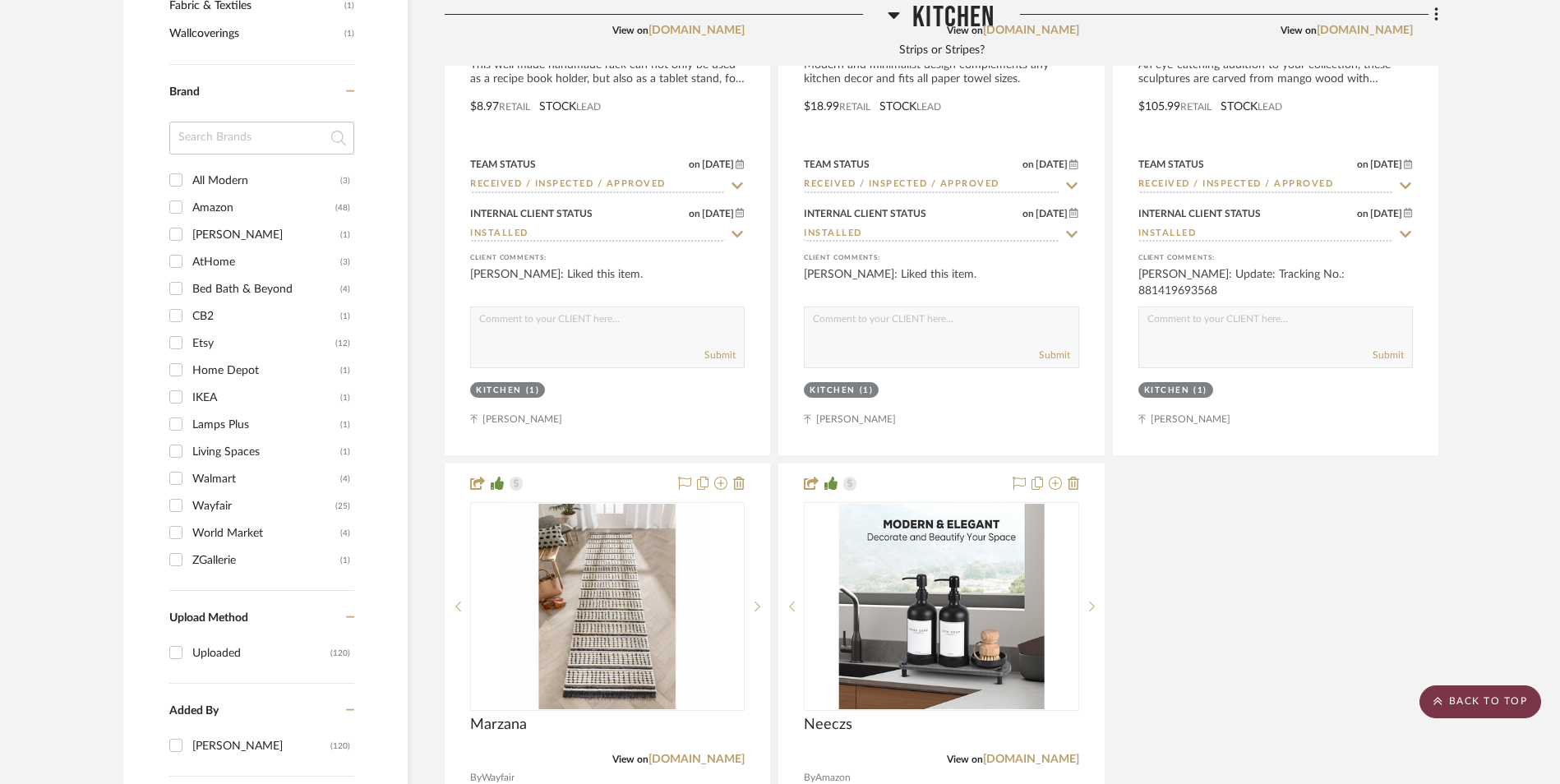
drag, startPoint x: 1494, startPoint y: 701, endPoint x: 1466, endPoint y: 705, distance: 28.3
click at [1493, 701] on scroll-to-top-button "BACK TO TOP" at bounding box center [1480, 701] width 122 height 32
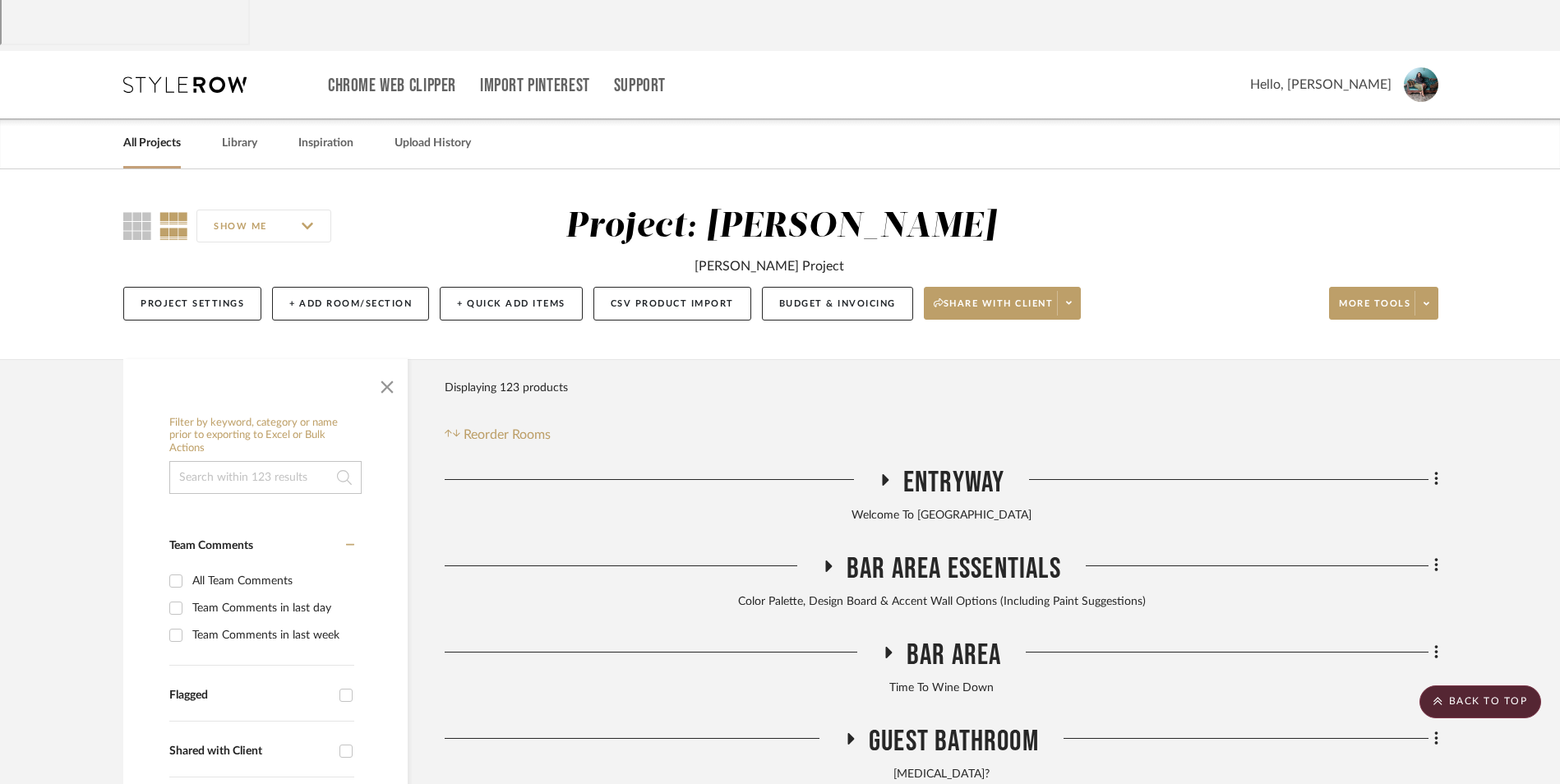
scroll to position [0, 0]
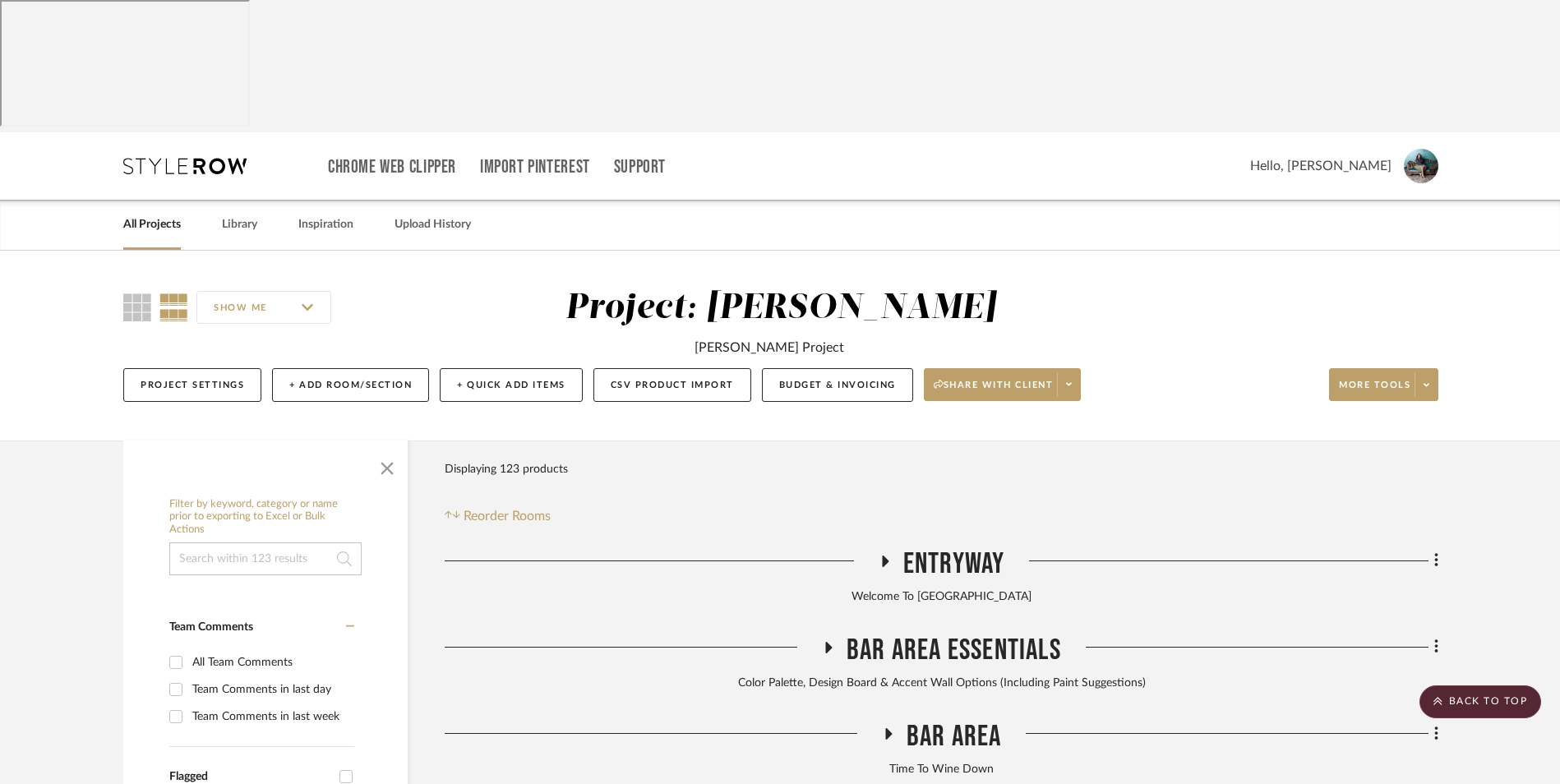
click at [152, 213] on link "All Projects" at bounding box center [152, 224] width 57 height 22
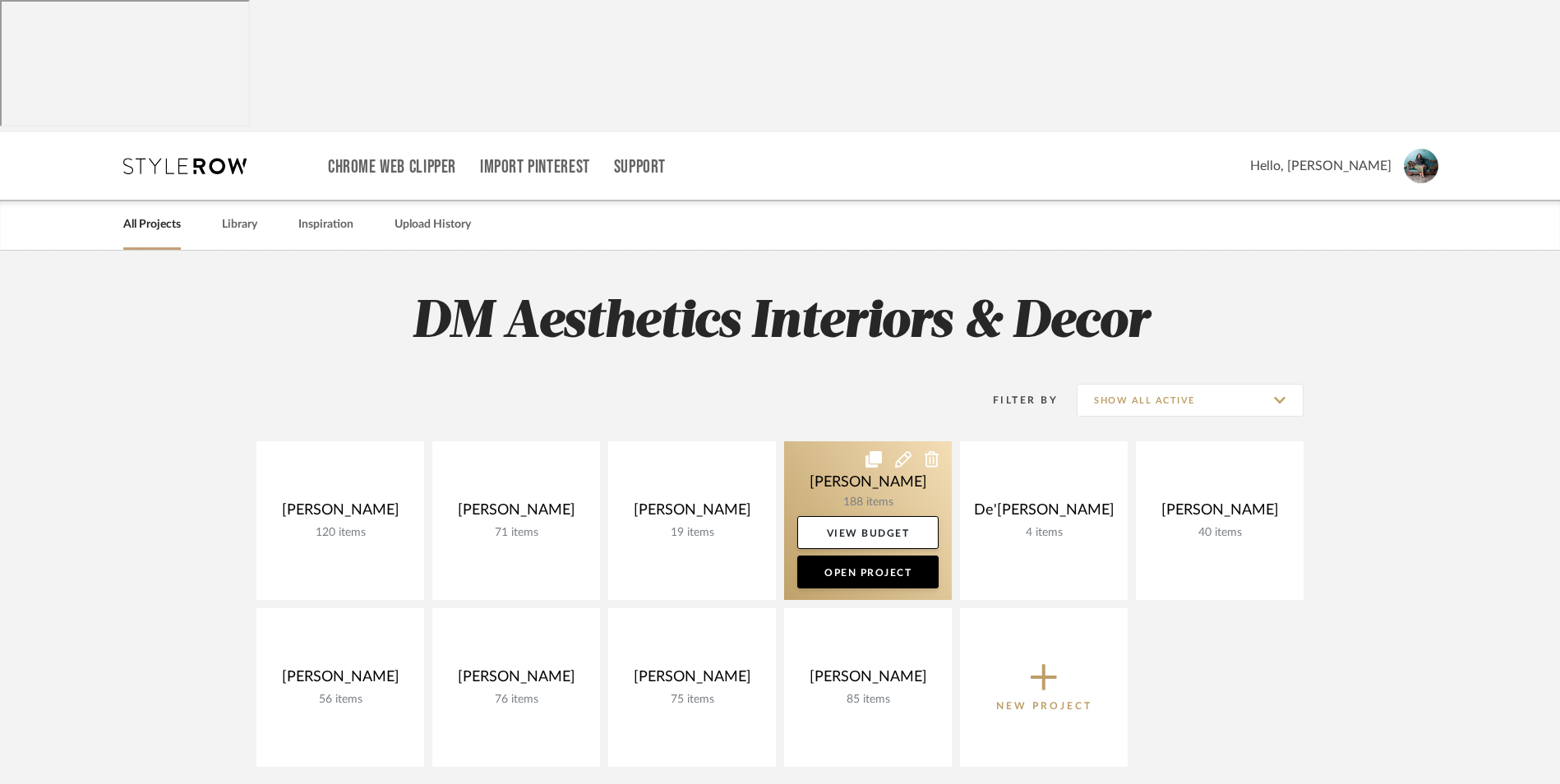
click at [841, 441] on link at bounding box center [868, 520] width 168 height 158
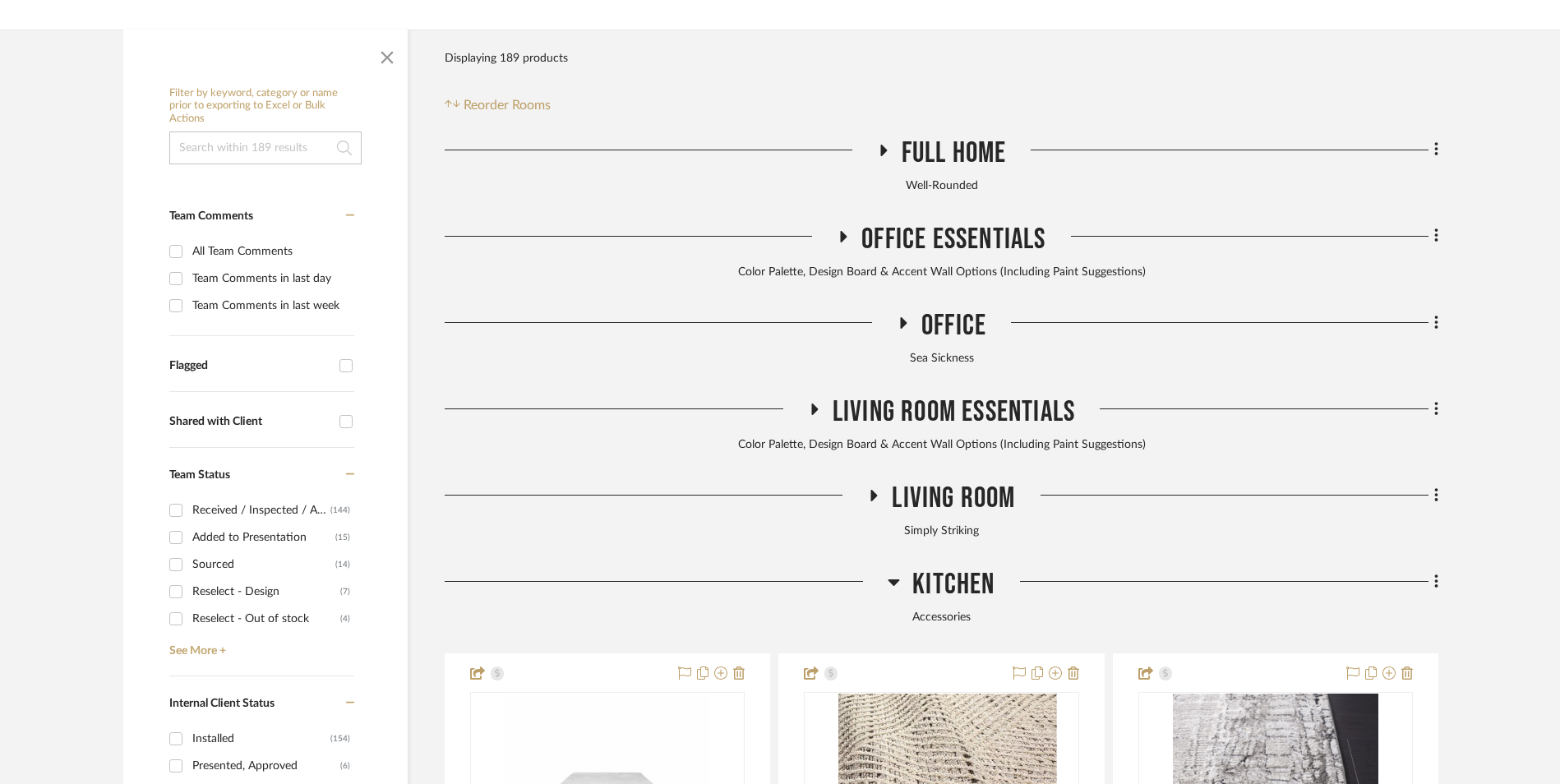
scroll to position [739, 0]
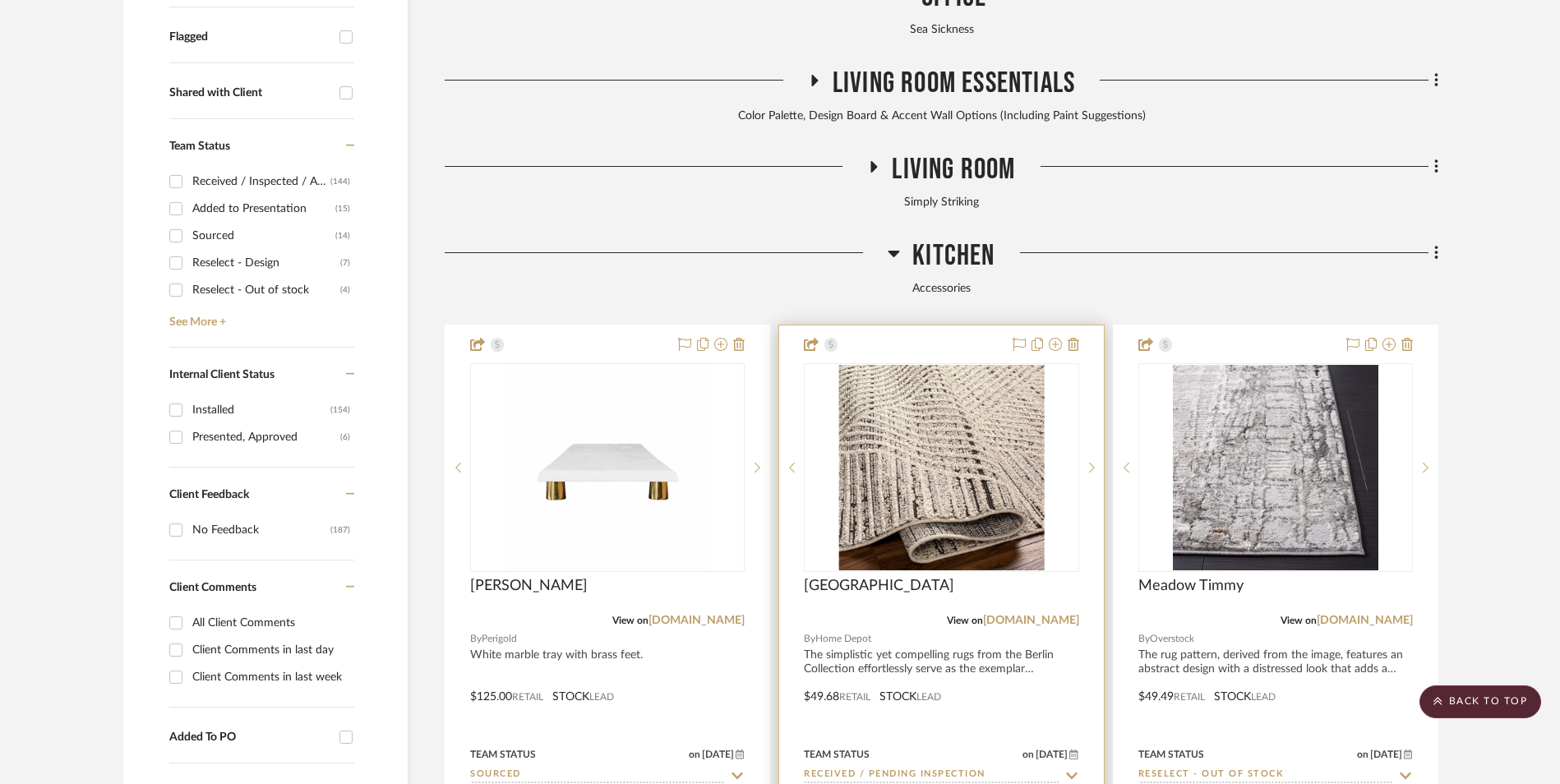
click at [983, 392] on img "0" at bounding box center [942, 468] width 206 height 206
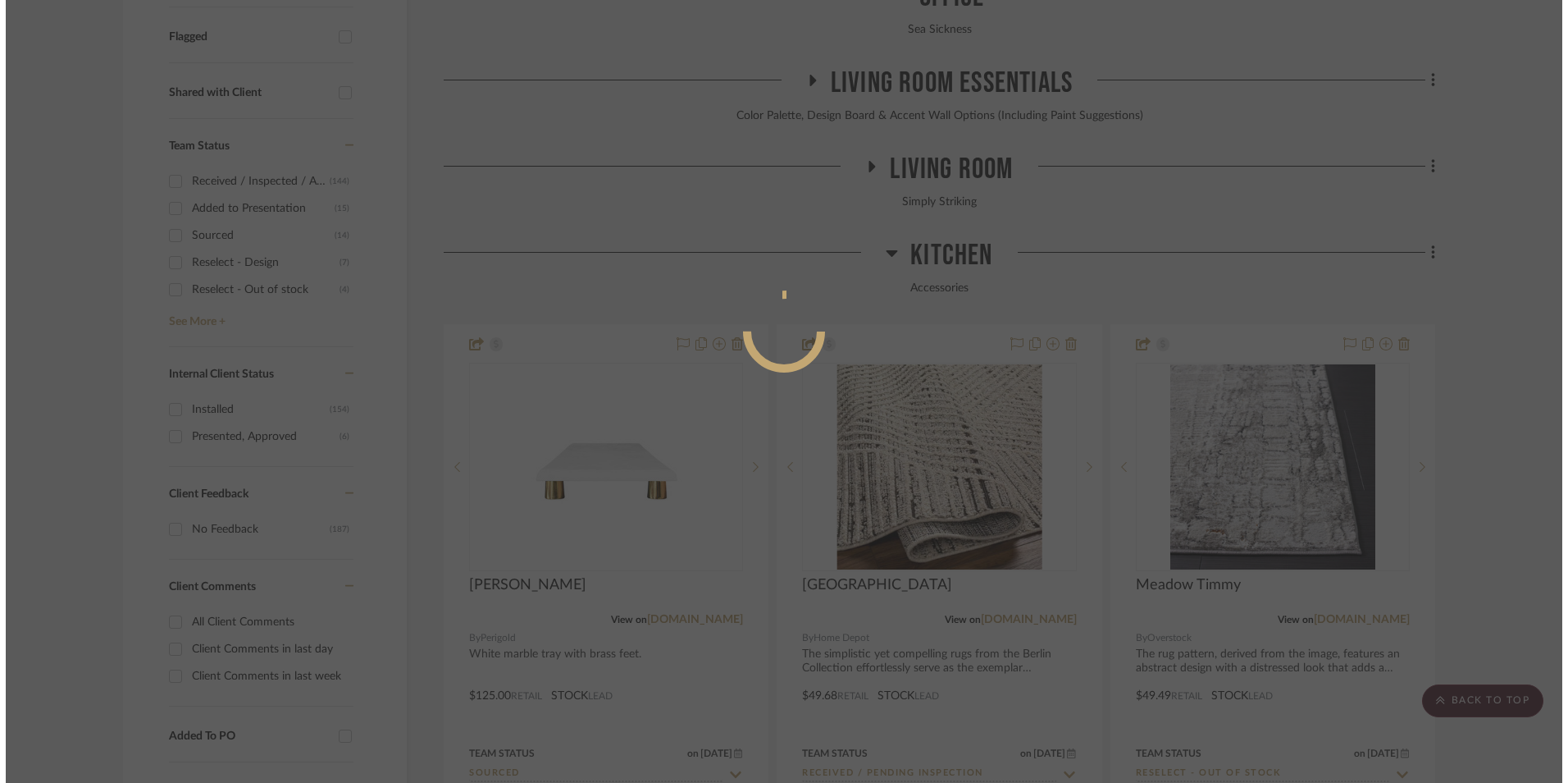
scroll to position [0, 0]
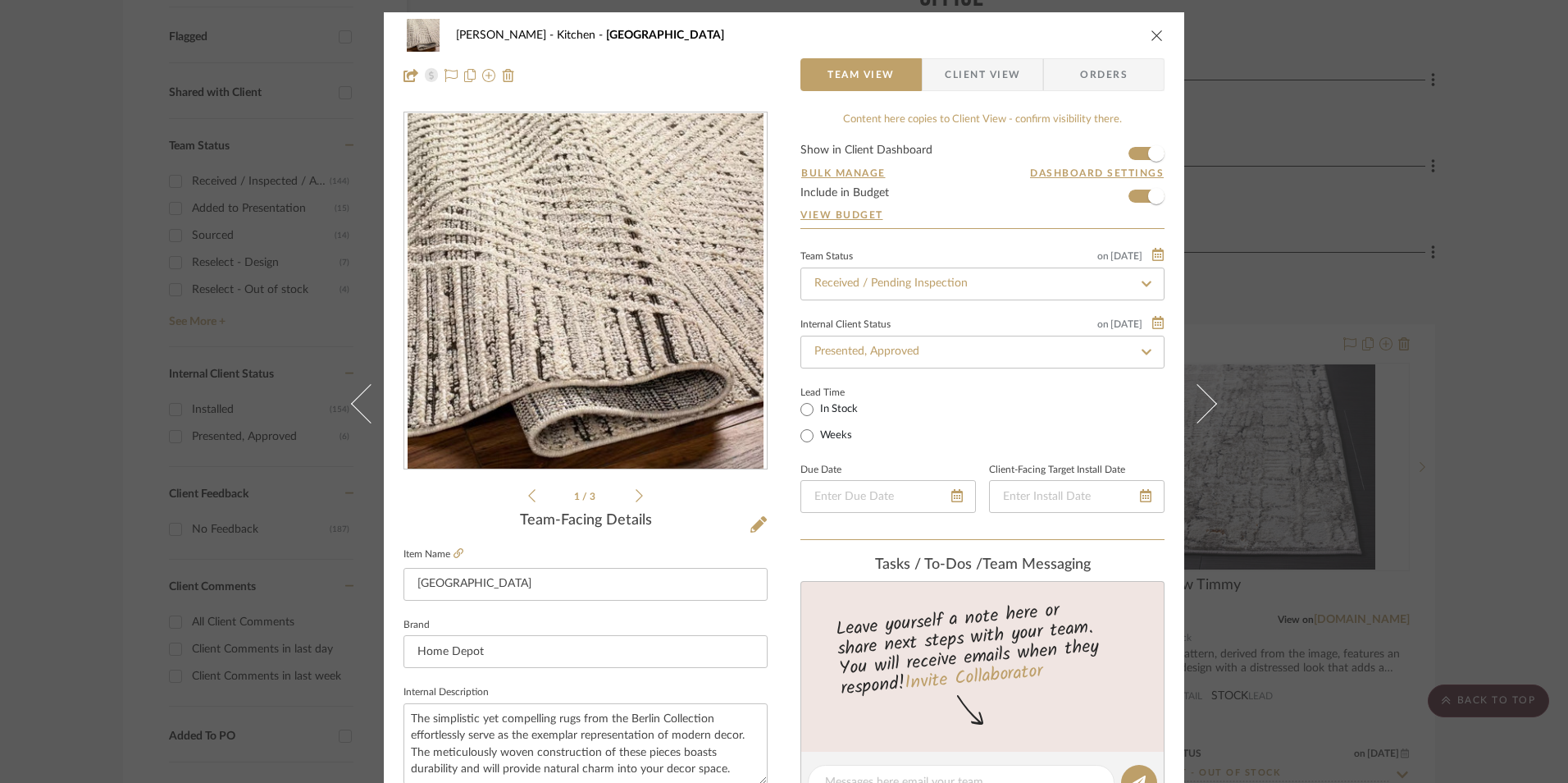
click at [635, 497] on icon at bounding box center [639, 496] width 8 height 15
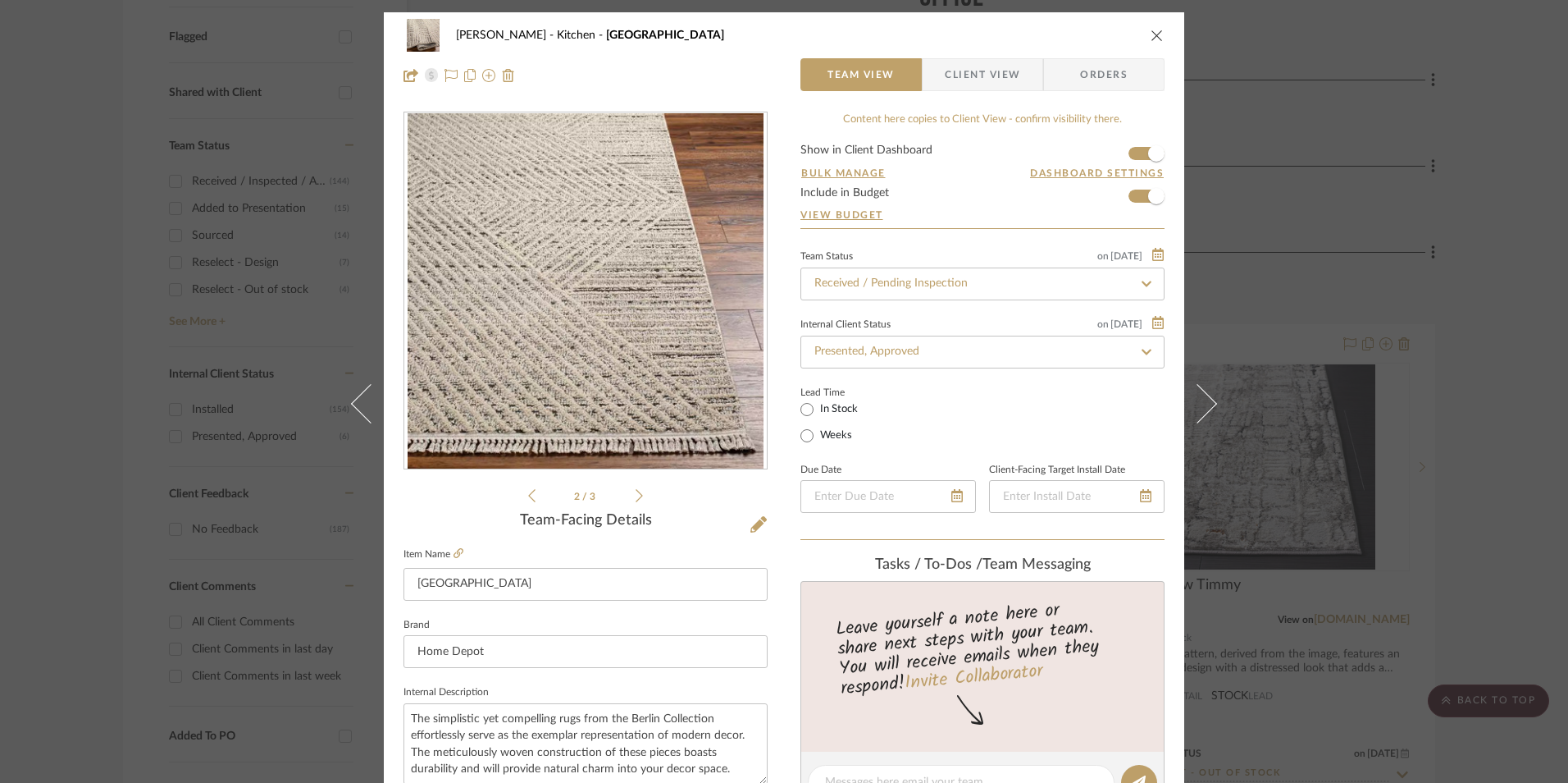
click at [635, 497] on icon at bounding box center [639, 496] width 8 height 15
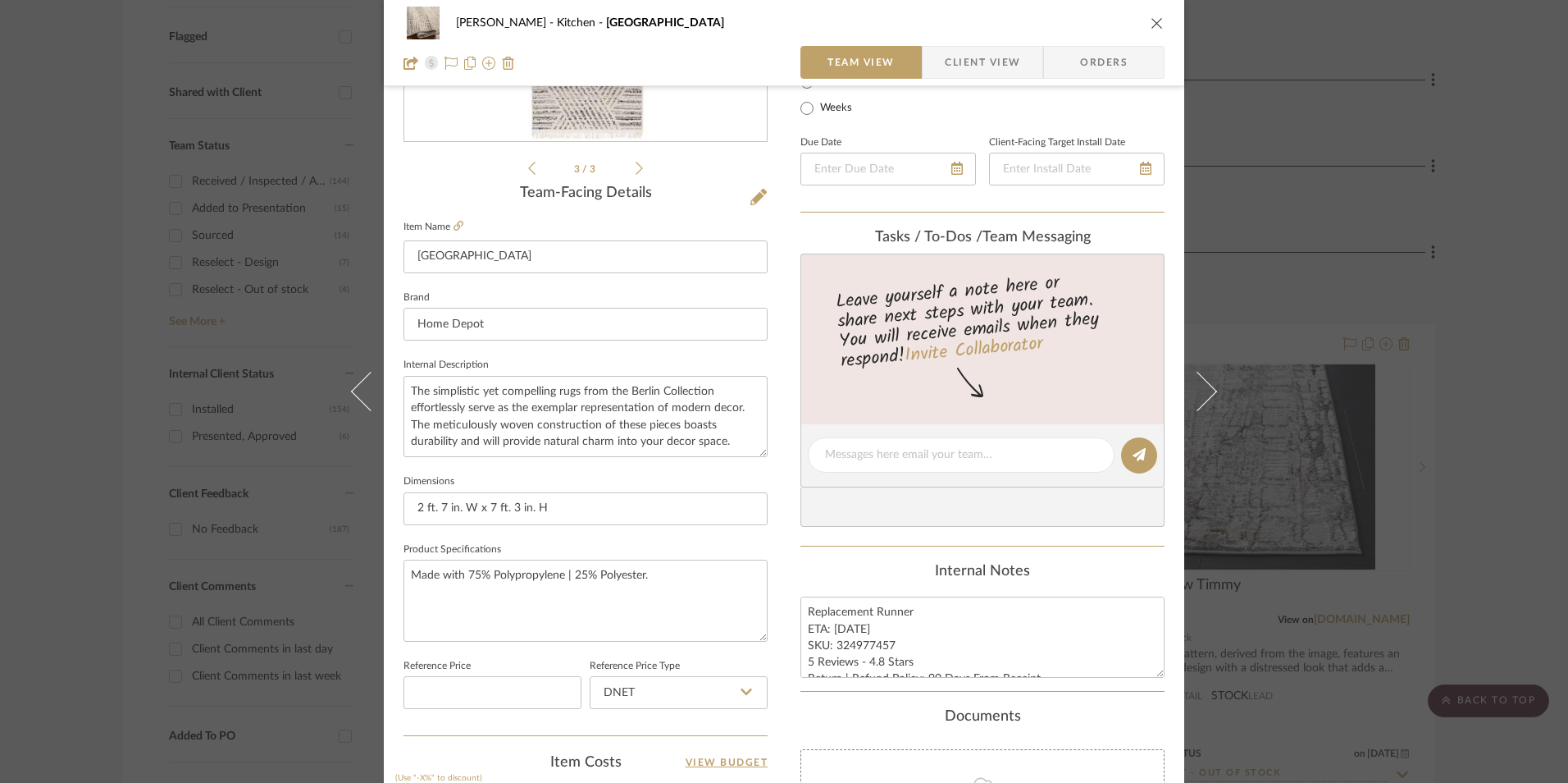
scroll to position [410, 0]
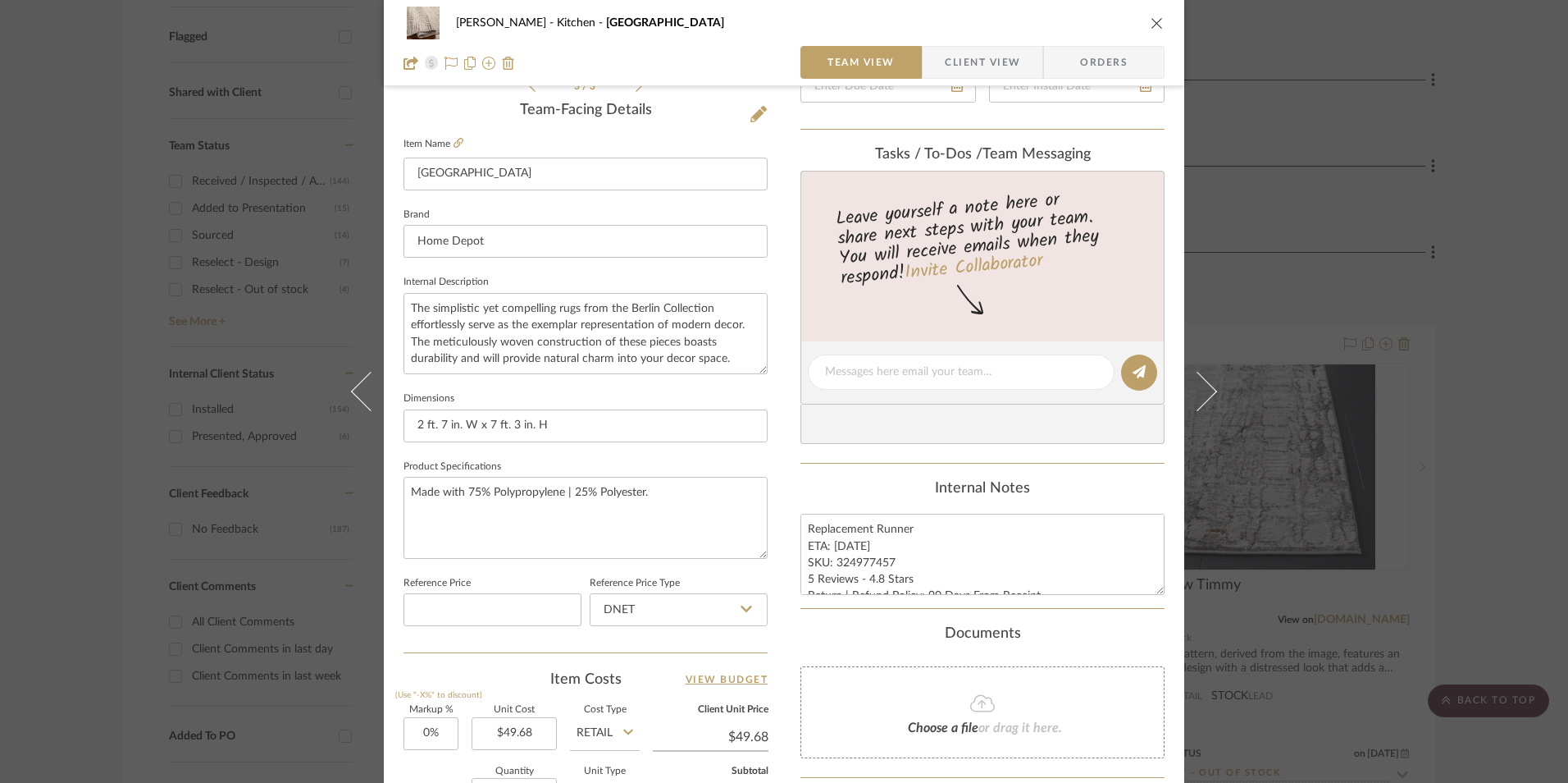
click at [1151, 26] on icon "close" at bounding box center [1157, 23] width 13 height 13
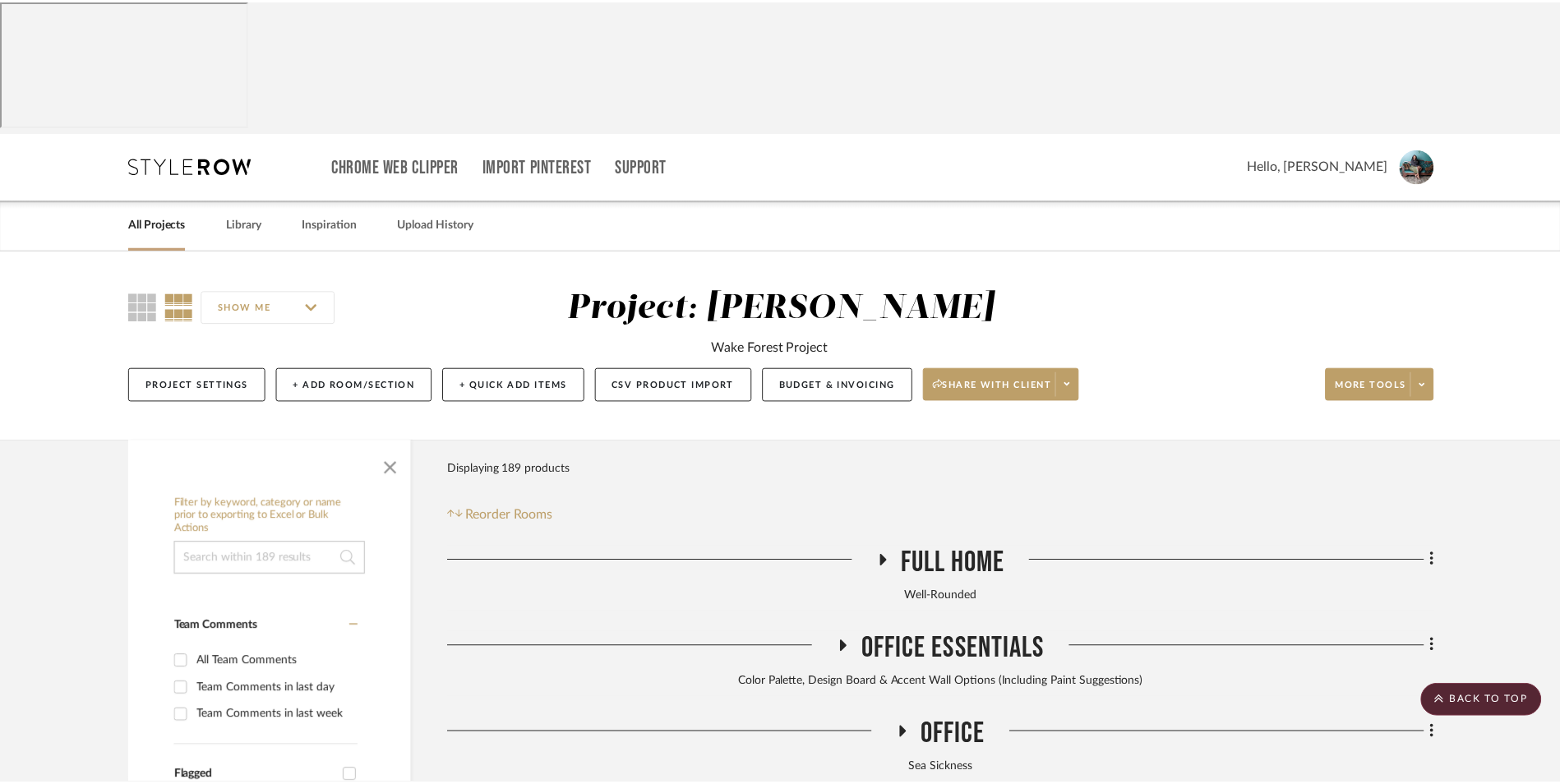
scroll to position [739, 0]
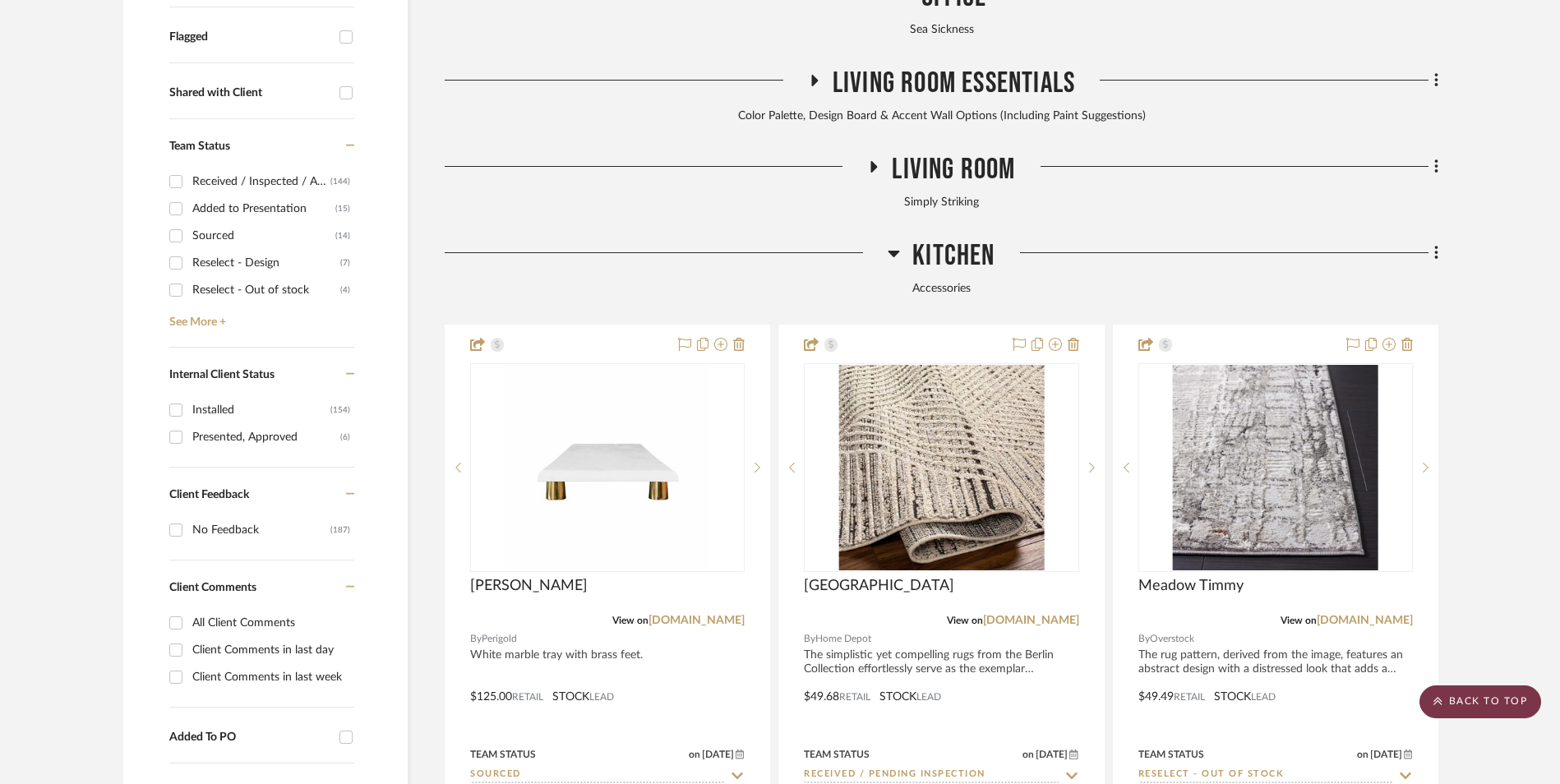
click at [1458, 701] on scroll-to-top-button "BACK TO TOP" at bounding box center [1480, 701] width 122 height 32
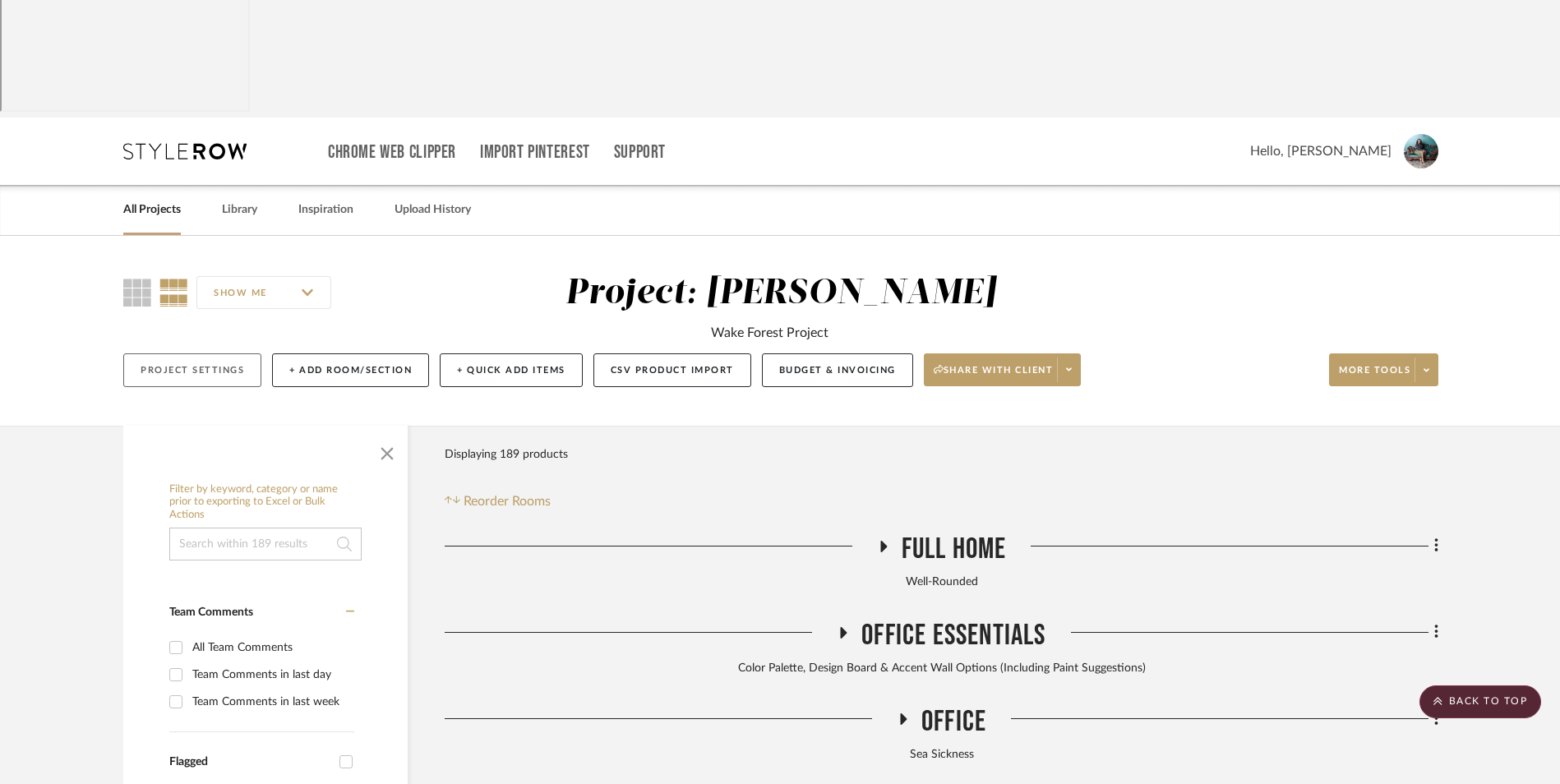
scroll to position [0, 0]
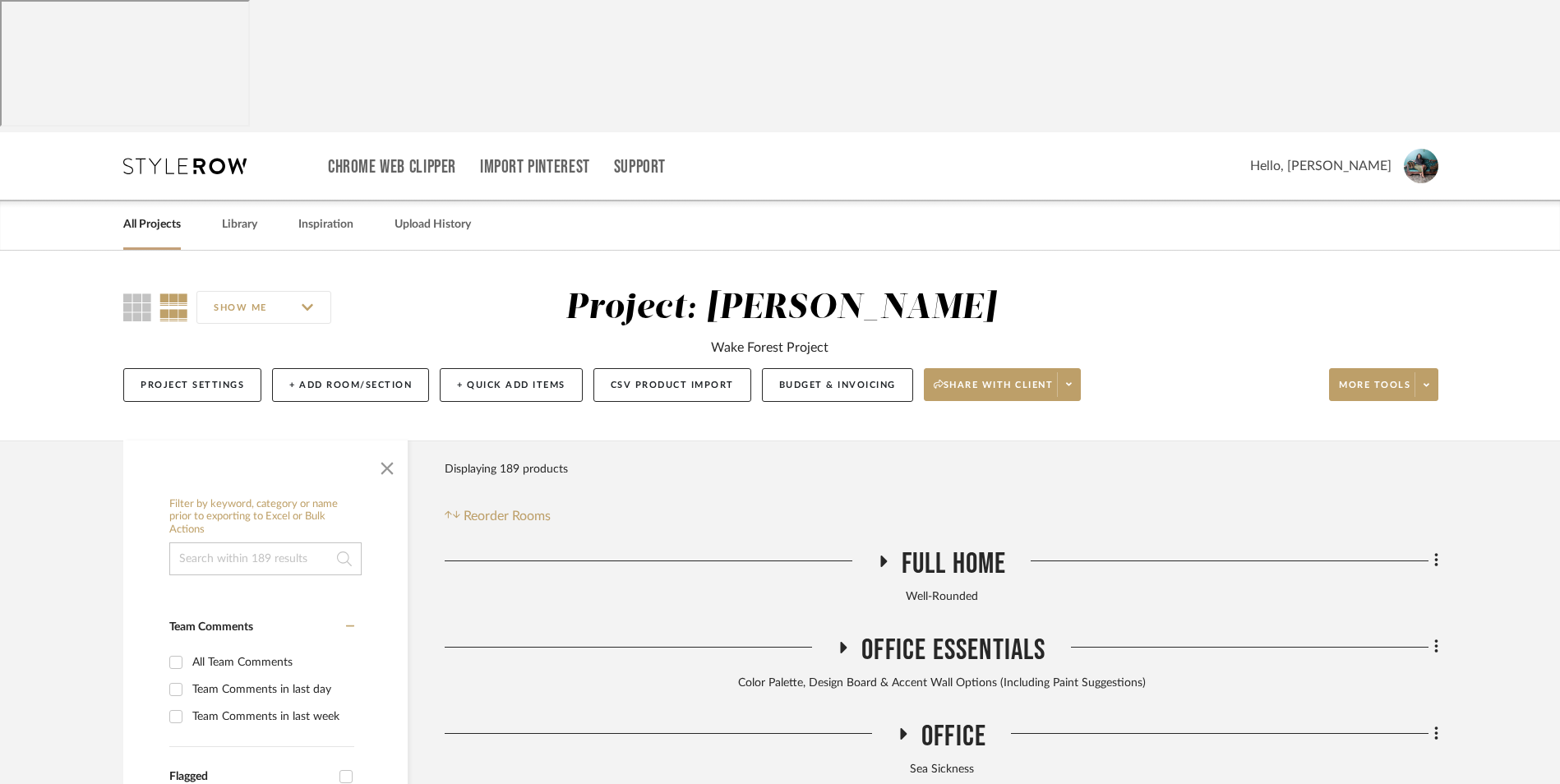
drag, startPoint x: 155, startPoint y: 92, endPoint x: 165, endPoint y: 92, distance: 10.0
click at [154, 213] on link "All Projects" at bounding box center [152, 224] width 57 height 22
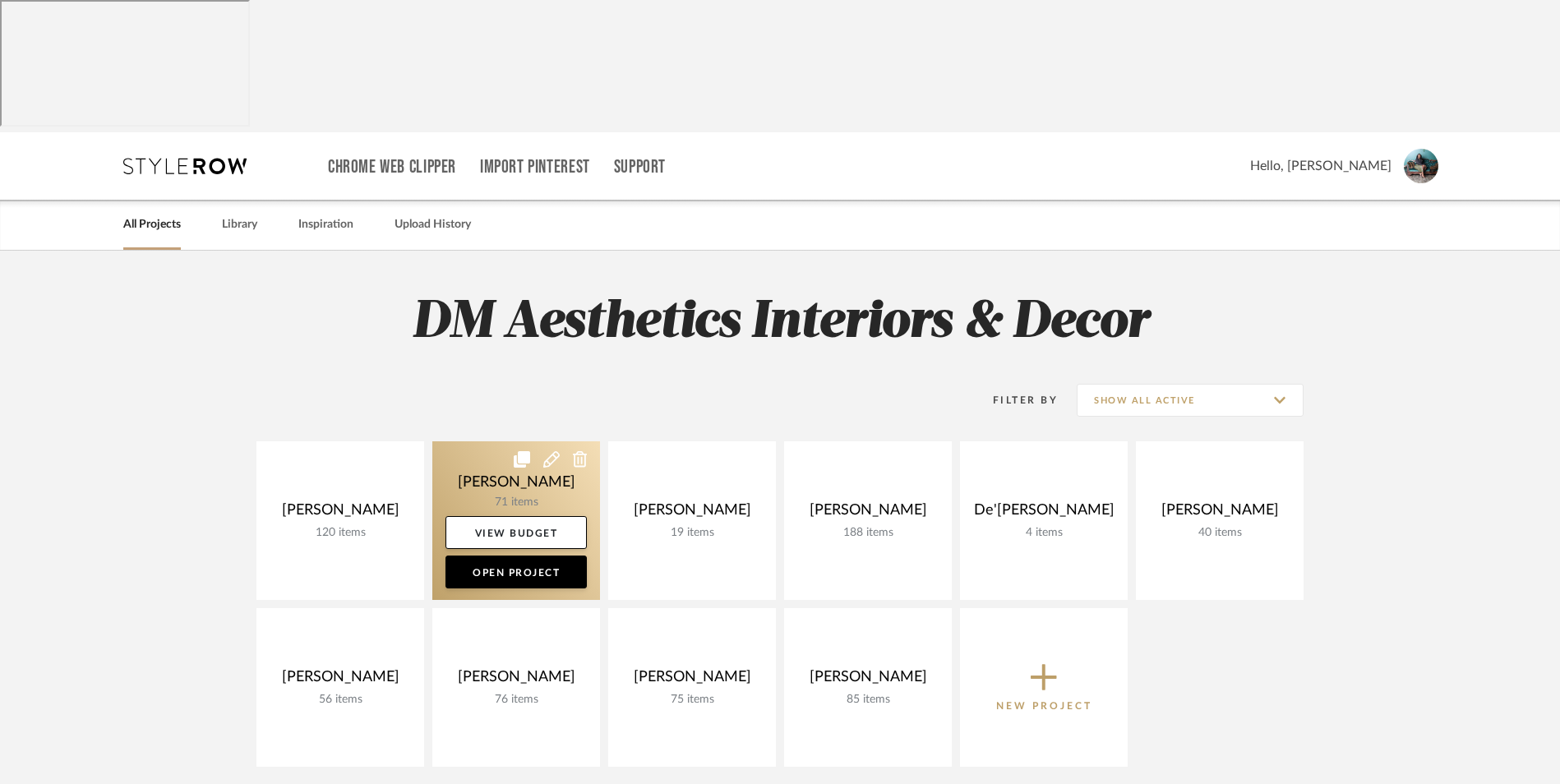
click at [495, 441] on link at bounding box center [517, 520] width 168 height 158
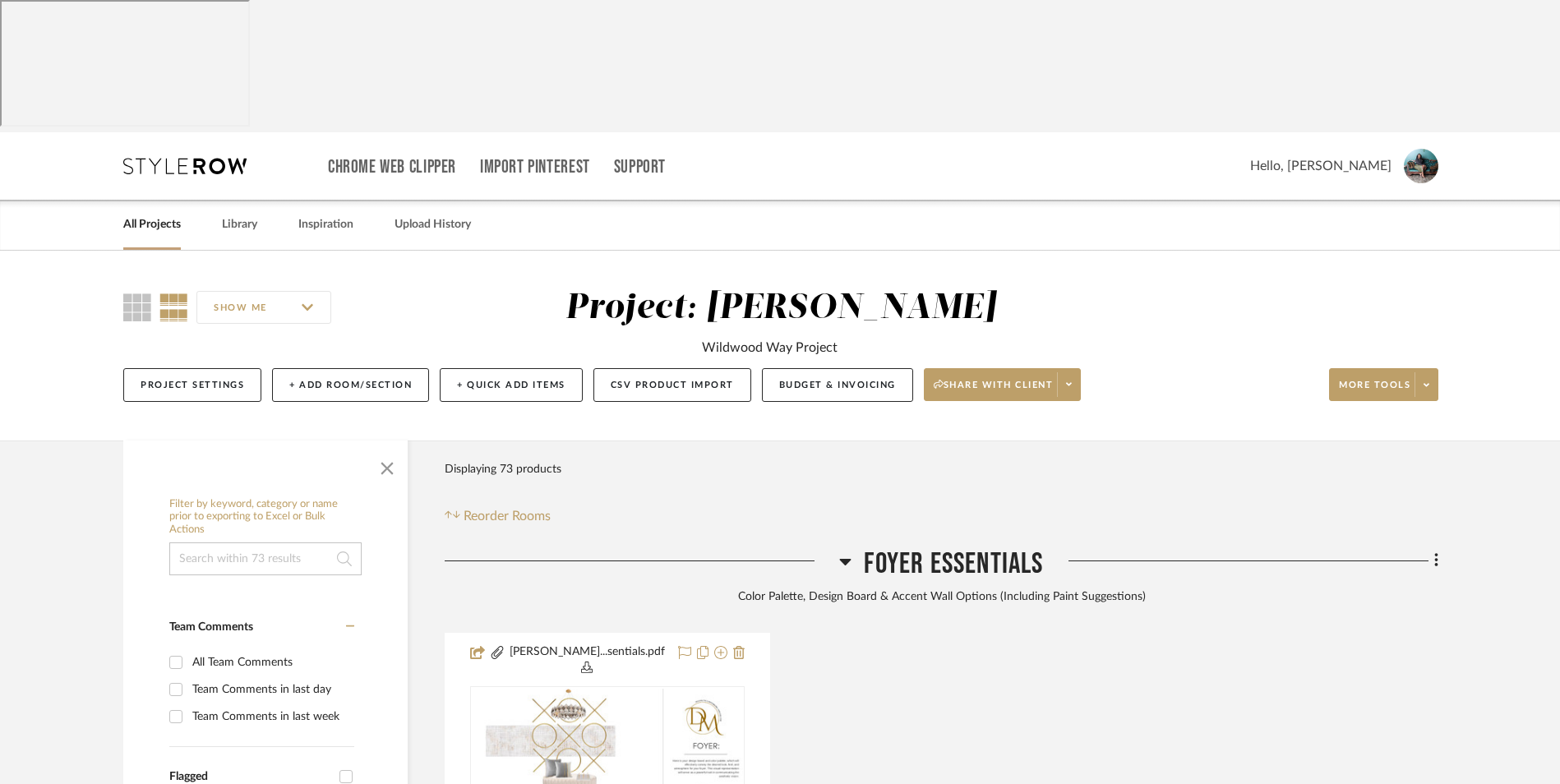
click at [842, 558] on icon at bounding box center [845, 561] width 11 height 7
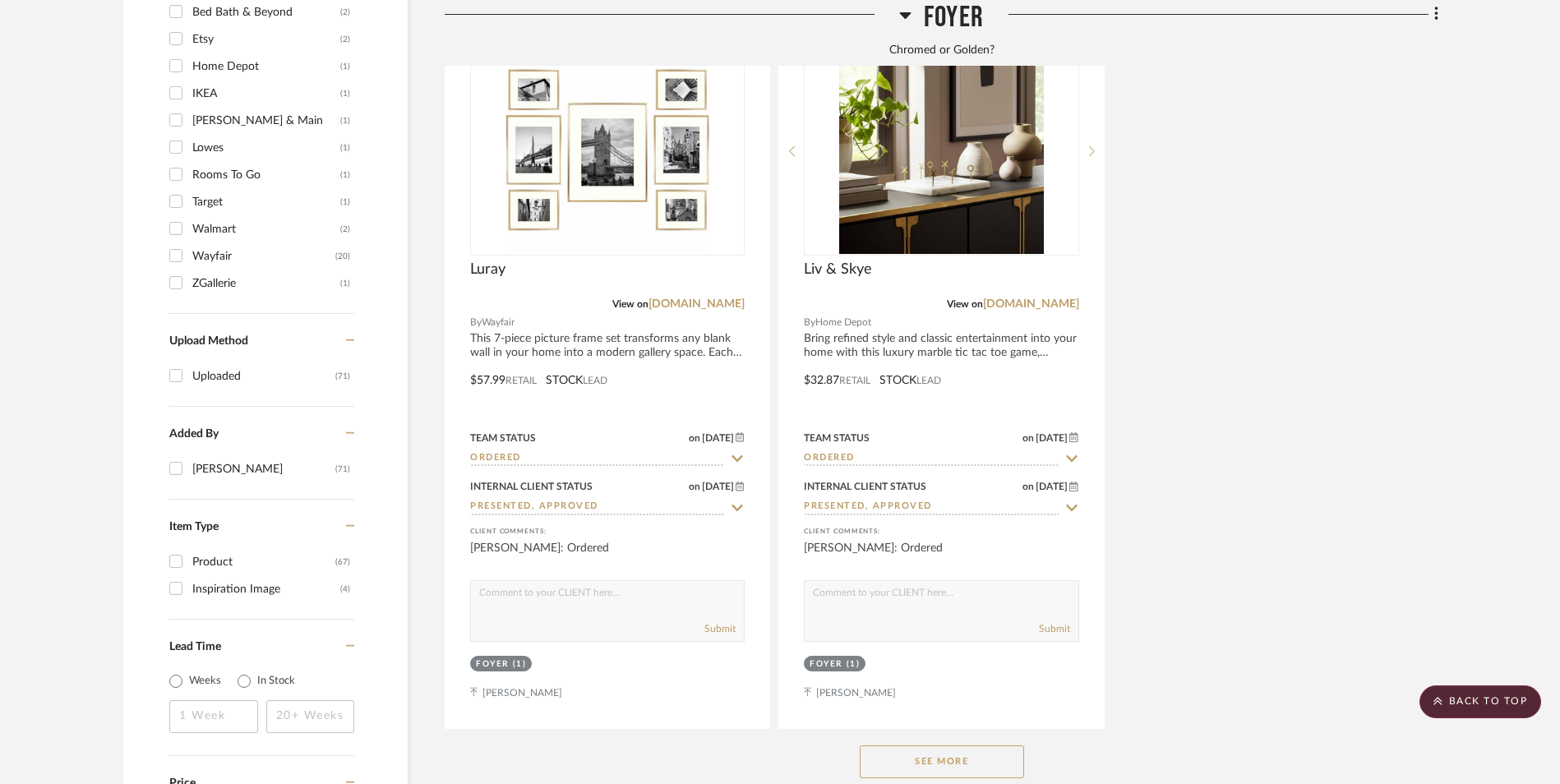
scroll to position [2301, 0]
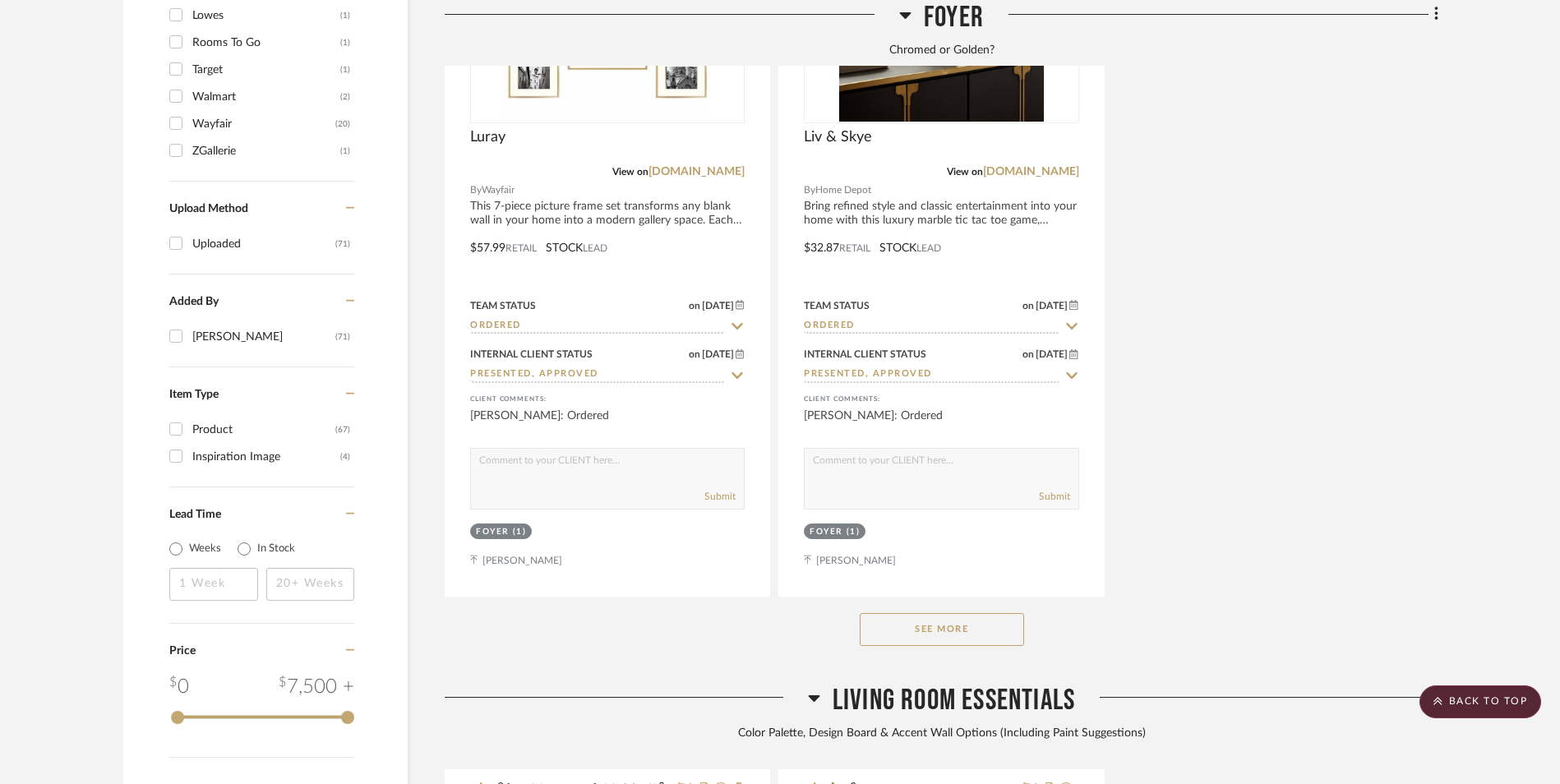
click at [950, 613] on button "See More" at bounding box center [942, 629] width 164 height 32
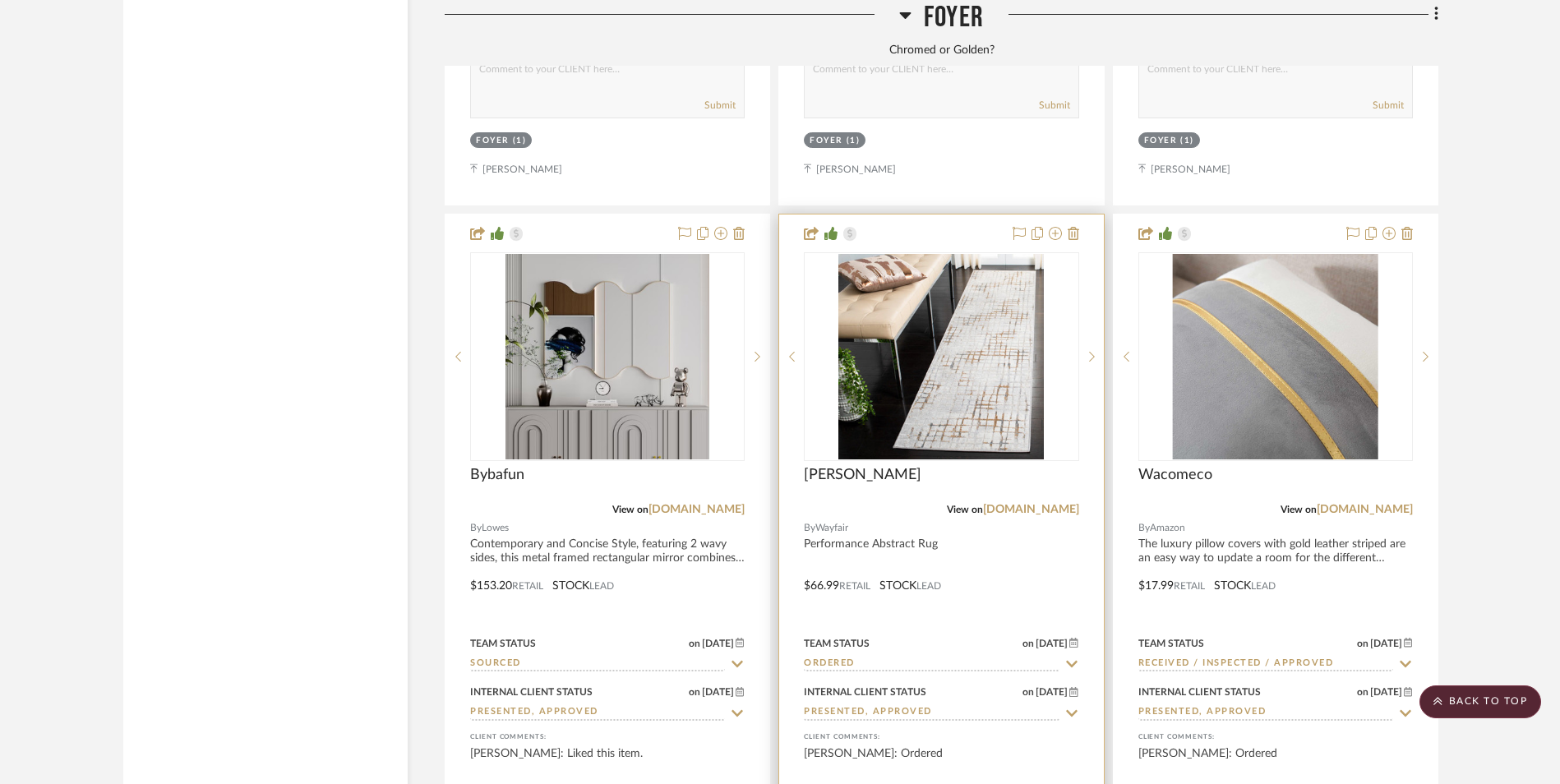
scroll to position [4108, 0]
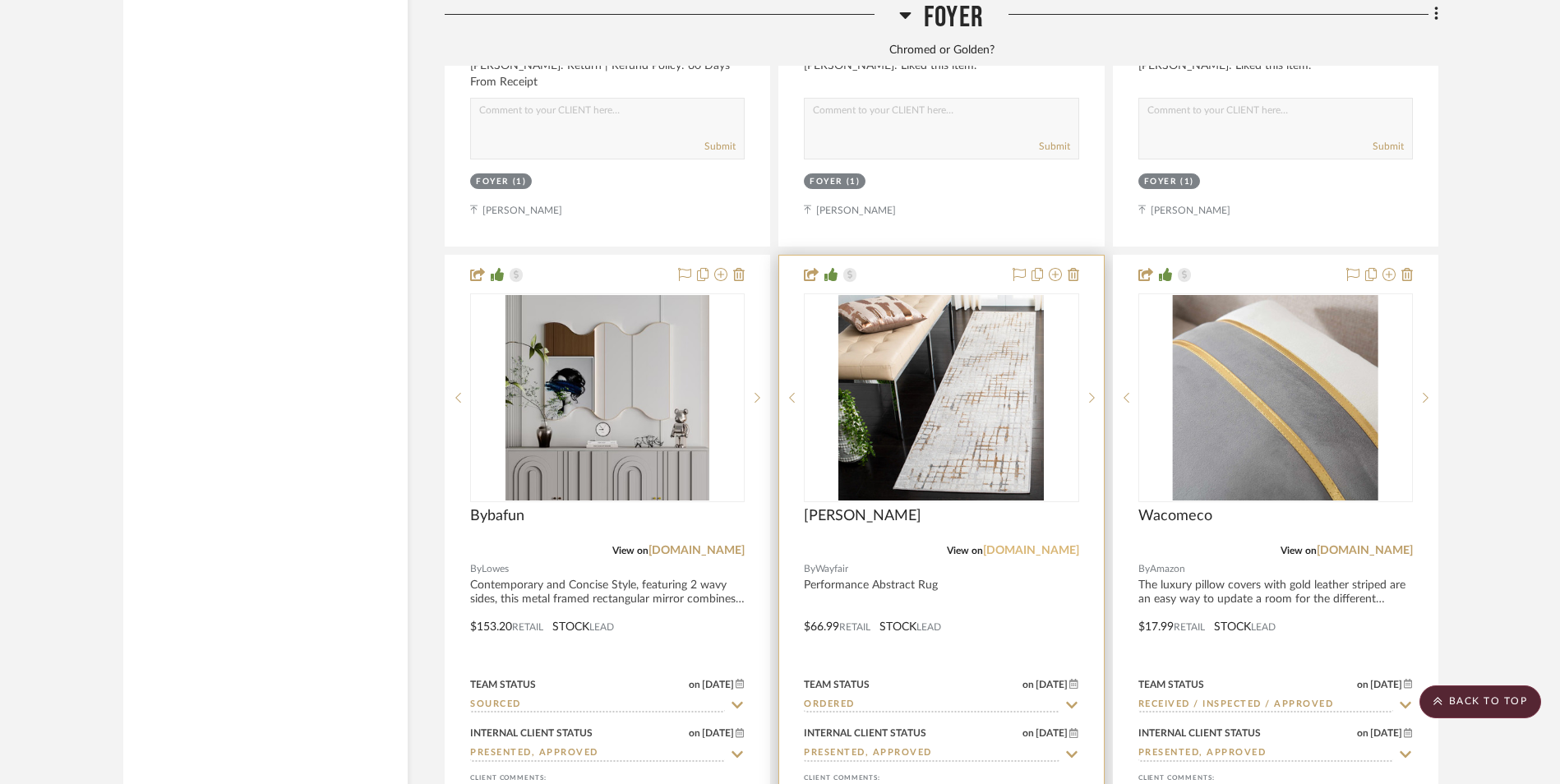
click at [1042, 545] on link "[DOMAIN_NAME]" at bounding box center [1030, 551] width 96 height 11
click at [997, 295] on img "0" at bounding box center [942, 398] width 206 height 206
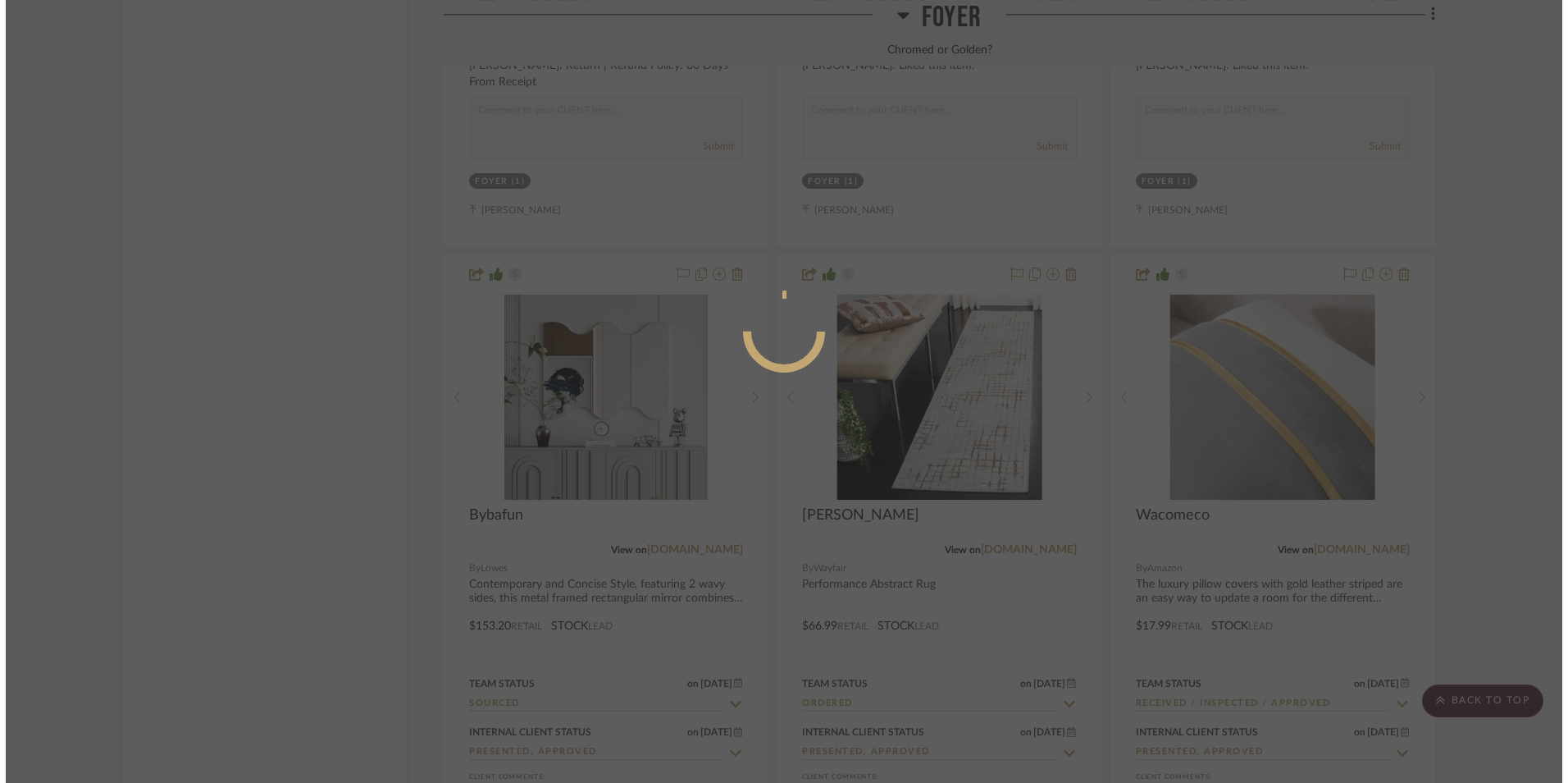
scroll to position [0, 0]
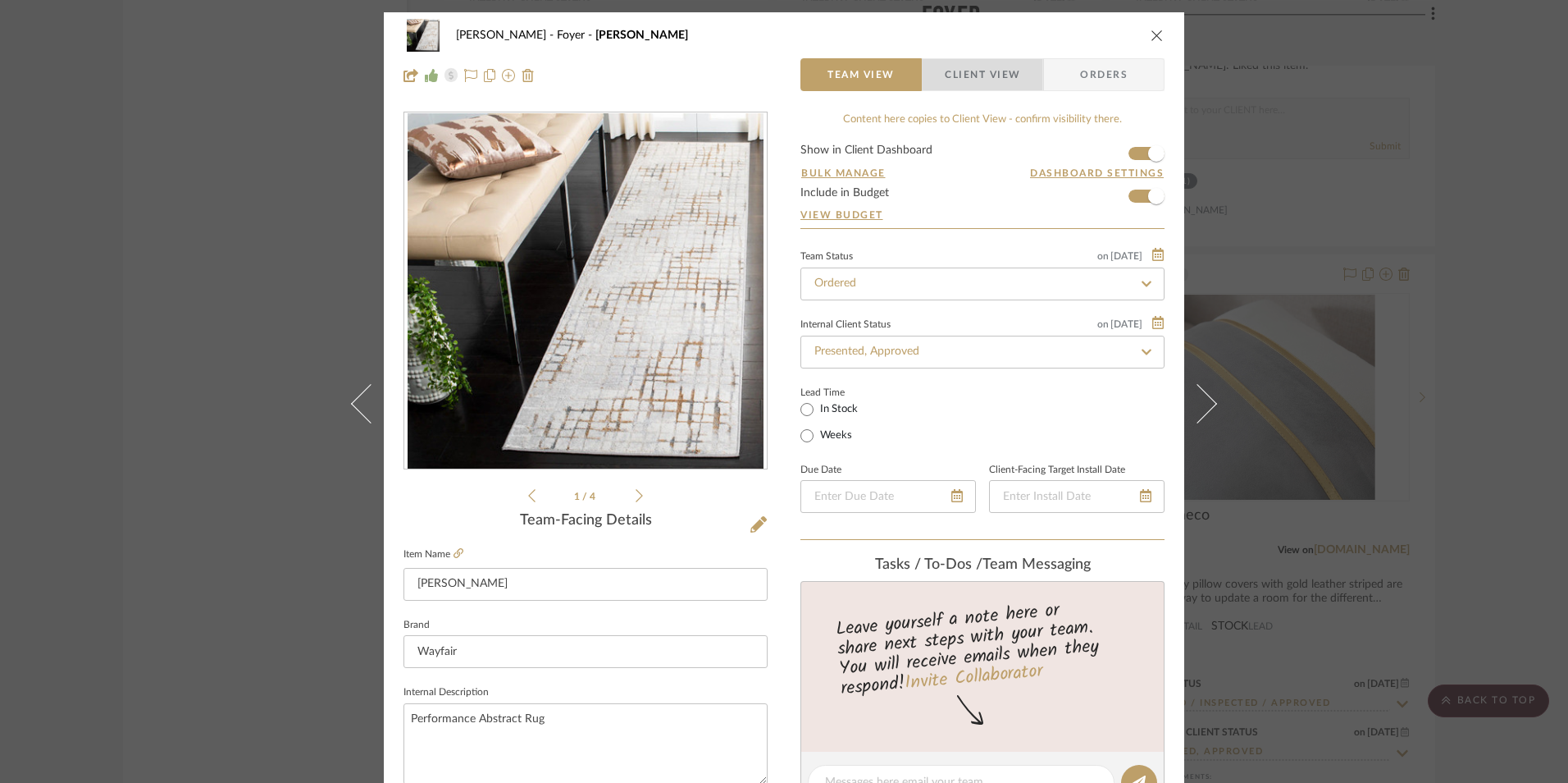
click at [985, 74] on span "Client View" at bounding box center [981, 74] width 75 height 32
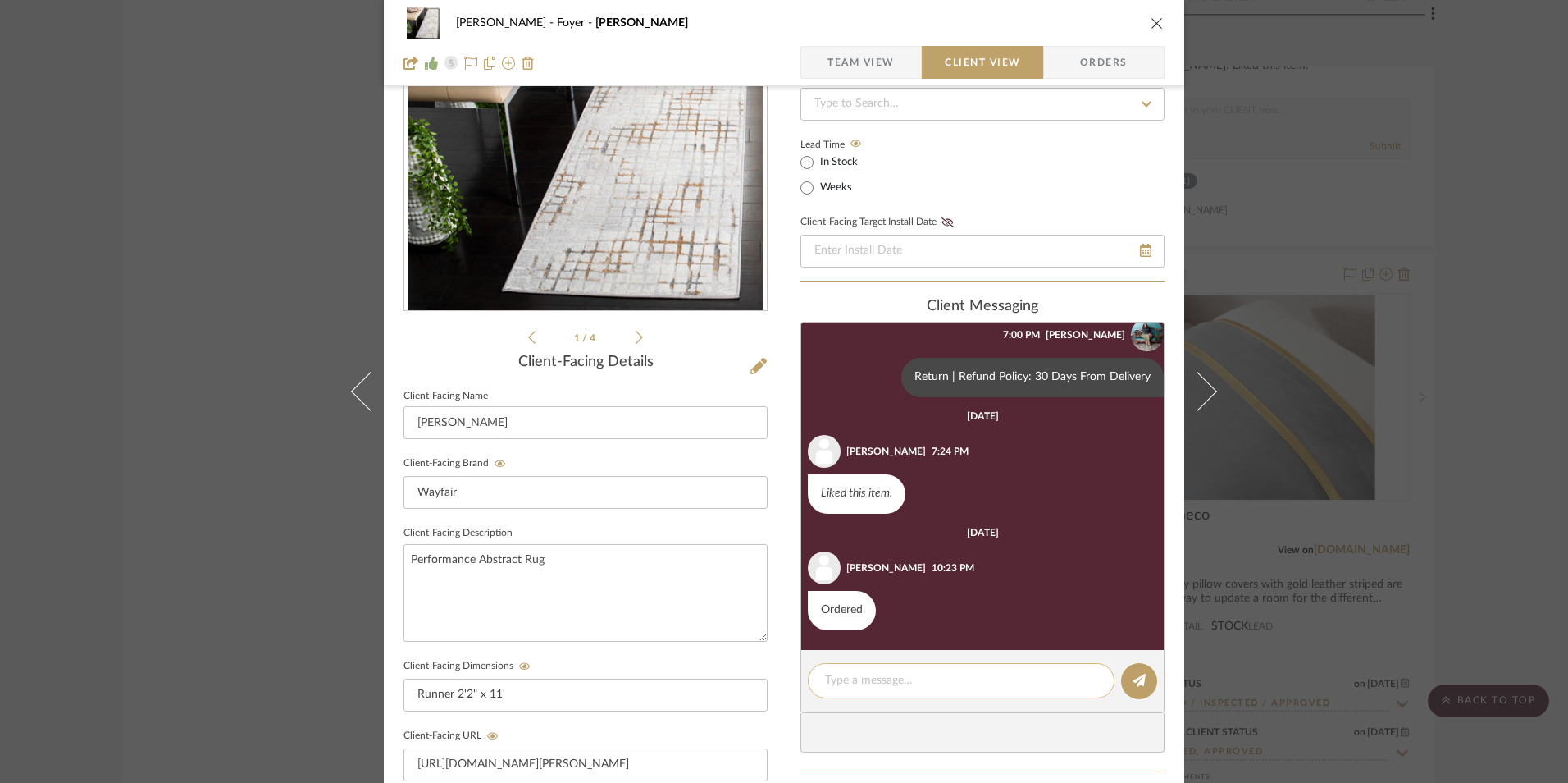
scroll to position [164, 0]
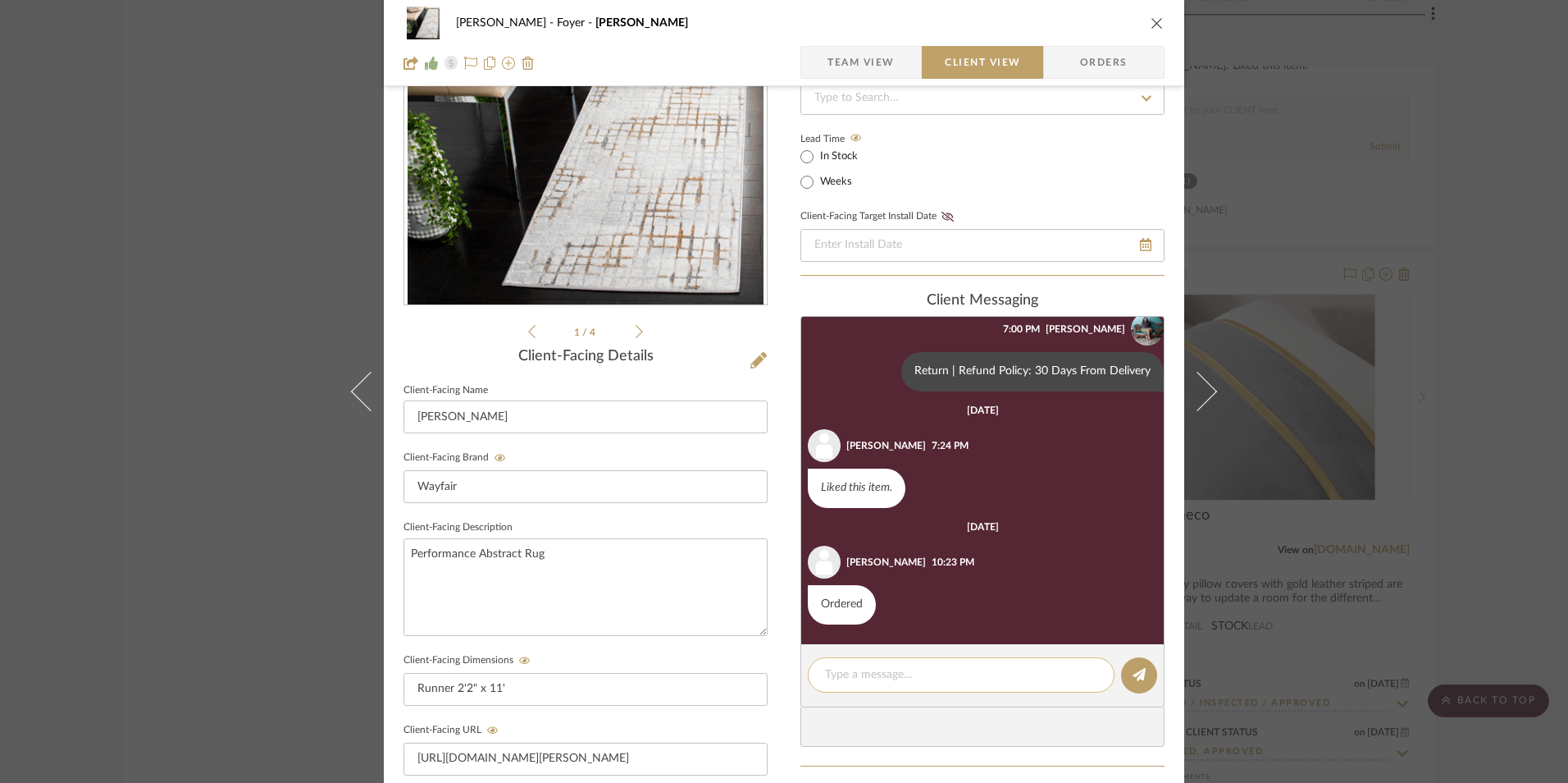
click at [906, 672] on textarea at bounding box center [961, 675] width 272 height 17
paste textarea "Runner 2'2" x 9'"
type textarea "Note: Second Runner will be Runner 2'2" x 9'."
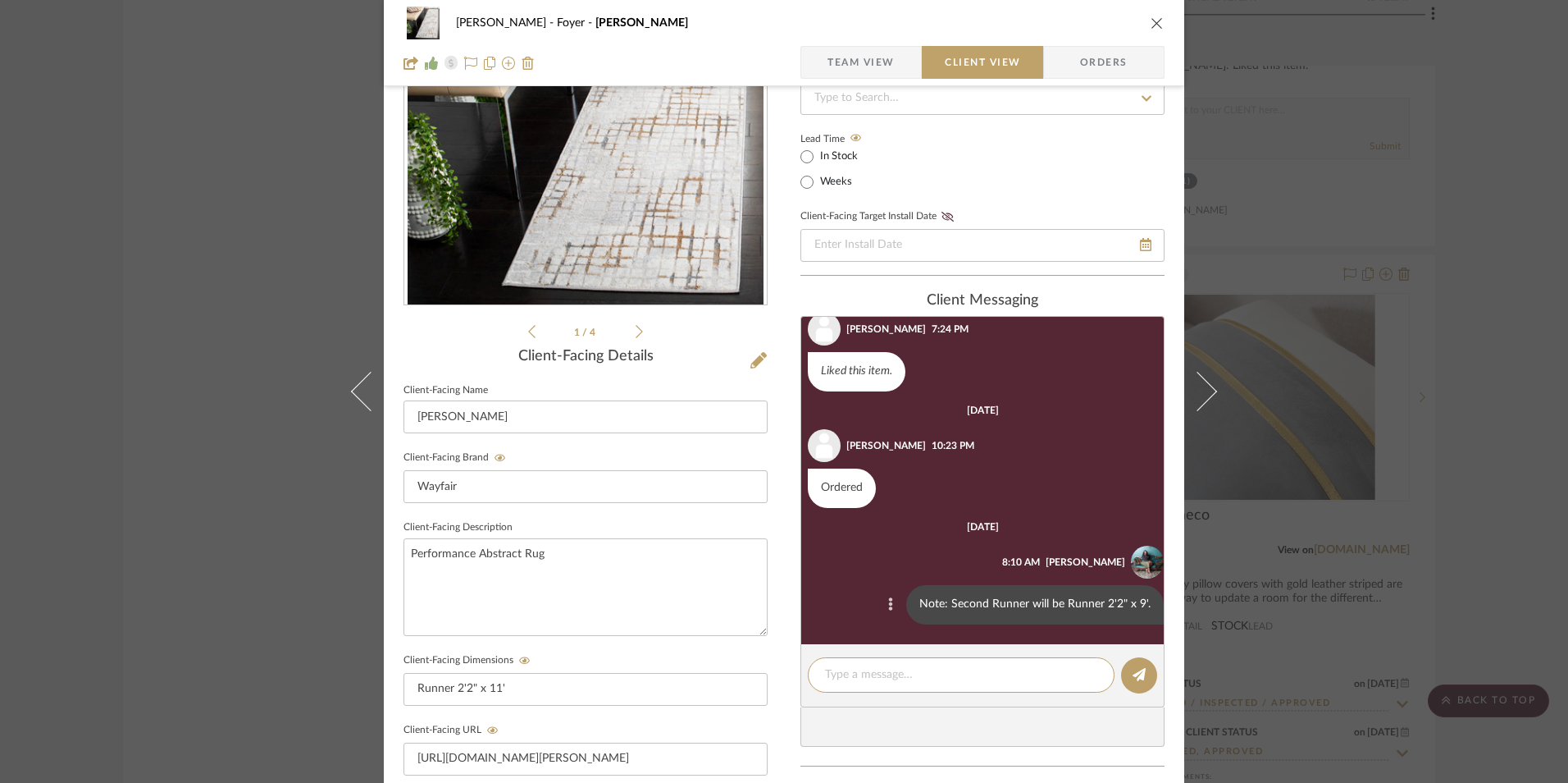
click at [881, 612] on button at bounding box center [890, 604] width 20 height 20
click at [843, 587] on button "Edit Message" at bounding box center [815, 584] width 113 height 39
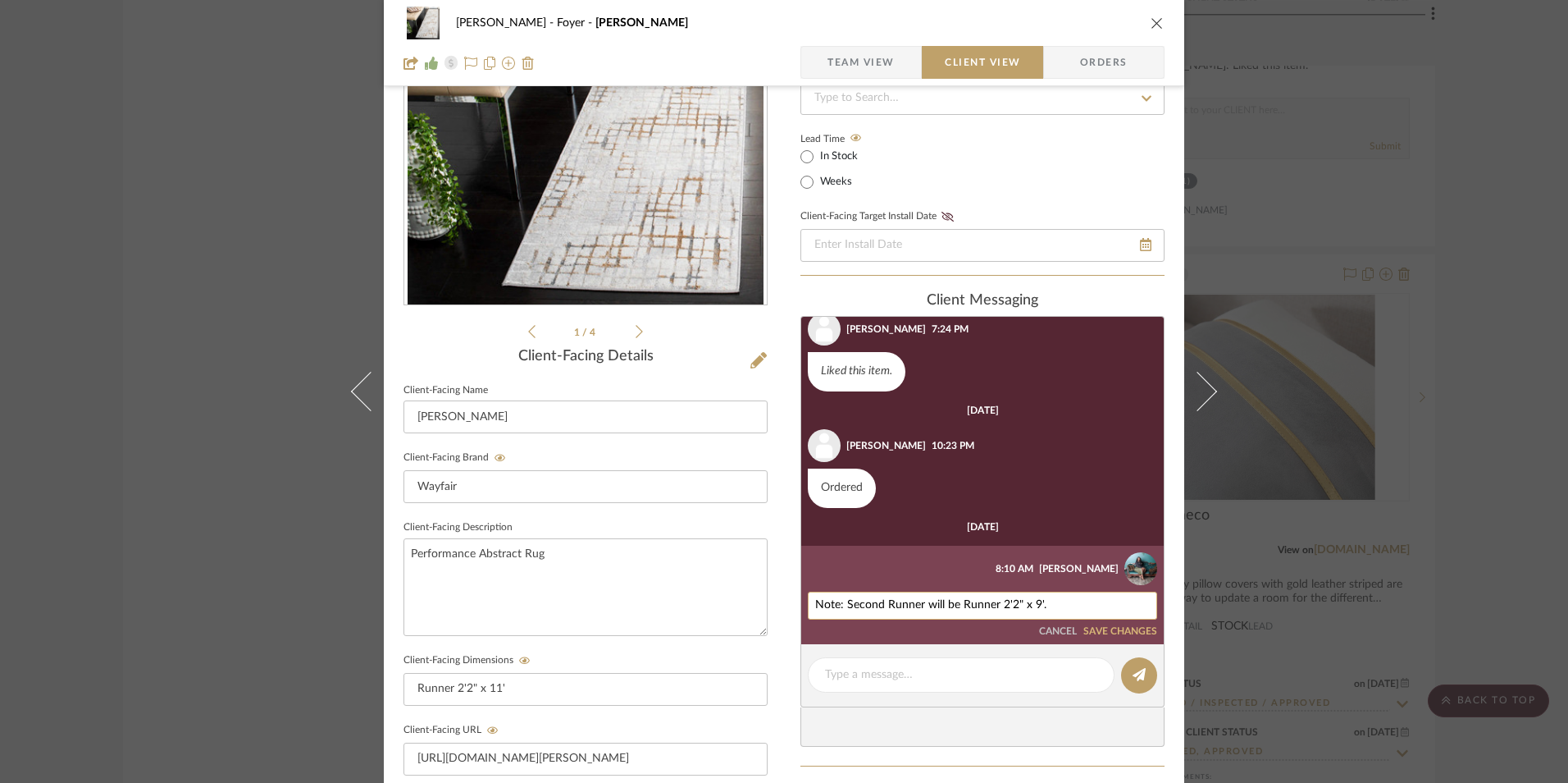
click at [1060, 599] on textarea "Note: Second Runner will be Runner 2'2" x 9'." at bounding box center [982, 606] width 335 height 13
click at [1072, 605] on textarea "Note: Second Runner will be Runner 2'2" x 9' for $44.99" at bounding box center [982, 606] width 335 height 13
type textarea "Note: Second Runner will be Runner 2'2" x 9' for $48.99"
click at [1117, 642] on li "[PERSON_NAME] 8:10 AM Note: Second Runner will be Runner 2'2" x 9' for $48.99 C…" at bounding box center [982, 594] width 362 height 98
drag, startPoint x: 1114, startPoint y: 633, endPoint x: 1127, endPoint y: 665, distance: 34.5
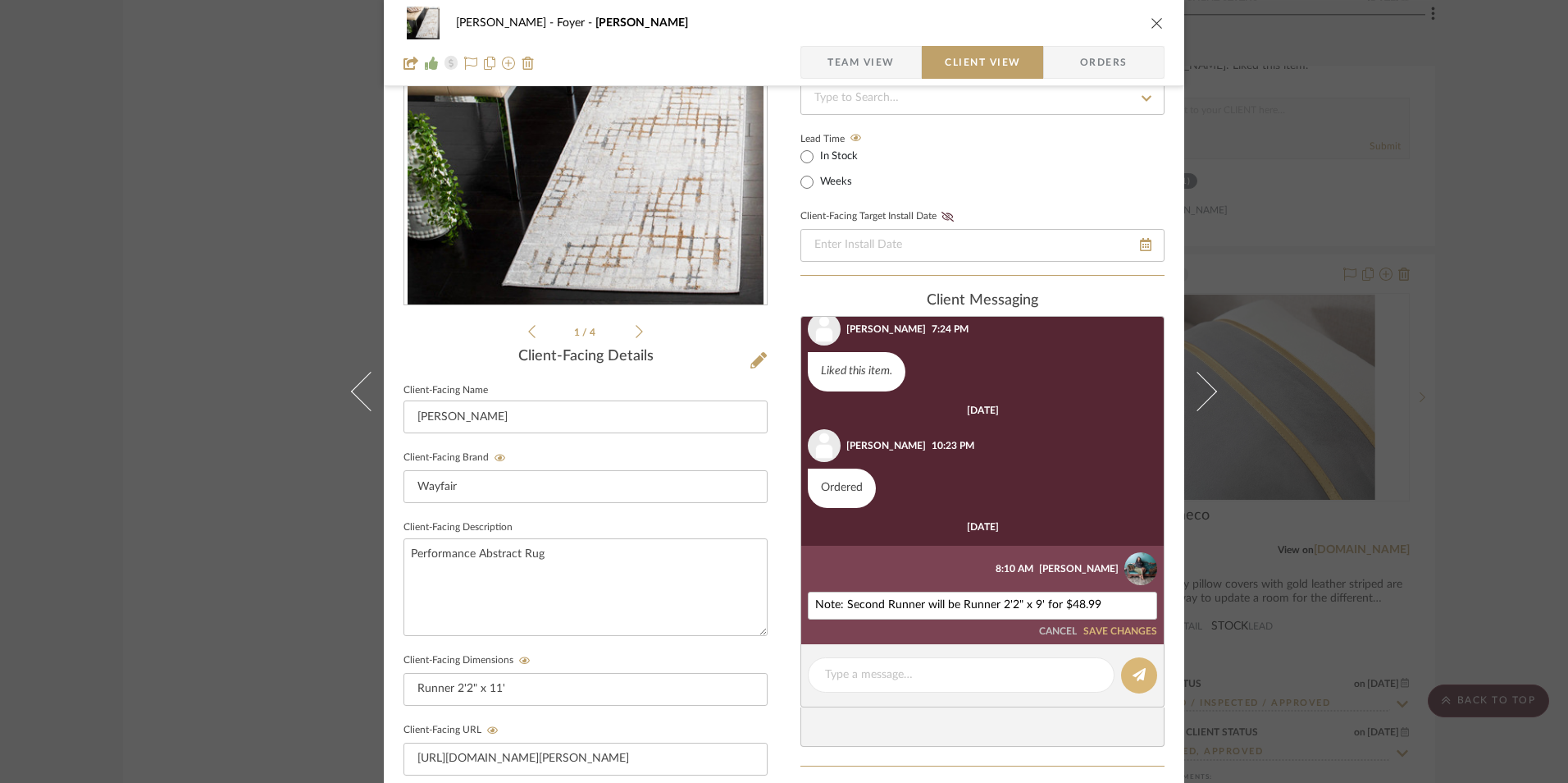
click at [1113, 633] on button "SAVE CHANGES" at bounding box center [1120, 632] width 74 height 11
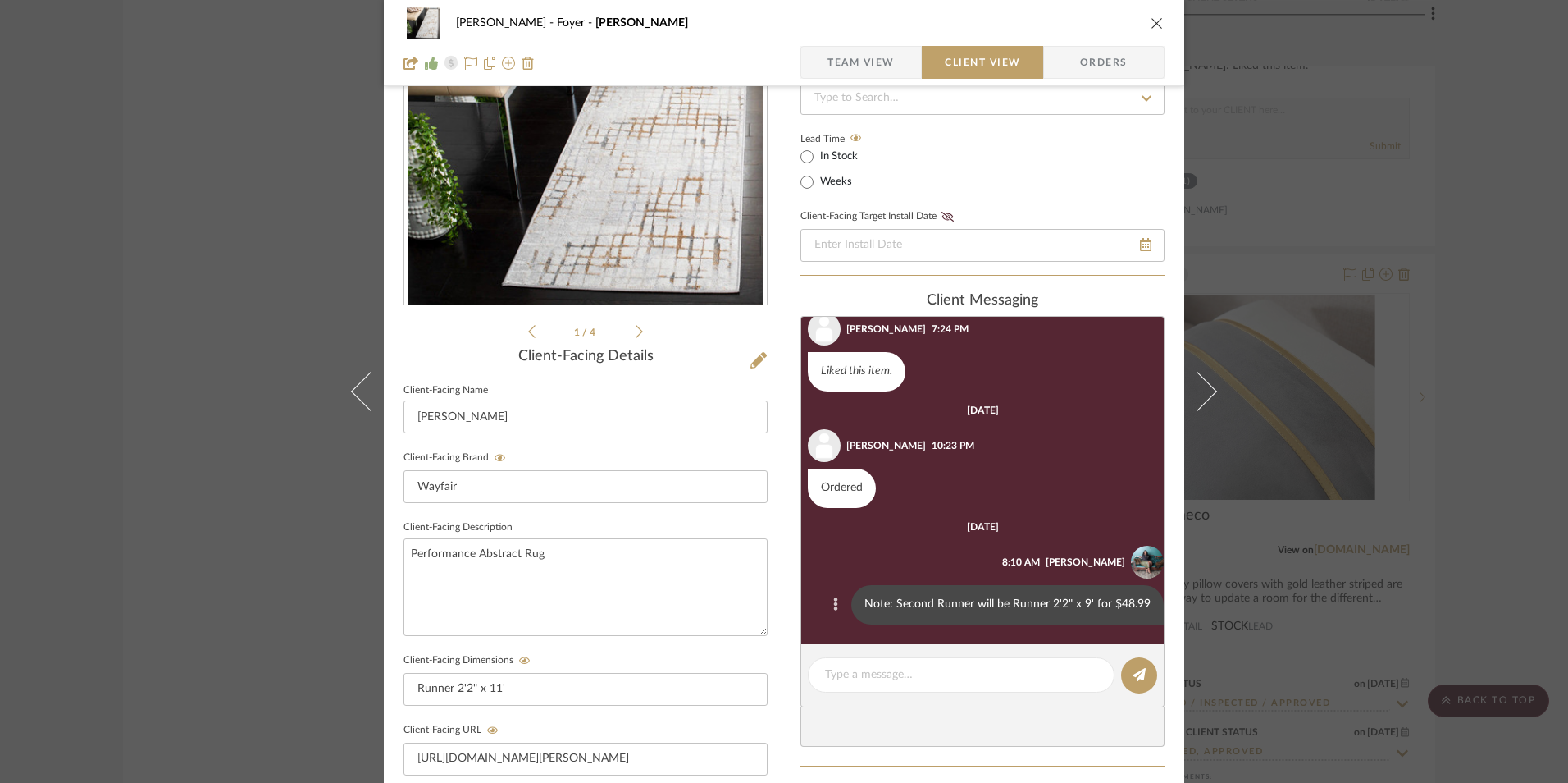
click at [834, 607] on icon at bounding box center [836, 604] width 4 height 13
click at [806, 587] on button "Edit Message" at bounding box center [760, 584] width 113 height 39
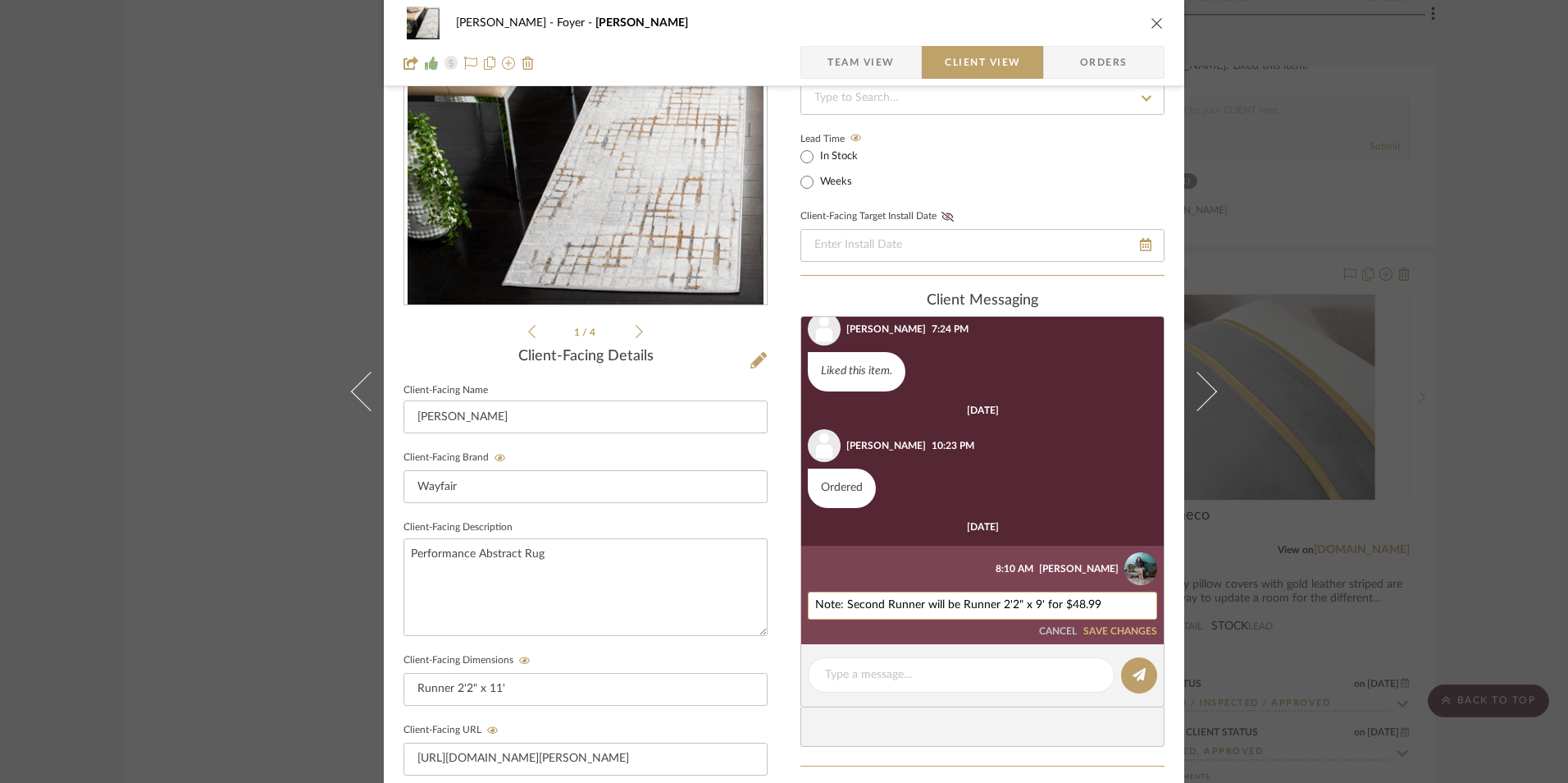
click at [1099, 604] on textarea "Note: Second Runner will be Runner 2'2" x 9' for $48.99" at bounding box center [982, 606] width 335 height 13
type textarea "Note: Second Runner will be Runner 2'2" x 9' for $48.99."
click at [1122, 631] on button "SAVE CHANGES" at bounding box center [1120, 632] width 74 height 11
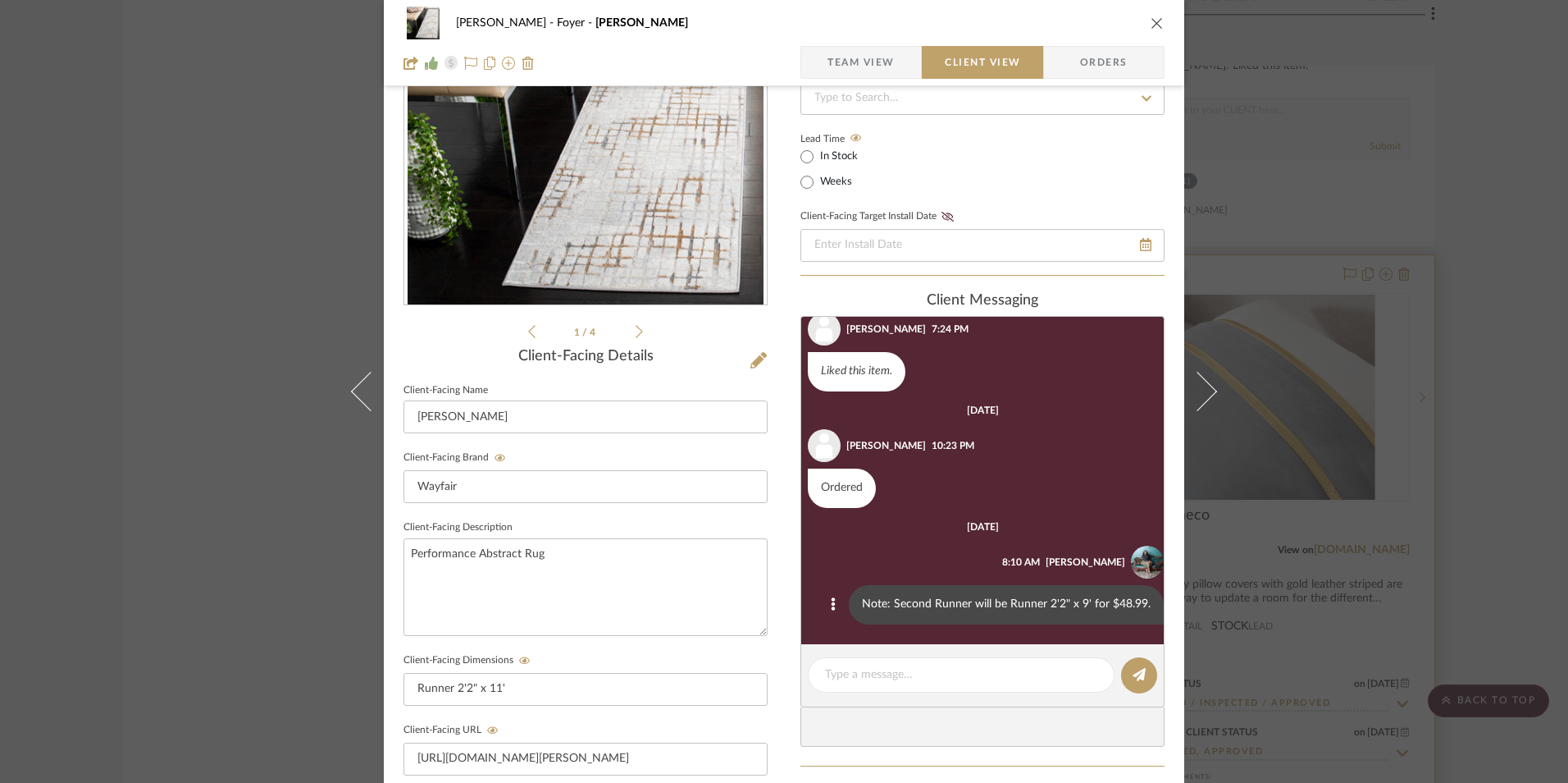
drag, startPoint x: 1150, startPoint y: 27, endPoint x: 1323, endPoint y: 321, distance: 341.1
click at [1151, 27] on icon "close" at bounding box center [1157, 23] width 13 height 13
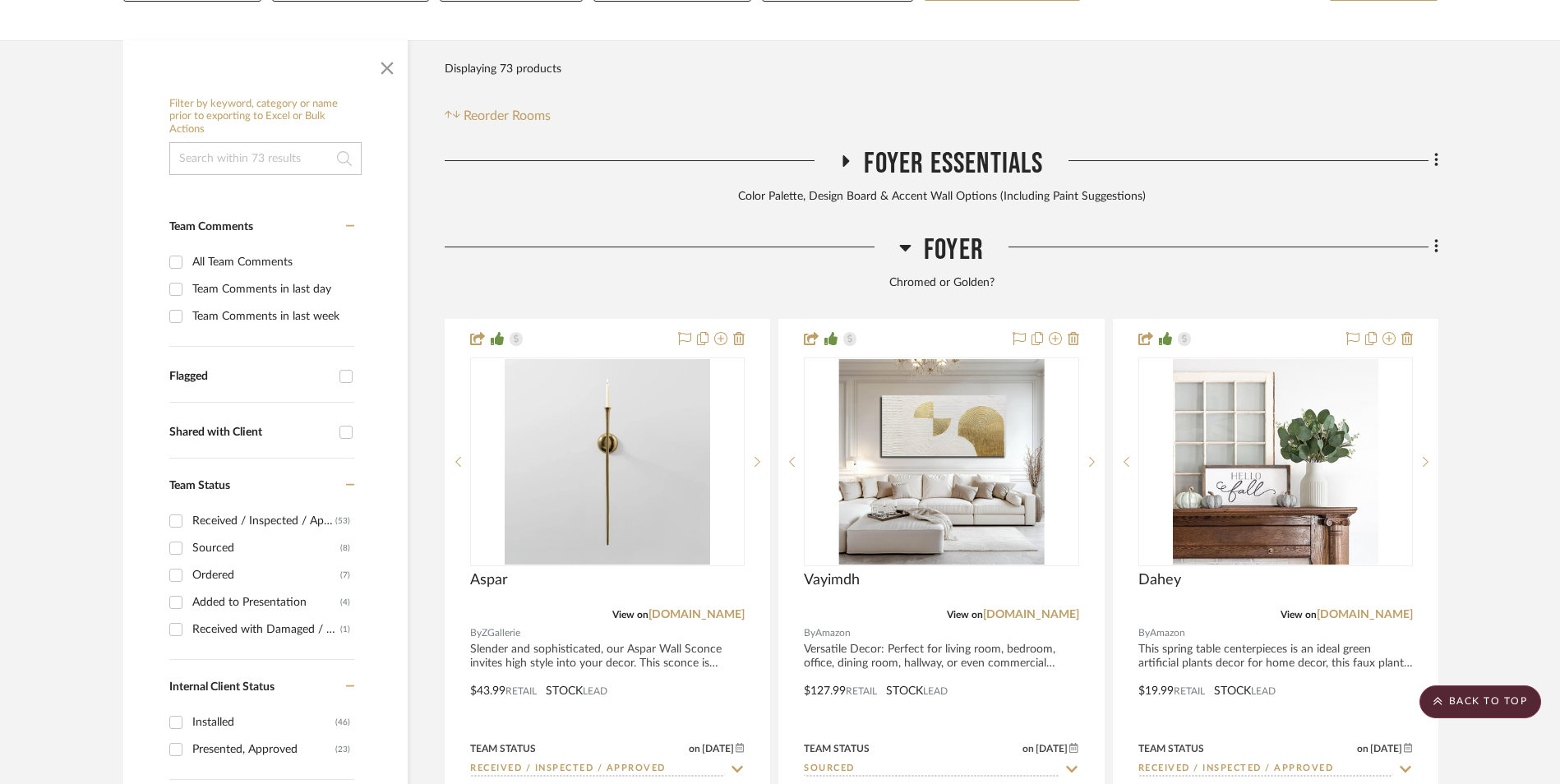
scroll to position [247, 0]
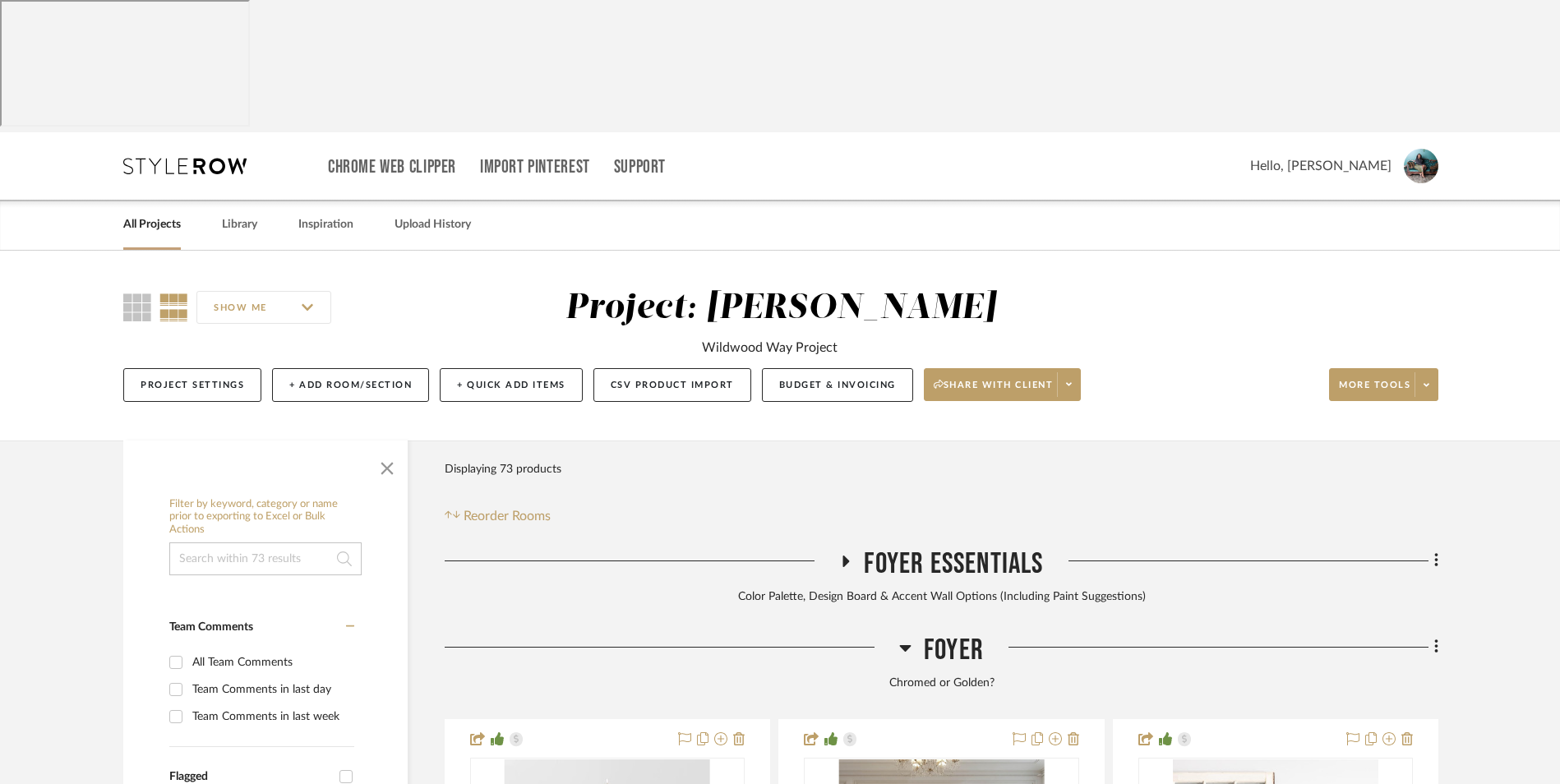
click at [140, 213] on link "All Projects" at bounding box center [152, 224] width 57 height 22
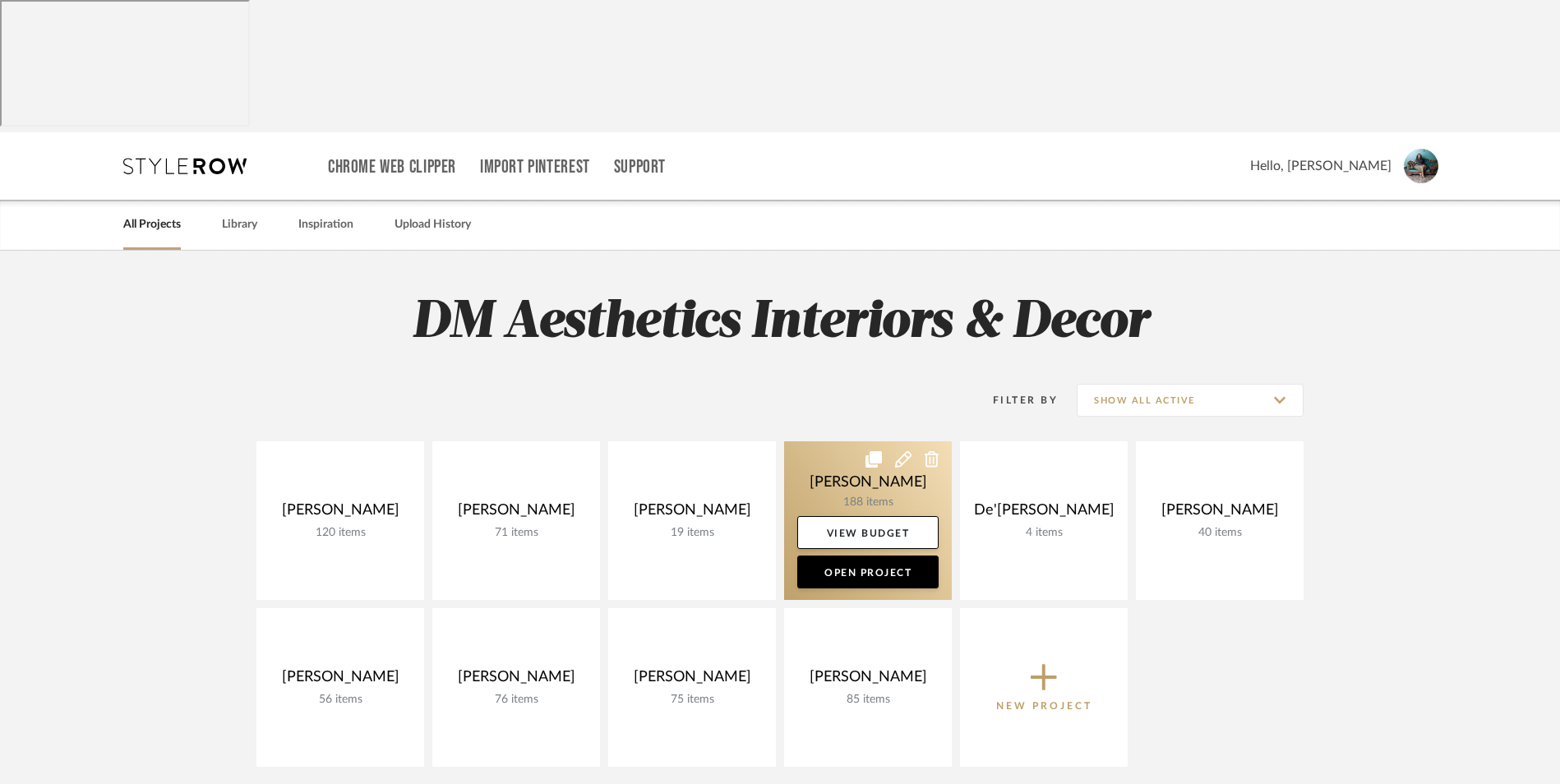
click at [833, 441] on link at bounding box center [868, 520] width 168 height 158
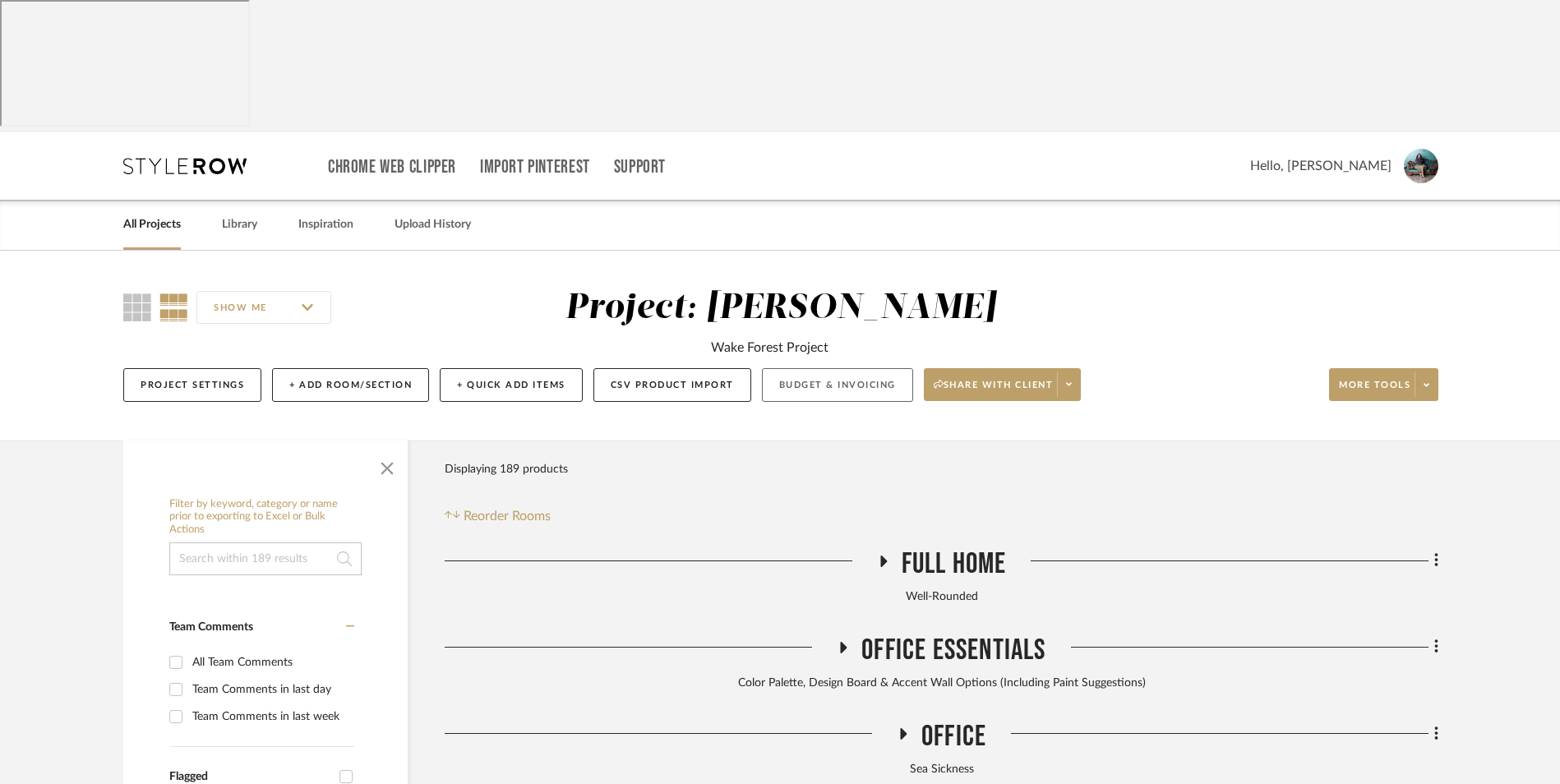
click at [838, 368] on button "Budget & Invoicing" at bounding box center [837, 384] width 152 height 33
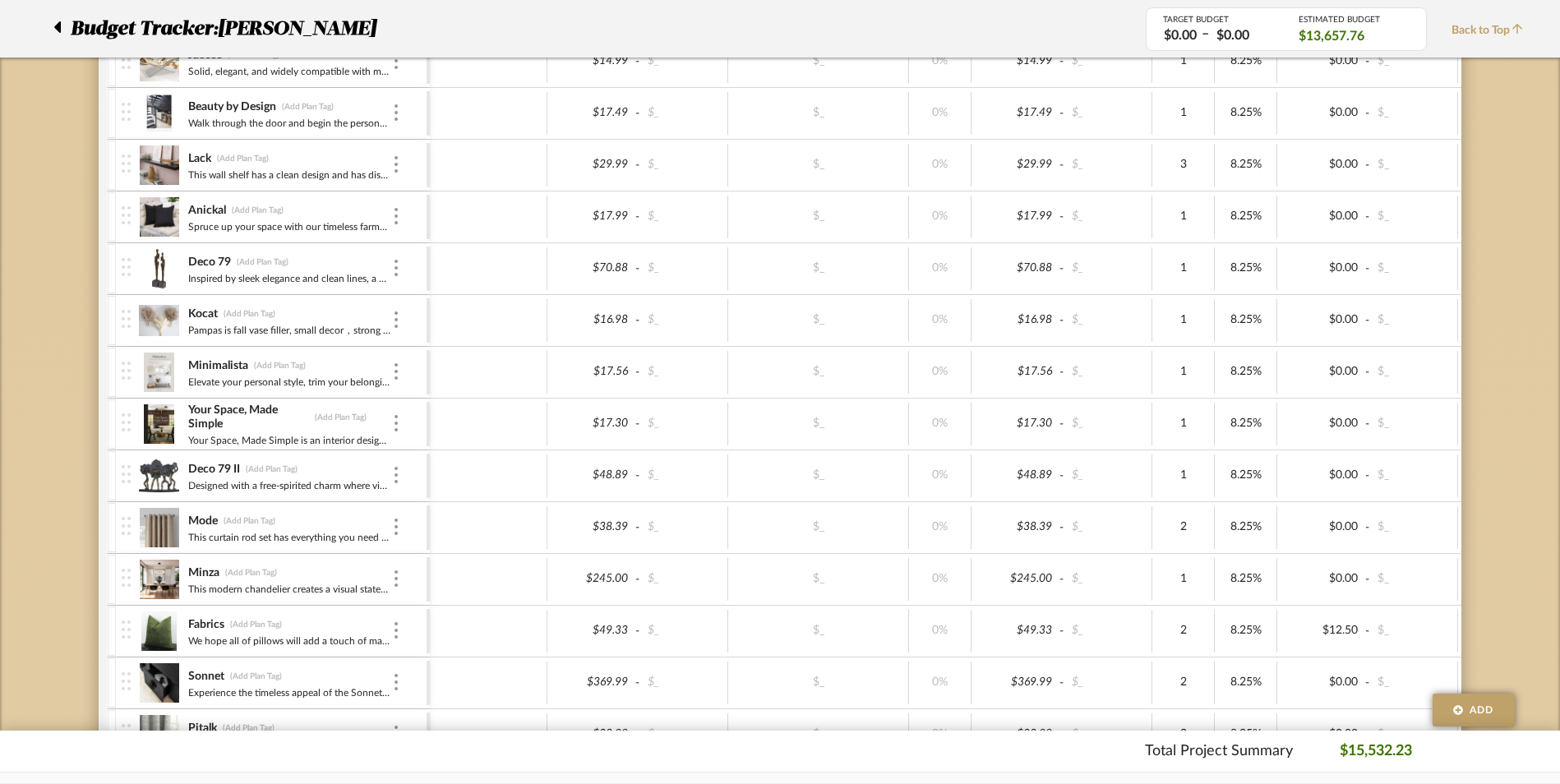
scroll to position [2594, 0]
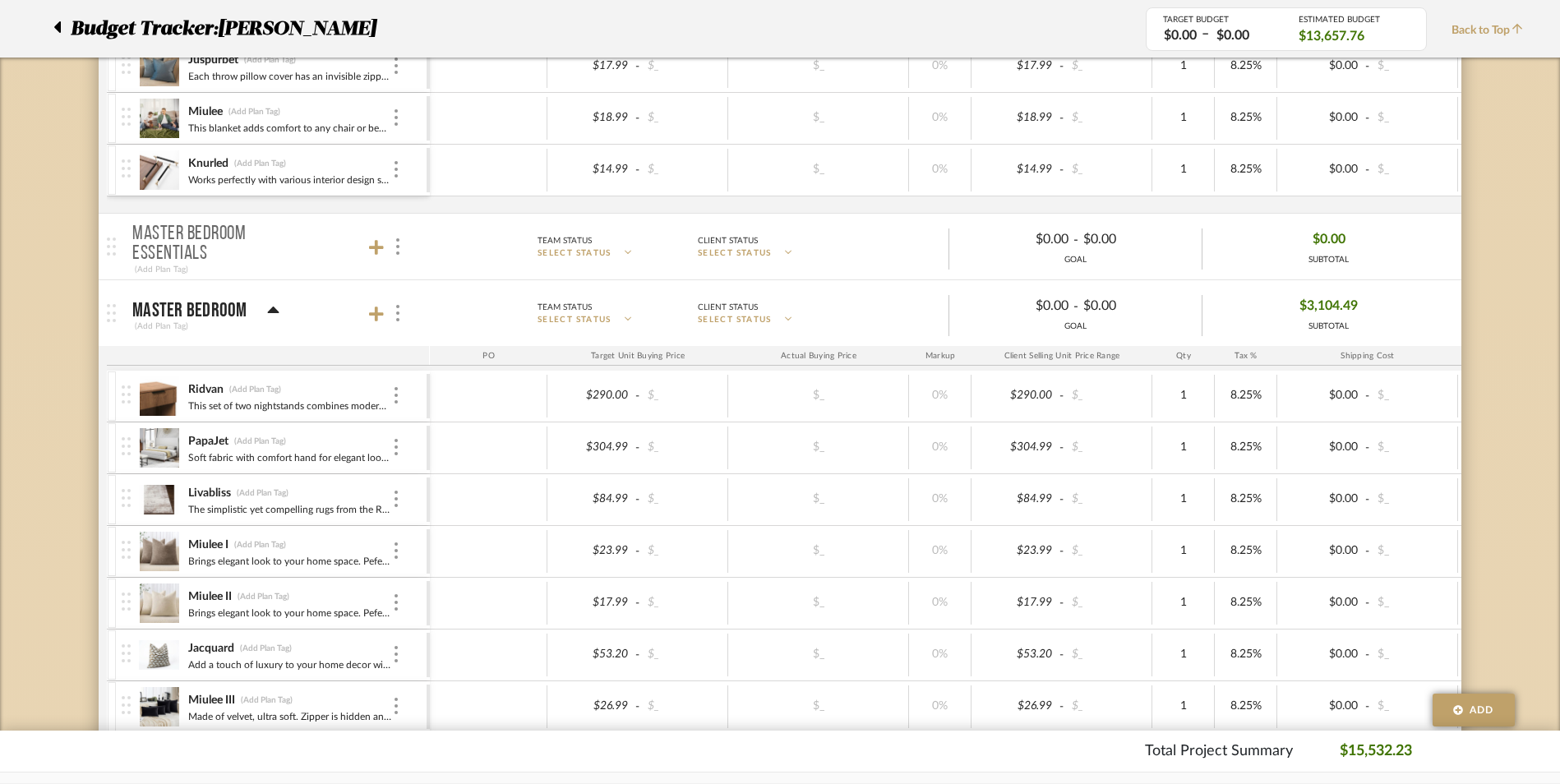
scroll to position [7558, 0]
